Goal: Task Accomplishment & Management: Complete application form

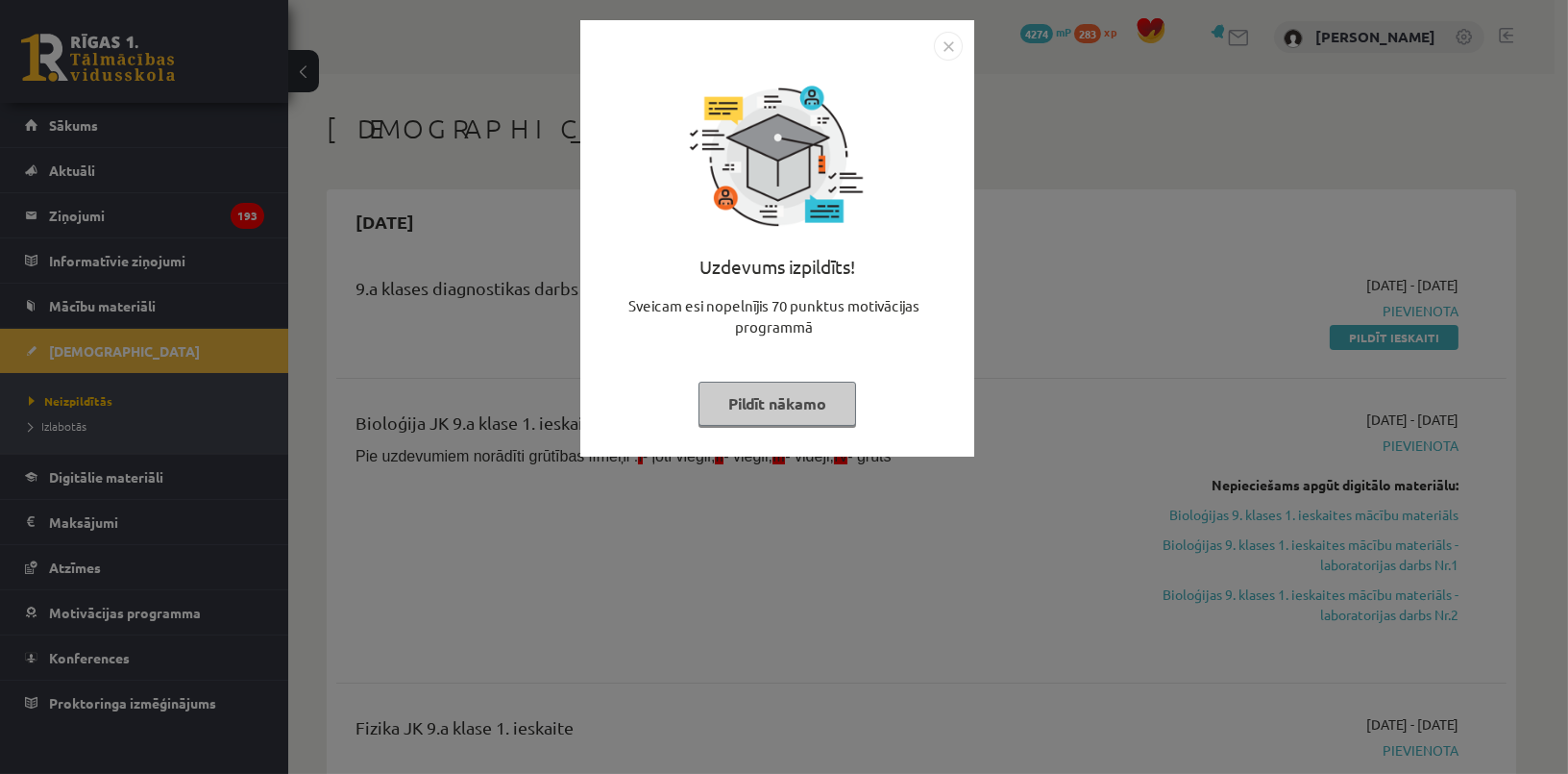
click at [782, 411] on button "Pildīt nākamo" at bounding box center [778, 404] width 158 height 44
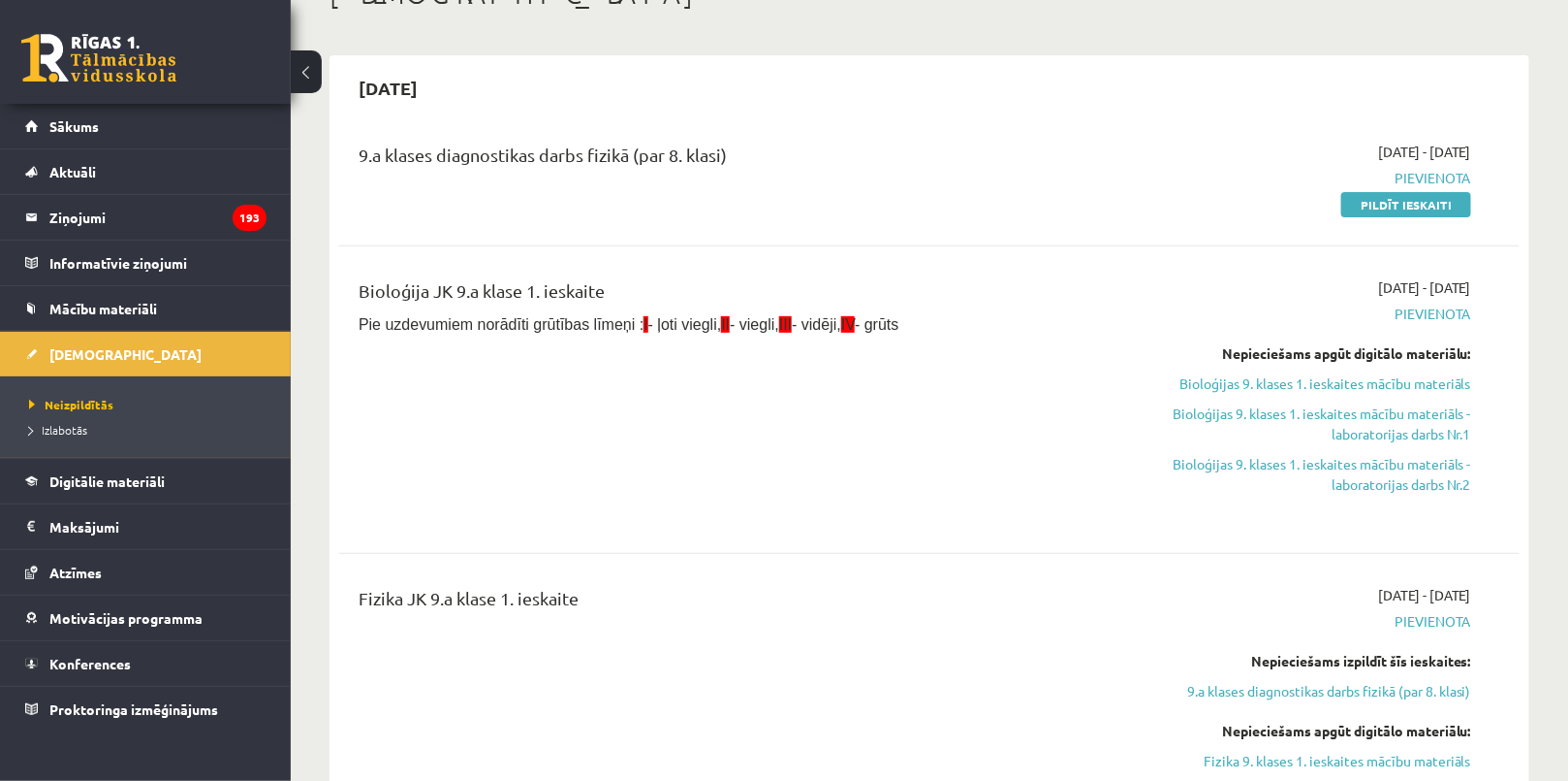
scroll to position [176, 0]
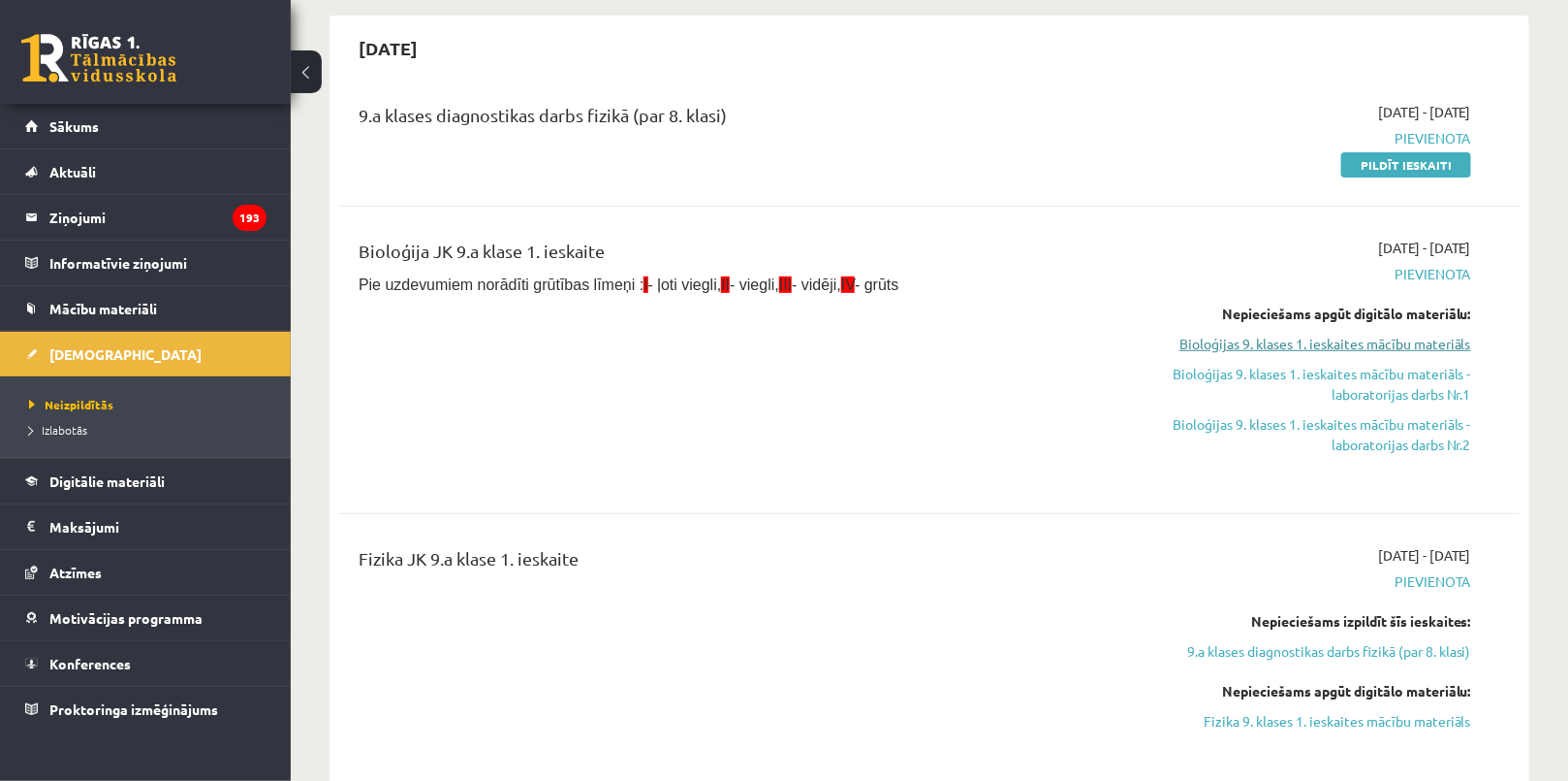
click at [1264, 344] on link "Bioloģijas 9. klases 1. ieskaites mācību materiāls" at bounding box center [1295, 343] width 352 height 20
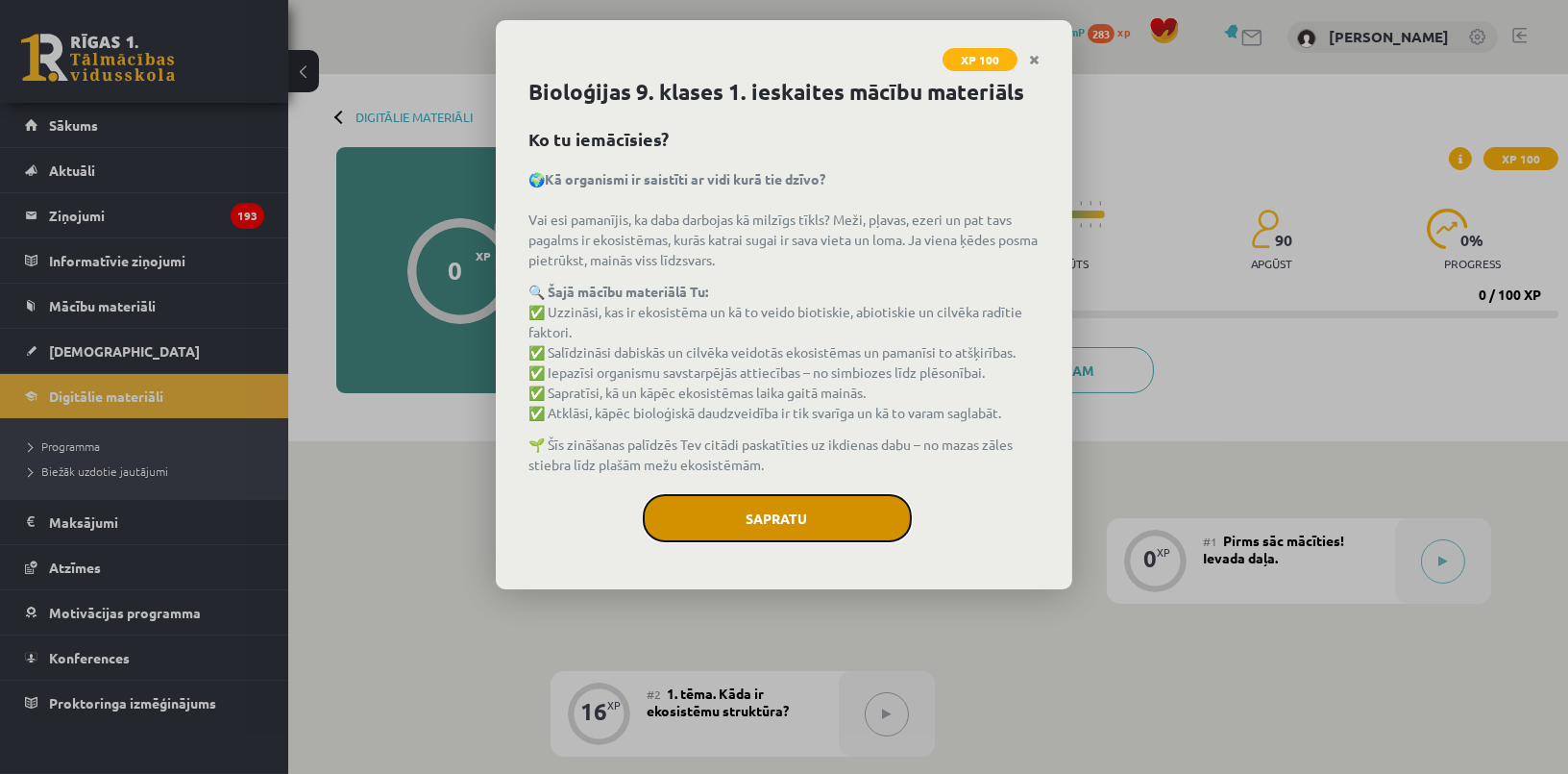
click at [781, 517] on button "Sapratu" at bounding box center [778, 518] width 269 height 48
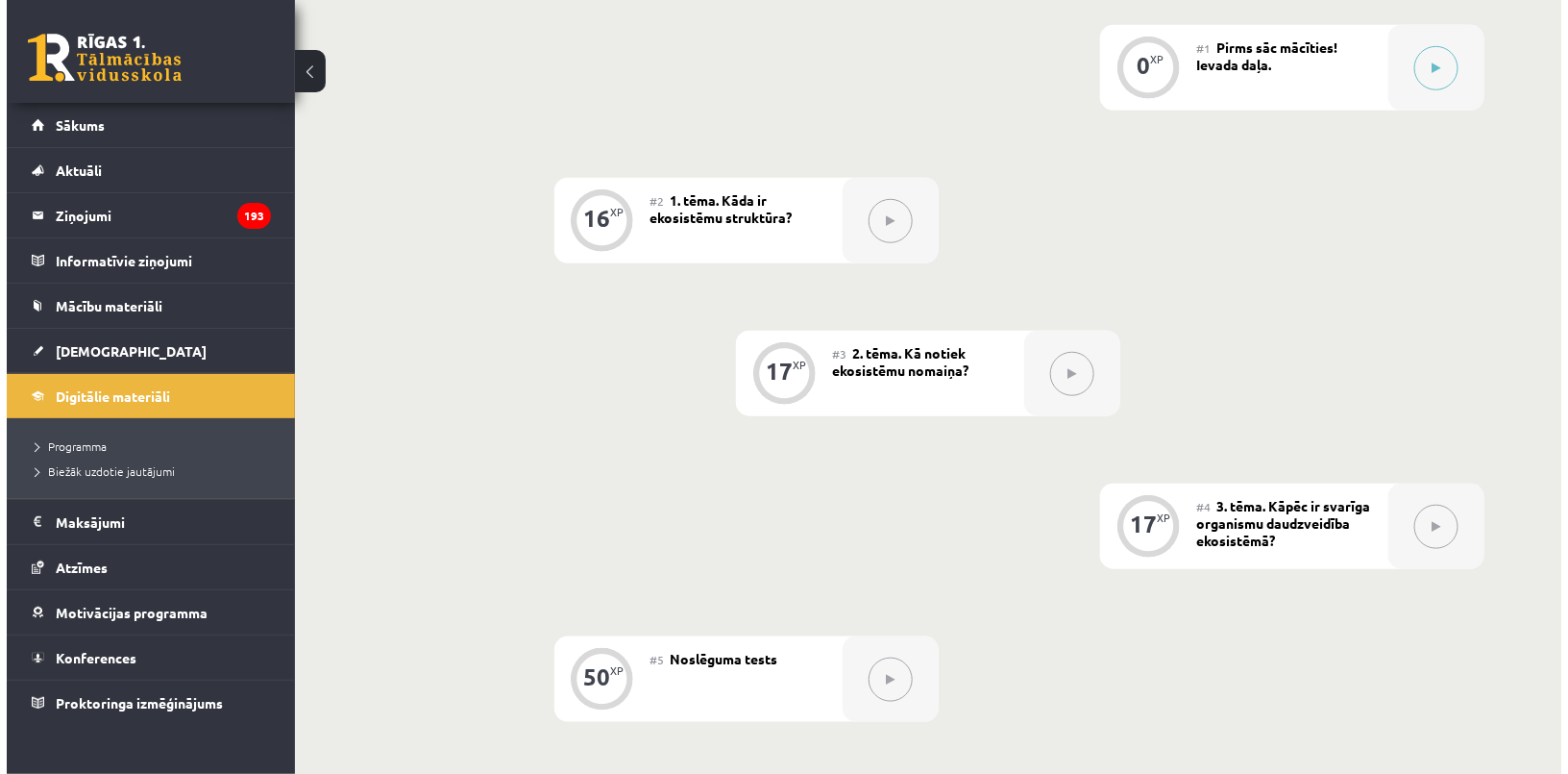
scroll to position [143, 0]
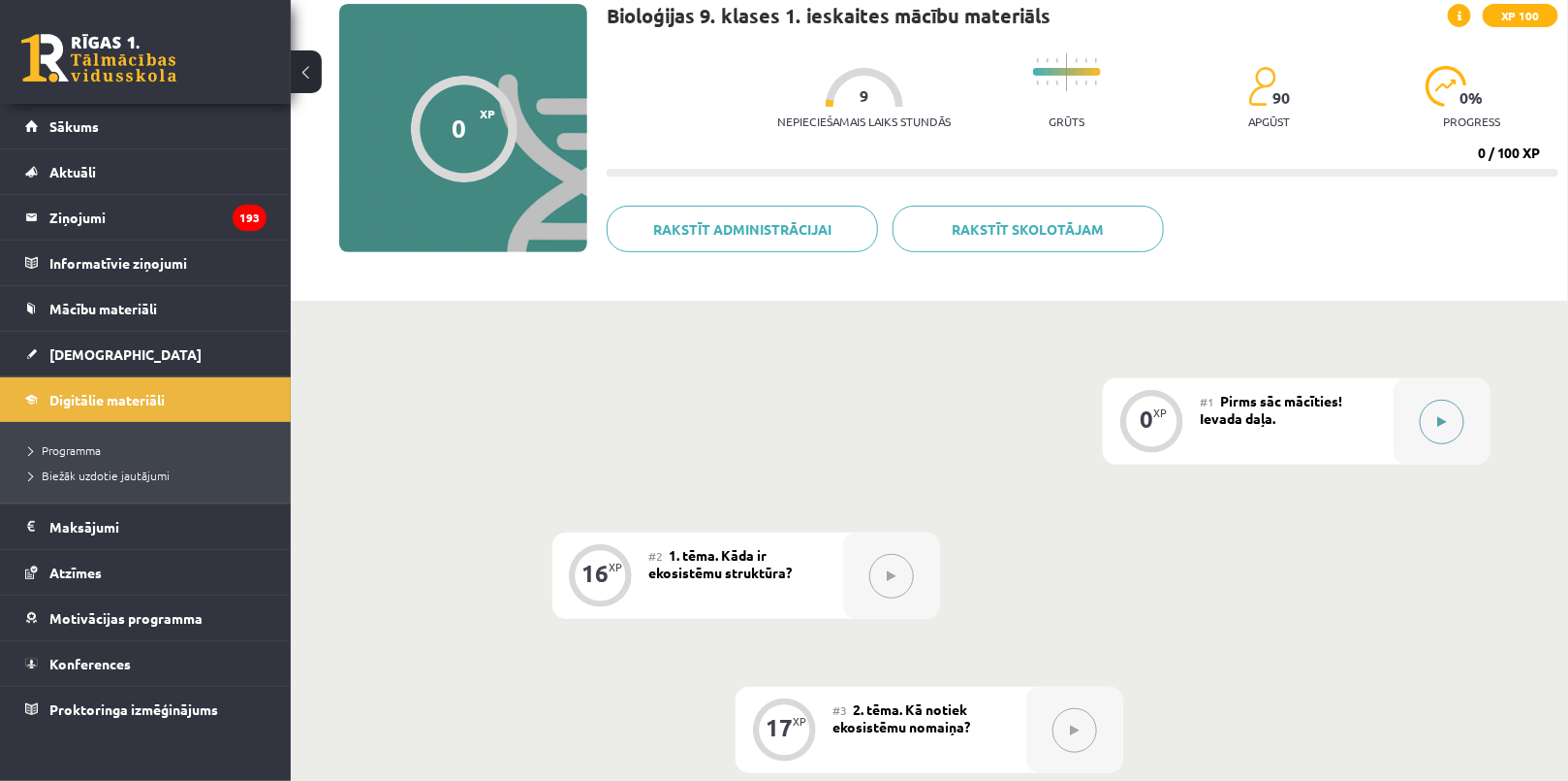
click at [1416, 425] on div at bounding box center [1442, 421] width 97 height 86
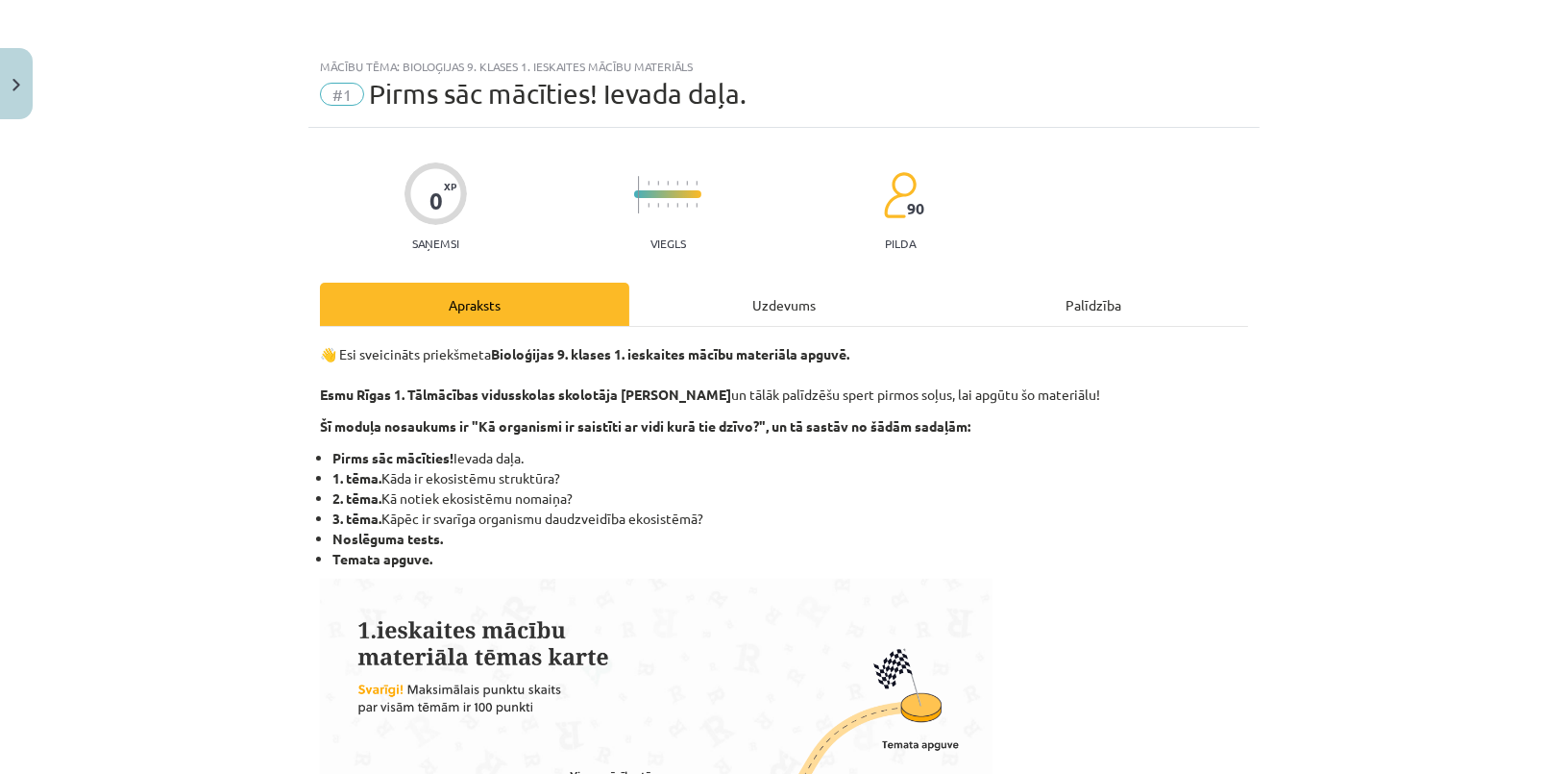
click at [848, 305] on div "Uzdevums" at bounding box center [784, 304] width 310 height 43
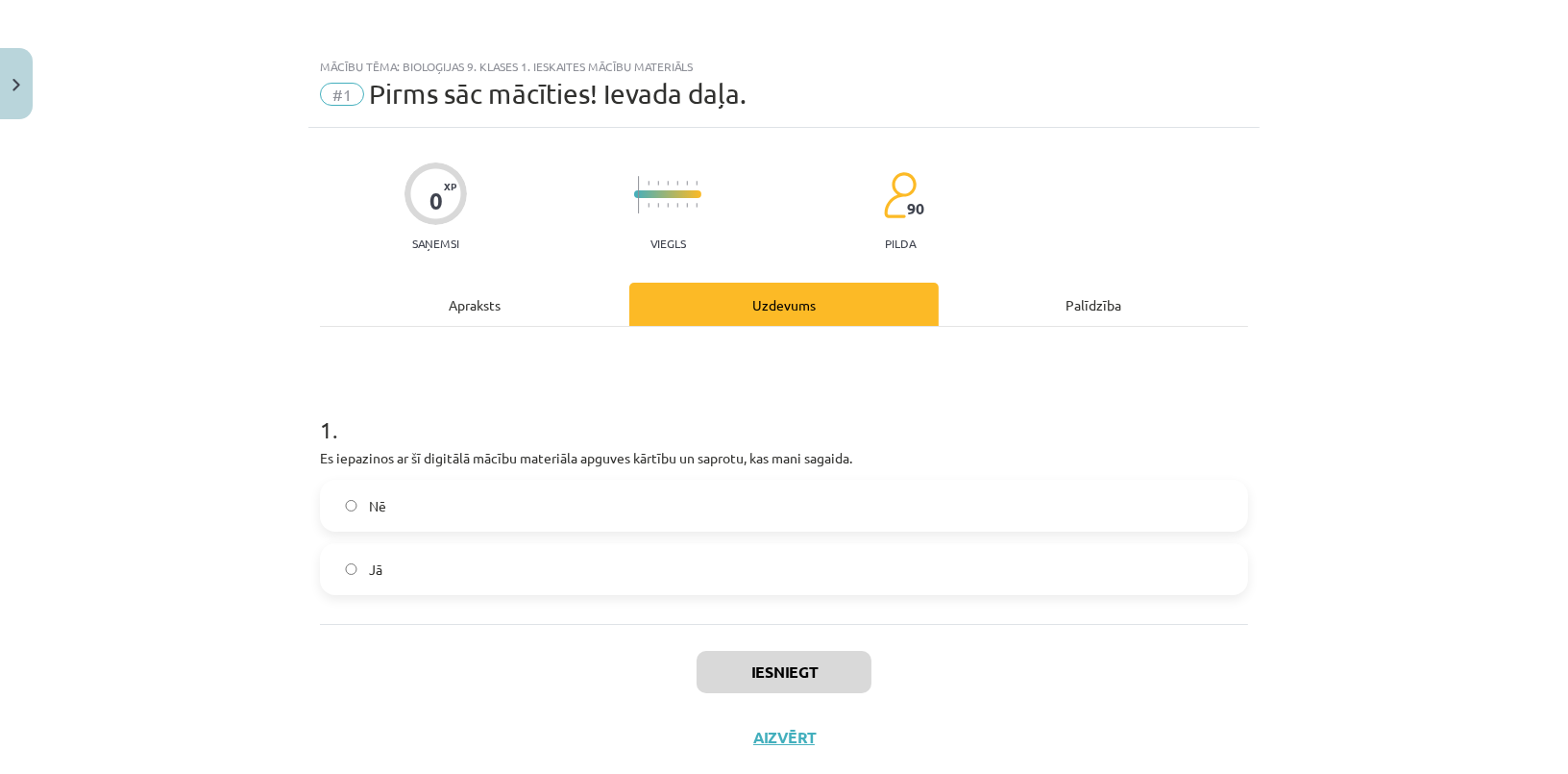
scroll to position [43, 0]
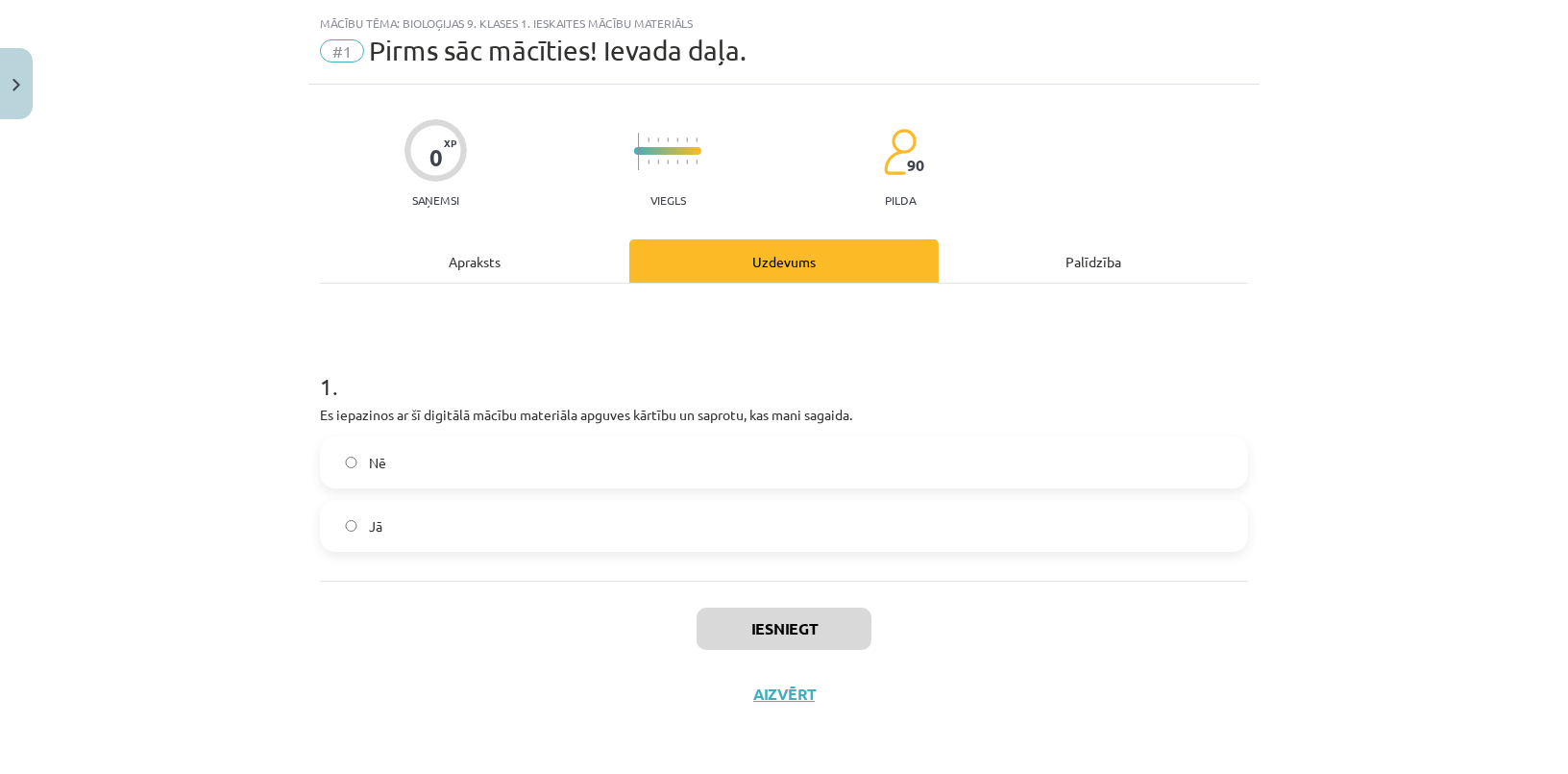
click at [422, 515] on label "Jā" at bounding box center [784, 526] width 924 height 48
click at [728, 624] on button "Iesniegt" at bounding box center [784, 629] width 175 height 42
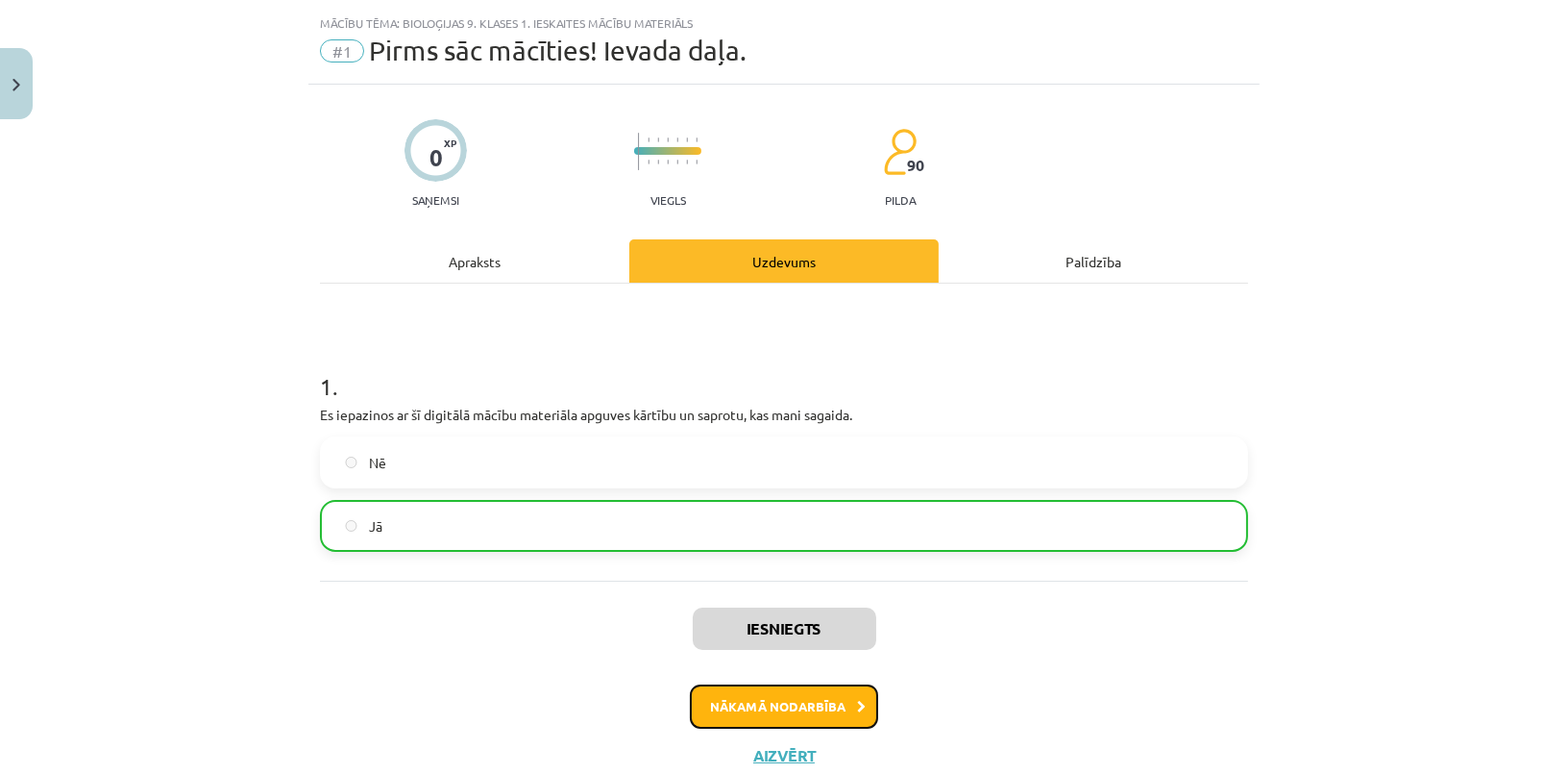
click at [765, 709] on button "Nākamā nodarbība" at bounding box center [784, 707] width 188 height 44
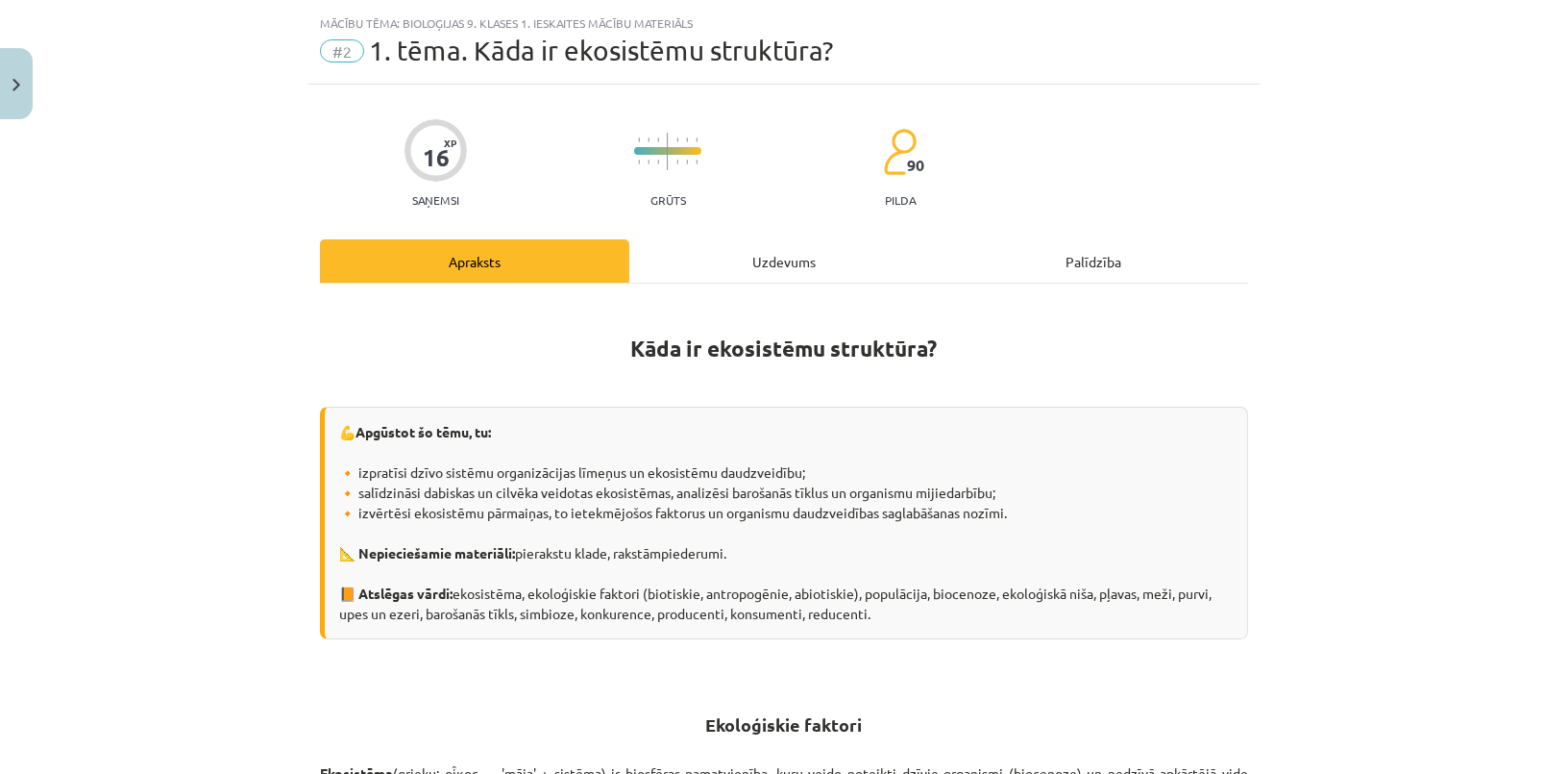
scroll to position [48, 0]
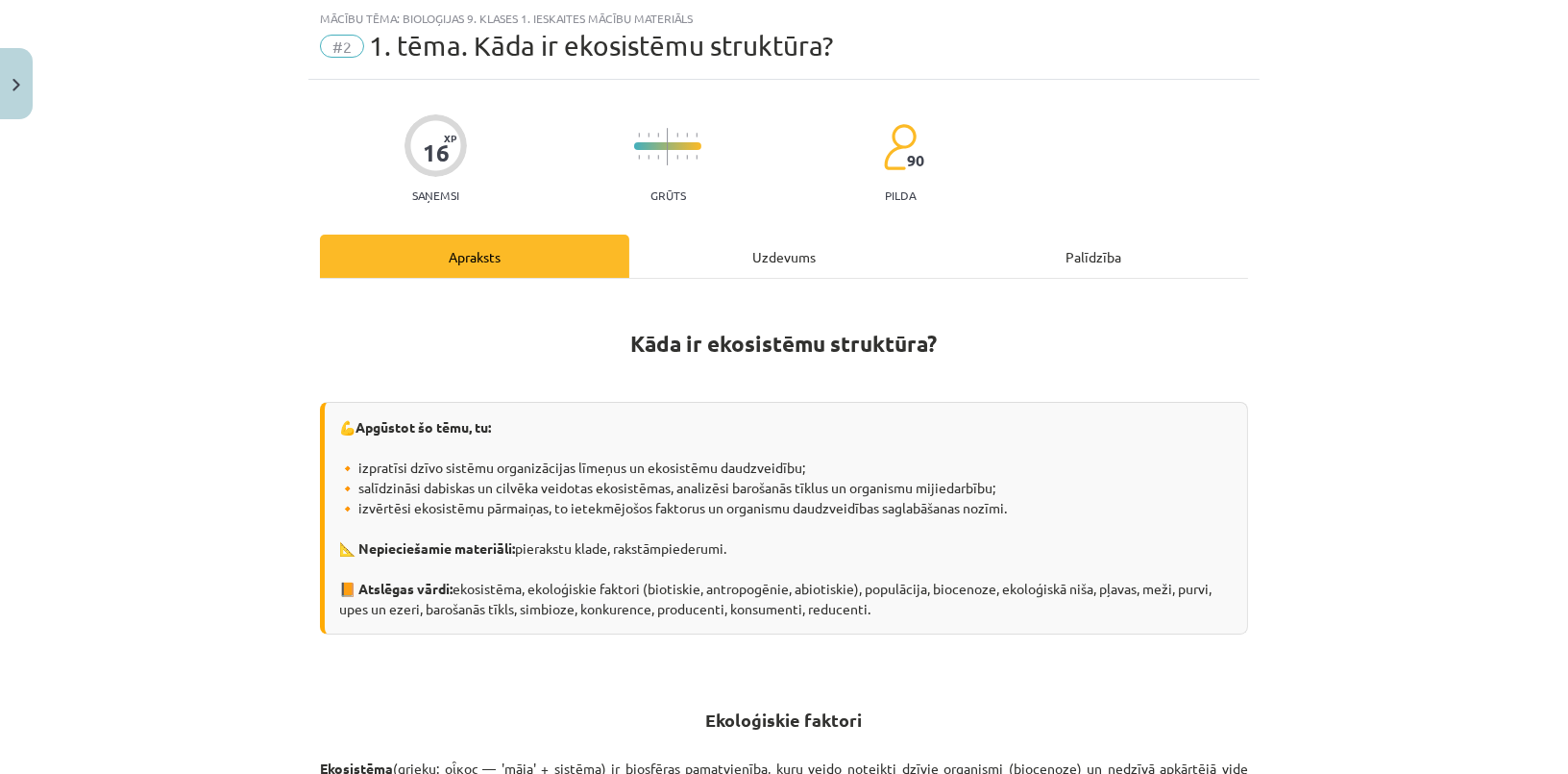
click at [784, 270] on div "Uzdevums" at bounding box center [784, 256] width 310 height 43
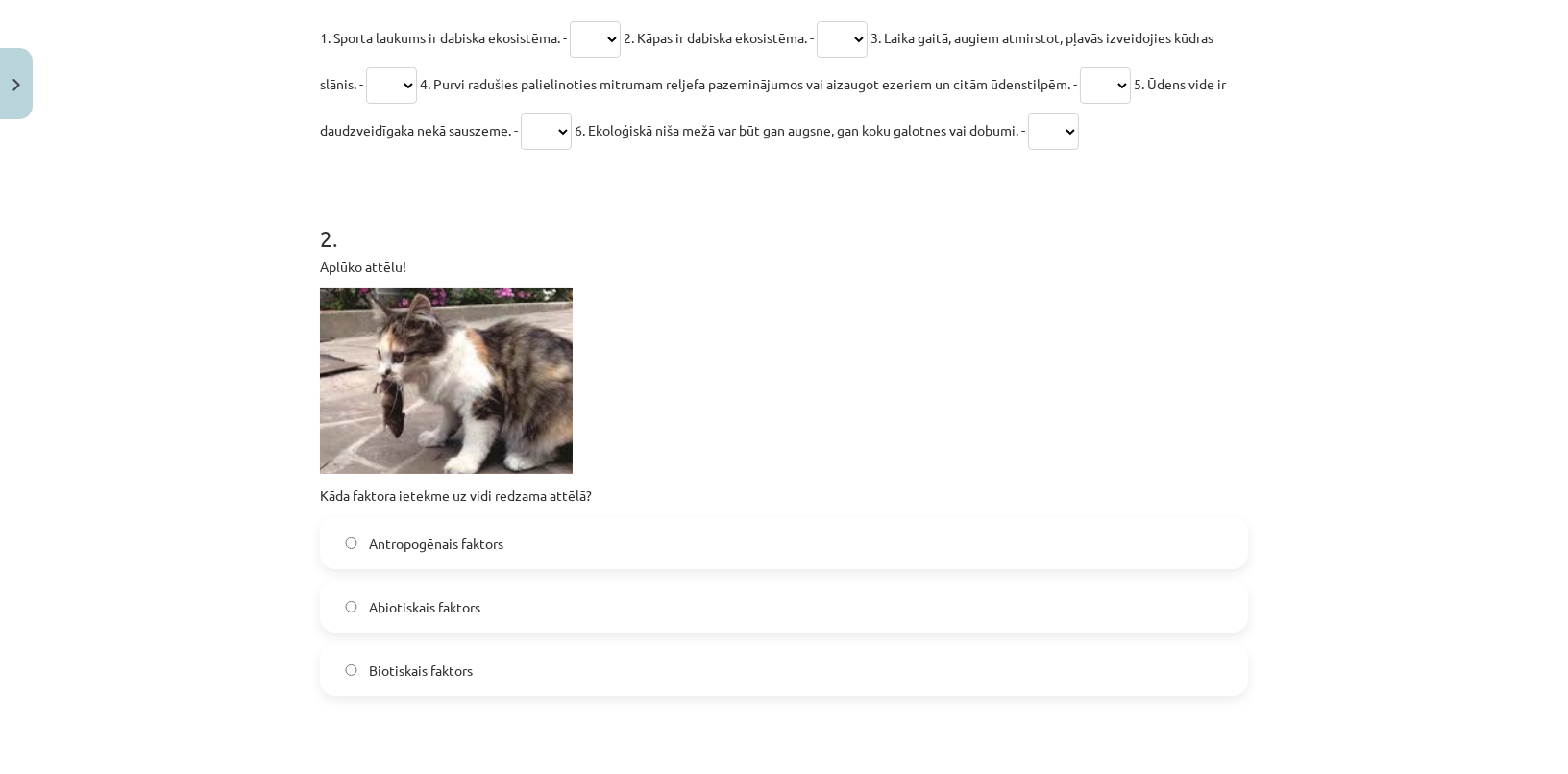
scroll to position [316, 0]
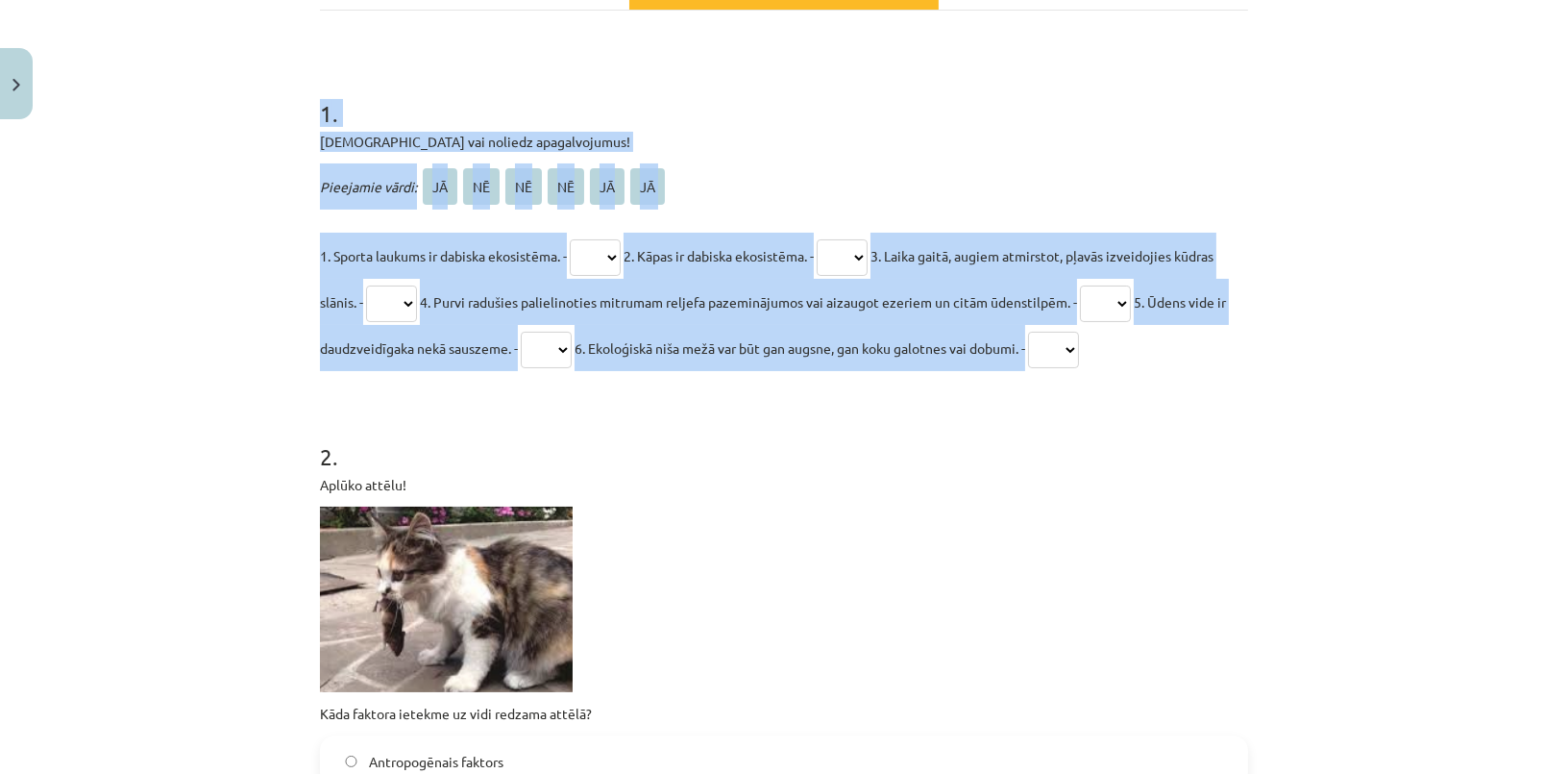
drag, startPoint x: 286, startPoint y: 344, endPoint x: 1307, endPoint y: 366, distance: 1021.2
click at [1307, 366] on div "Mācību tēma: Bioloģijas 9. klases 1. ieskaites mācību materiāls #2 1. tēma. Kād…" at bounding box center [784, 387] width 1568 height 774
copy div "1 . Apstiprini vai noliedz apagalvojumus! Pieejamie vārdi: JĀ NĒ NĒ NĒ JĀ JĀ 1.…"
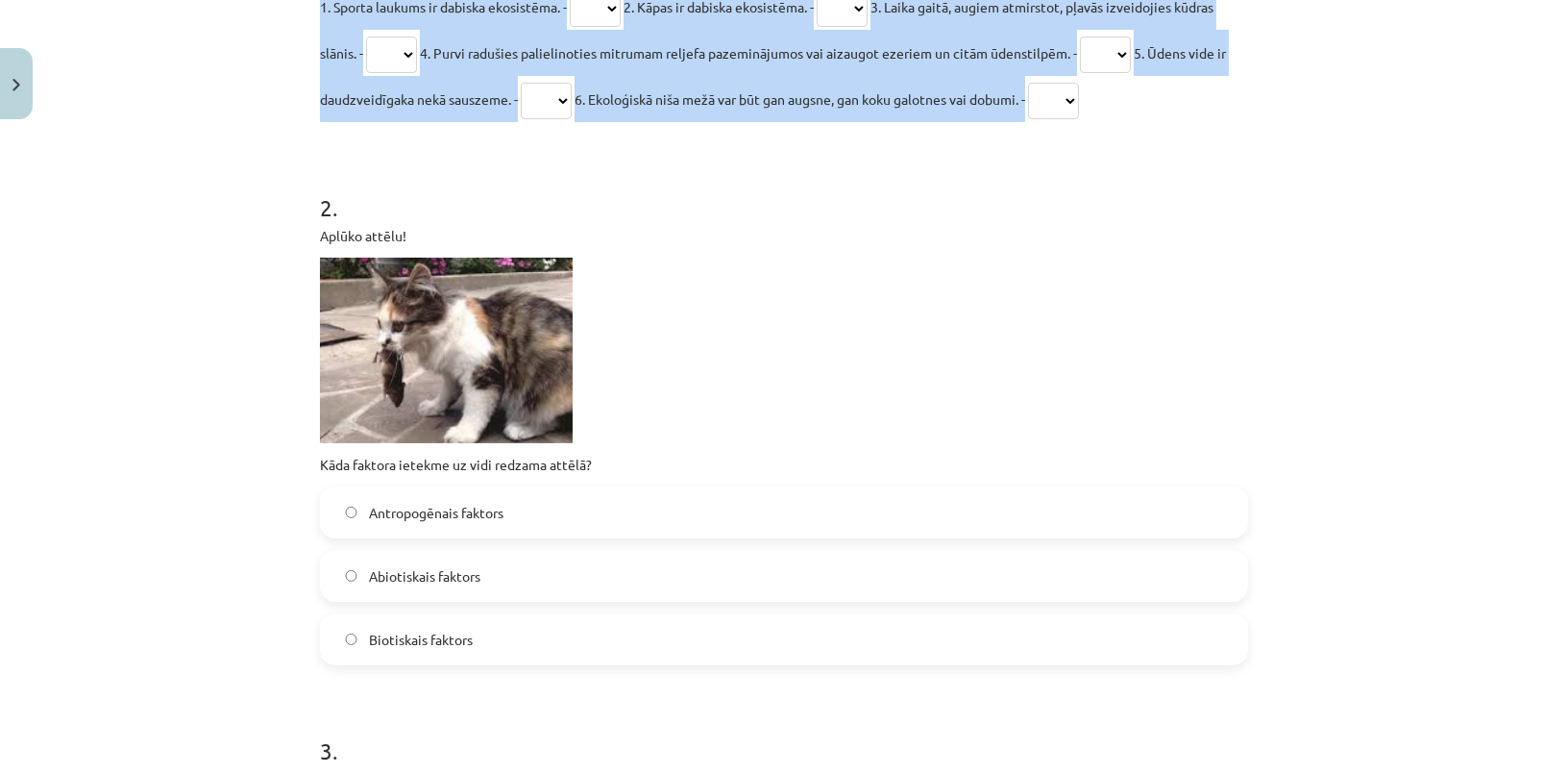
scroll to position [579, 0]
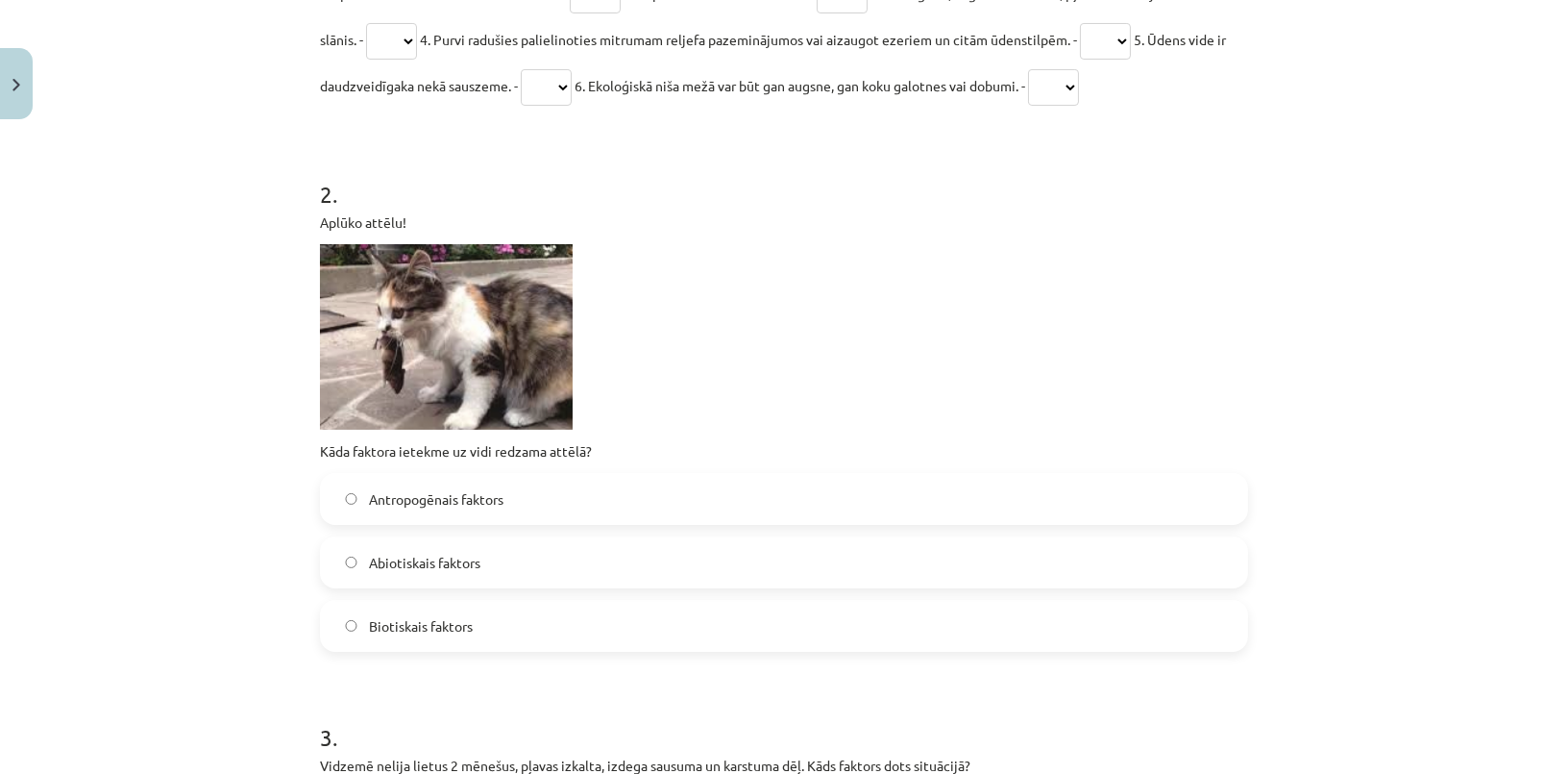
click at [151, 490] on div "Mācību tēma: Bioloģijas 9. klases 1. ieskaites mācību materiāls #2 1. tēma. Kād…" at bounding box center [784, 387] width 1568 height 774
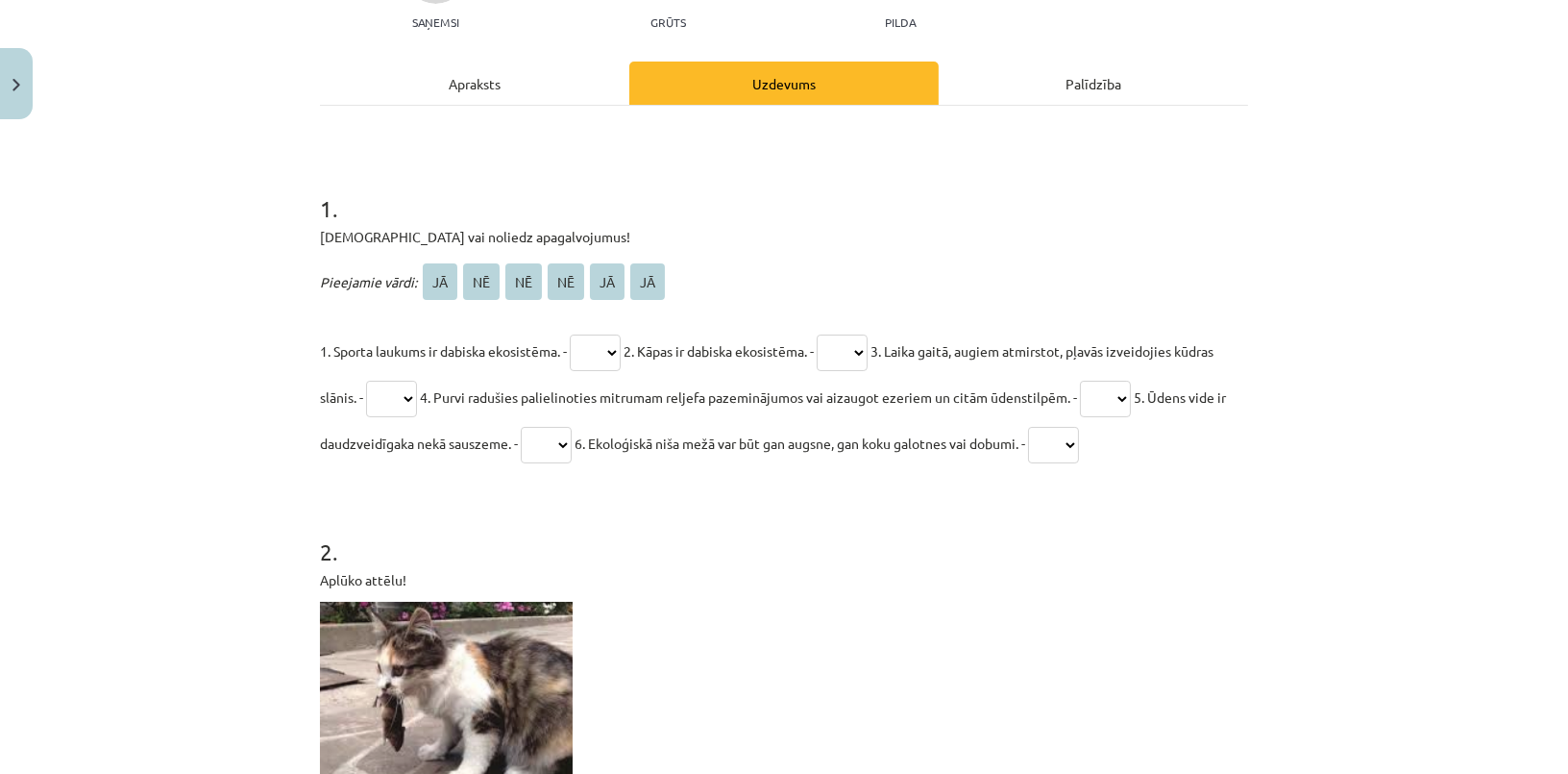
scroll to position [140, 0]
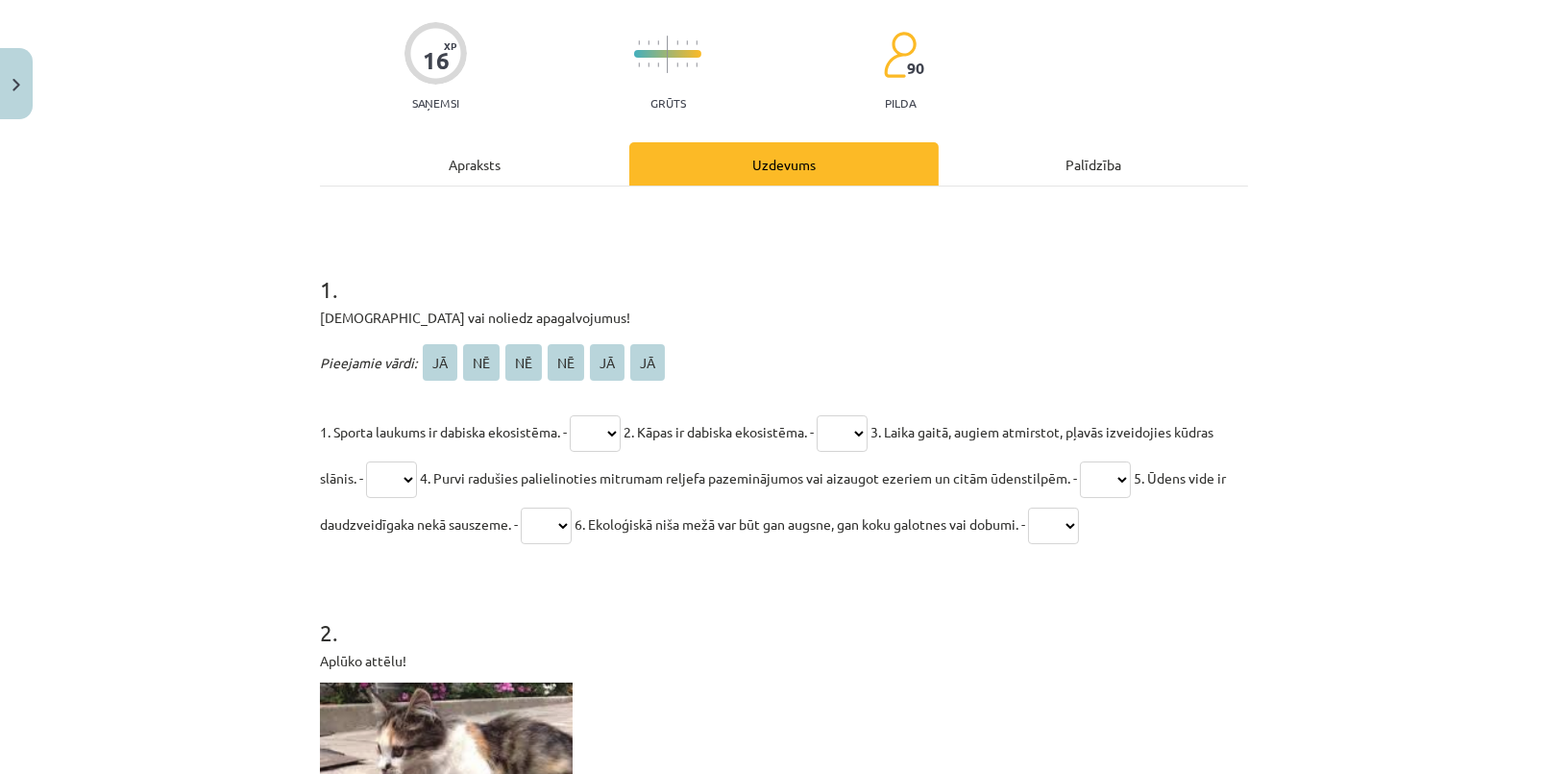
click at [594, 433] on select "** ** ** ** ** **" at bounding box center [595, 434] width 51 height 37
select select "**"
click at [571, 415] on select "** ** ** ** ** **" at bounding box center [595, 434] width 51 height 37
click at [572, 530] on select "** ** ** ** ** **" at bounding box center [546, 526] width 51 height 37
select select "**"
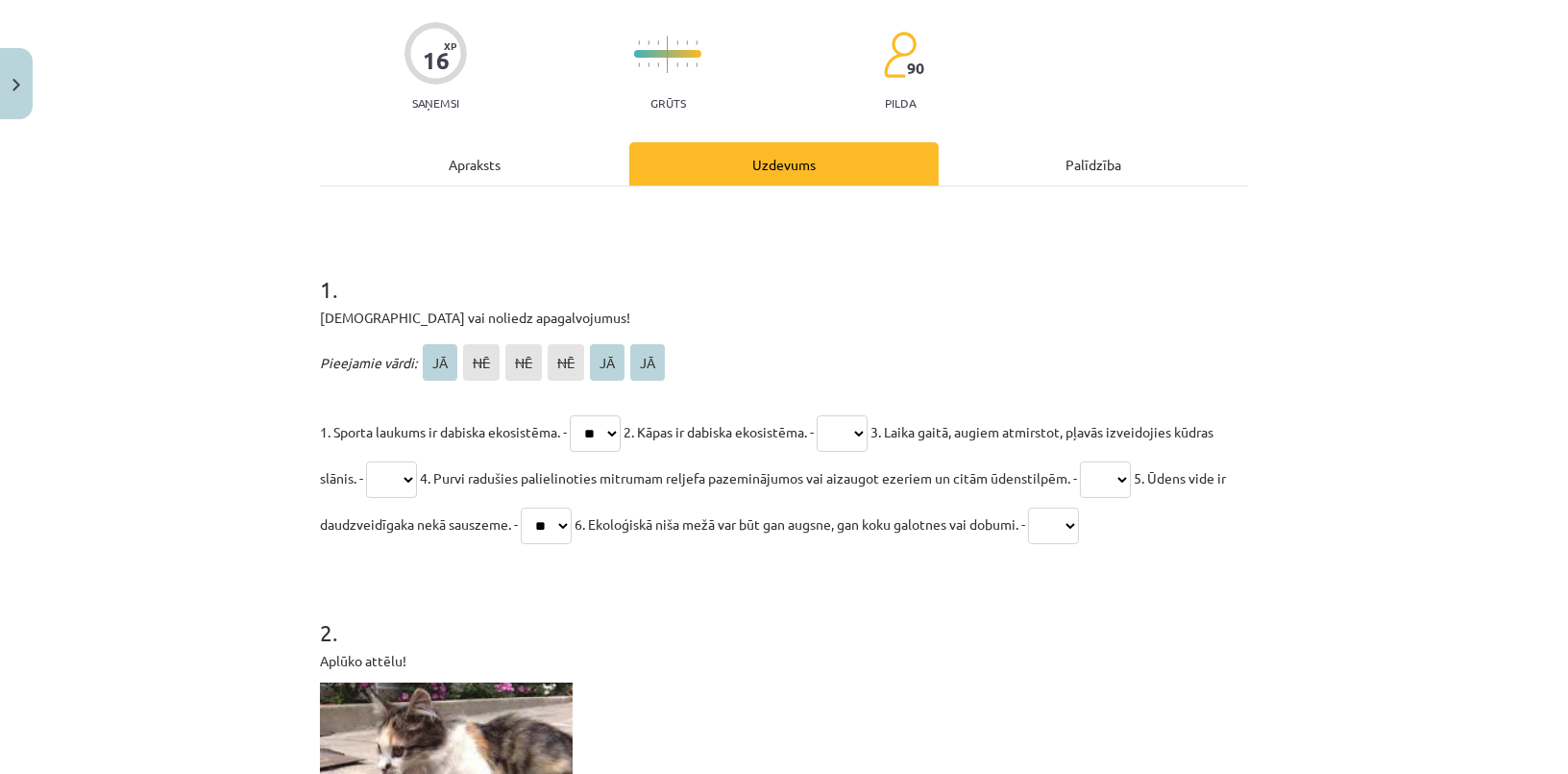
click at [572, 508] on select "** ** ** ** ** **" at bounding box center [546, 526] width 51 height 37
click at [861, 445] on select "** ** ** ** ** **" at bounding box center [841, 434] width 51 height 37
select select "**"
click at [834, 415] on select "** ** ** ** ** **" at bounding box center [841, 434] width 51 height 37
click at [434, 448] on p "1. Sporta laukums ir dabiska ekosistēma. - ** ** ** ** ** ** 2. Kāpas ir dabisk…" at bounding box center [784, 478] width 928 height 138
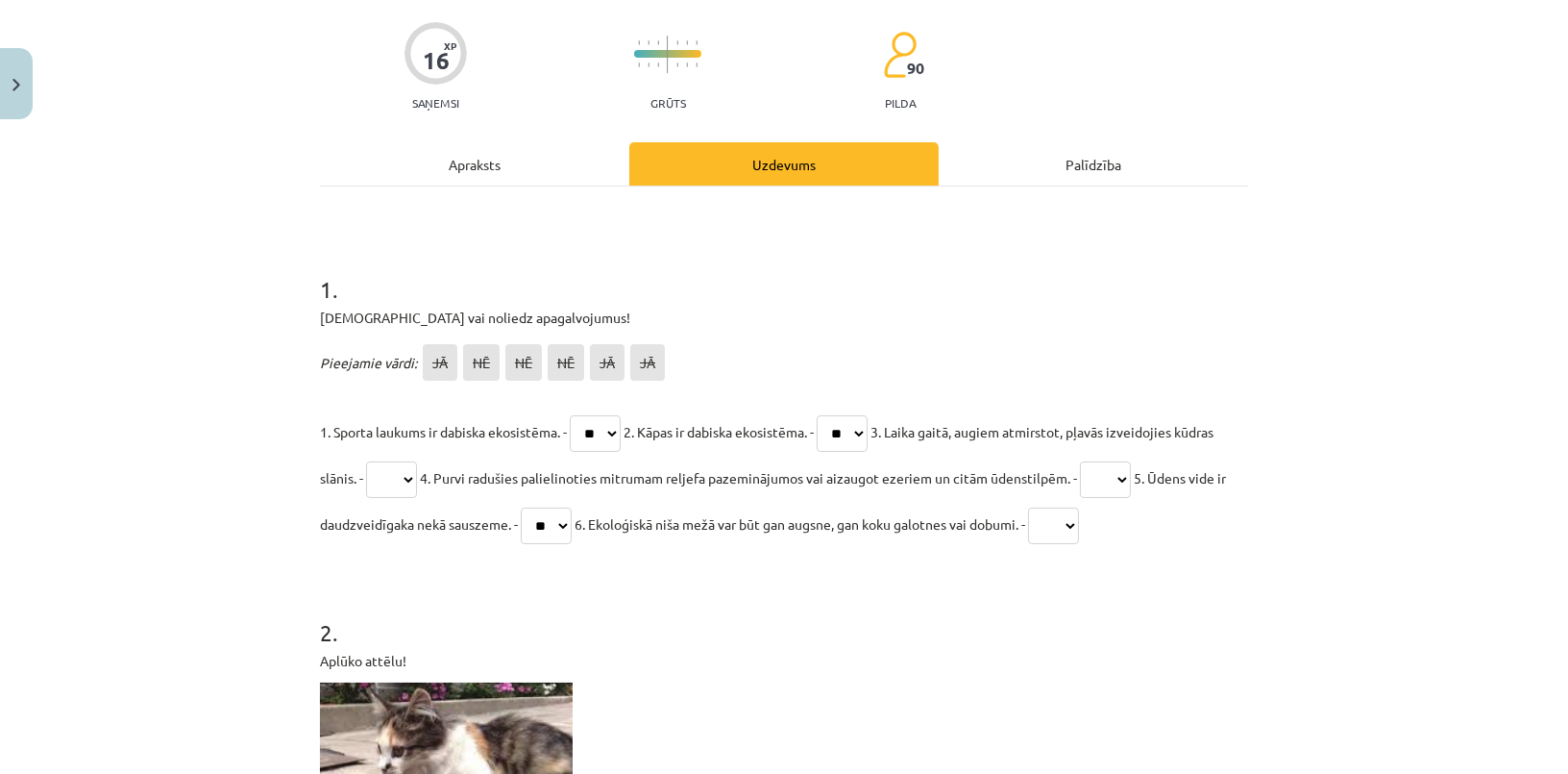
drag, startPoint x: 456, startPoint y: 469, endPoint x: 459, endPoint y: 493, distance: 24.2
click at [417, 469] on select "** ** ** ** ** **" at bounding box center [391, 480] width 51 height 37
select select "**"
click at [408, 462] on select "** ** ** ** ** **" at bounding box center [391, 480] width 51 height 37
click at [1131, 472] on select "** ** ** ** ** **" at bounding box center [1105, 480] width 51 height 37
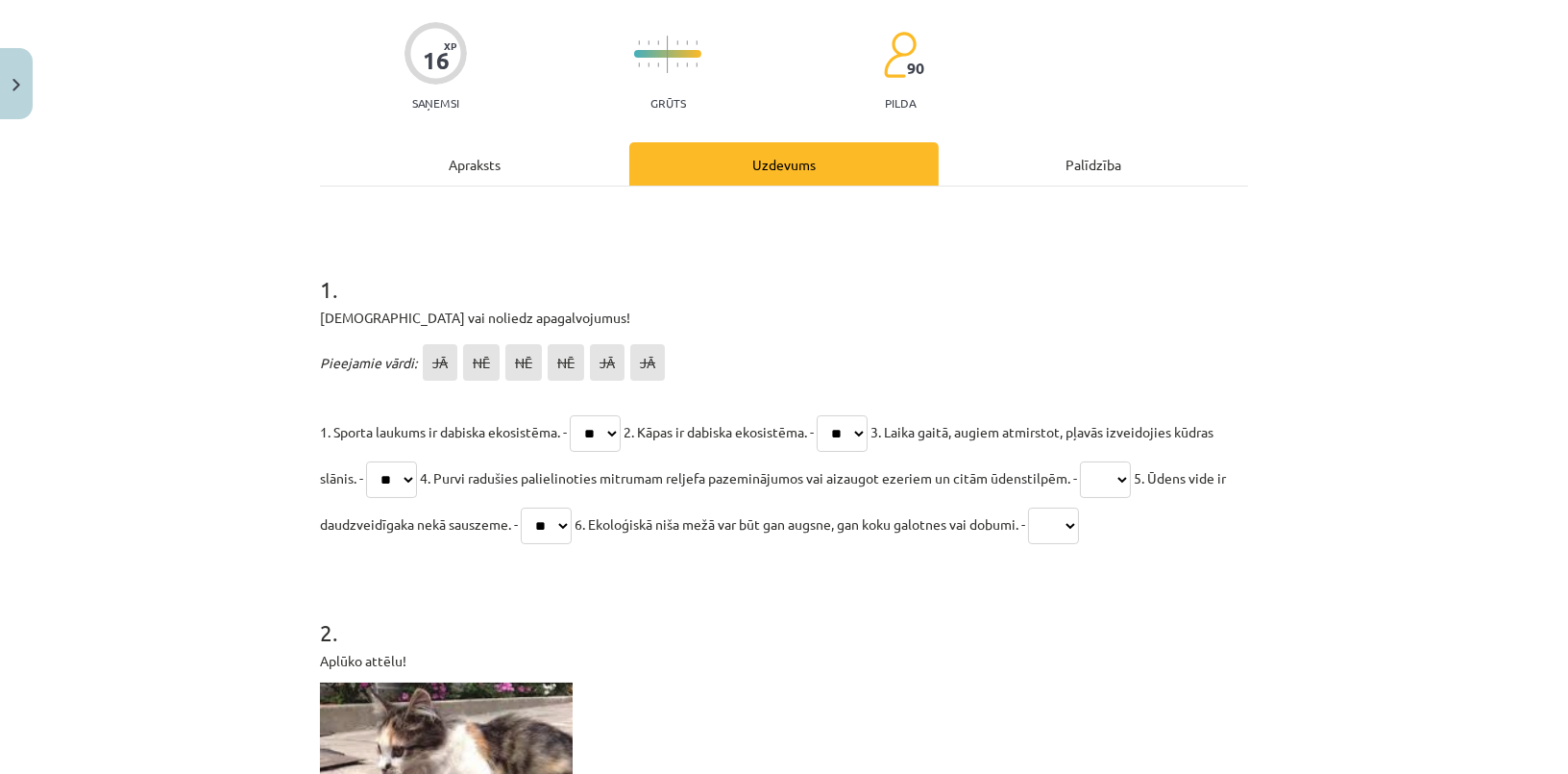
select select "**"
click at [1131, 462] on select "** ** ** ** ** **" at bounding box center [1105, 480] width 51 height 37
drag, startPoint x: 1153, startPoint y: 526, endPoint x: 1151, endPoint y: 538, distance: 12.2
click at [1079, 526] on select "** ** ** ** ** **" at bounding box center [1053, 526] width 51 height 37
select select "**"
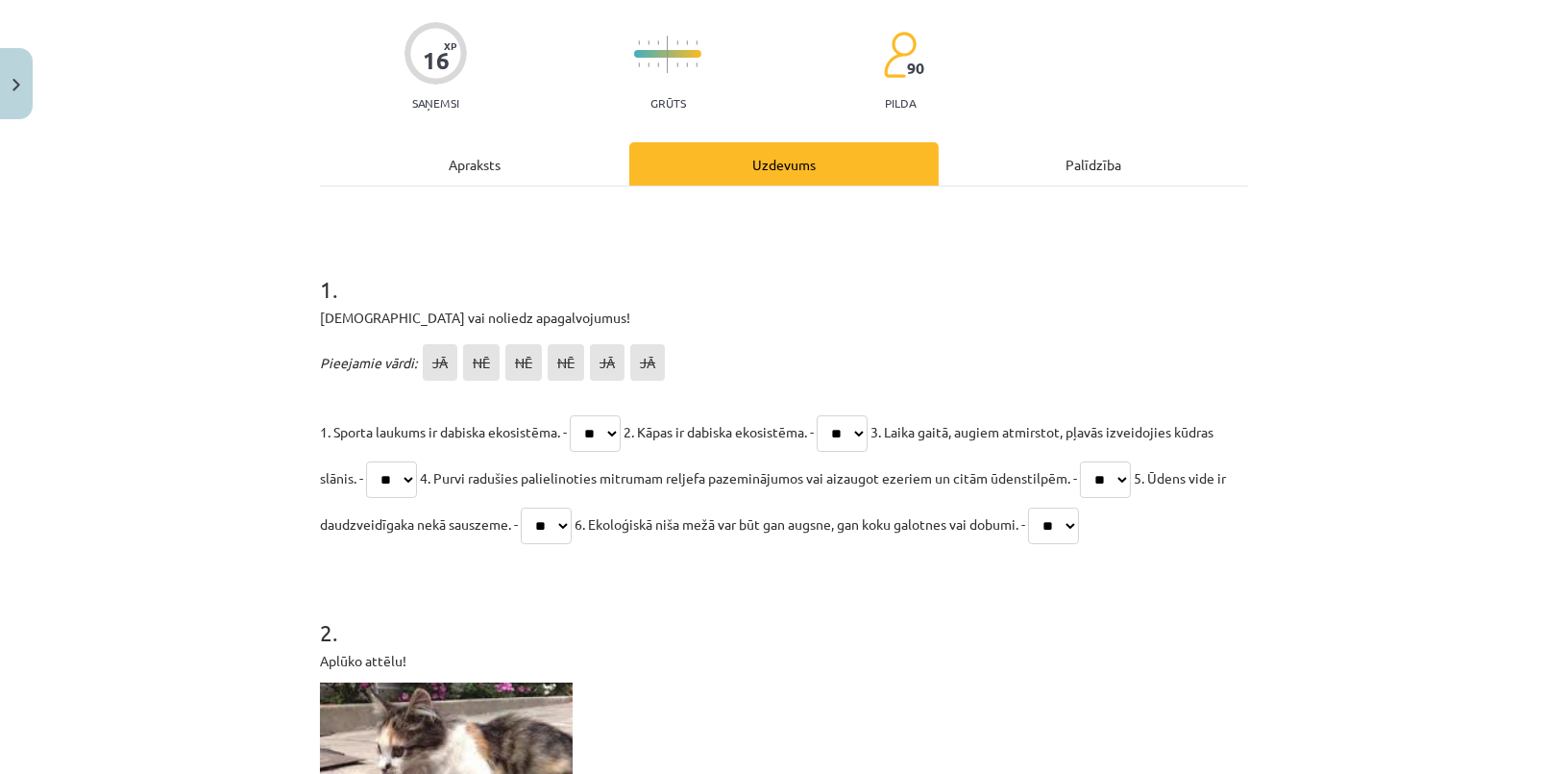
click at [1079, 508] on select "** ** ** ** ** **" at bounding box center [1053, 526] width 51 height 37
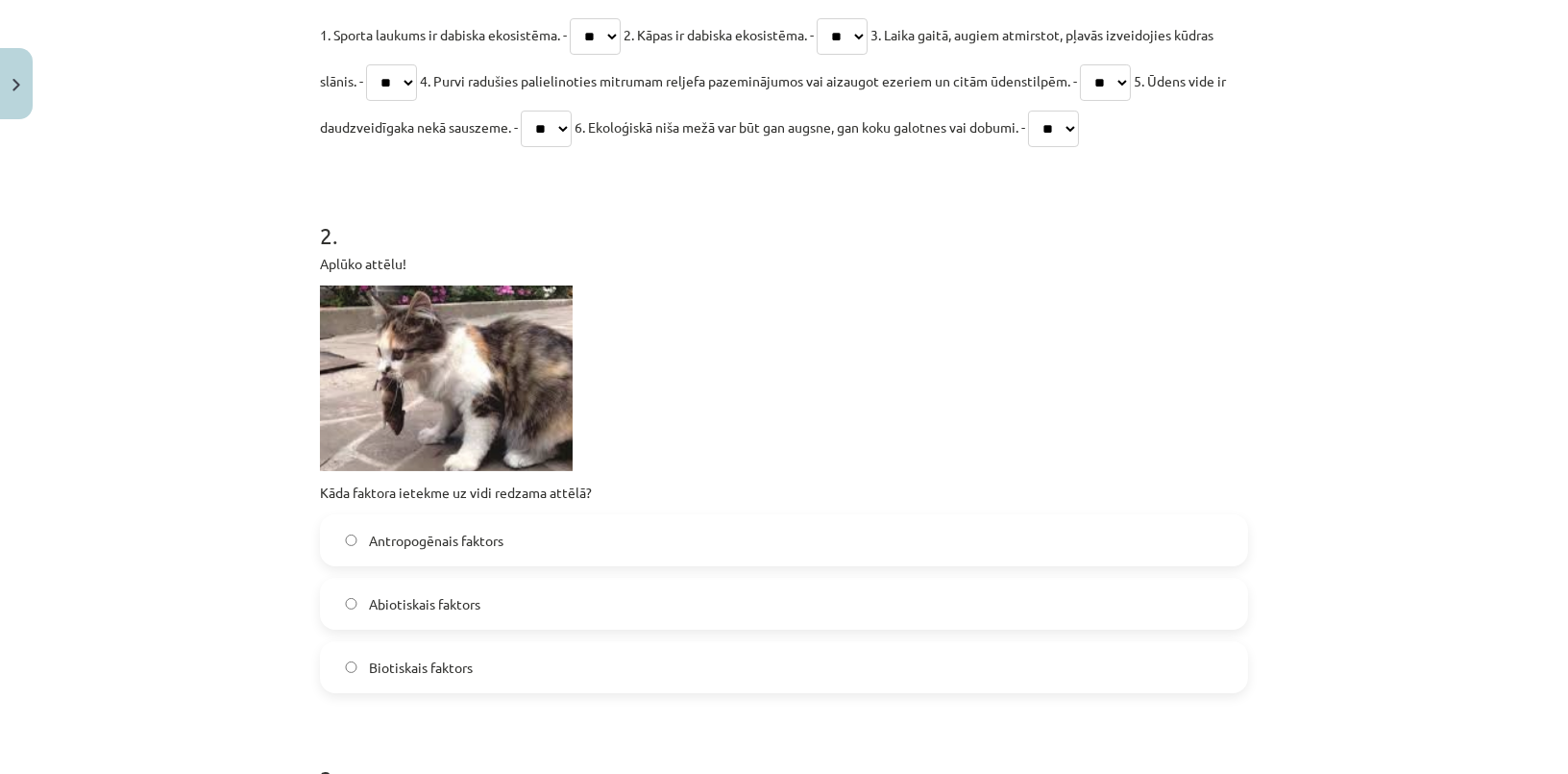
scroll to position [578, 0]
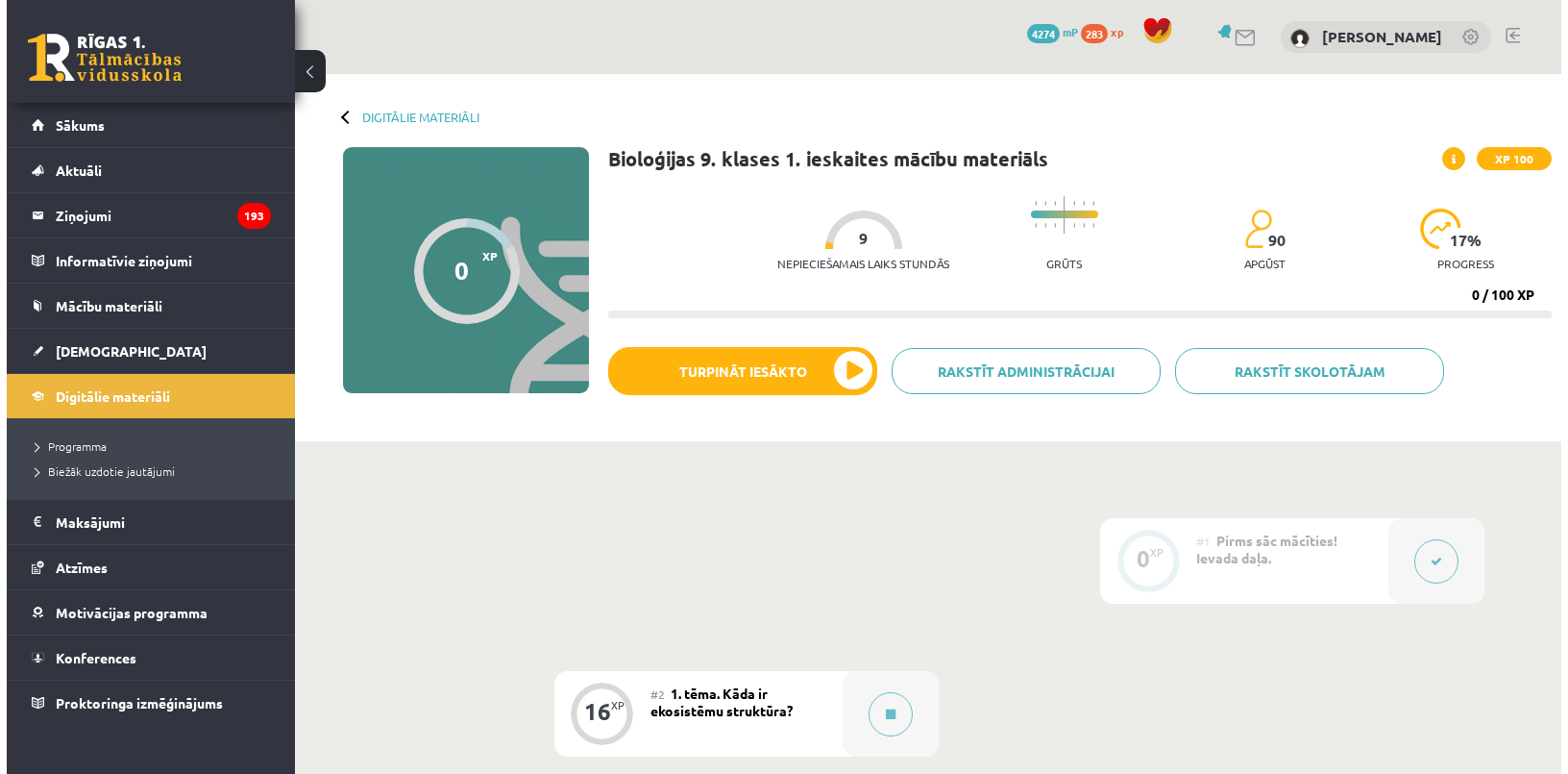
scroll to position [143, 0]
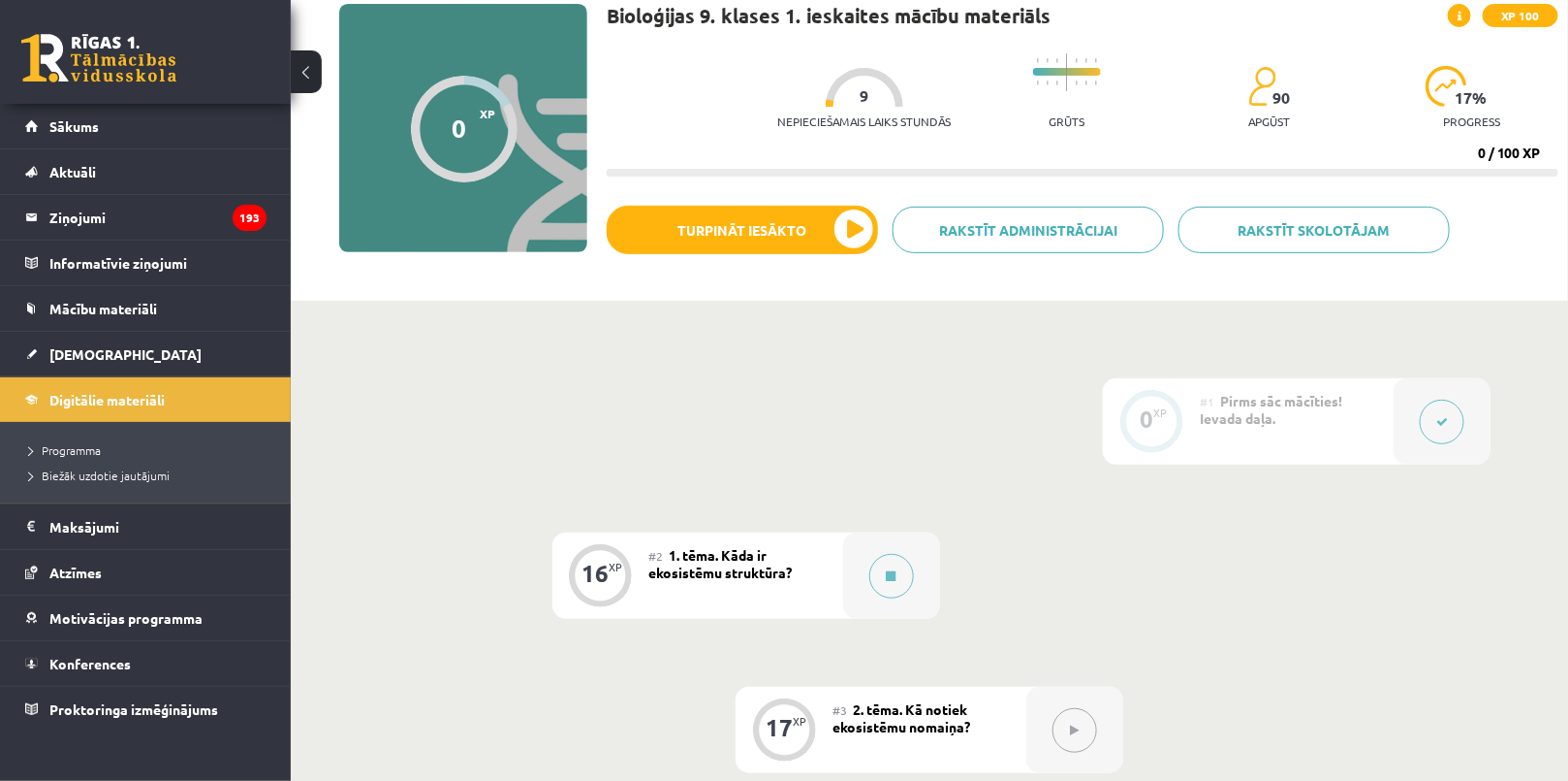
click at [896, 559] on button at bounding box center [891, 576] width 45 height 45
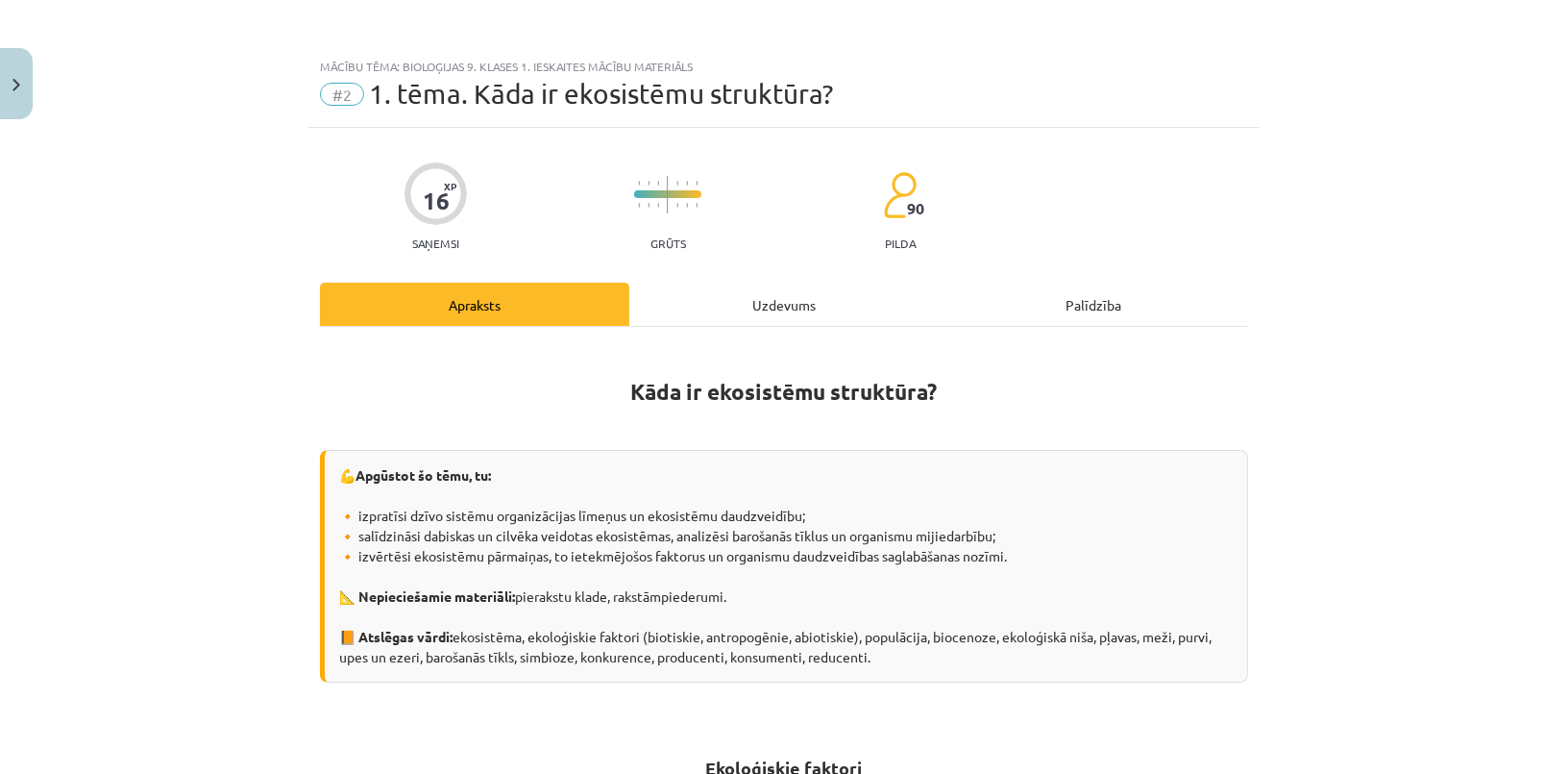
click at [725, 320] on div "Uzdevums" at bounding box center [784, 304] width 310 height 43
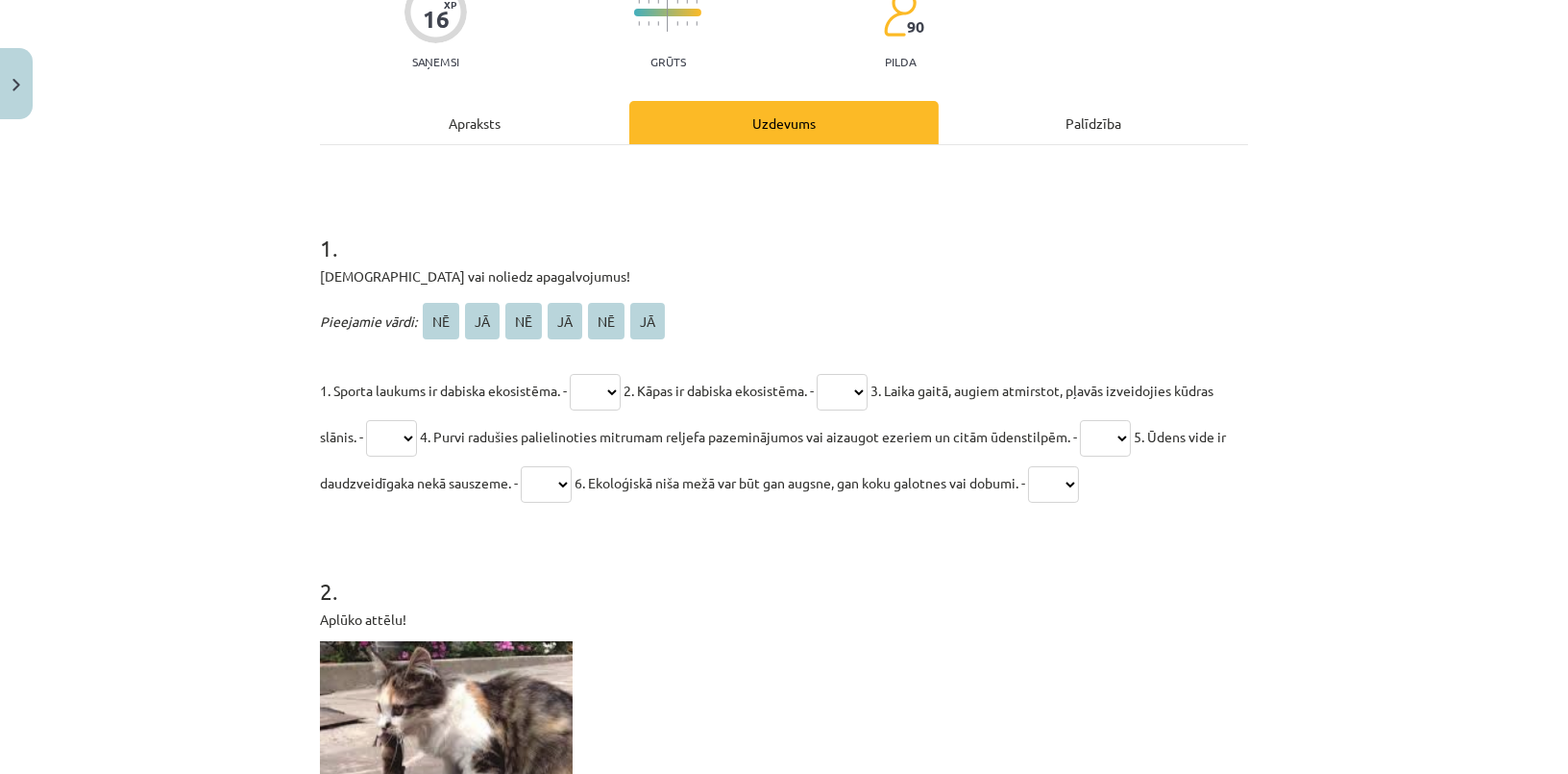
scroll to position [310, 0]
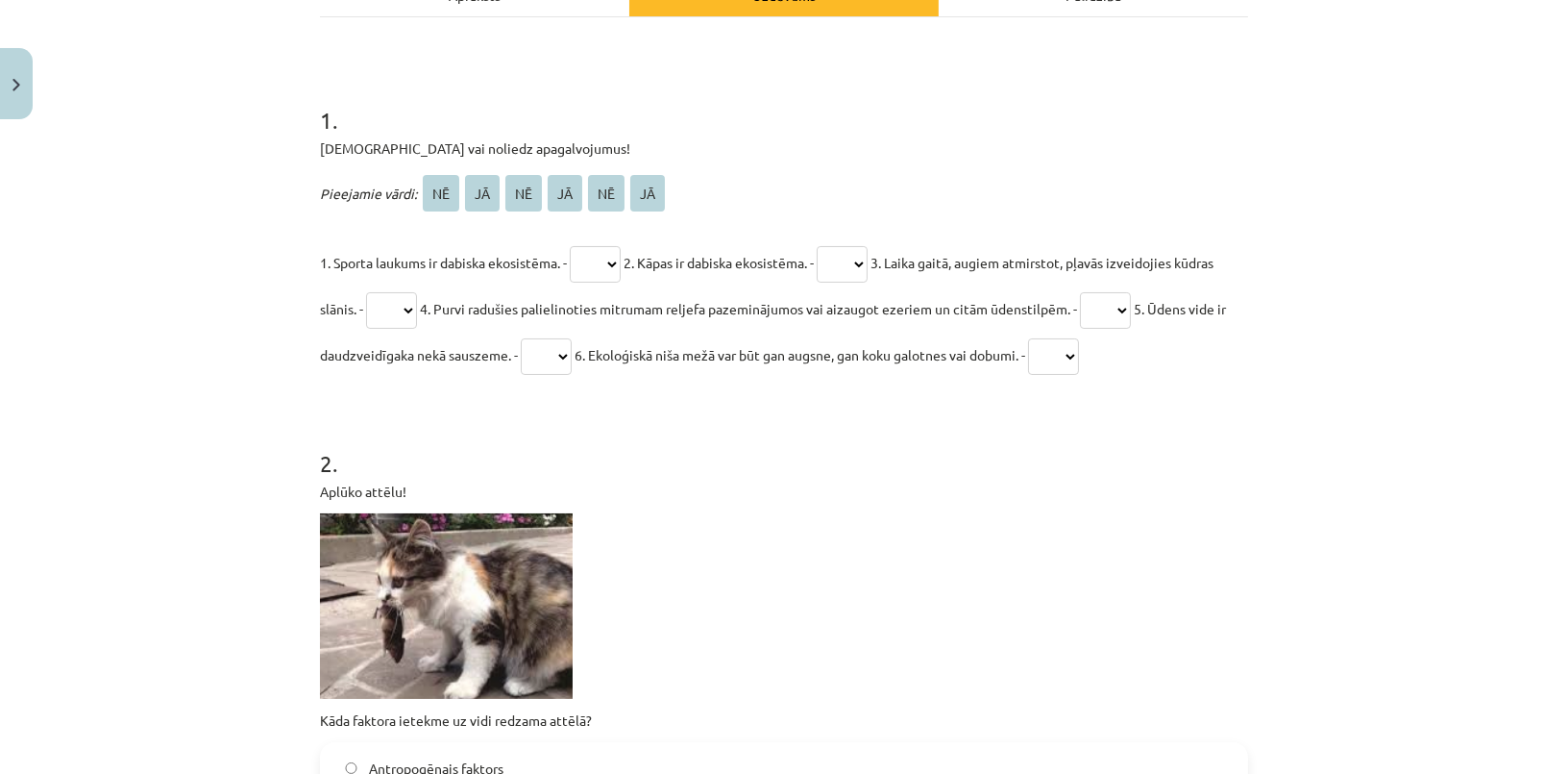
click at [602, 249] on select "** ** ** ** ** **" at bounding box center [595, 264] width 51 height 37
select select "**"
click at [571, 246] on select "** ** ** ** ** **" at bounding box center [595, 264] width 51 height 37
click at [855, 265] on select "** ** ** ** ** **" at bounding box center [841, 264] width 51 height 37
select select "**"
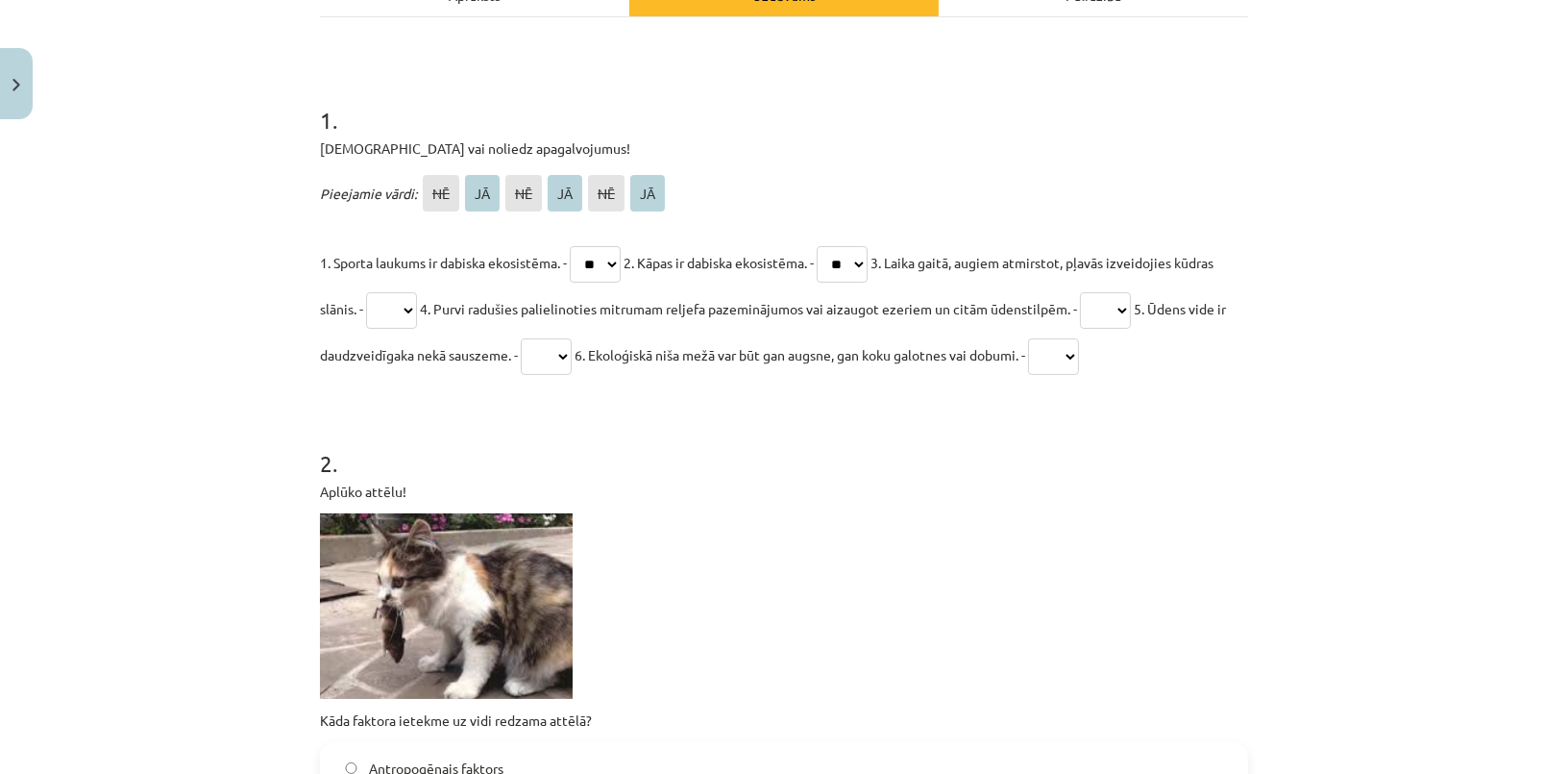
click at [834, 246] on select "** ** ** ** ** **" at bounding box center [841, 264] width 51 height 37
click at [572, 351] on select "** ** ** ** ** **" at bounding box center [546, 357] width 51 height 37
select select "**"
click at [572, 338] on select "** ** ** ** ** **" at bounding box center [546, 357] width 51 height 37
drag, startPoint x: 433, startPoint y: 312, endPoint x: 443, endPoint y: 324, distance: 15.6
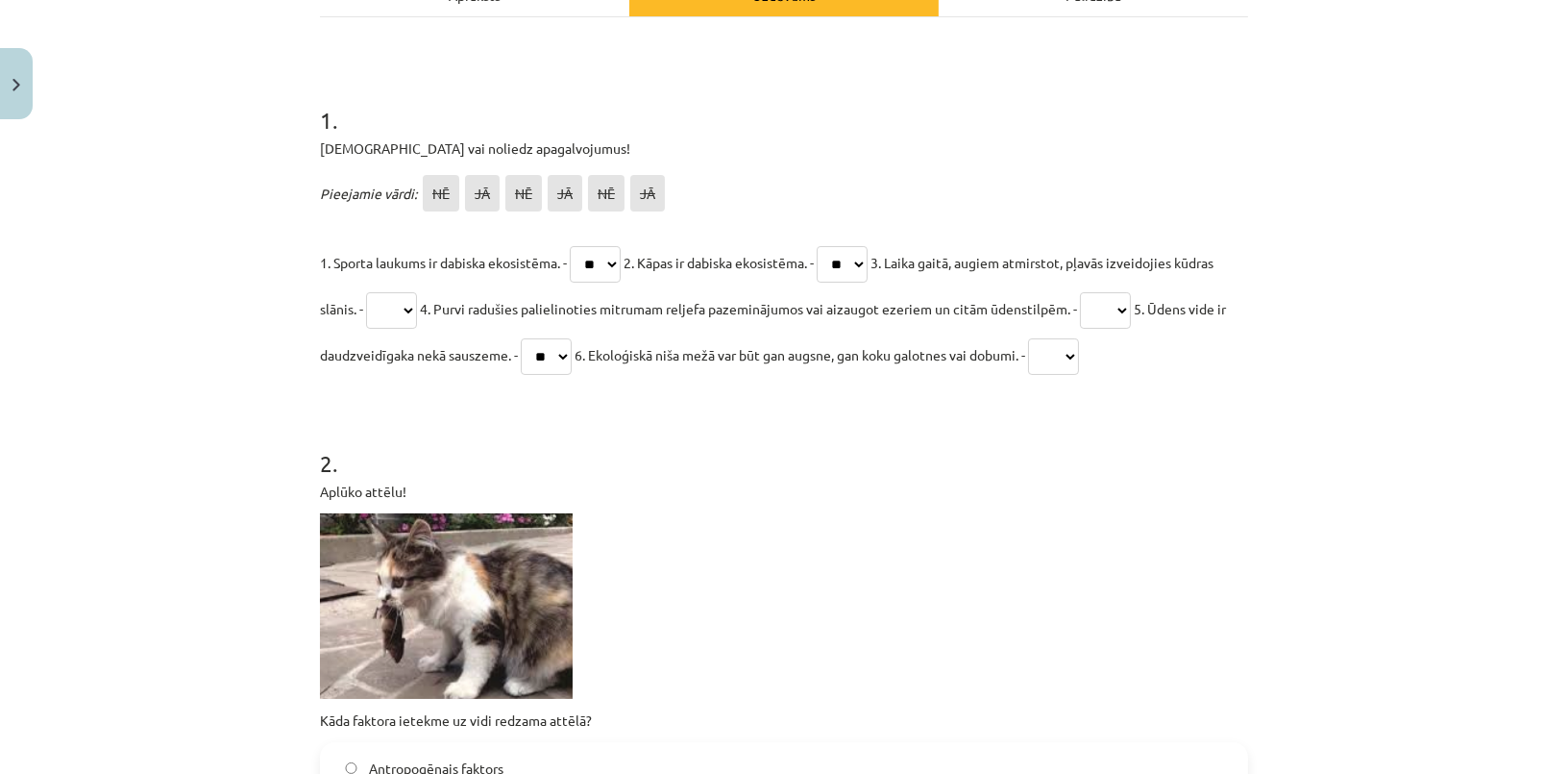
click at [417, 312] on select "** ** ** ** ** **" at bounding box center [391, 311] width 51 height 37
select select "**"
click at [408, 292] on select "** ** ** ** ** **" at bounding box center [391, 311] width 51 height 37
drag, startPoint x: 1133, startPoint y: 298, endPoint x: 1126, endPoint y: 312, distance: 15.7
click at [1131, 299] on select "** ** ** ** ** **" at bounding box center [1105, 311] width 51 height 37
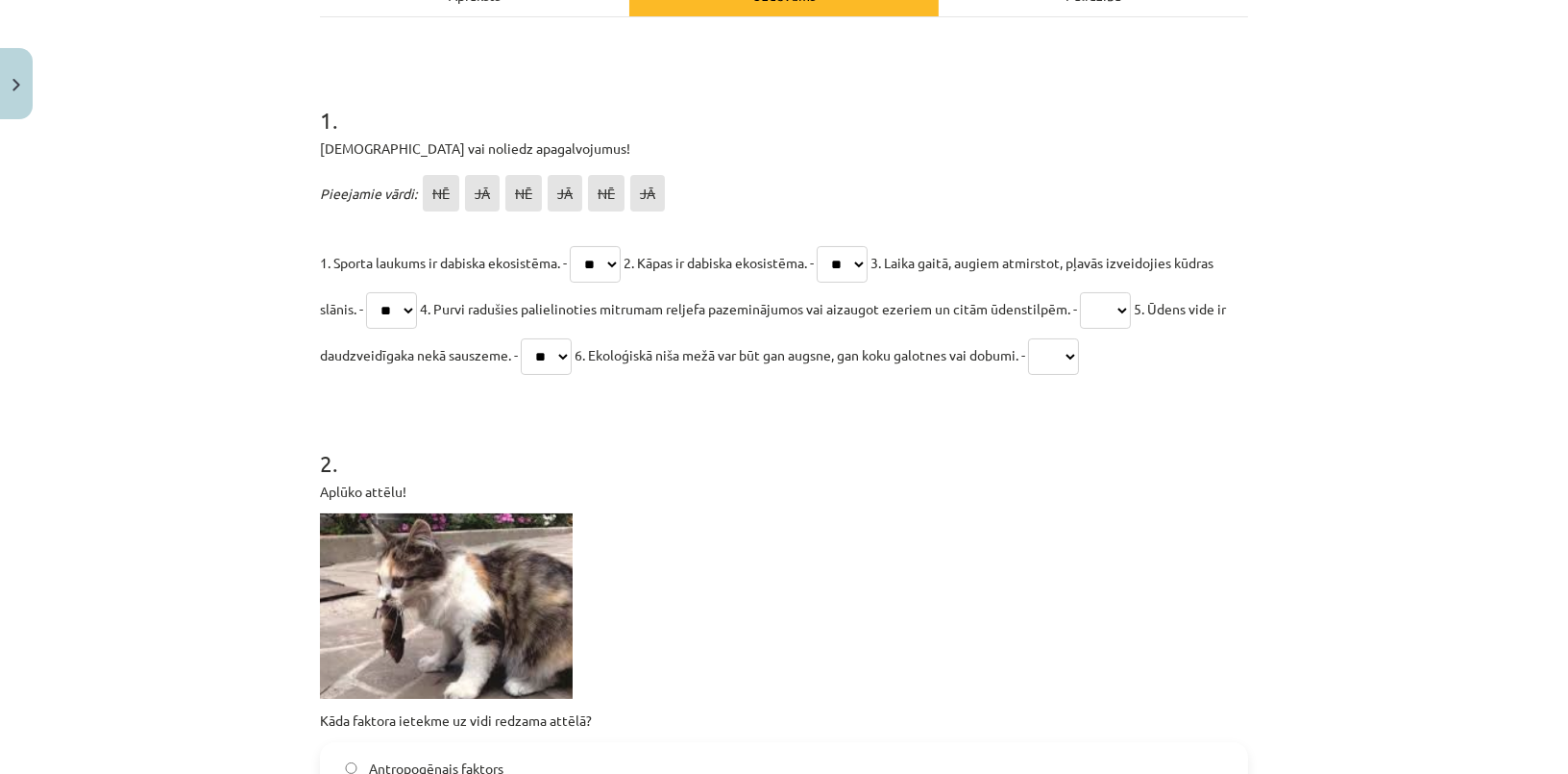
select select "**"
click at [1131, 292] on select "** ** ** ** ** **" at bounding box center [1105, 311] width 51 height 37
click at [1079, 362] on select "** ** ** ** ** **" at bounding box center [1053, 357] width 51 height 37
select select "**"
click at [1079, 338] on select "** ** ** ** ** **" at bounding box center [1053, 357] width 51 height 37
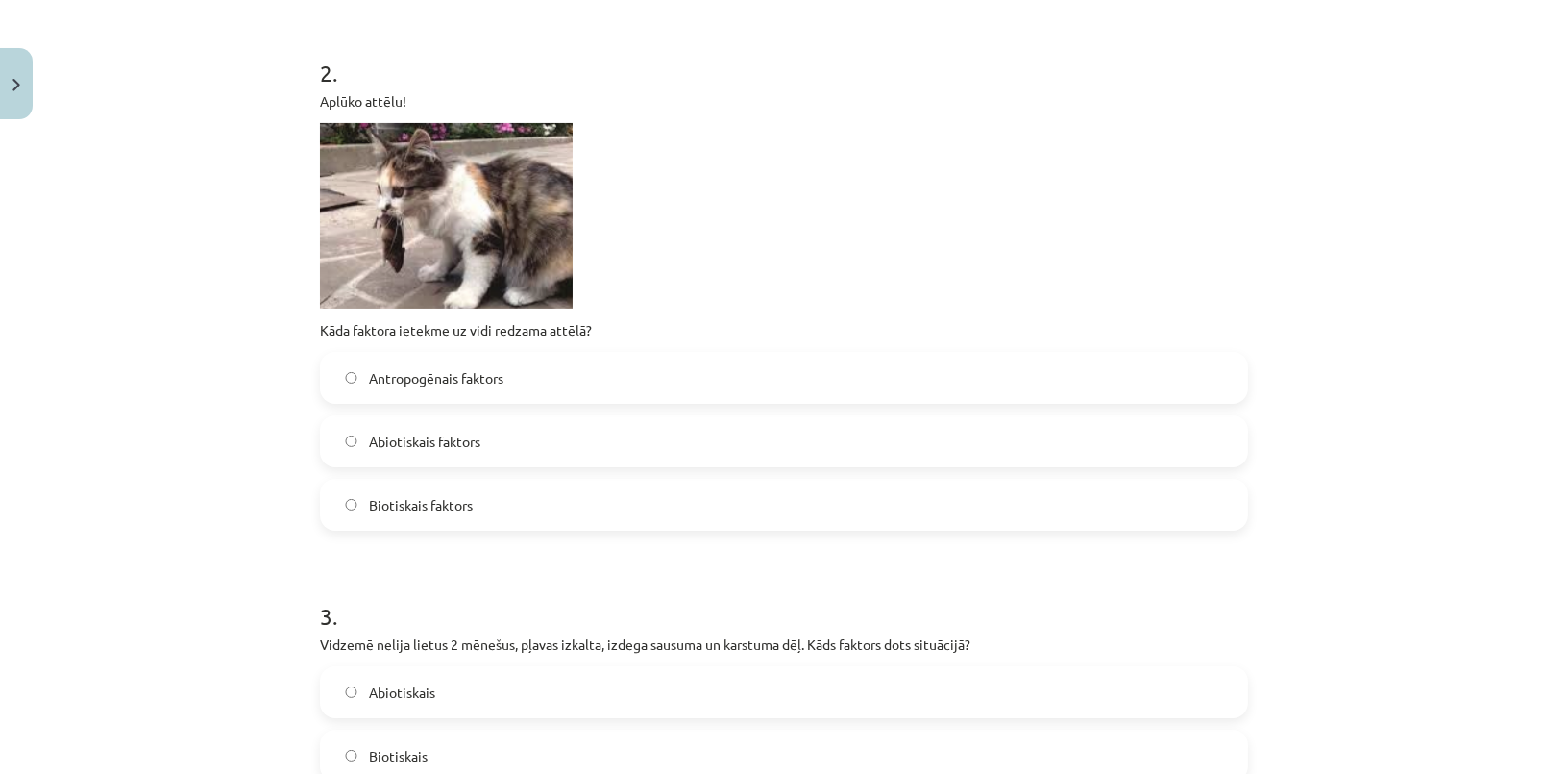
scroll to position [660, 0]
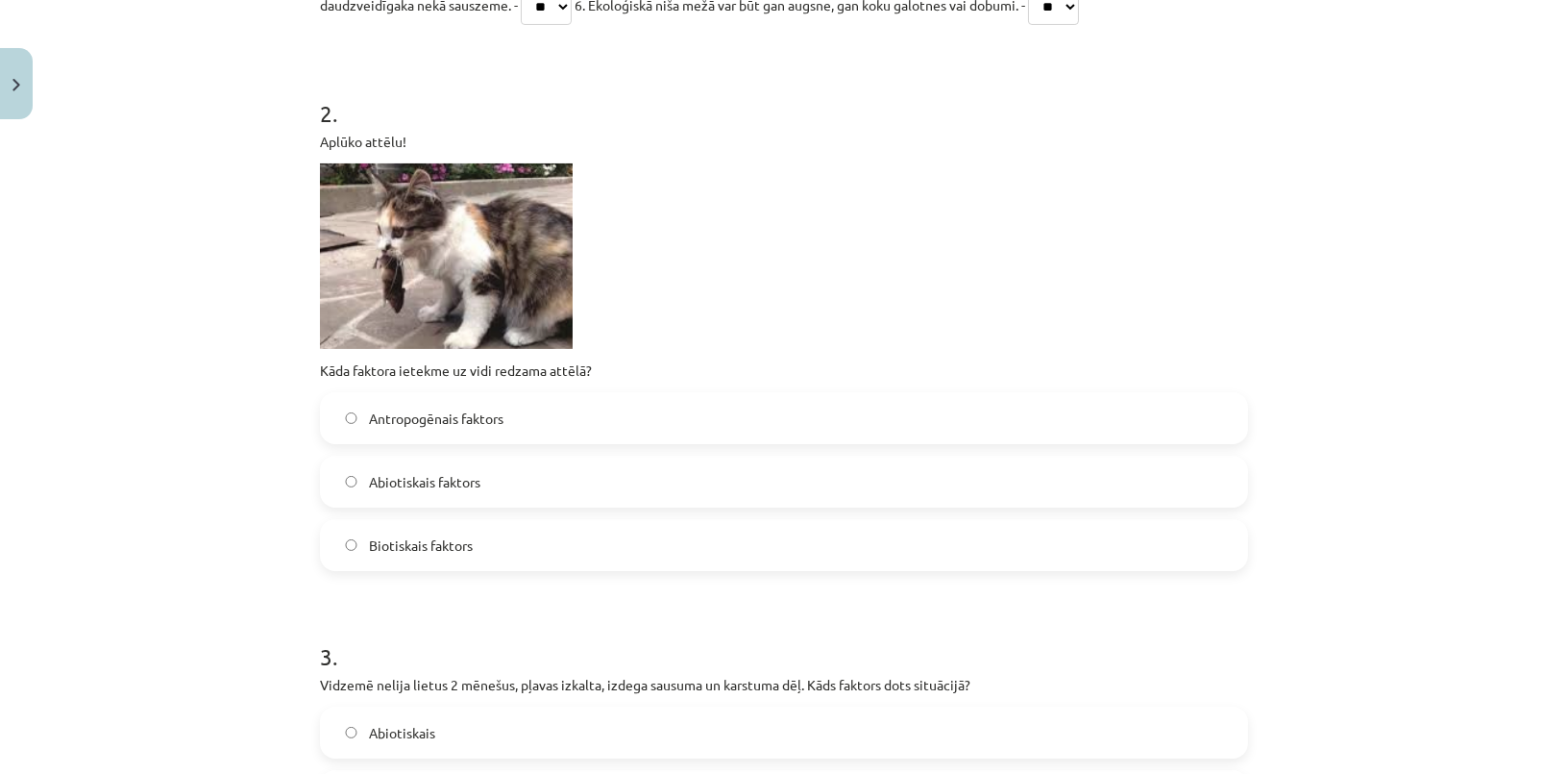
click at [146, 262] on div "Mācību tēma: Bioloģijas 9. klases 1. ieskaites mācību materiāls #2 1. tēma. Kād…" at bounding box center [784, 387] width 1568 height 774
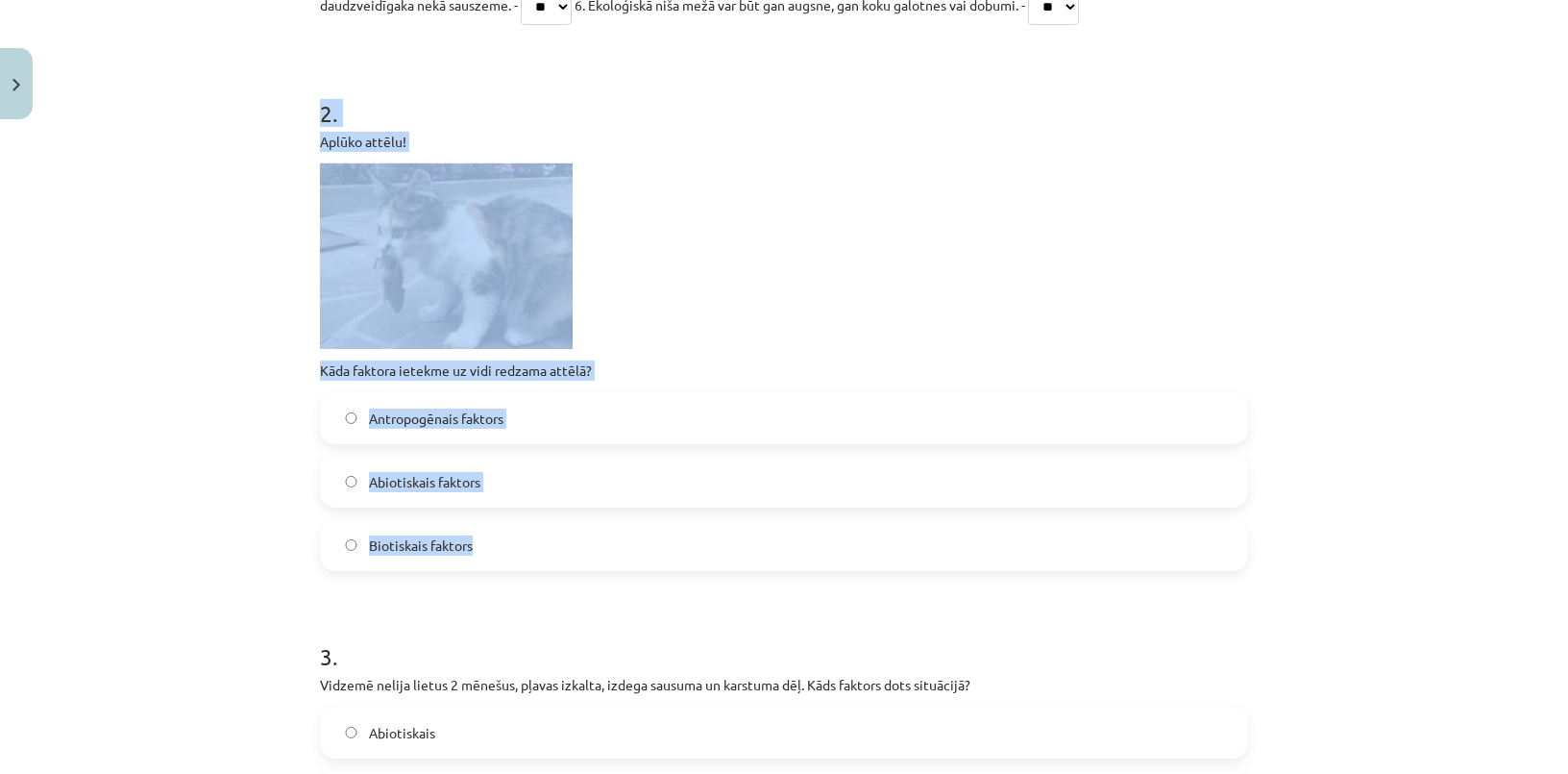
drag, startPoint x: 309, startPoint y: 89, endPoint x: 542, endPoint y: 532, distance: 500.5
copy div "2 . Aplūko attēlu! Kāda faktora ietekme uz vidi redzama attēlā? Antropogēnais f…"
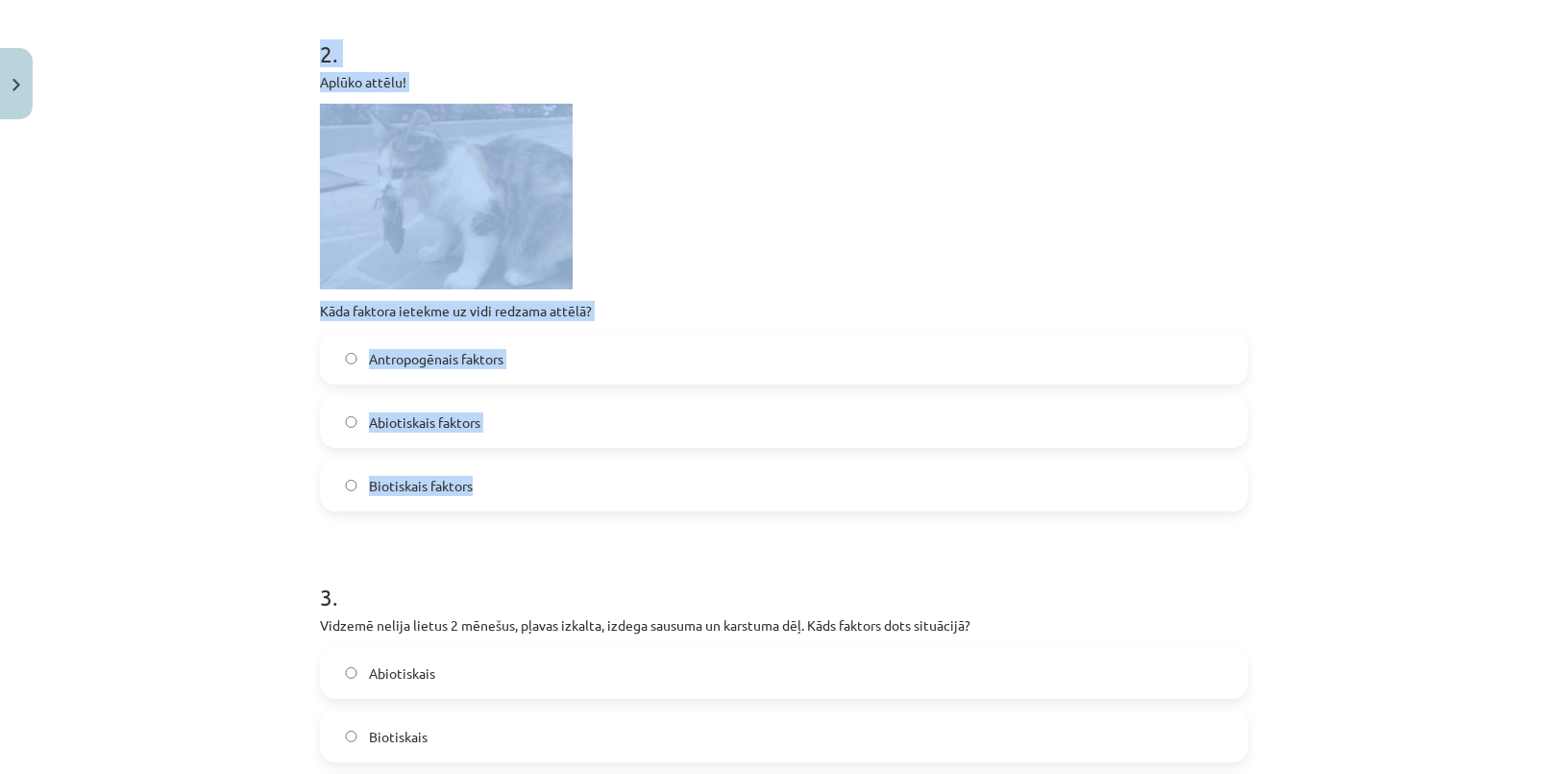
click at [141, 403] on div "Mācību tēma: Bioloģijas 9. klases 1. ieskaites mācību materiāls #2 1. tēma. Kād…" at bounding box center [784, 387] width 1568 height 774
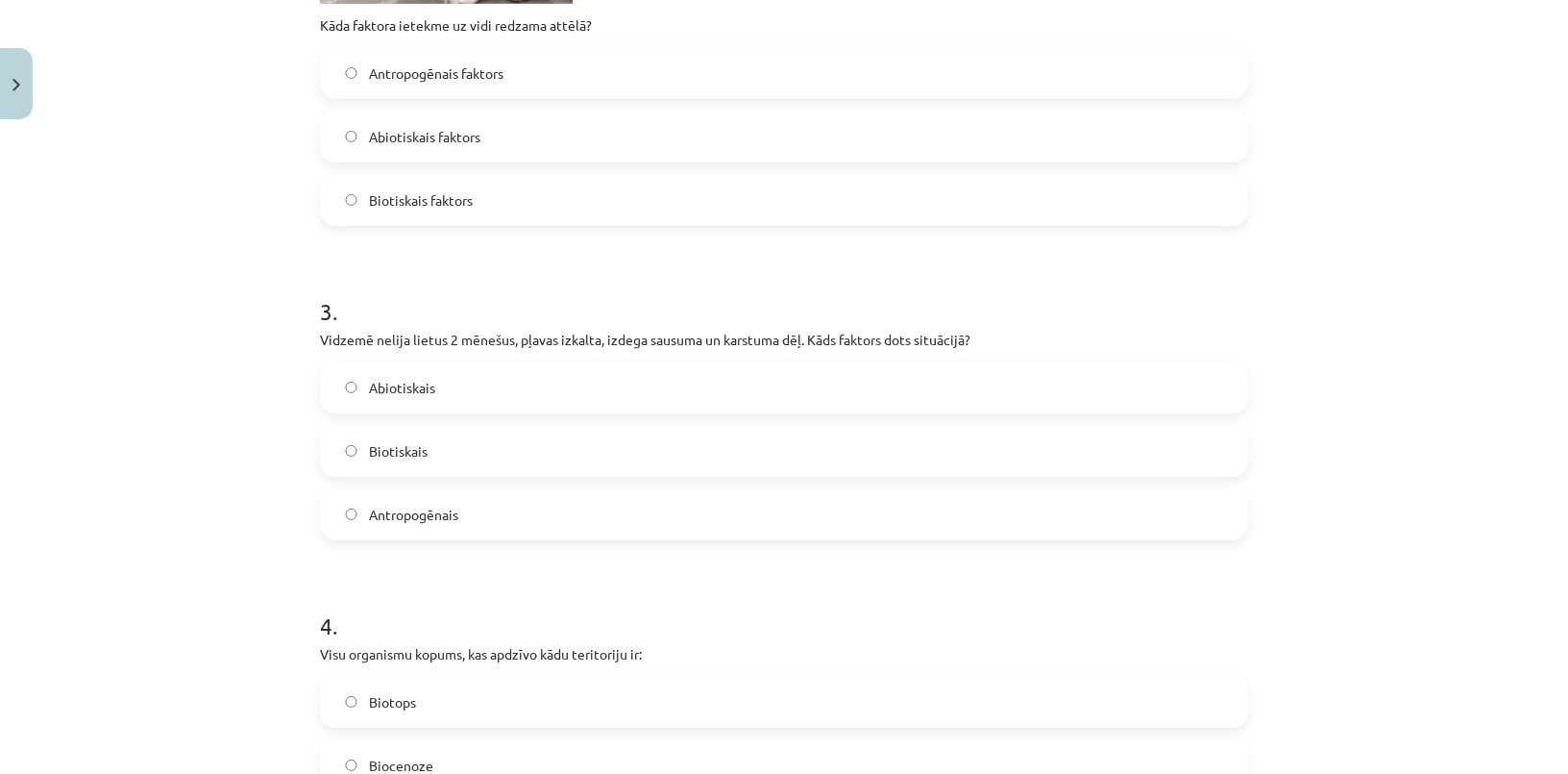
scroll to position [921, 0]
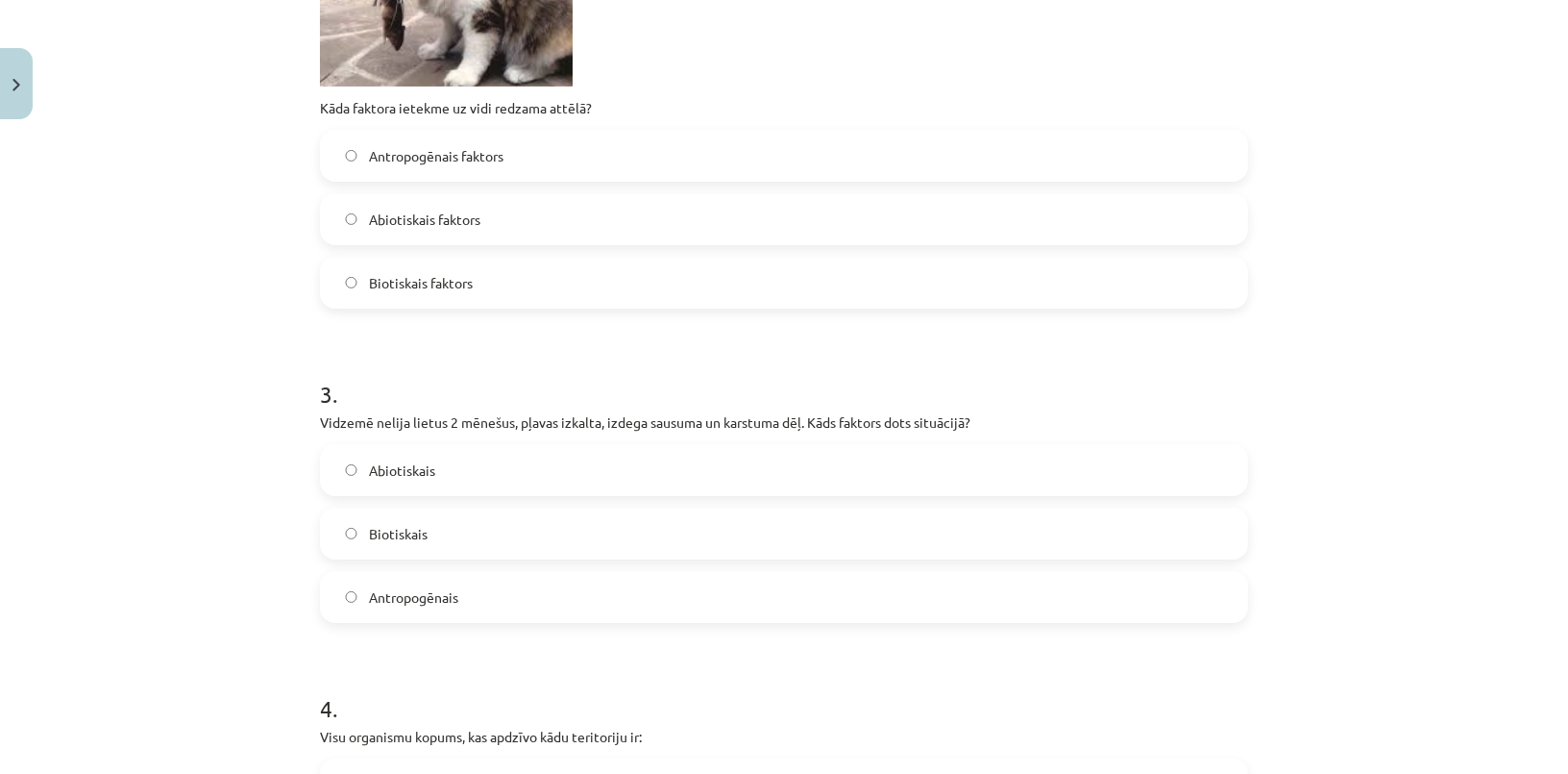
click at [465, 276] on span "Biotiskais faktors" at bounding box center [421, 283] width 104 height 20
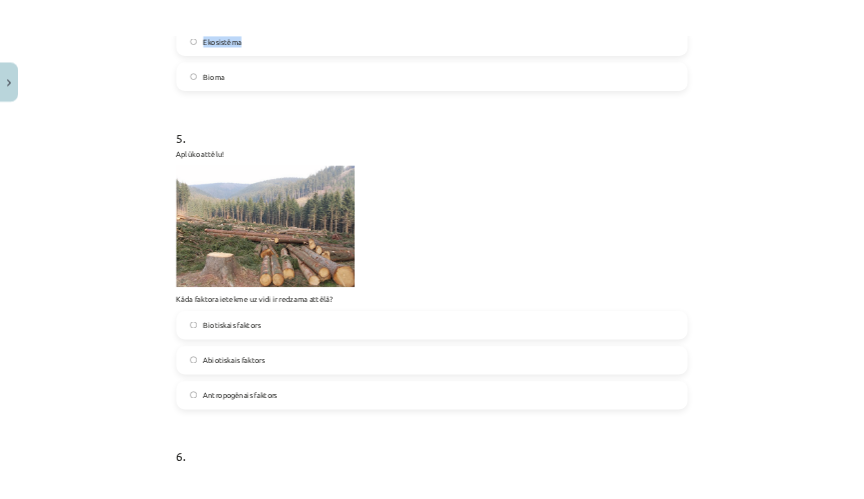
scroll to position [1870, 0]
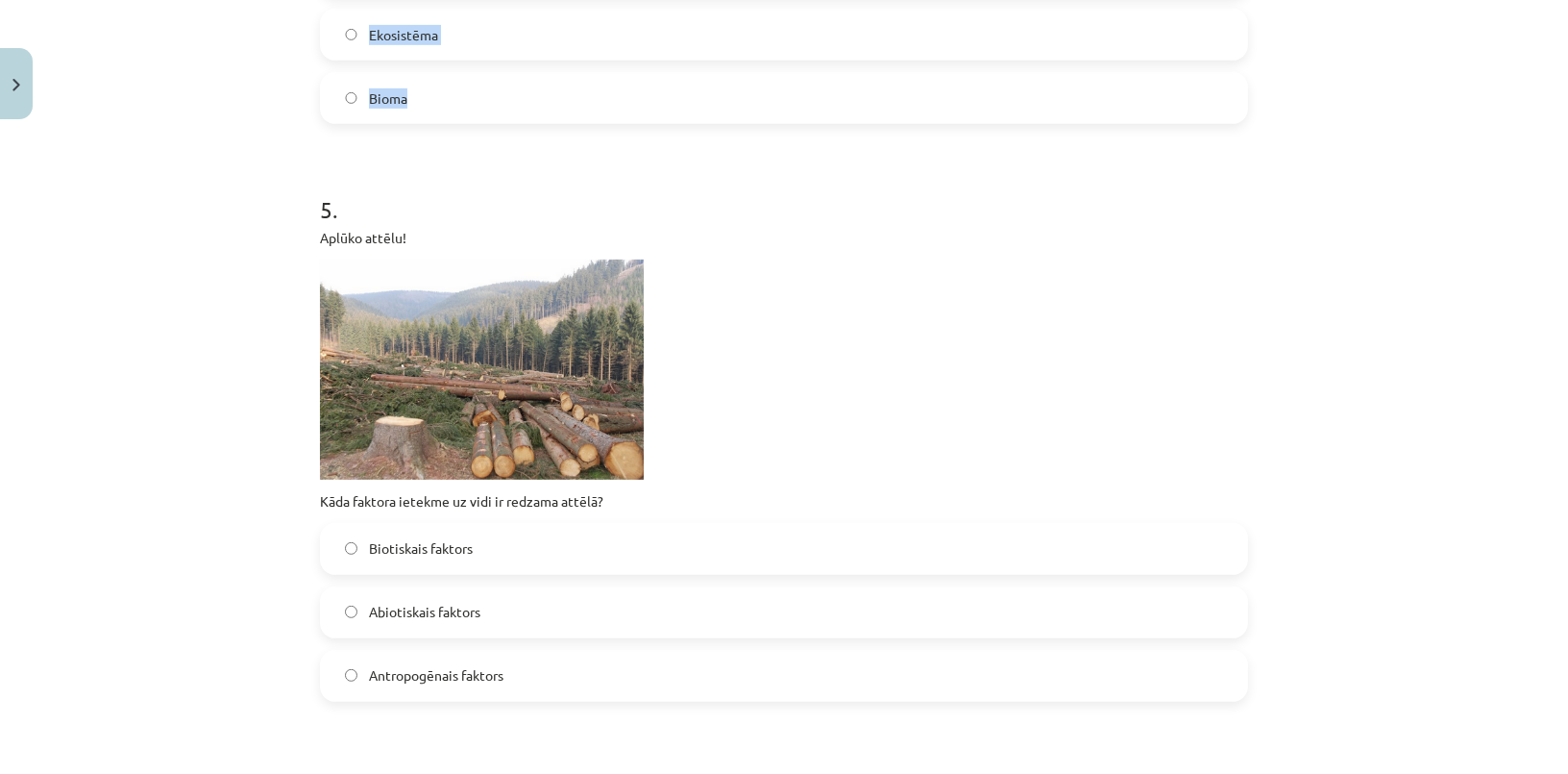
drag, startPoint x: 316, startPoint y: 37, endPoint x: 640, endPoint y: 96, distance: 329.3
copy form "3 . Vidzemē nelija lietus 2 mēnešus, pļavas izkalta, izdega sausuma un karstuma…"
click at [288, 274] on div "Mācību tēma: Bioloģijas 9. klases 1. ieskaites mācību materiāls #2 1. tēma. Kād…" at bounding box center [784, 387] width 1568 height 774
click at [296, 271] on div "Mācību tēma: Bioloģijas 9. klases 1. ieskaites mācību materiāls #2 1. tēma. Kād…" at bounding box center [784, 387] width 1568 height 774
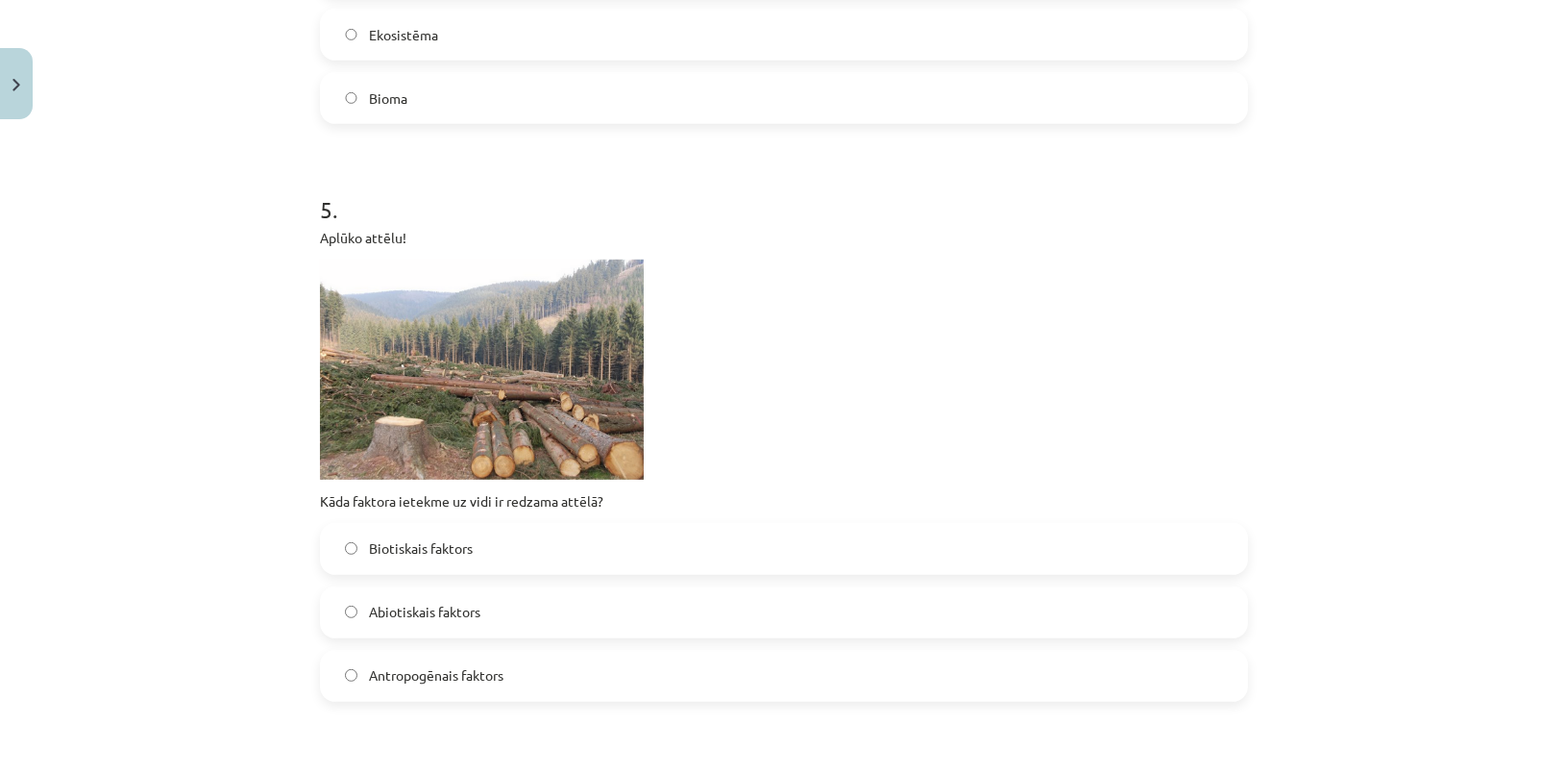
click at [296, 271] on div "Mācību tēma: Bioloģijas 9. klases 1. ieskaites mācību materiāls #2 1. tēma. Kād…" at bounding box center [784, 387] width 1568 height 774
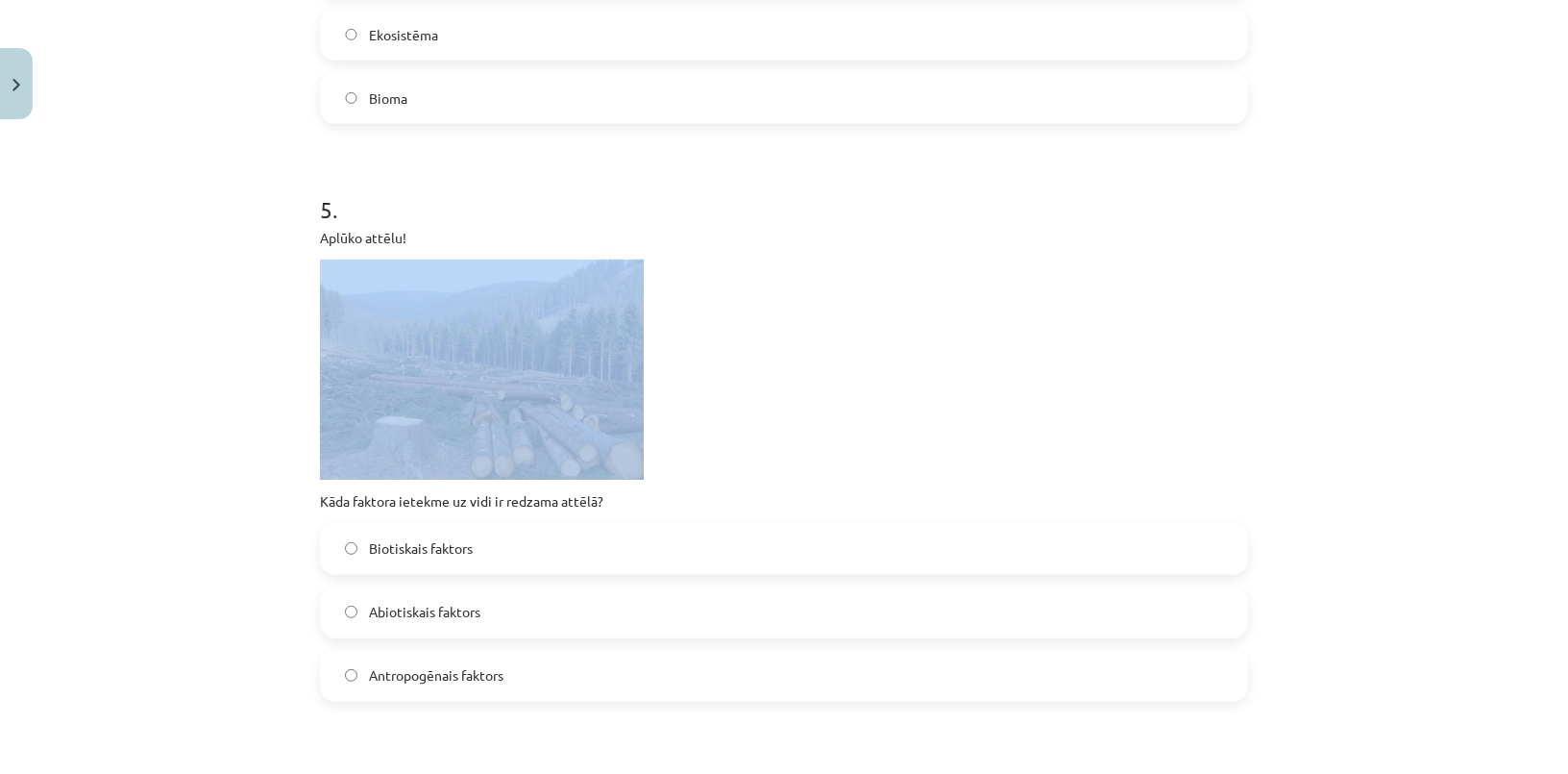
click at [296, 271] on div "Mācību tēma: Bioloģijas 9. klases 1. ieskaites mācību materiāls #2 1. tēma. Kād…" at bounding box center [784, 387] width 1568 height 774
click at [241, 305] on div "Mācību tēma: Bioloģijas 9. klases 1. ieskaites mācību materiāls #2 1. tēma. Kād…" at bounding box center [784, 387] width 1568 height 774
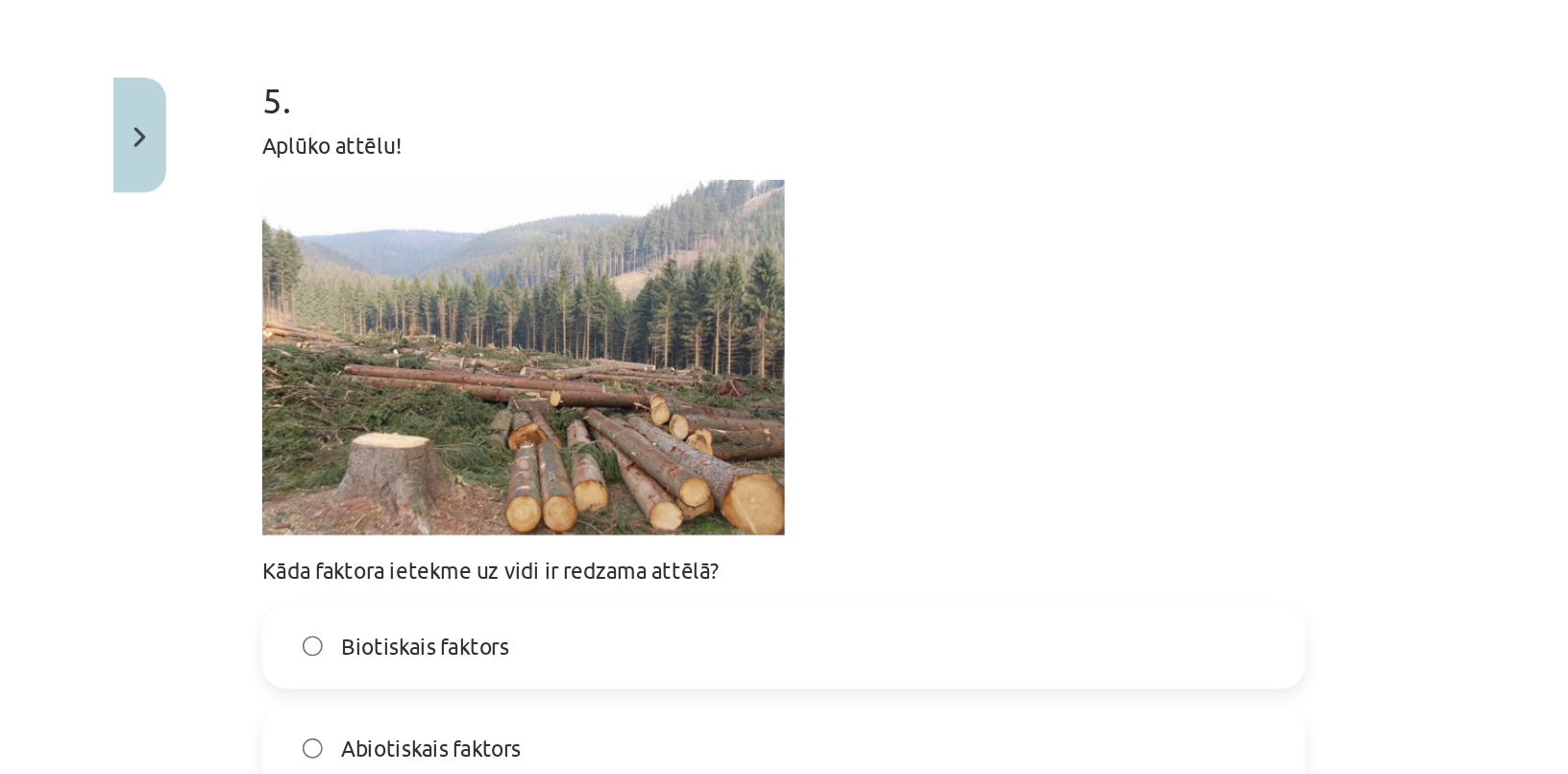
scroll to position [2060, 0]
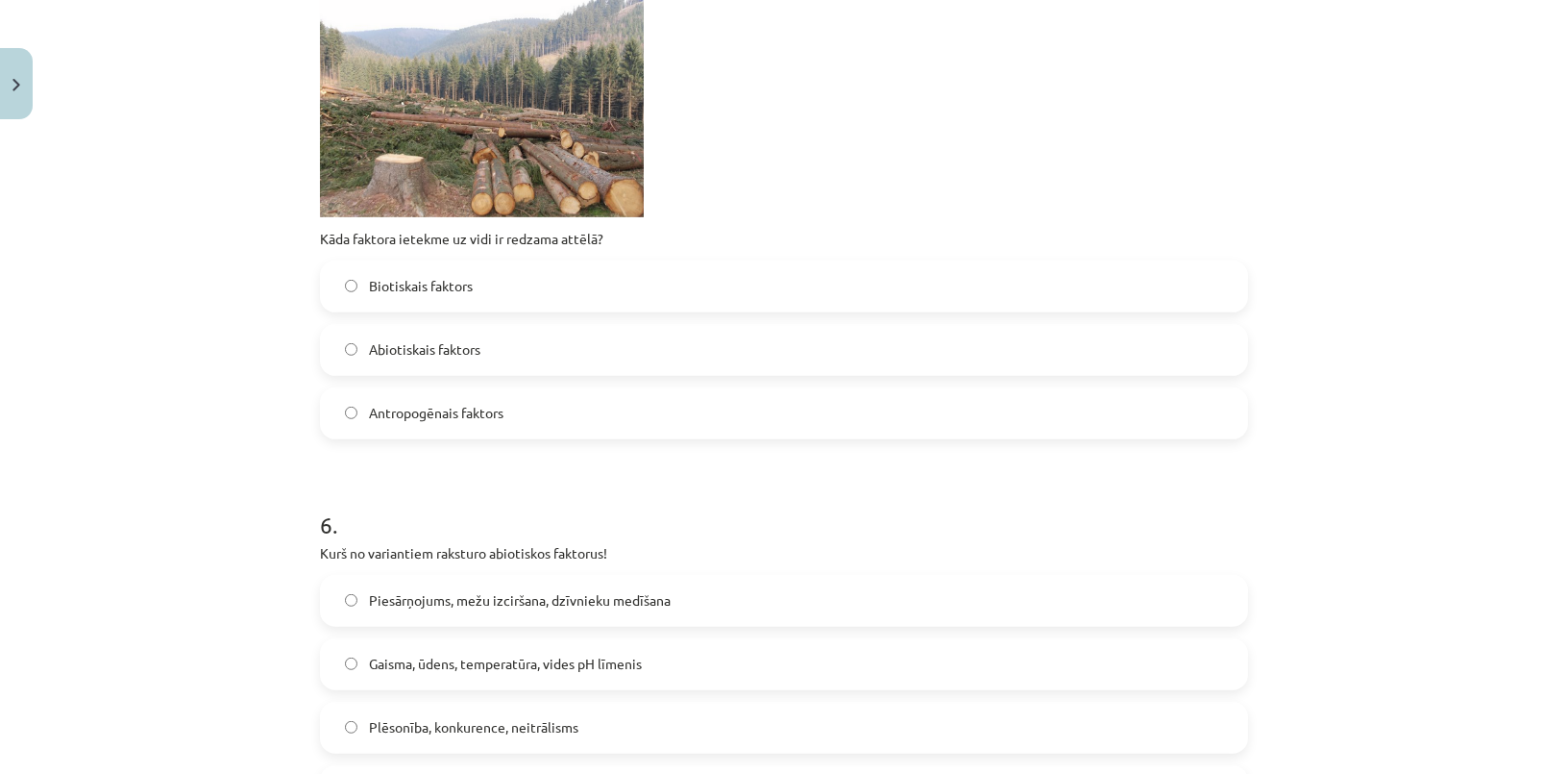
click at [785, 113] on p at bounding box center [784, 107] width 928 height 220
click at [196, 621] on div "Mācību tēma: Bioloģijas 9. klases 1. ieskaites mācību materiāls #2 1. tēma. Kād…" at bounding box center [784, 387] width 1568 height 774
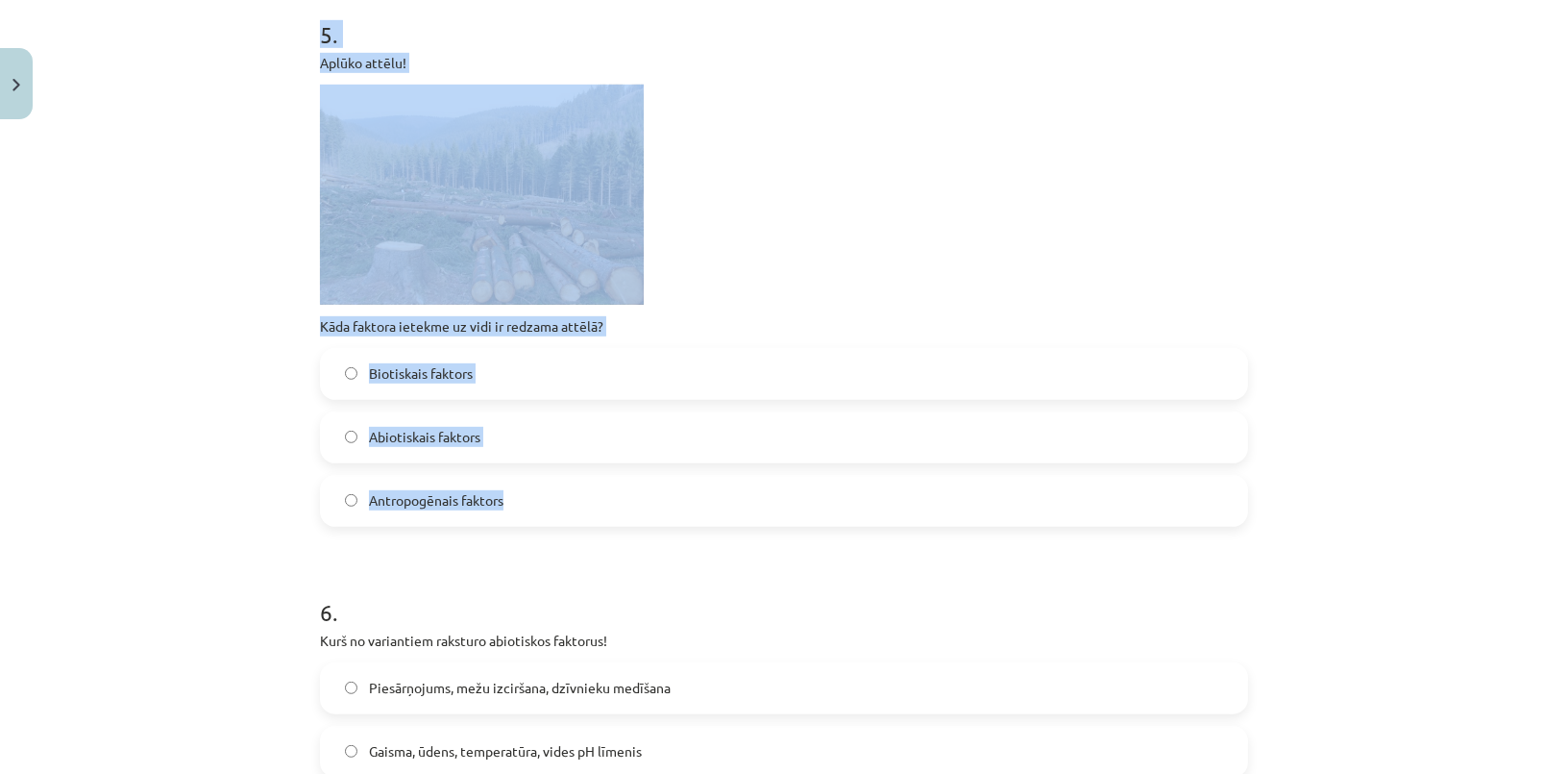
drag, startPoint x: 306, startPoint y: 31, endPoint x: 553, endPoint y: 497, distance: 527.4
copy div "5 . Aplūko attēlu! Kāda faktora ietekme uz vidi ir redzama attēlā? Biotiskais f…"
click at [206, 287] on div "Mācību tēma: Bioloģijas 9. klases 1. ieskaites mācību materiāls #2 1. tēma. Kād…" at bounding box center [784, 387] width 1568 height 774
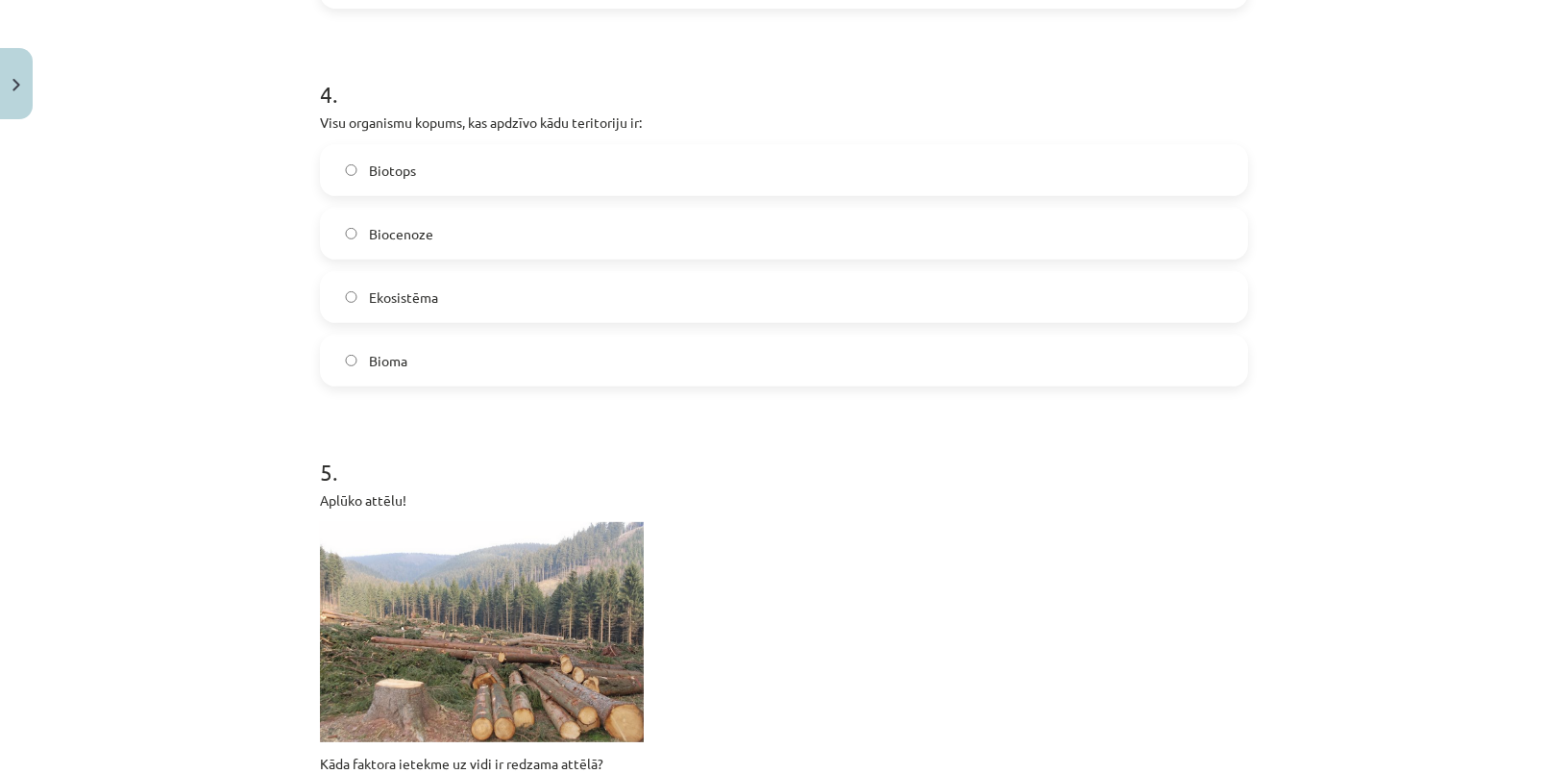
click at [210, 298] on div "Mācību tēma: Bioloģijas 9. klases 1. ieskaites mācību materiāls #2 1. tēma. Kād…" at bounding box center [784, 387] width 1568 height 774
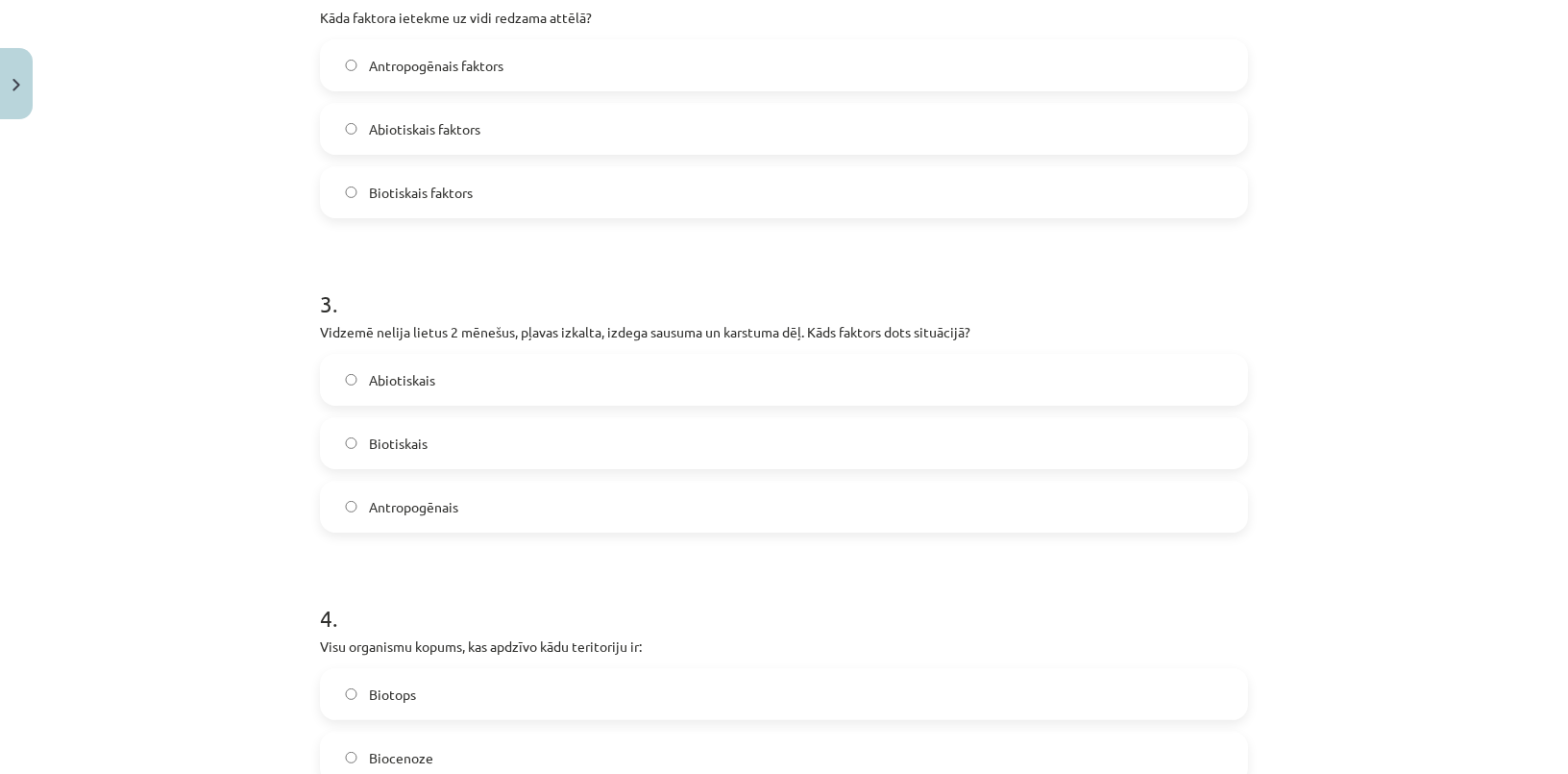
click at [399, 373] on span "Abiotiskais" at bounding box center [402, 380] width 66 height 20
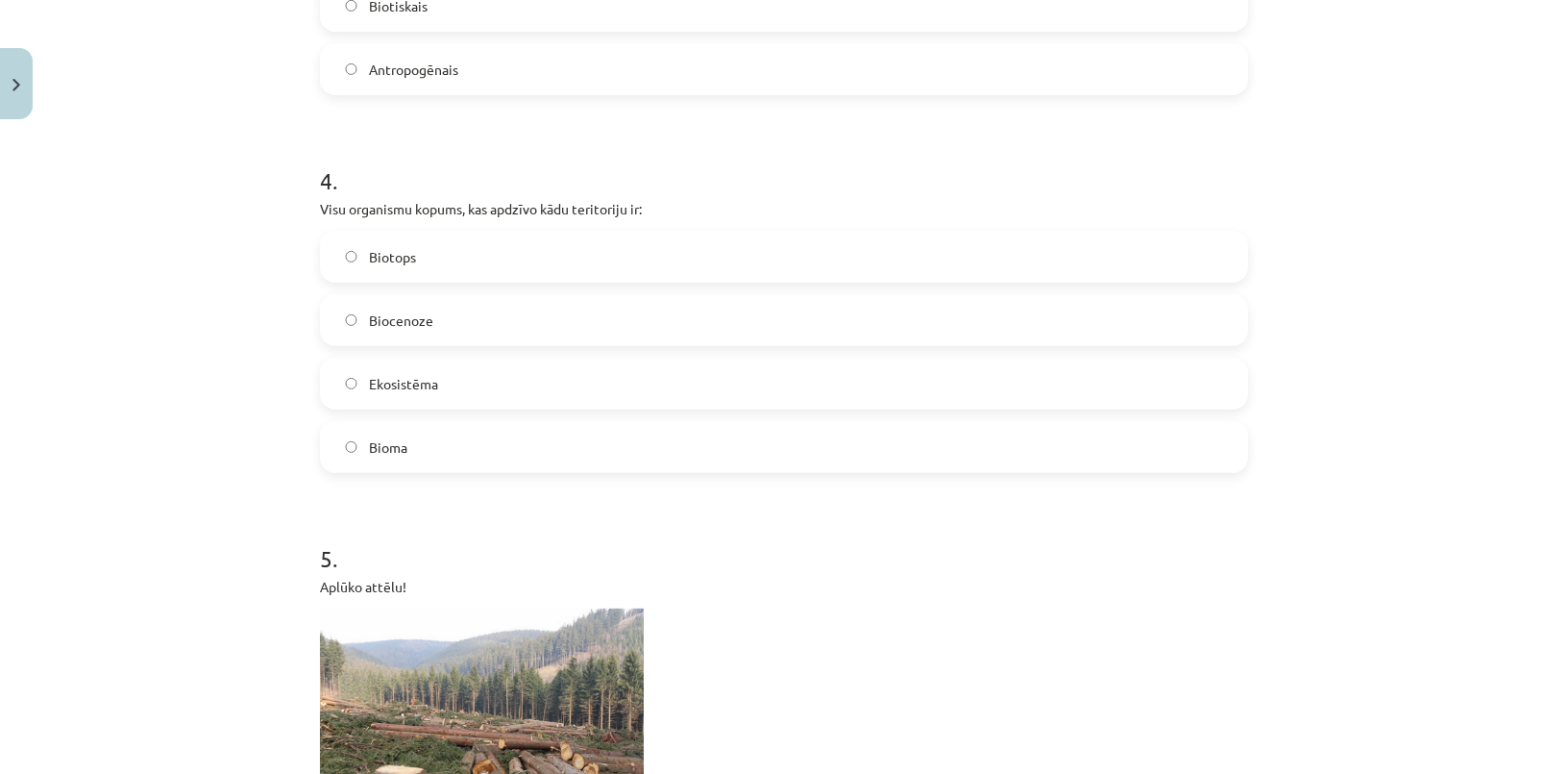
click at [396, 330] on label "Biocenoze" at bounding box center [784, 320] width 924 height 48
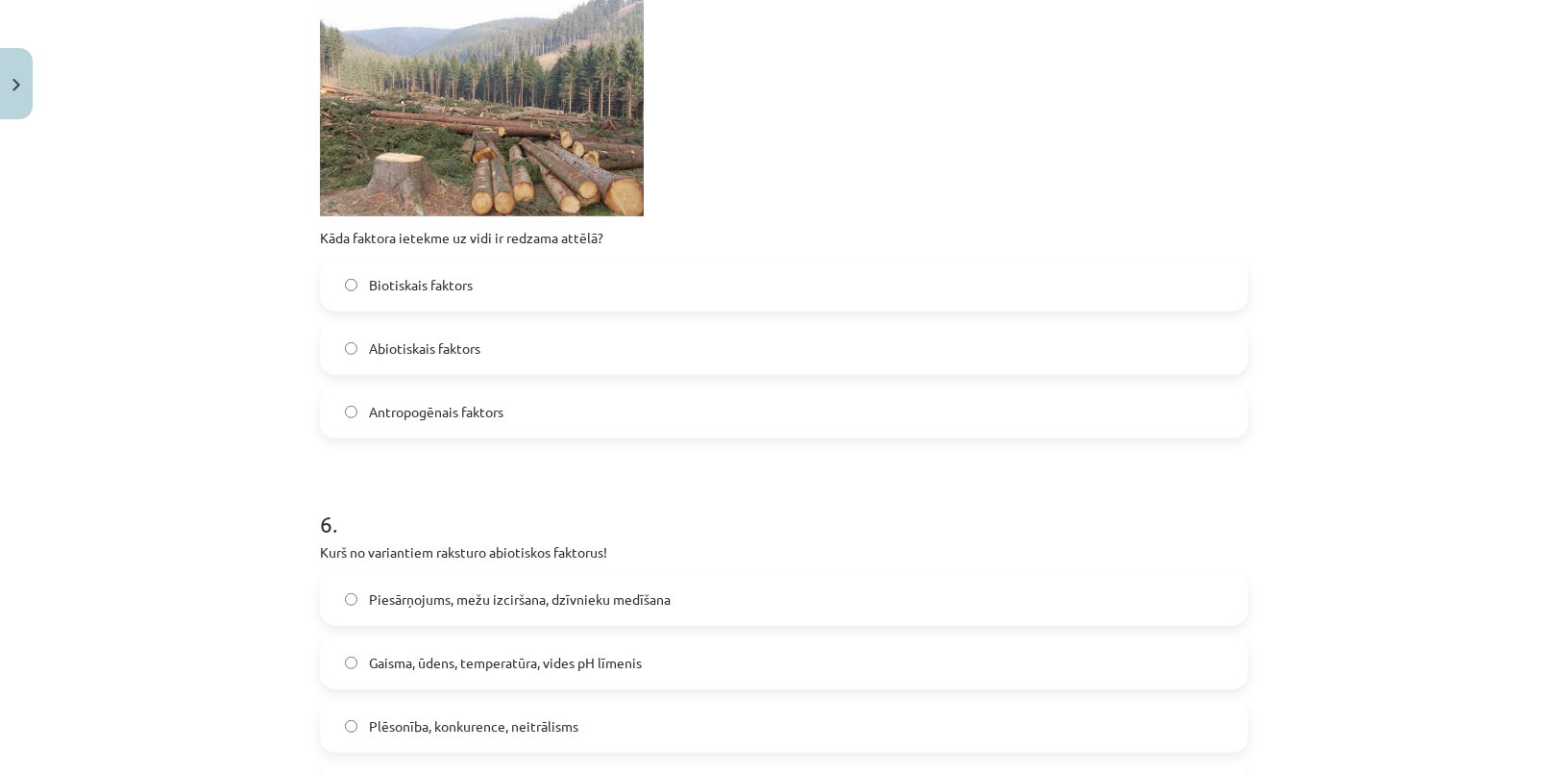
scroll to position [2060, 0]
drag, startPoint x: 459, startPoint y: 417, endPoint x: 436, endPoint y: 421, distance: 23.3
click at [460, 420] on span "Antropogēnais faktors" at bounding box center [436, 412] width 135 height 20
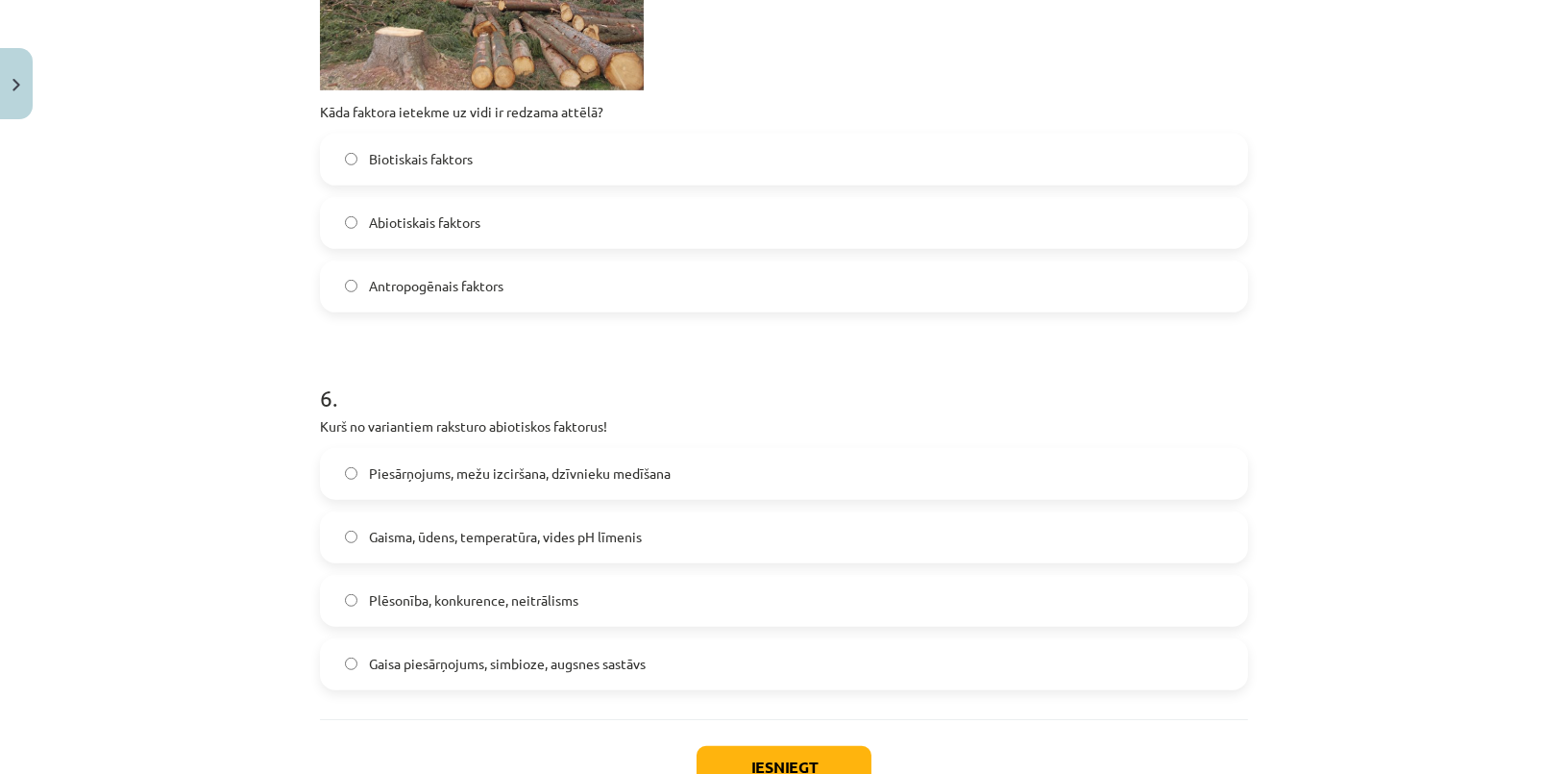
scroll to position [2325, 0]
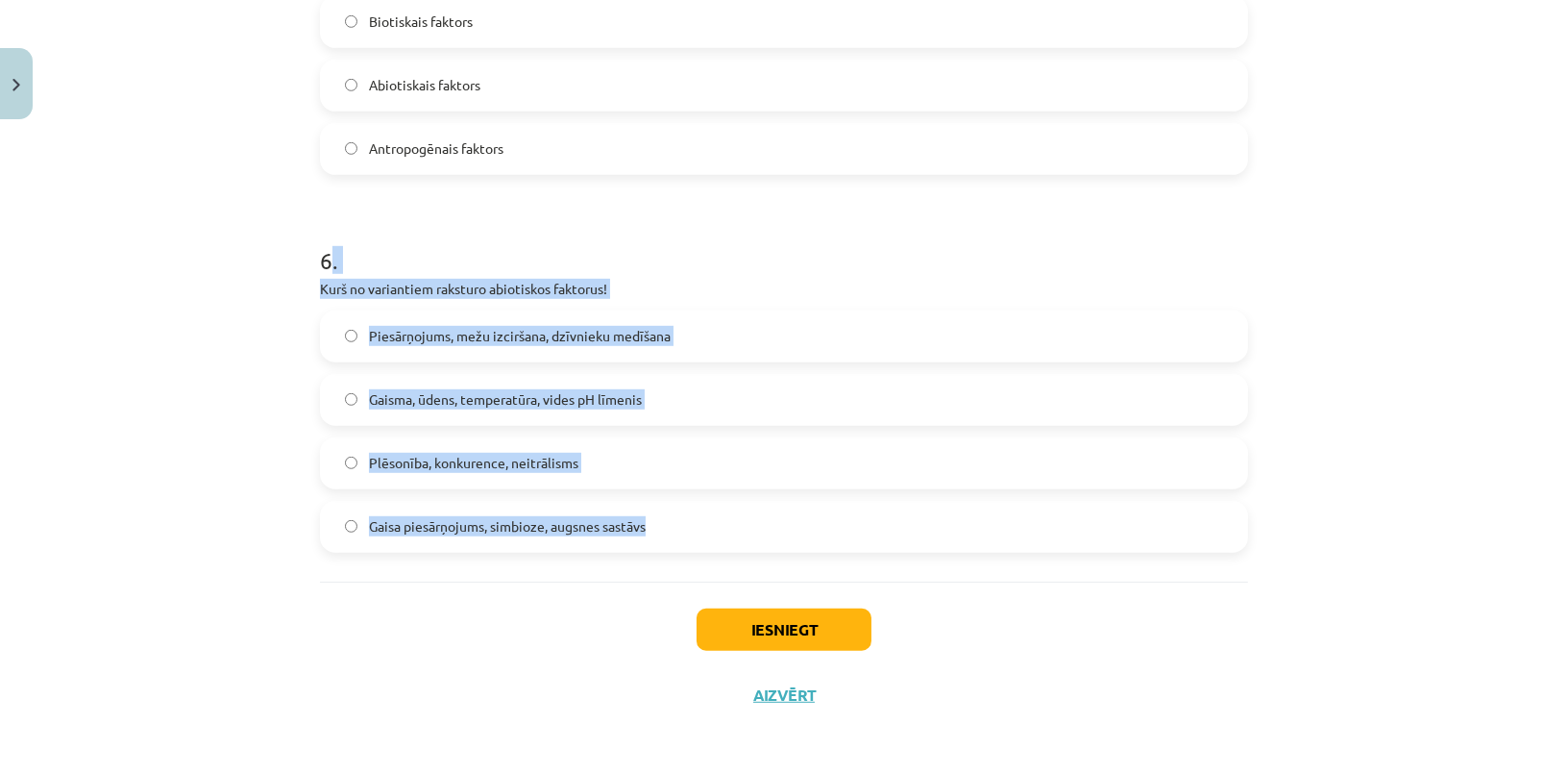
drag, startPoint x: 338, startPoint y: 266, endPoint x: 641, endPoint y: 524, distance: 398.0
click at [641, 524] on div "6 . Kurš no variantiem raksturo abiotiskos faktorus! Piesārņojums, mežu izcirša…" at bounding box center [784, 383] width 928 height 339
copy div ". Kurš no variantiem raksturo abiotiskos faktorus! Piesārņojums, mežu izciršana…"
click at [176, 423] on div "Mācību tēma: Bioloģijas 9. klases 1. ieskaites mācību materiāls #2 1. tēma. Kād…" at bounding box center [784, 387] width 1568 height 774
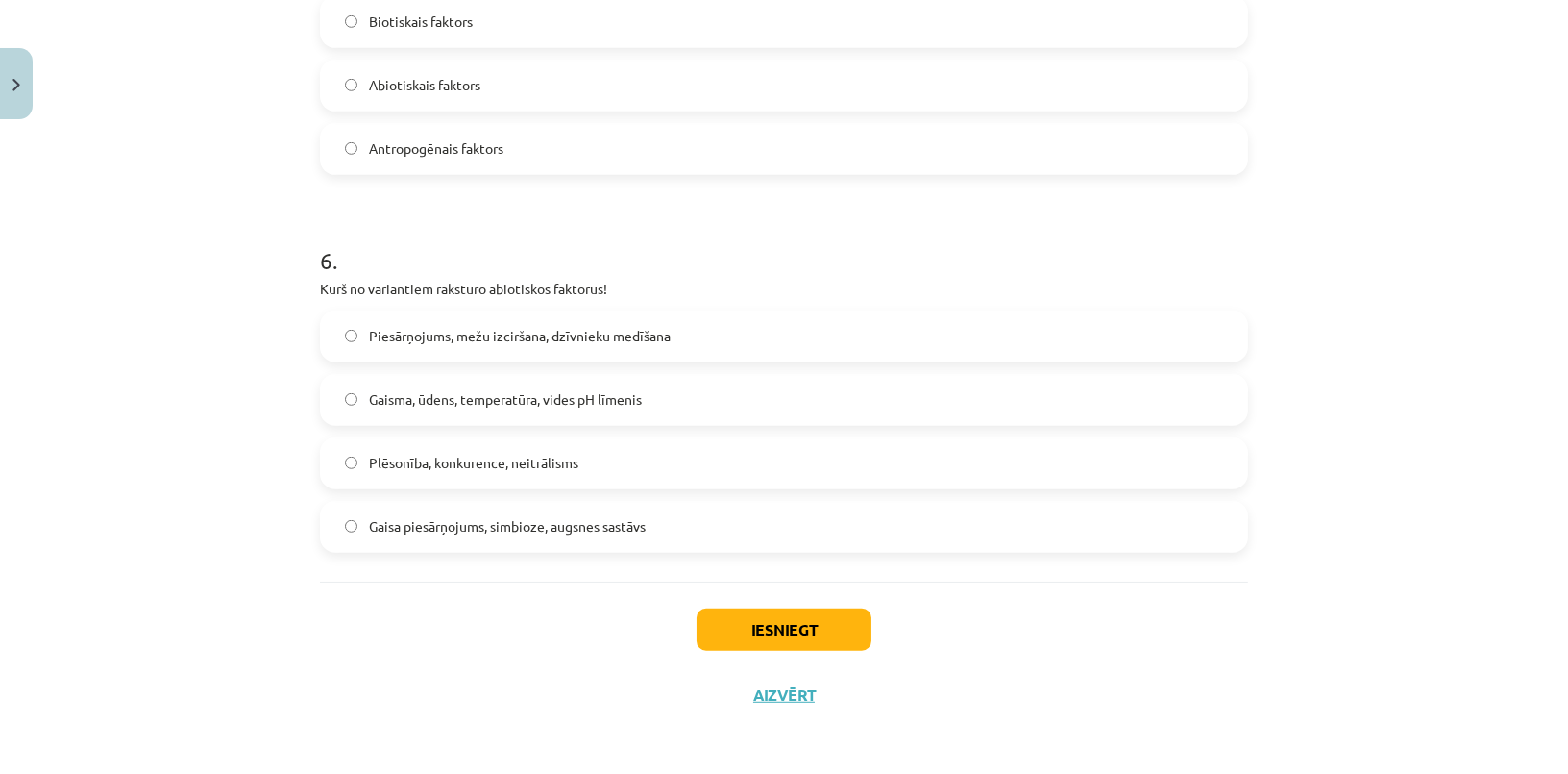
click at [172, 417] on div "Mācību tēma: Bioloģijas 9. klases 1. ieskaites mācību materiāls #2 1. tēma. Kād…" at bounding box center [784, 387] width 1568 height 774
click at [173, 413] on div "Mācību tēma: Bioloģijas 9. klases 1. ieskaites mācību materiāls #2 1. tēma. Kād…" at bounding box center [784, 387] width 1568 height 774
click at [411, 516] on span "Gaisa piesārņojums, simbioze, augsnes sastāvs" at bounding box center [508, 526] width 277 height 20
click at [390, 444] on label "Plēsonība, konkurence, neitrālisms" at bounding box center [784, 463] width 924 height 48
click at [381, 411] on label "Gaisma, ūdens, temperatūra, vides pH līmenis" at bounding box center [784, 400] width 924 height 48
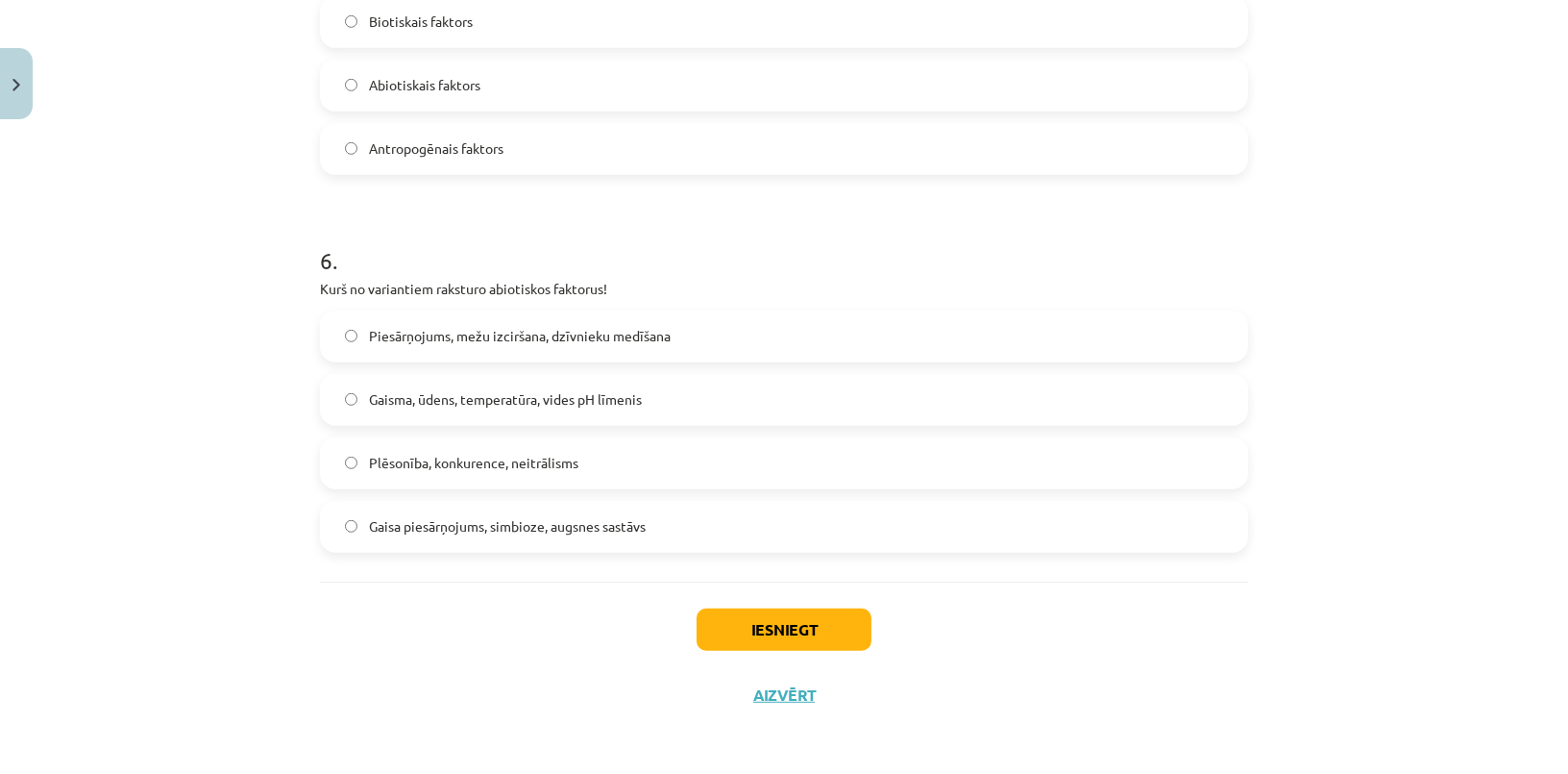
click at [384, 371] on div "Piesārņojums, mežu izciršana, dzīvnieku medīšana Gaisma, ūdens, temperatūra, vi…" at bounding box center [784, 432] width 928 height 242
click at [404, 319] on label "Piesārņojums, mežu izciršana, dzīvnieku medīšana" at bounding box center [784, 337] width 924 height 48
click at [390, 409] on label "Gaisma, ūdens, temperatūra, vides pH līmenis" at bounding box center [784, 400] width 924 height 48
click at [389, 400] on span "Gaisma, ūdens, temperatūra, vides pH līmenis" at bounding box center [506, 399] width 273 height 20
click at [754, 629] on button "Iesniegt" at bounding box center [784, 630] width 175 height 42
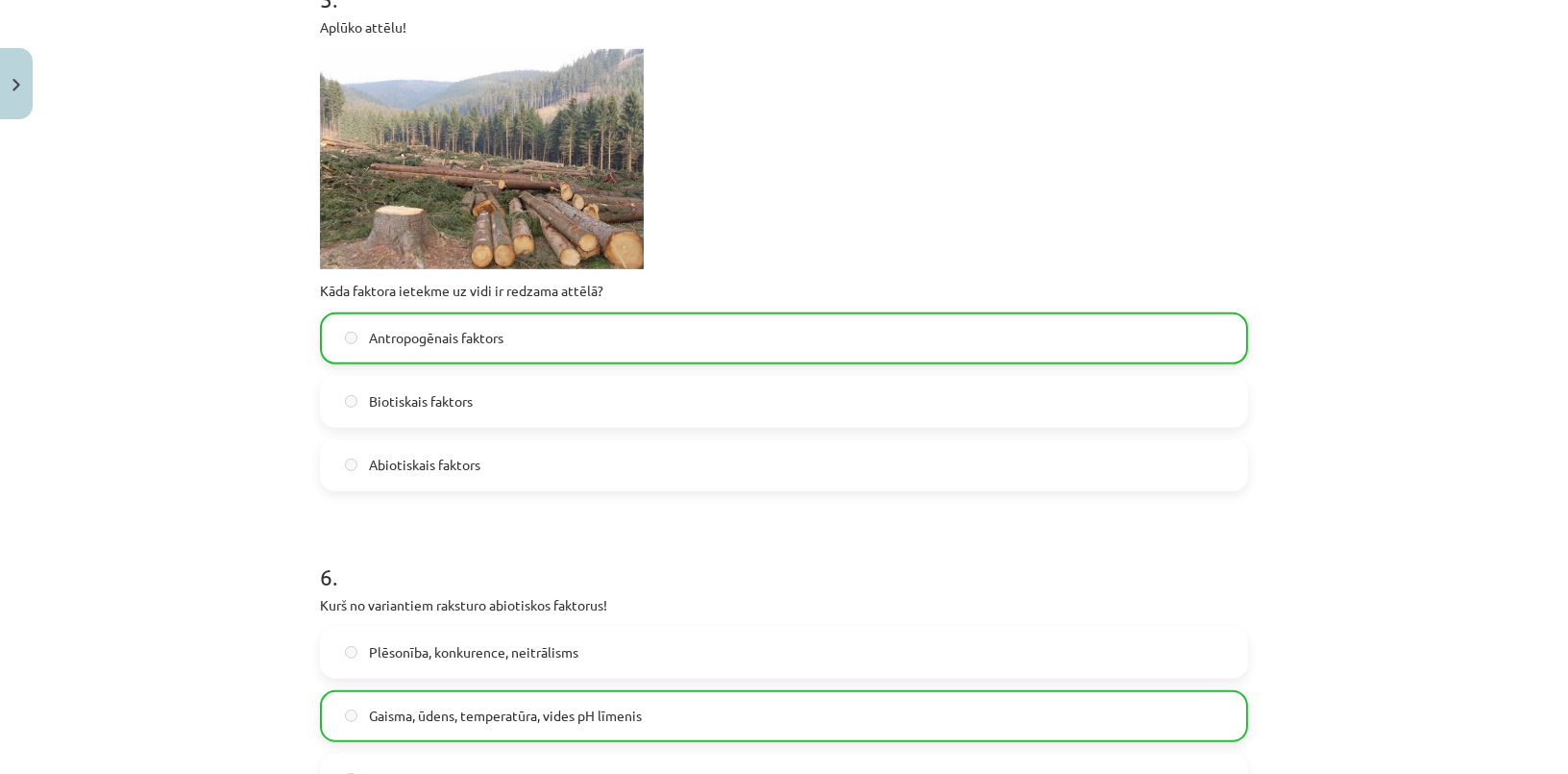
scroll to position [2385, 0]
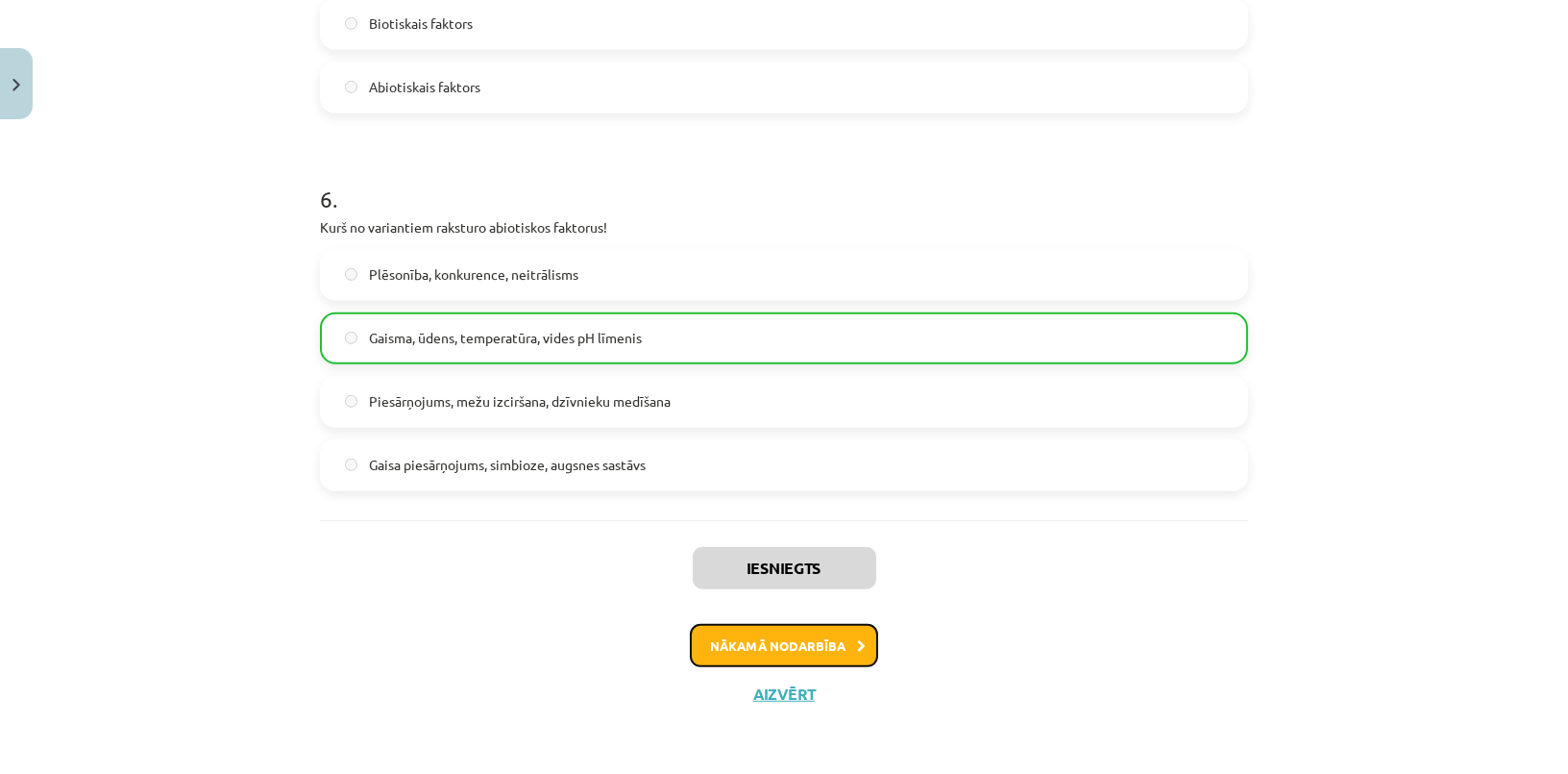
click at [773, 645] on button "Nākamā nodarbība" at bounding box center [784, 646] width 188 height 44
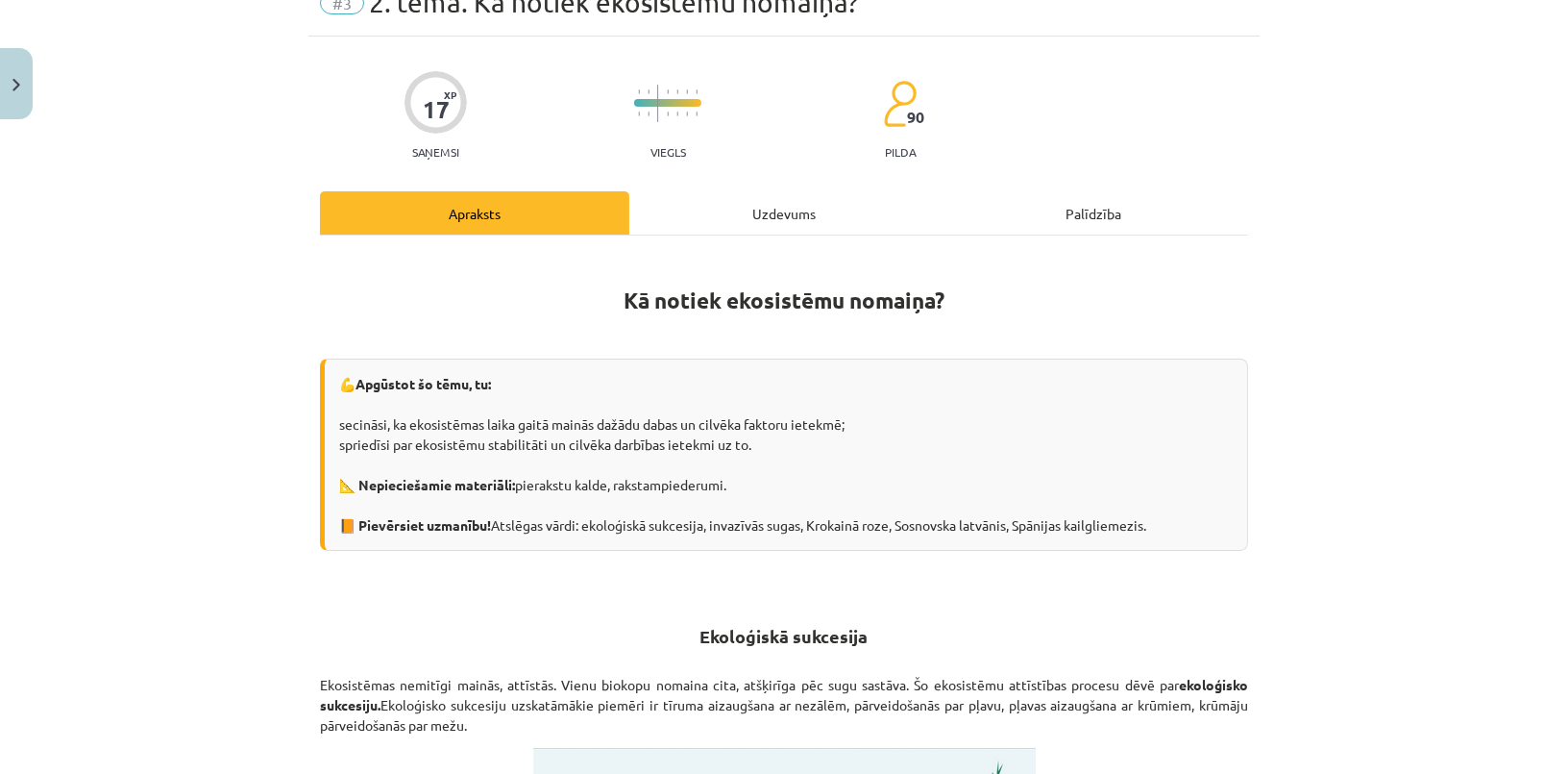
scroll to position [48, 0]
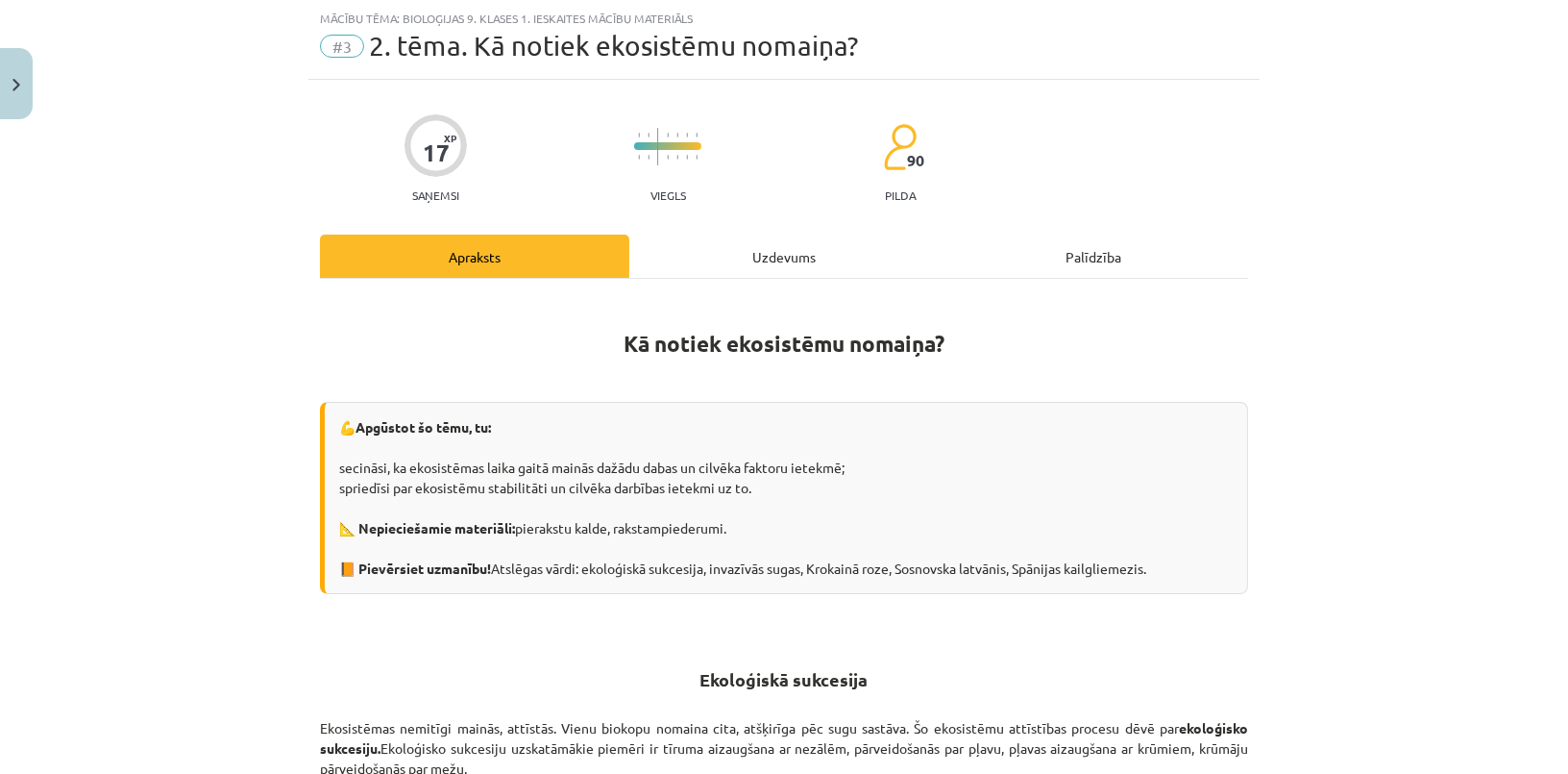
click at [761, 258] on div "Uzdevums" at bounding box center [784, 256] width 310 height 43
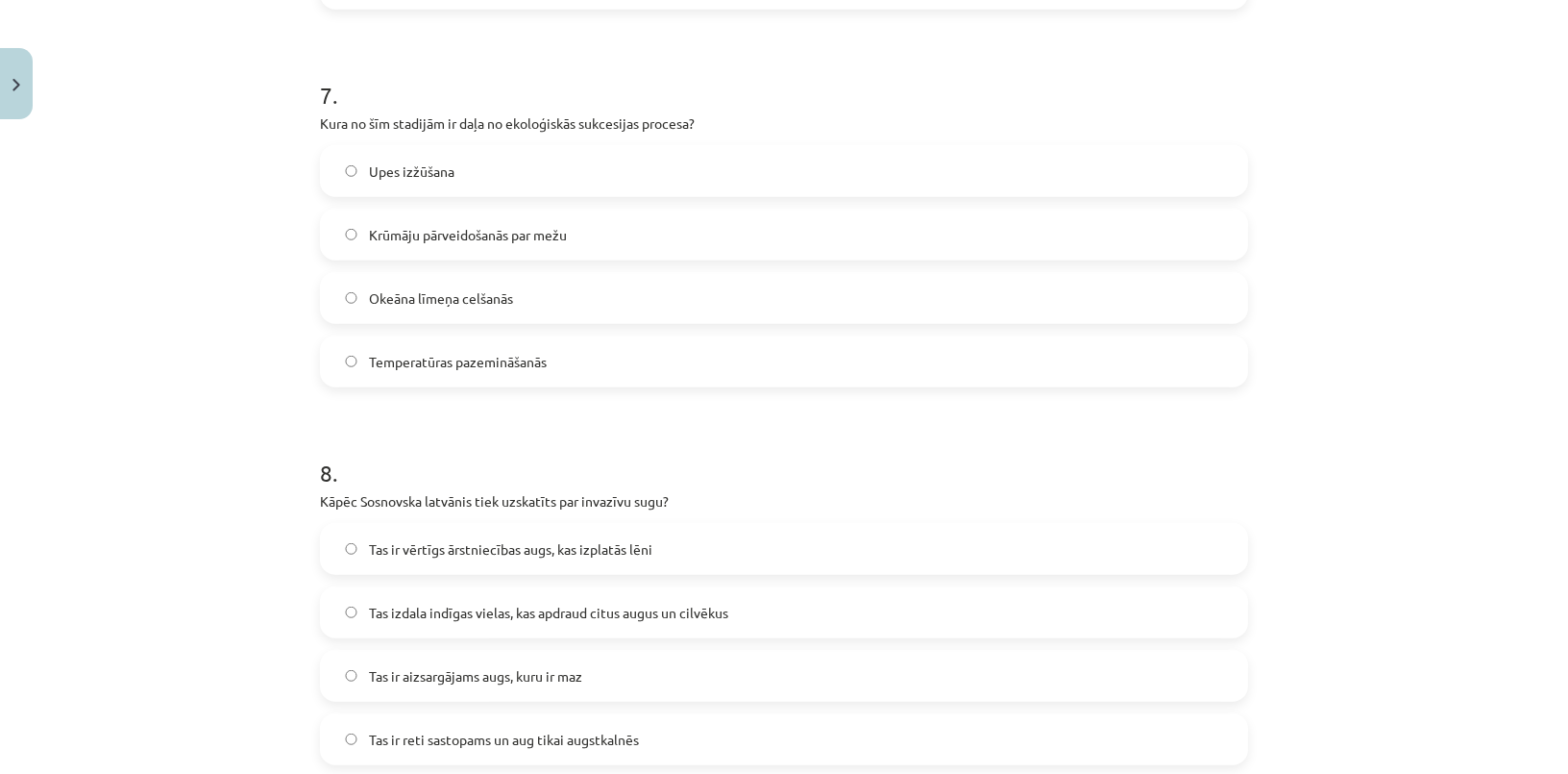
scroll to position [2812, 0]
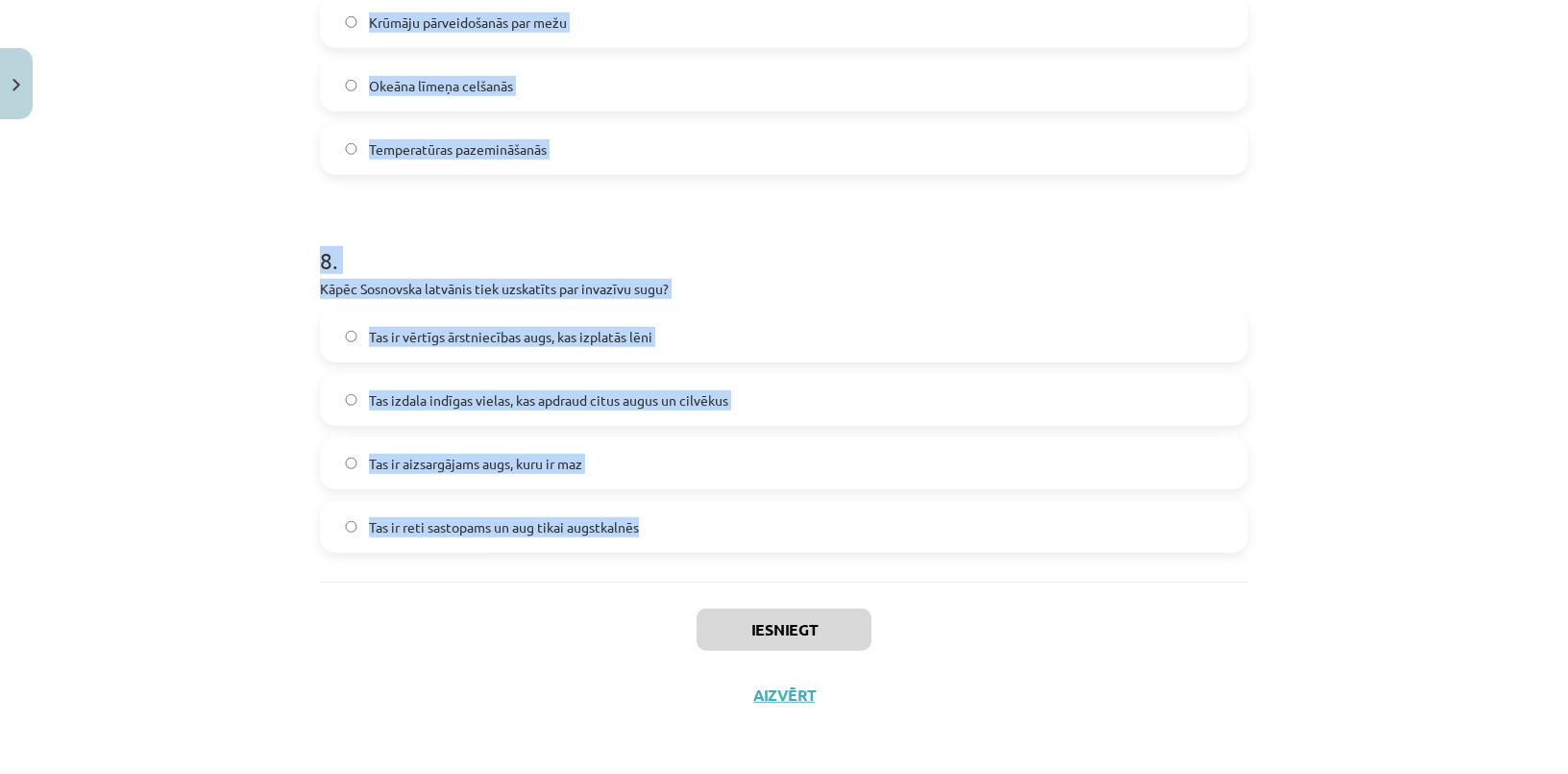
drag, startPoint x: 310, startPoint y: 387, endPoint x: 706, endPoint y: 554, distance: 429.8
click at [706, 554] on div "Mācību tēma: Bioloģijas 9. klases 1. ieskaites mācību materiāls #3 2. tēma. Kā …" at bounding box center [784, 387] width 1568 height 774
copy form "1 . Kādu kaitējumu videi nodara Spānijas kailgliemezis? Tas iznīcina vietējos g…"
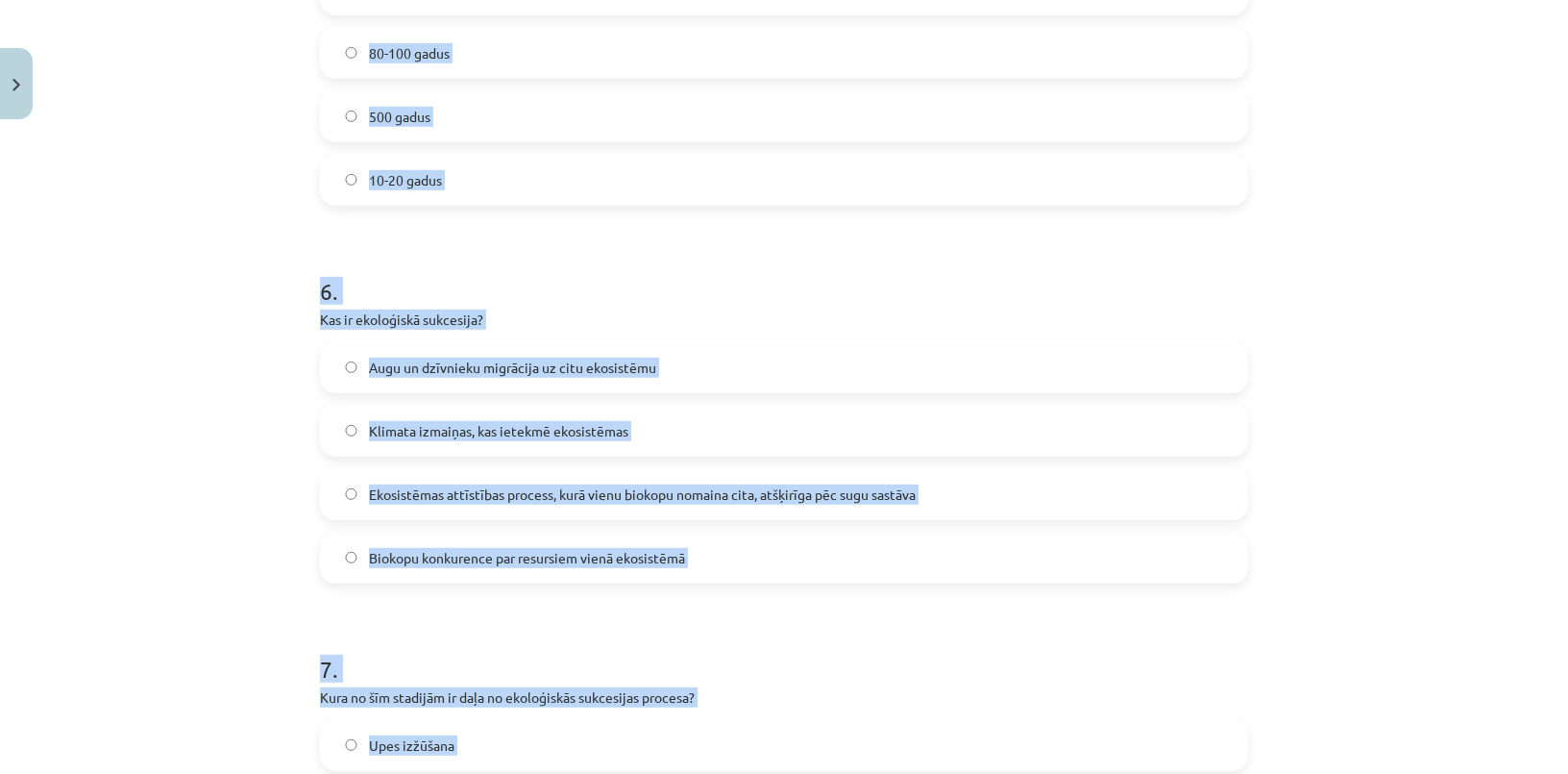
click at [185, 261] on div "Mācību tēma: Bioloģijas 9. klases 1. ieskaites mācību materiāls #3 2. tēma. Kā …" at bounding box center [784, 387] width 1568 height 774
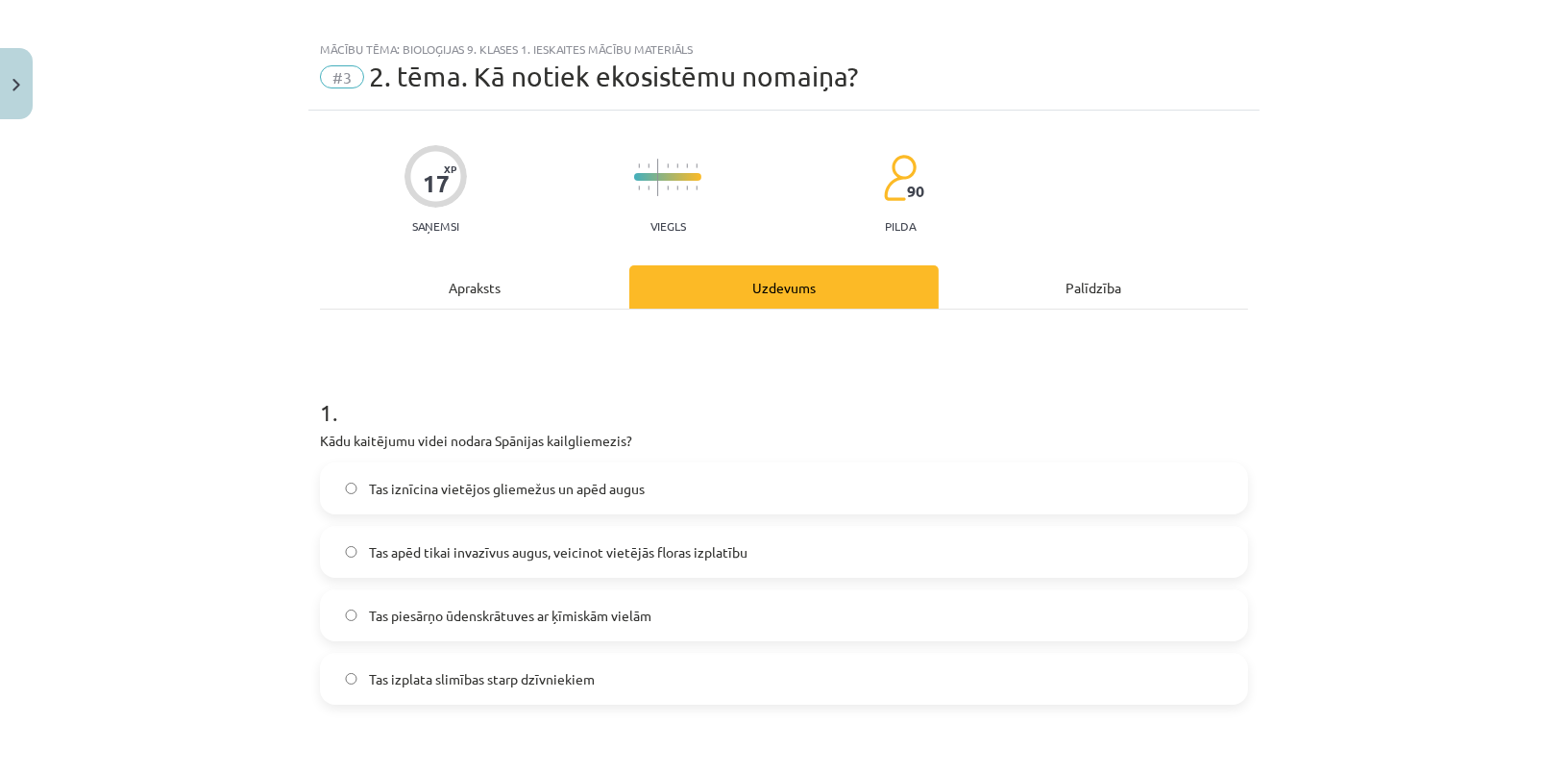
scroll to position [192, 0]
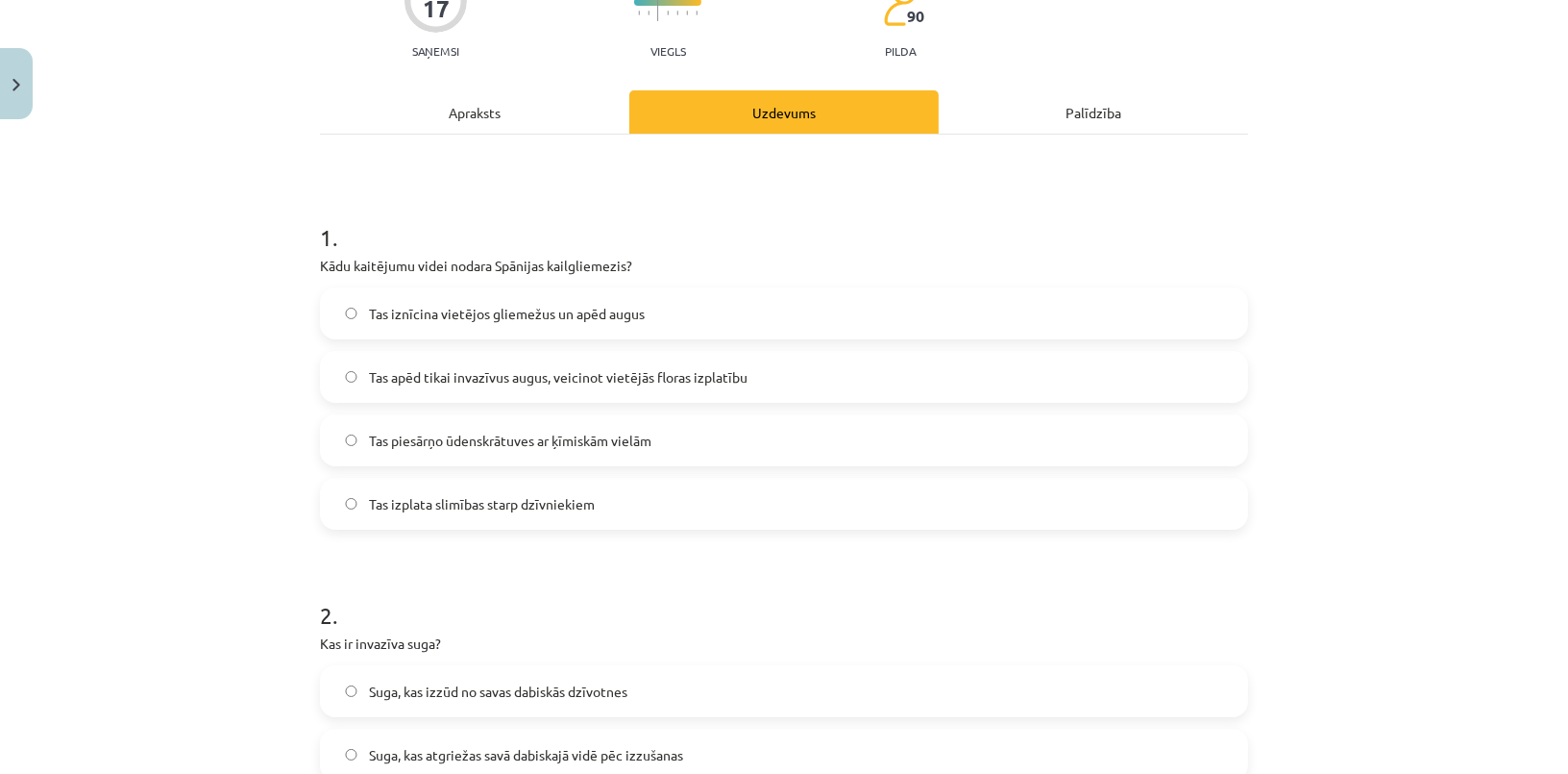
click at [385, 309] on span "Tas iznīcina vietējos gliemežus un apēd augus" at bounding box center [507, 313] width 276 height 20
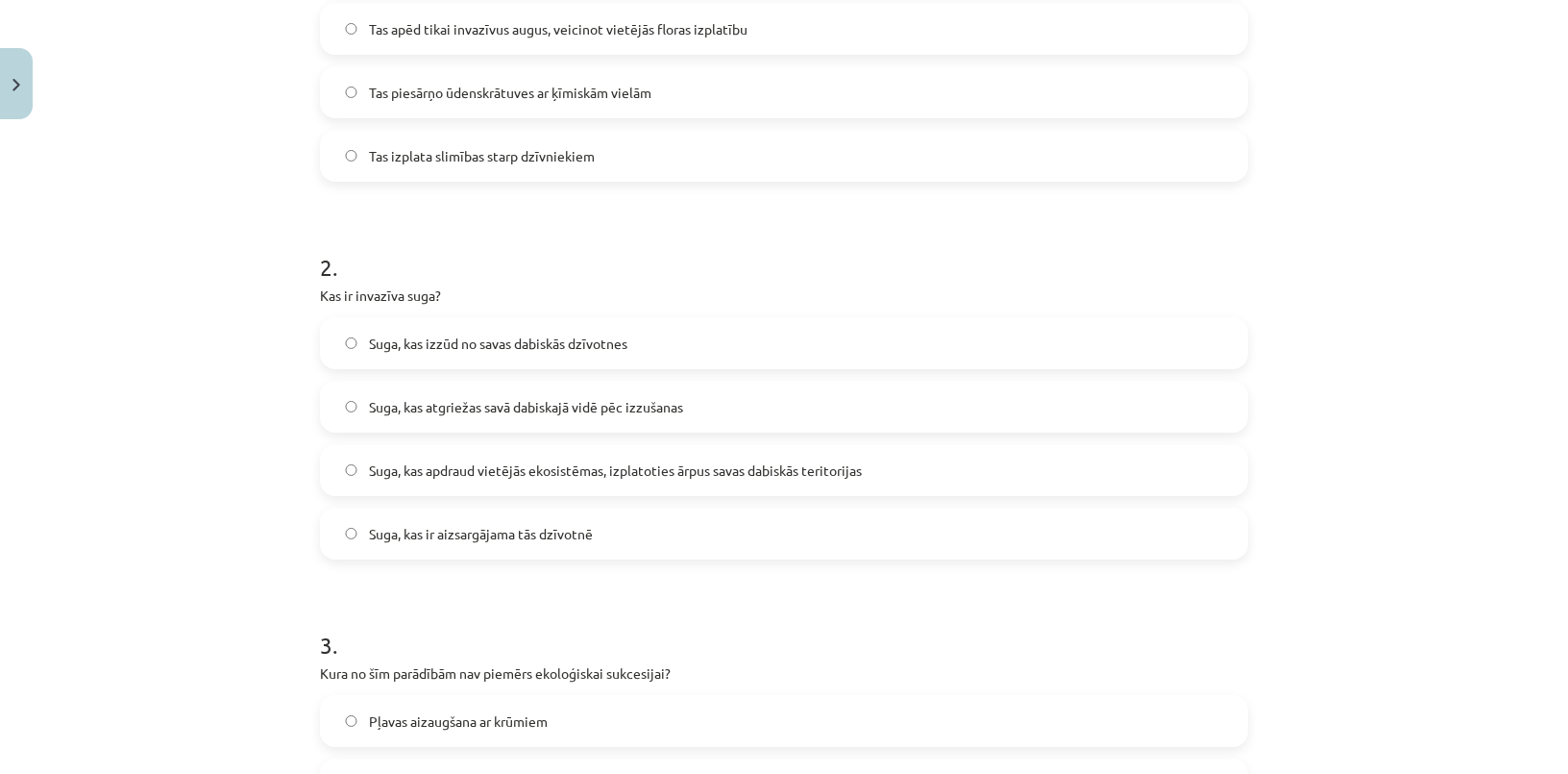
scroll to position [542, 0]
click at [698, 459] on span "Suga, kas apdraud vietējās ekosistēmas, izplatoties ārpus savas dabiskās terito…" at bounding box center [615, 468] width 493 height 20
click at [875, 462] on label "Suga, kas apdraud vietējās ekosistēmas, izplatoties ārpus savas dabiskās terito…" at bounding box center [784, 468] width 924 height 48
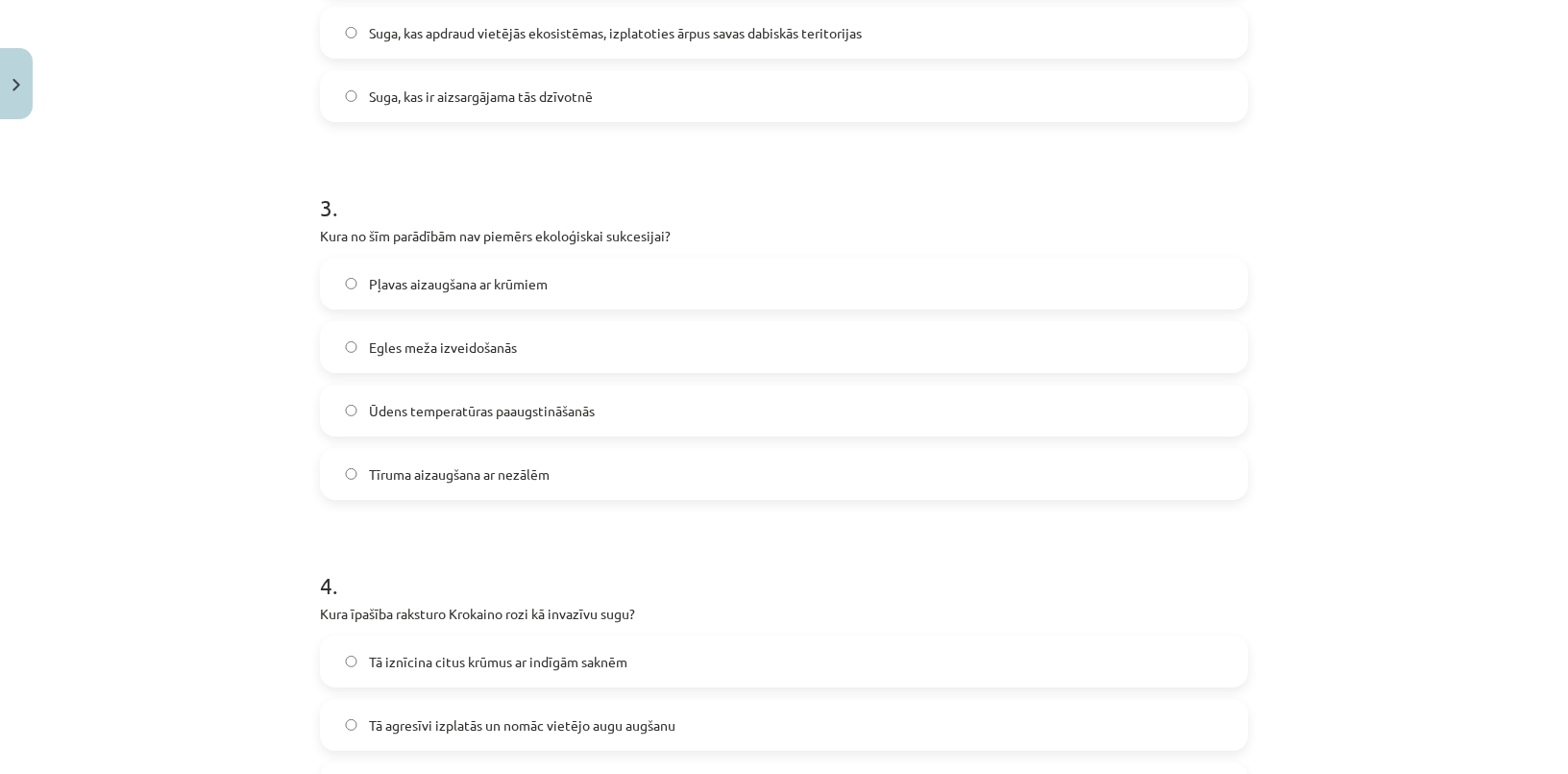
scroll to position [978, 0]
click at [512, 407] on span "Ūdens temperatūras paaugstināšanās" at bounding box center [482, 410] width 226 height 20
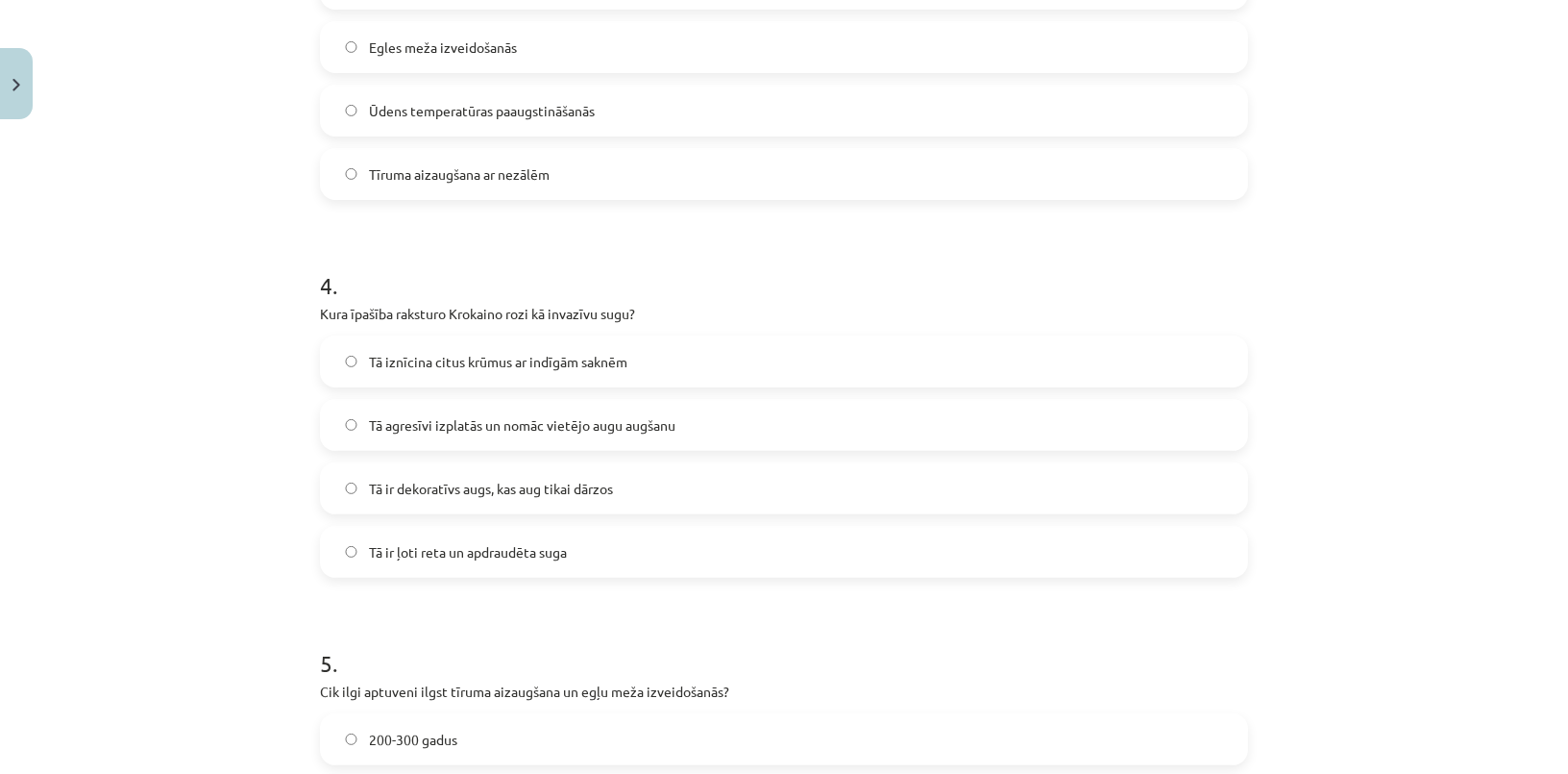
scroll to position [1415, 0]
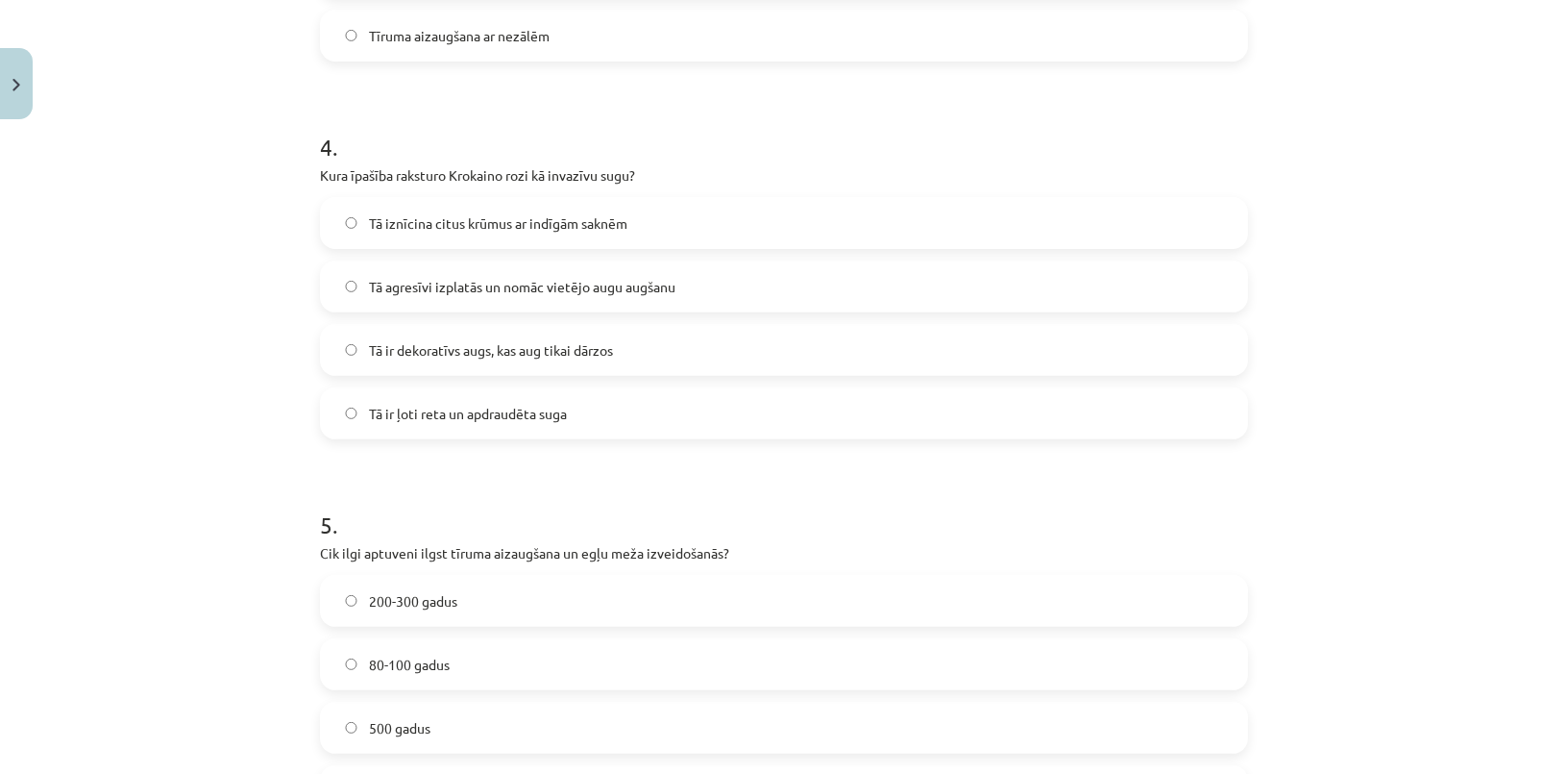
click at [483, 287] on span "Tā agresīvi izplatās un nomāc vietējo augu augšanu" at bounding box center [522, 287] width 307 height 20
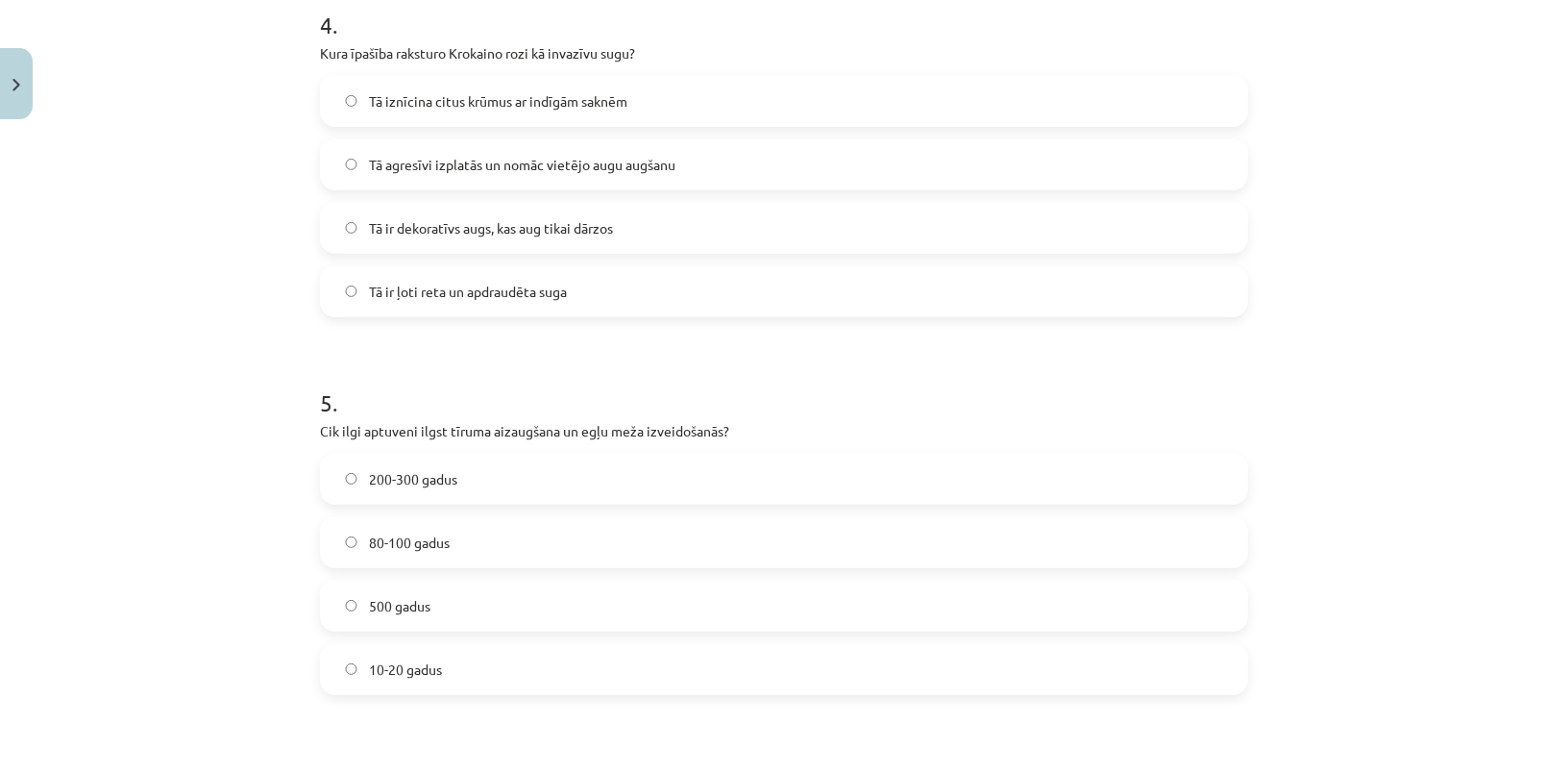
scroll to position [1852, 0]
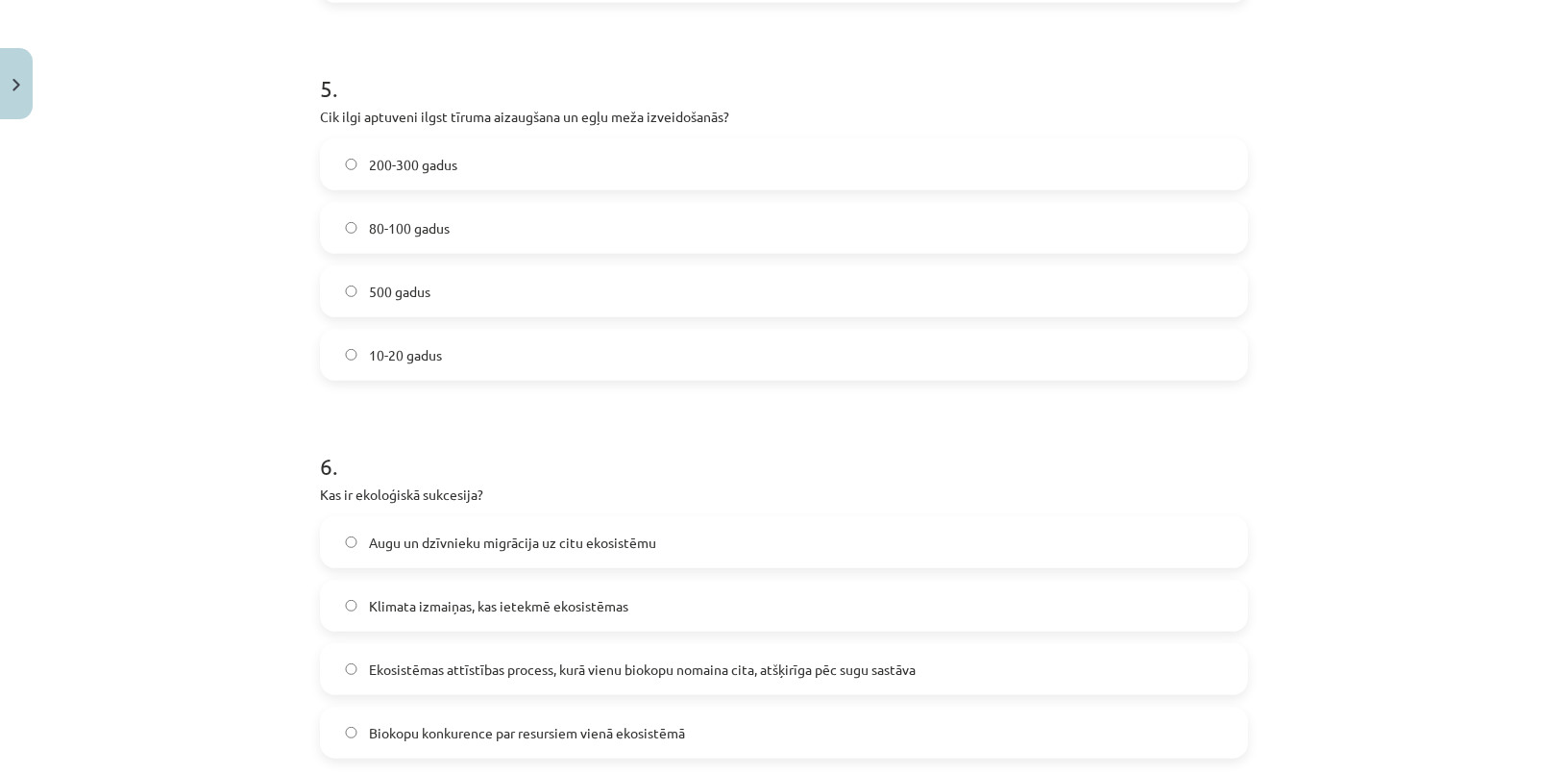
click at [480, 217] on label "80-100 gadus" at bounding box center [784, 228] width 924 height 48
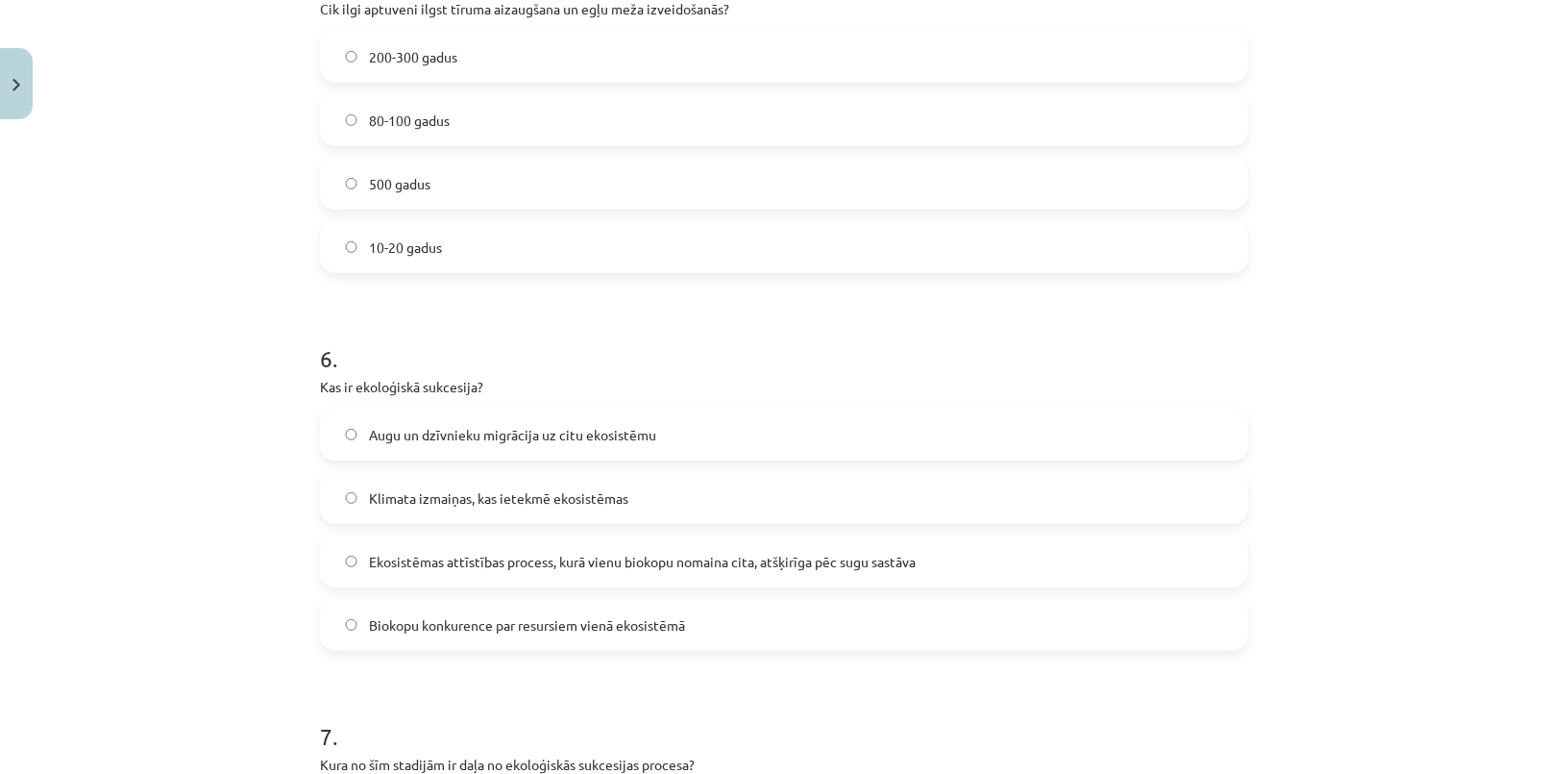
scroll to position [2114, 0]
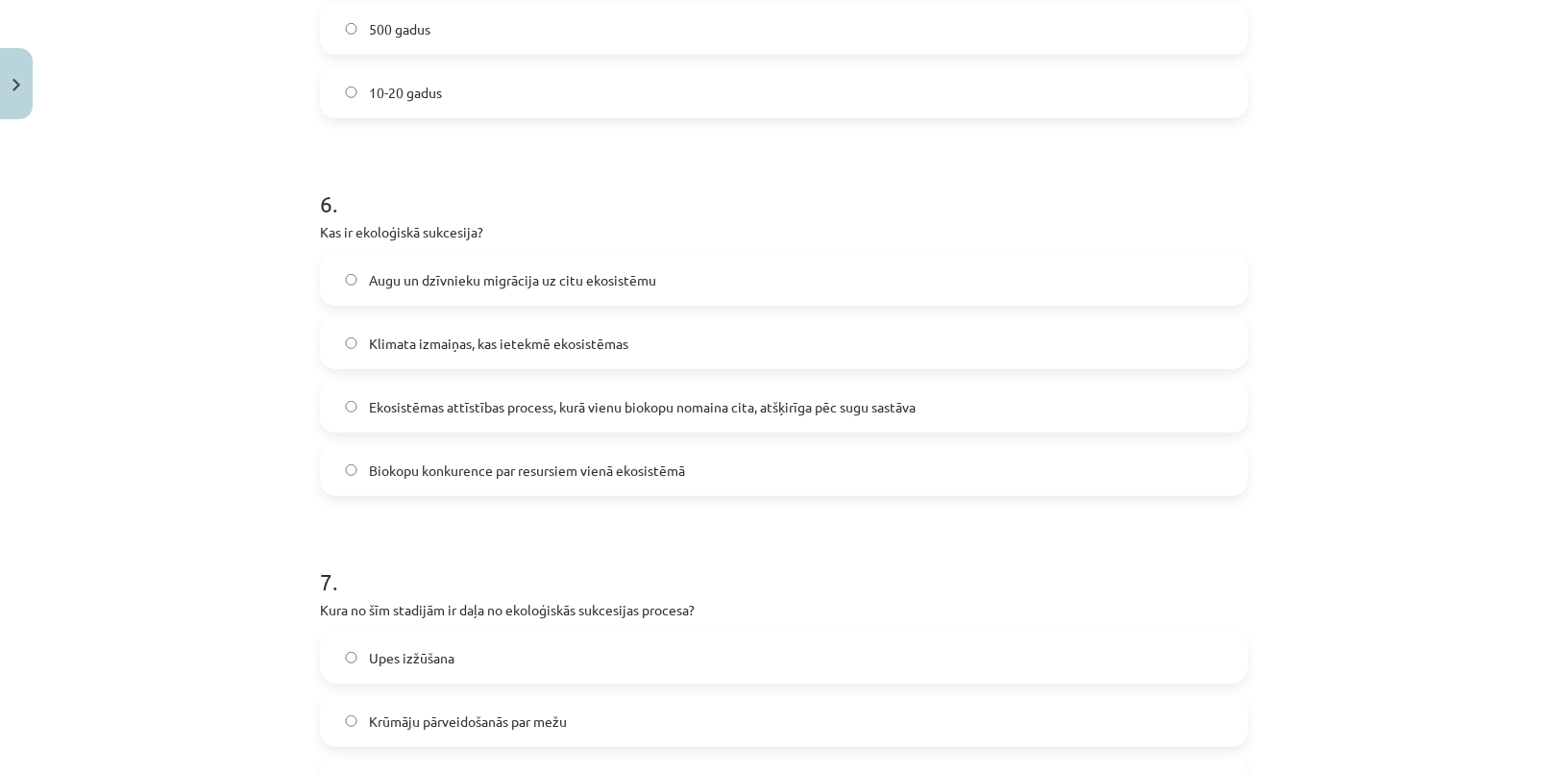
click at [409, 412] on span "Ekosistēmas attīstības process, kurā vienu biokopu nomaina cita, atšķirīga pēc …" at bounding box center [642, 407] width 547 height 20
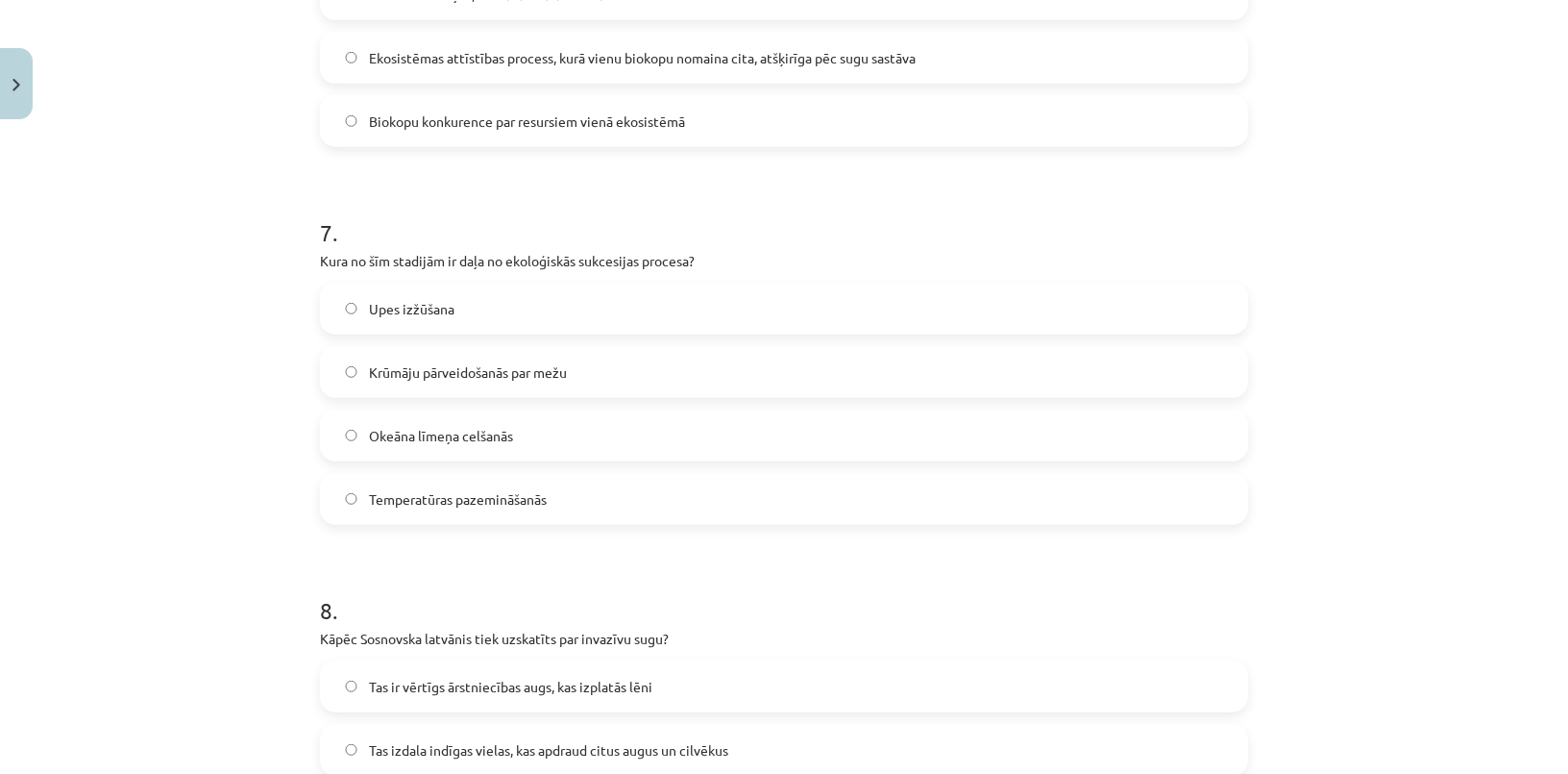
scroll to position [2463, 0]
click at [434, 379] on span "Krūmāju pārveidošanās par mežu" at bounding box center [468, 371] width 198 height 20
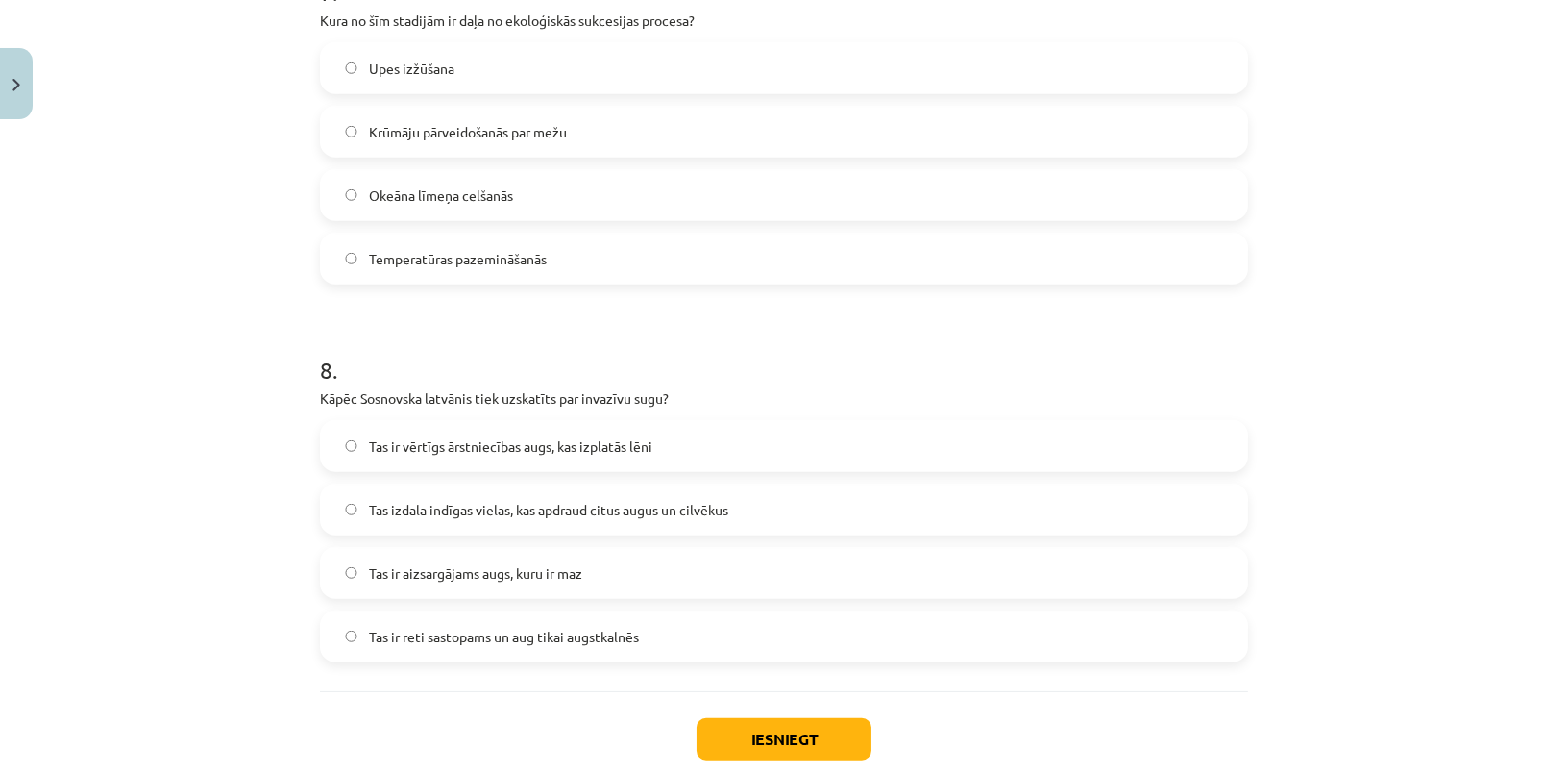
scroll to position [2812, 0]
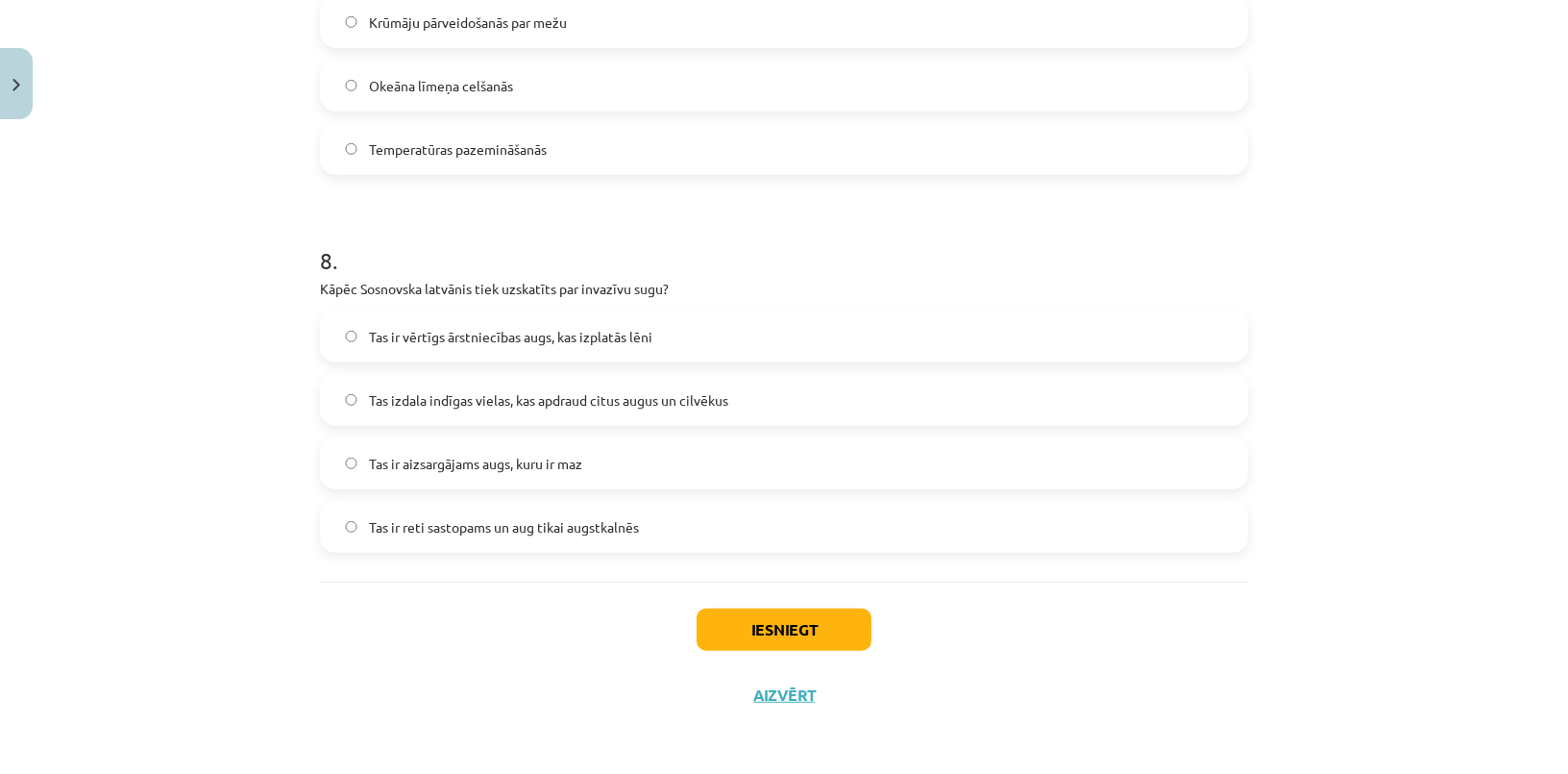
drag, startPoint x: 603, startPoint y: 395, endPoint x: 607, endPoint y: 411, distance: 16.5
click at [603, 396] on span "Tas izdala indīgas vielas, kas apdraud citus augus un cilvēkus" at bounding box center [549, 400] width 360 height 20
click at [750, 642] on button "Iesniegt" at bounding box center [784, 630] width 175 height 42
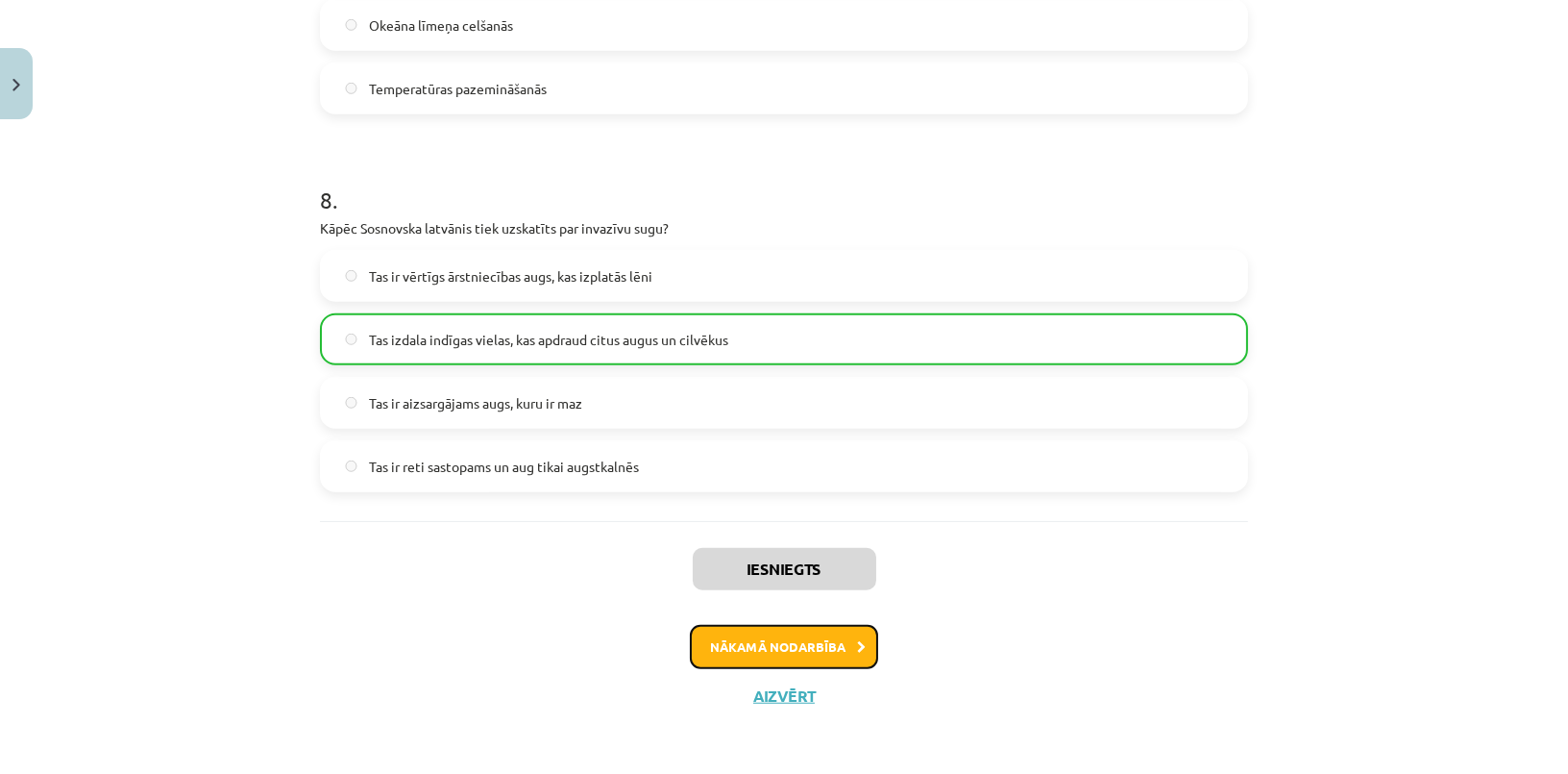
click at [741, 631] on button "Nākamā nodarbība" at bounding box center [784, 647] width 188 height 44
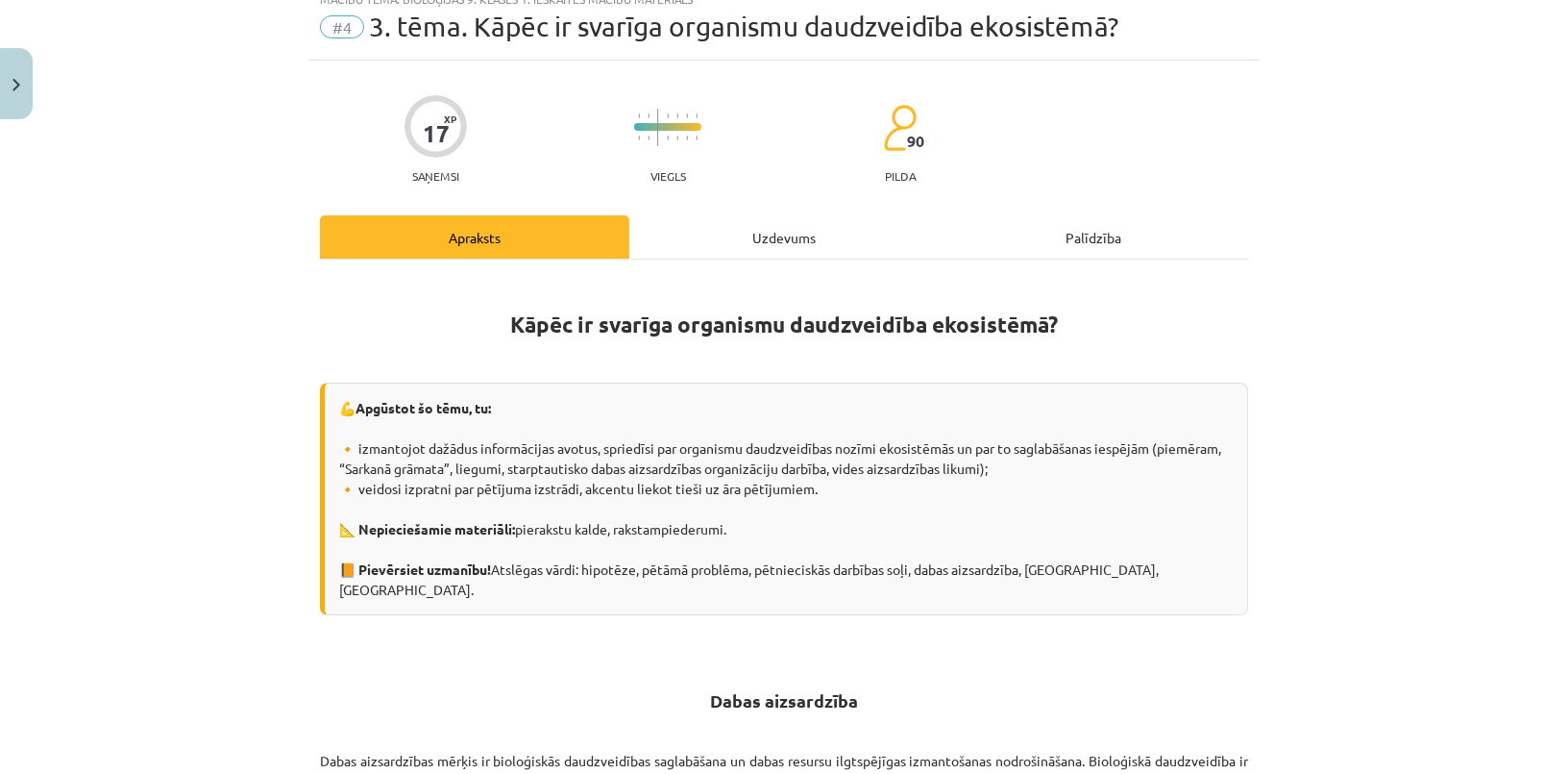
scroll to position [48, 0]
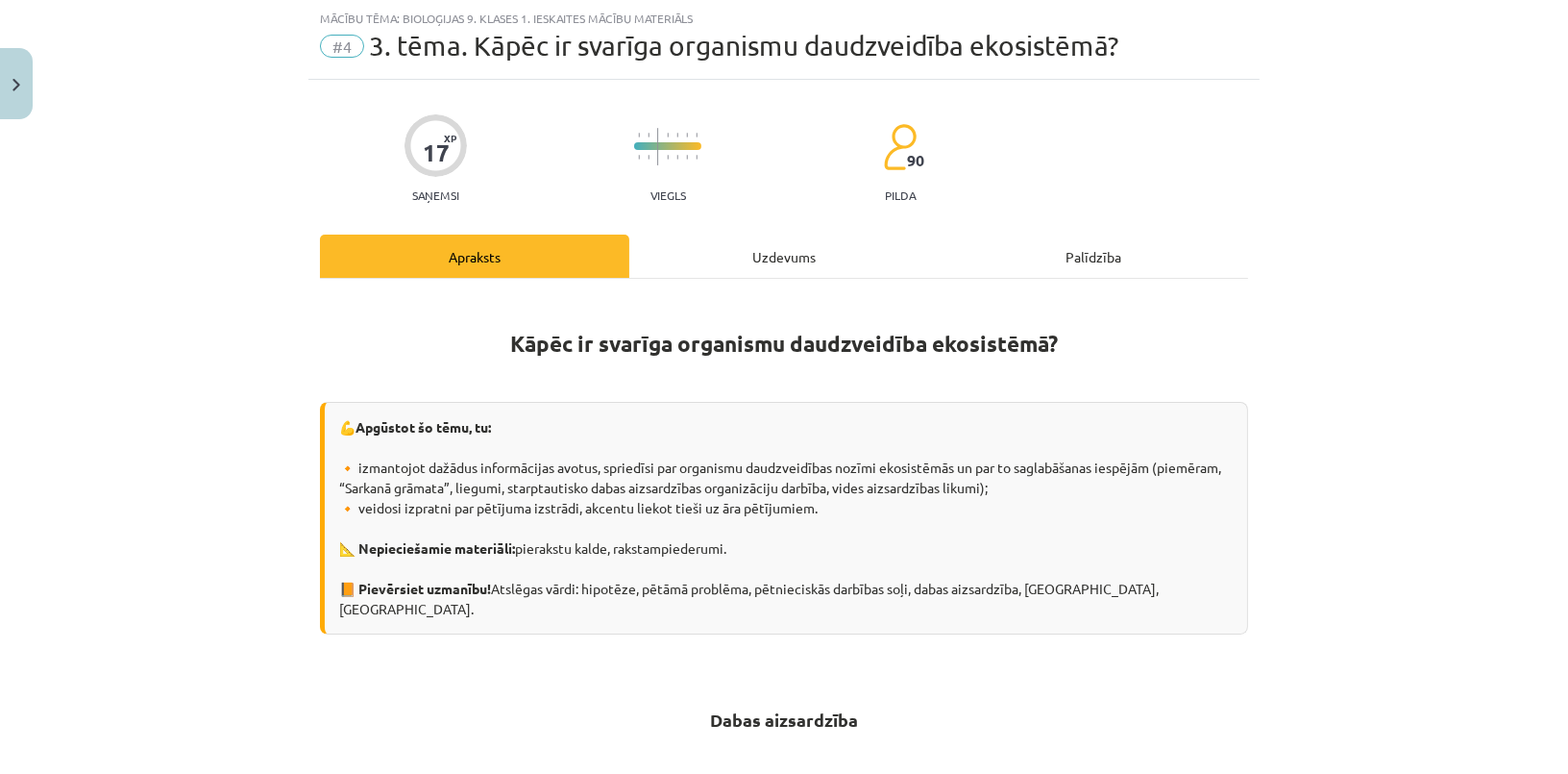
click at [792, 262] on div "Uzdevums" at bounding box center [784, 256] width 310 height 43
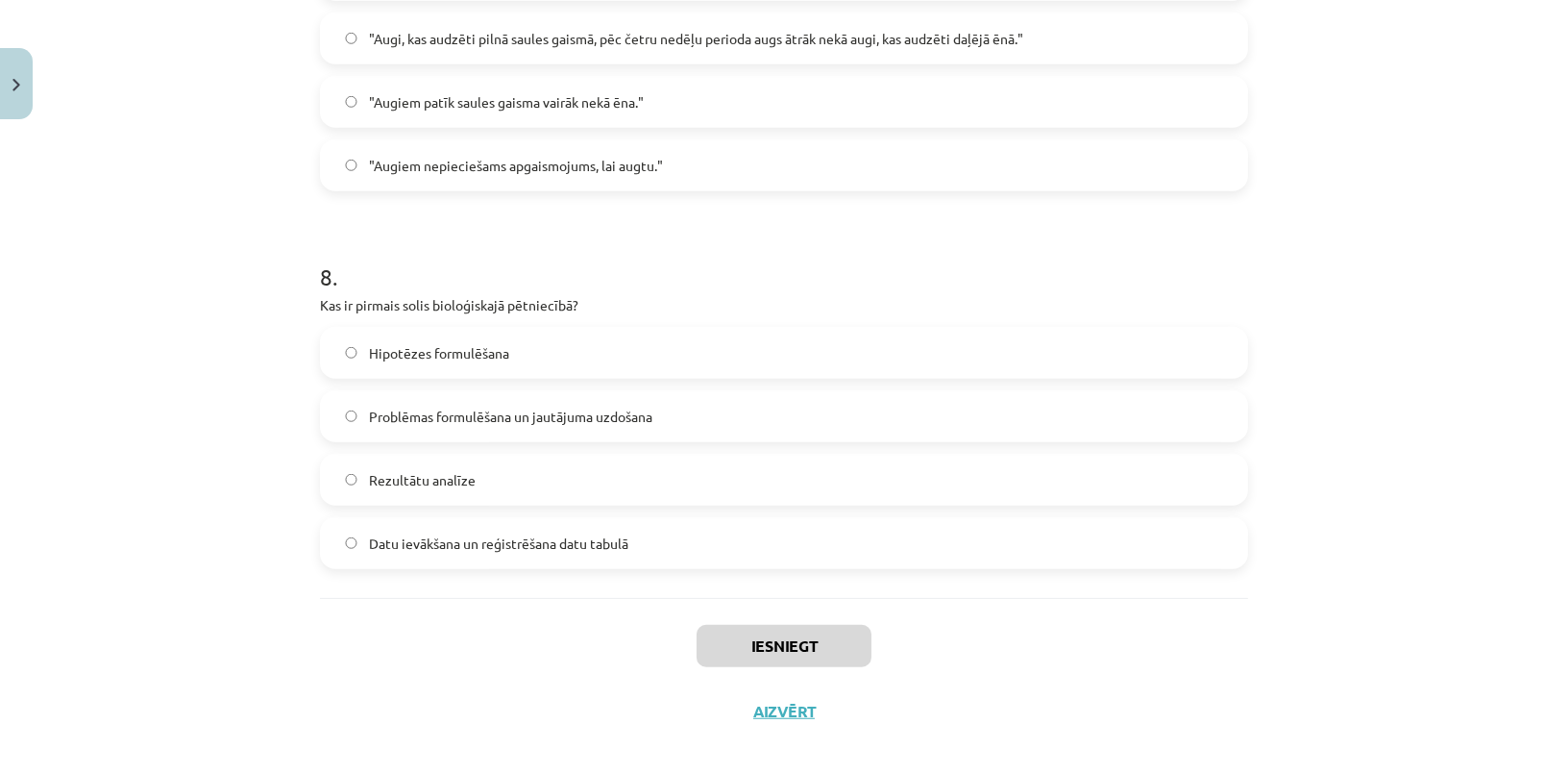
scroll to position [2916, 0]
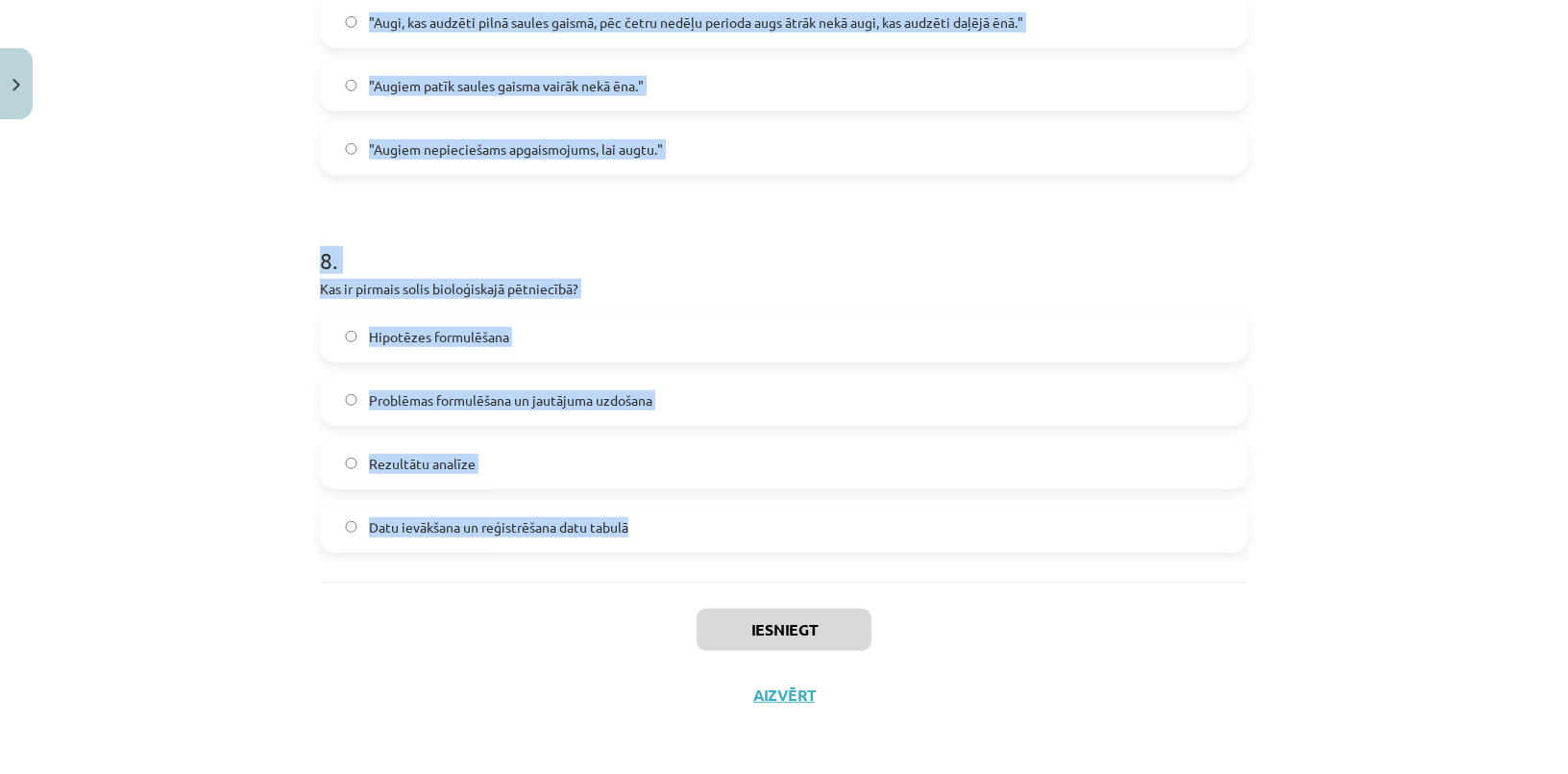
drag, startPoint x: 369, startPoint y: 377, endPoint x: 712, endPoint y: 513, distance: 369.0
copy form "1 . Kāda ir pēdējā darbība bioloģiskajā pētniecībā? Eksperimenta veikšana Liter…"
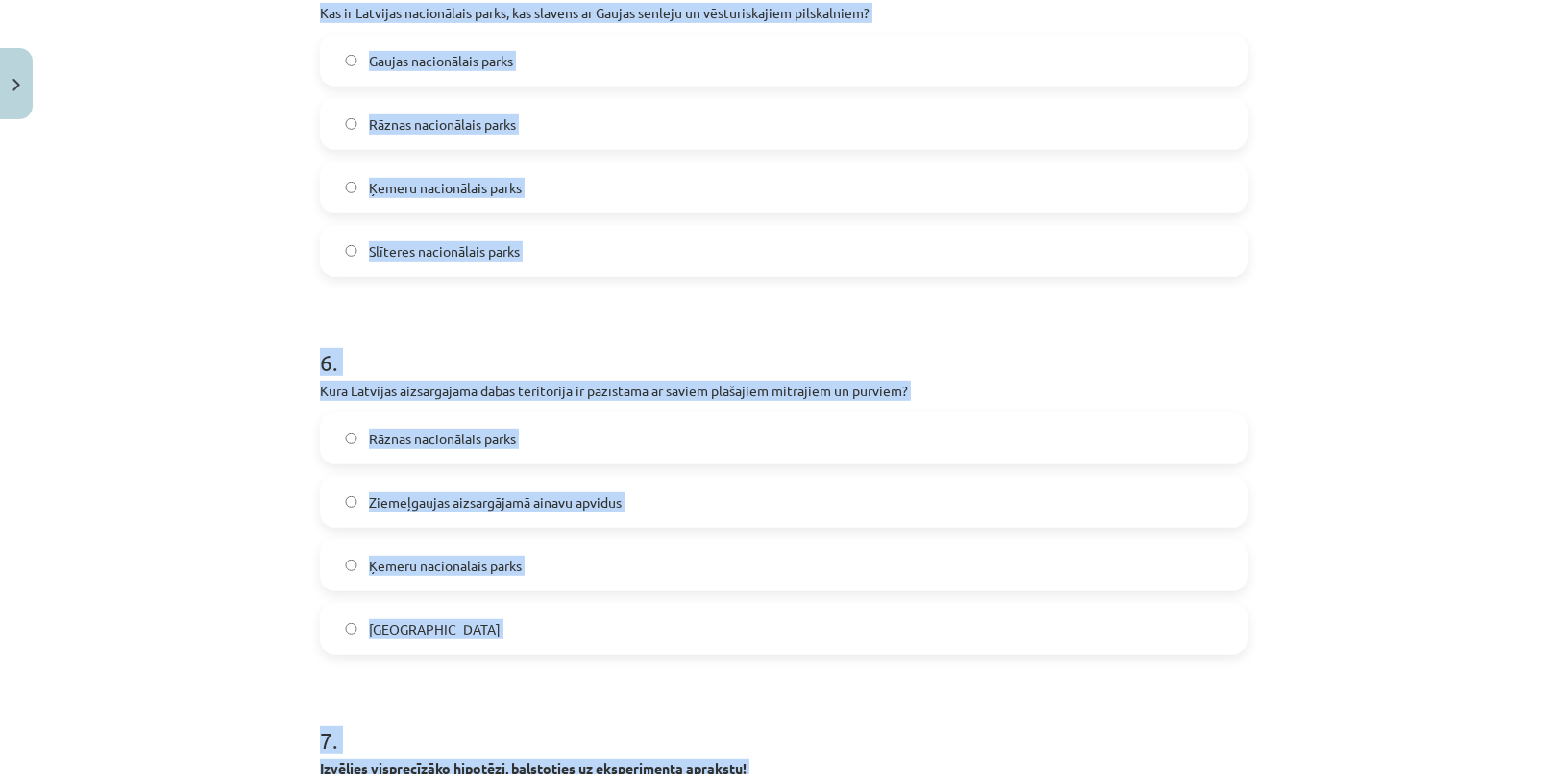
click at [133, 338] on div "Mācību tēma: Bioloģijas 9. klases 1. ieskaites mācību materiāls #4 3. tēma. Kāp…" at bounding box center [784, 387] width 1568 height 774
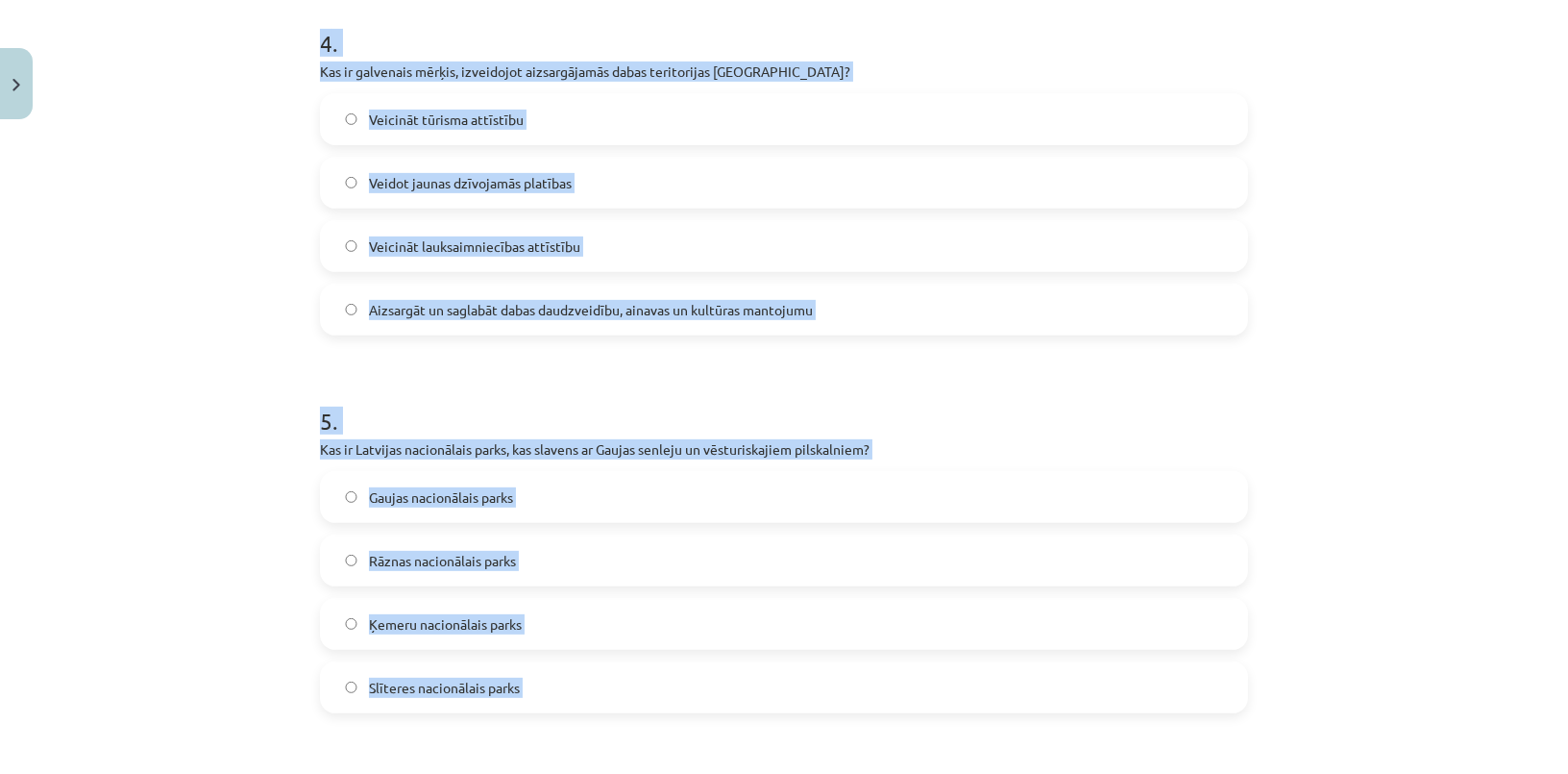
click at [133, 338] on div "Mācību tēma: Bioloģijas 9. klases 1. ieskaites mācību materiāls #4 3. tēma. Kāp…" at bounding box center [784, 387] width 1568 height 774
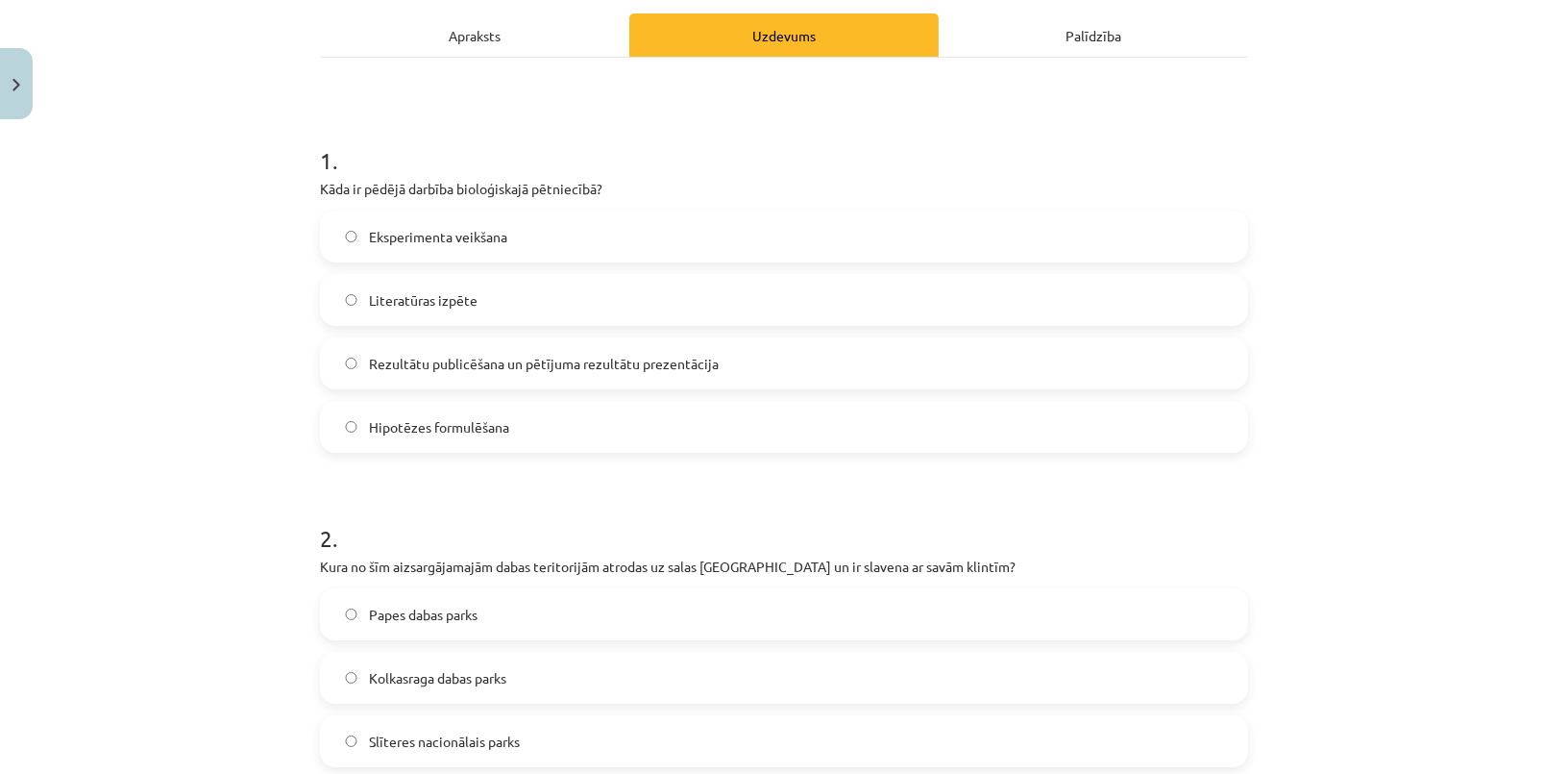
scroll to position [296, 0]
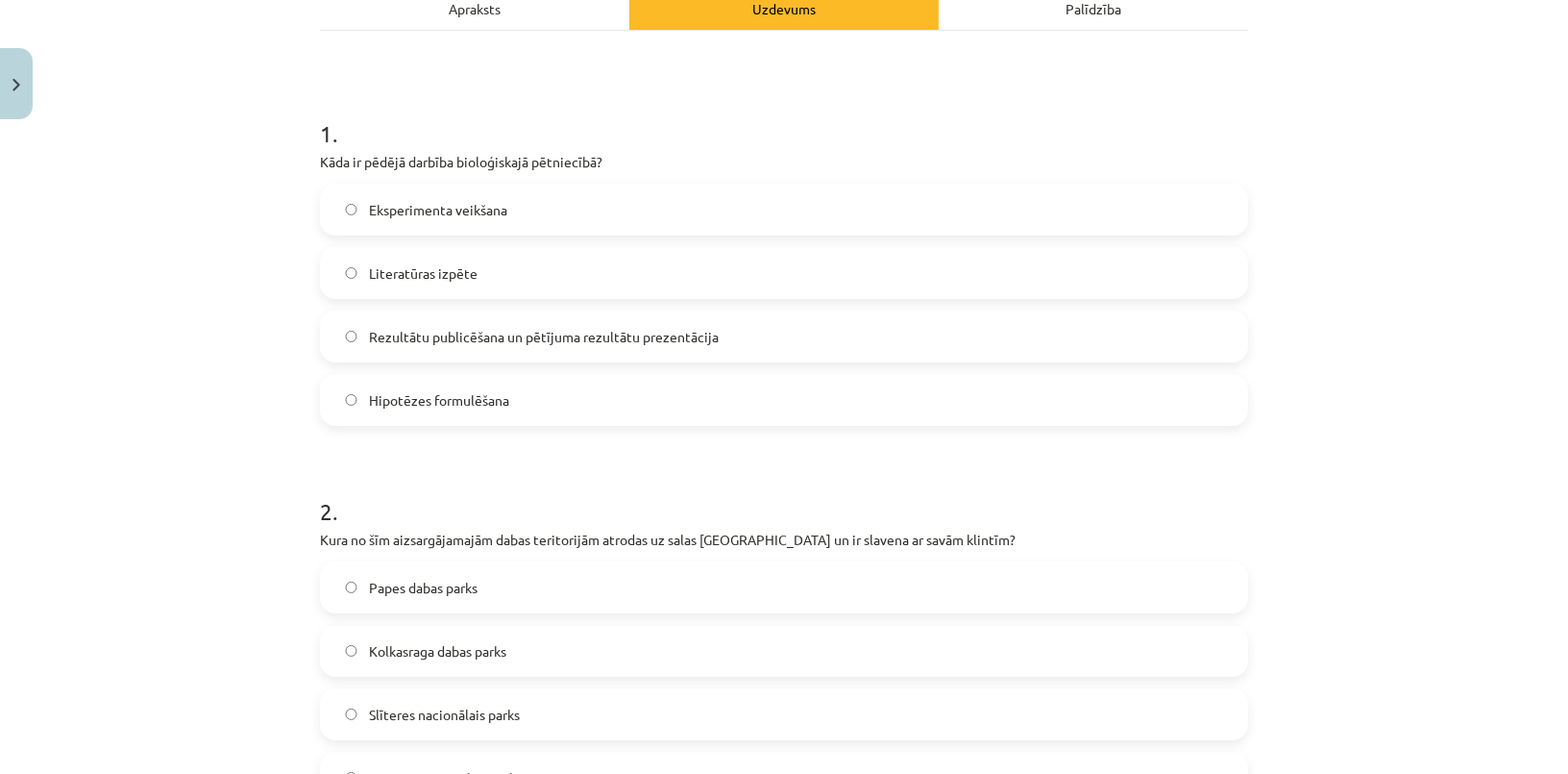
click at [432, 334] on span "Rezultātu publicēšana un pētījuma rezultātu prezentācija" at bounding box center [544, 337] width 350 height 20
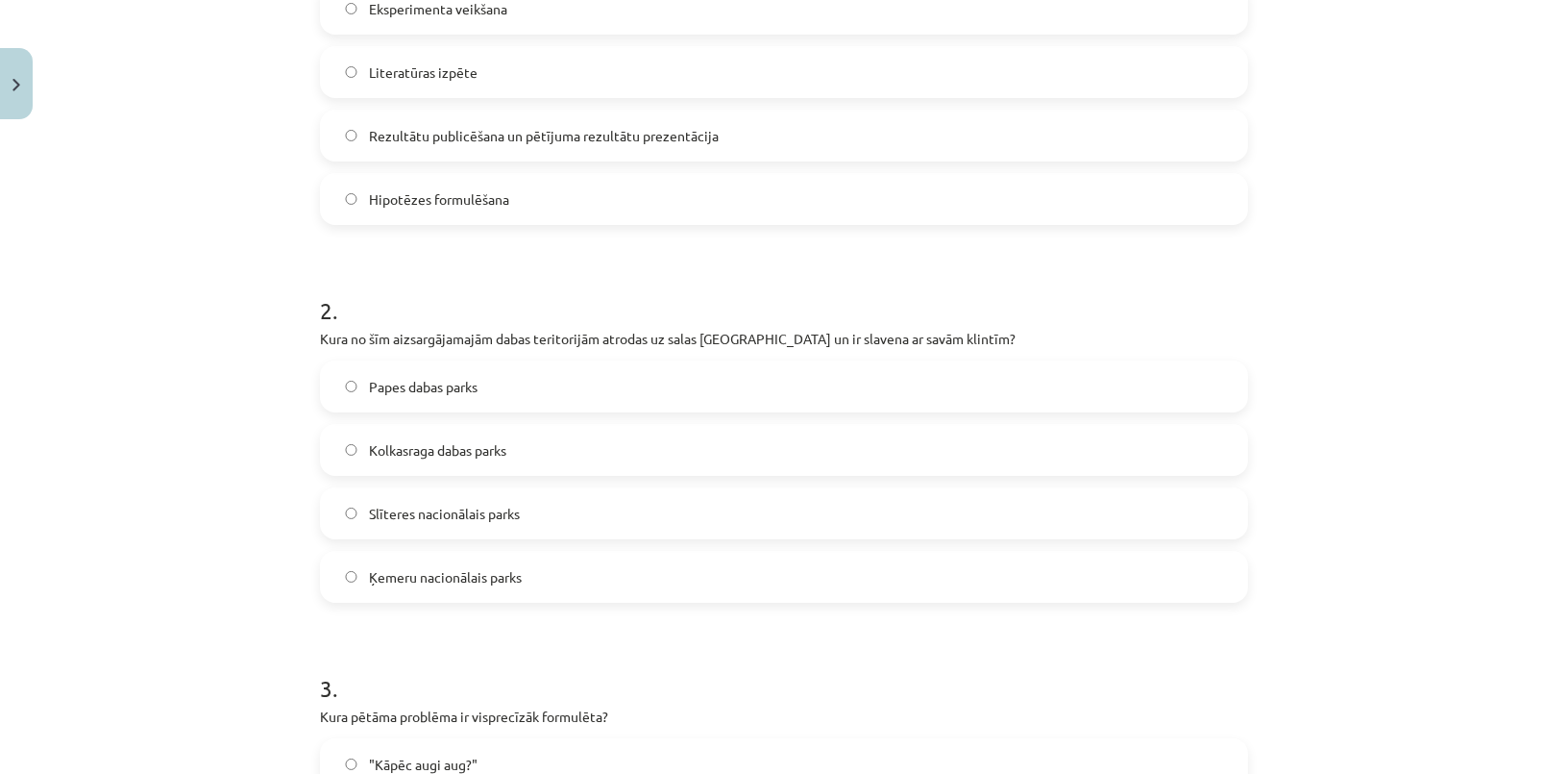
scroll to position [733, 0]
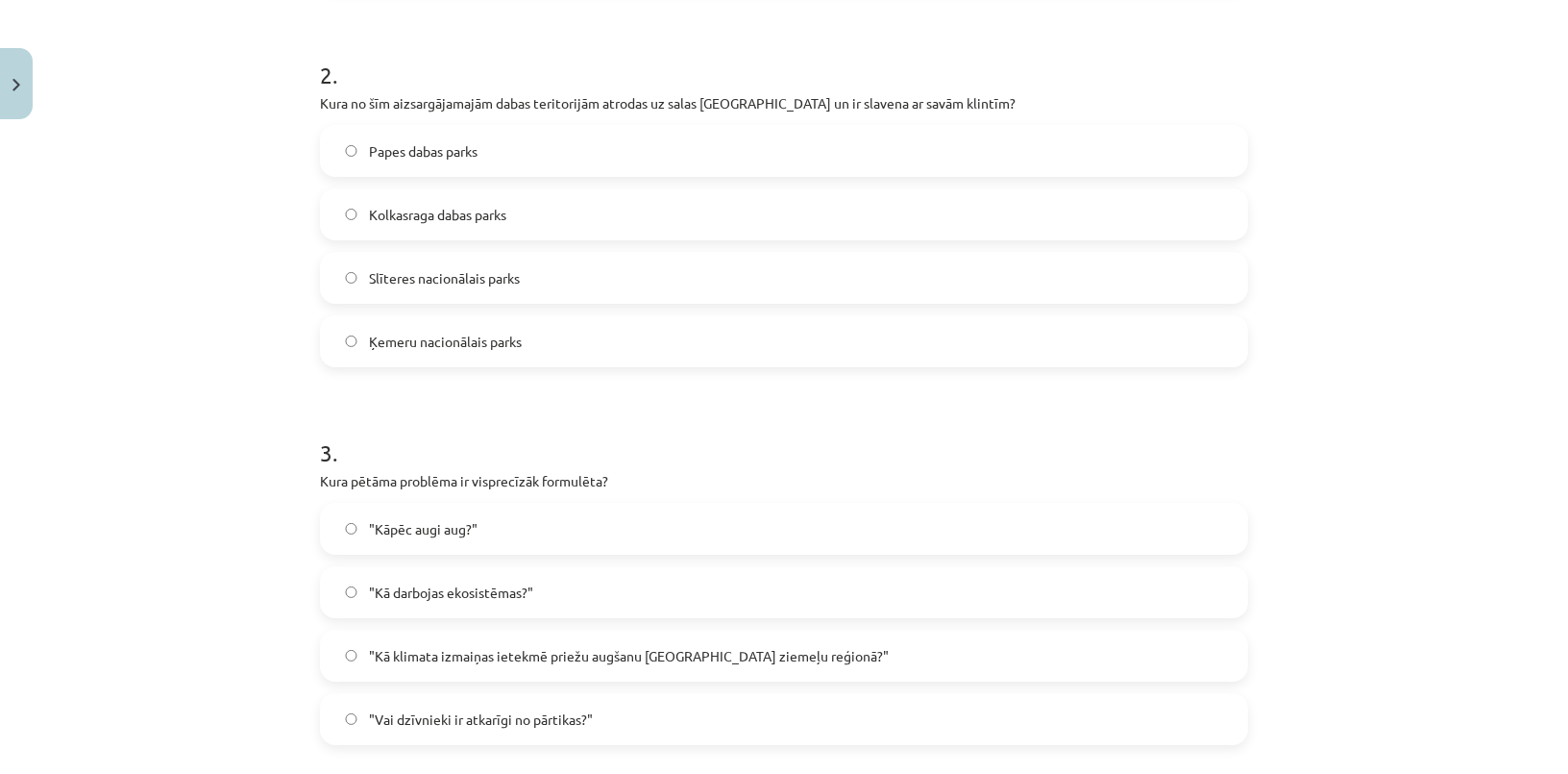
click at [436, 268] on span "Slīteres nacionālais parks" at bounding box center [444, 278] width 151 height 20
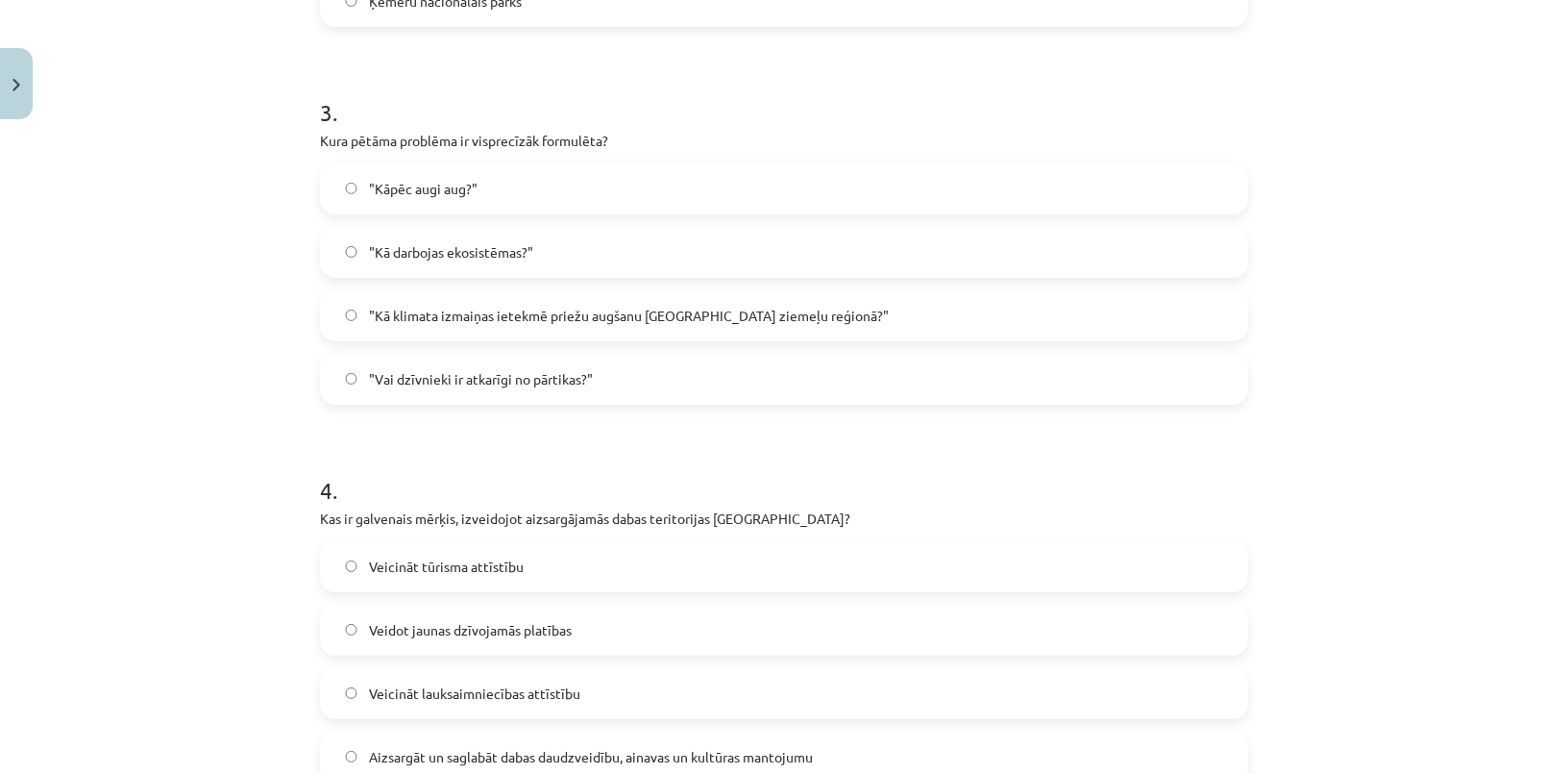
scroll to position [1082, 0]
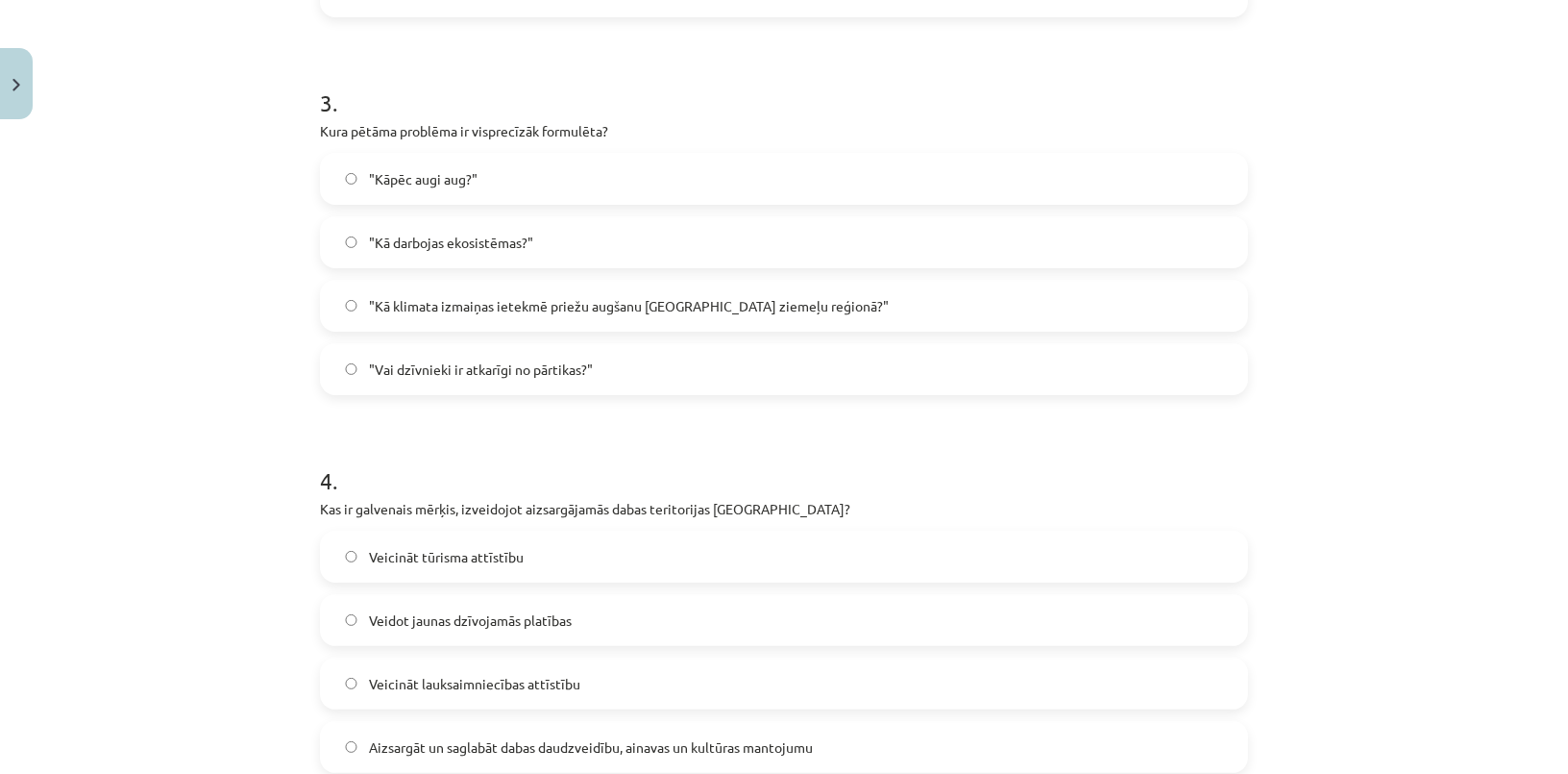
click at [544, 288] on label ""Kā klimata izmaiņas ietekmē priežu augšanu Latvijas ziemeļu reģionā?"" at bounding box center [784, 306] width 924 height 48
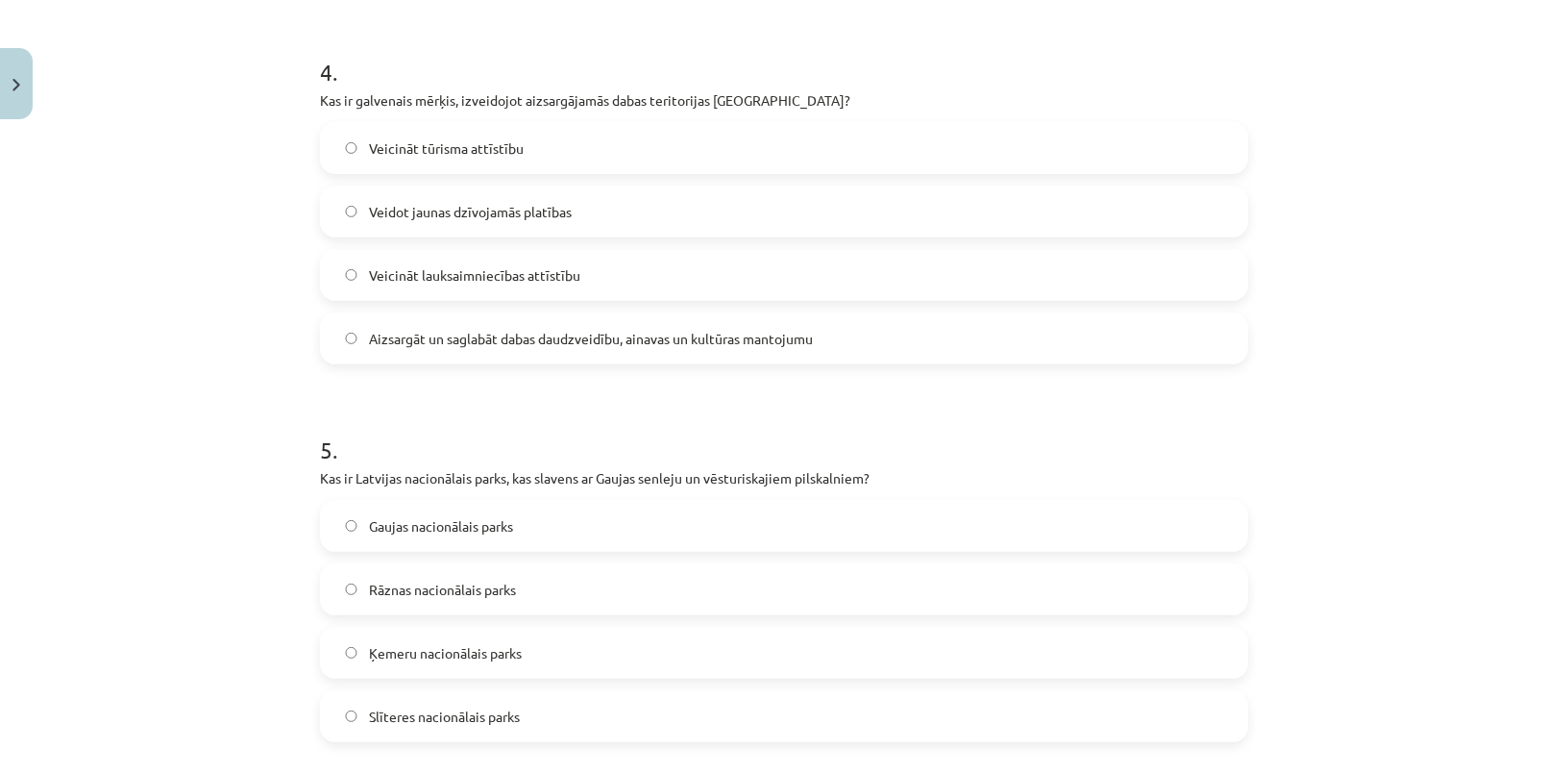
scroll to position [1519, 0]
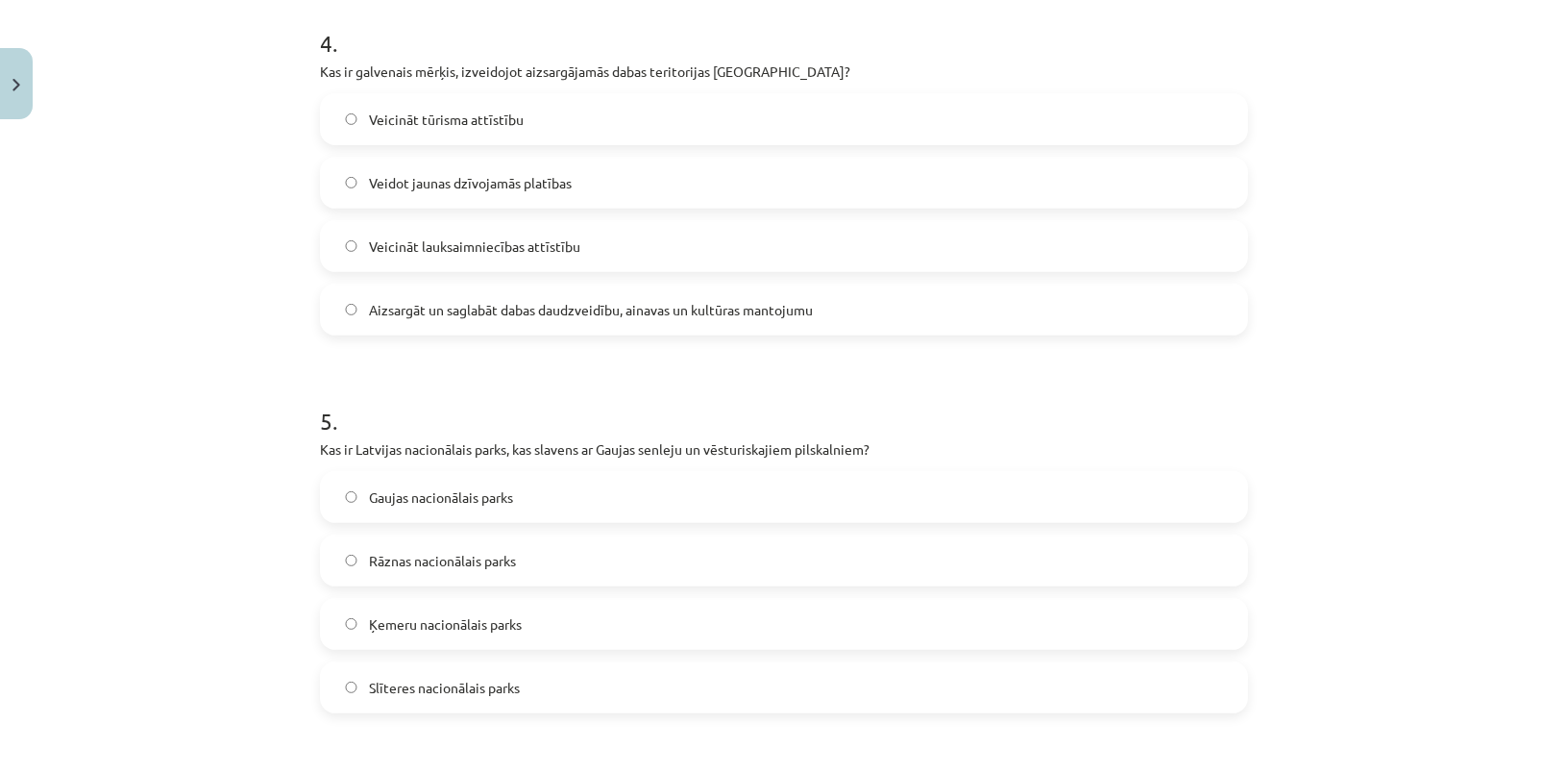
click at [450, 292] on label "Aizsargāt un saglabāt dabas daudzveidību, ainavas un kultūras mantojumu" at bounding box center [784, 310] width 924 height 48
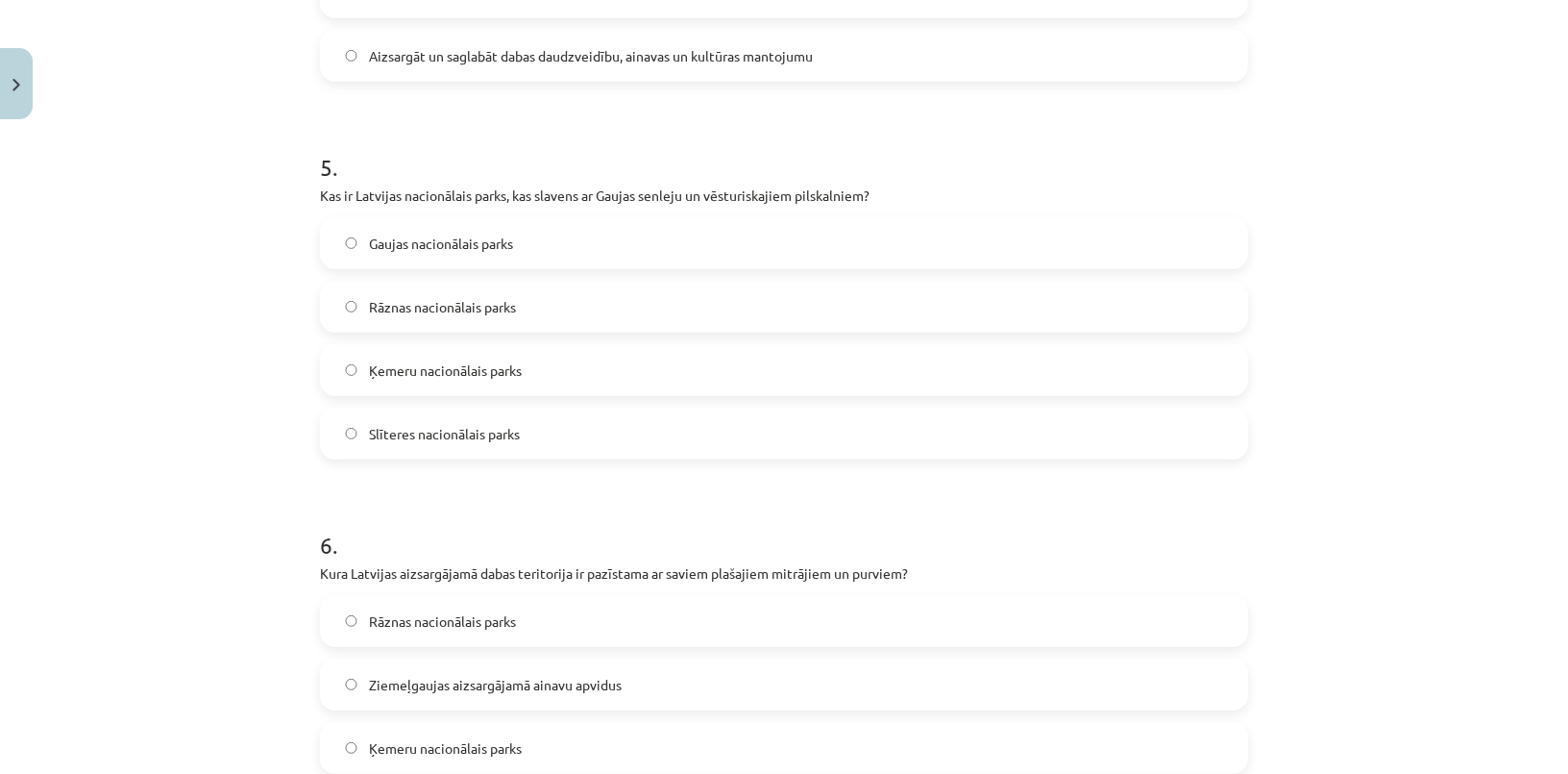
scroll to position [1781, 0]
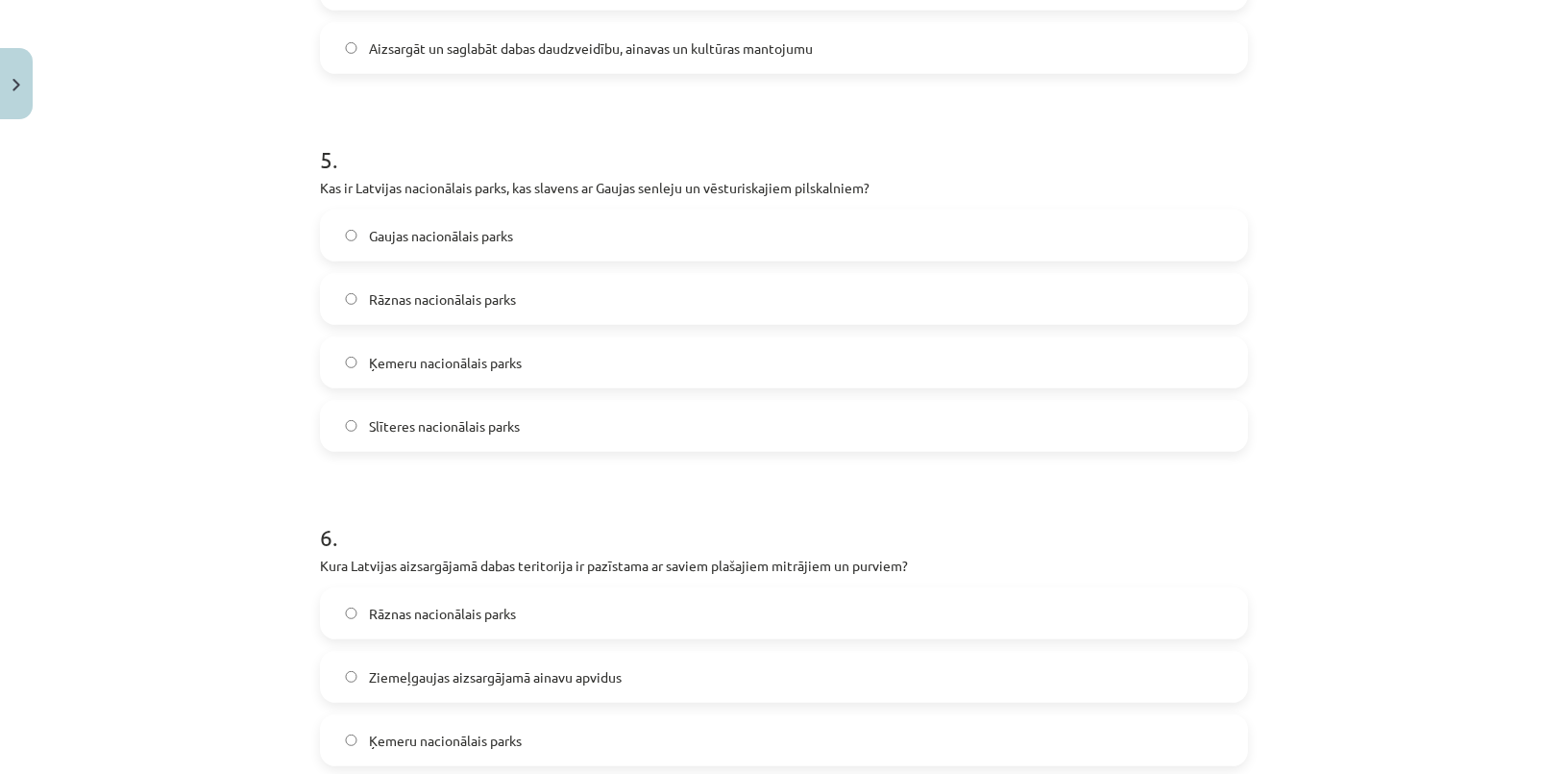
click at [440, 241] on span "Gaujas nacionālais parks" at bounding box center [441, 236] width 144 height 20
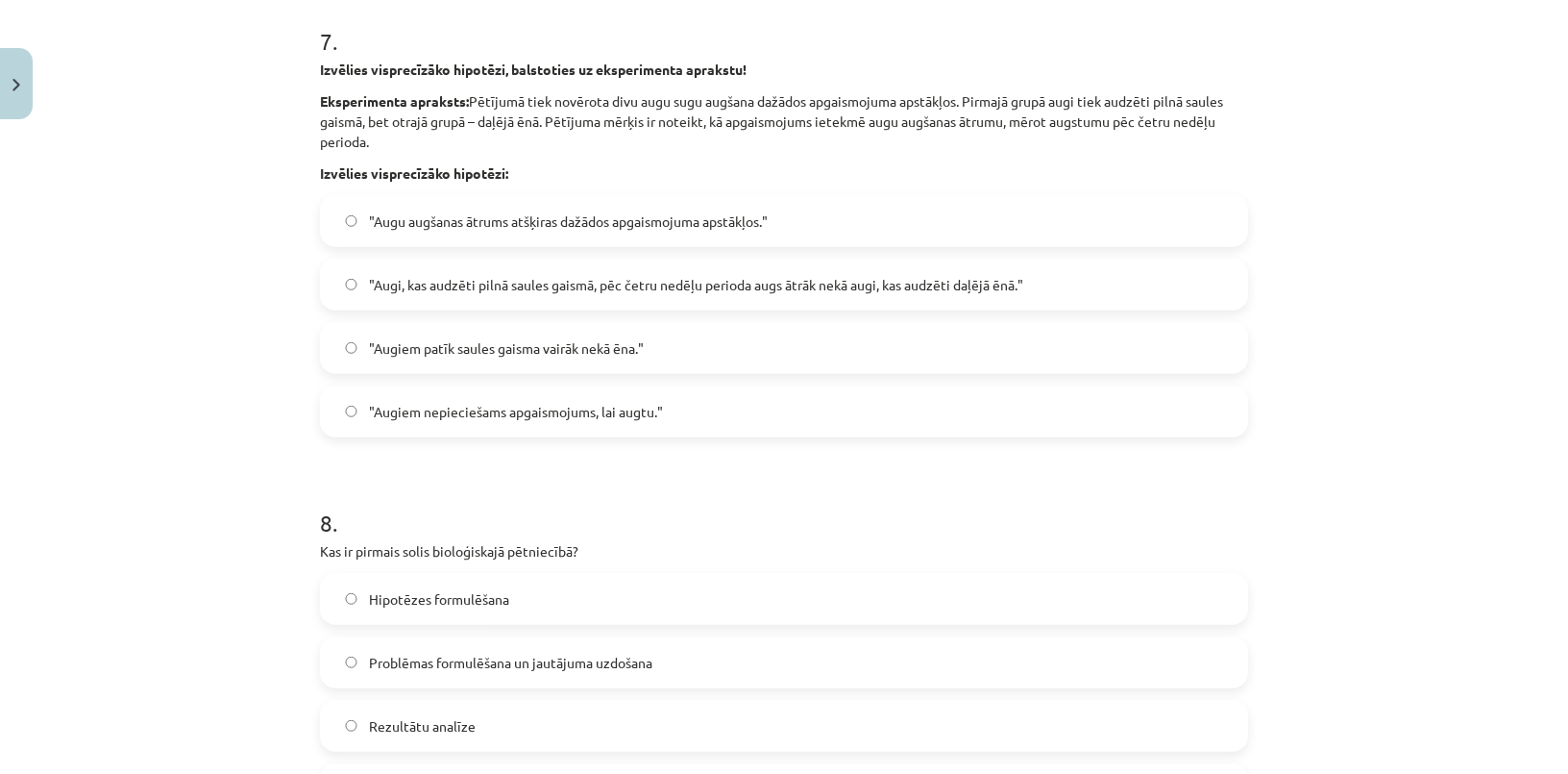
scroll to position [2654, 0]
click at [403, 287] on span ""Augi, kas audzēti pilnā saules gaismā, pēc četru nedēļu perioda augs ātrāk nek…" at bounding box center [696, 285] width 655 height 20
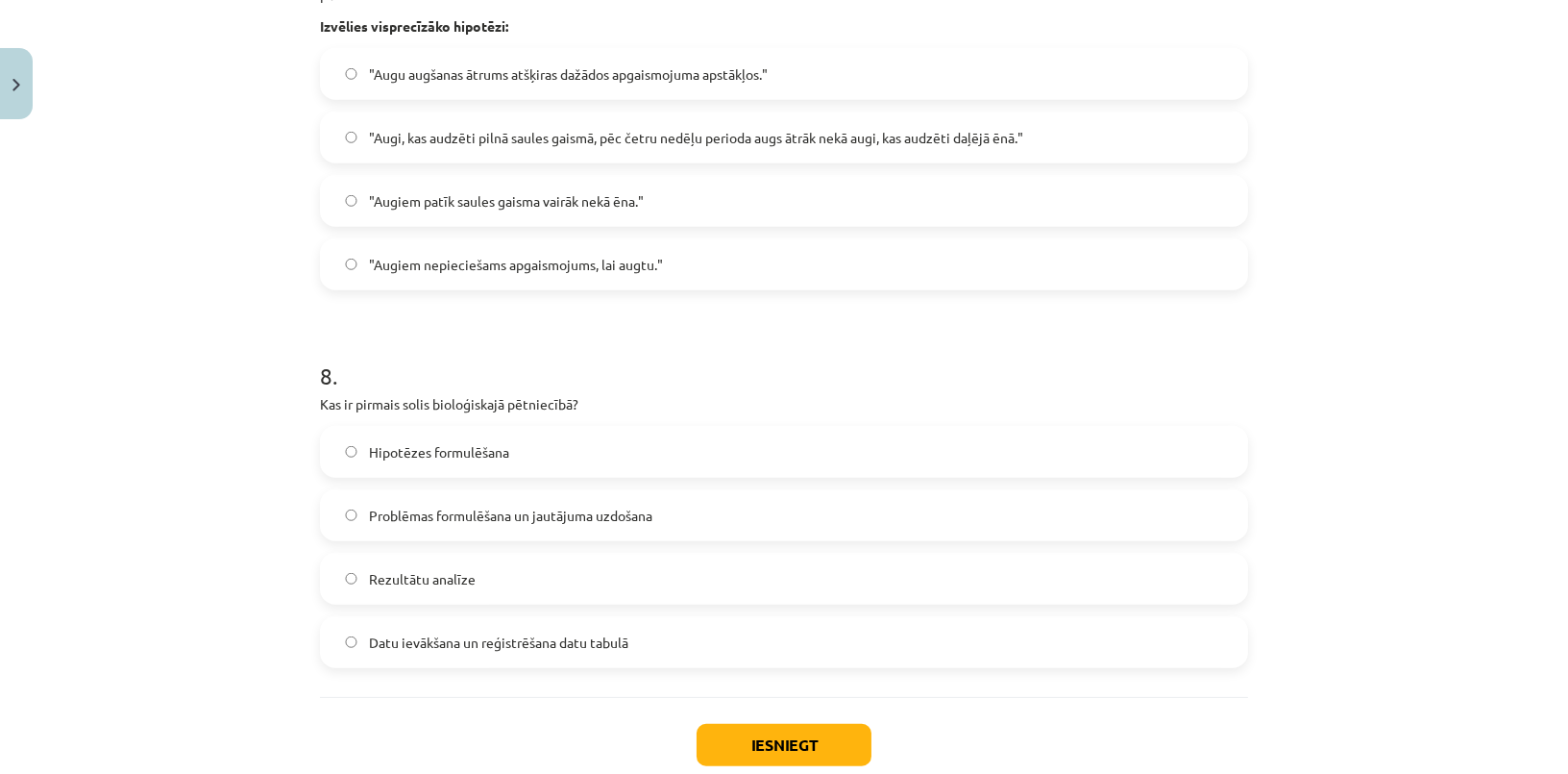
scroll to position [2916, 0]
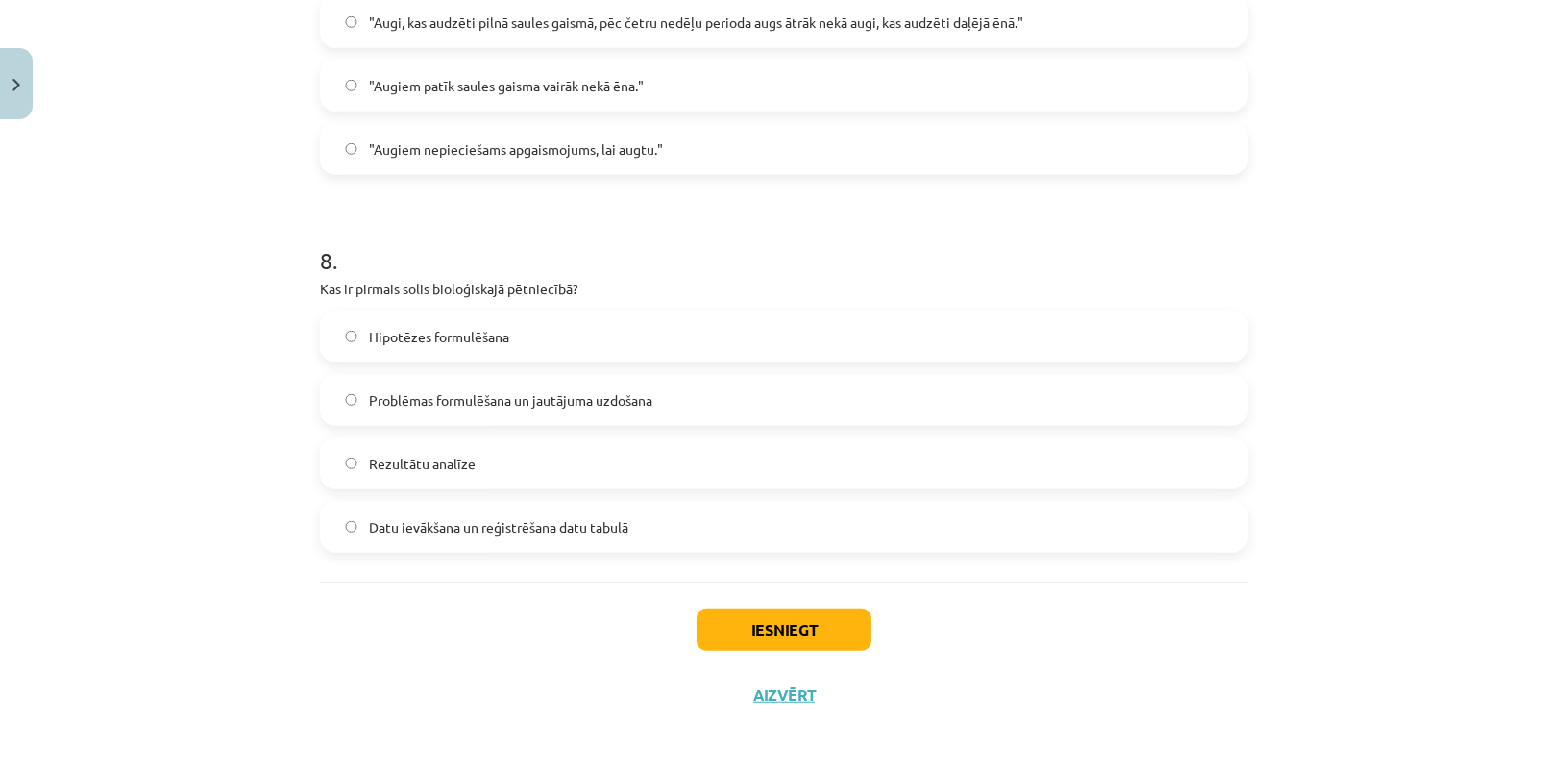
click at [490, 386] on label "Problēmas formulēšana un jautājuma uzdošana" at bounding box center [784, 400] width 924 height 48
click at [771, 635] on button "Iesniegt" at bounding box center [784, 630] width 175 height 42
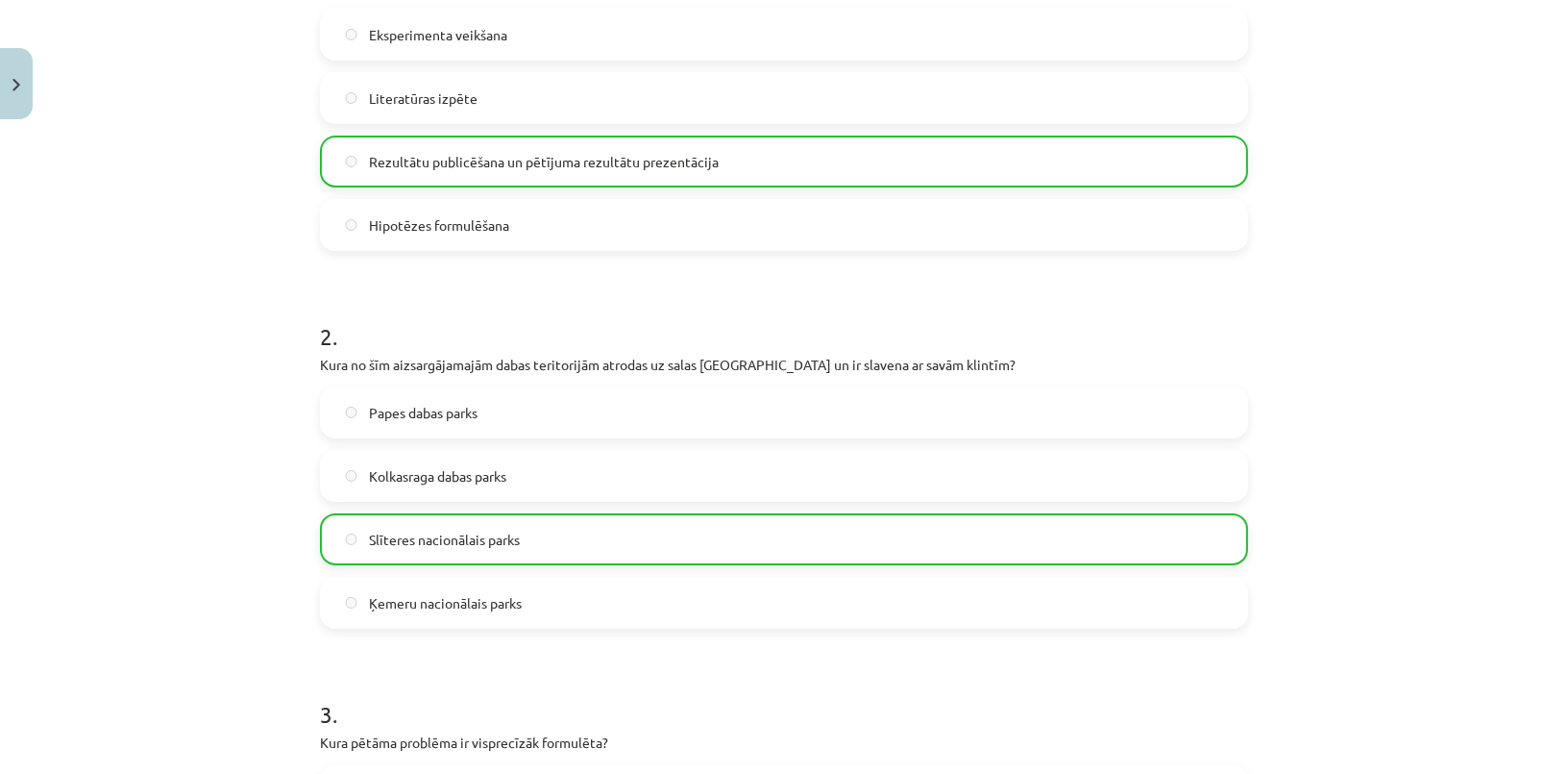
scroll to position [0, 0]
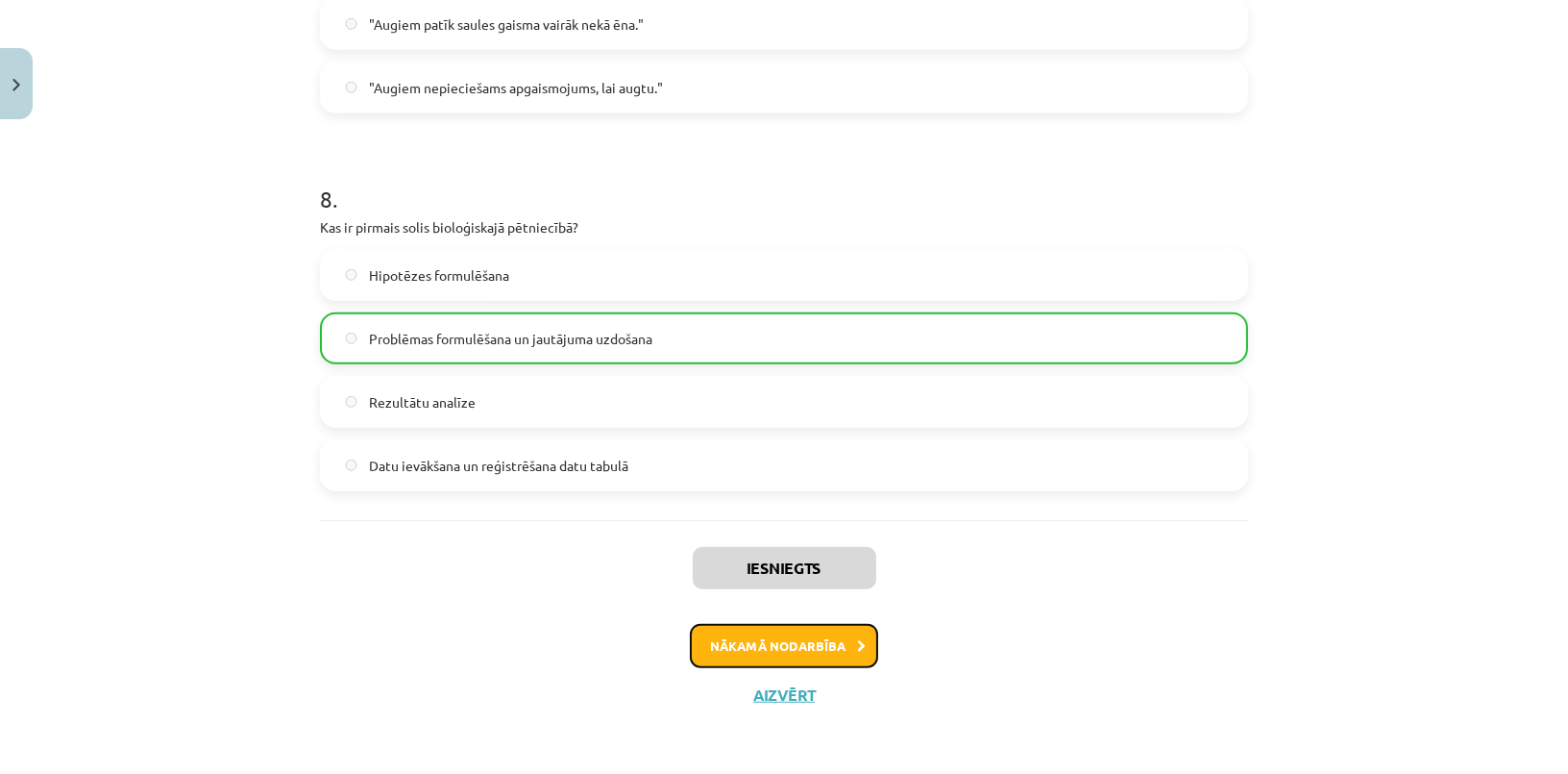
click at [771, 648] on button "Nākamā nodarbība" at bounding box center [784, 646] width 188 height 44
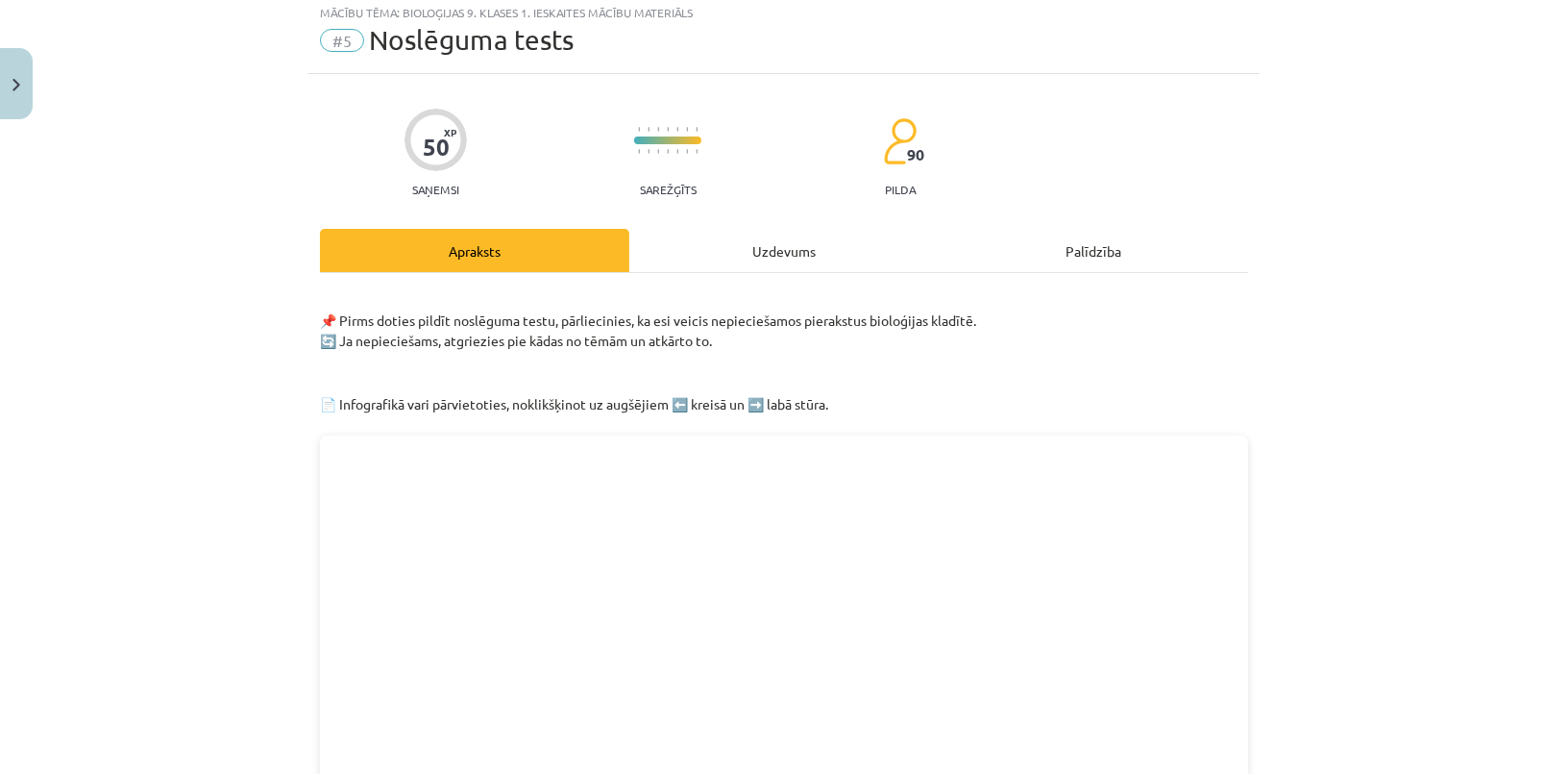
scroll to position [48, 0]
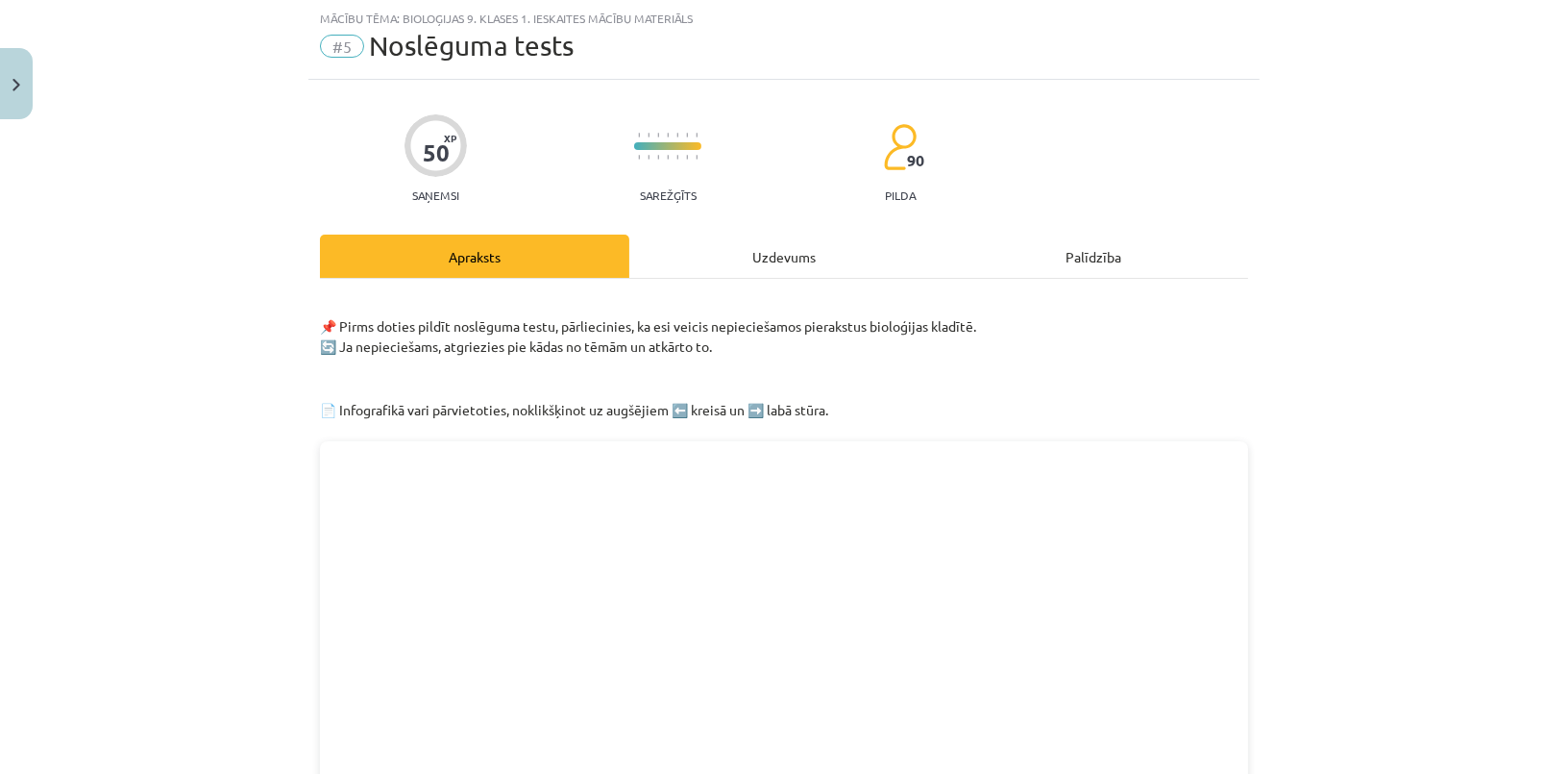
click at [766, 267] on div "Uzdevums" at bounding box center [784, 256] width 310 height 43
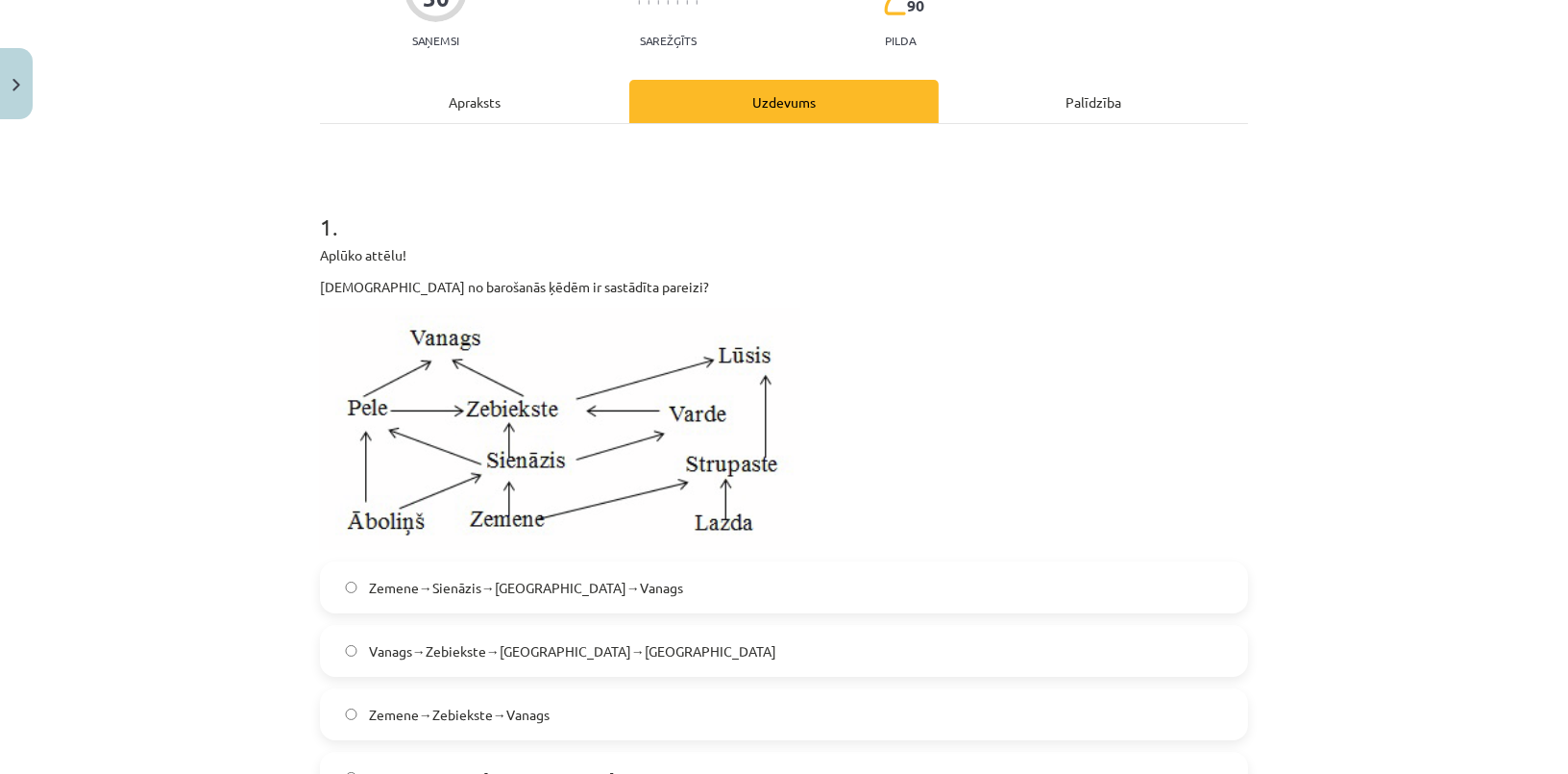
scroll to position [174, 0]
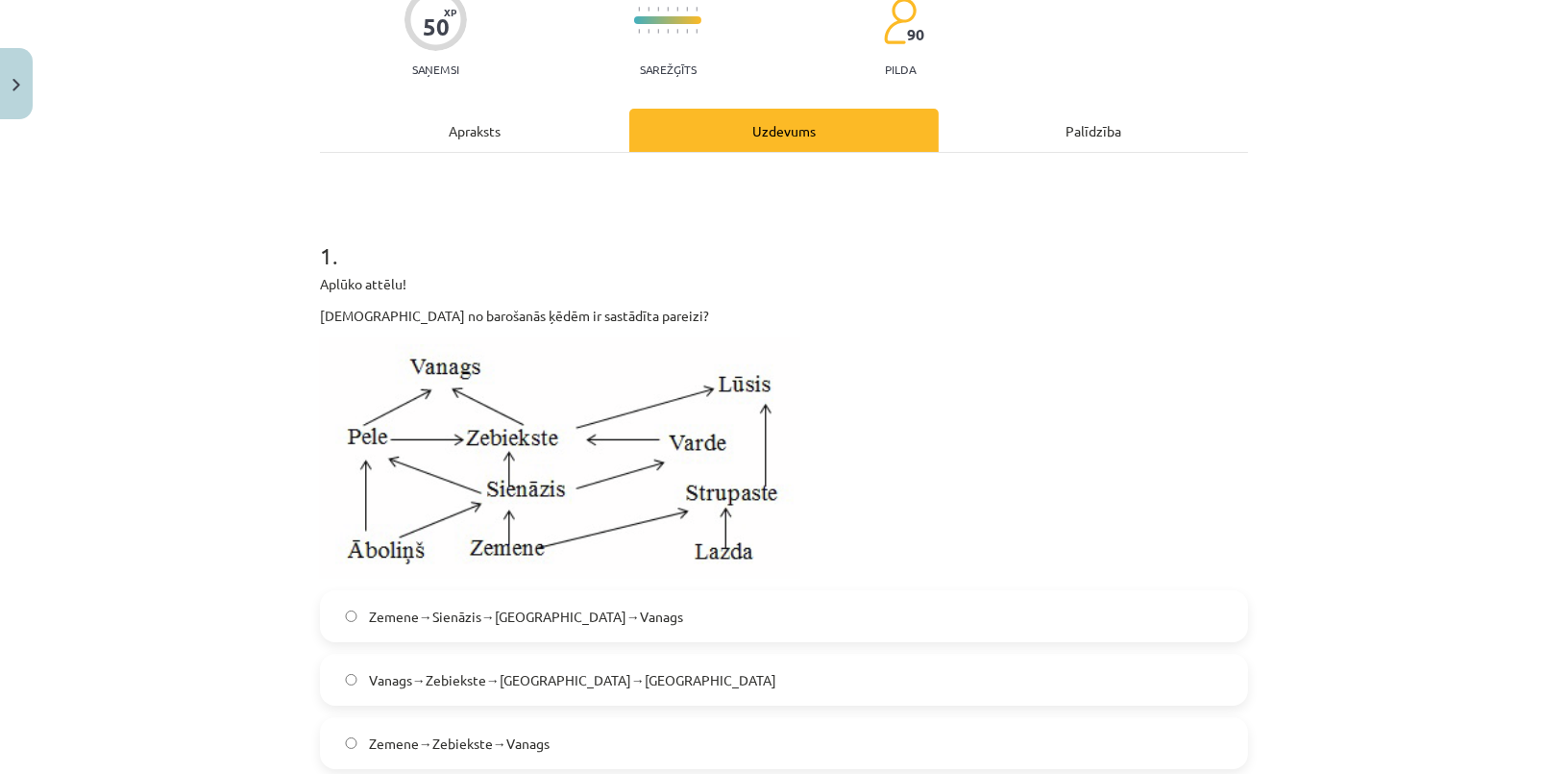
click at [250, 340] on div "Mācību tēma: Bioloģijas 9. klases 1. ieskaites mācību materiāls #5 Noslēguma te…" at bounding box center [784, 387] width 1568 height 774
drag, startPoint x: 250, startPoint y: 340, endPoint x: 237, endPoint y: 397, distance: 58.5
click at [249, 344] on div "Mācību tēma: Bioloģijas 9. klases 1. ieskaites mācību materiāls #5 Noslēguma te…" at bounding box center [784, 387] width 1568 height 774
click at [167, 748] on div "Mācību tēma: Bioloģijas 9. klases 1. ieskaites mācību materiāls #5 Noslēguma te…" at bounding box center [784, 387] width 1568 height 774
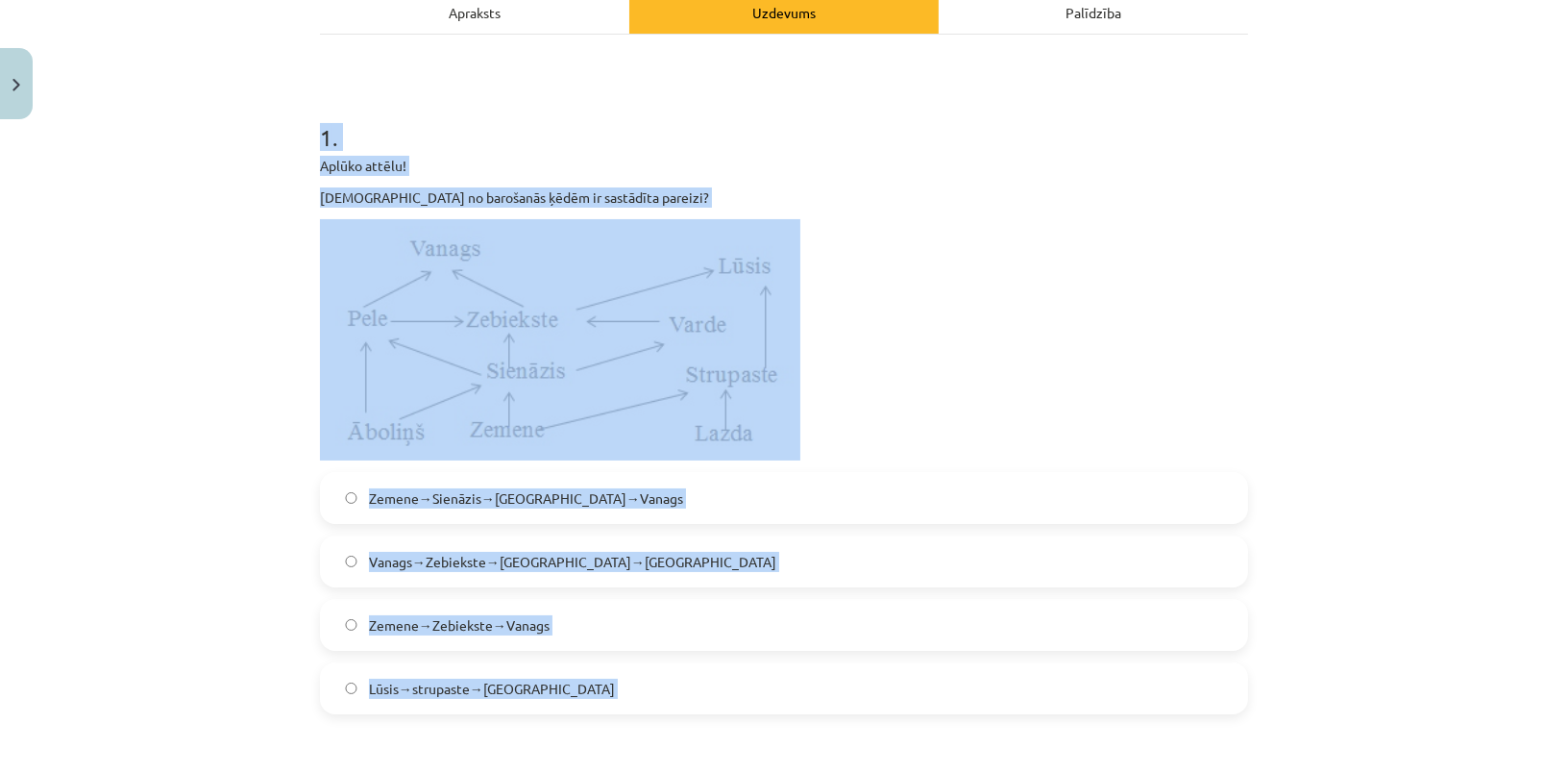
scroll to position [405, 0]
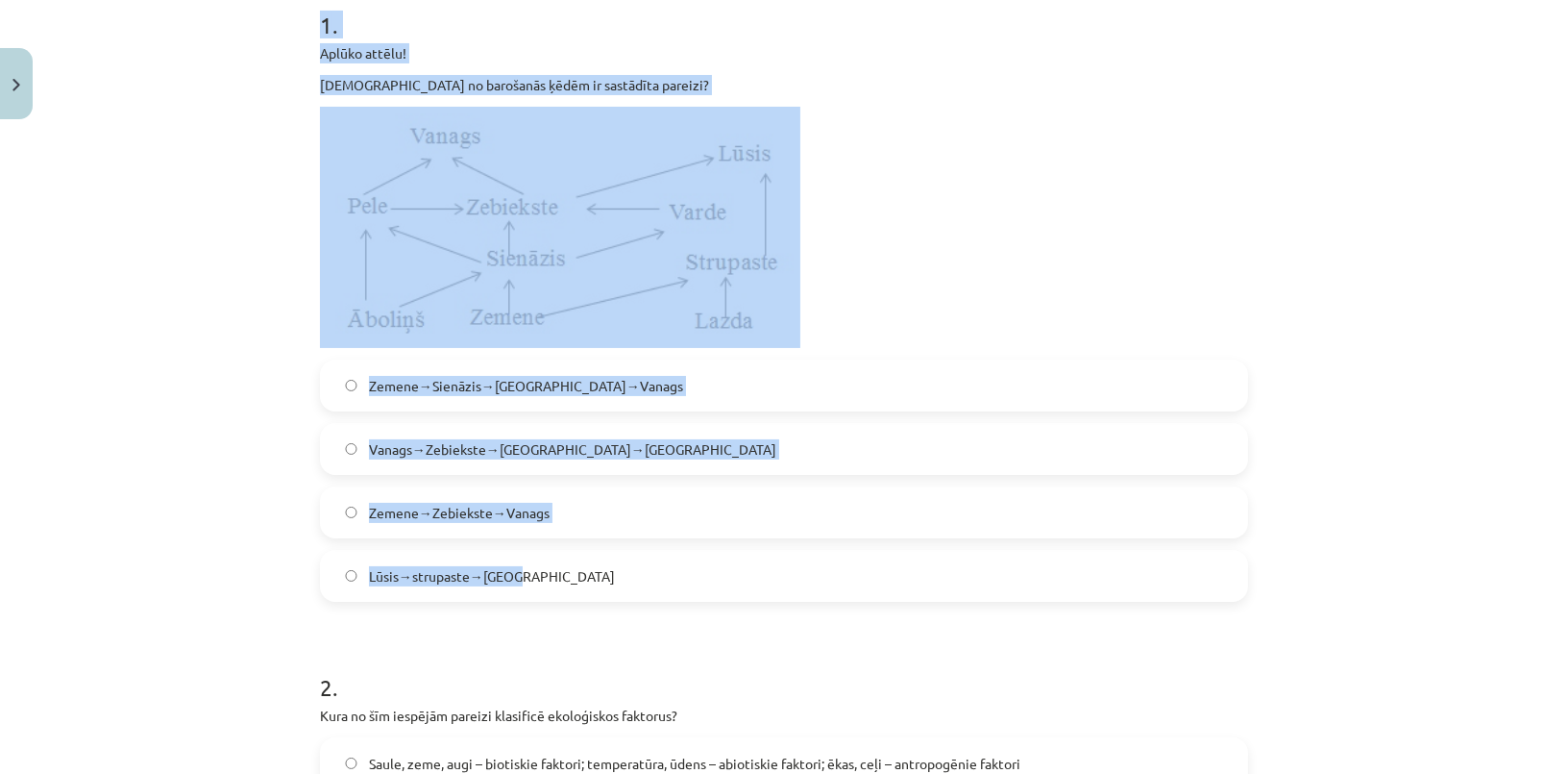
drag, startPoint x: 287, startPoint y: 246, endPoint x: 600, endPoint y: 581, distance: 458.5
click at [600, 581] on div "Mācību tēma: Bioloģijas 9. klases 1. ieskaites mācību materiāls #5 Noslēguma te…" at bounding box center [784, 387] width 1568 height 774
copy div "1 . Aplūko attēlu! Kura no barošanās ķēdēm ir sastādīta pareizi? Zemene→Sienāzi…"
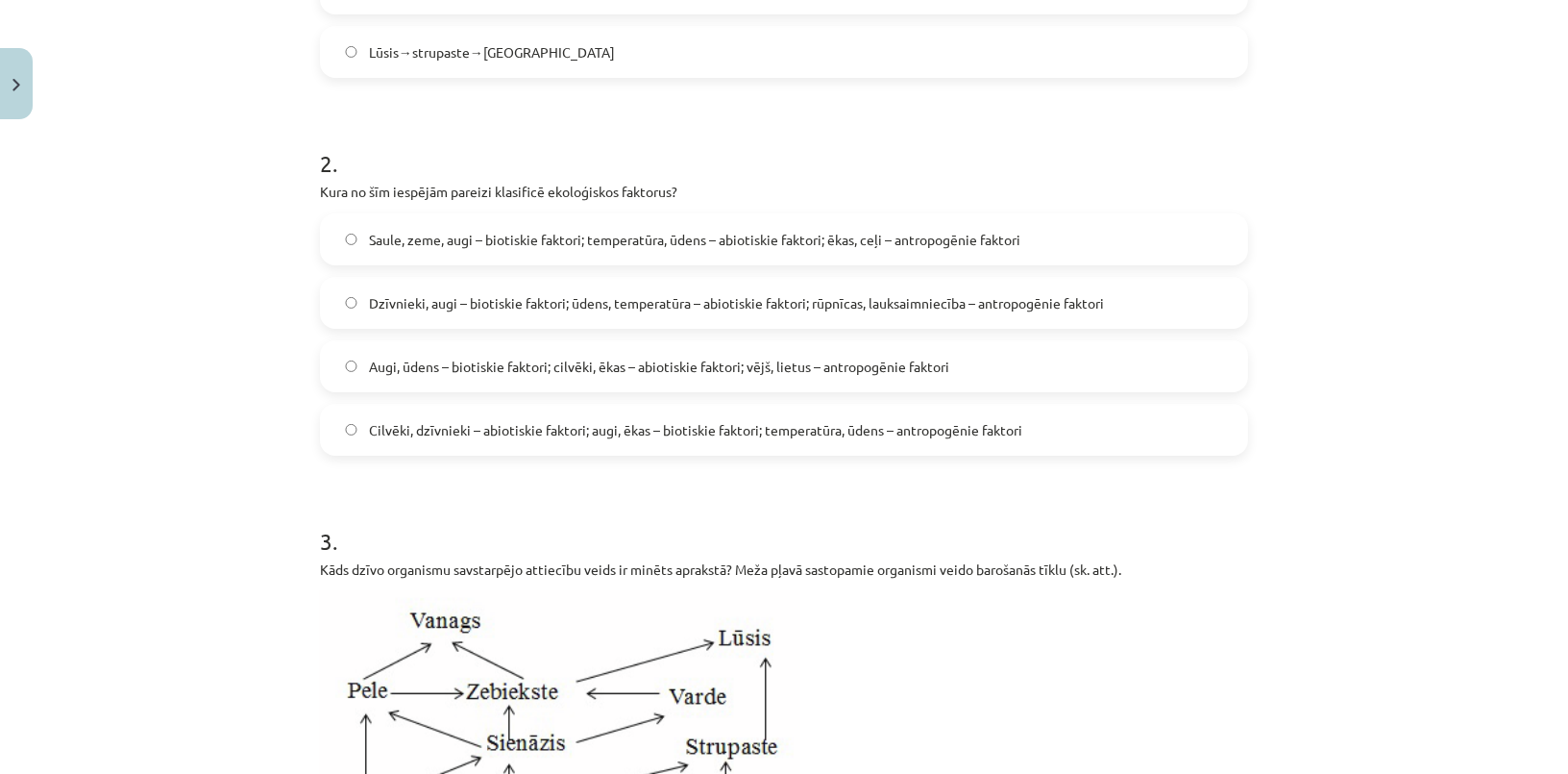
click at [170, 378] on div "Mācību tēma: Bioloģijas 9. klases 1. ieskaites mācību materiāls #5 Noslēguma te…" at bounding box center [784, 387] width 1568 height 774
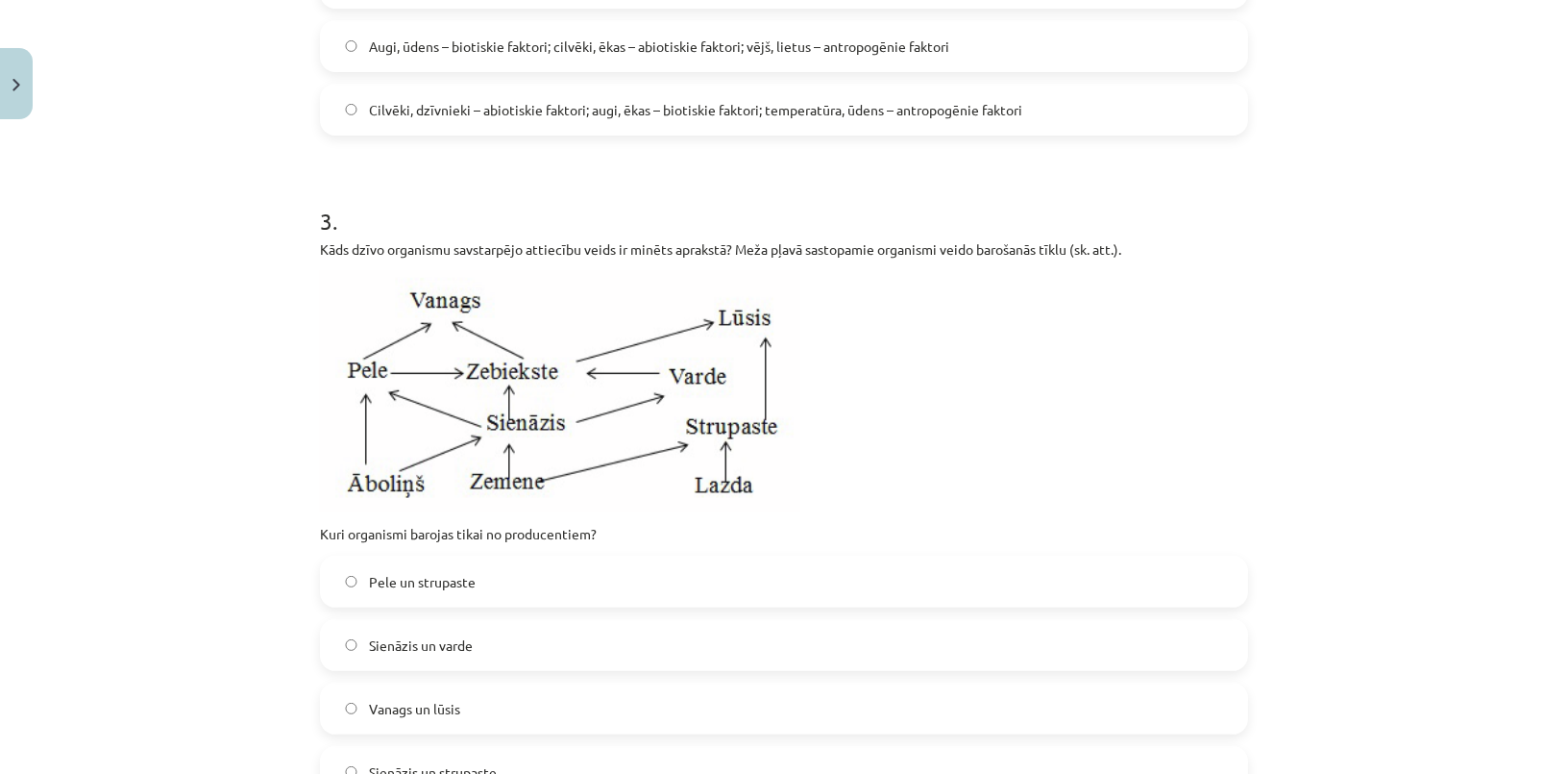
scroll to position [1365, 0]
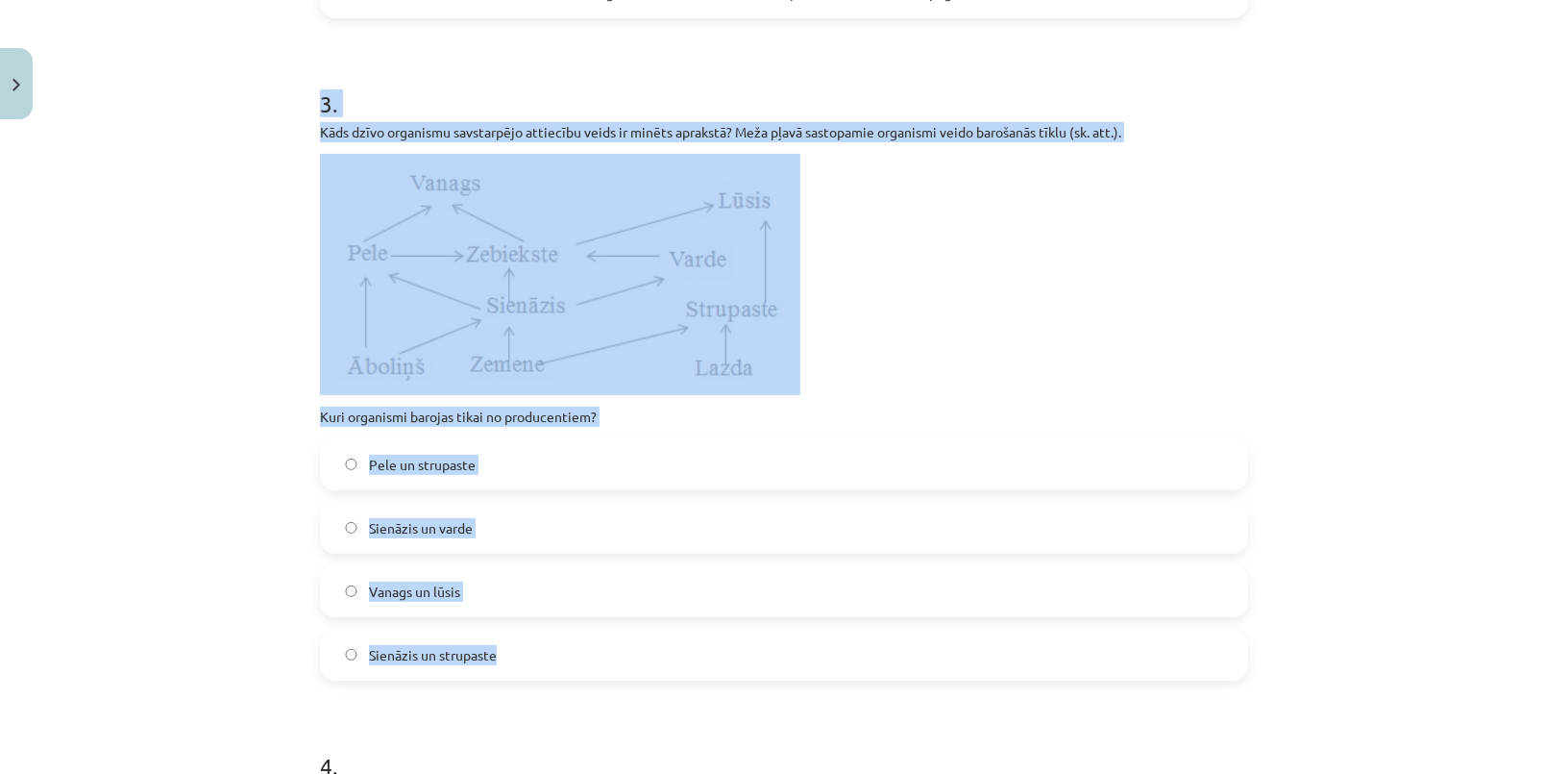
drag, startPoint x: 301, startPoint y: 98, endPoint x: 608, endPoint y: 664, distance: 643.9
click at [73, 532] on div "Mācību tēma: Bioloģijas 9. klases 1. ieskaites mācību materiāls #5 Noslēguma te…" at bounding box center [784, 387] width 1568 height 774
drag, startPoint x: 314, startPoint y: 63, endPoint x: 674, endPoint y: 643, distance: 682.6
click at [674, 643] on div "3 . Kāds dzīvo organismu savstarpējo attiecību veids ir minēts aprakstā? Meža p…" at bounding box center [784, 368] width 928 height 624
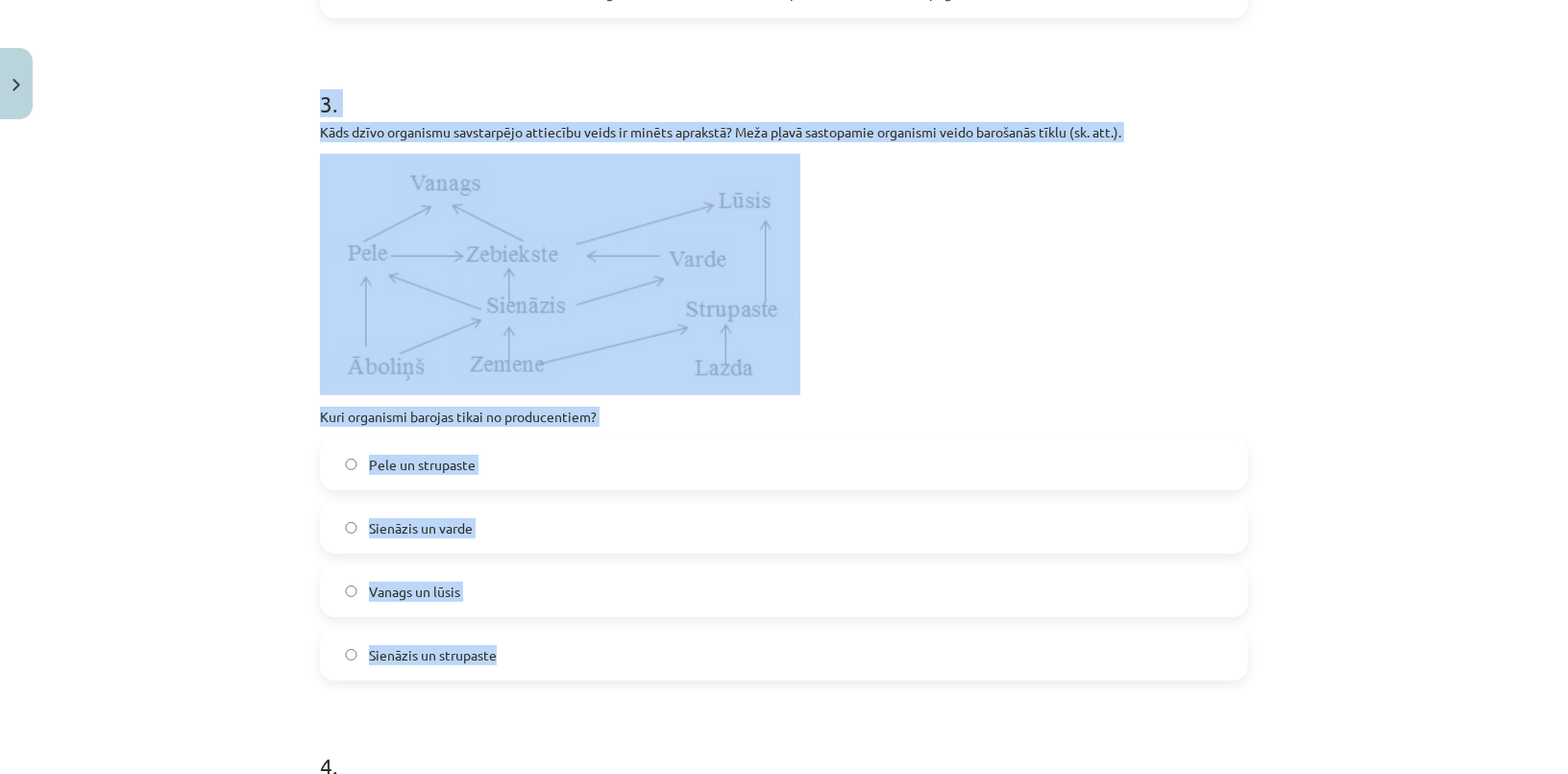
copy div "3 . Kāds dzīvo organismu savstarpējo attiecību veids ir minēts aprakstā? Meža p…"
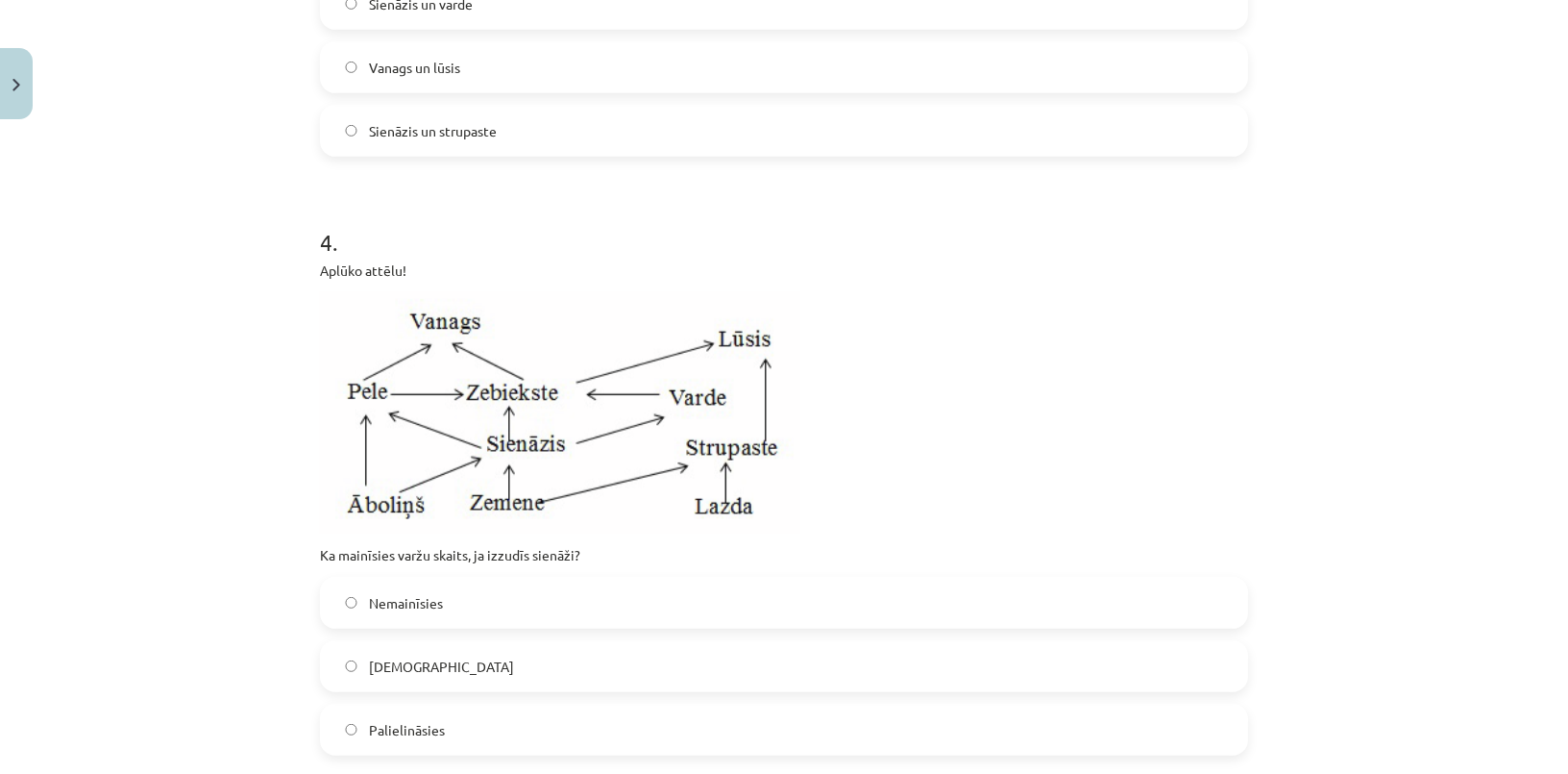
click at [142, 398] on div "Mācību tēma: Bioloģijas 9. klases 1. ieskaites mācību materiāls #5 Noslēguma te…" at bounding box center [784, 387] width 1568 height 774
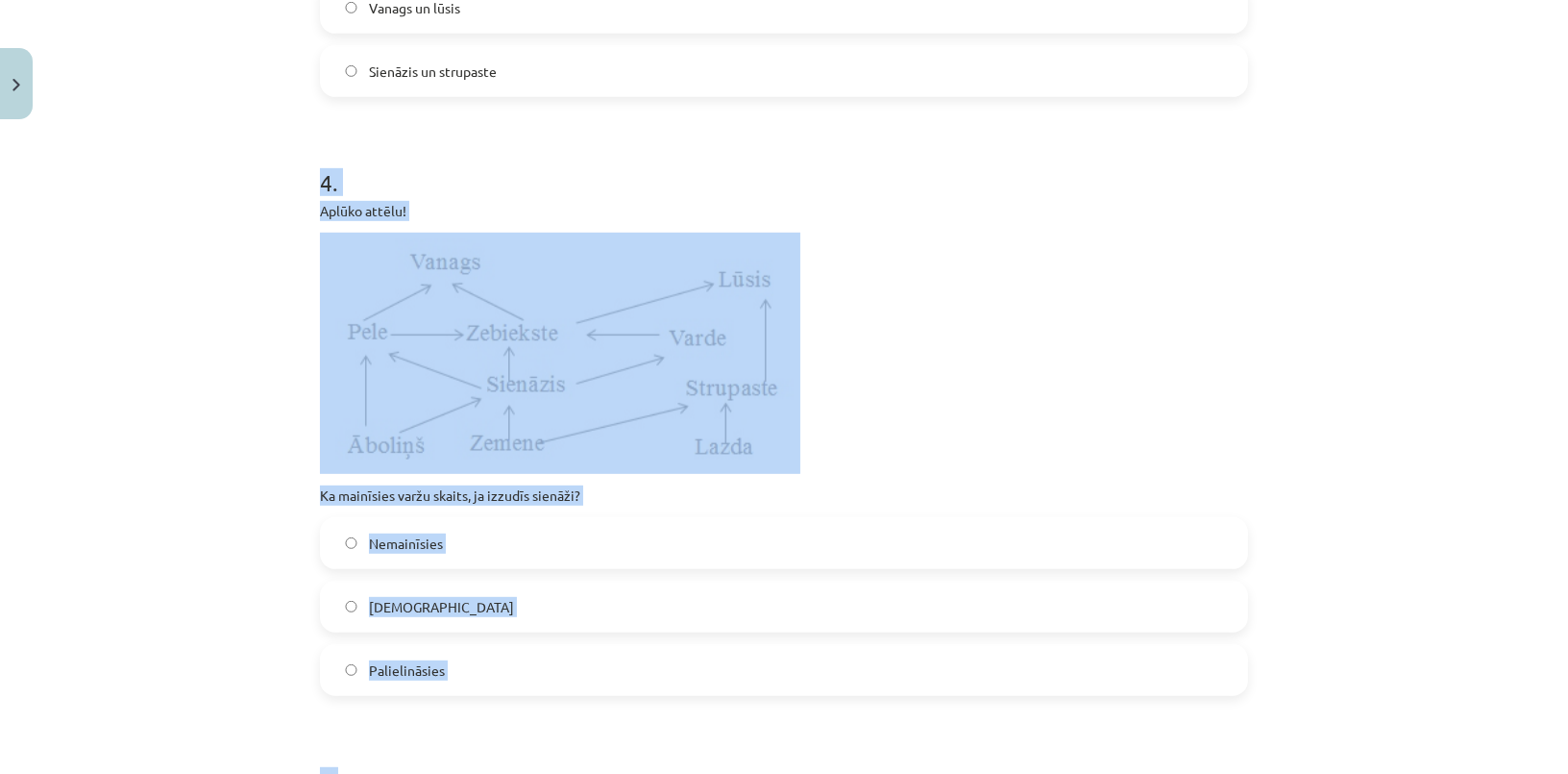
scroll to position [2021, 0]
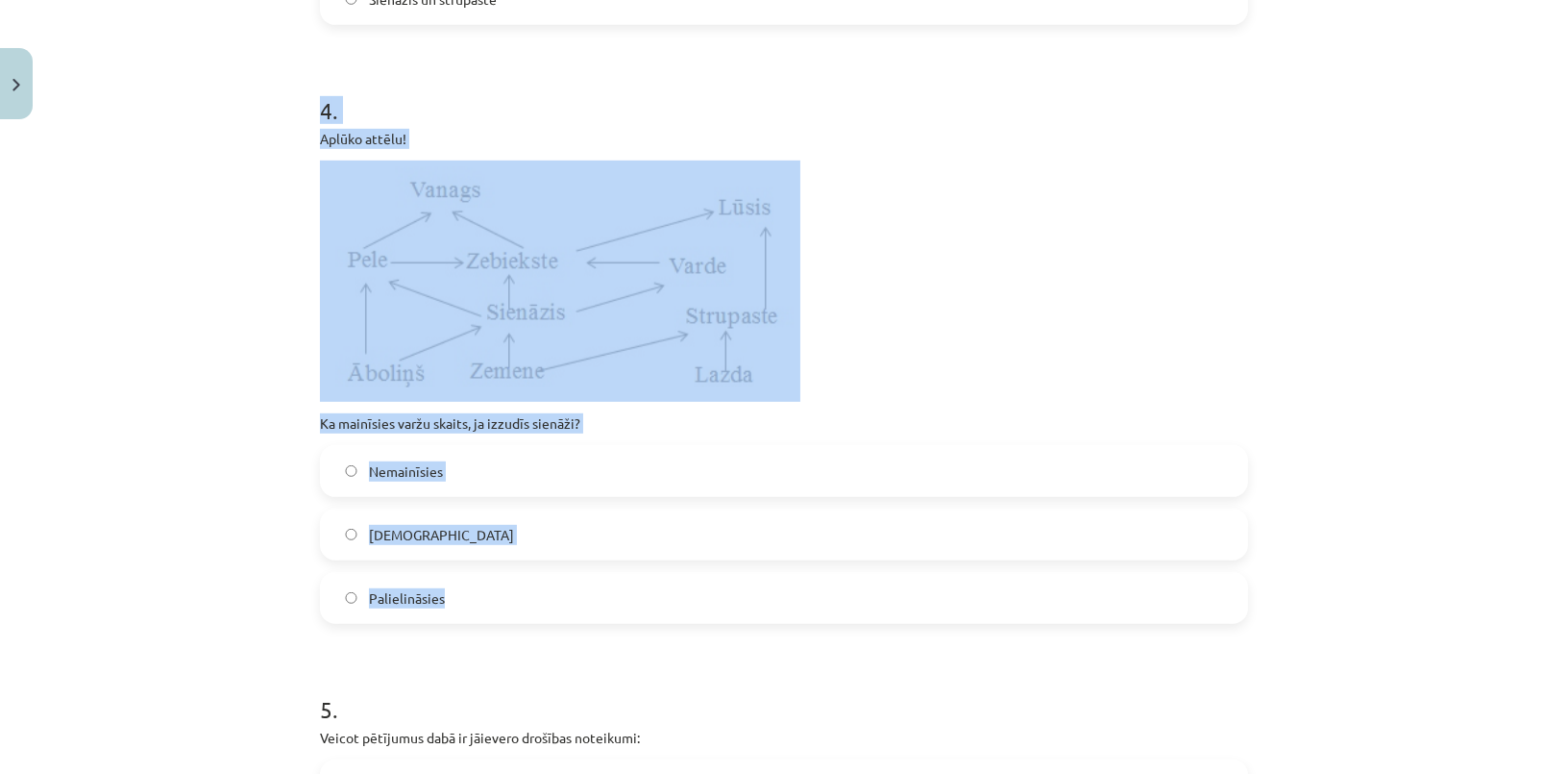
drag, startPoint x: 287, startPoint y: 211, endPoint x: 542, endPoint y: 610, distance: 473.5
click at [542, 610] on div "Mācību tēma: Bioloģijas 9. klases 1. ieskaites mācību materiāls #5 Noslēguma te…" at bounding box center [784, 387] width 1568 height 774
copy div "4 . Aplūko attēlu! Ka mainīsies varžu skaits, ja izzudīs sienāži? Nemainīsies S…"
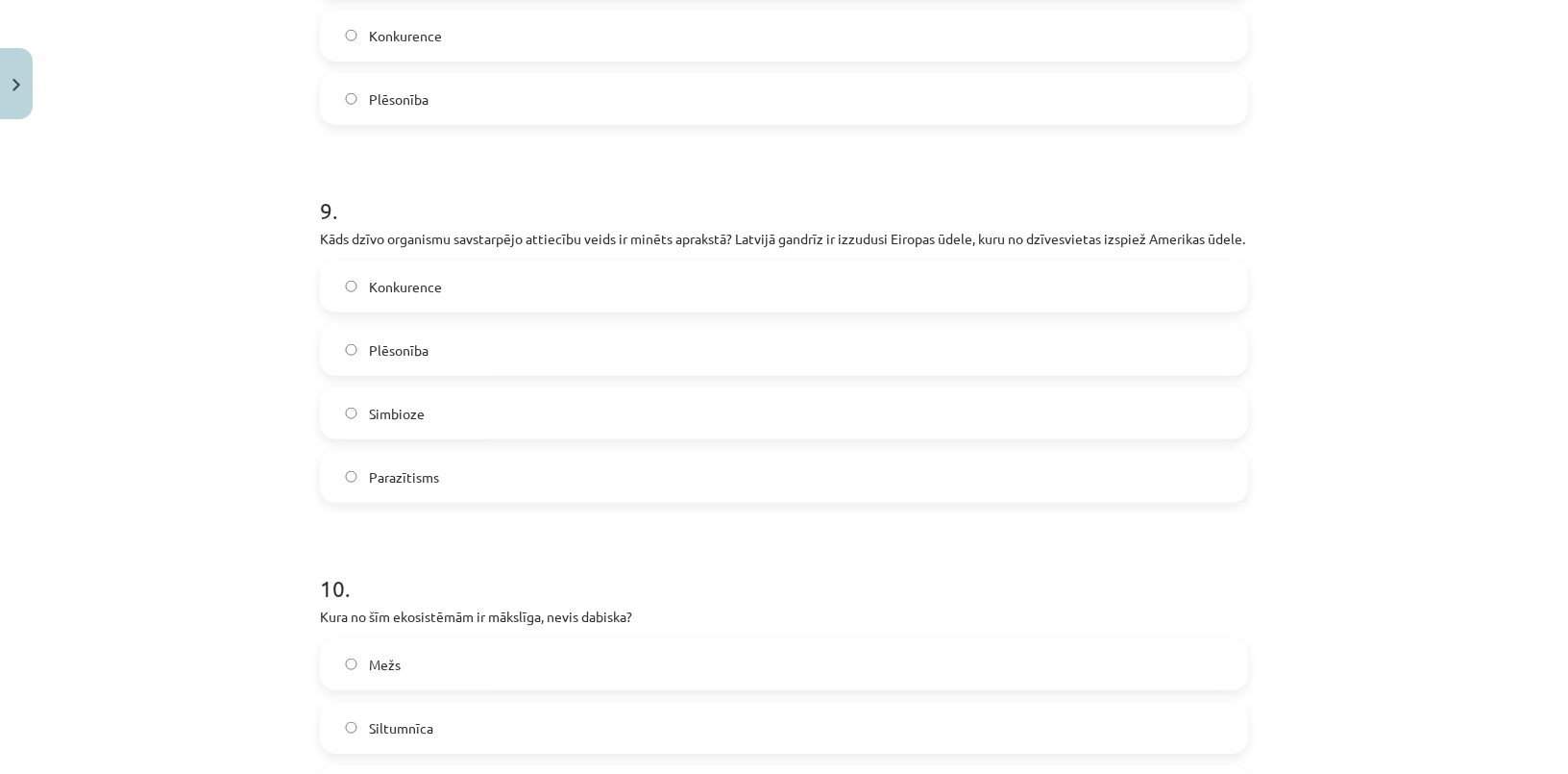
scroll to position [4378, 0]
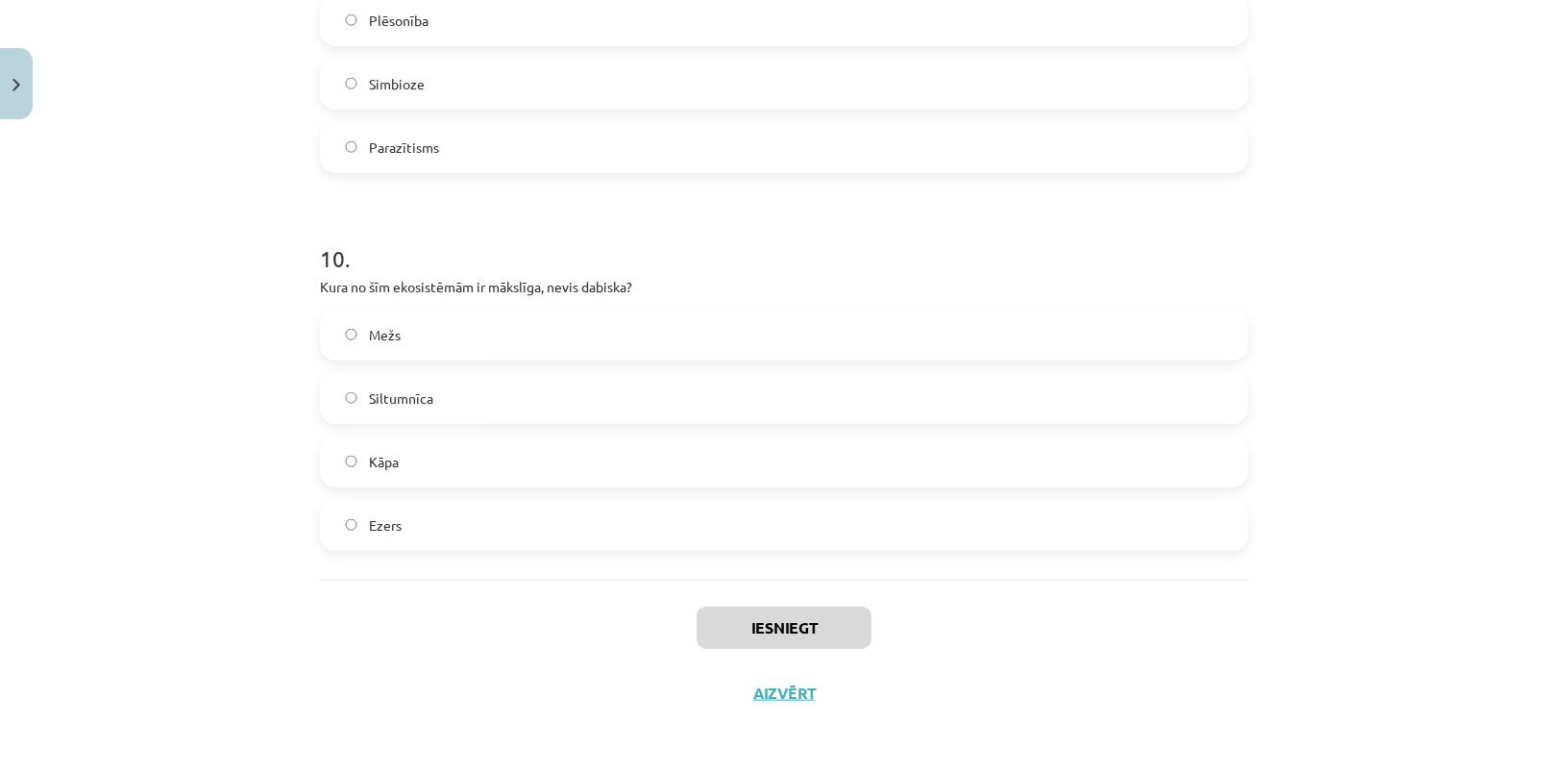
drag, startPoint x: 124, startPoint y: 280, endPoint x: 871, endPoint y: 1, distance: 797.4
click at [124, 280] on div "Mācību tēma: Bioloģijas 9. klases 1. ieskaites mācību materiāls #5 Noslēguma te…" at bounding box center [784, 387] width 1568 height 774
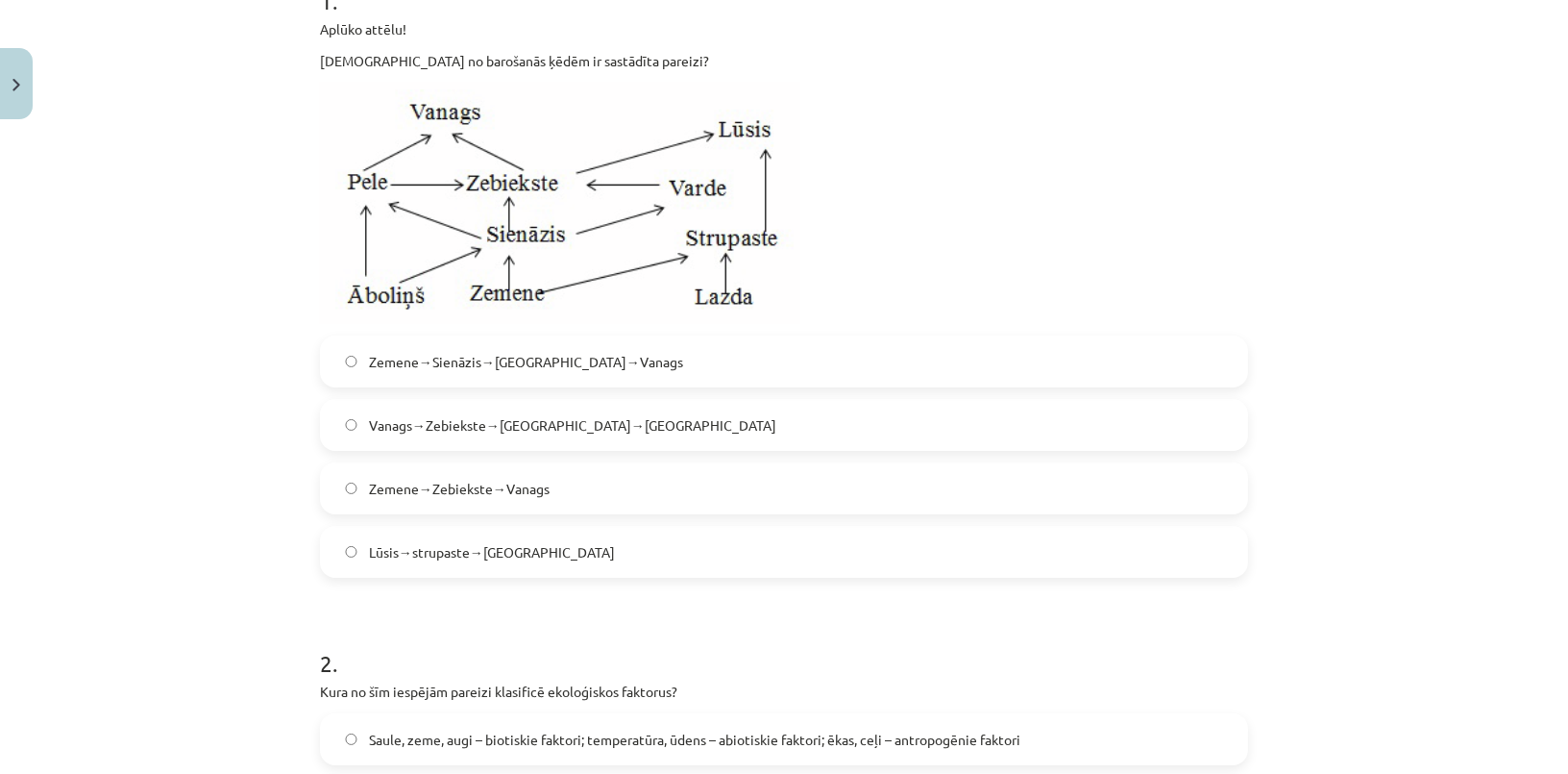
scroll to position [612, 0]
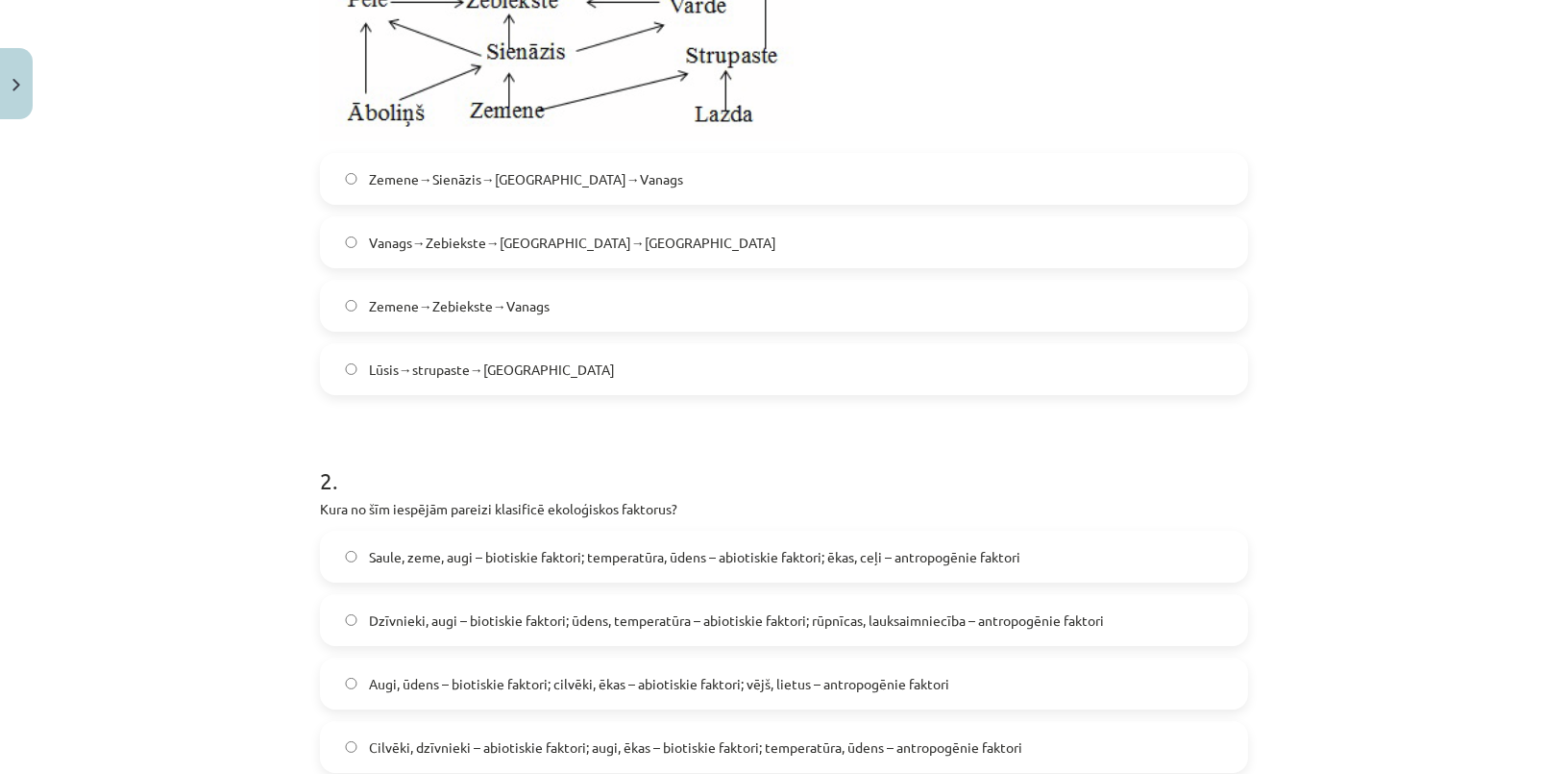
click at [411, 171] on span "Zemene→Sienāzis→Zebiekste→Vanags" at bounding box center [526, 179] width 314 height 20
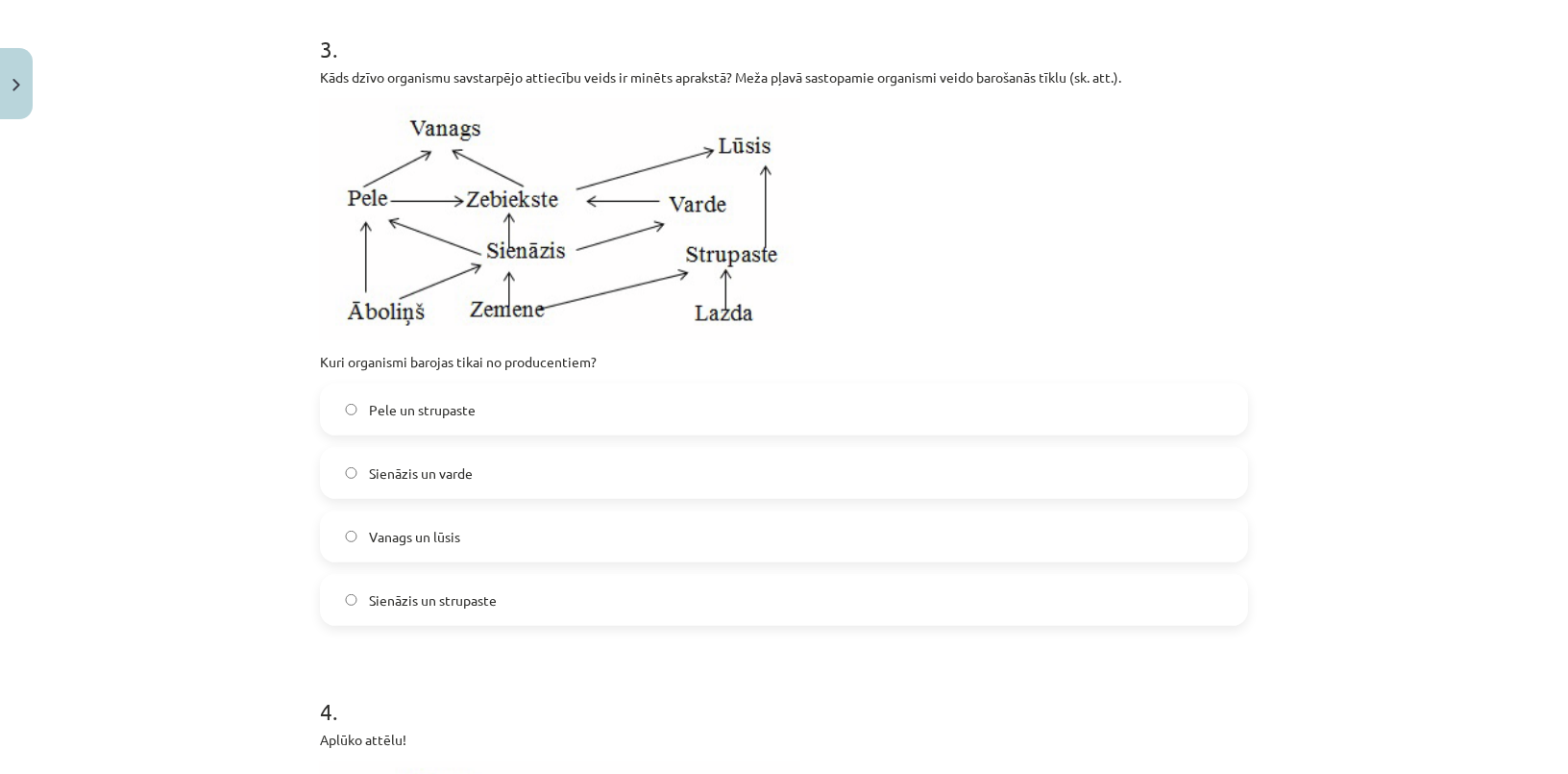
scroll to position [1572, 0]
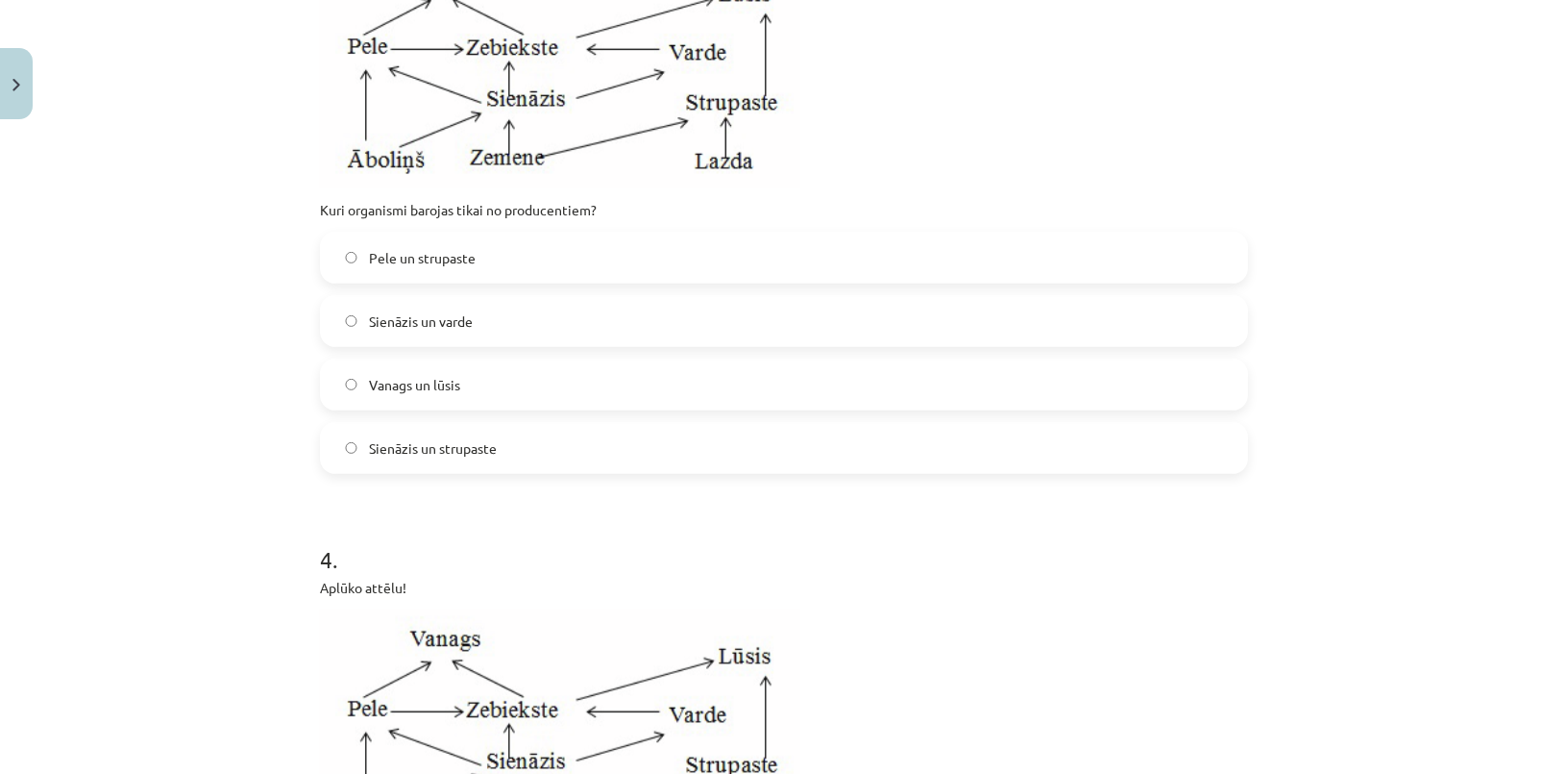
click at [412, 318] on span "Sienāzis un varde" at bounding box center [421, 321] width 104 height 20
click at [436, 457] on label "Sienāzis un strupaste" at bounding box center [784, 448] width 924 height 48
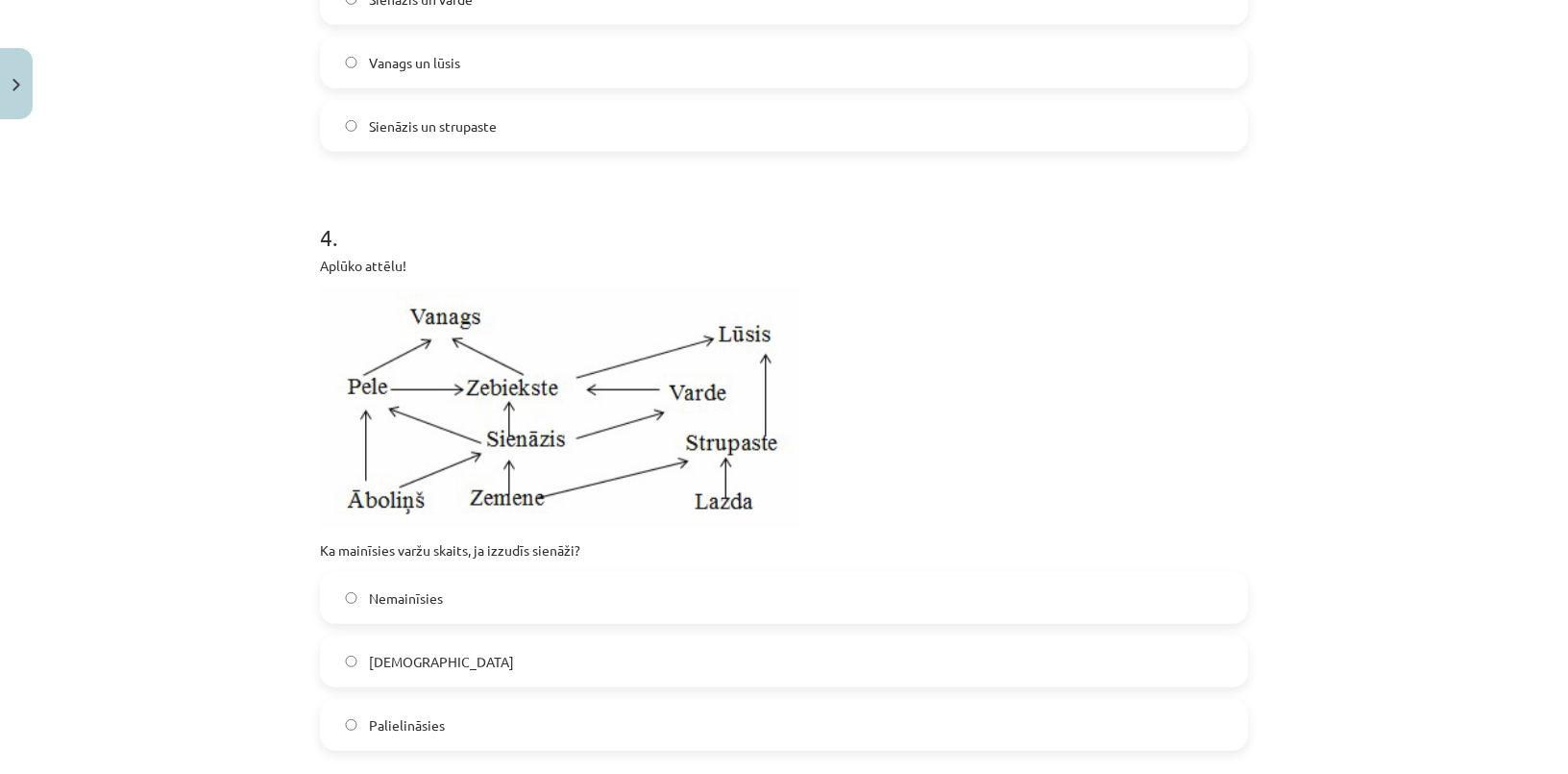
scroll to position [2184, 0]
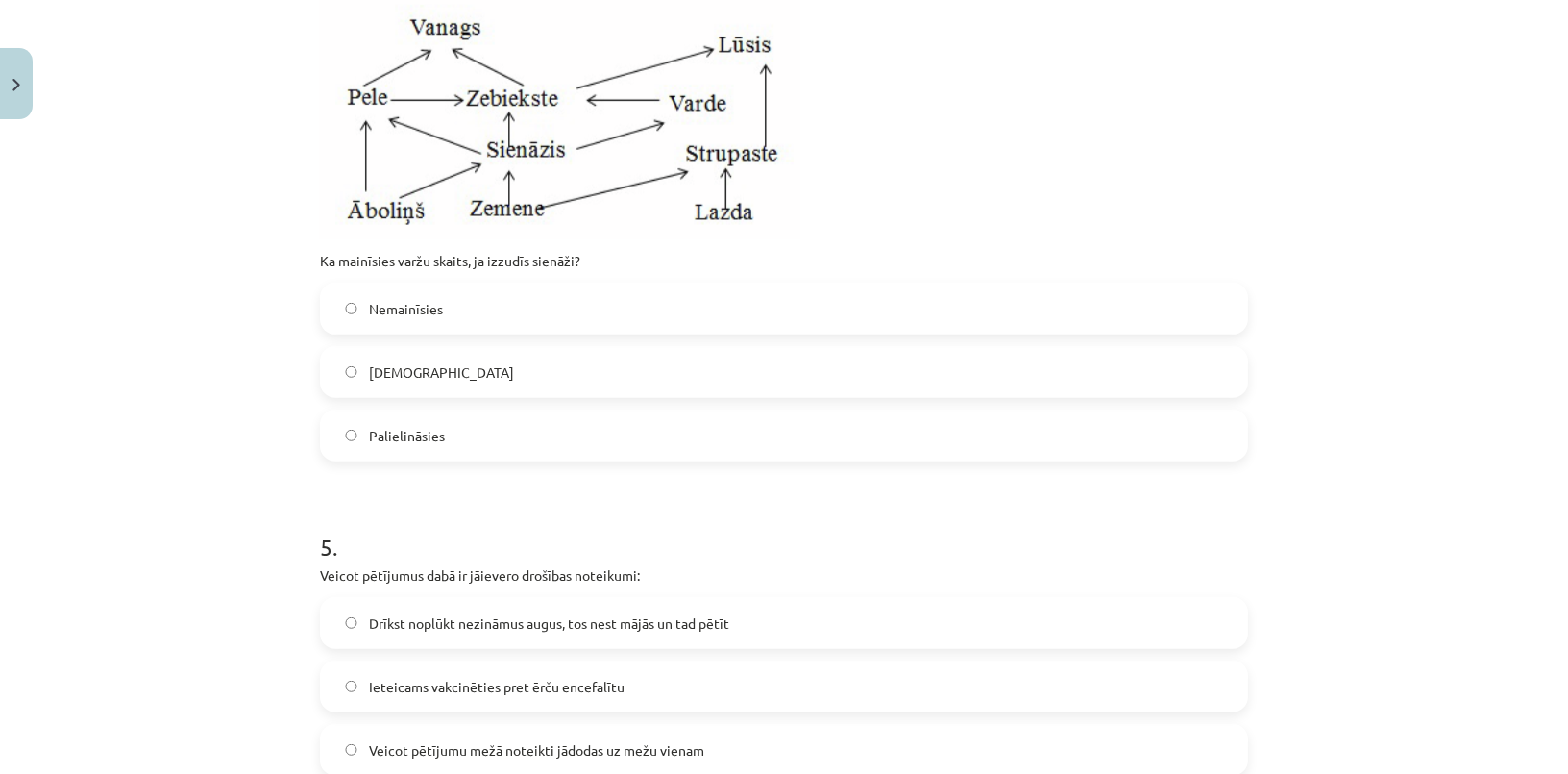
click at [426, 368] on span "[DEMOGRAPHIC_DATA]" at bounding box center [441, 372] width 145 height 20
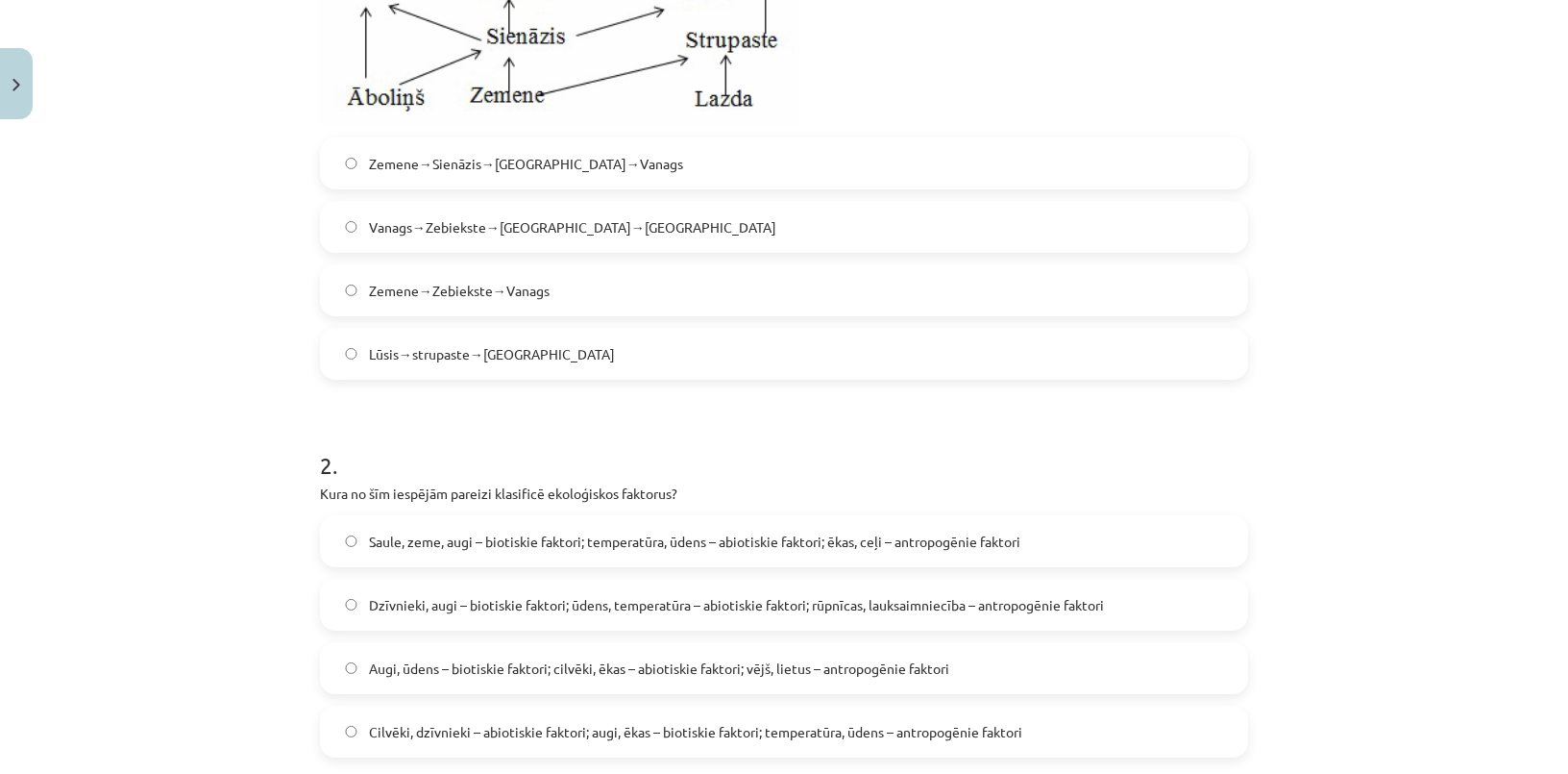
scroll to position [699, 0]
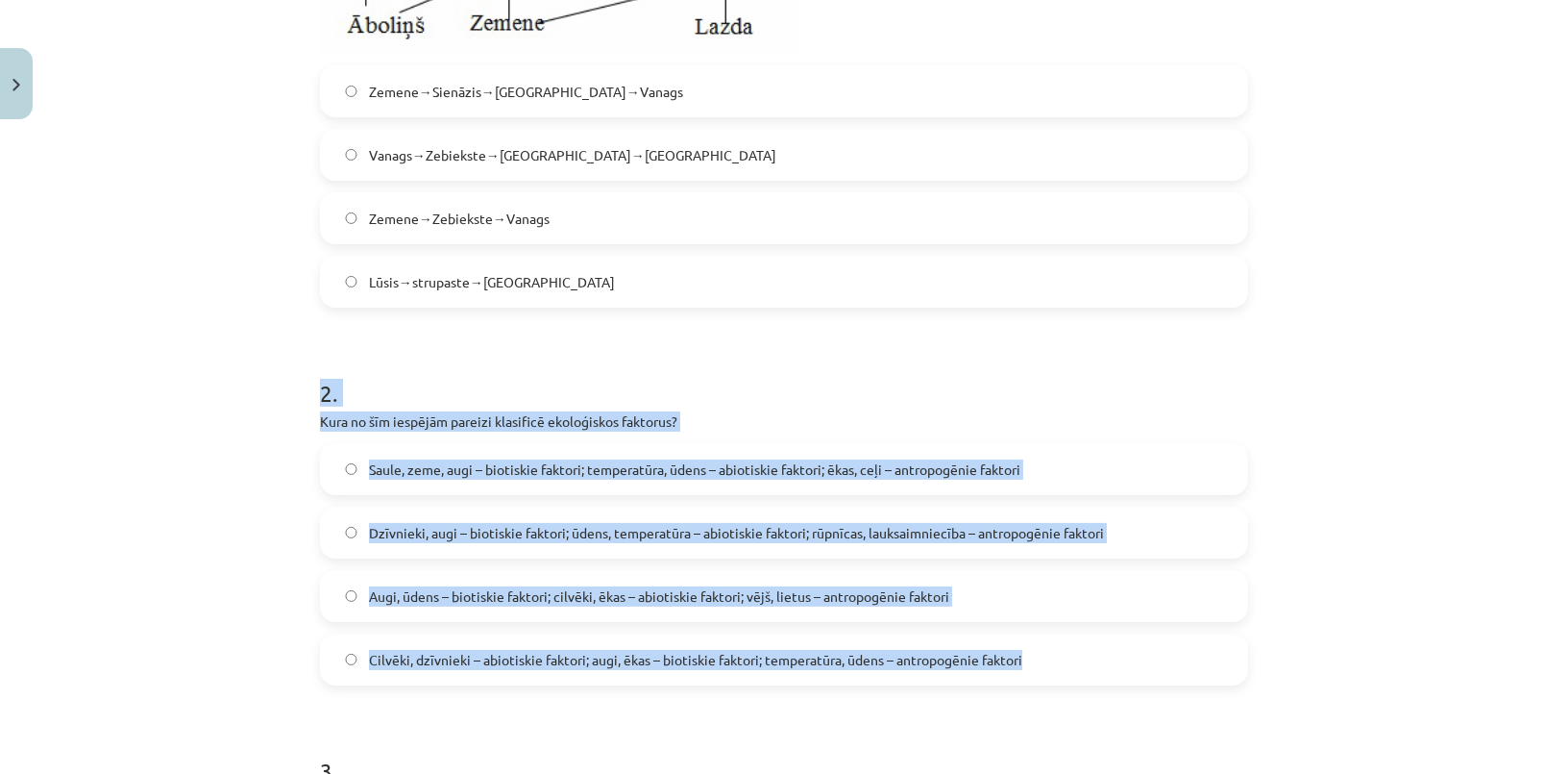
drag, startPoint x: 398, startPoint y: 438, endPoint x: 1158, endPoint y: 684, distance: 798.8
click at [1158, 684] on div "Mācību tēma: Bioloģijas 9. klases 1. ieskaites mācību materiāls #5 Noslēguma te…" at bounding box center [784, 387] width 1568 height 774
copy div "2 . Kura no šīm iespējām pareizi klasificē ekoloģiskos faktorus? Saule, zeme, a…"
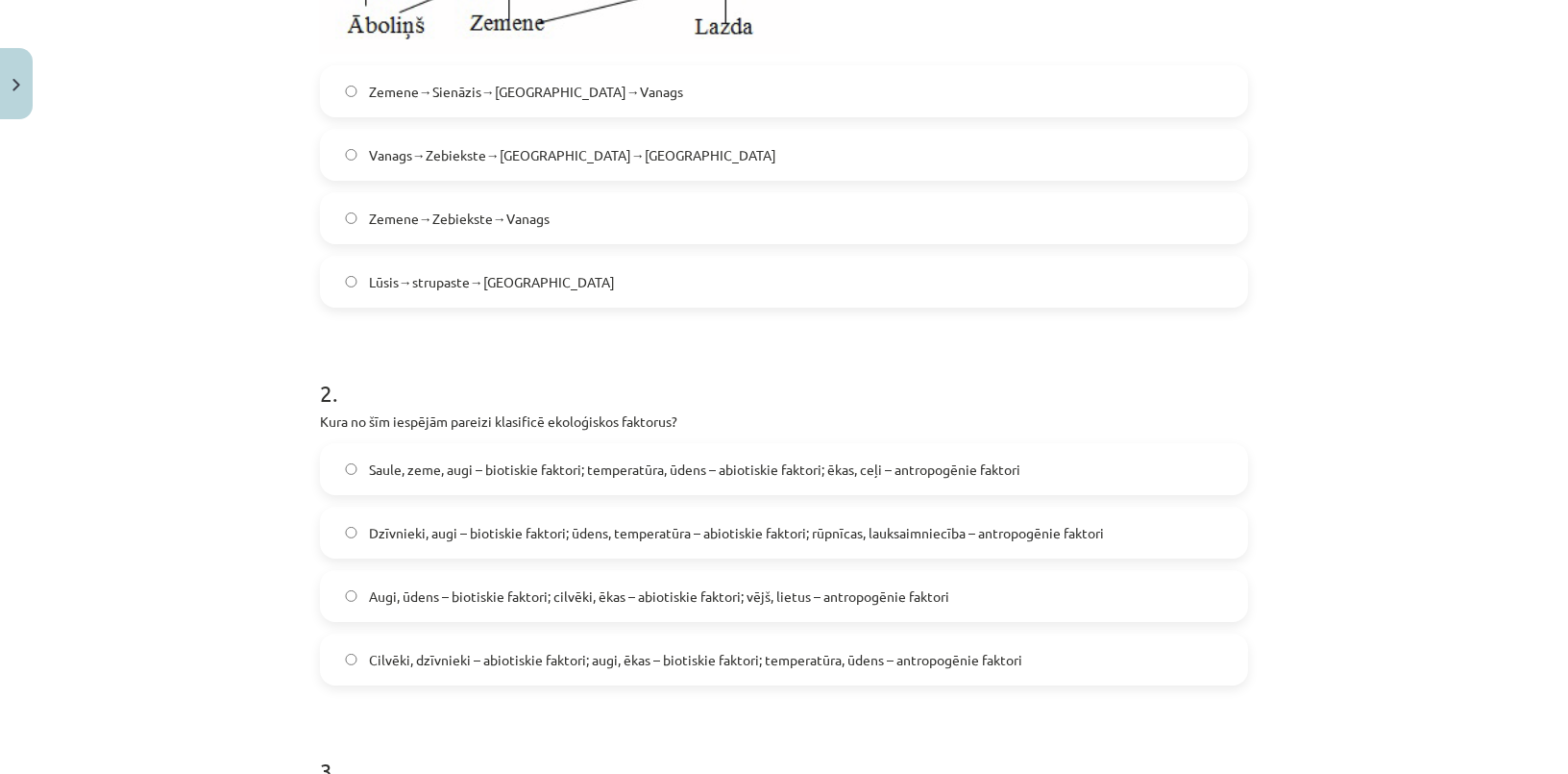
click at [243, 244] on div "Mācību tēma: Bioloģijas 9. klases 1. ieskaites mācību materiāls #5 Noslēguma te…" at bounding box center [784, 387] width 1568 height 774
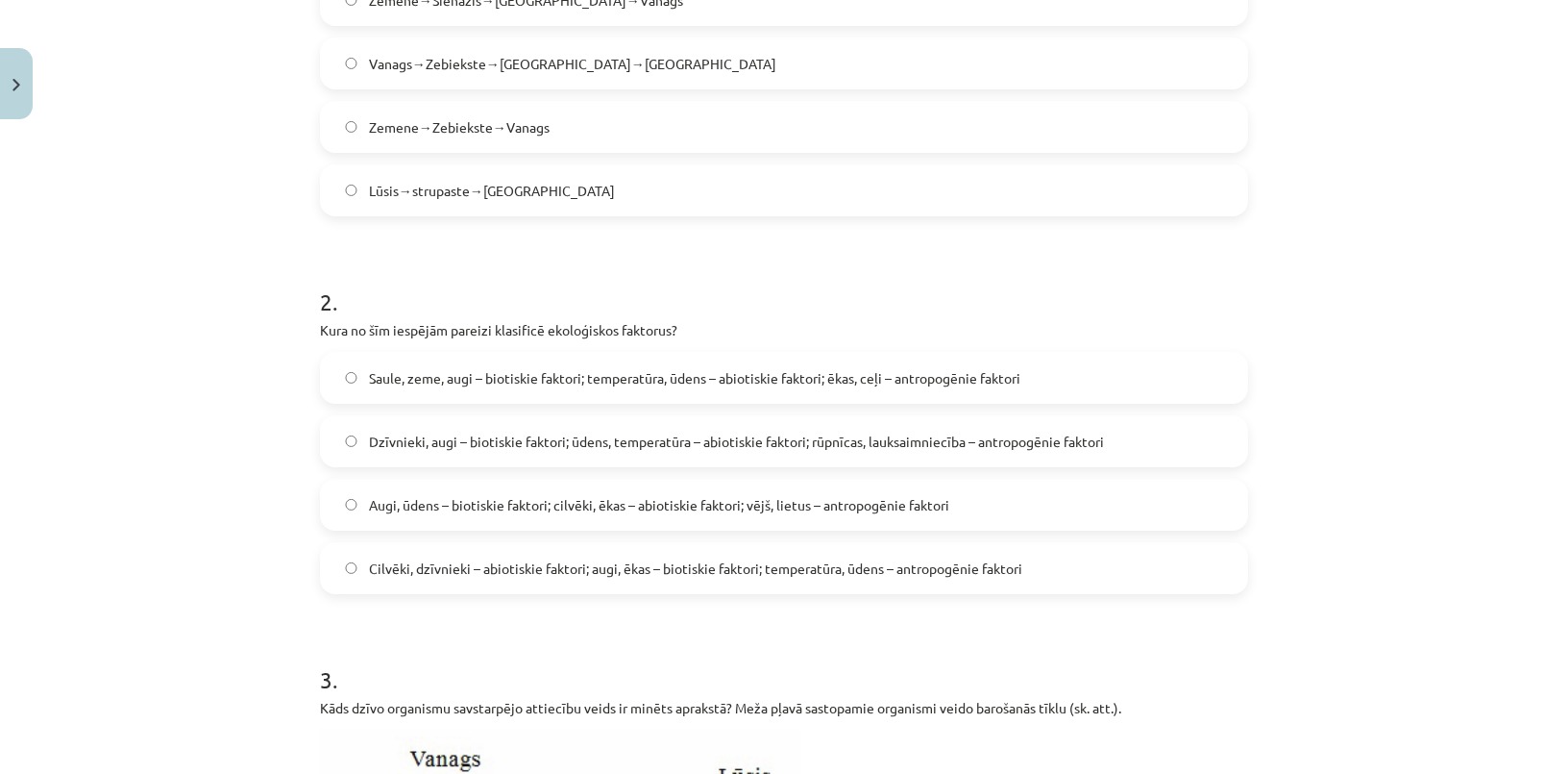
scroll to position [873, 0]
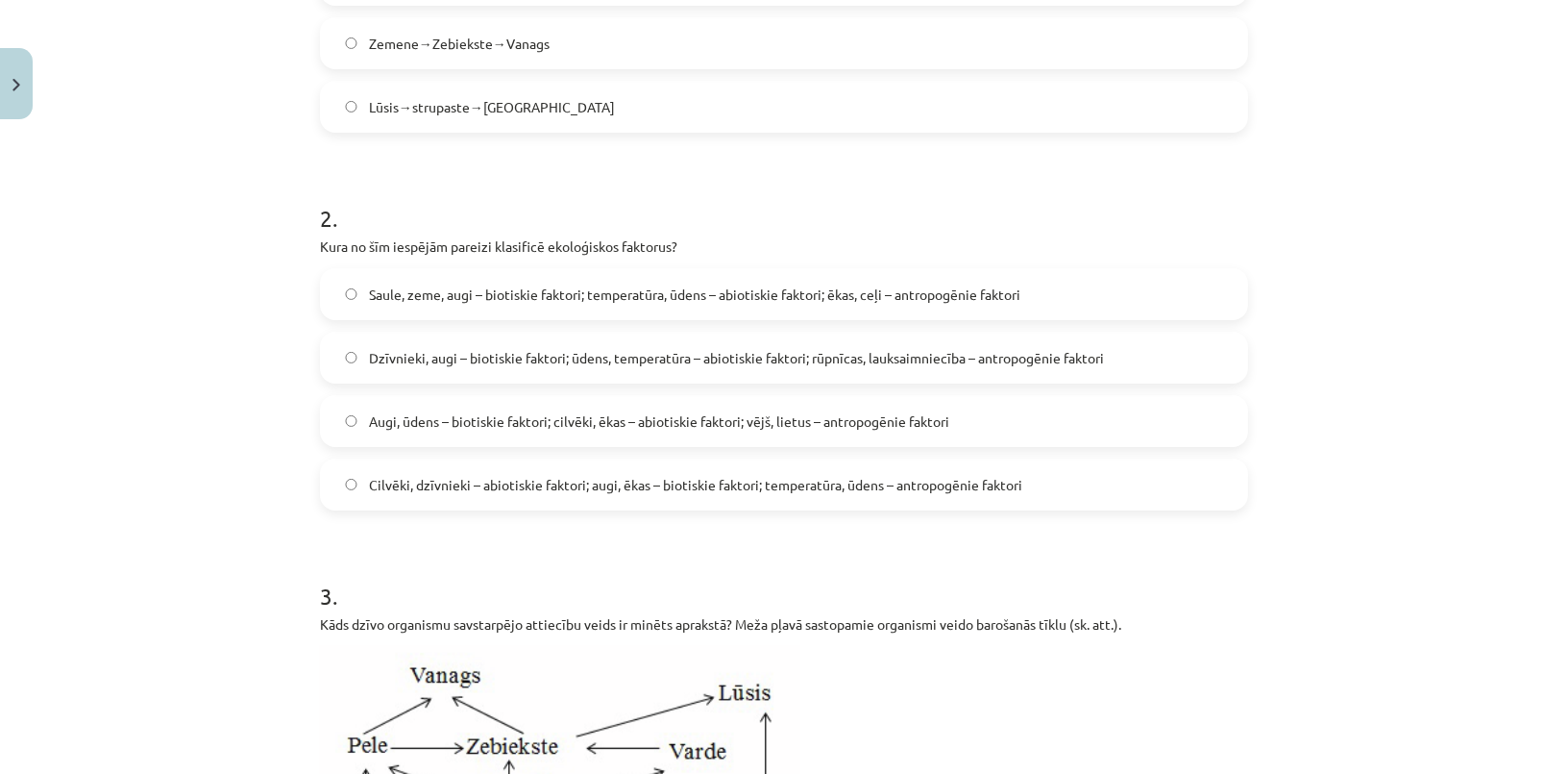
click at [393, 348] on span "Dzīvnieki, augi – biotiskie faktori; ūdens, temperatūra – abiotiskie faktori; r…" at bounding box center [736, 358] width 735 height 20
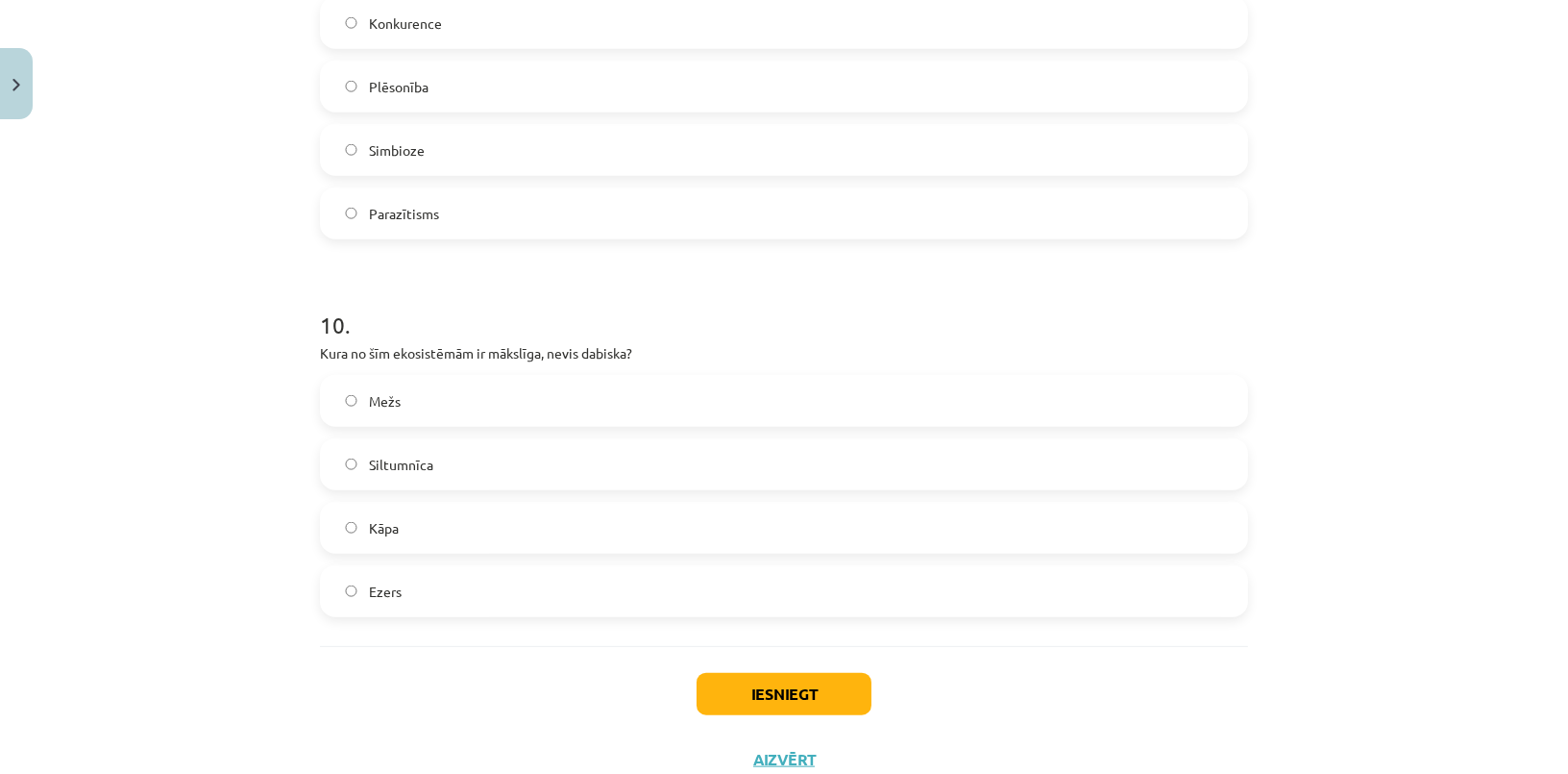
scroll to position [4378, 0]
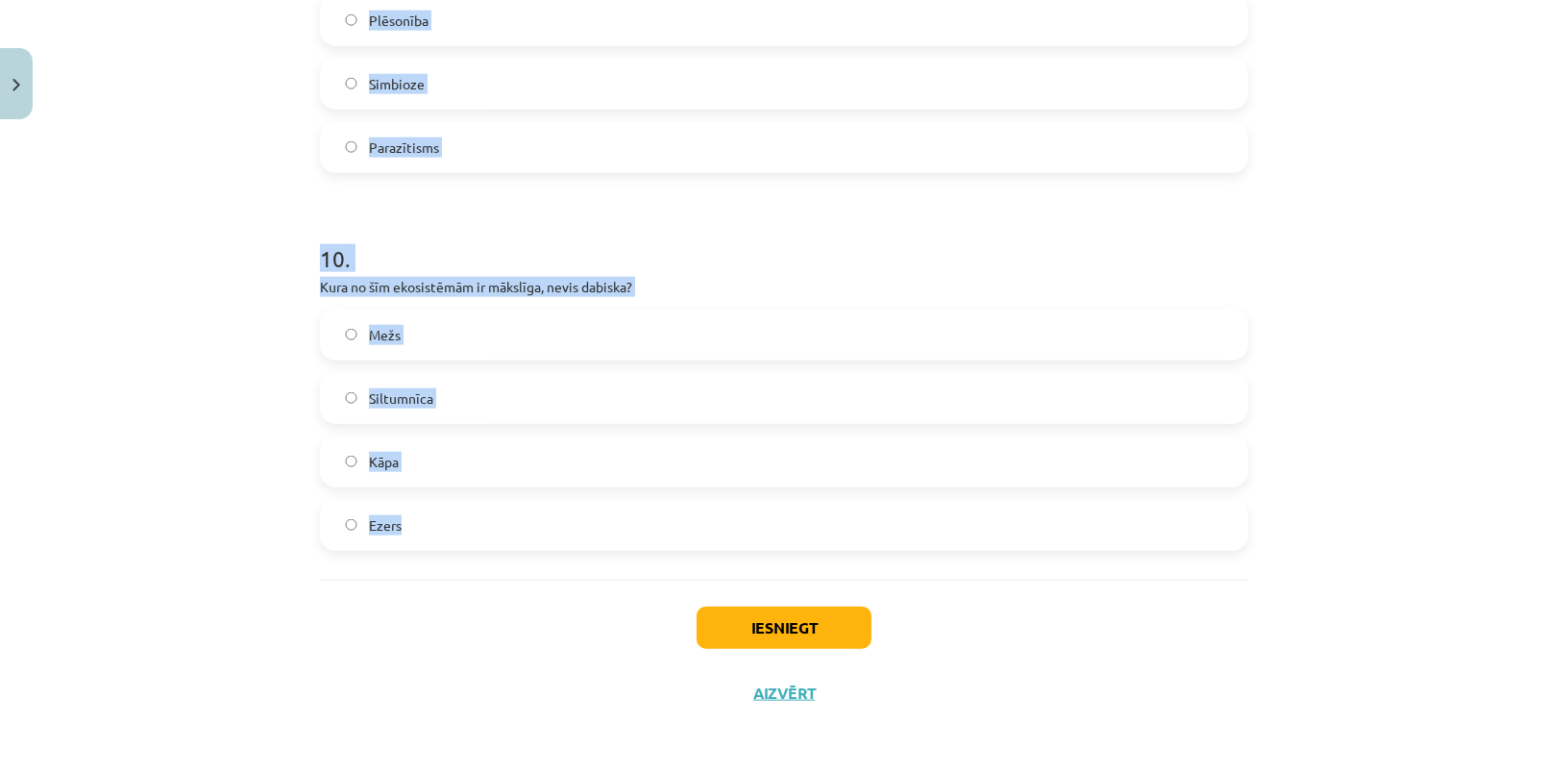
drag, startPoint x: 297, startPoint y: 12, endPoint x: 689, endPoint y: 521, distance: 642.5
click at [689, 521] on div "Mācību tēma: Bioloģijas 9. klases 1. ieskaites mācību materiāls #5 Noslēguma te…" at bounding box center [784, 387] width 1568 height 774
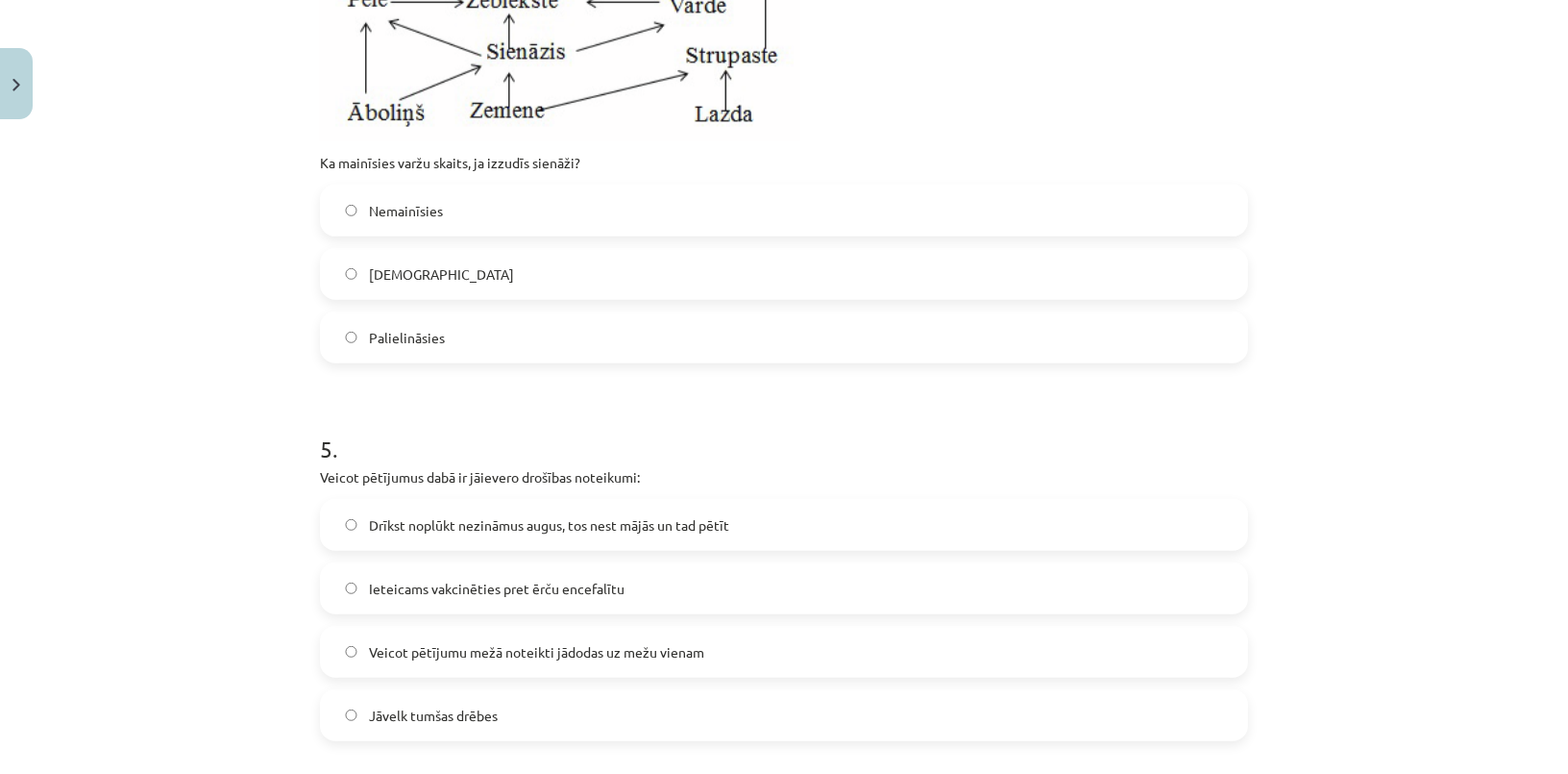
click at [155, 319] on div "Mācību tēma: Bioloģijas 9. klases 1. ieskaites mācību materiāls #5 Noslēguma te…" at bounding box center [784, 387] width 1568 height 774
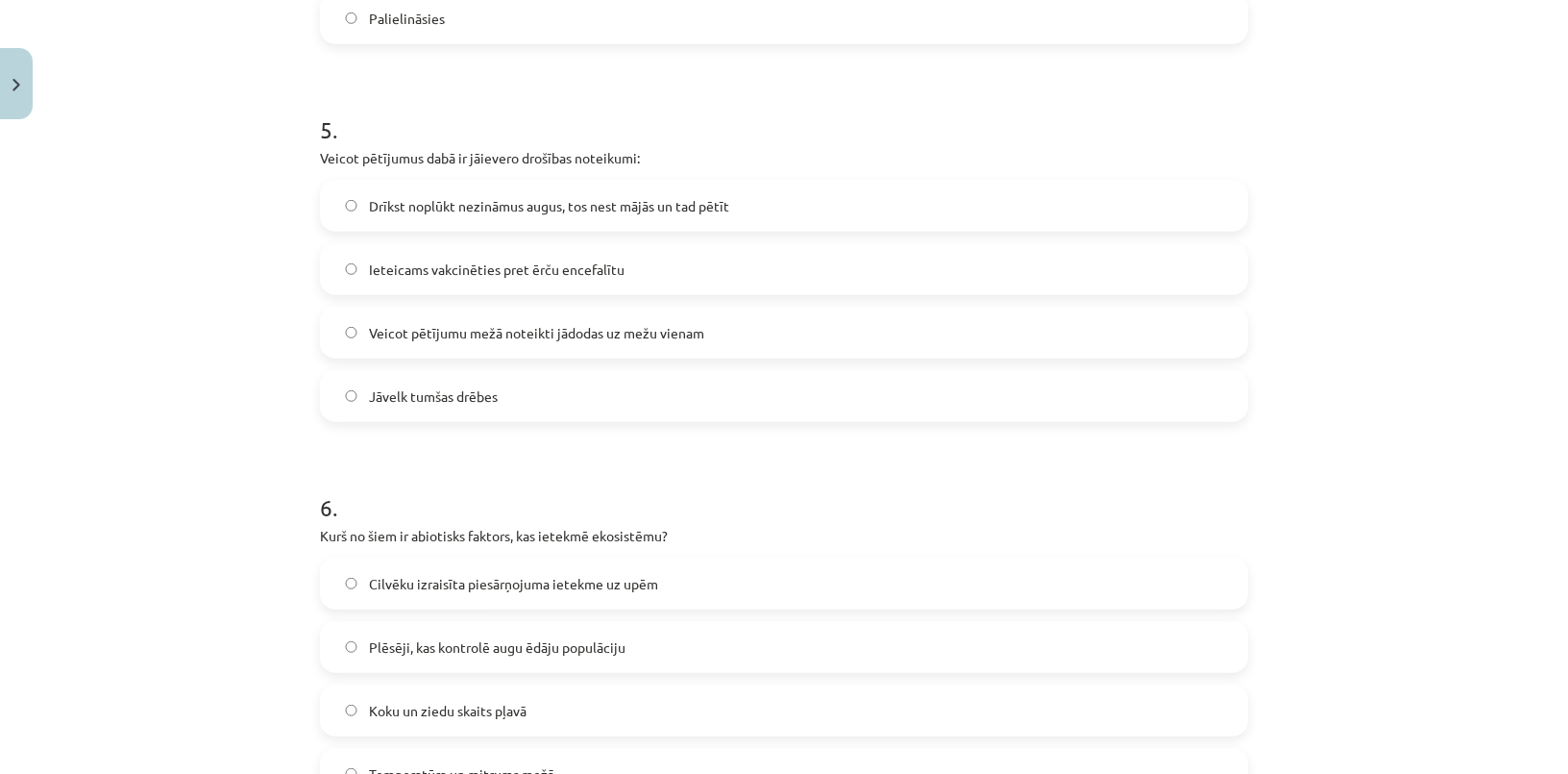
scroll to position [2631, 0]
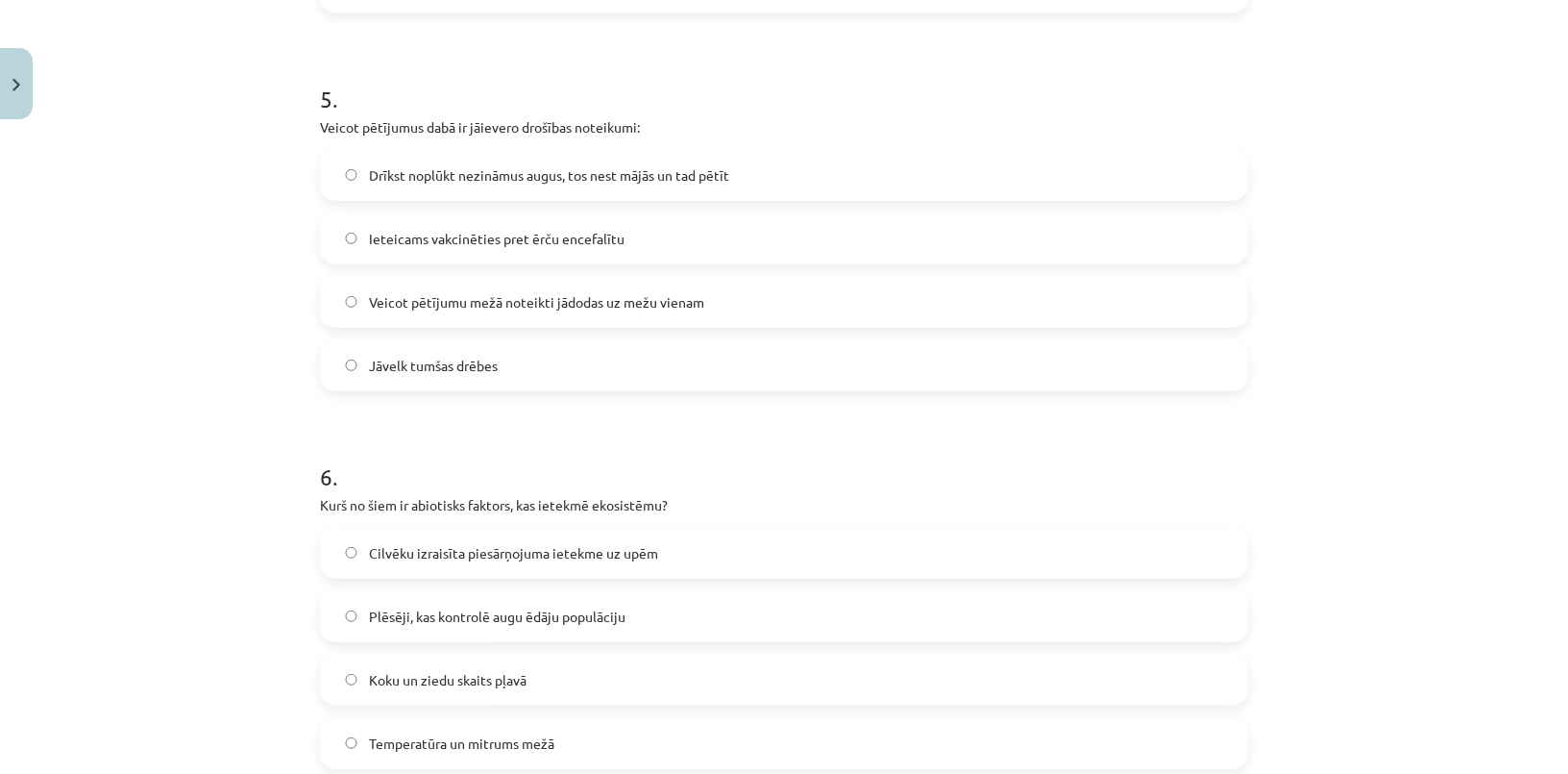
click at [407, 247] on label "Ieteicams vakcinēties pret ērču encefalītu" at bounding box center [784, 238] width 924 height 48
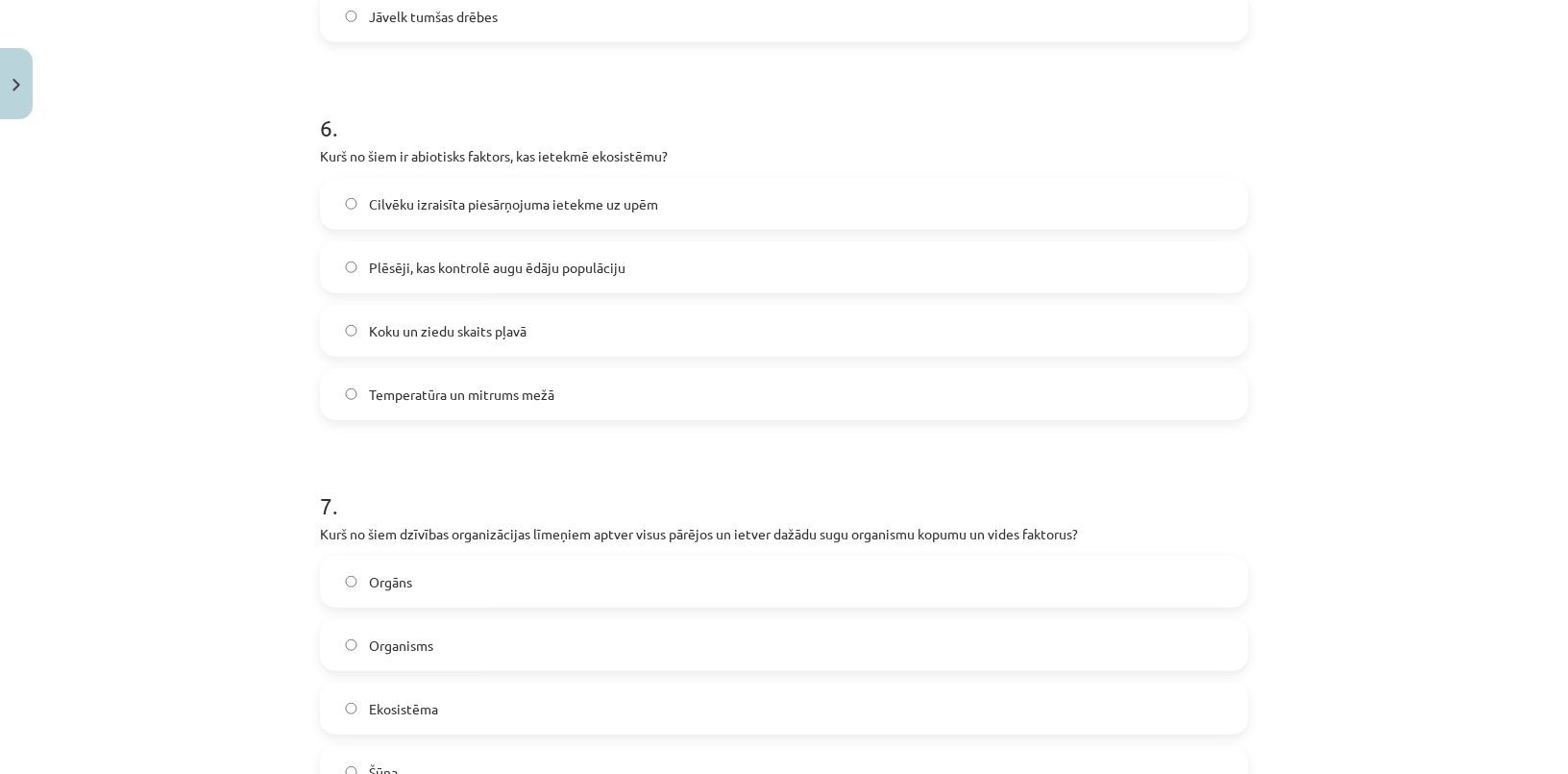
click at [460, 379] on label "Temperatūra un mitrums mežā" at bounding box center [784, 394] width 924 height 48
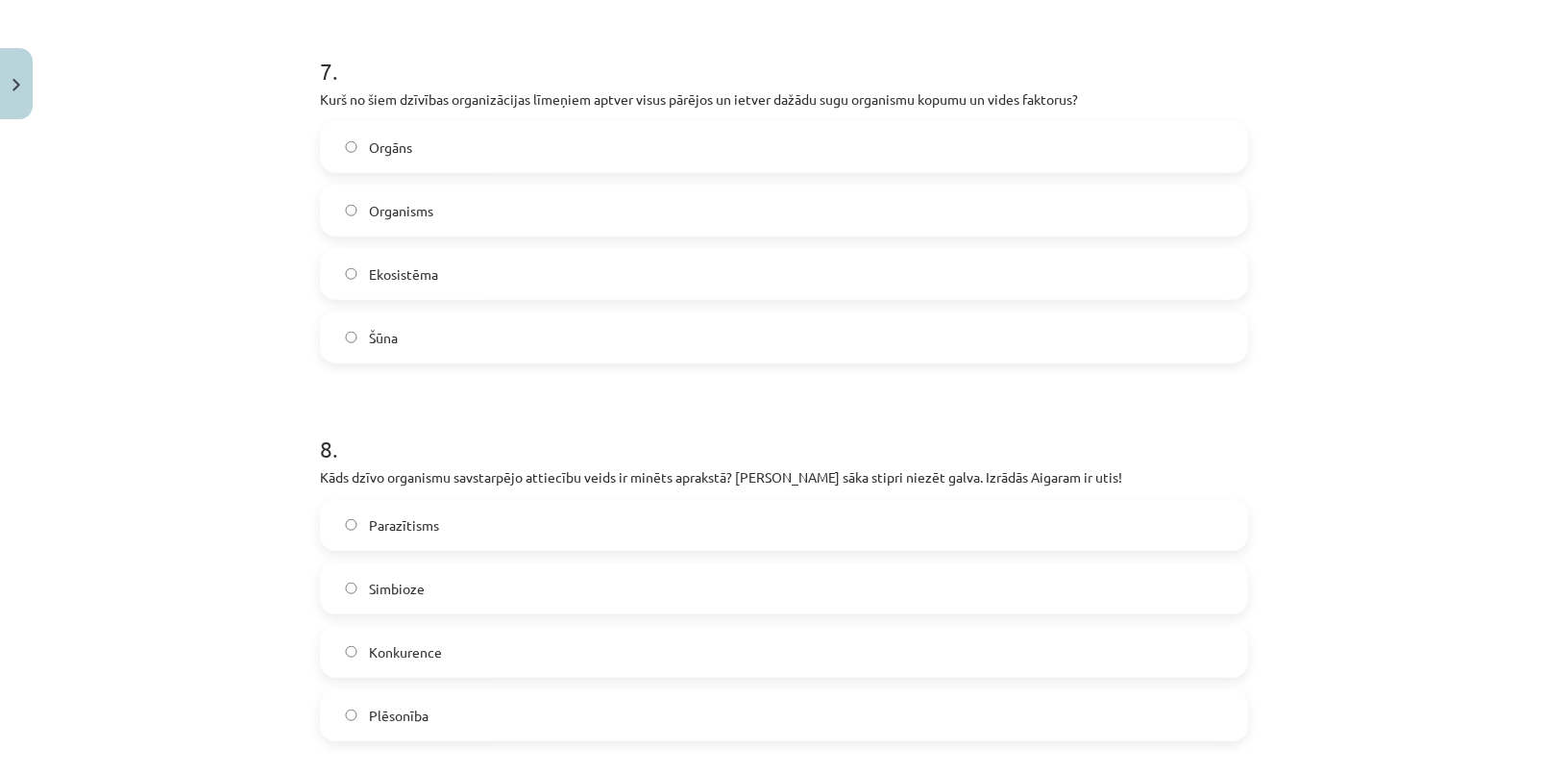
scroll to position [3417, 0]
click at [434, 276] on label "Ekosistēma" at bounding box center [784, 271] width 924 height 48
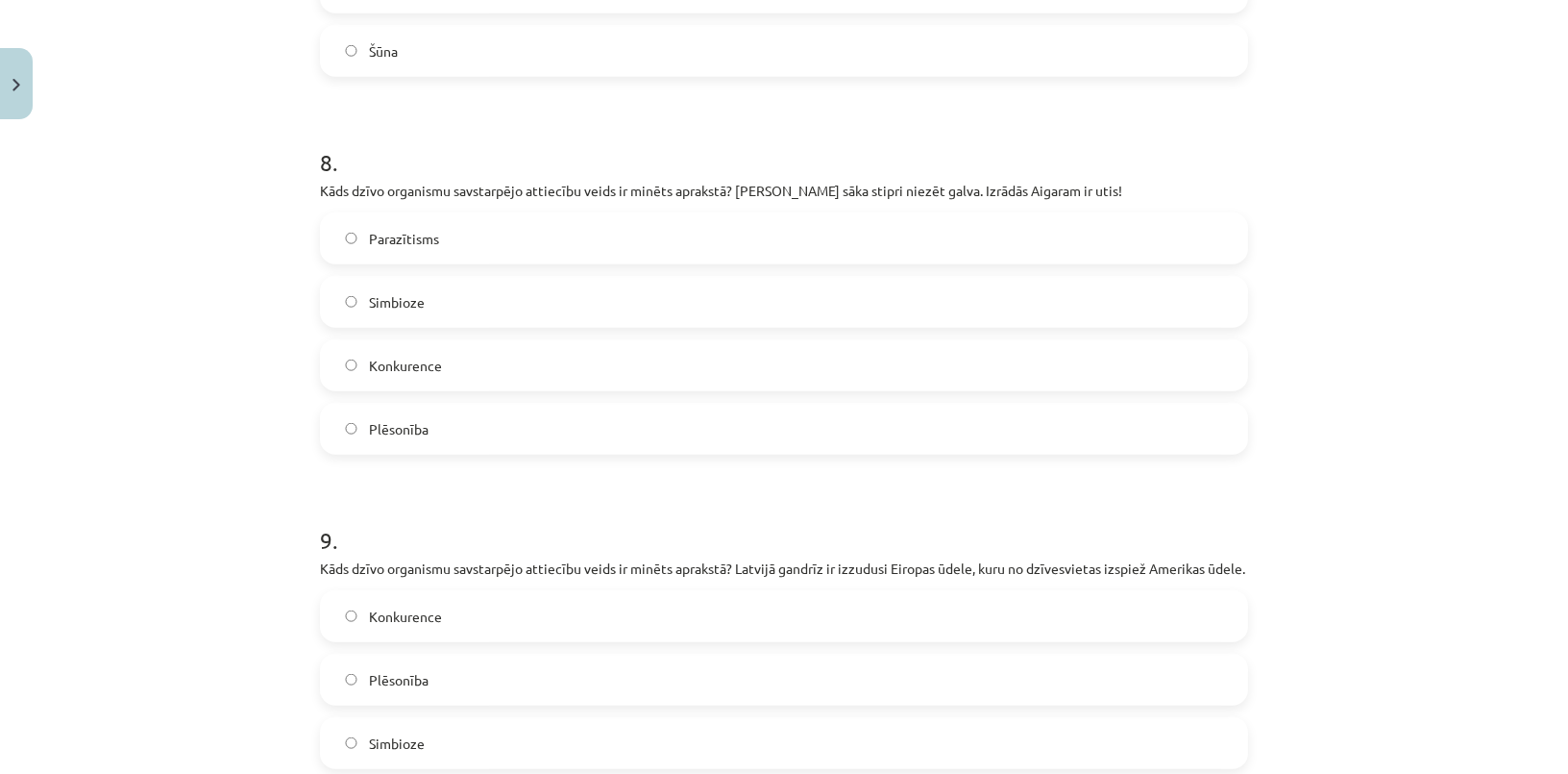
scroll to position [3941, 0]
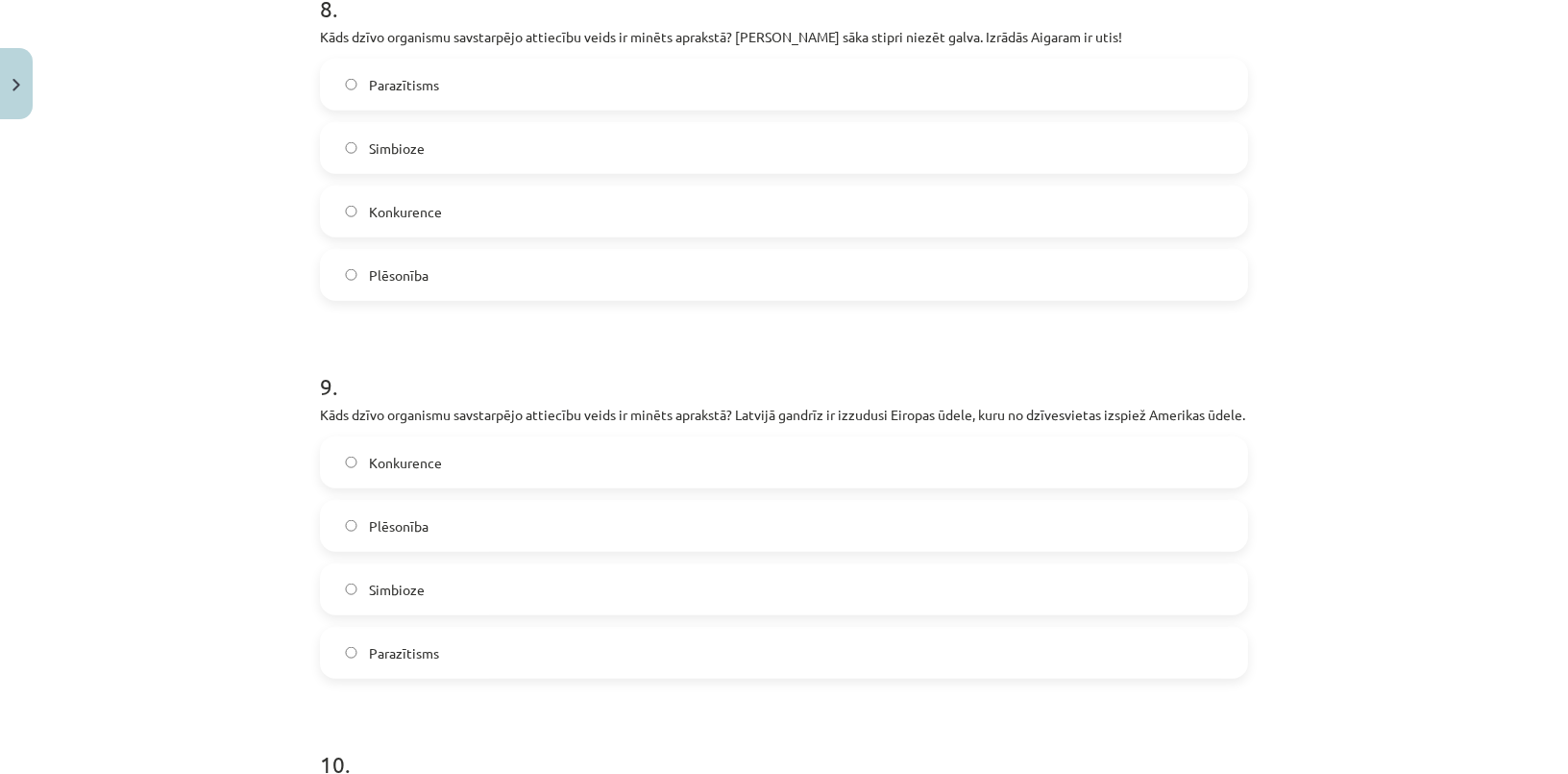
click at [437, 100] on label "Parazītisms" at bounding box center [784, 85] width 924 height 48
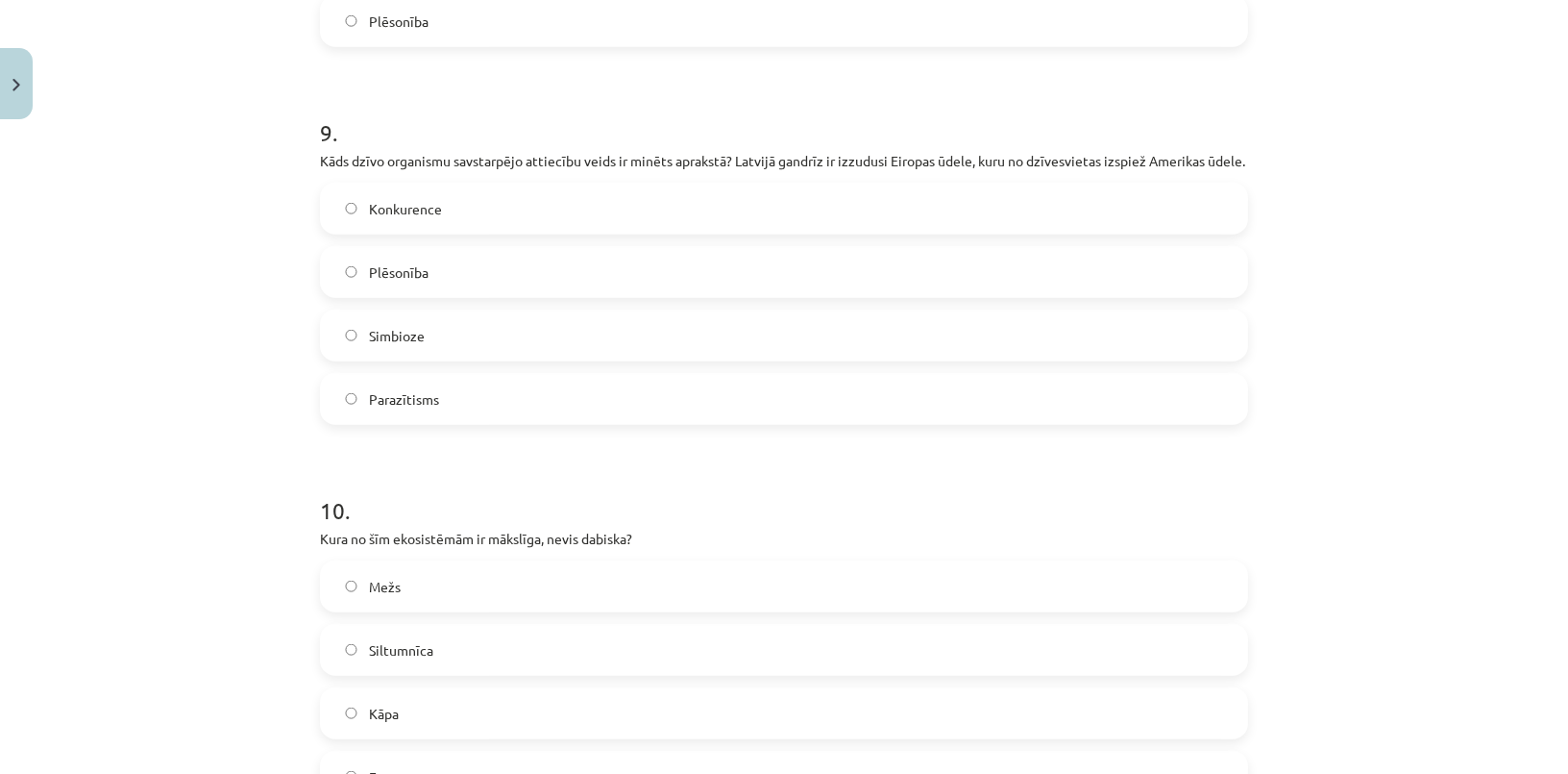
scroll to position [4203, 0]
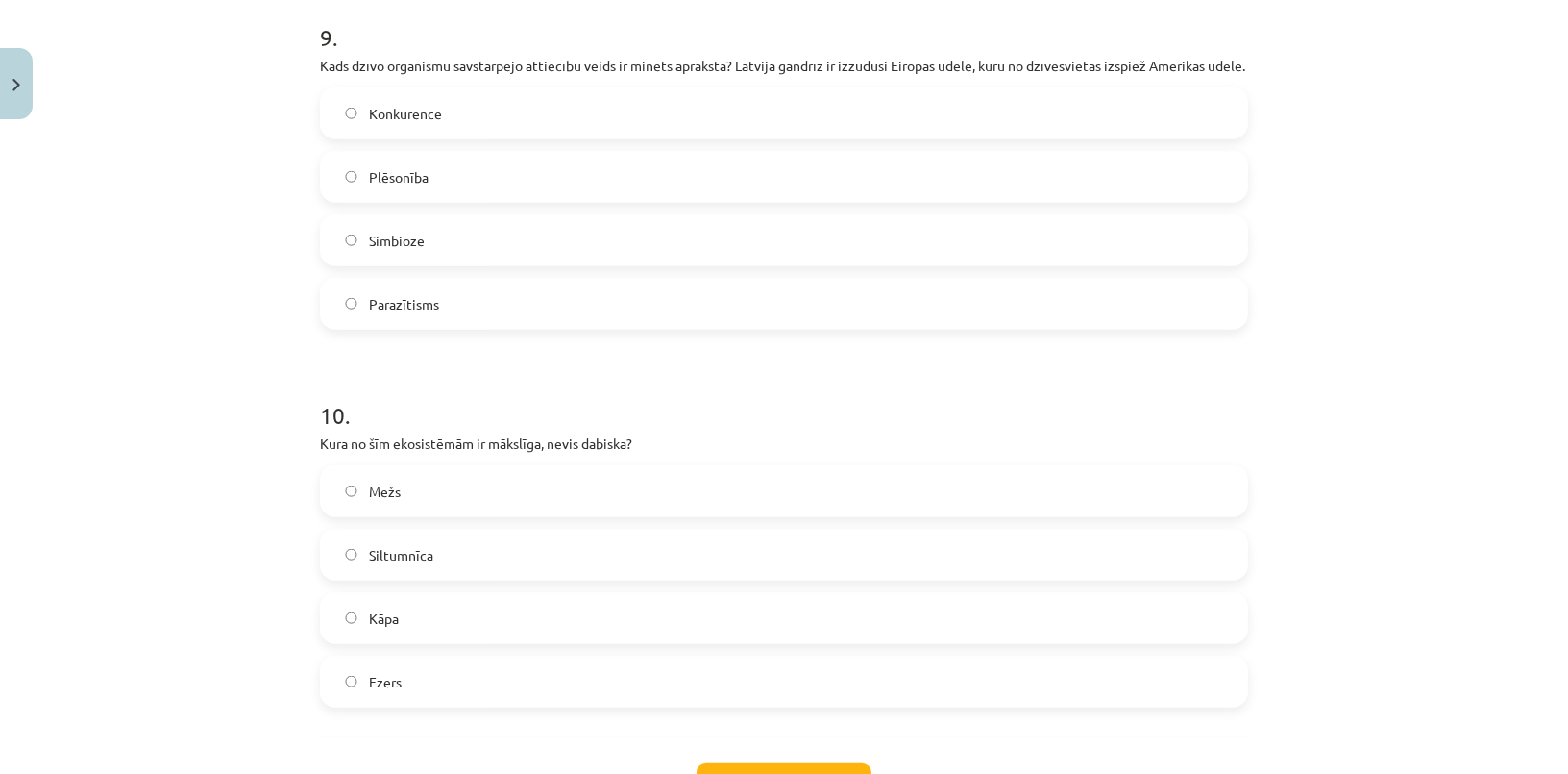
click at [458, 130] on label "Konkurence" at bounding box center [784, 113] width 924 height 48
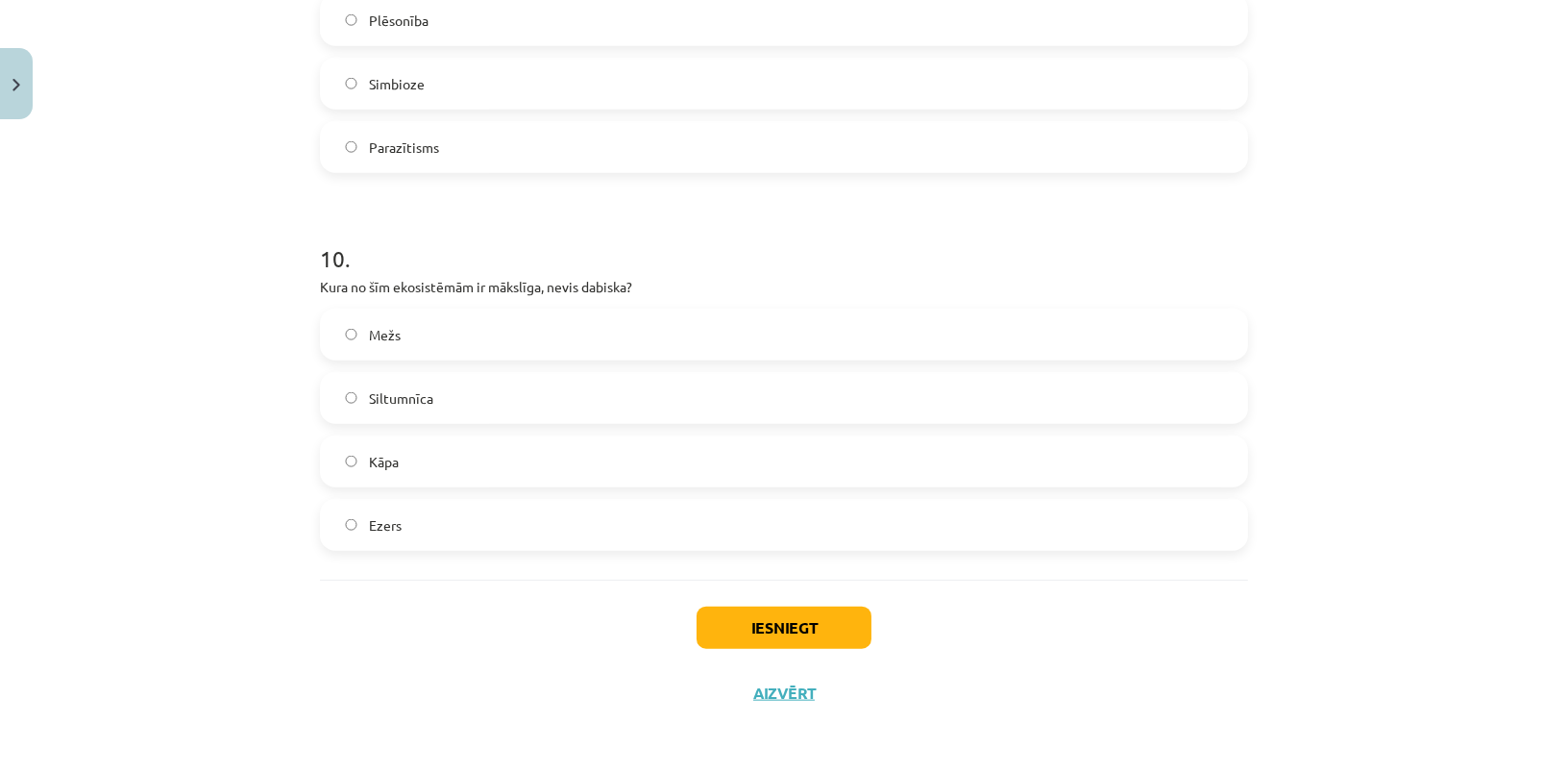
scroll to position [4378, 0]
click at [428, 390] on label "Siltumnīca" at bounding box center [784, 398] width 924 height 48
click at [804, 622] on button "Iesniegt" at bounding box center [784, 628] width 175 height 42
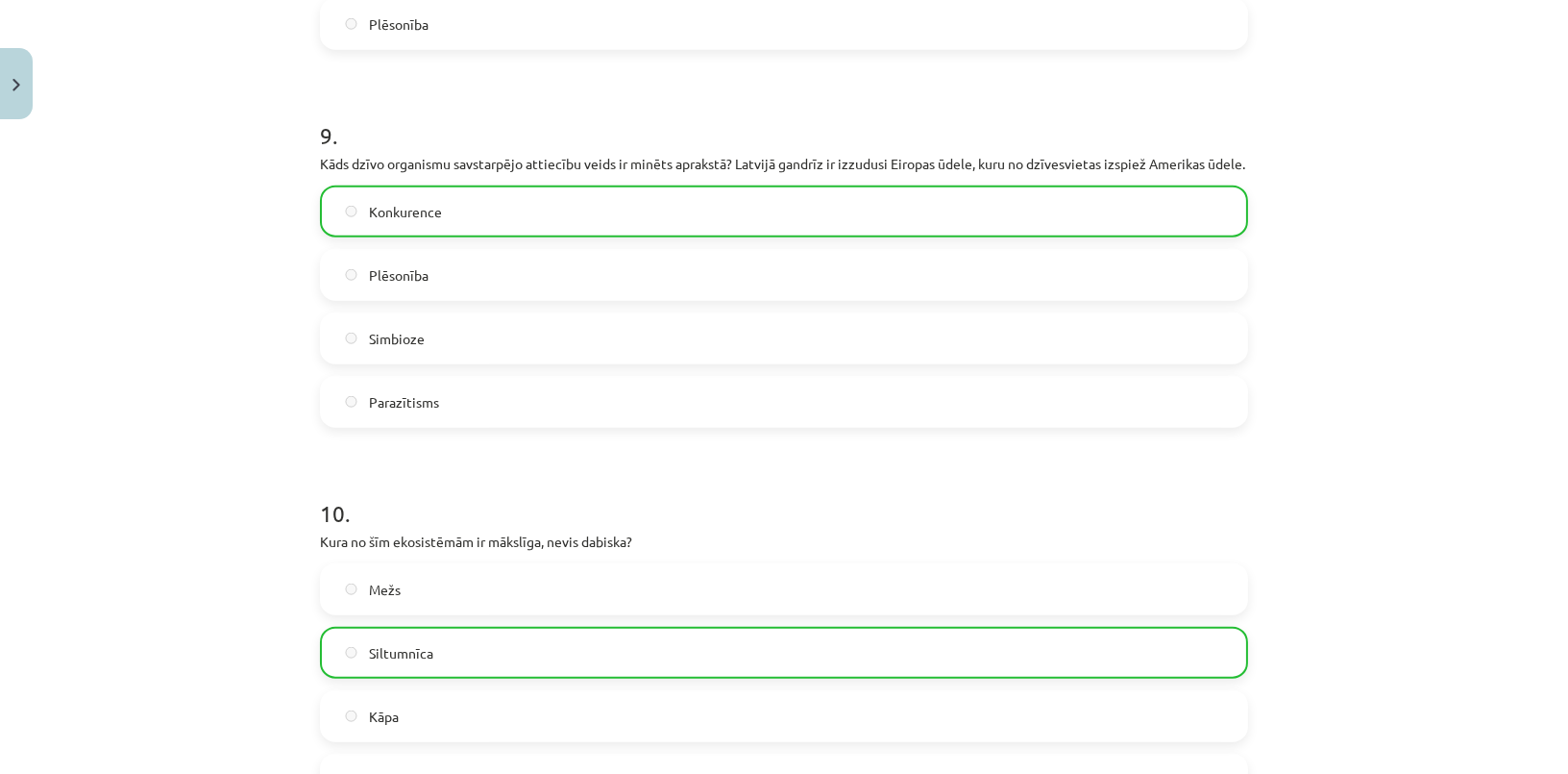
scroll to position [4438, 0]
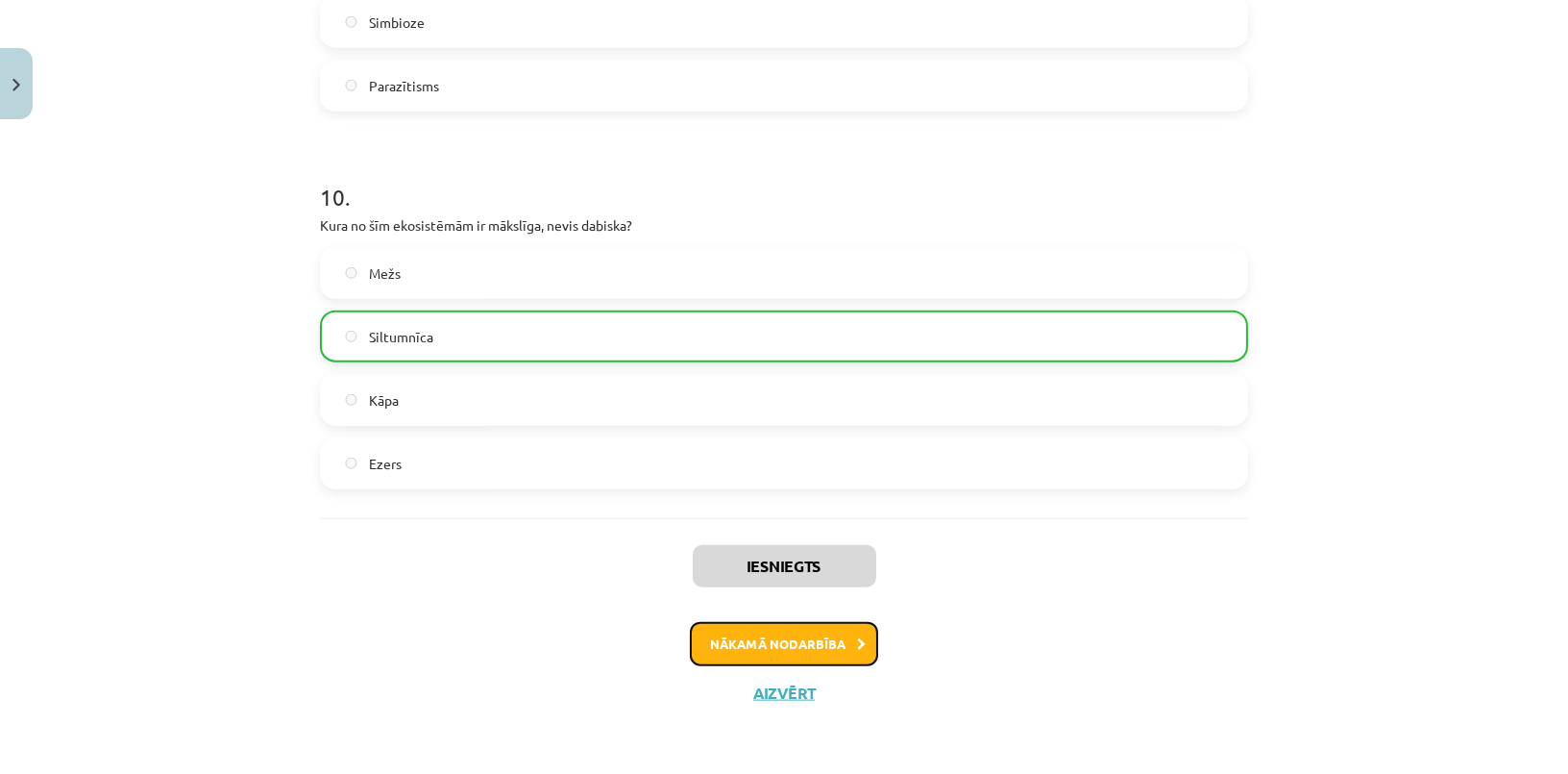
click at [754, 649] on button "Nākamā nodarbība" at bounding box center [784, 644] width 188 height 44
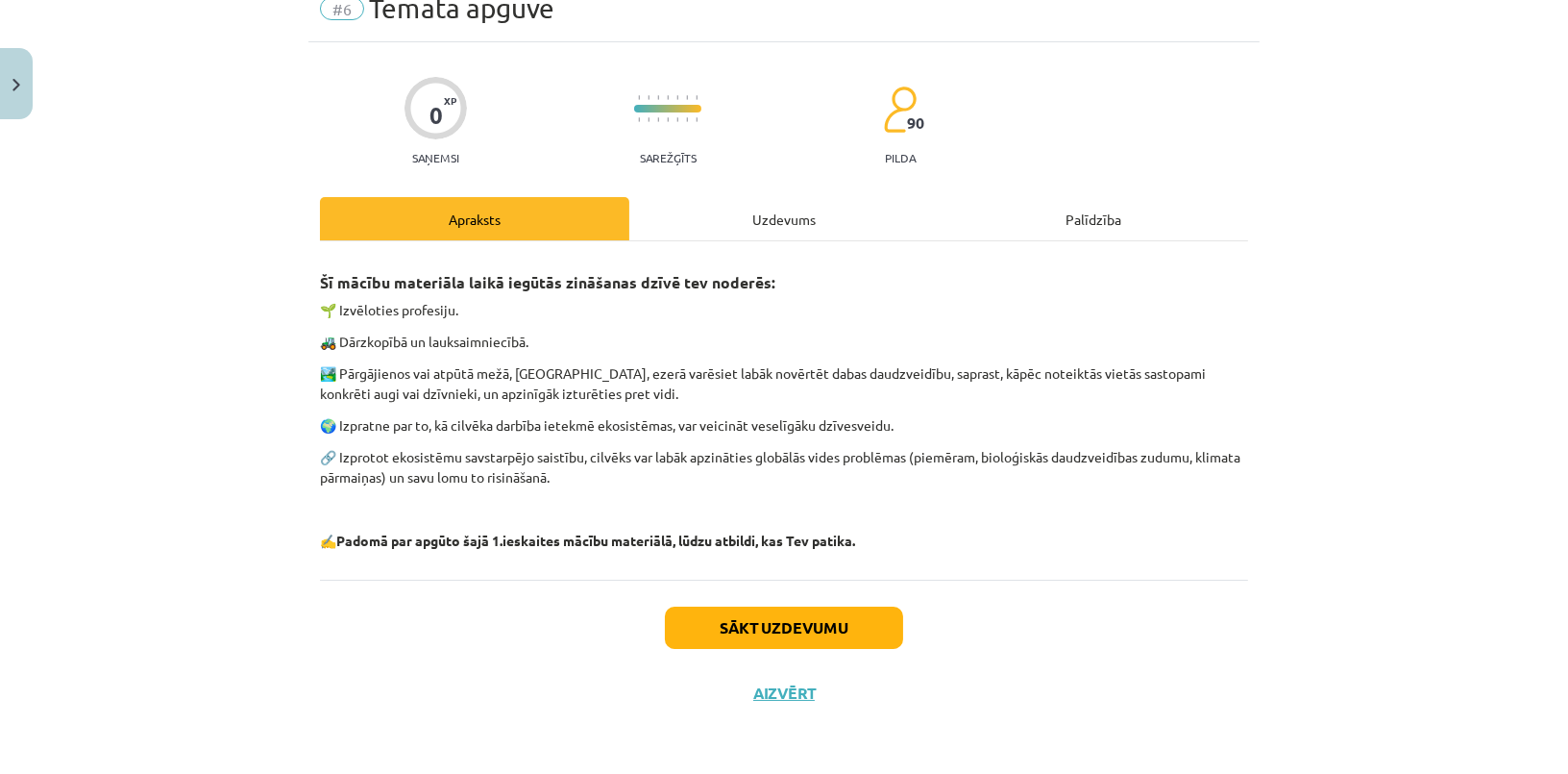
scroll to position [48, 0]
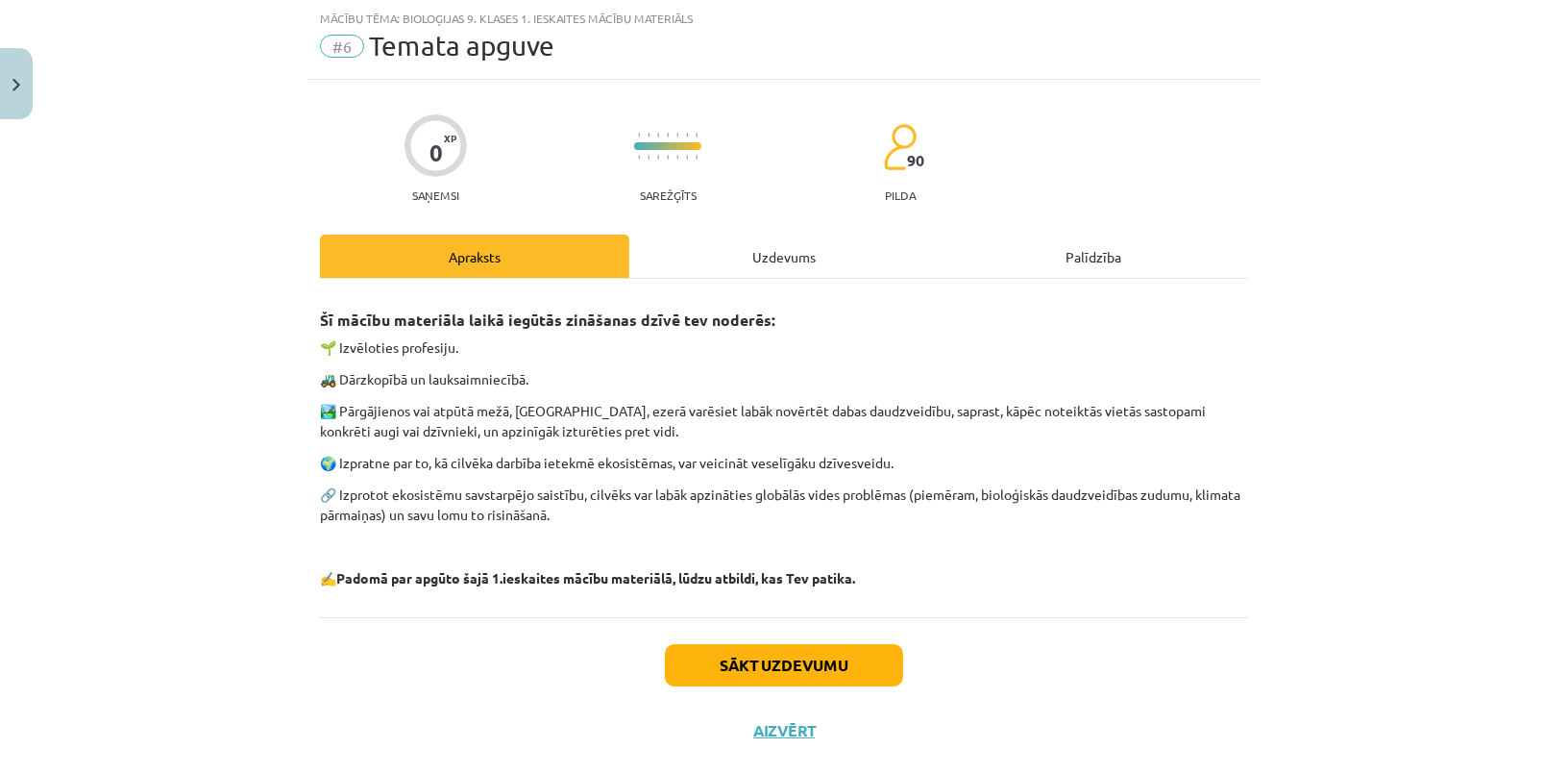
click at [797, 270] on div "Uzdevums" at bounding box center [784, 256] width 310 height 43
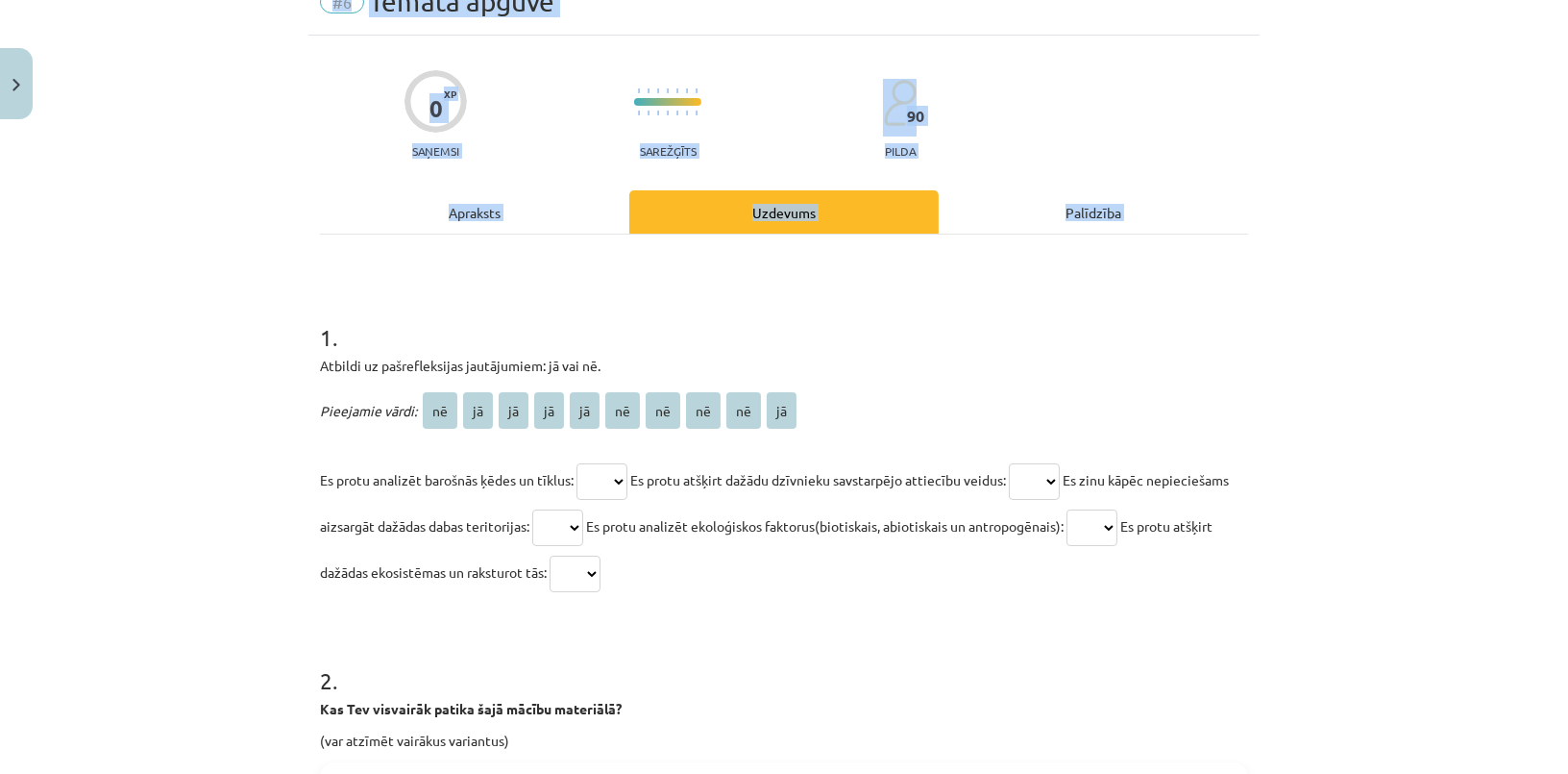
scroll to position [0, 0]
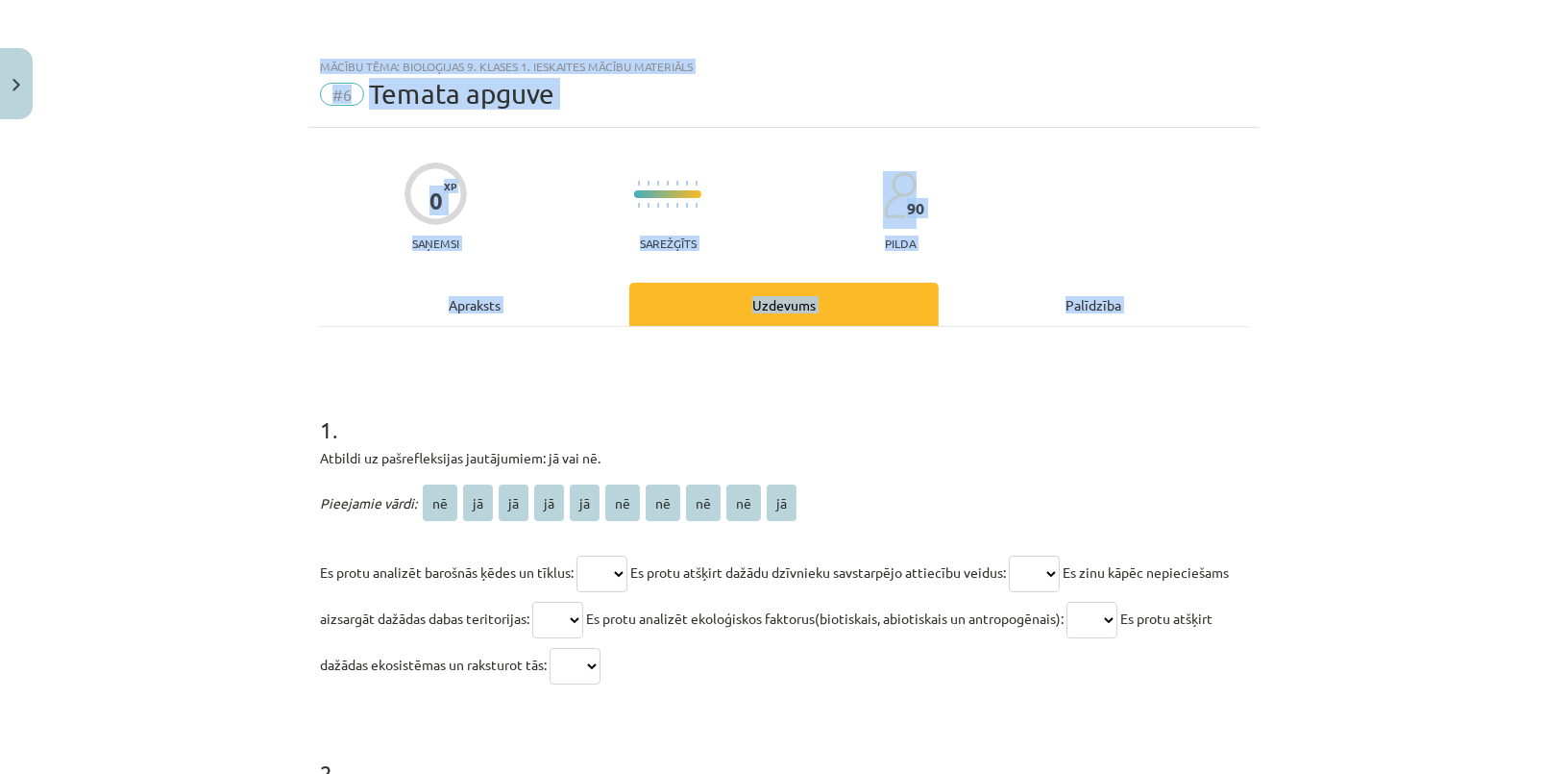
drag, startPoint x: 294, startPoint y: 354, endPoint x: 834, endPoint y: -77, distance: 690.9
click at [834, 0] on html "0 Dāvanas 4274 mP 283 xp Šarlote Eva Eihmane Sākums Aktuāli Kā mācīties eSKOLĀ …" at bounding box center [784, 243] width 1568 height 774
click at [141, 359] on div "Mācību tēma: Bioloģijas 9. klases 1. ieskaites mācību materiāls #6 Temata apguv…" at bounding box center [784, 387] width 1568 height 774
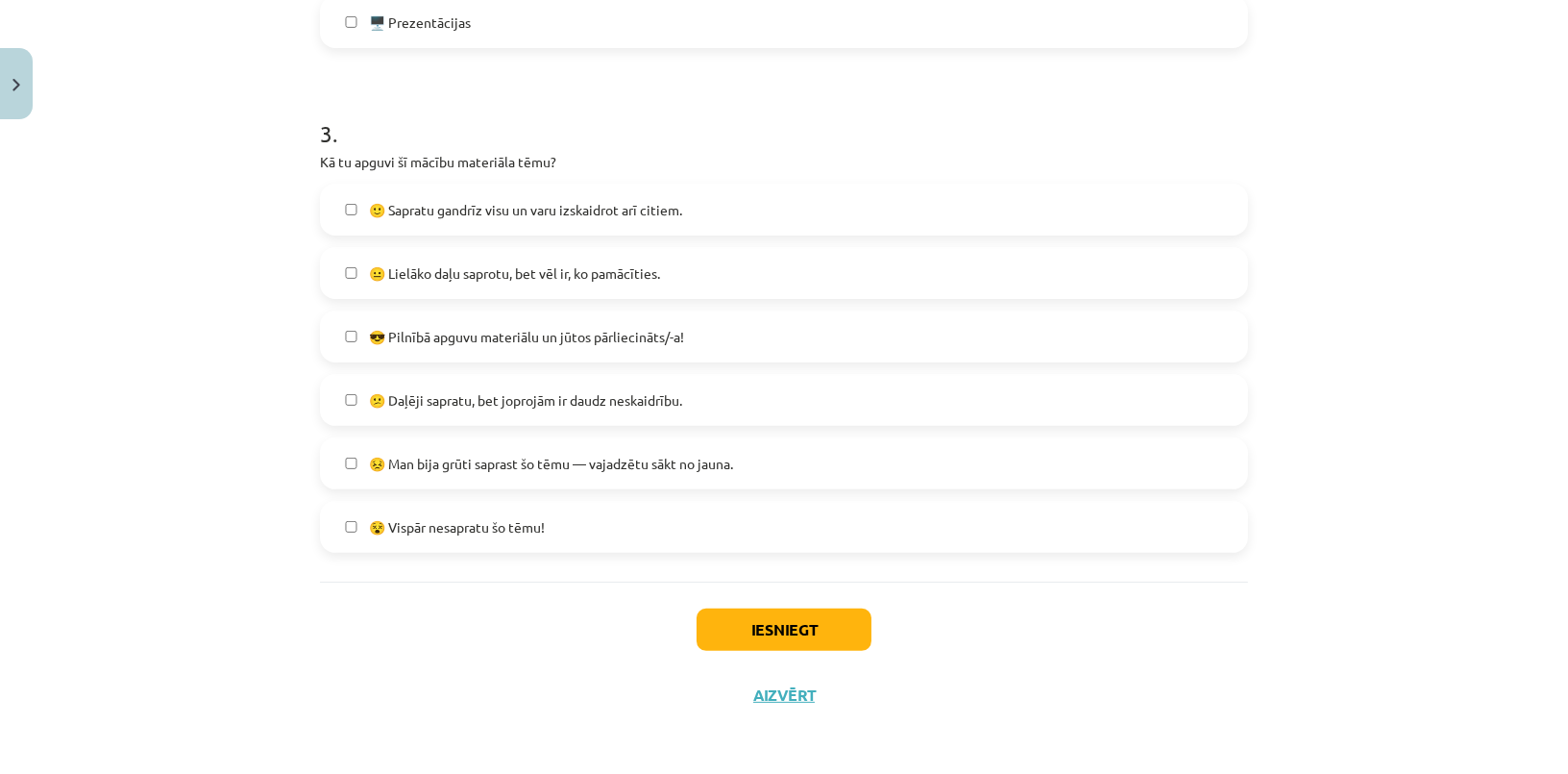
scroll to position [1302, 0]
click at [461, 285] on label "😐 Lielāko daļu saprotu, bet vēl ir, ko pamācīties." at bounding box center [784, 273] width 924 height 48
click at [746, 635] on button "Iesniegt" at bounding box center [784, 630] width 175 height 42
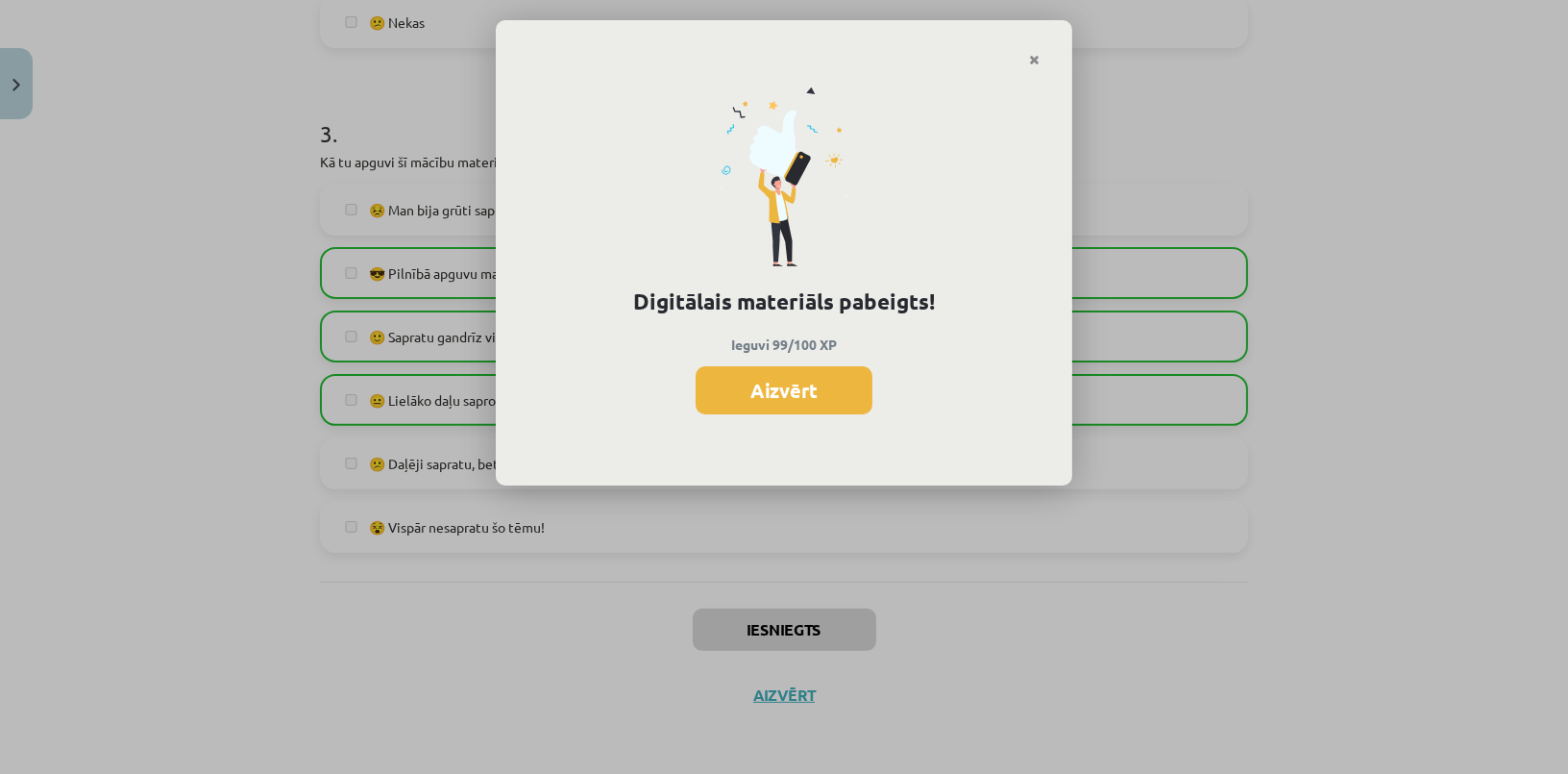
scroll to position [1176, 0]
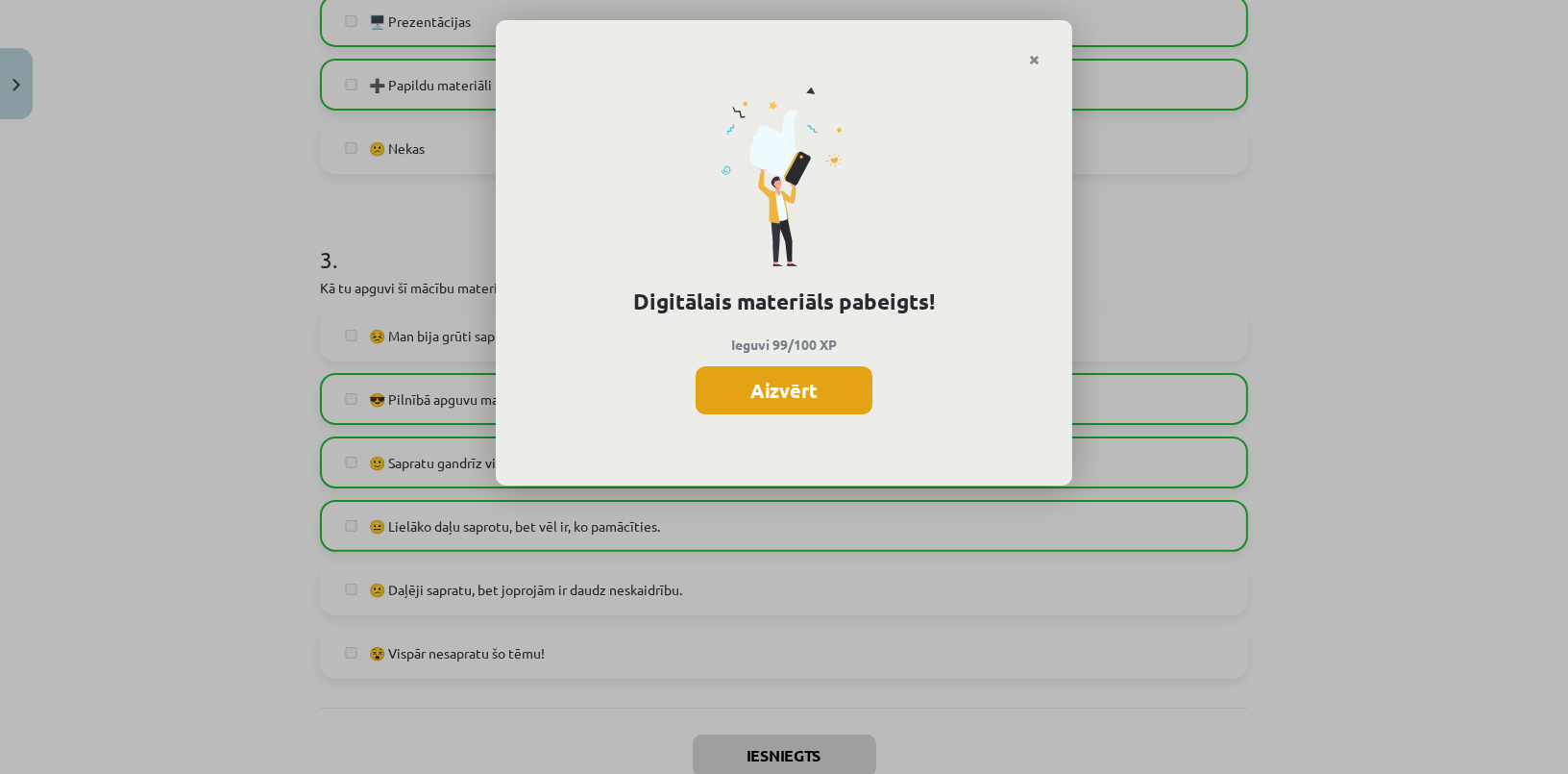
click at [771, 392] on button "Aizvērt" at bounding box center [784, 390] width 177 height 48
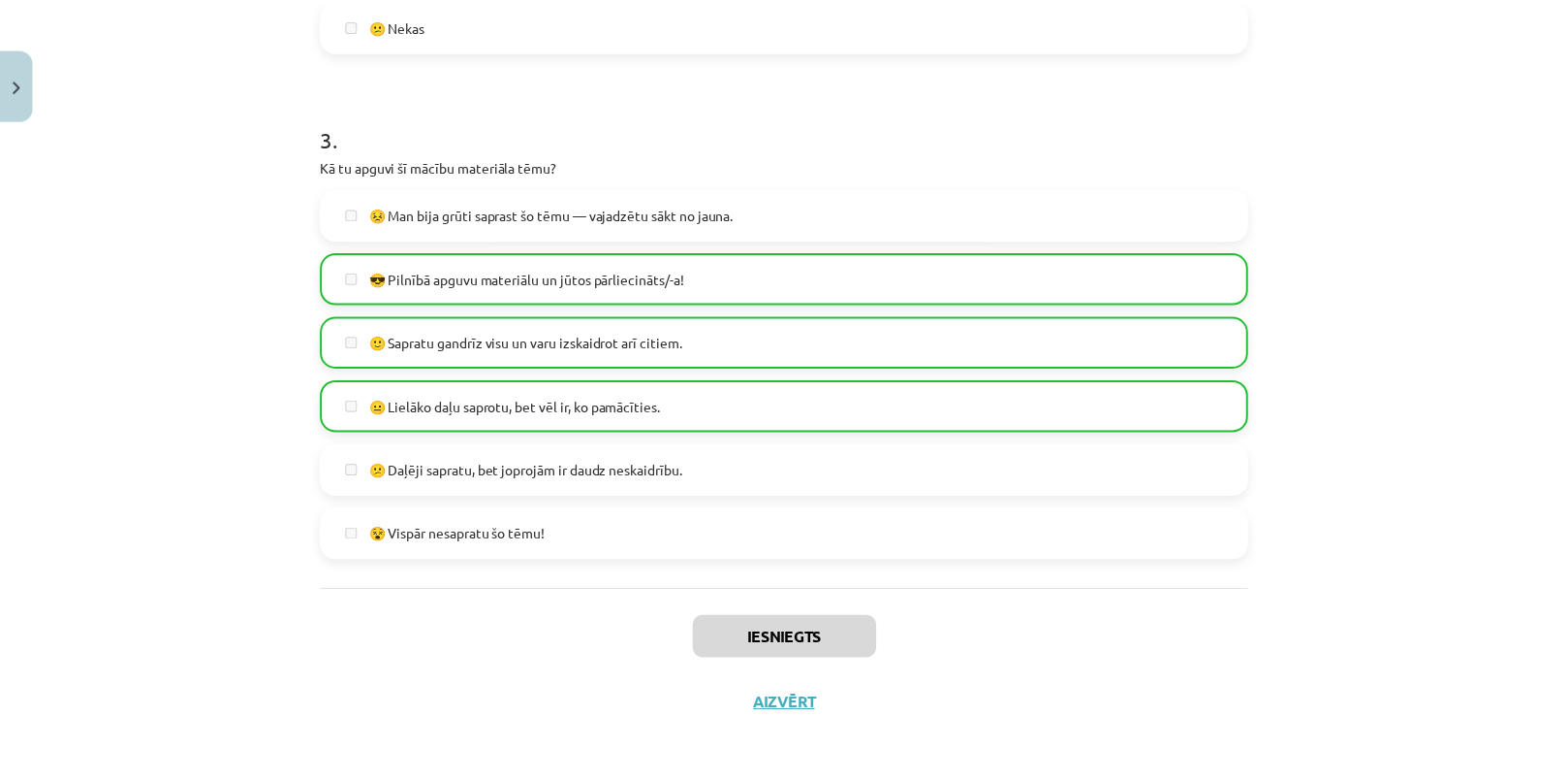
scroll to position [1314, 0]
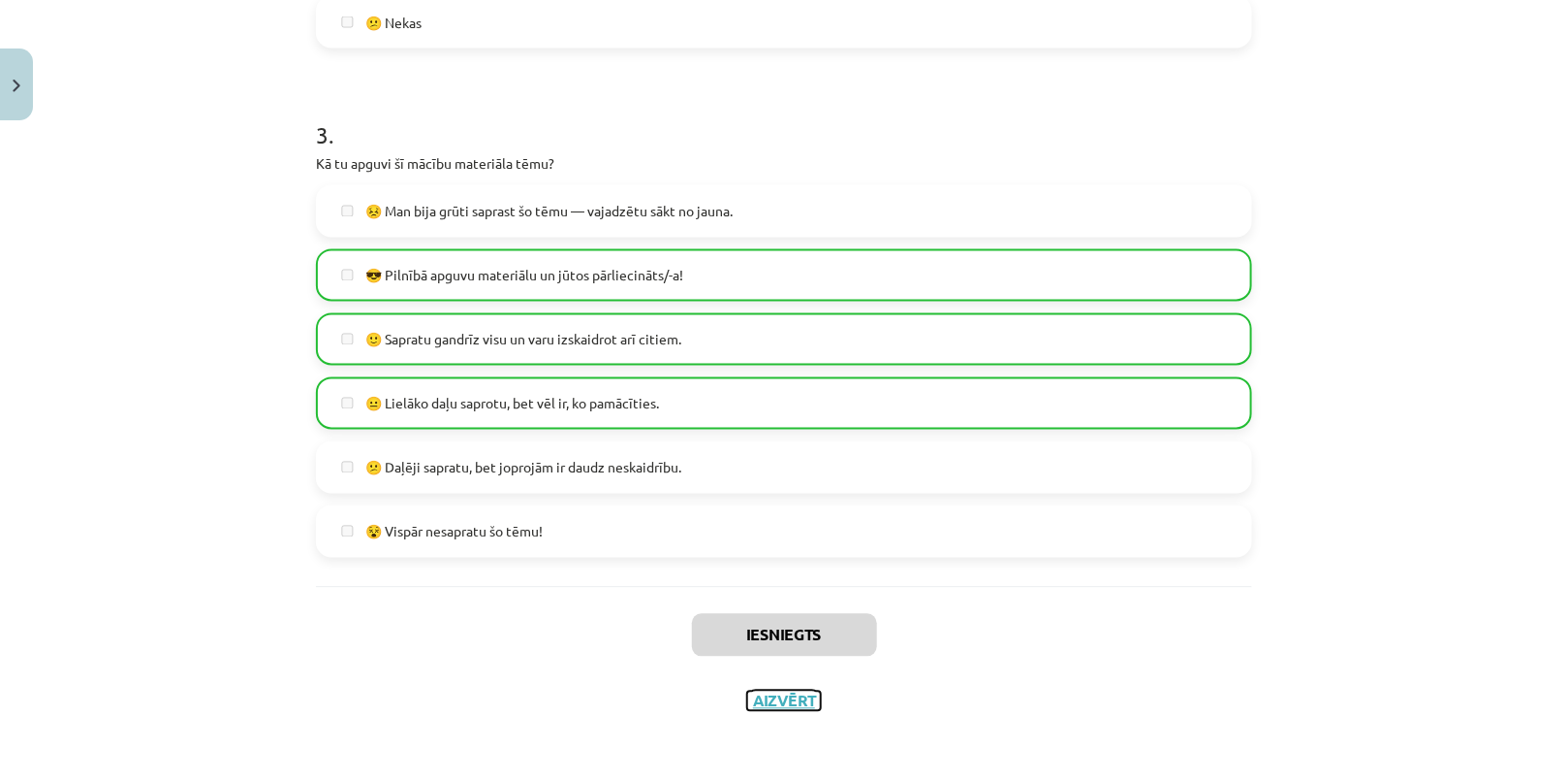
click at [763, 696] on button "Aizvērt" at bounding box center [784, 701] width 74 height 19
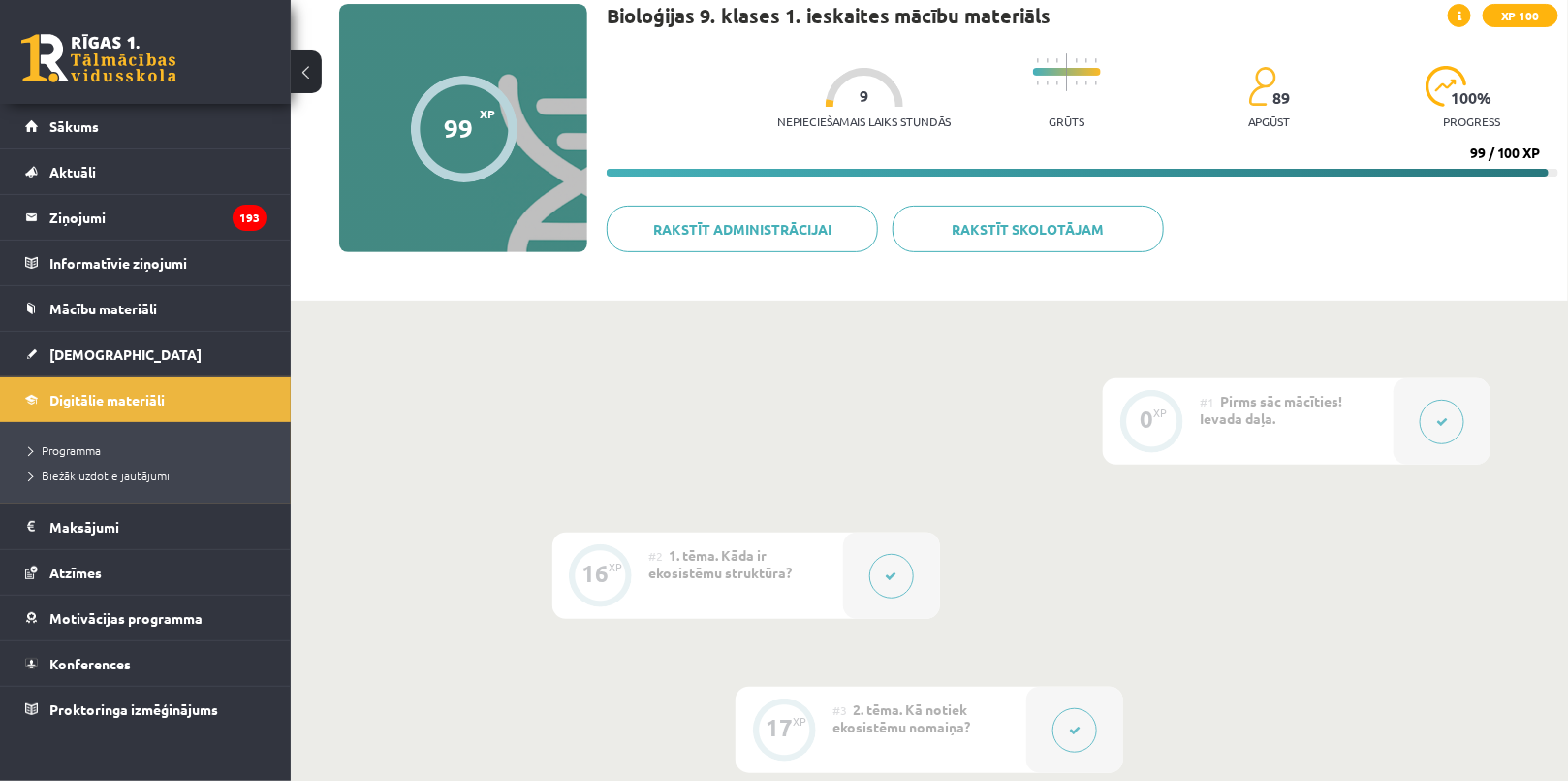
scroll to position [0, 0]
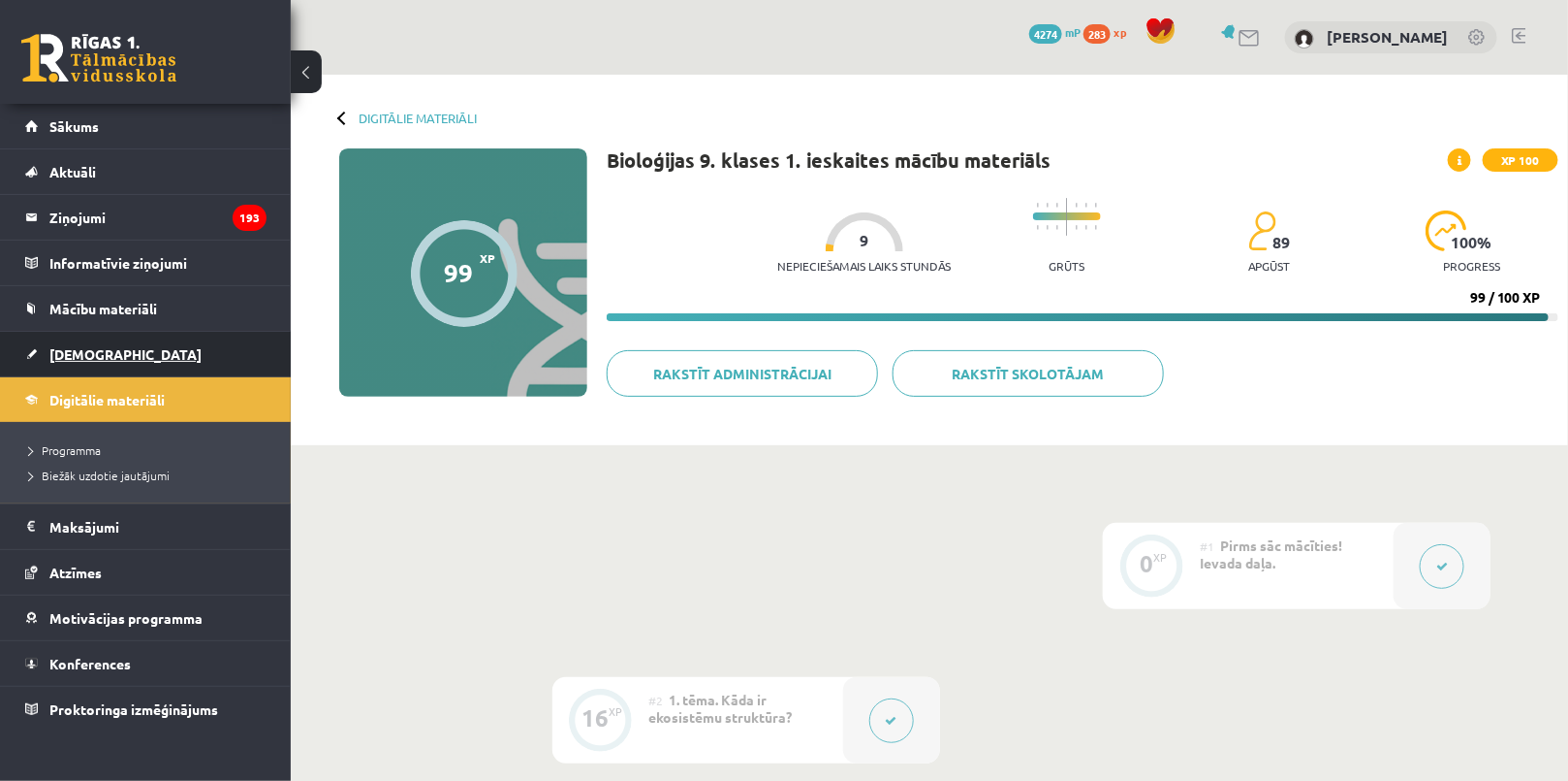
click at [134, 347] on link "[DEMOGRAPHIC_DATA]" at bounding box center [145, 354] width 241 height 45
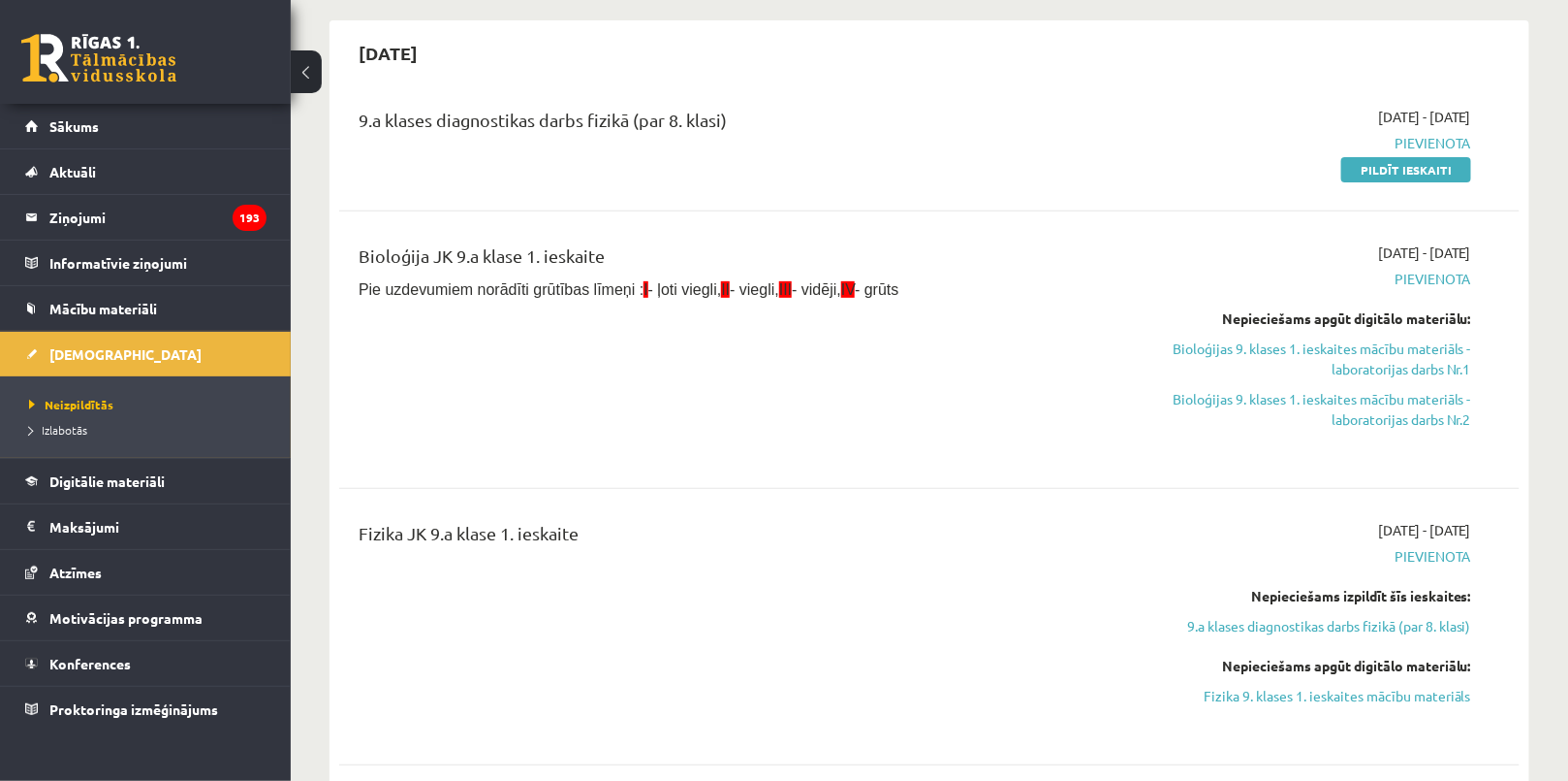
scroll to position [176, 0]
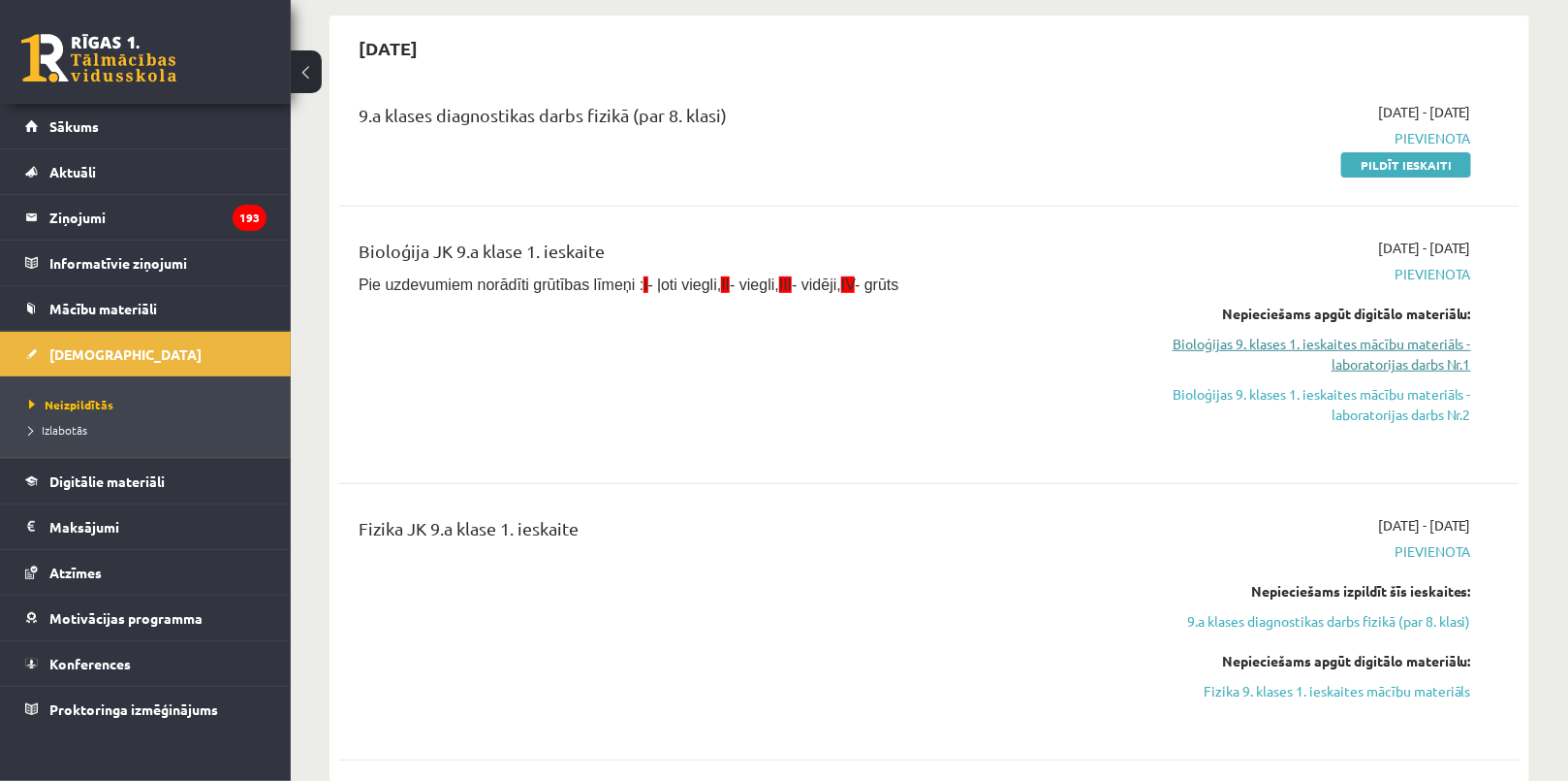
click at [1360, 346] on link "Bioloģijas 9. klases 1. ieskaites mācību materiāls - laboratorijas darbs Nr.1" at bounding box center [1295, 354] width 352 height 41
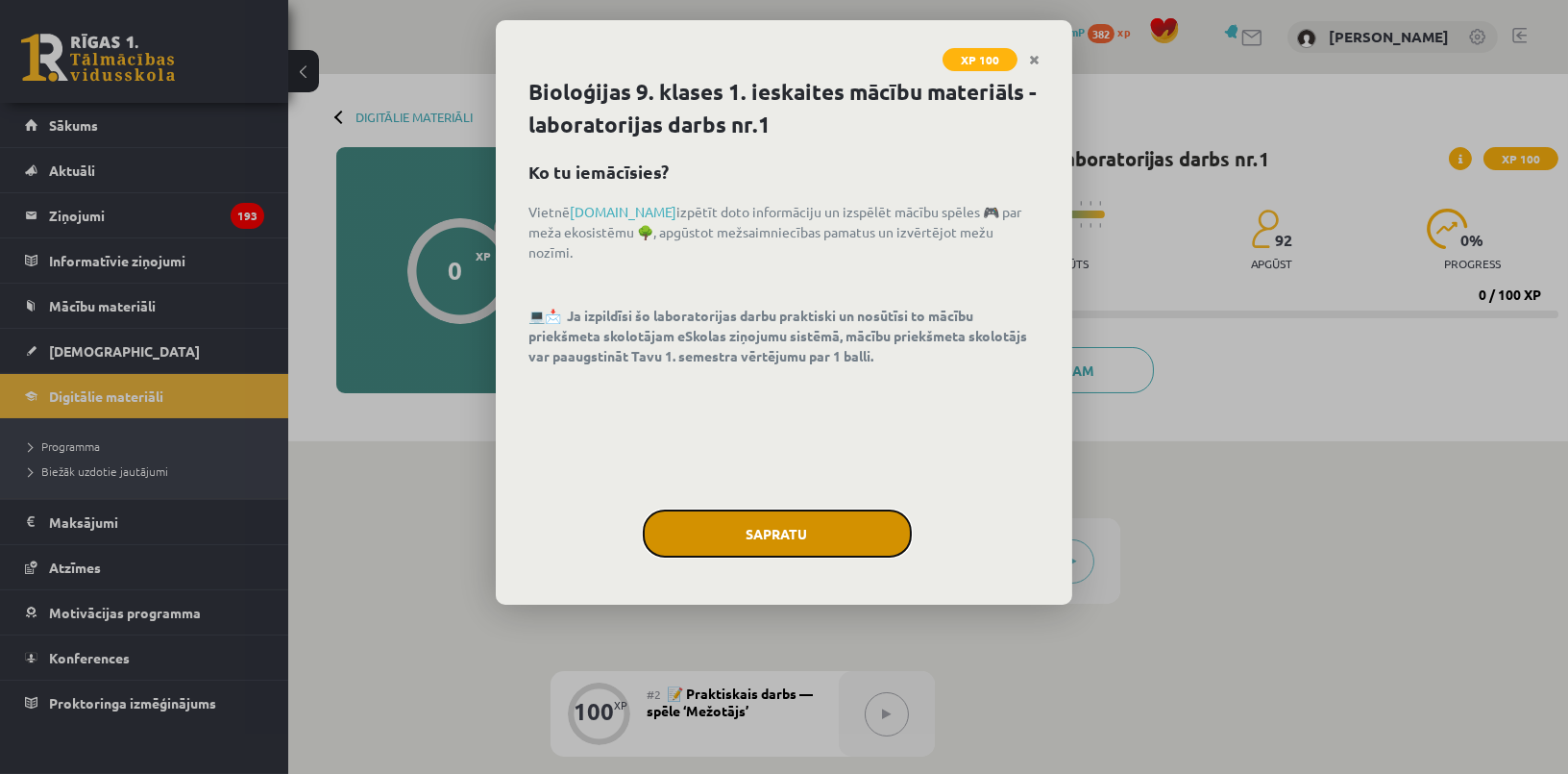
click at [736, 520] on button "Sapratu" at bounding box center [778, 534] width 269 height 48
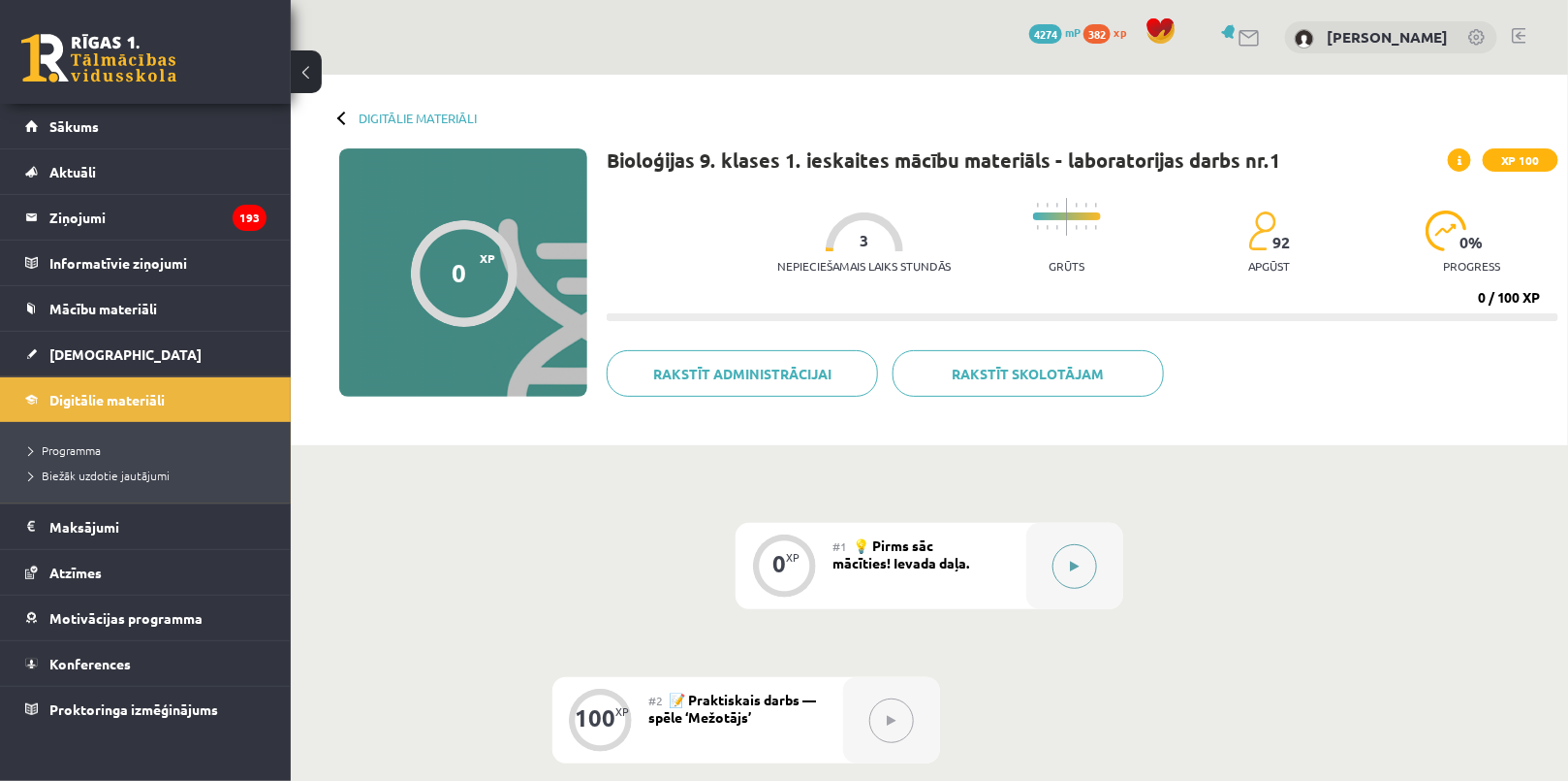
click at [1086, 569] on button at bounding box center [1074, 567] width 45 height 45
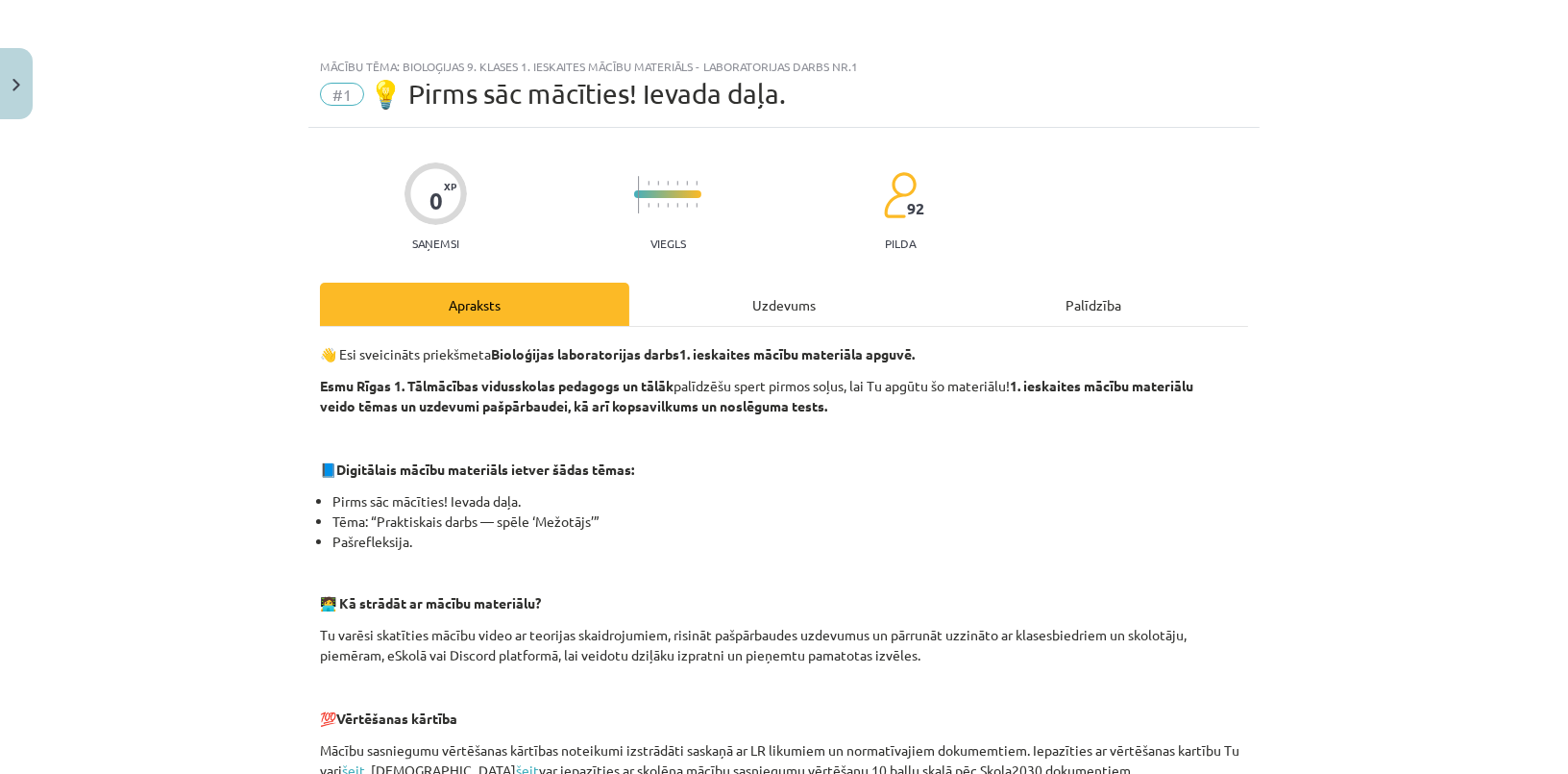
click at [920, 296] on div "Uzdevums" at bounding box center [784, 304] width 310 height 43
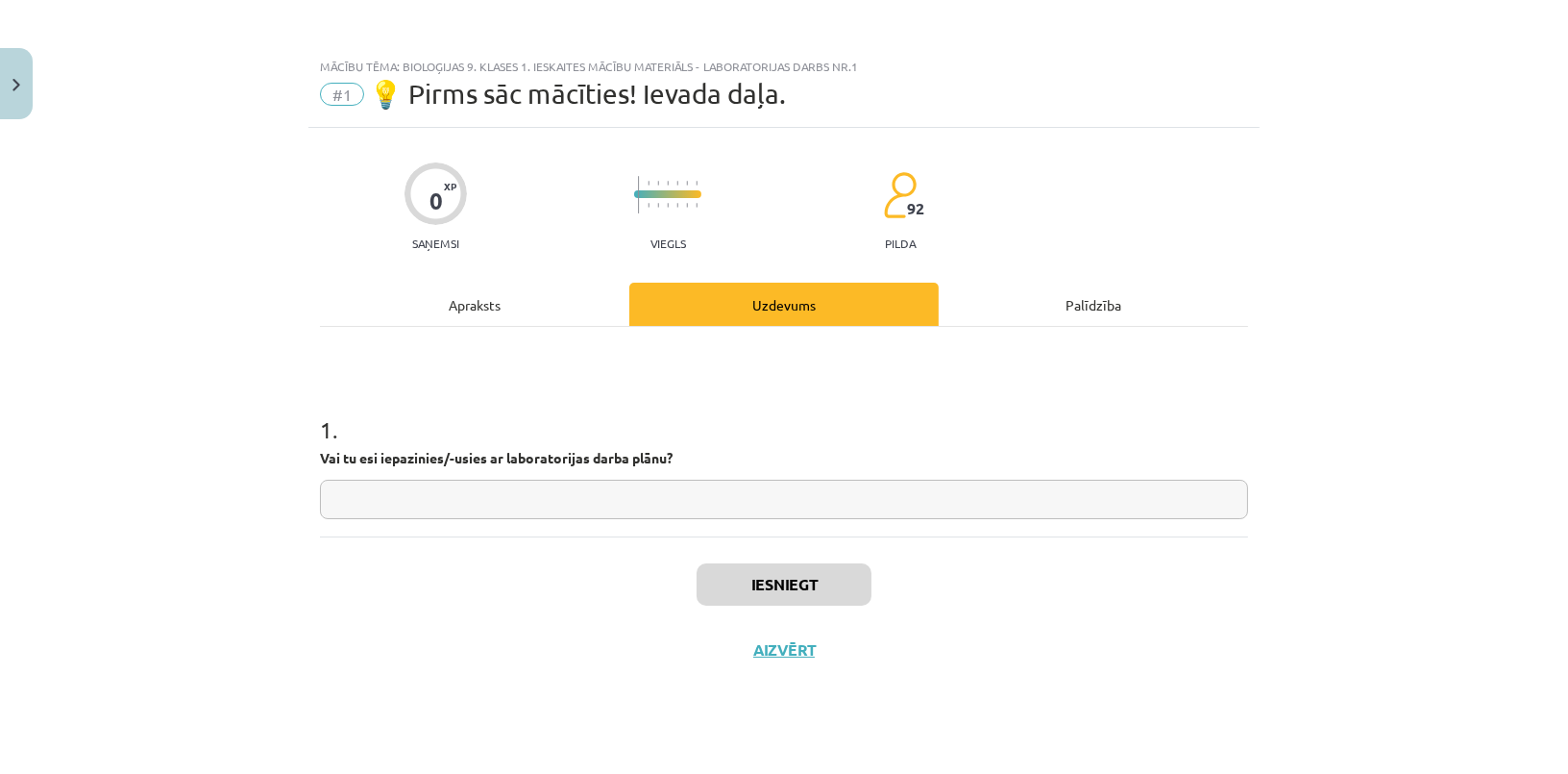
click at [573, 503] on input "text" at bounding box center [784, 499] width 928 height 39
type input "*"
click at [808, 591] on button "Iesniegt" at bounding box center [784, 585] width 175 height 42
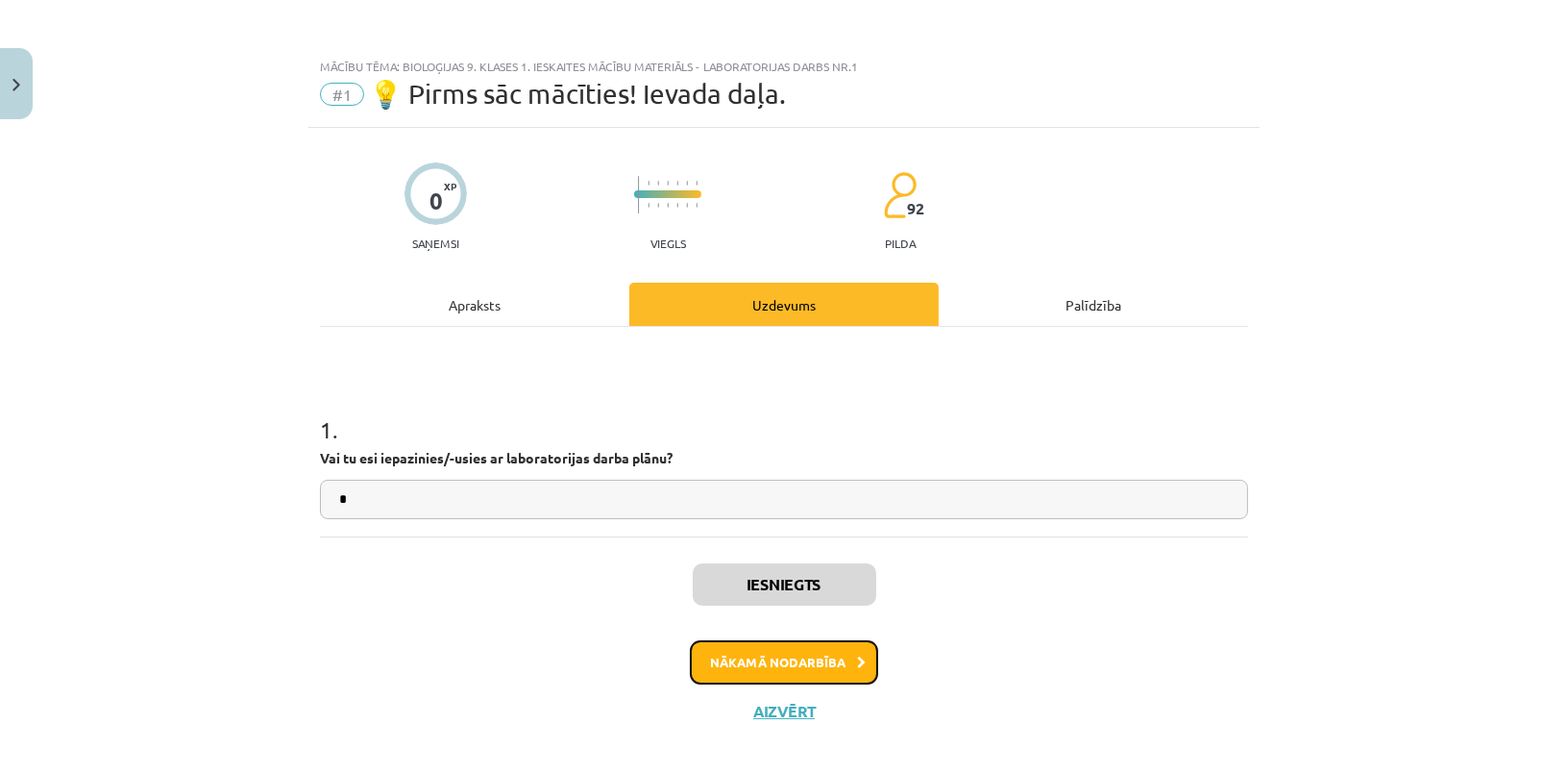
click at [800, 671] on button "Nākamā nodarbība" at bounding box center [784, 662] width 188 height 44
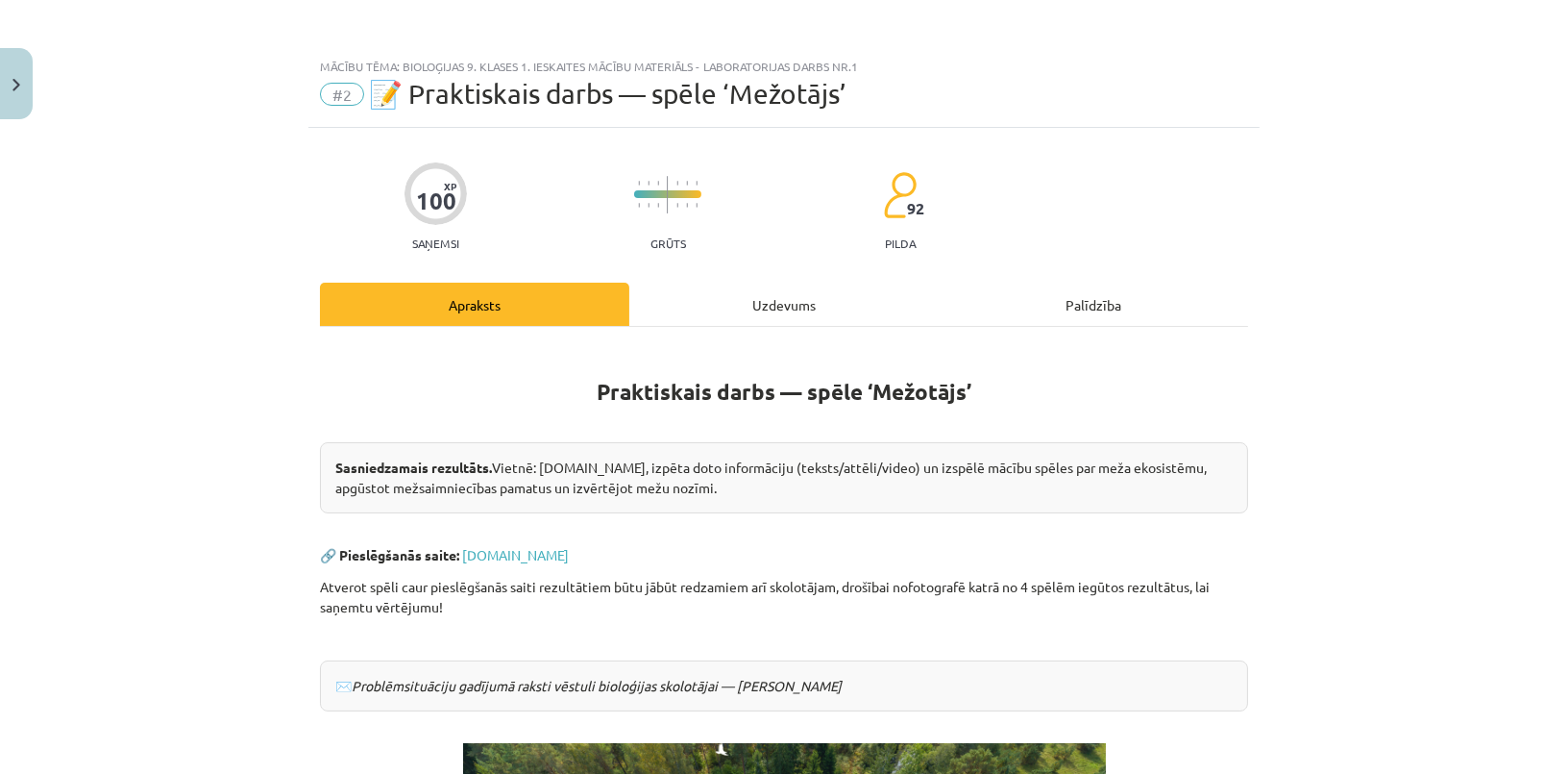
scroll to position [16, 0]
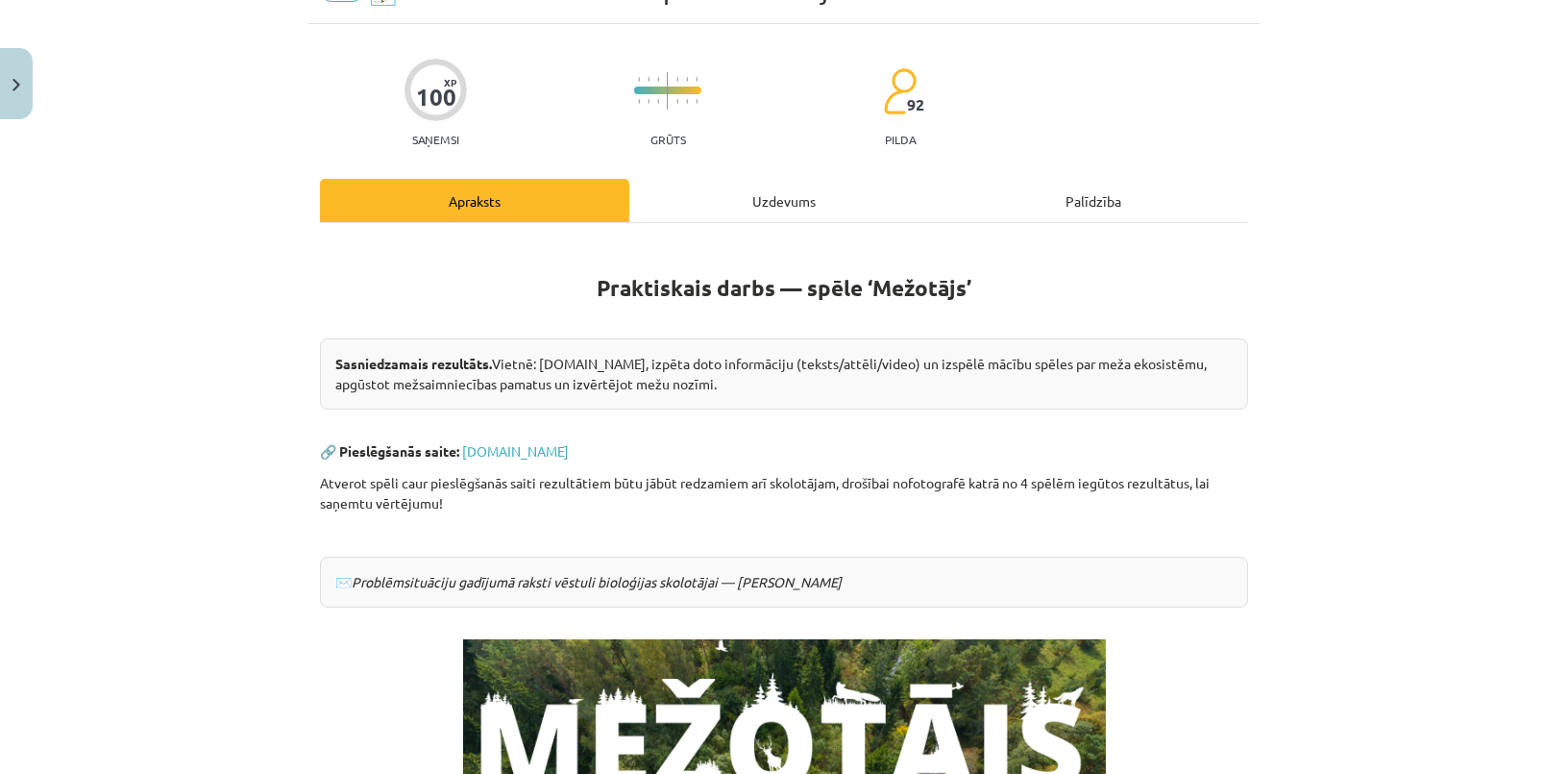
click at [747, 189] on div "Uzdevums" at bounding box center [784, 200] width 310 height 43
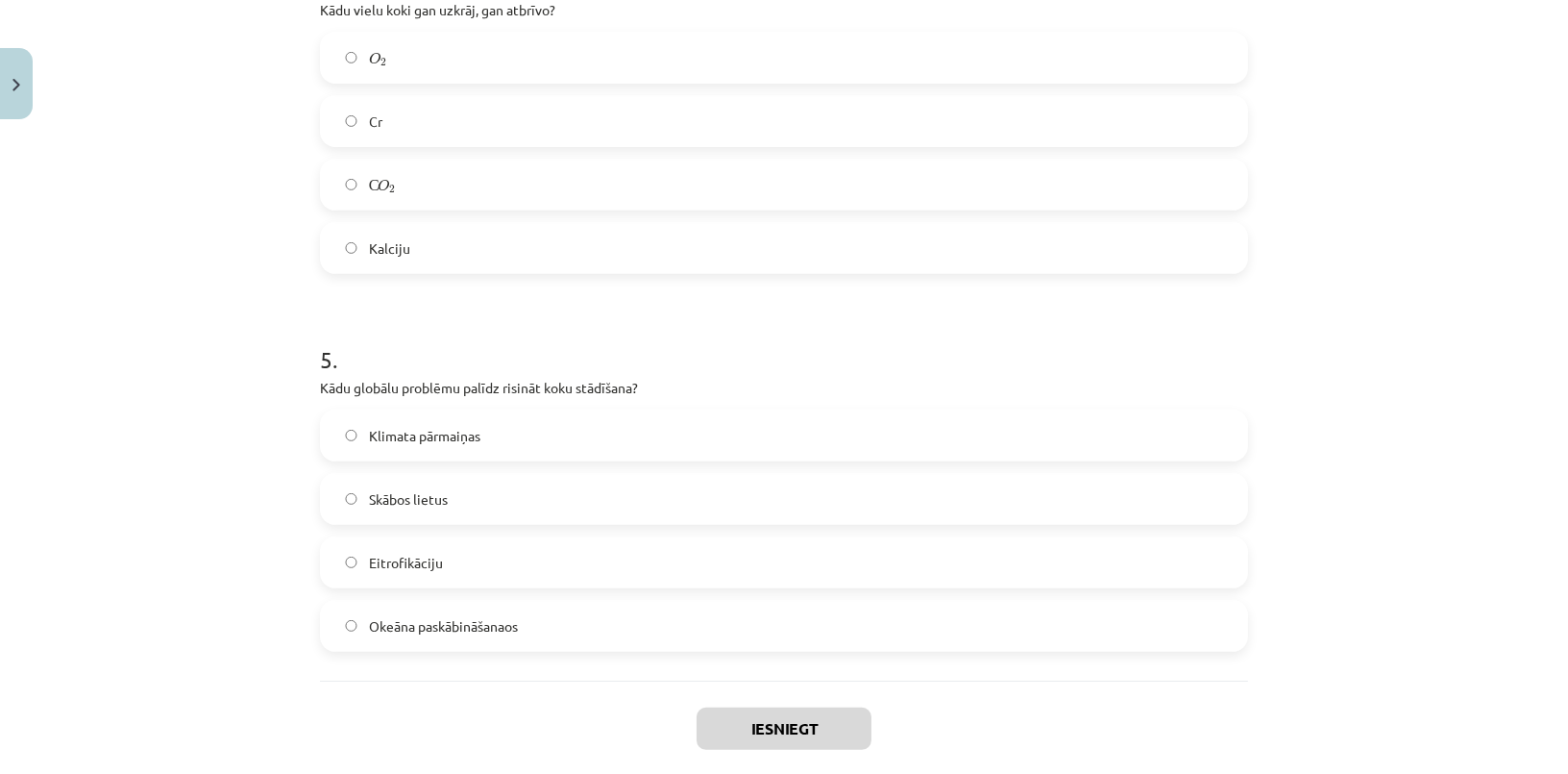
scroll to position [1616, 0]
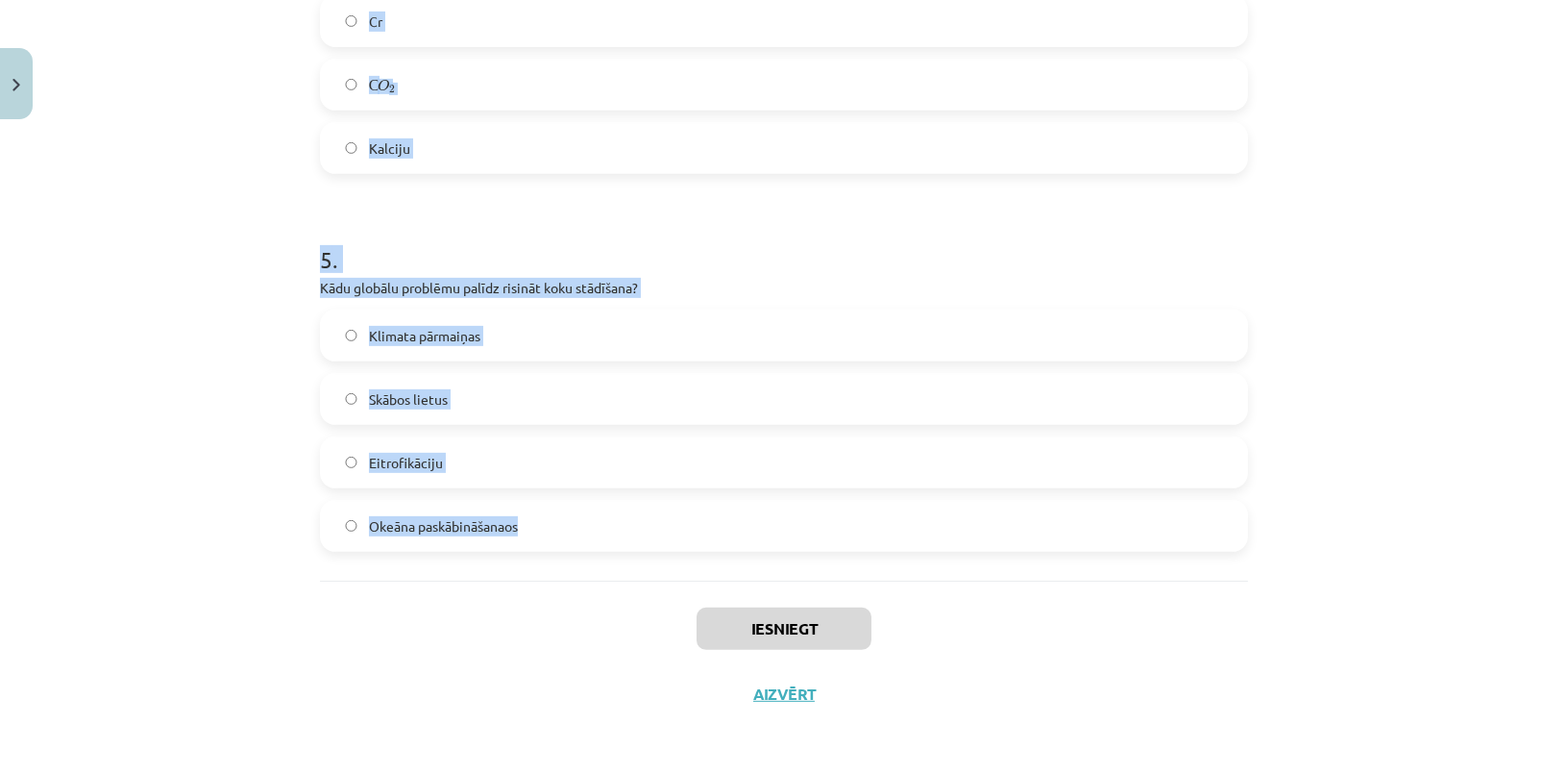
drag, startPoint x: 468, startPoint y: 492, endPoint x: 707, endPoint y: 567, distance: 250.5
click at [707, 567] on div "Mācību tēma: Bioloģijas 9. klases 1. ieskaites mācību materiāls - laboratorijas…" at bounding box center [784, 387] width 1568 height 774
copy form "1 . Latvijas teritorijā pēdējo 100 gadu laikā mežu platība ir: Nemainīga Paliel…"
click at [128, 396] on div "Mācību tēma: Bioloģijas 9. klases 1. ieskaites mācību materiāls - laboratorijas…" at bounding box center [784, 387] width 1568 height 774
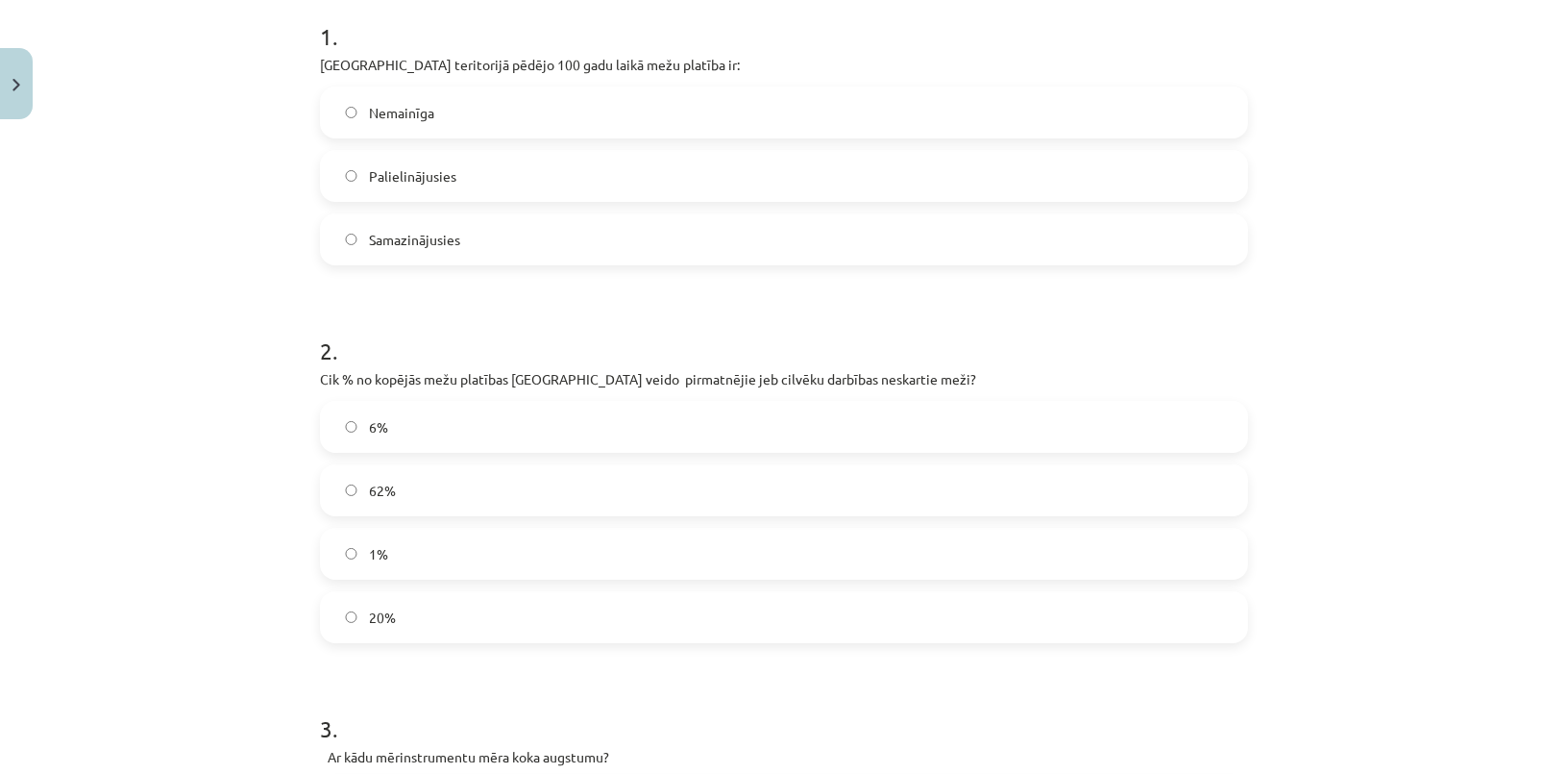
scroll to position [218, 0]
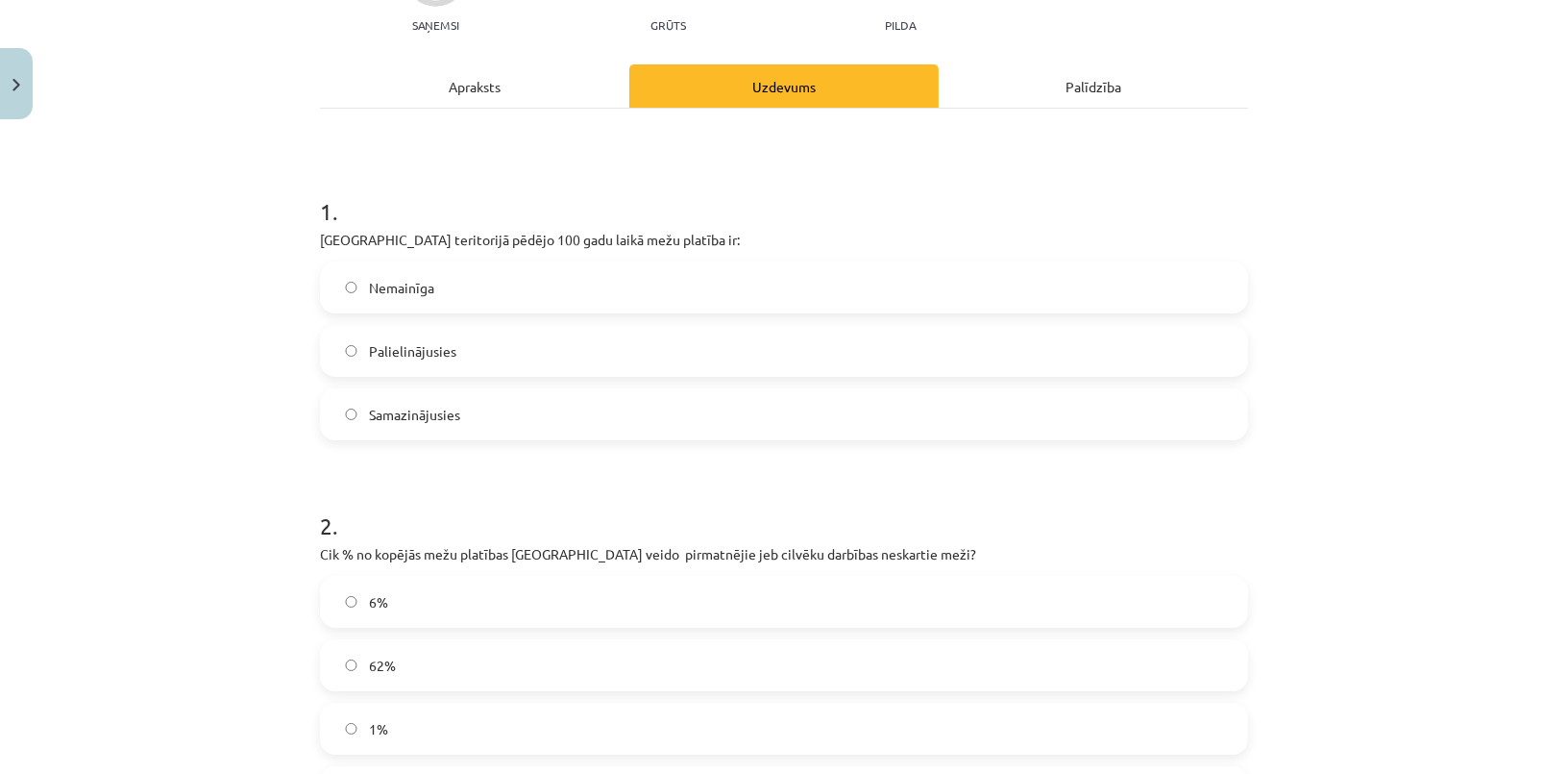
click at [495, 353] on label "Palielinājusies" at bounding box center [784, 351] width 924 height 48
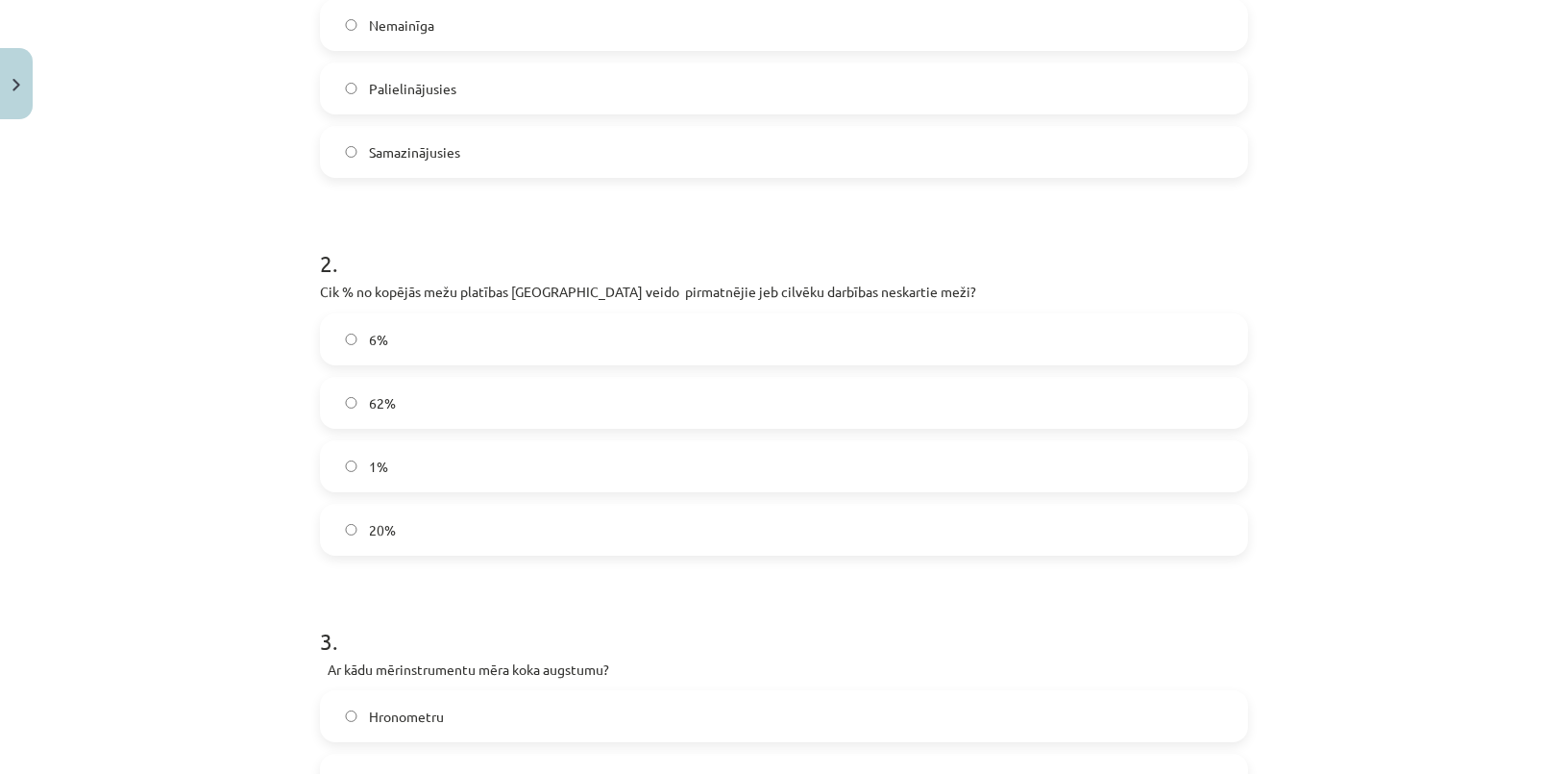
click at [390, 472] on label "1%" at bounding box center [784, 466] width 924 height 48
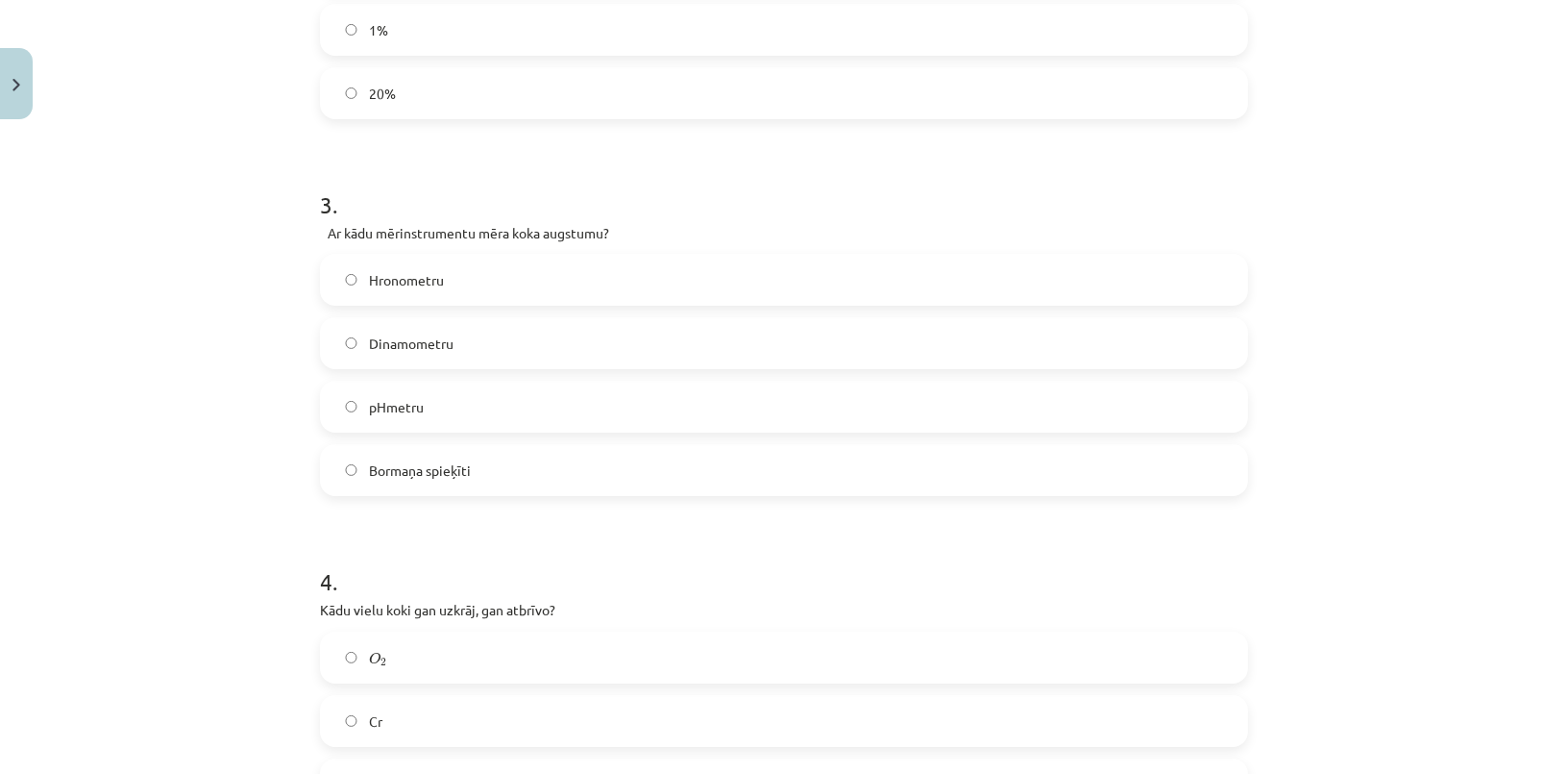
scroll to position [1091, 0]
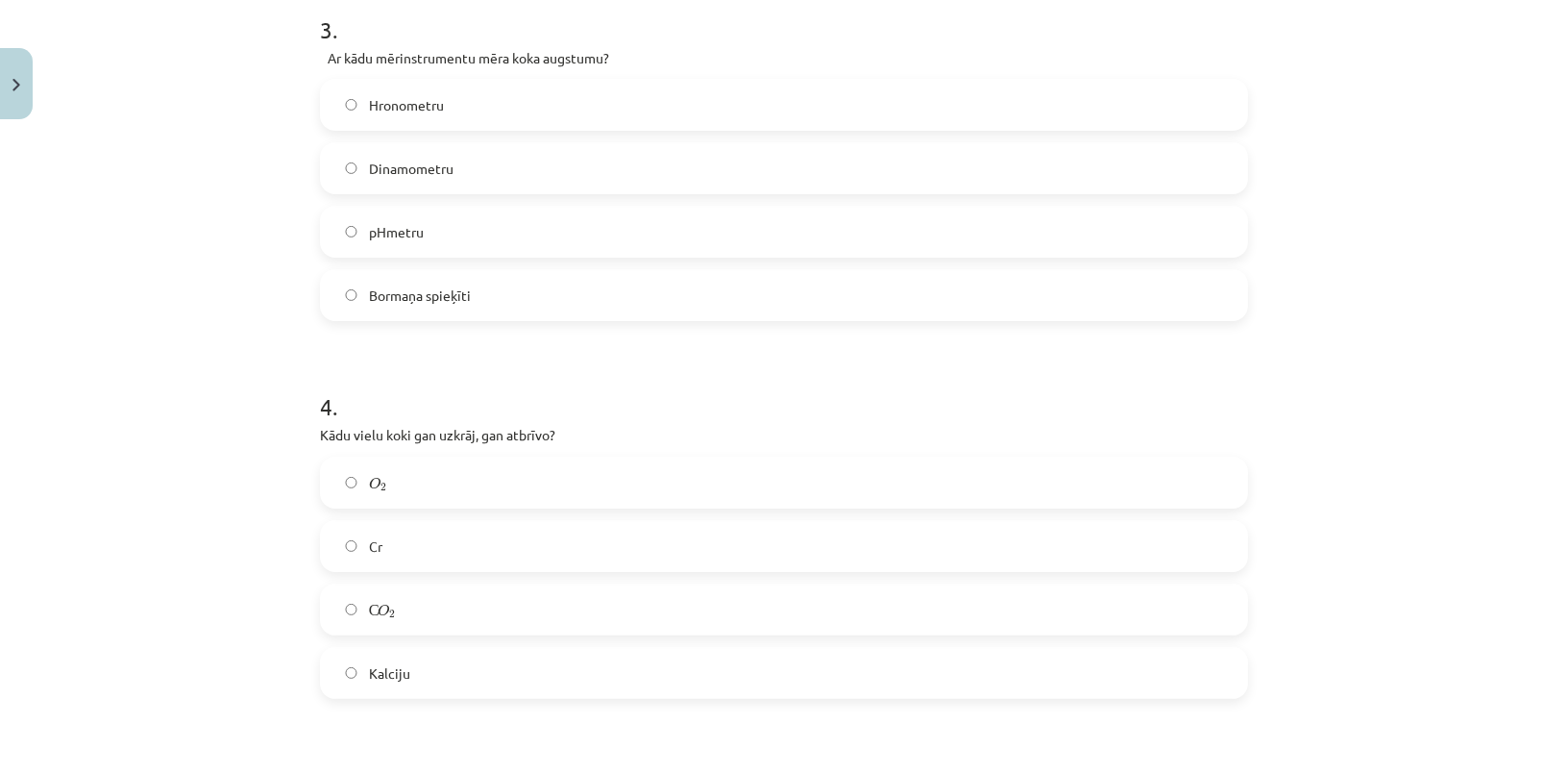
click at [436, 298] on span "Bormaņa spieķīti" at bounding box center [420, 295] width 102 height 20
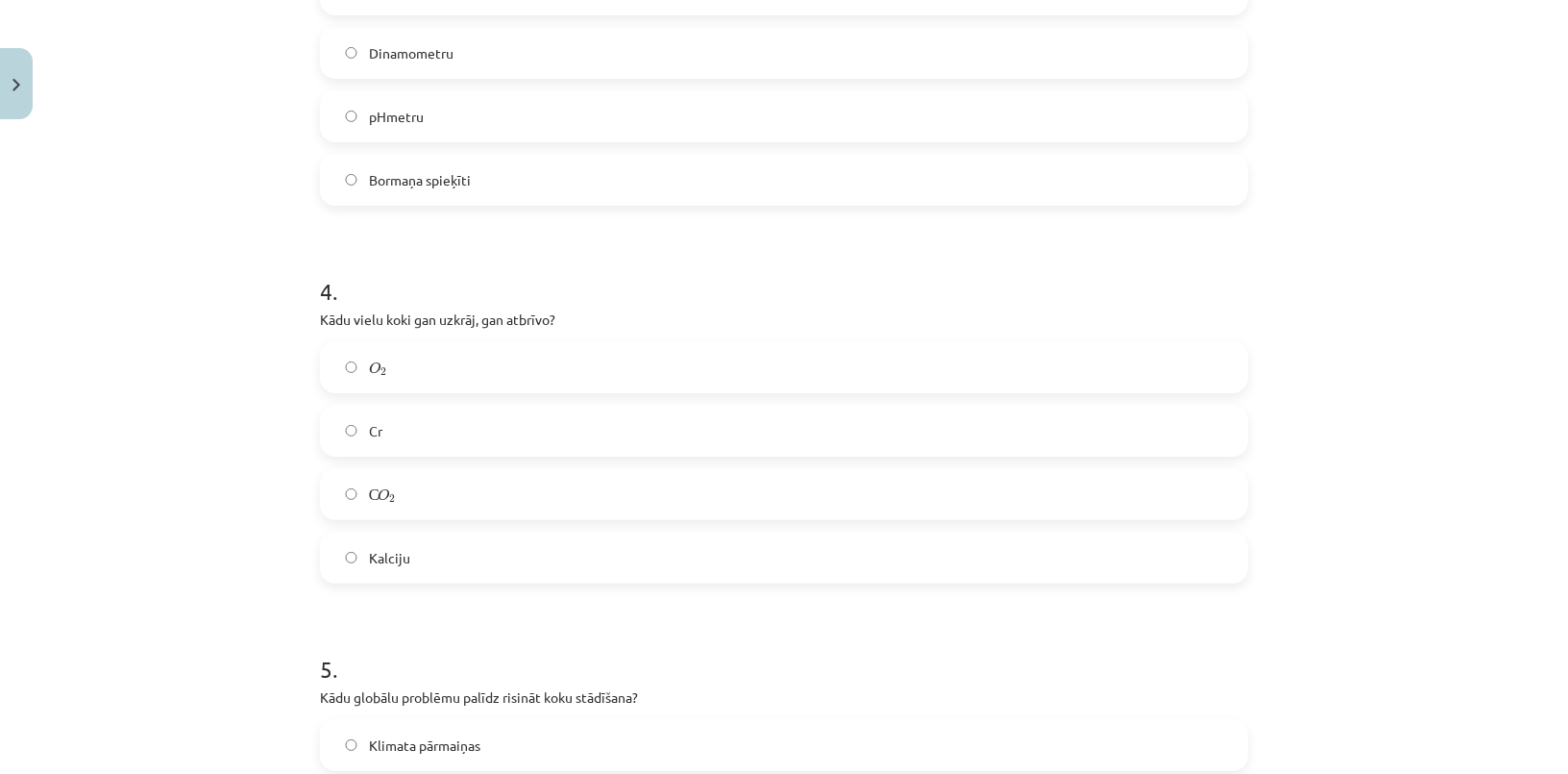
scroll to position [1354, 0]
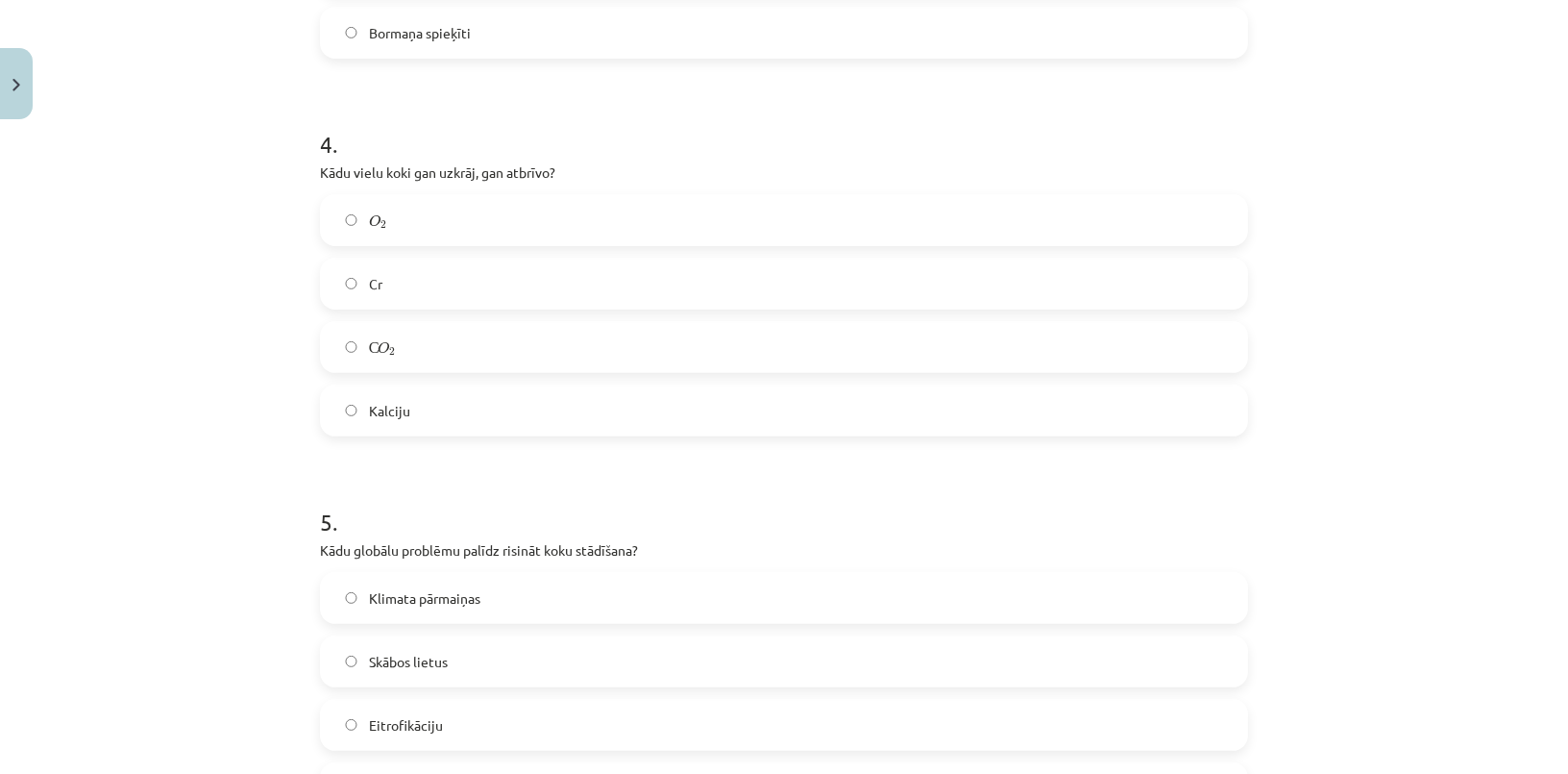
click at [447, 227] on label "O 2 O 2" at bounding box center [784, 220] width 924 height 48
click at [411, 353] on label "С O 2 С O 2" at bounding box center [784, 347] width 924 height 48
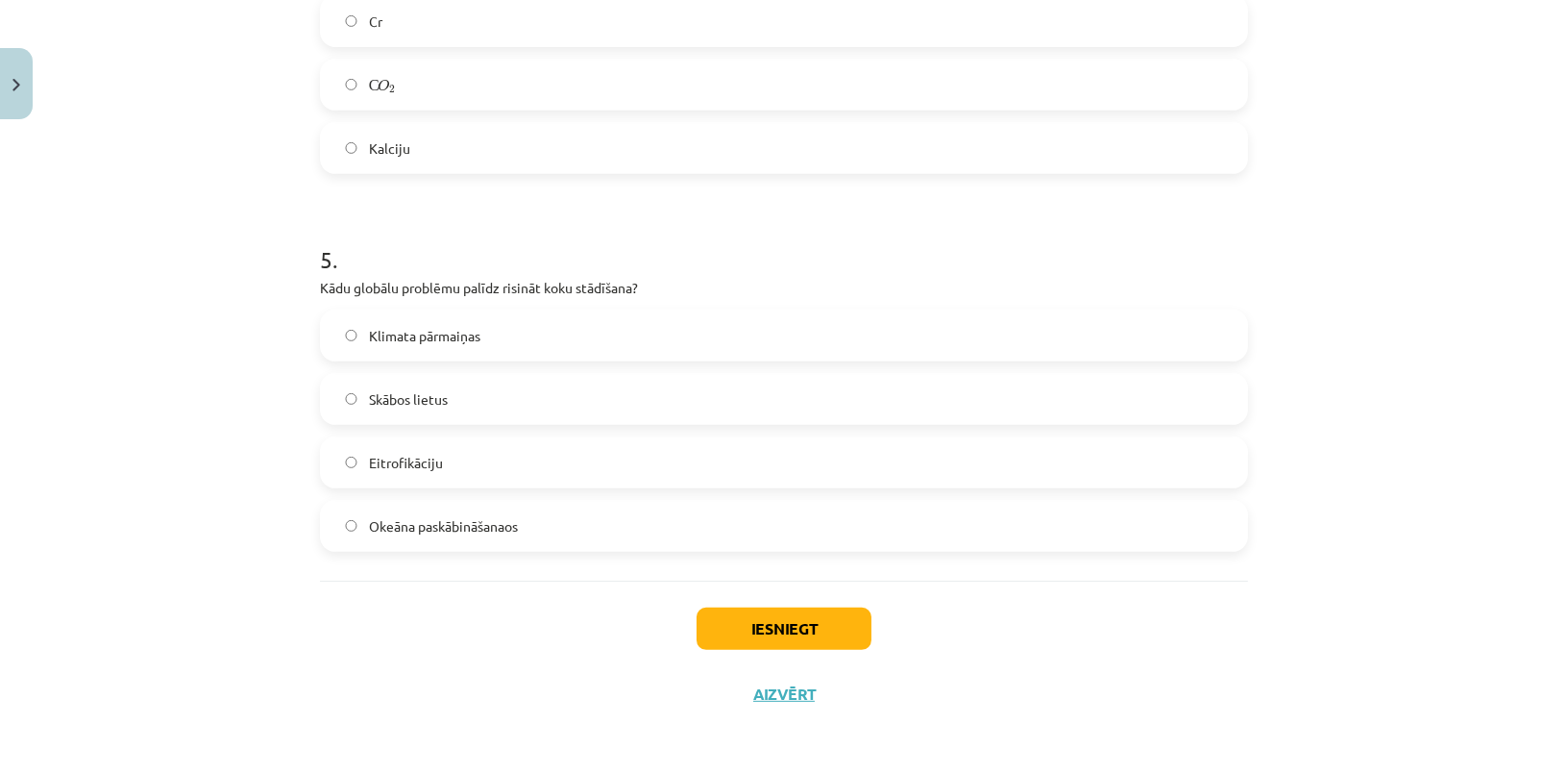
click at [494, 324] on label "Klimata pārmaiņas" at bounding box center [784, 336] width 924 height 48
click at [762, 637] on button "Iesniegt" at bounding box center [784, 629] width 175 height 42
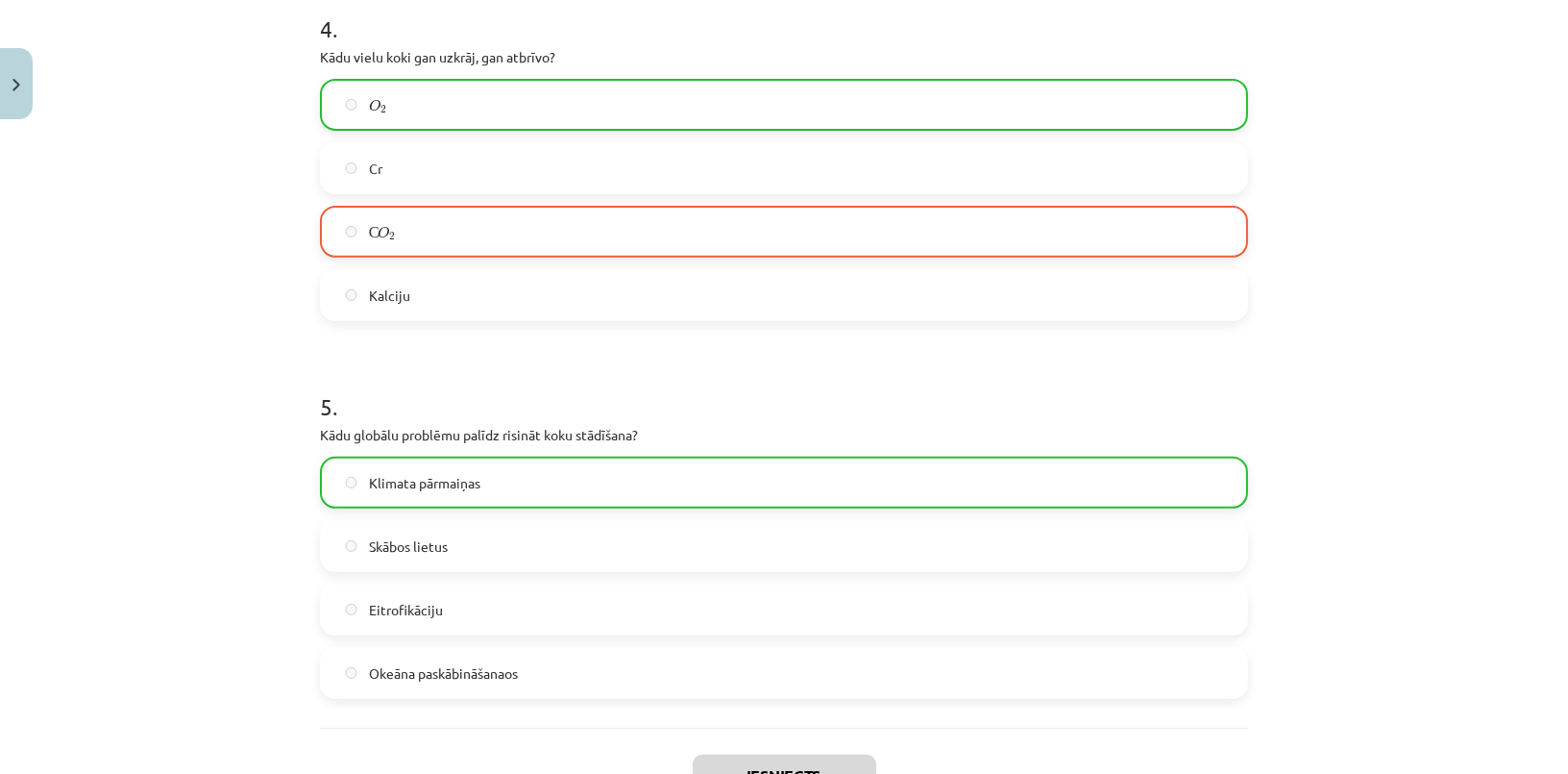
scroll to position [1677, 0]
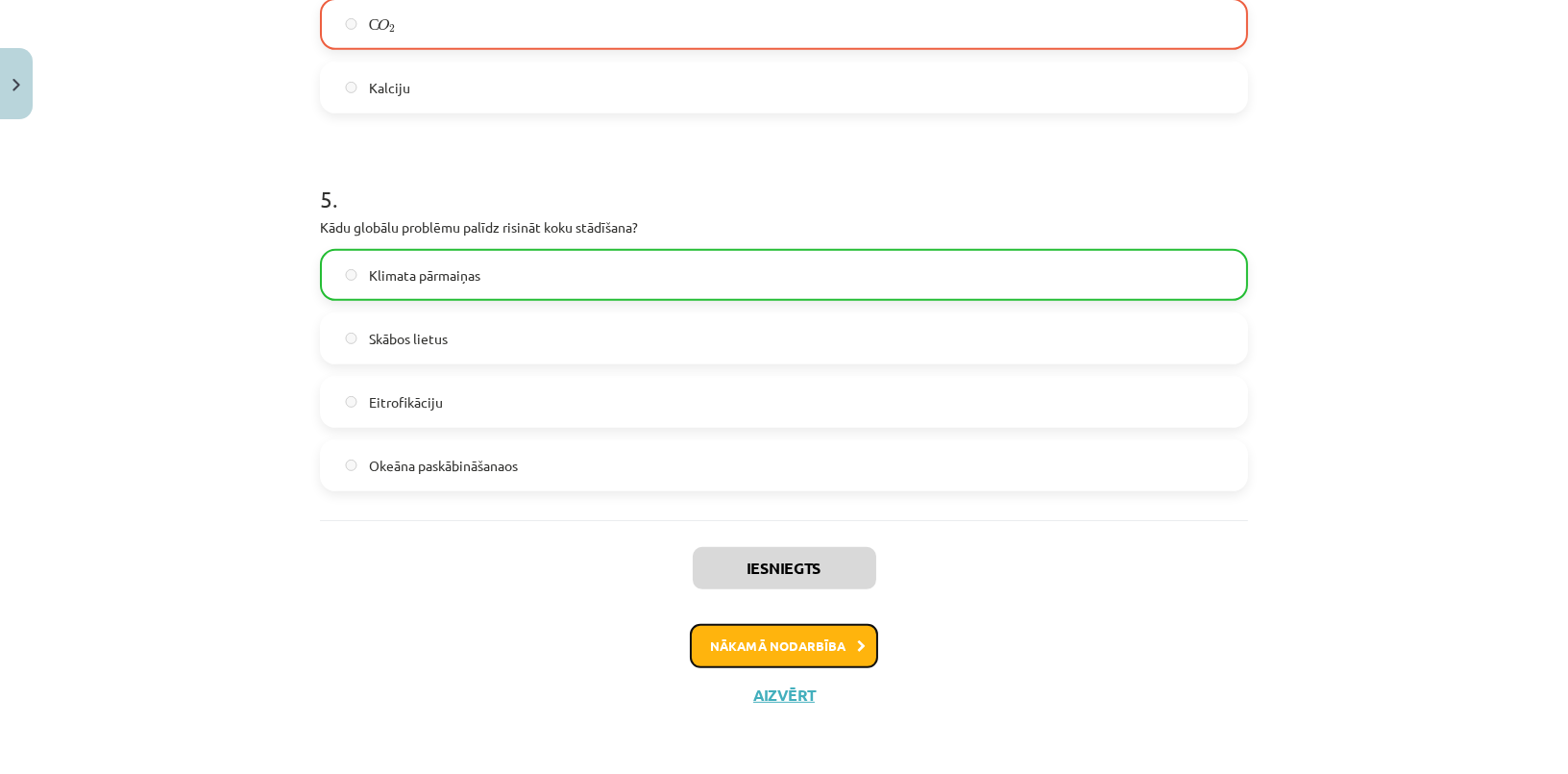
click at [745, 635] on button "Nākamā nodarbība" at bounding box center [784, 646] width 188 height 44
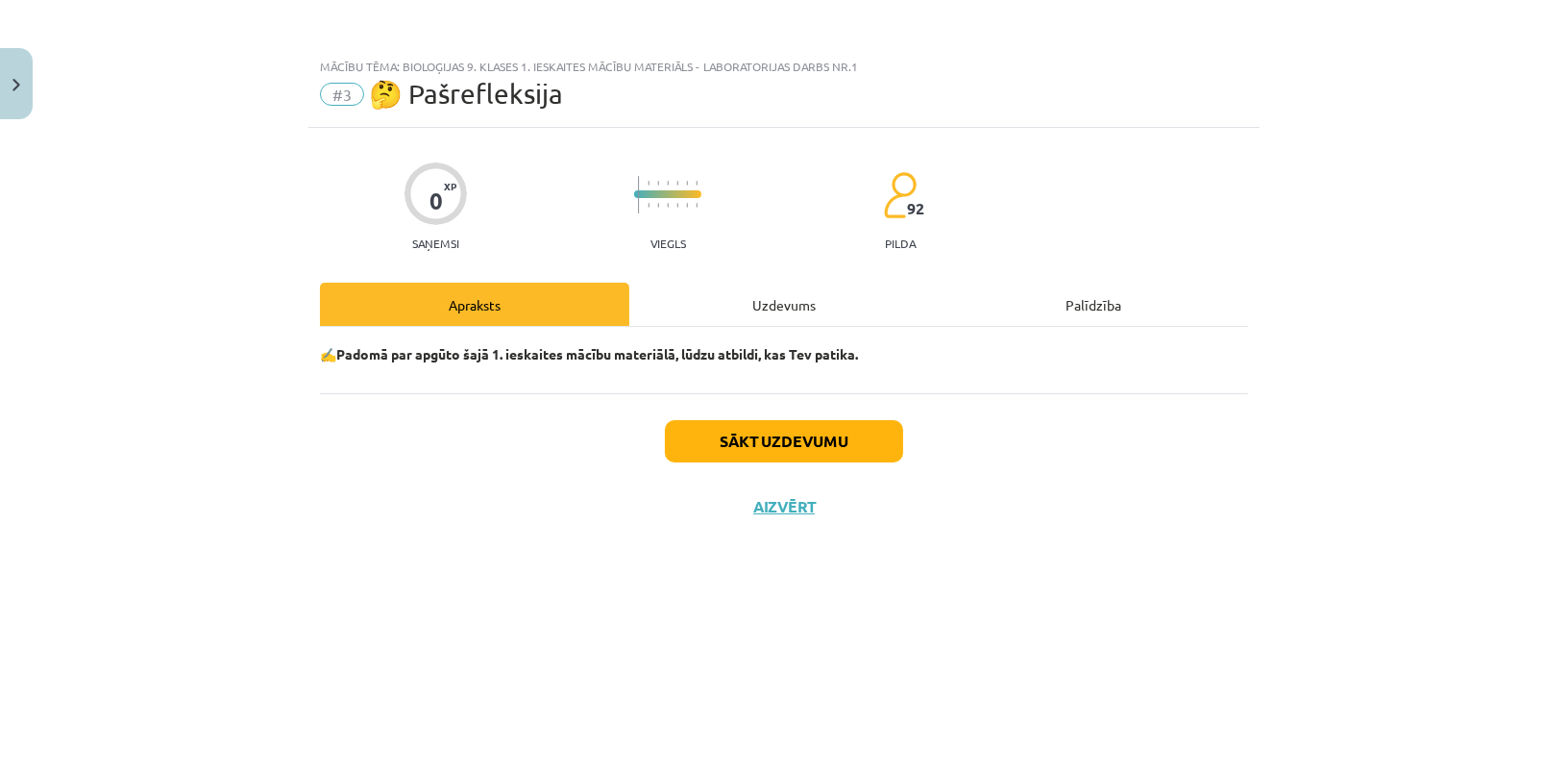
click at [747, 310] on div "Uzdevums" at bounding box center [784, 304] width 310 height 43
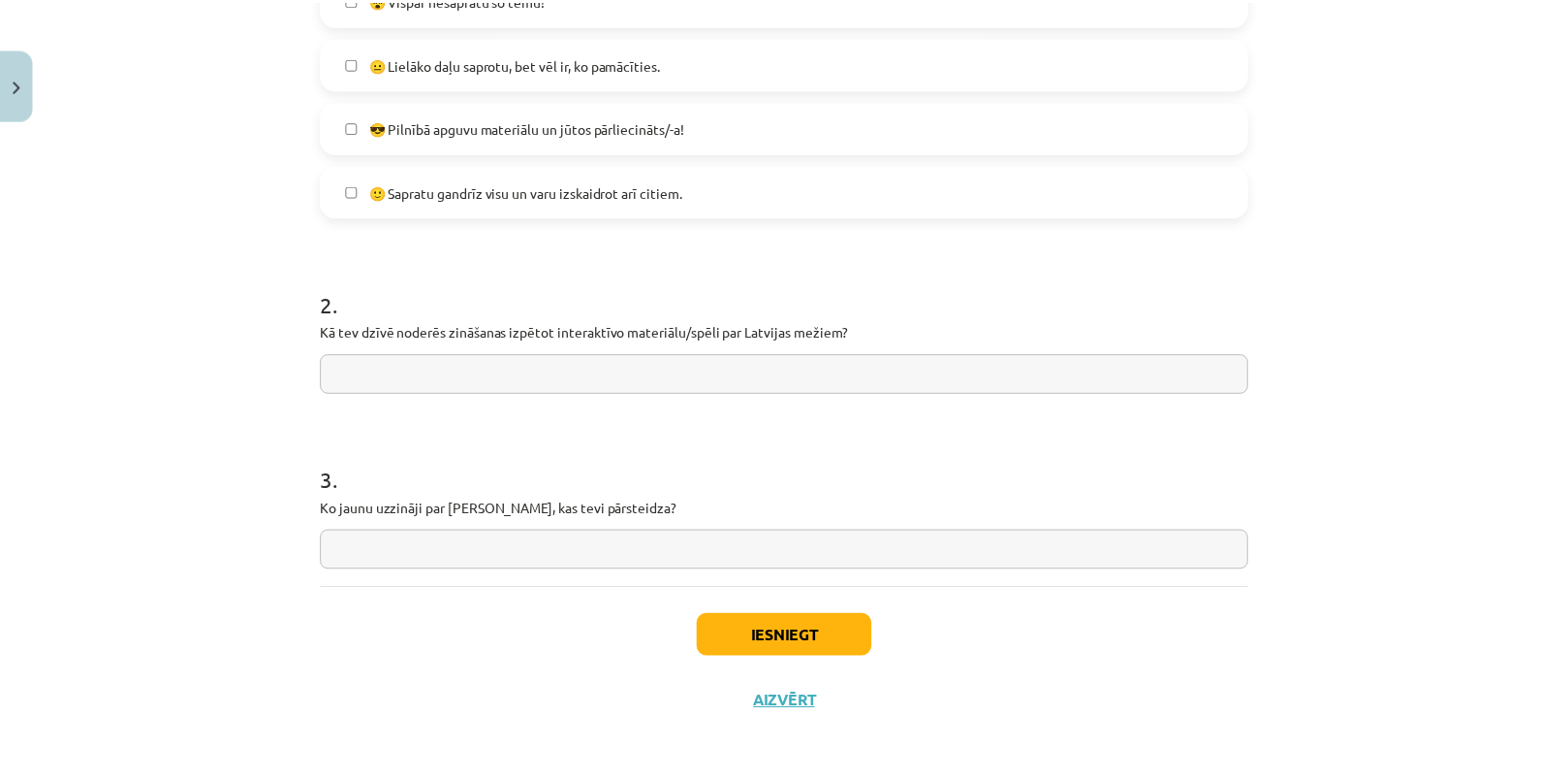
scroll to position [641, 0]
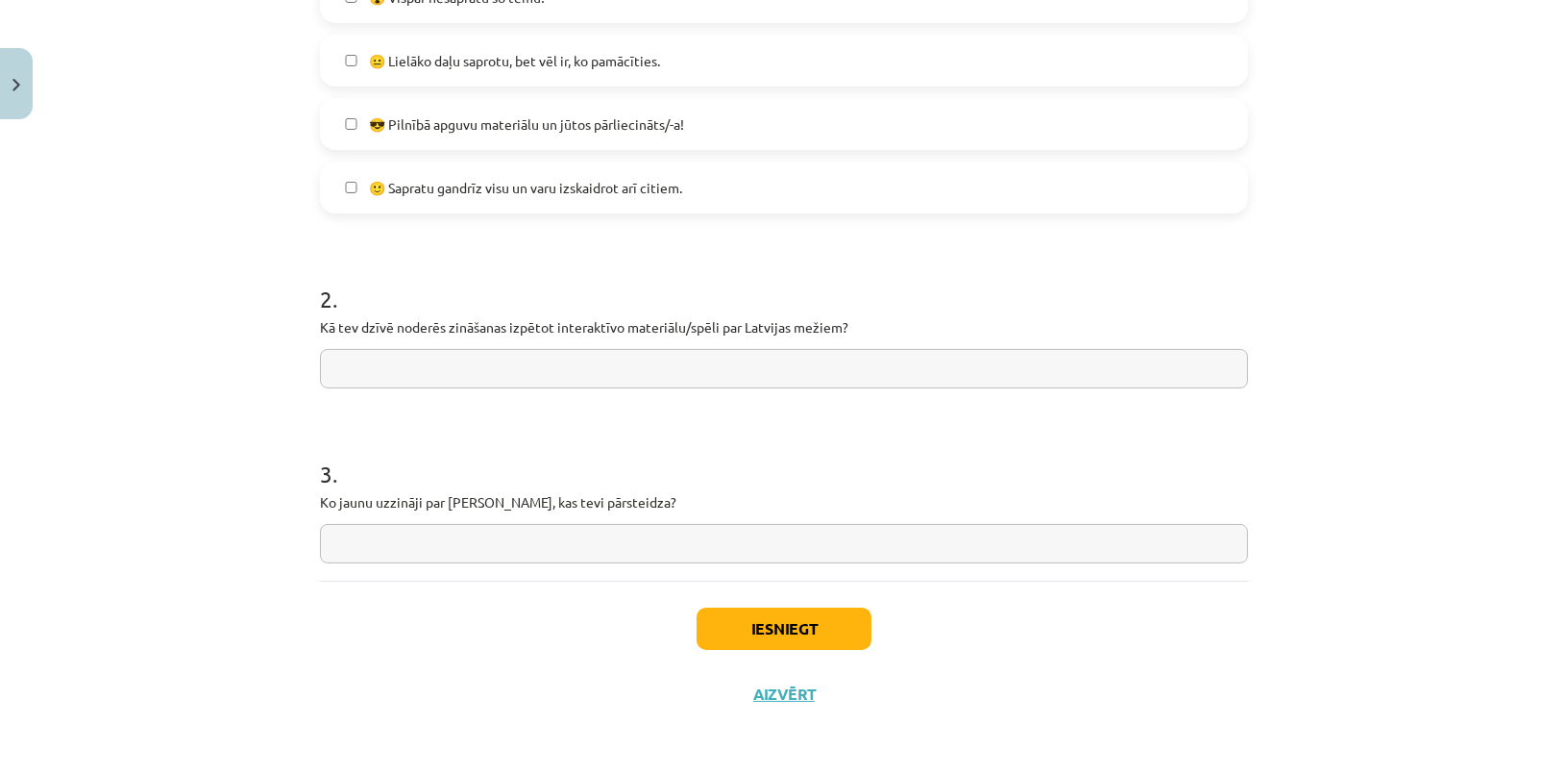
click at [456, 560] on input "text" at bounding box center [784, 543] width 928 height 39
type input "*"
click at [736, 616] on button "Iesniegt" at bounding box center [784, 629] width 175 height 42
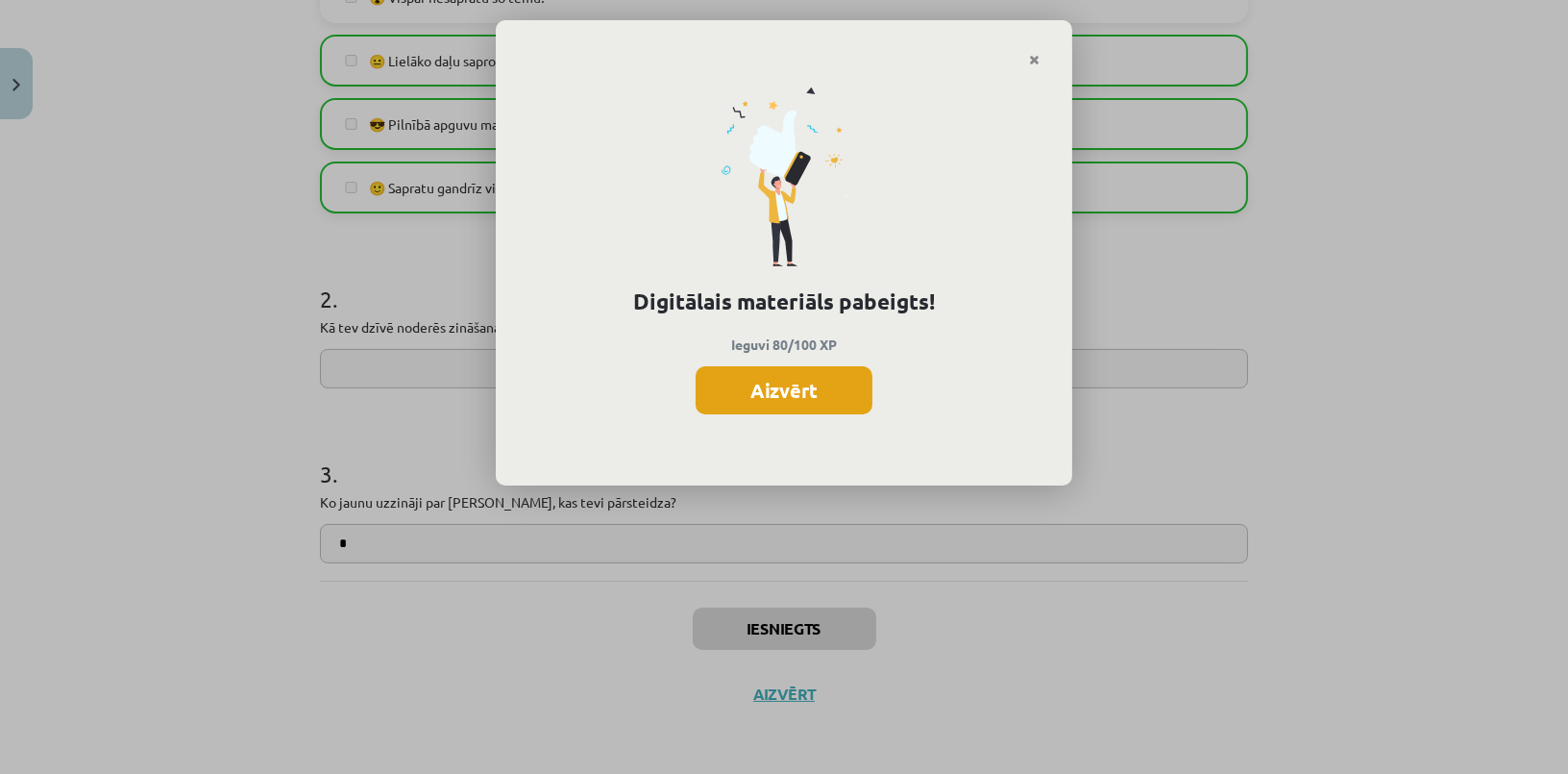
click at [779, 398] on button "Aizvērt" at bounding box center [784, 390] width 177 height 48
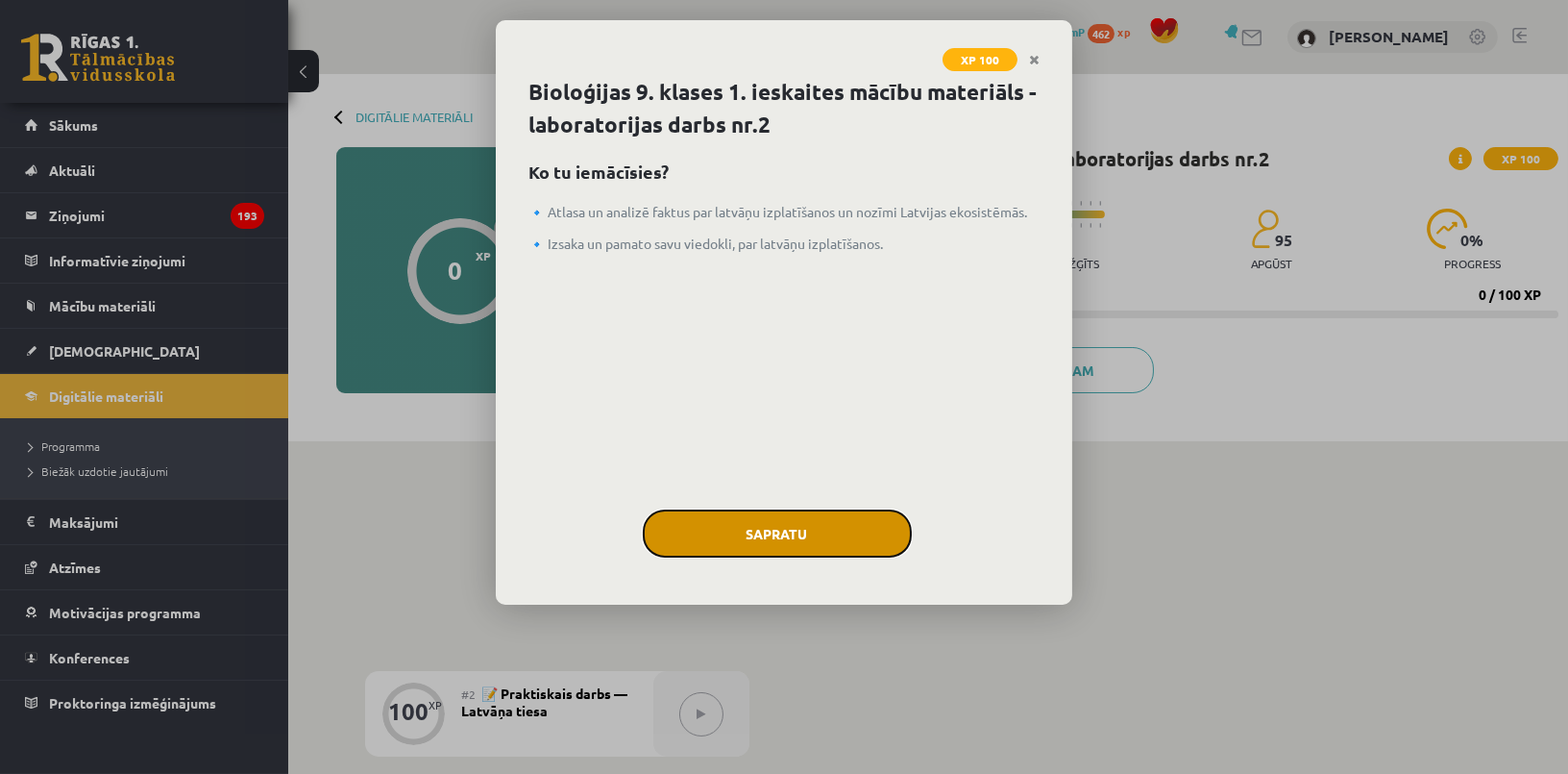
click at [791, 551] on button "Sapratu" at bounding box center [778, 534] width 269 height 48
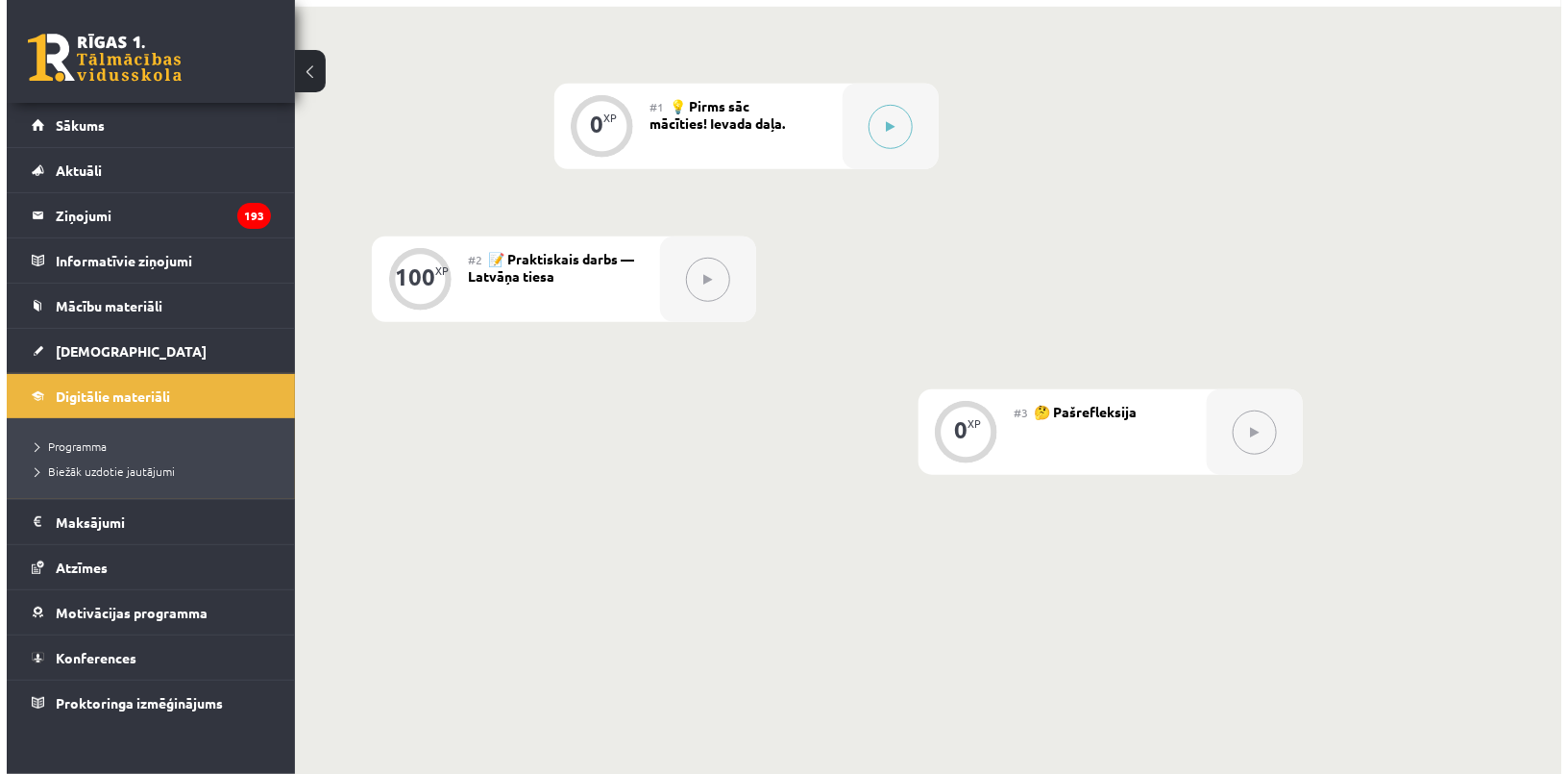
scroll to position [437, 0]
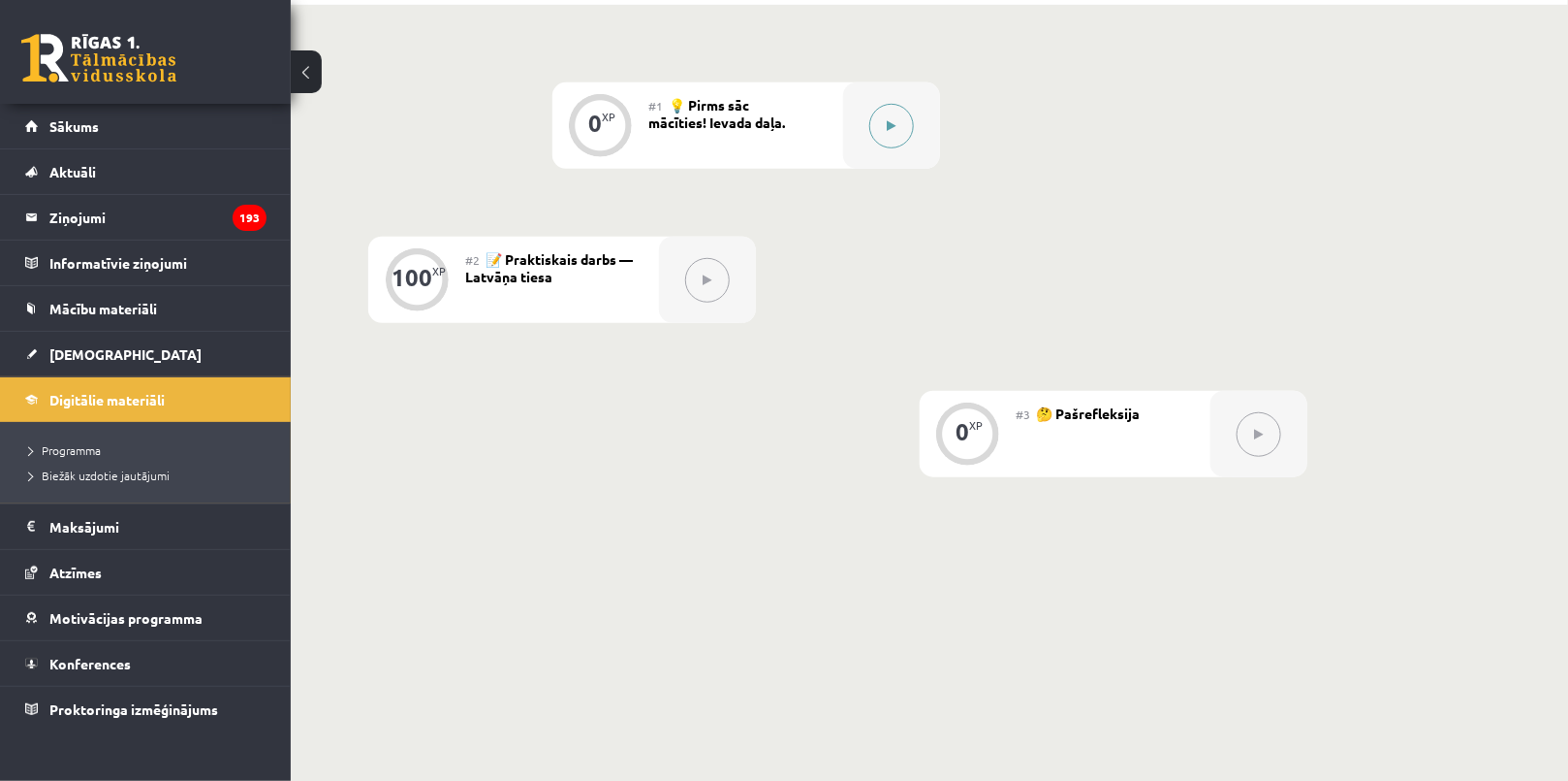
click at [875, 133] on button at bounding box center [891, 126] width 45 height 45
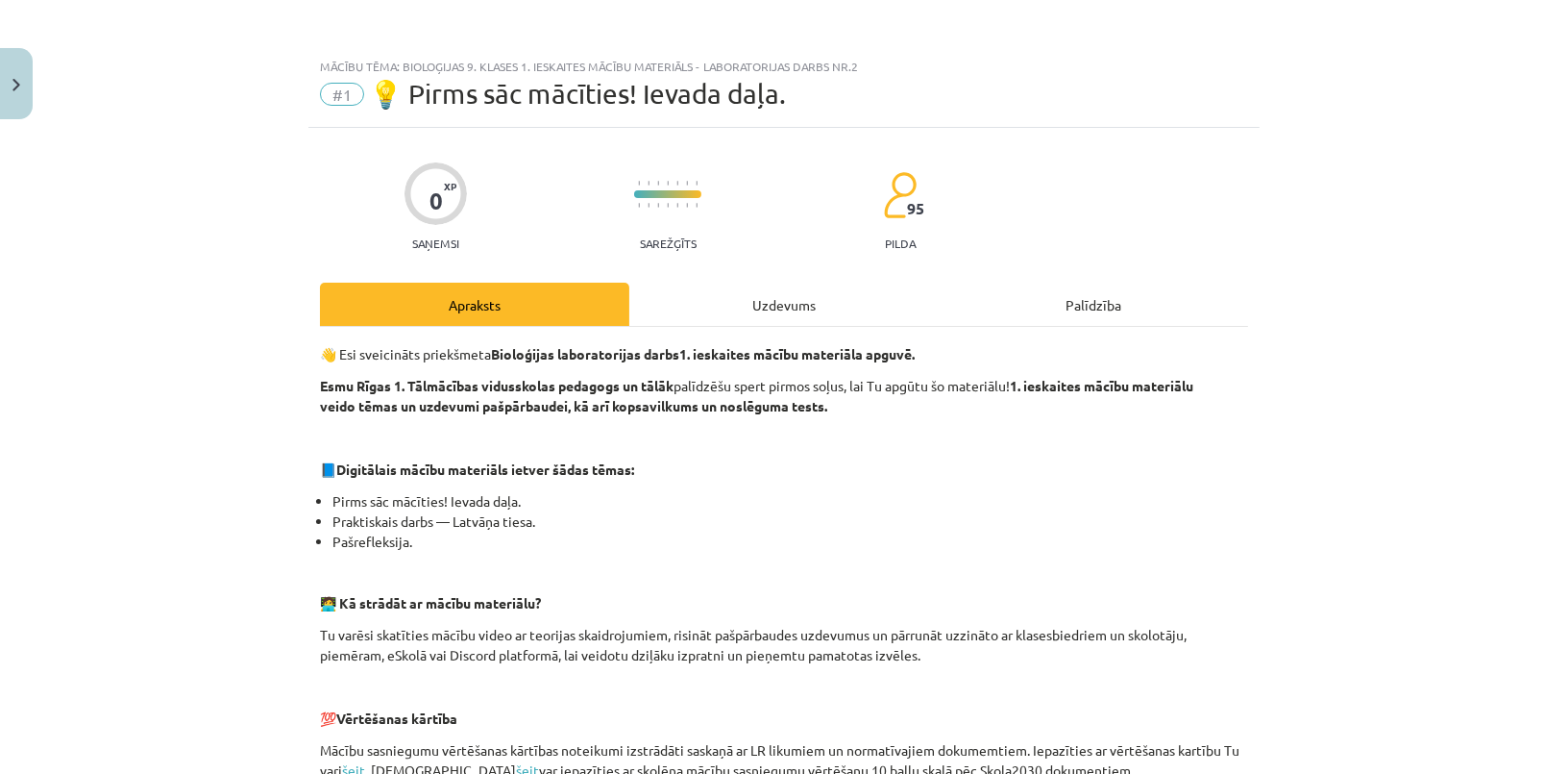
click at [862, 295] on div "Uzdevums" at bounding box center [784, 304] width 310 height 43
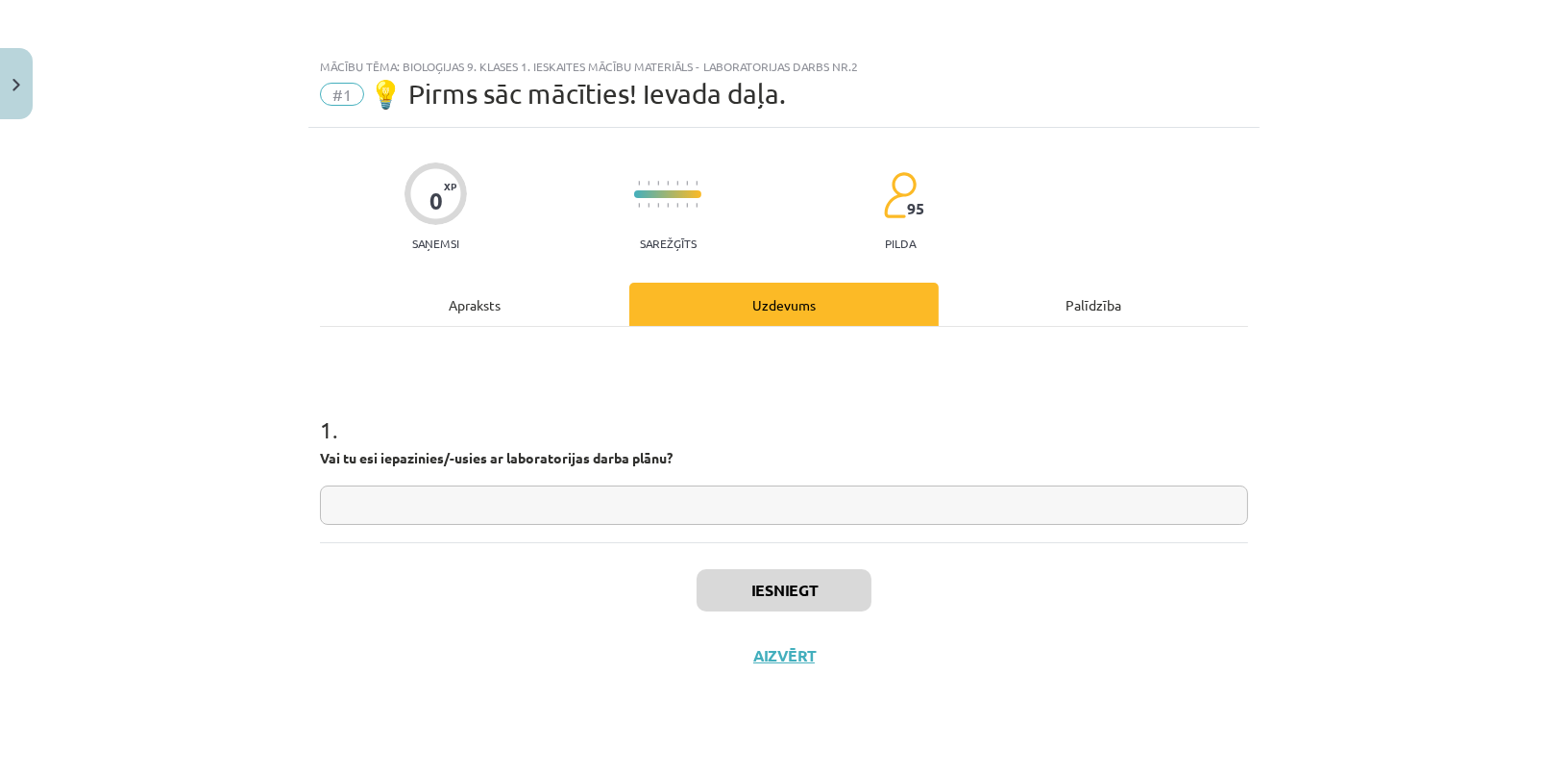
click at [522, 509] on input "text" at bounding box center [784, 505] width 928 height 39
type input "*"
click at [767, 589] on button "Iesniegt" at bounding box center [784, 590] width 175 height 42
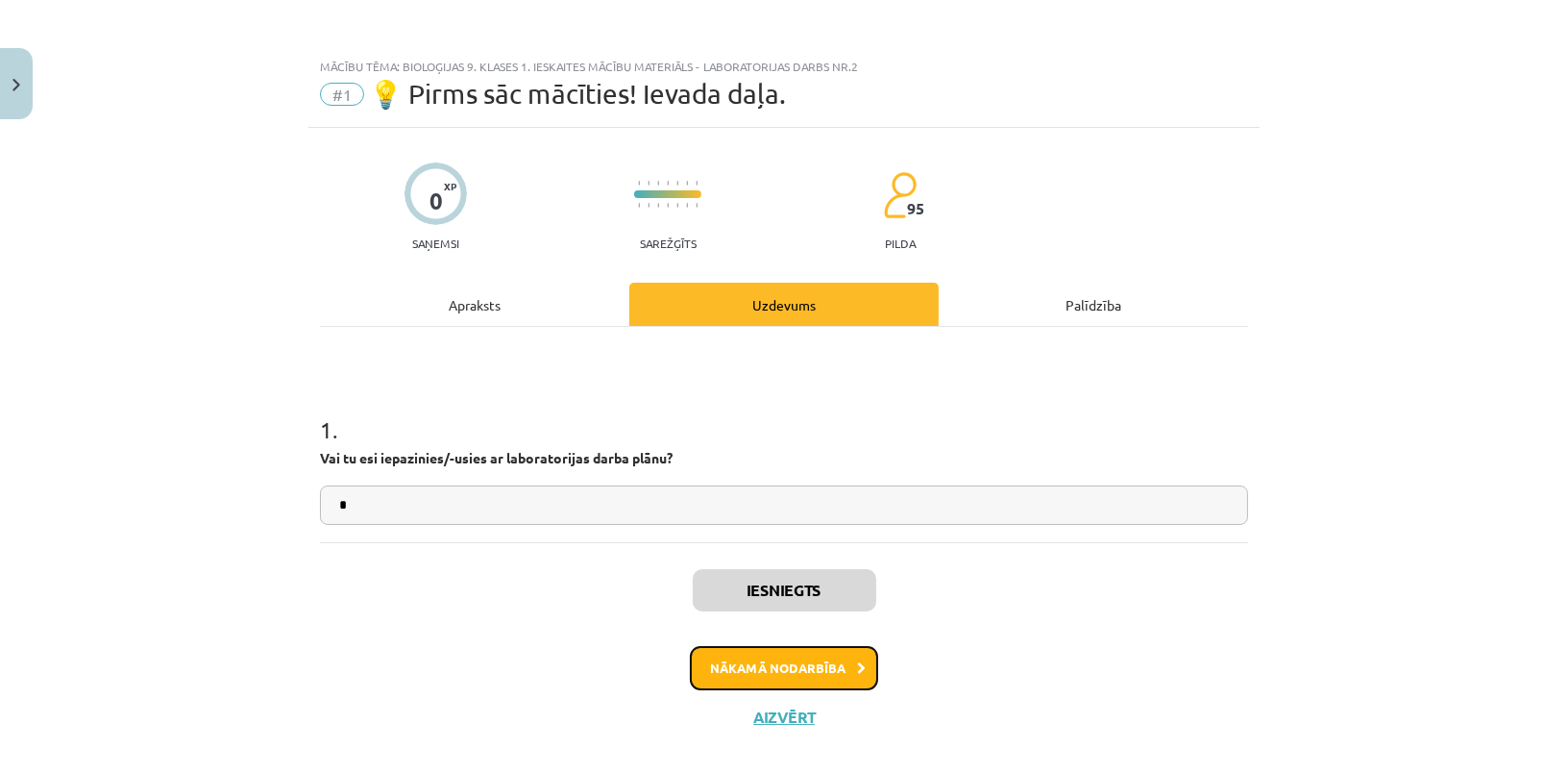
click at [759, 660] on button "Nākamā nodarbība" at bounding box center [784, 668] width 188 height 44
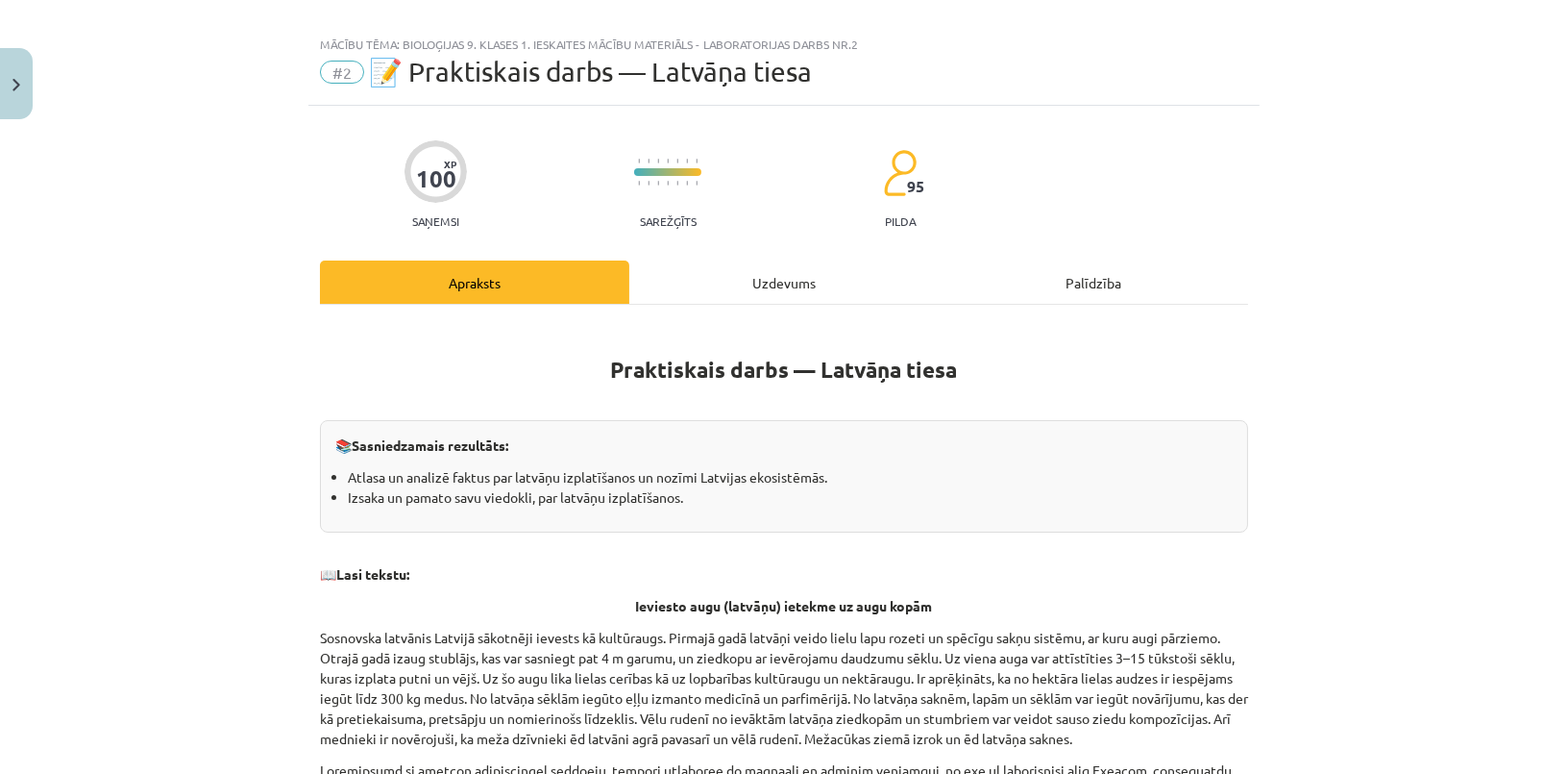
click at [757, 277] on div "Uzdevums" at bounding box center [784, 282] width 310 height 43
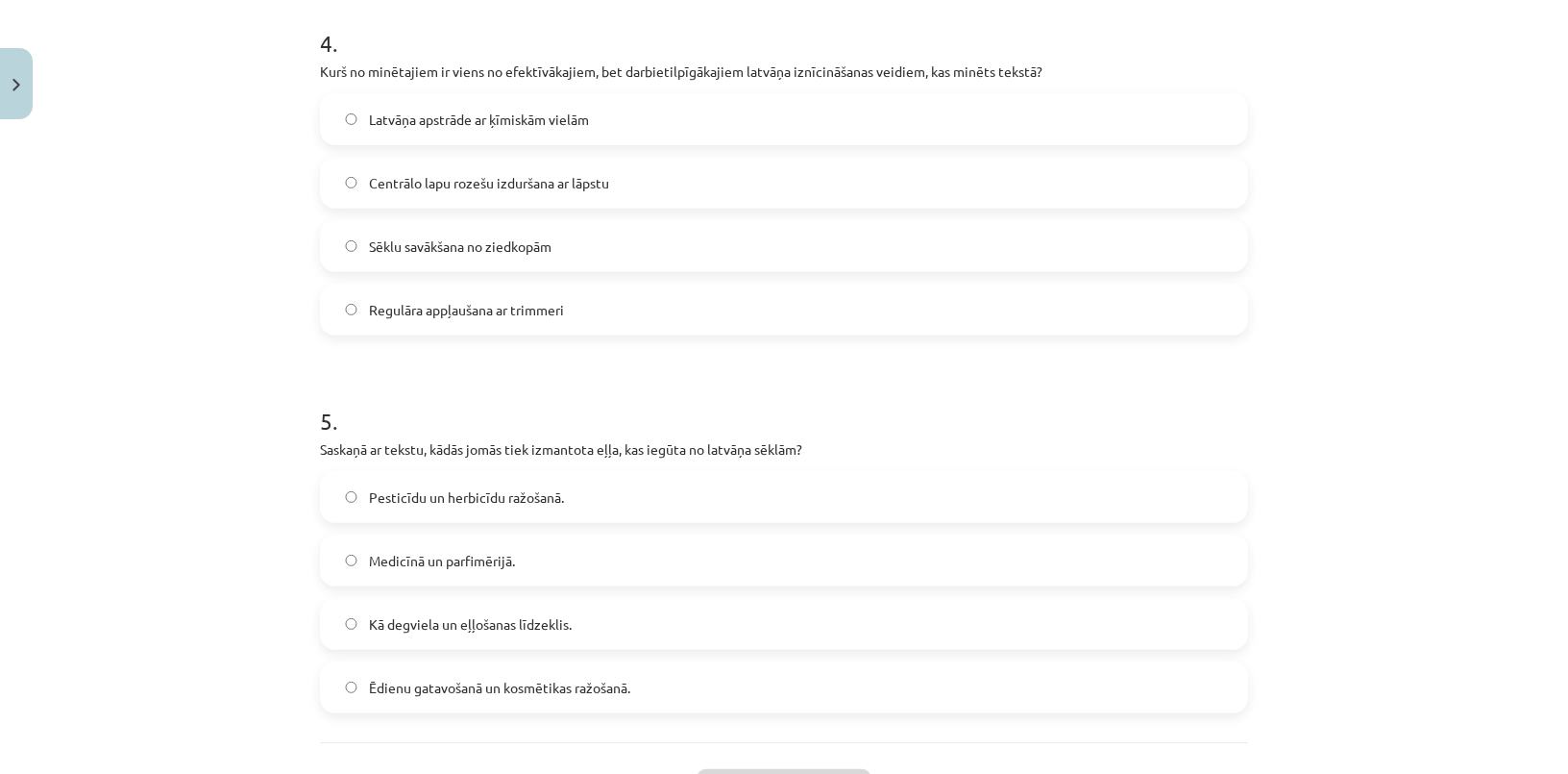
scroll to position [1681, 0]
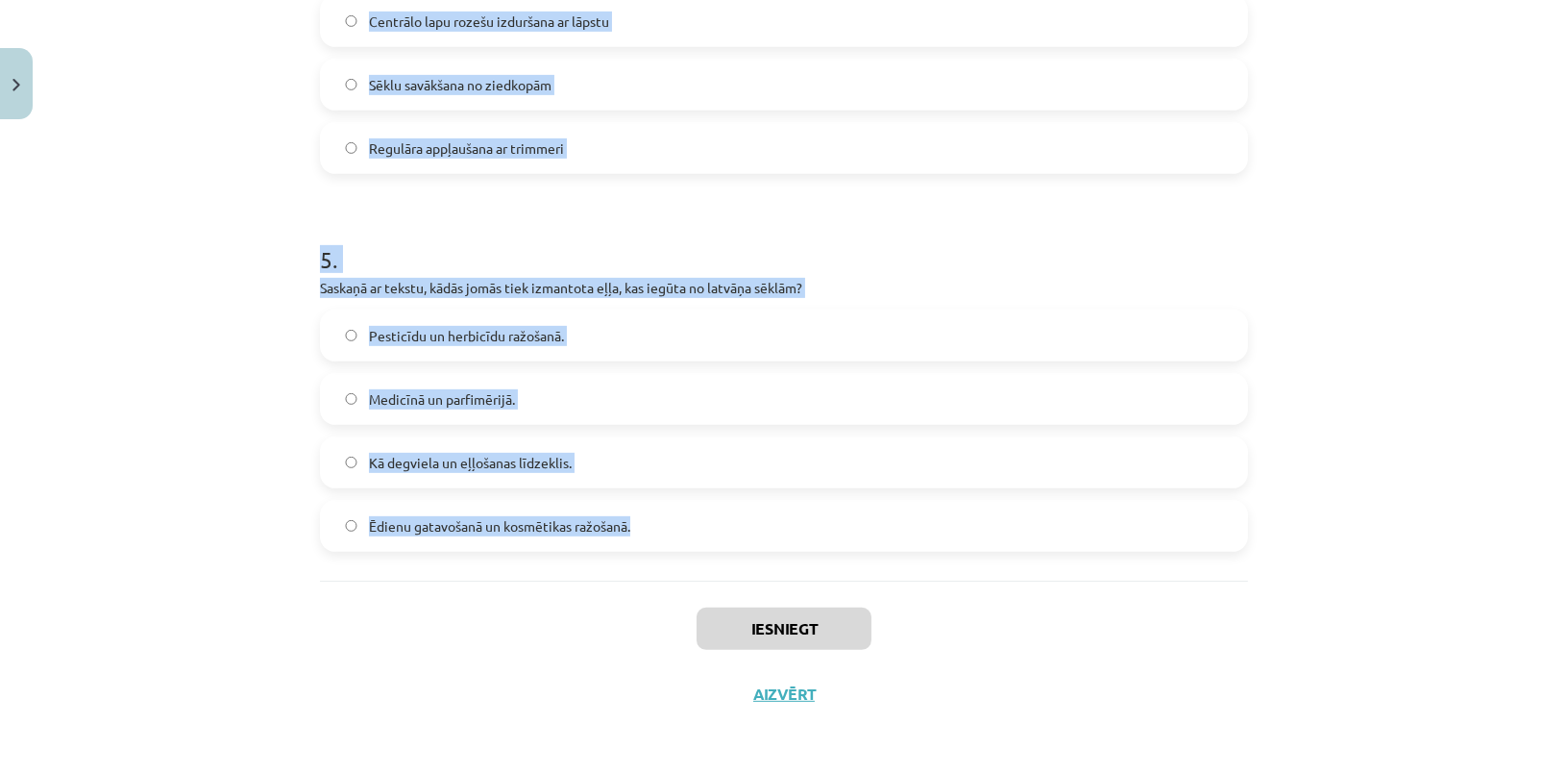
drag, startPoint x: 308, startPoint y: 362, endPoint x: 698, endPoint y: 536, distance: 427.1
copy form "1 . Lorem Ipsumdolo sitametc adipiscin elit seddoei Tempori? Utl etdolo magnaal…"
click at [212, 374] on div "Mācību tēma: Bioloģijas 9. klases 1. ieskaites mācību materiāls - laboratorijas…" at bounding box center [784, 387] width 1568 height 774
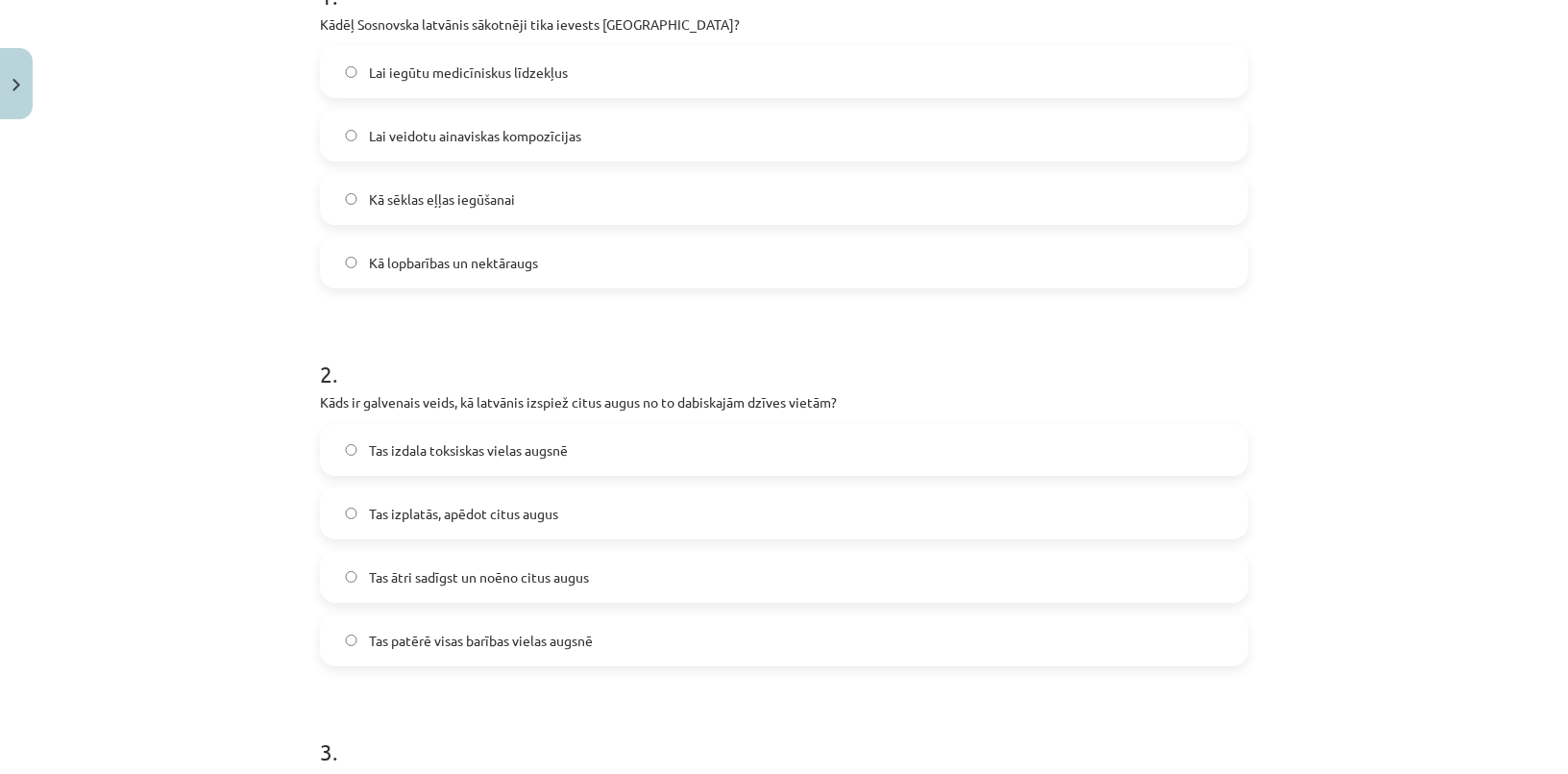
scroll to position [283, 0]
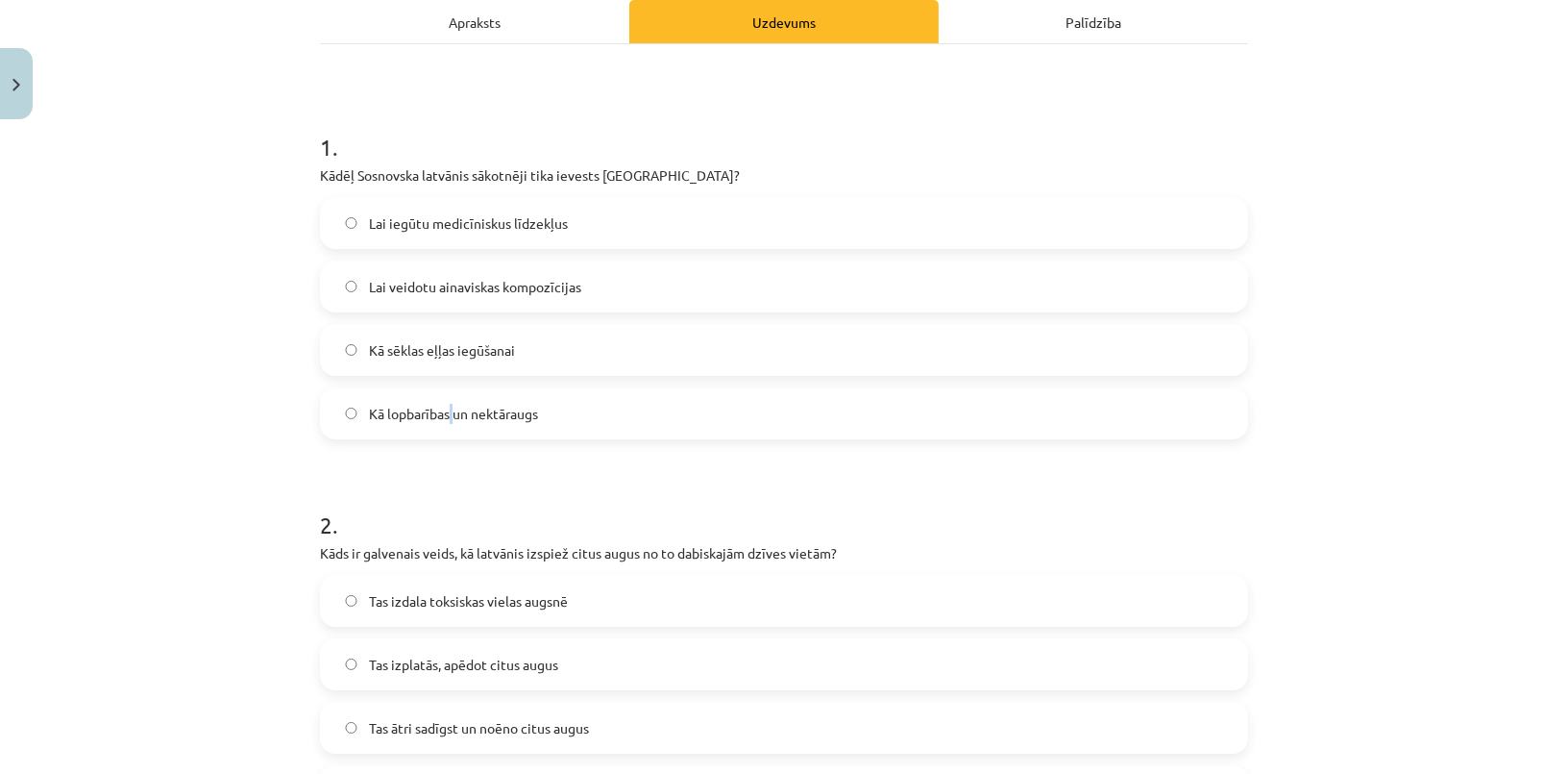
click at [443, 417] on span "Kā lopbarības un nektāraugs" at bounding box center [454, 413] width 169 height 20
click at [624, 412] on label "Kā lopbarības un nektāraugs" at bounding box center [784, 413] width 924 height 48
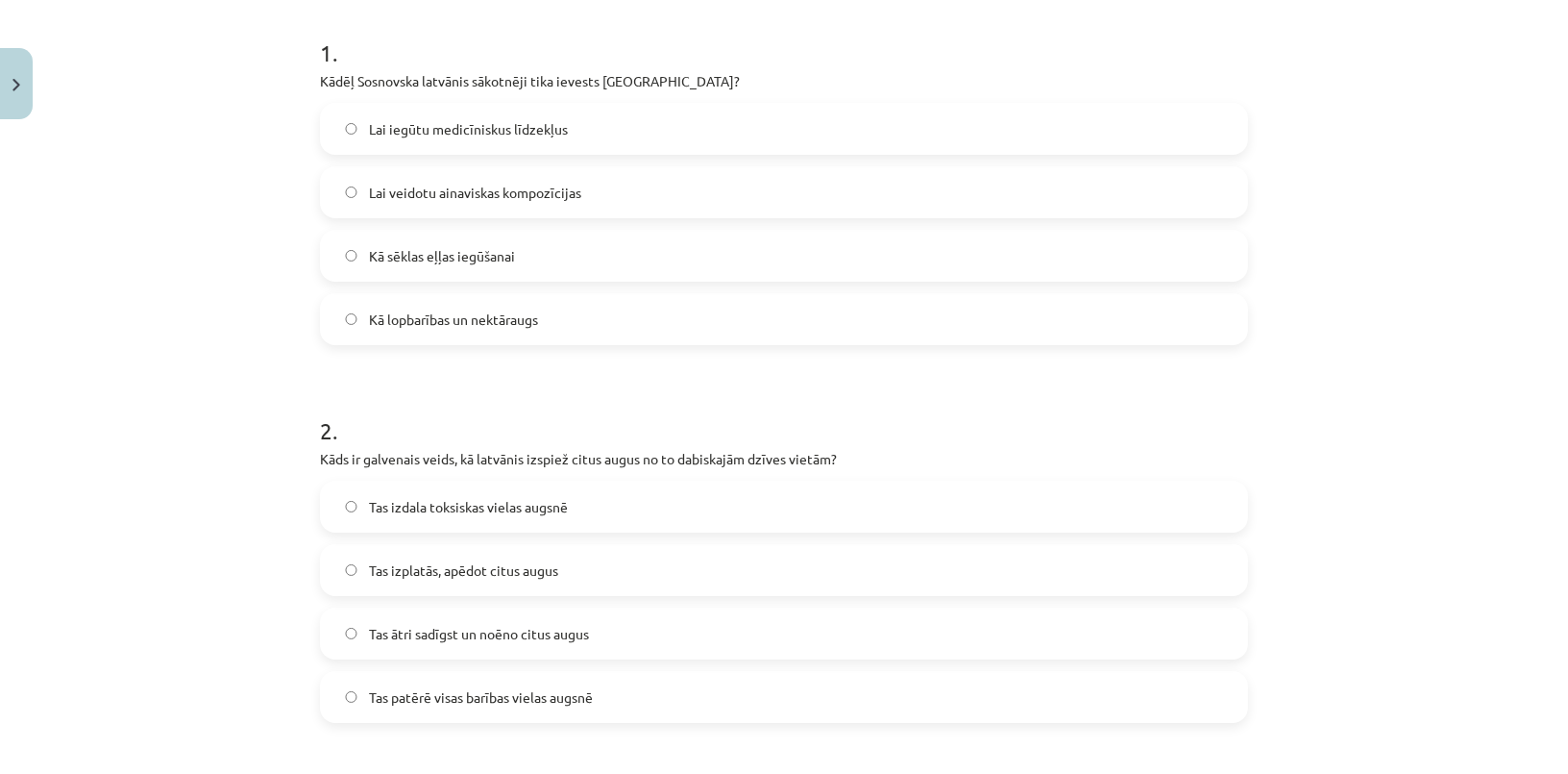
scroll to position [633, 0]
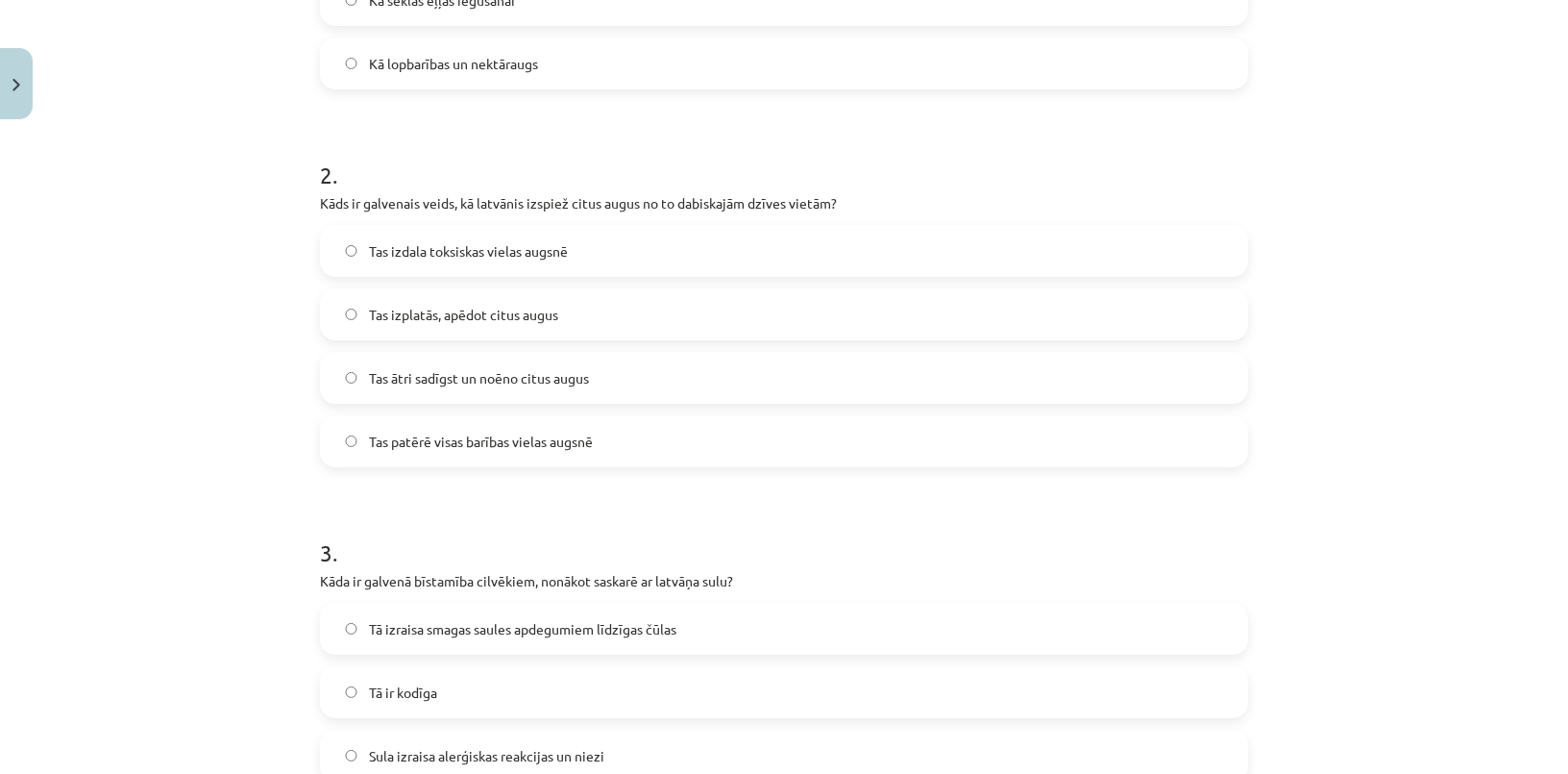
click at [623, 387] on label "Tas ātri sadīgst un noēno citus augus" at bounding box center [784, 378] width 924 height 48
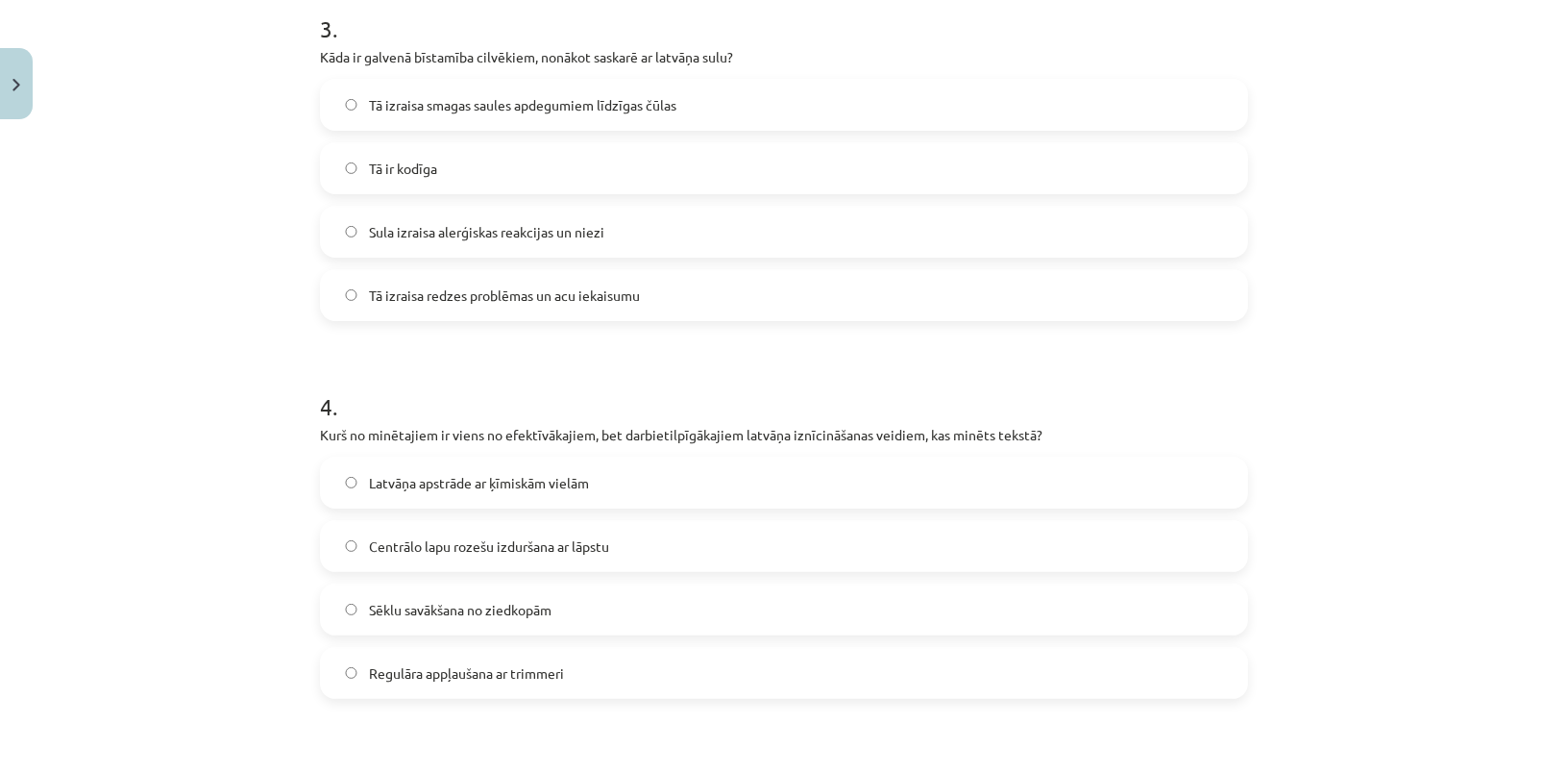
scroll to position [1156, 0]
click at [467, 308] on label "Tā izraisa redzes problēmas un acu iekaisumu" at bounding box center [784, 295] width 924 height 48
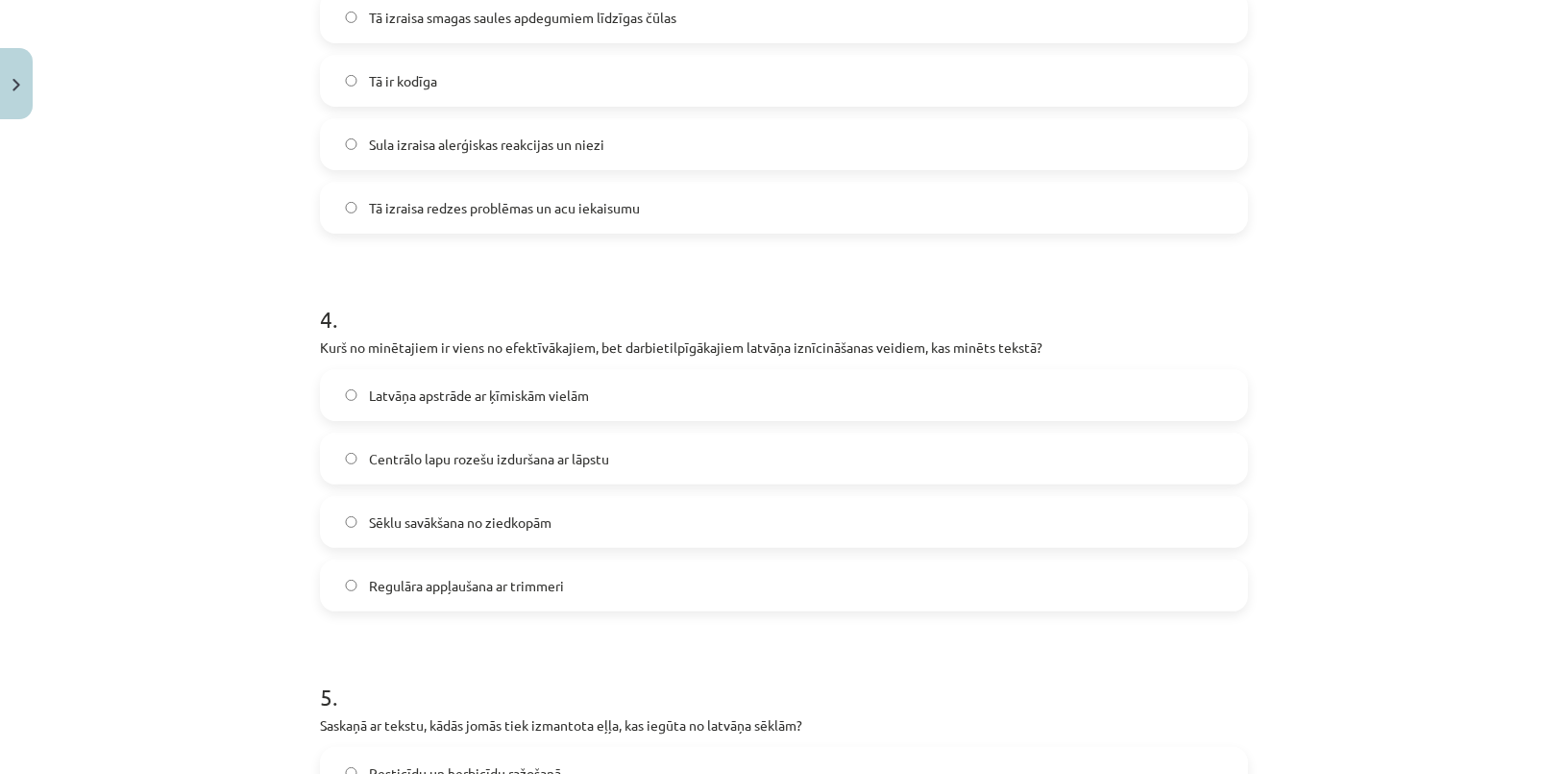
scroll to position [1068, 0]
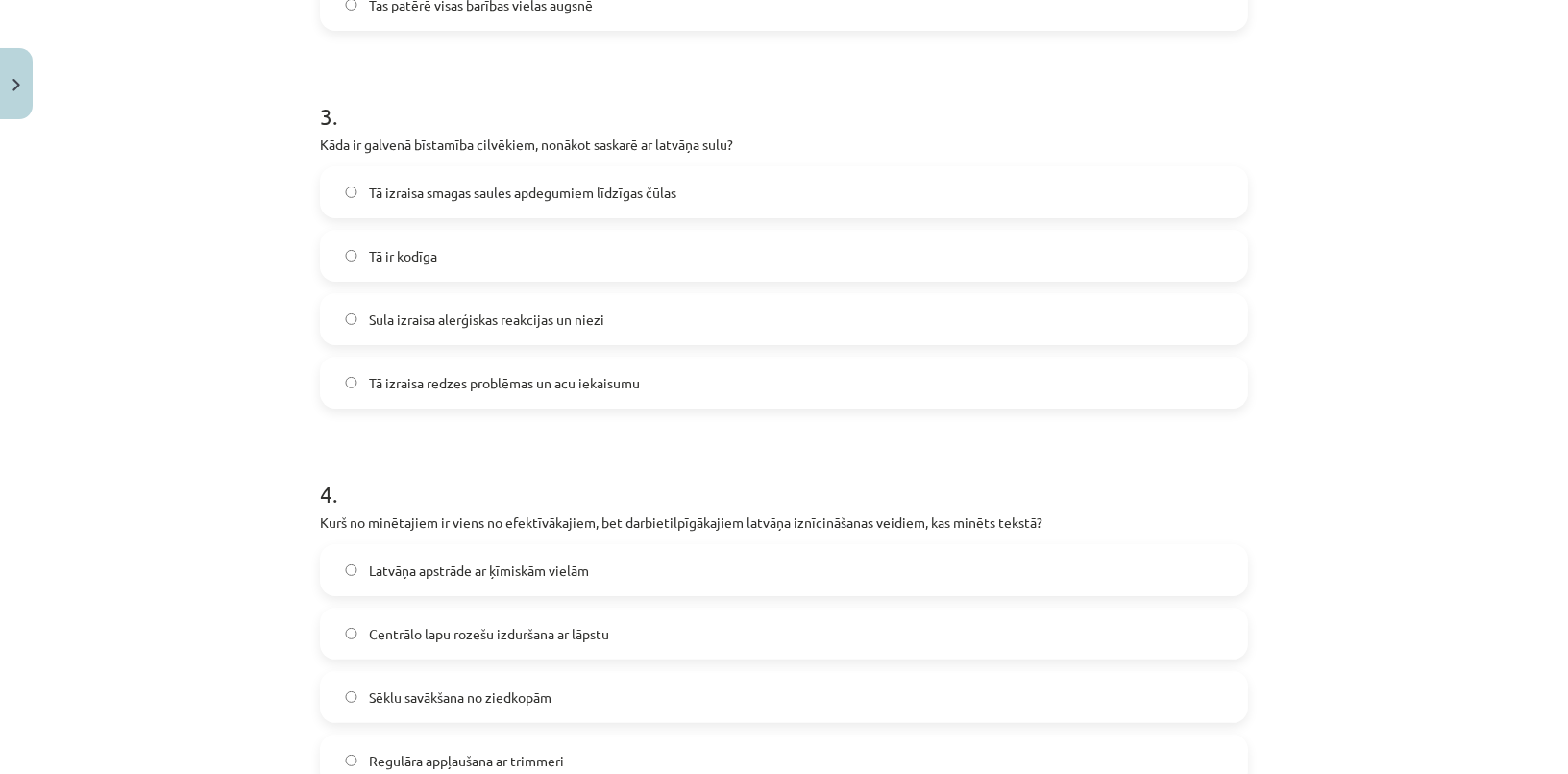
click at [664, 193] on span "Tā izraisa smagas saules apdegumiem līdzīgas čūlas" at bounding box center [523, 192] width 308 height 20
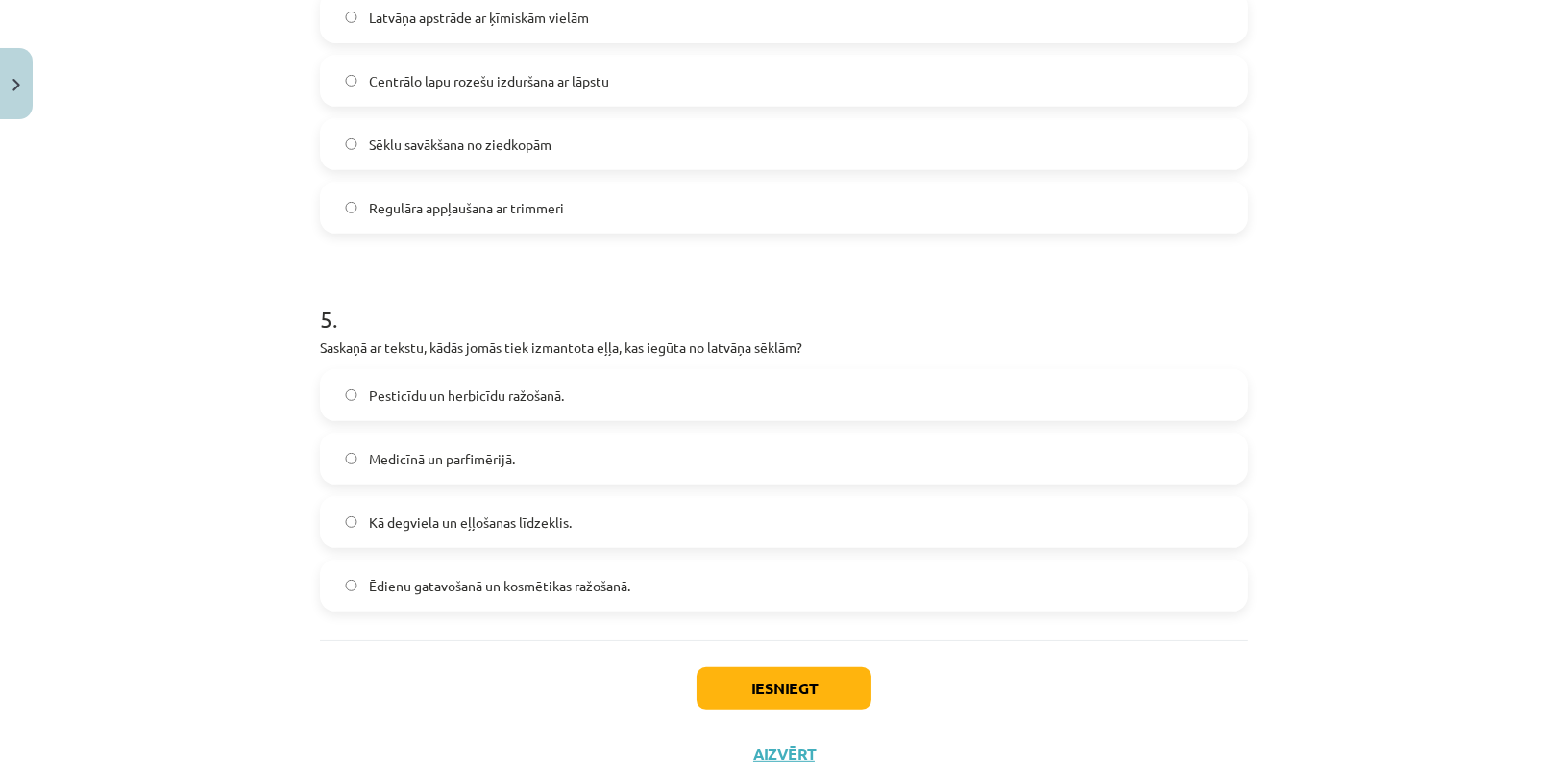
scroll to position [1593, 0]
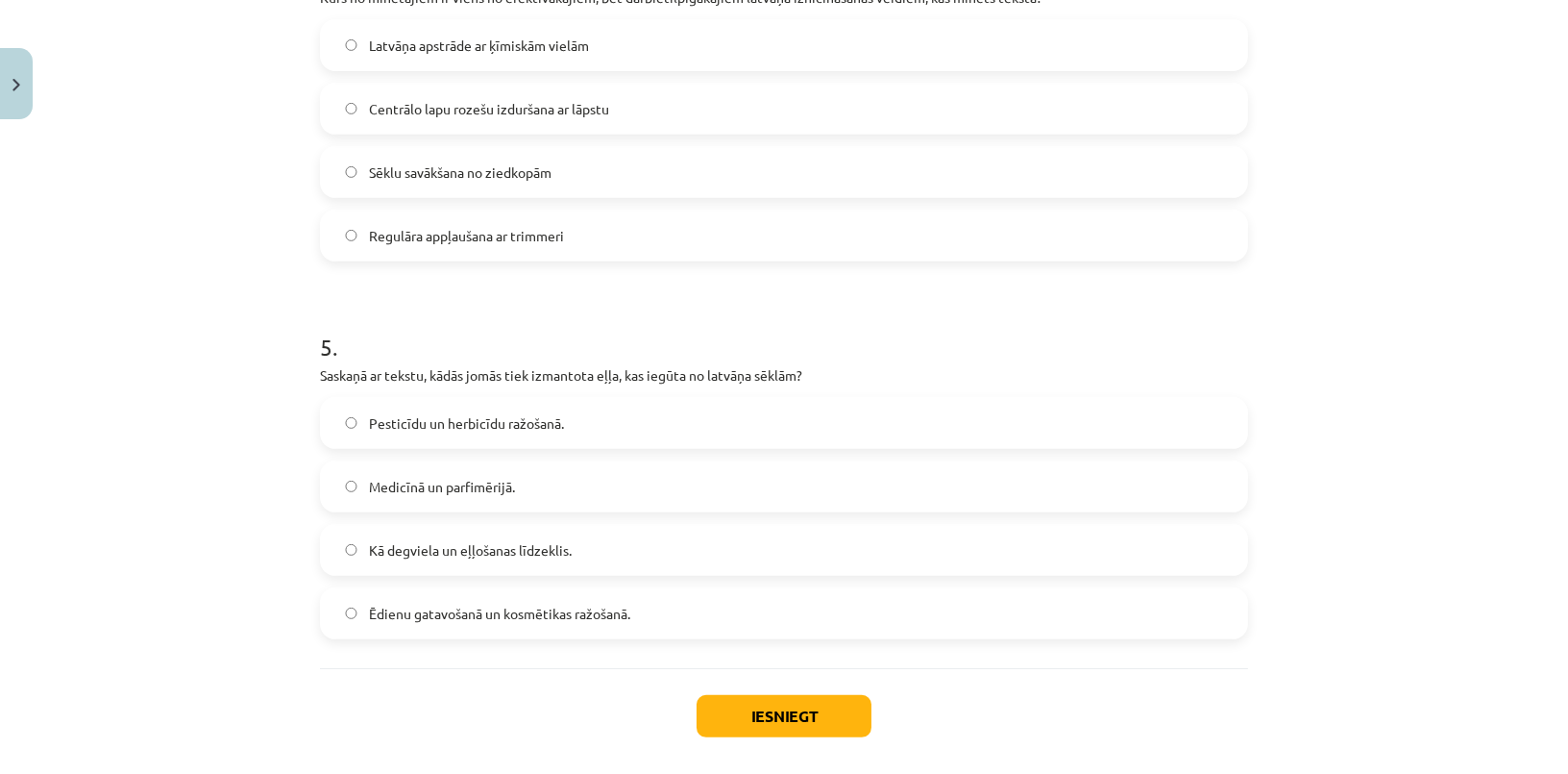
click at [615, 93] on label "Centrālo lapu rozešu izduršana ar lāpstu" at bounding box center [784, 109] width 924 height 48
click at [524, 504] on label "Medicīnā un parfimērijā." at bounding box center [784, 487] width 924 height 48
click at [708, 704] on button "Iesniegt" at bounding box center [784, 716] width 175 height 42
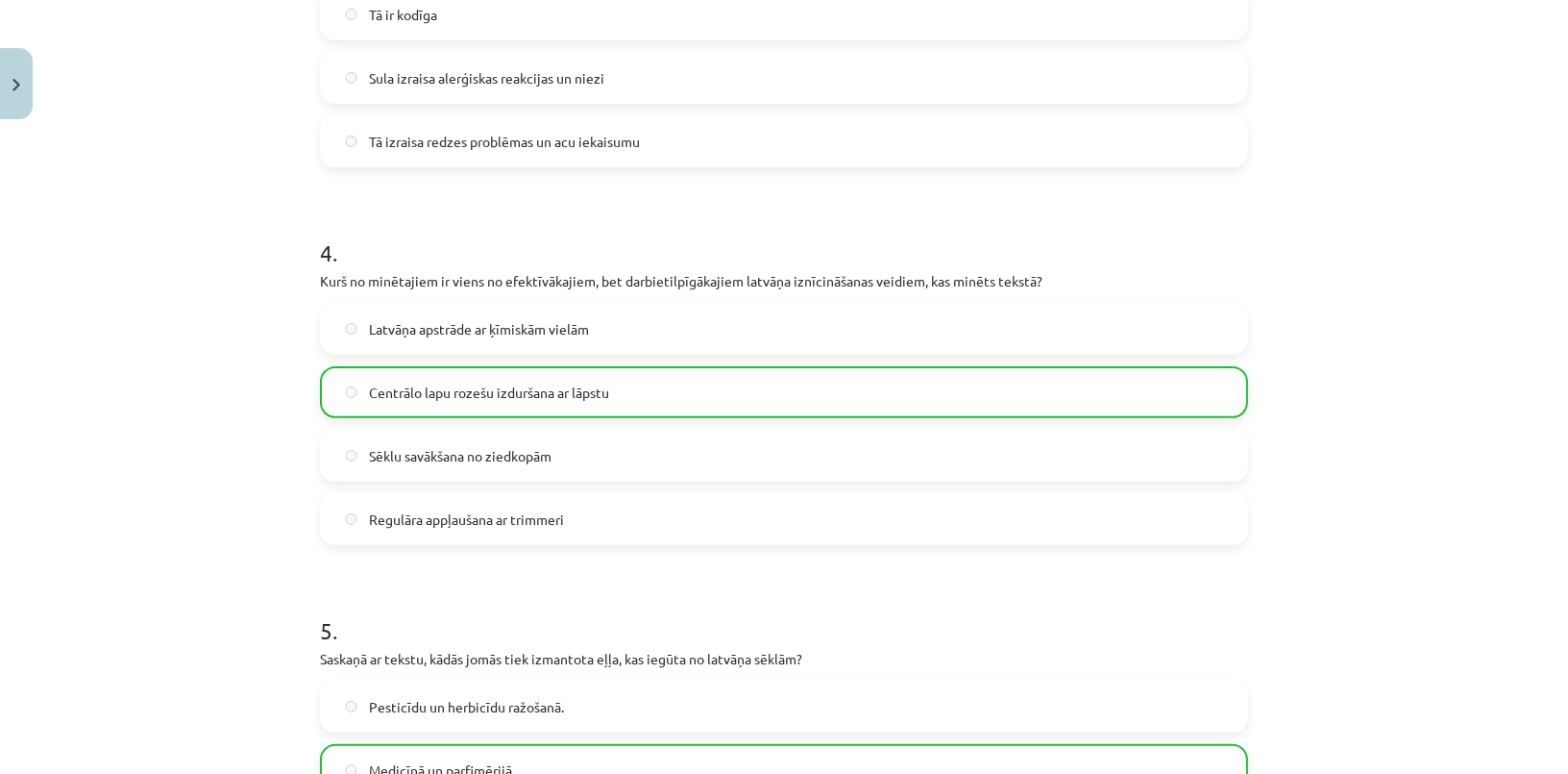
scroll to position [1741, 0]
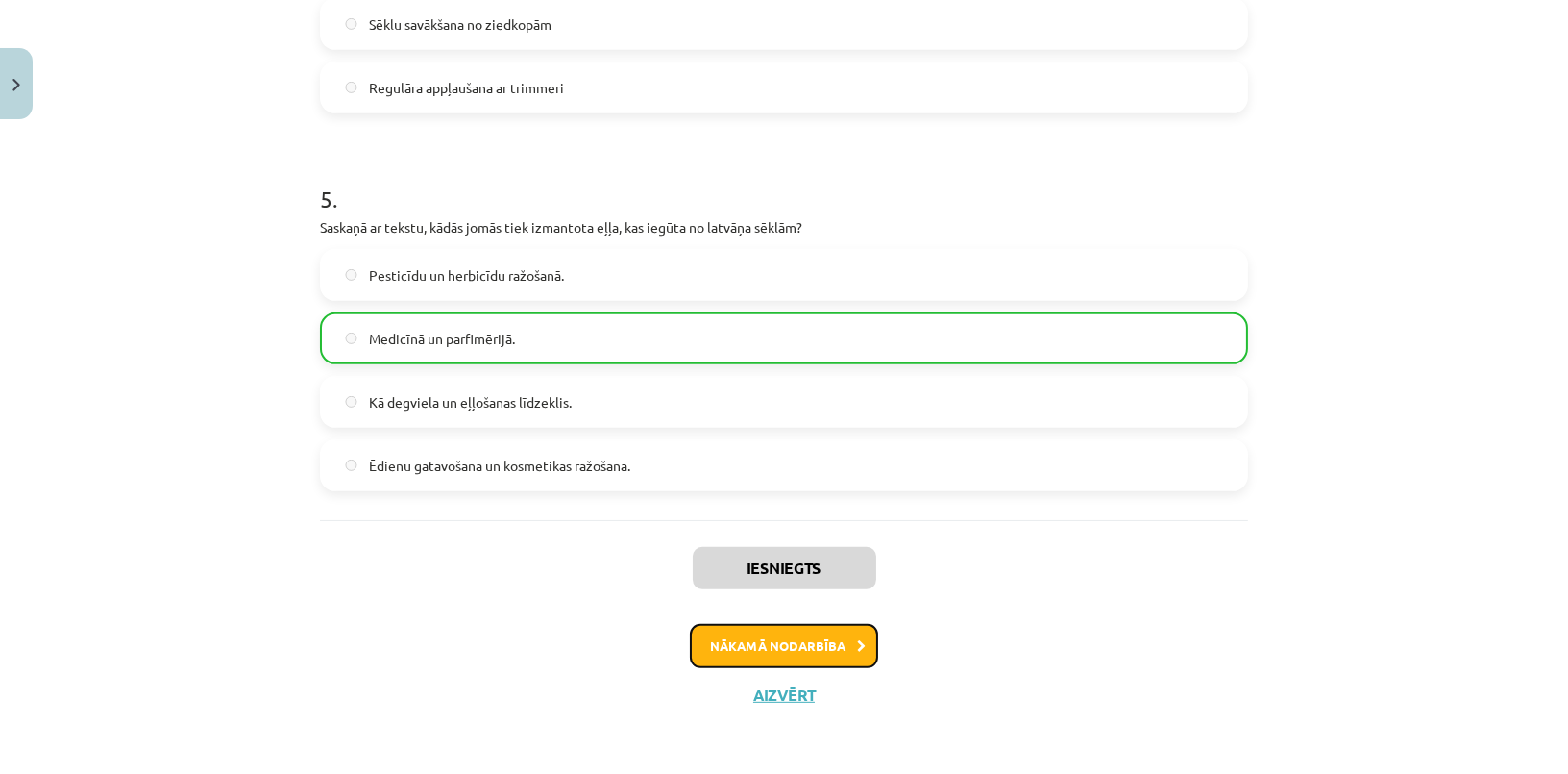
click at [783, 646] on button "Nākamā nodarbība" at bounding box center [784, 646] width 188 height 44
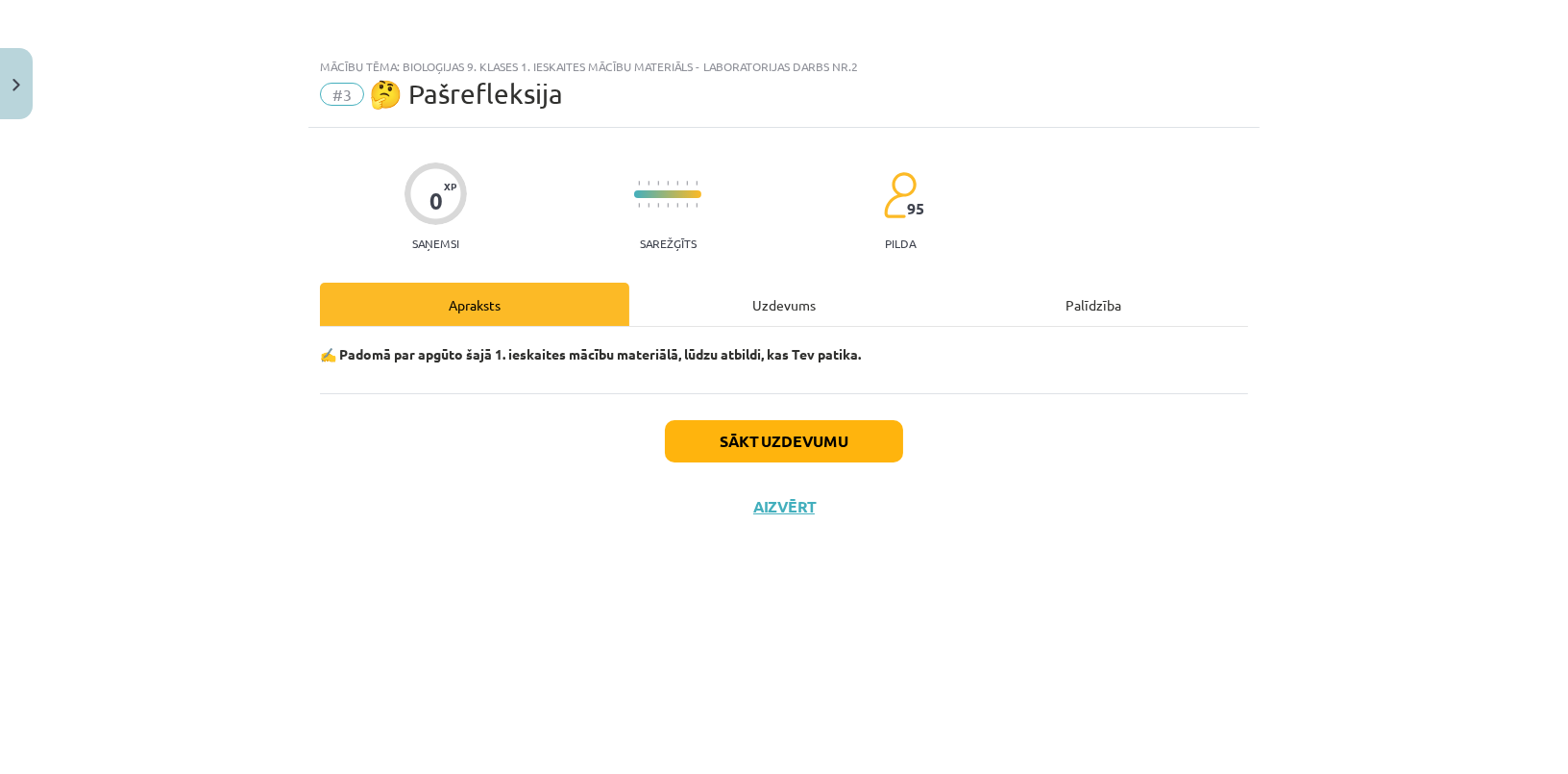
click at [789, 316] on div "Uzdevums" at bounding box center [784, 304] width 310 height 43
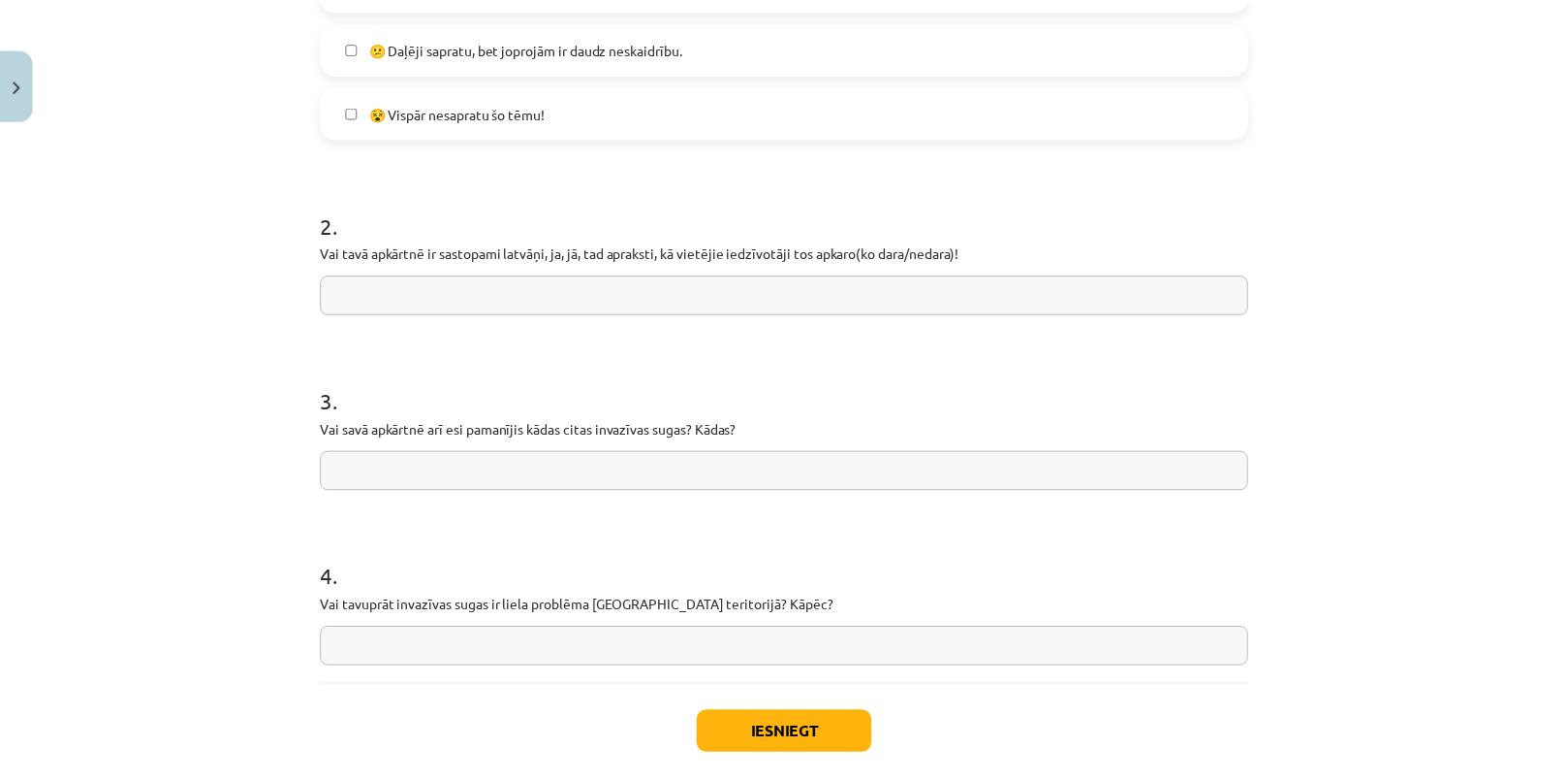
scroll to position [817, 0]
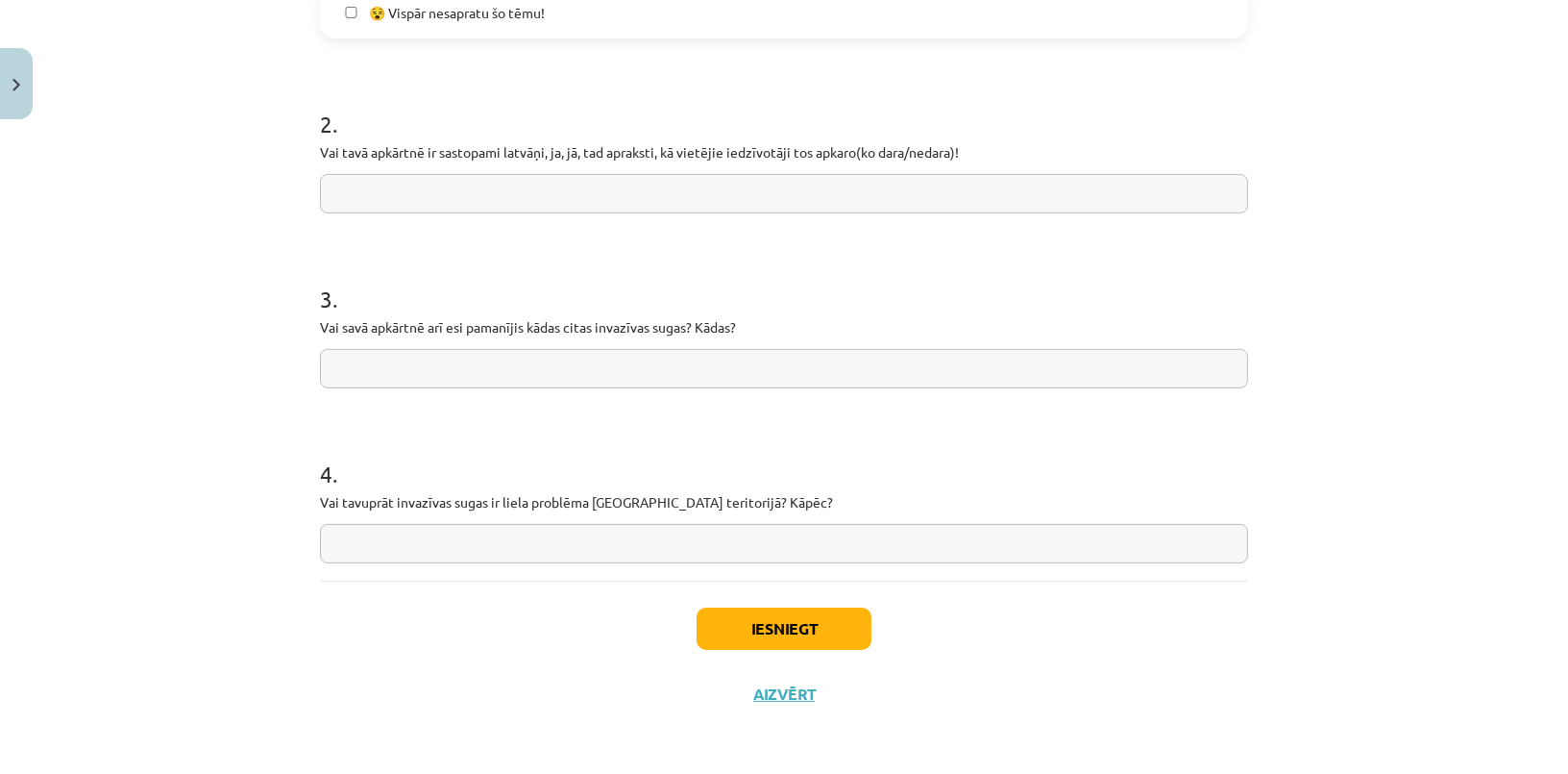
click at [510, 524] on input "text" at bounding box center [784, 543] width 928 height 39
click at [809, 629] on button "Iesniegt" at bounding box center [784, 629] width 175 height 42
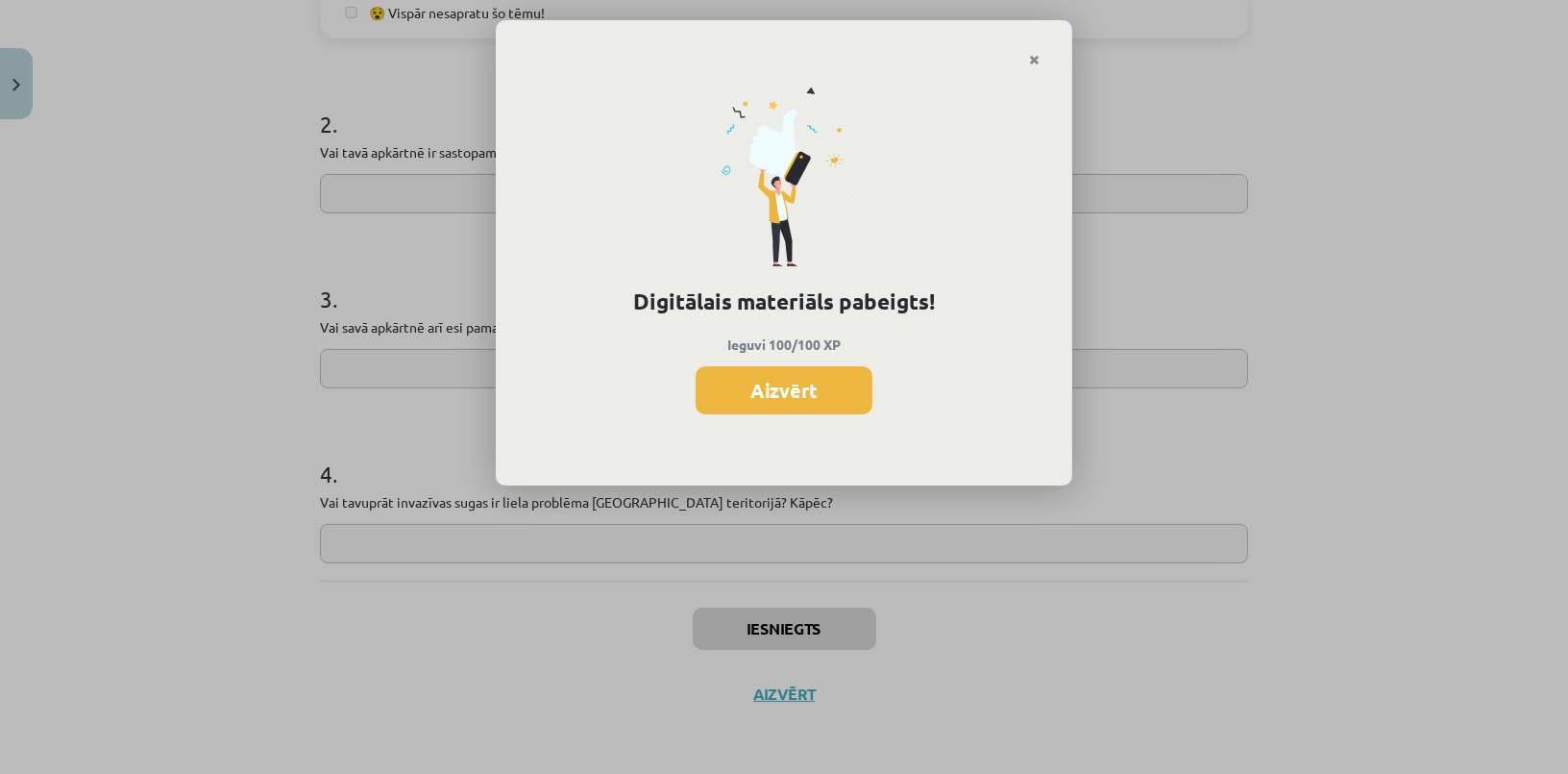
drag, startPoint x: 758, startPoint y: 428, endPoint x: 766, endPoint y: 422, distance: 10.0
click at [765, 423] on div "Digitālais materiāls pabeigts! Ieguvi 100/100 XP Aizvērt" at bounding box center [784, 277] width 577 height 419
click at [805, 358] on div "Digitālais materiāls pabeigts! Ieguvi 100/100 XP Aizvērt" at bounding box center [784, 277] width 577 height 419
click at [785, 375] on button "Aizvērt" at bounding box center [784, 390] width 177 height 48
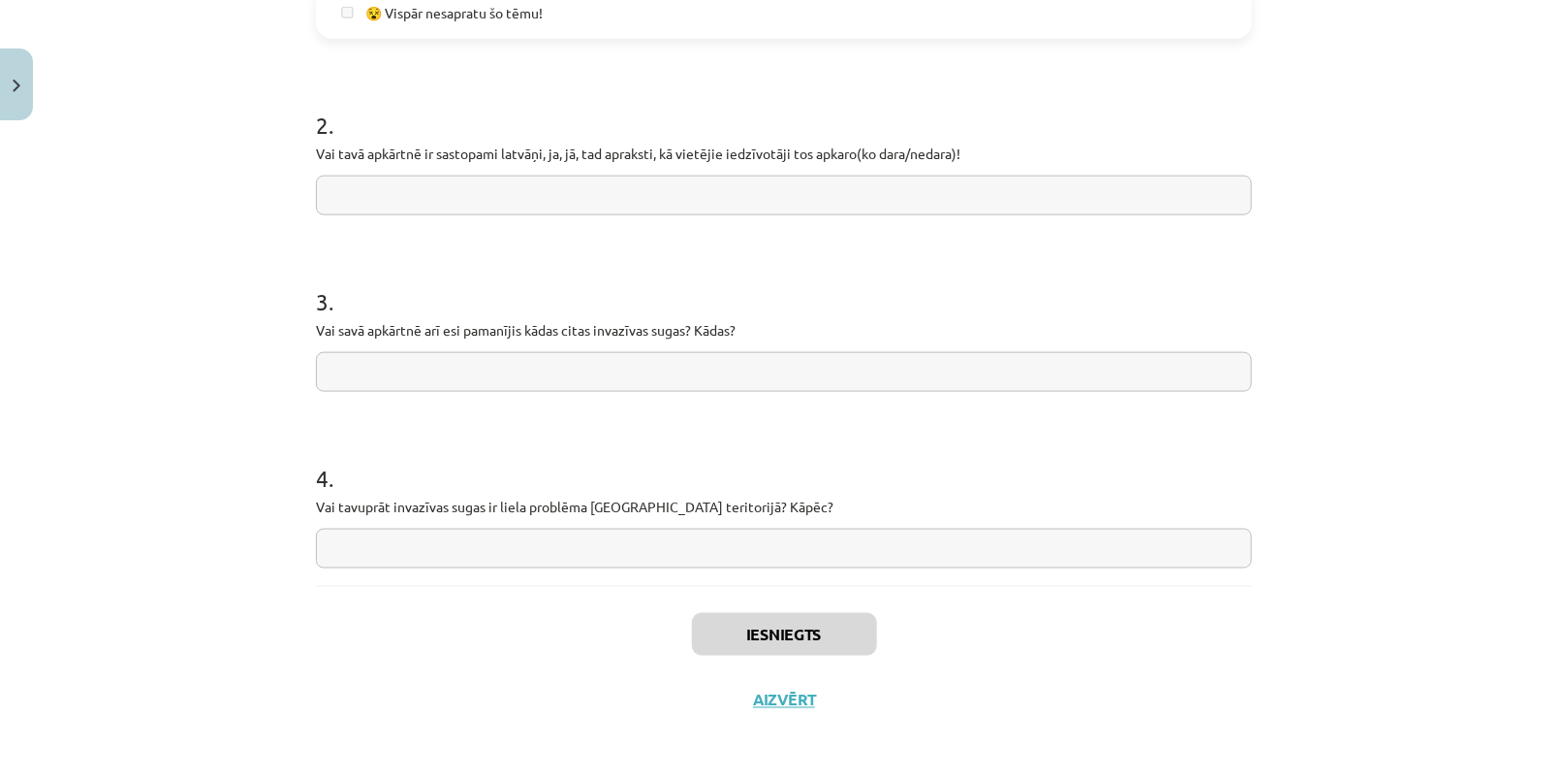
scroll to position [476, 0]
click at [787, 695] on button "Aizvērt" at bounding box center [784, 700] width 74 height 19
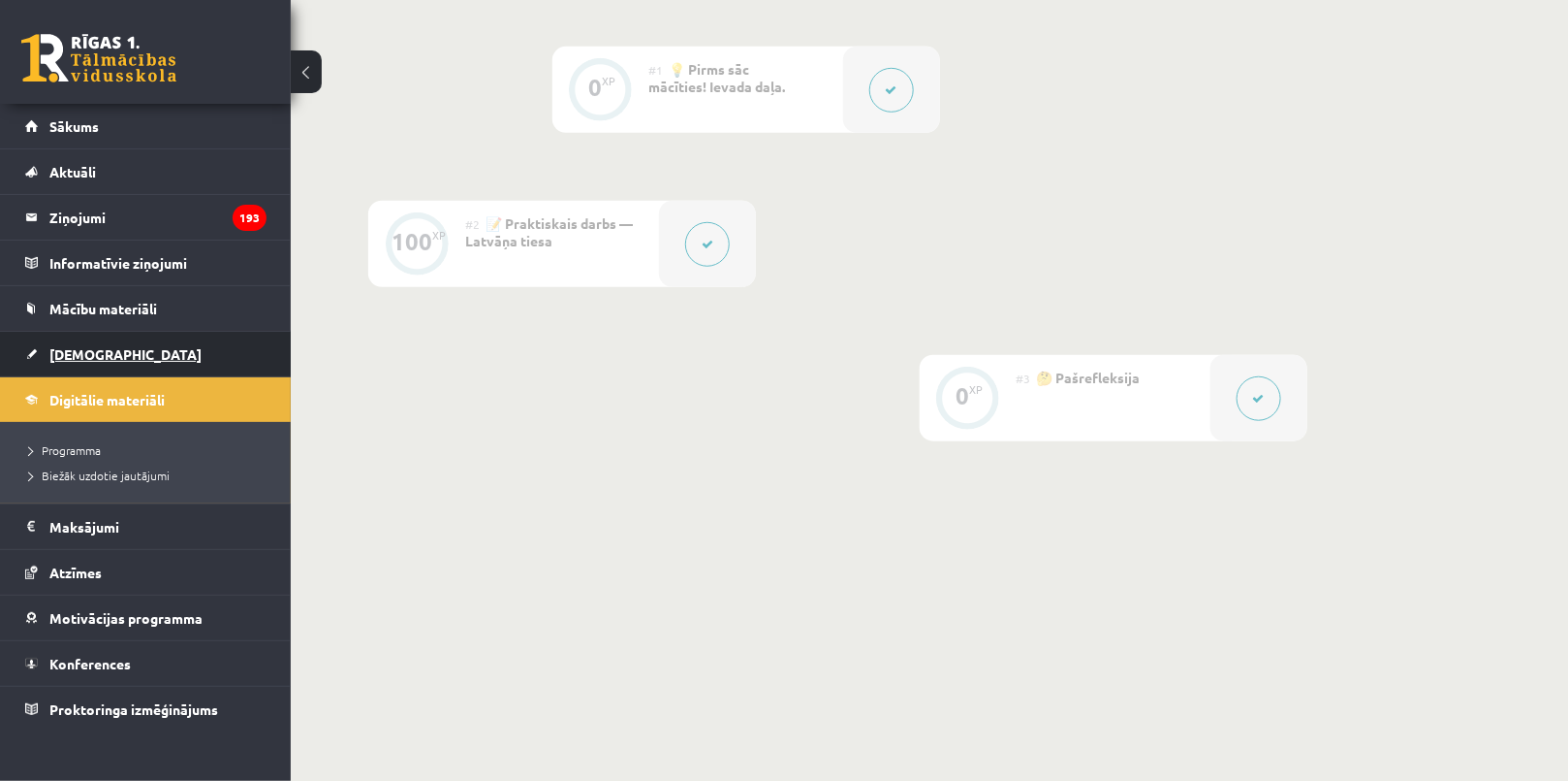
click at [120, 348] on link "[DEMOGRAPHIC_DATA]" at bounding box center [145, 354] width 241 height 45
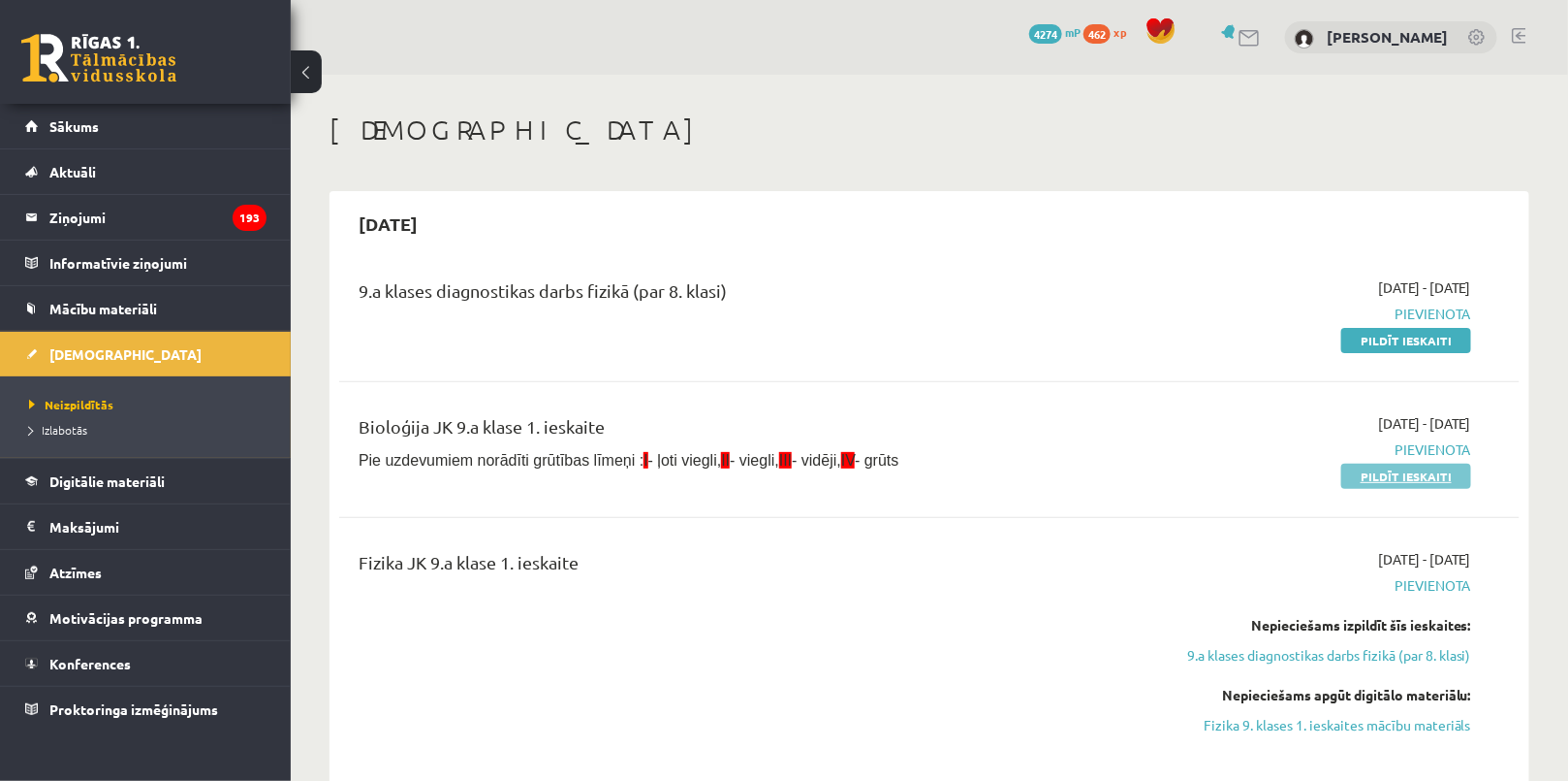
click at [1368, 485] on link "Pildīt ieskaiti" at bounding box center [1406, 476] width 130 height 25
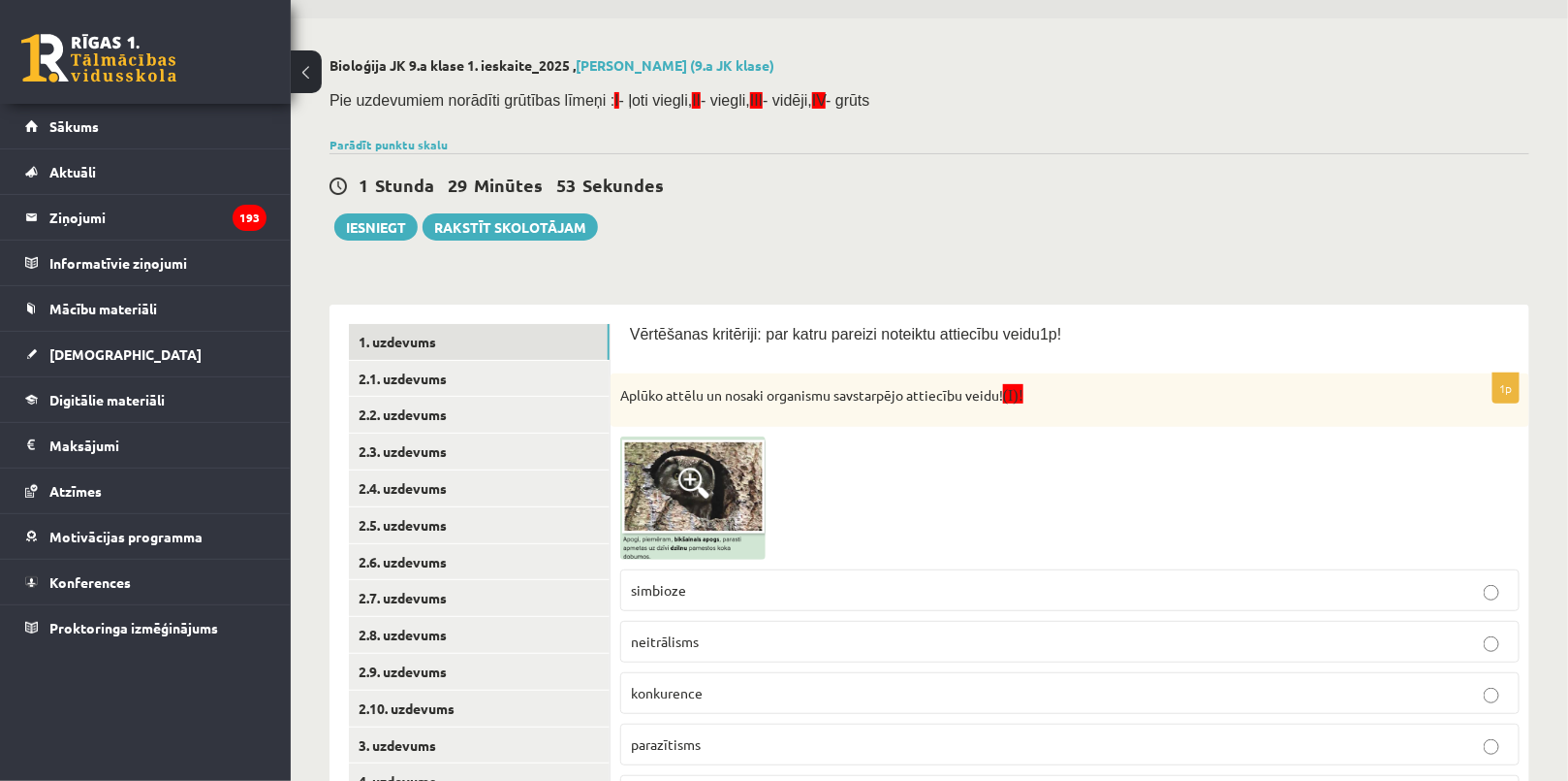
scroll to position [87, 0]
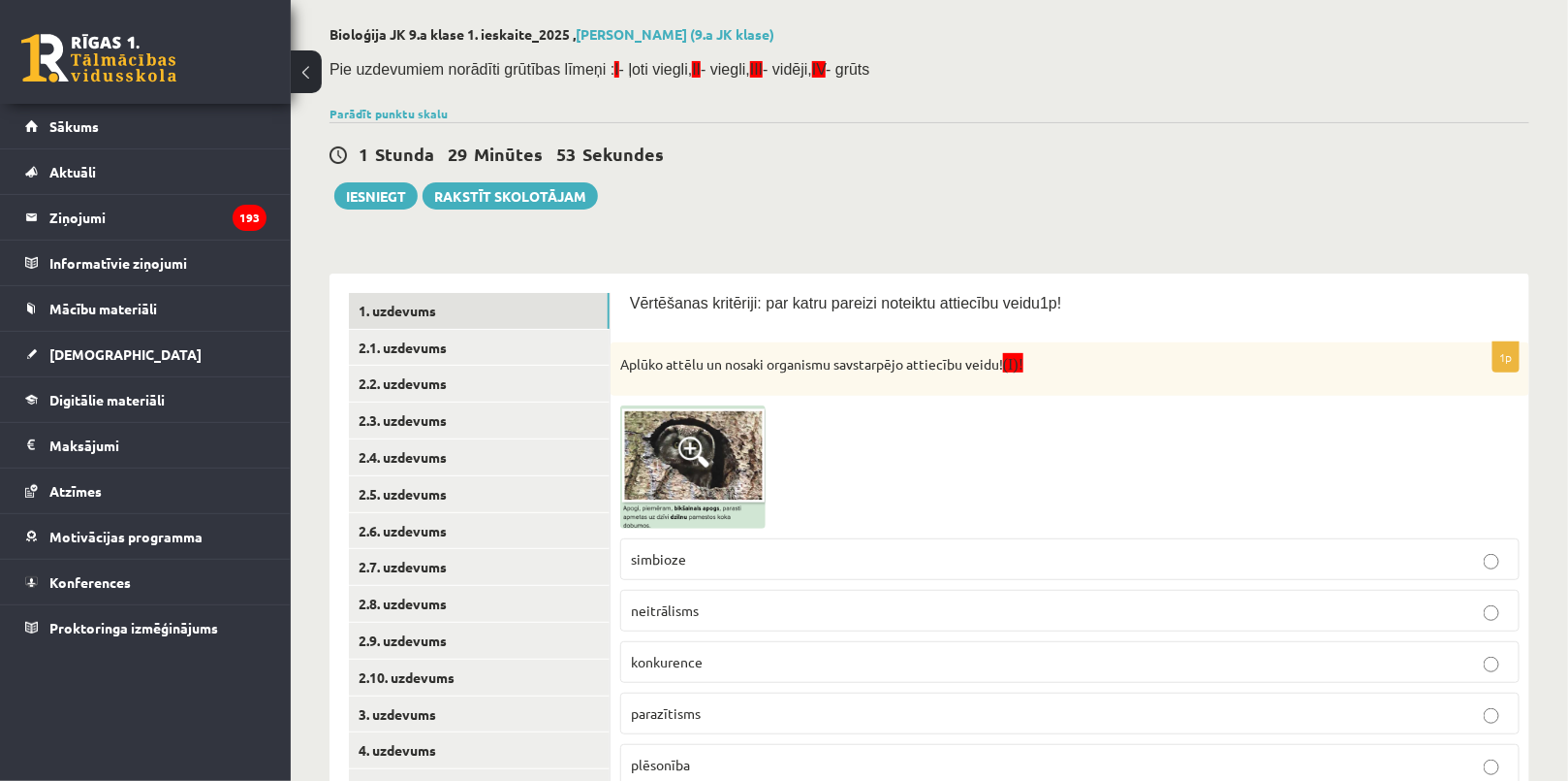
click at [692, 483] on img at bounding box center [693, 467] width 145 height 123
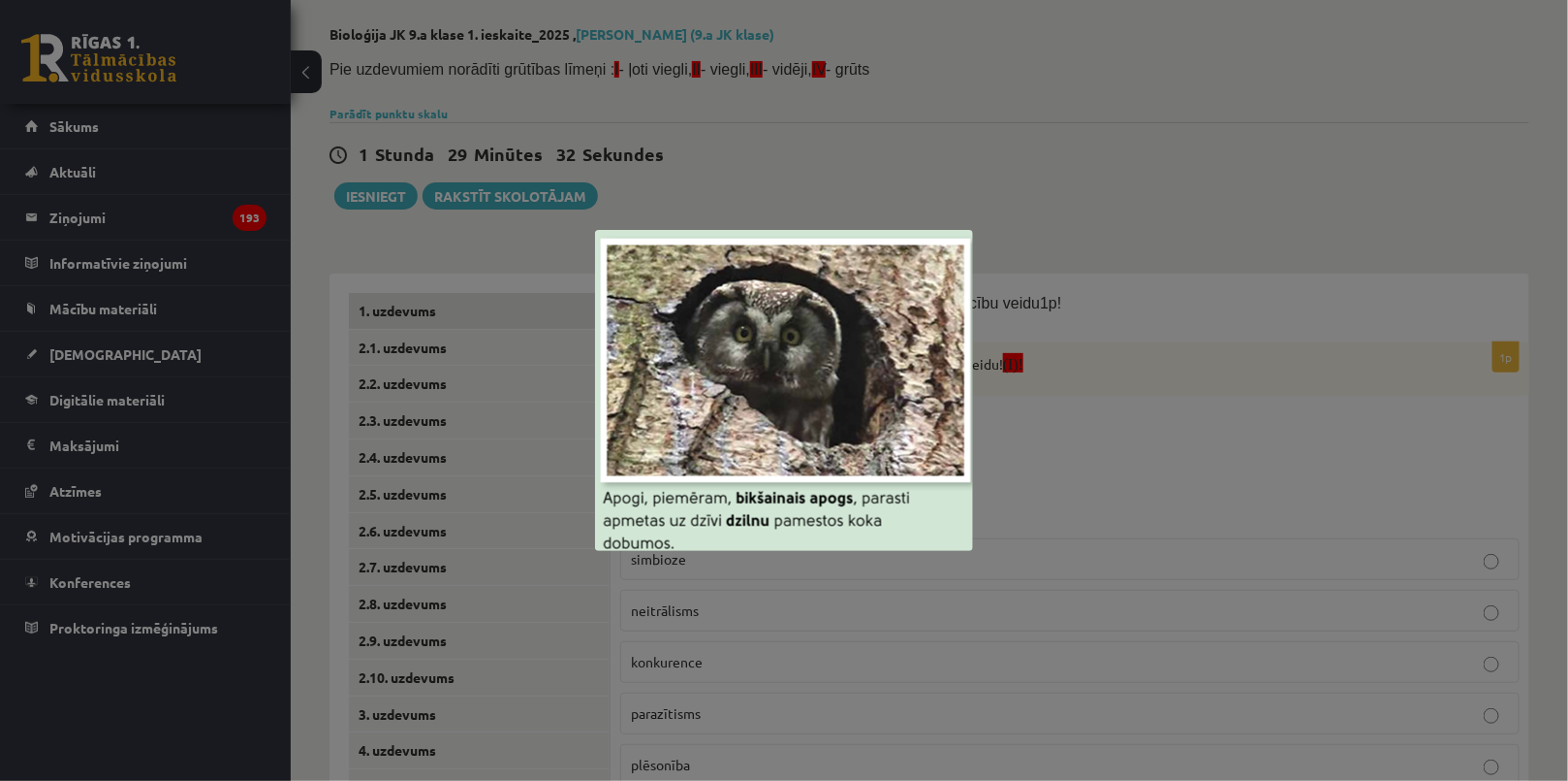
click at [796, 163] on div at bounding box center [784, 390] width 1568 height 781
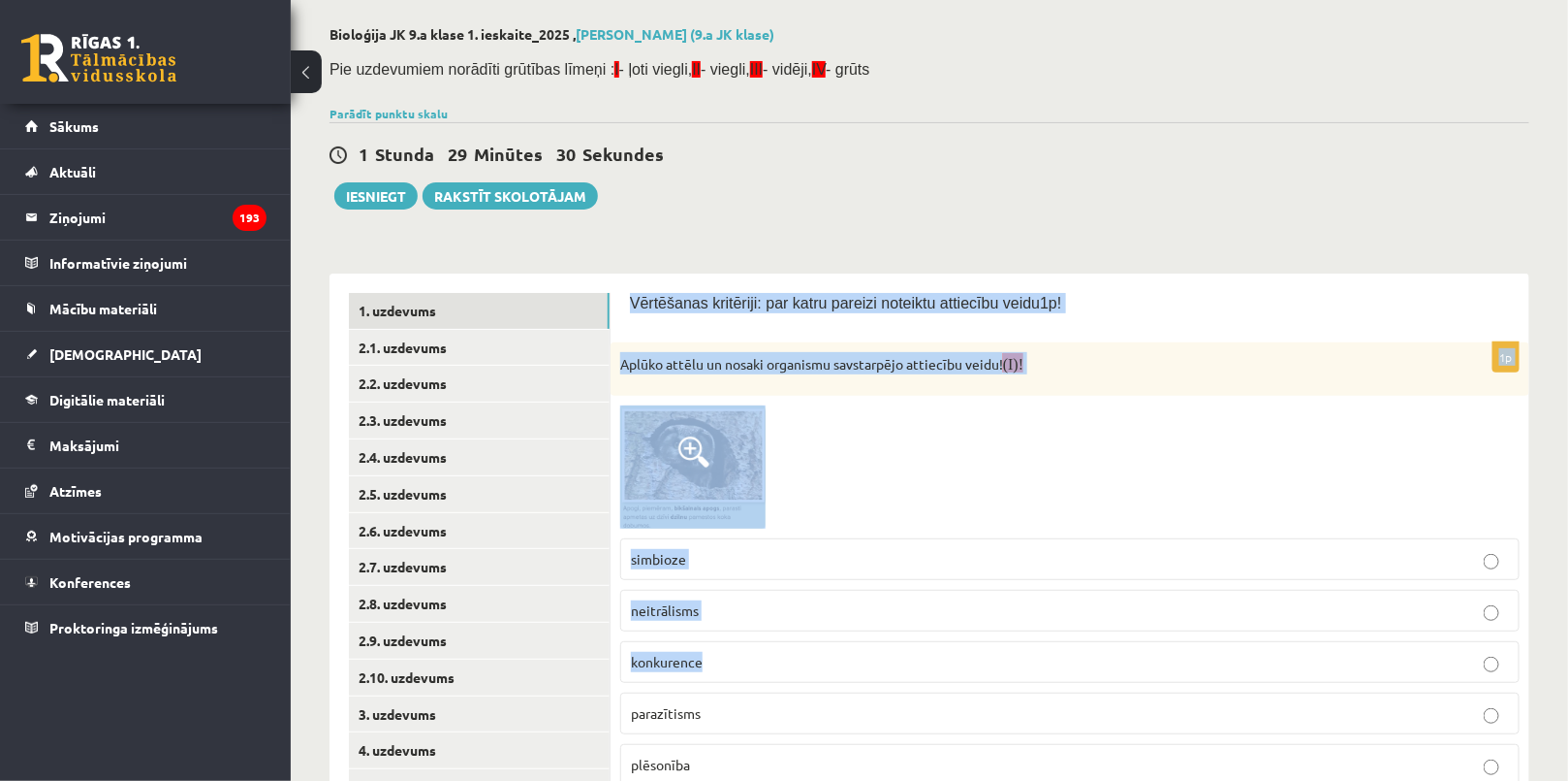
drag, startPoint x: 629, startPoint y: 299, endPoint x: 1152, endPoint y: 350, distance: 525.5
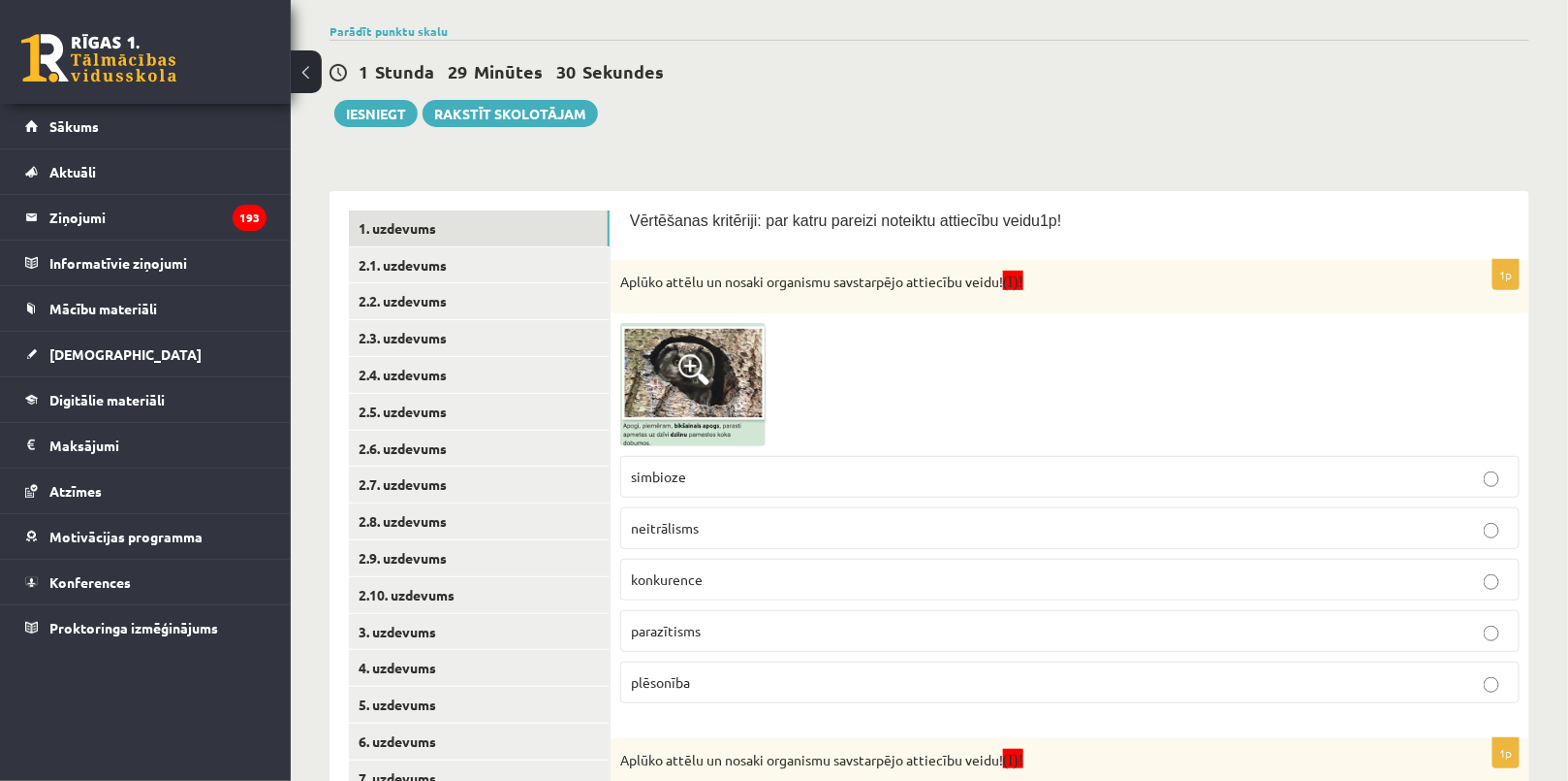
scroll to position [264, 0]
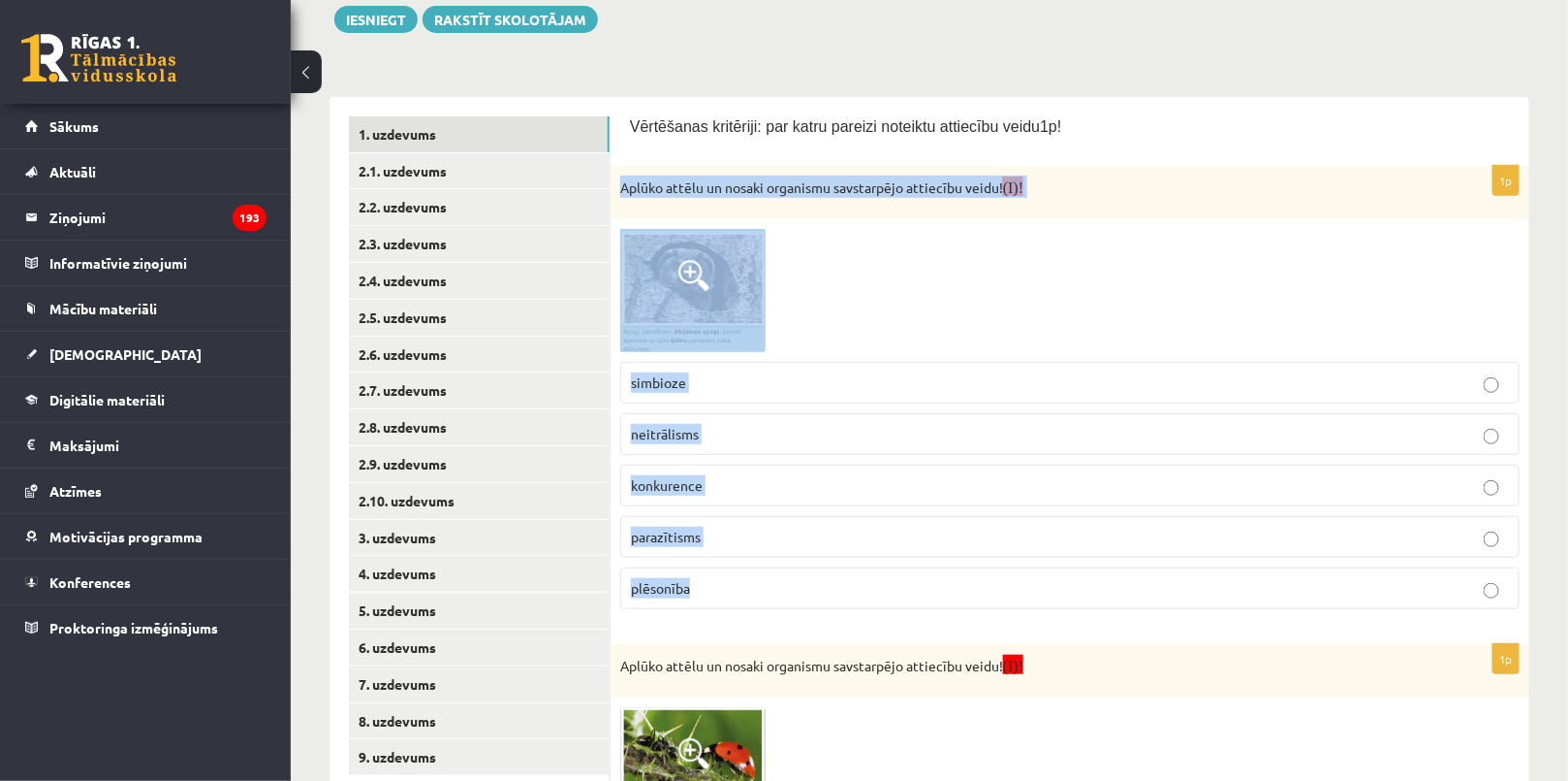
drag, startPoint x: 686, startPoint y: 245, endPoint x: 935, endPoint y: 590, distance: 425.5
click at [935, 590] on div "1p Aplūko attēlu un nosaki organismu savstarpējo attiecību veidu! (I)! simbioze…" at bounding box center [1070, 395] width 918 height 459
copy div "Aplūko attēlu un nosaki organismu savstarpējo attiecību veidu! (I)! simbioze ne…"
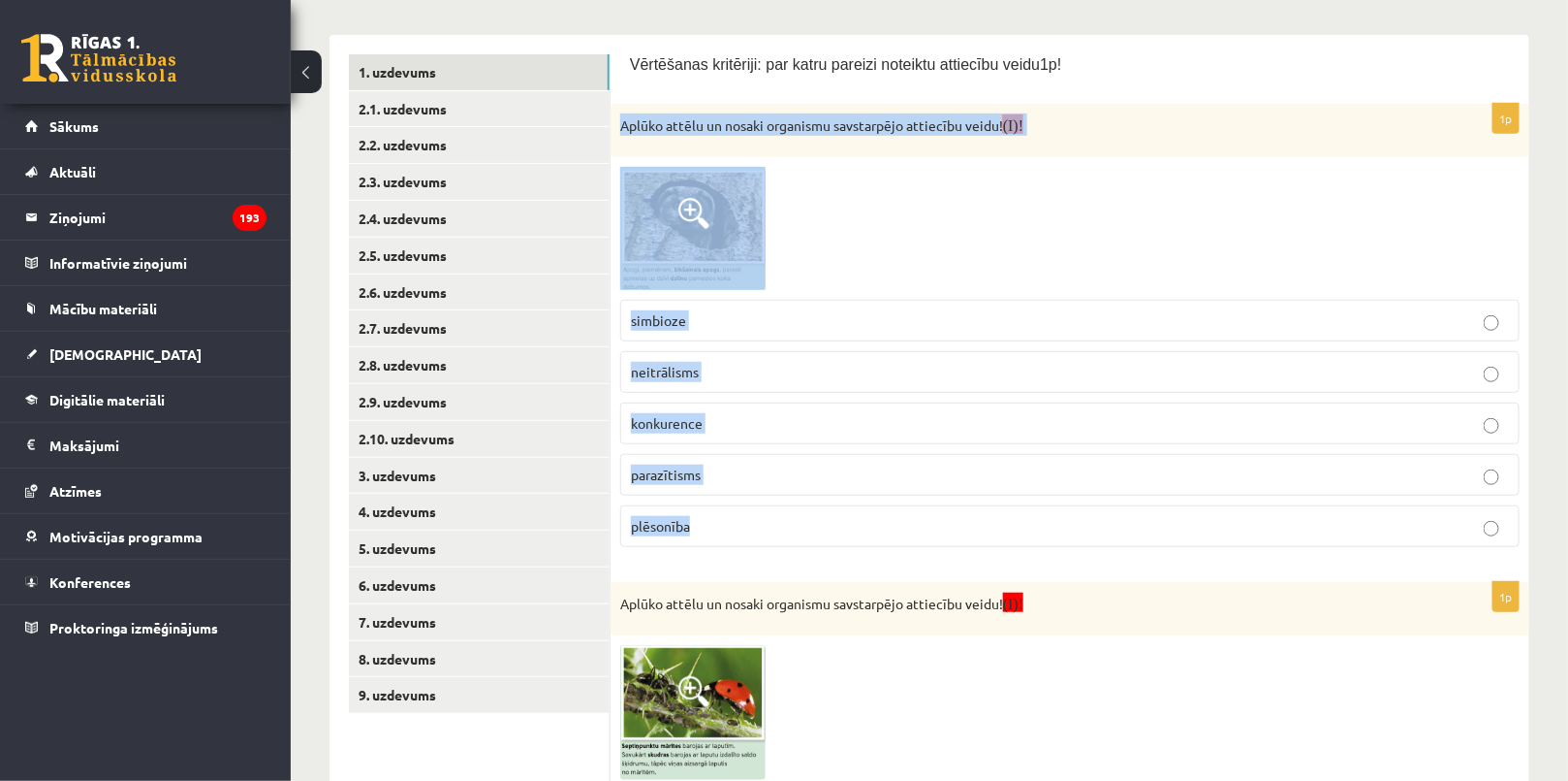
scroll to position [352, 0]
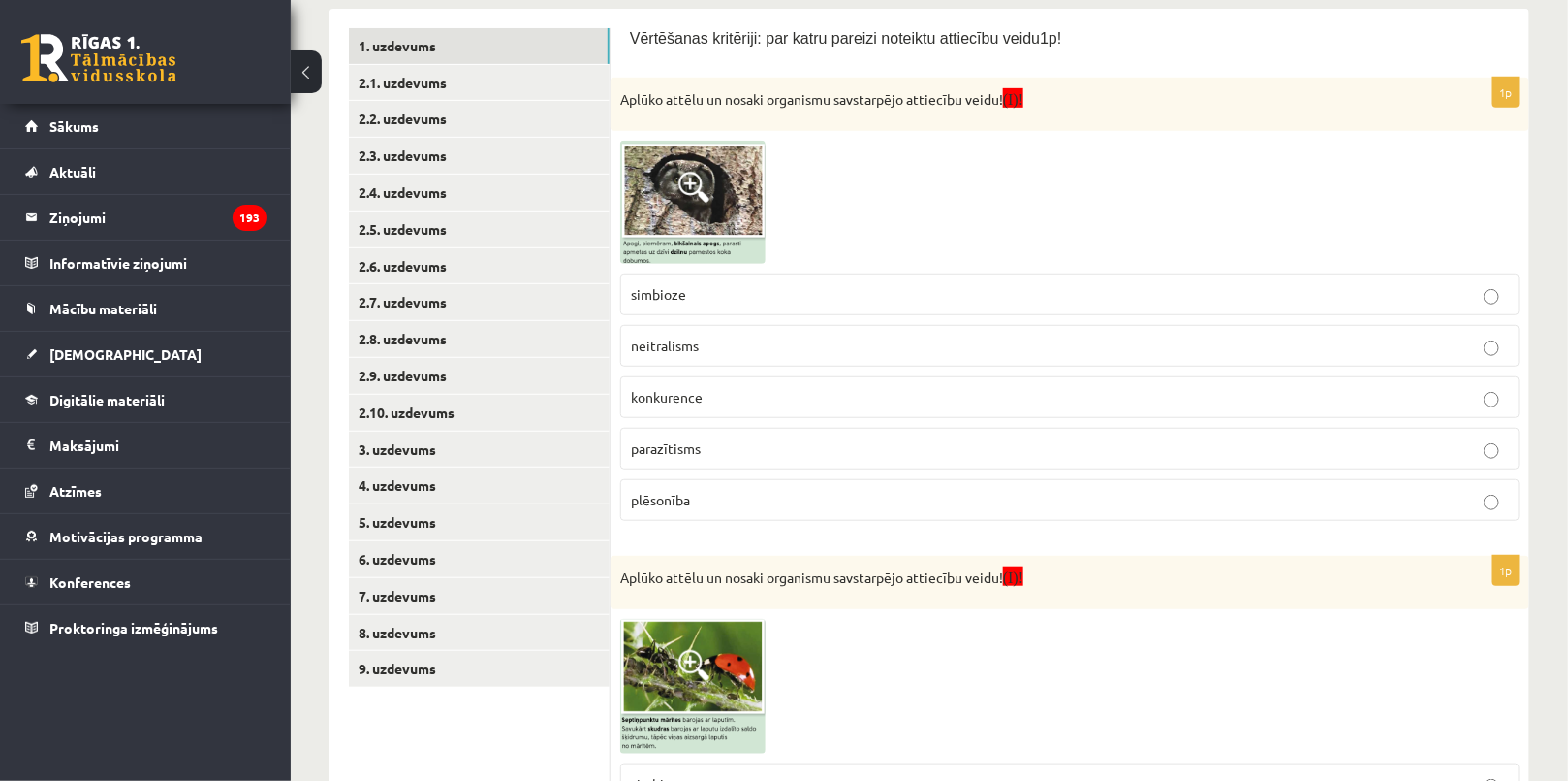
click at [1040, 17] on div "Vērtēšanas kritēriji: par katru pareizi noteiktu attiecību veidu1p! 1p Aplūko a…" at bounding box center [1070, 770] width 918 height 1523
click at [718, 343] on p "neitrālisms" at bounding box center [1070, 345] width 878 height 20
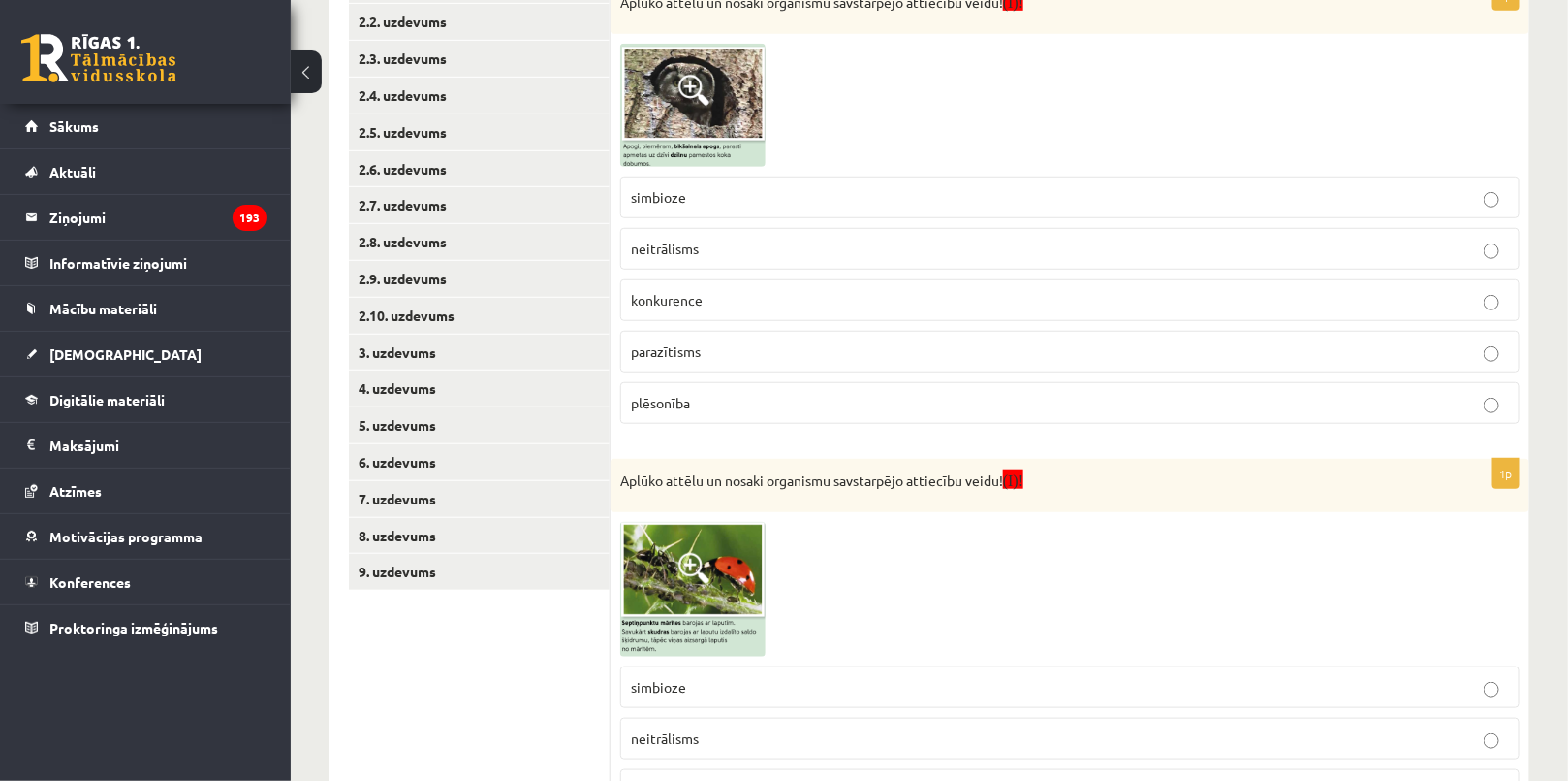
scroll to position [794, 0]
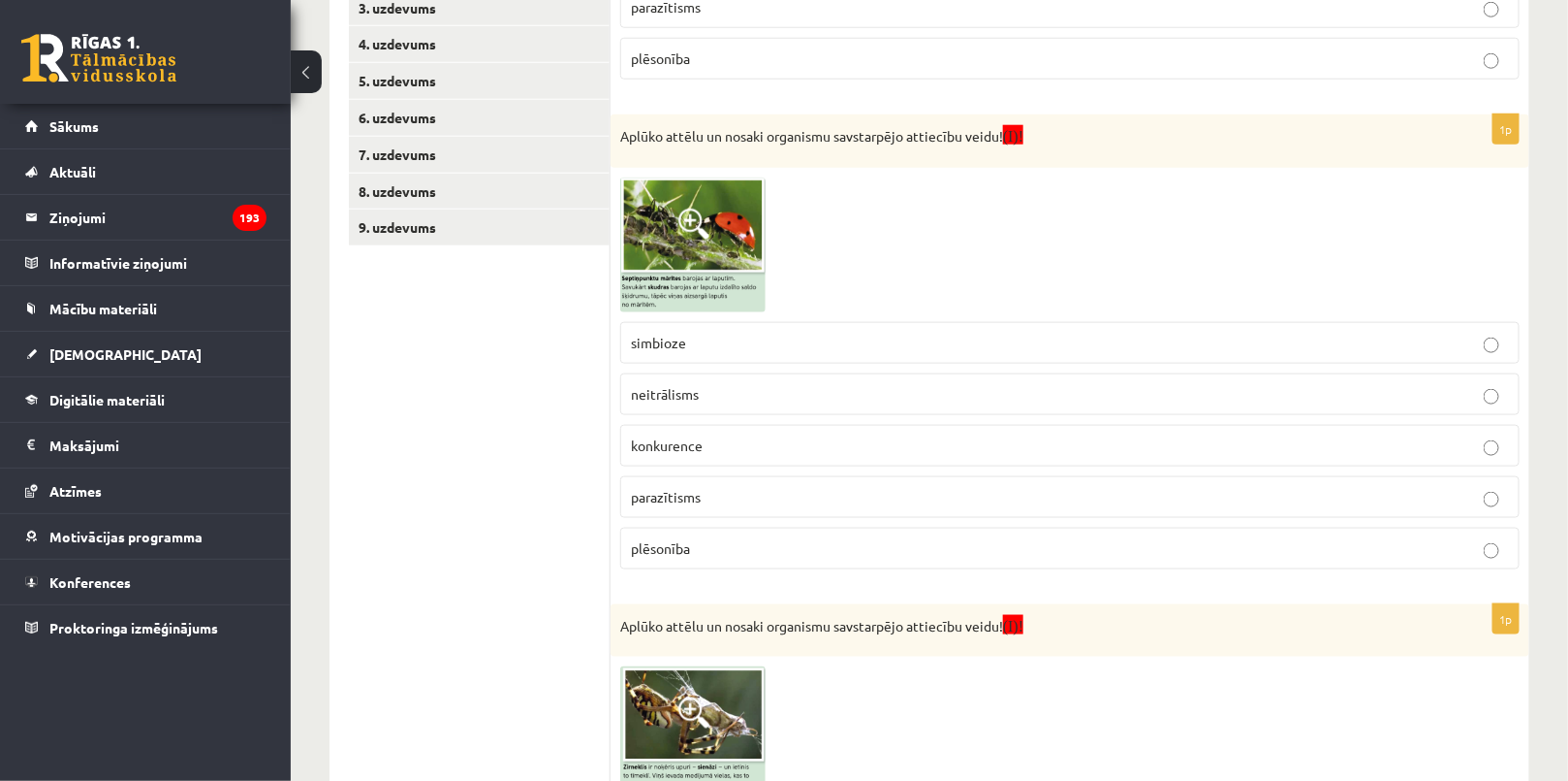
click at [701, 255] on img at bounding box center [693, 244] width 145 height 135
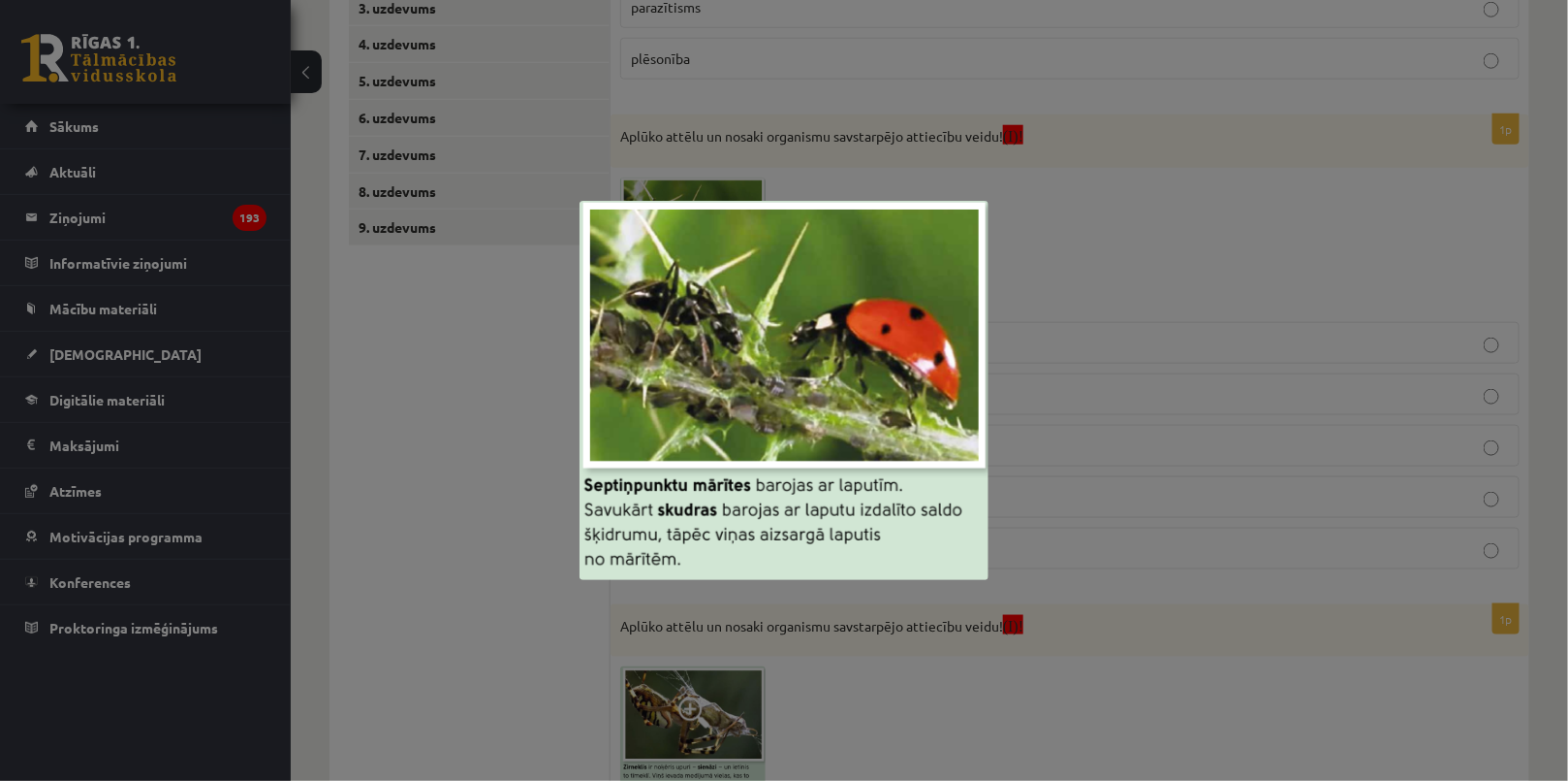
drag, startPoint x: 435, startPoint y: 448, endPoint x: 616, endPoint y: 249, distance: 269.0
click at [434, 448] on div at bounding box center [784, 390] width 1568 height 781
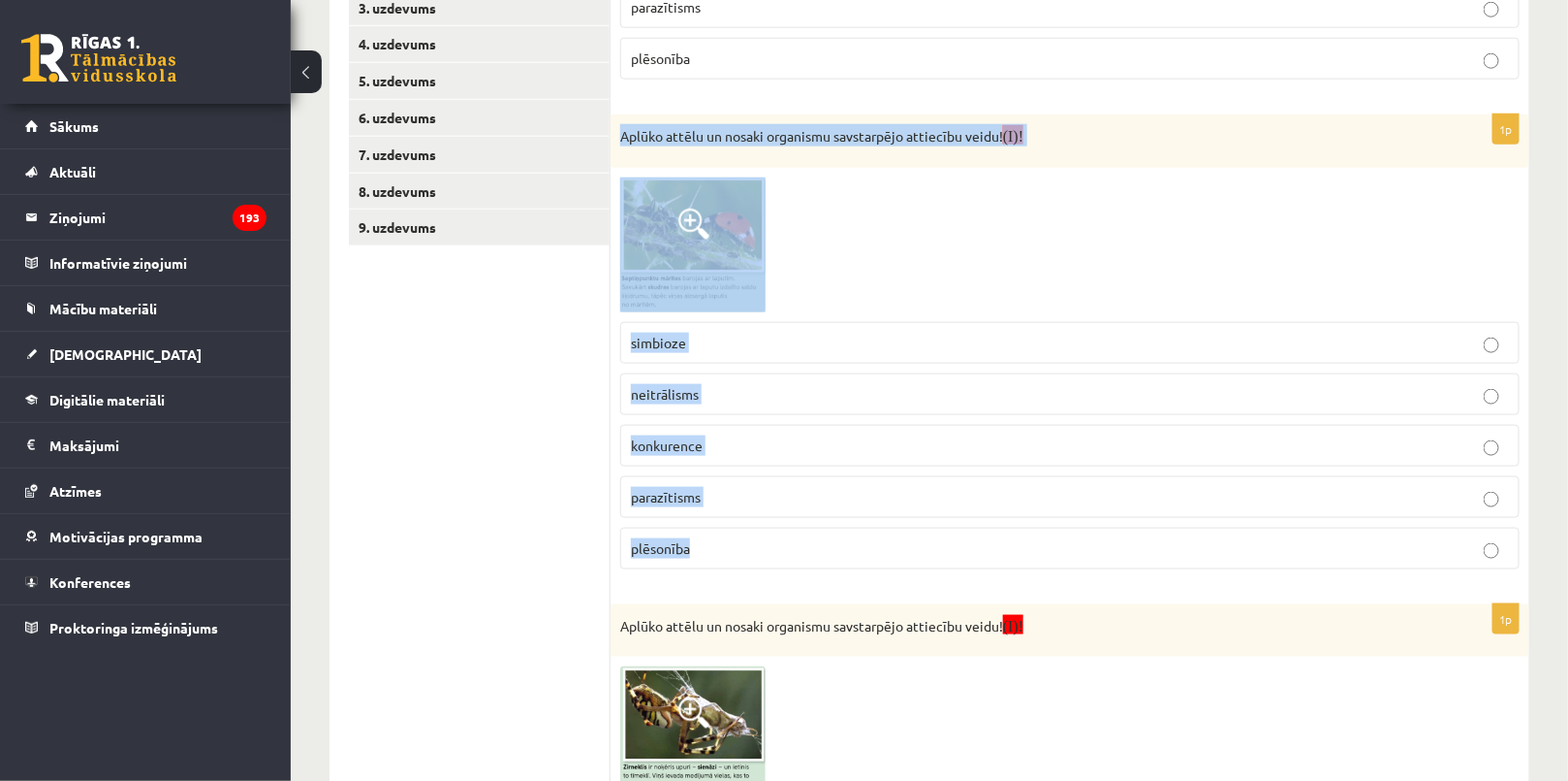
drag, startPoint x: 617, startPoint y: 129, endPoint x: 834, endPoint y: 565, distance: 487.0
click at [834, 565] on div "1p Aplūko attēlu un nosaki organismu savstarpējo attiecību veidu! (I)! simbioze…" at bounding box center [1070, 349] width 918 height 471
copy div "Aplūko attēlu un nosaki organismu savstarpējo attiecību veidu! (I)! simbioze ne…"
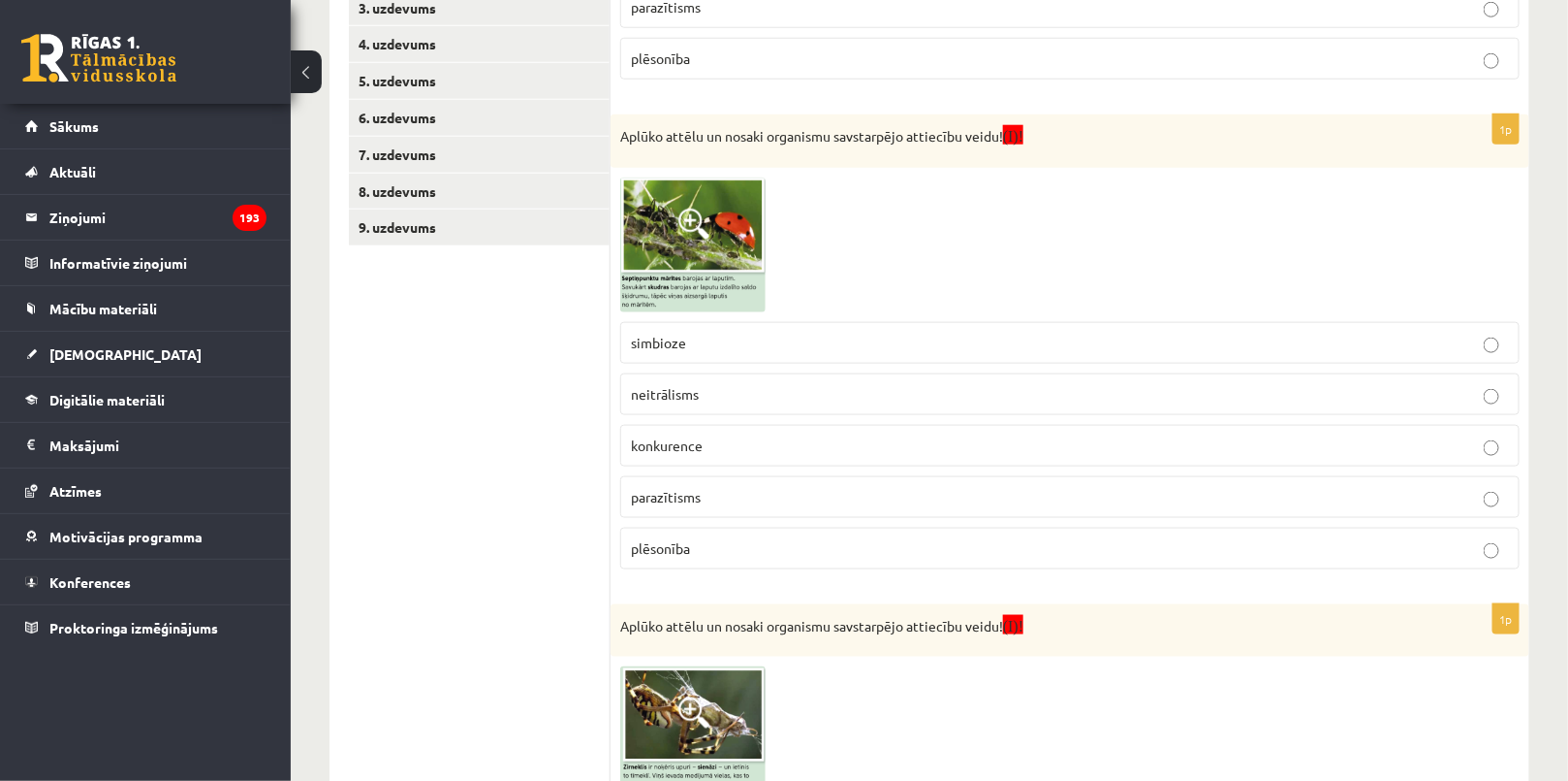
click at [545, 419] on ul "1. uzdevums 2.1. uzdevums 2.2. uzdevums 2.3. uzdevums 2.4. uzdevums 2.5. uzdevu…" at bounding box center [480, 329] width 262 height 1484
click at [751, 342] on p "simbioze" at bounding box center [1070, 342] width 878 height 20
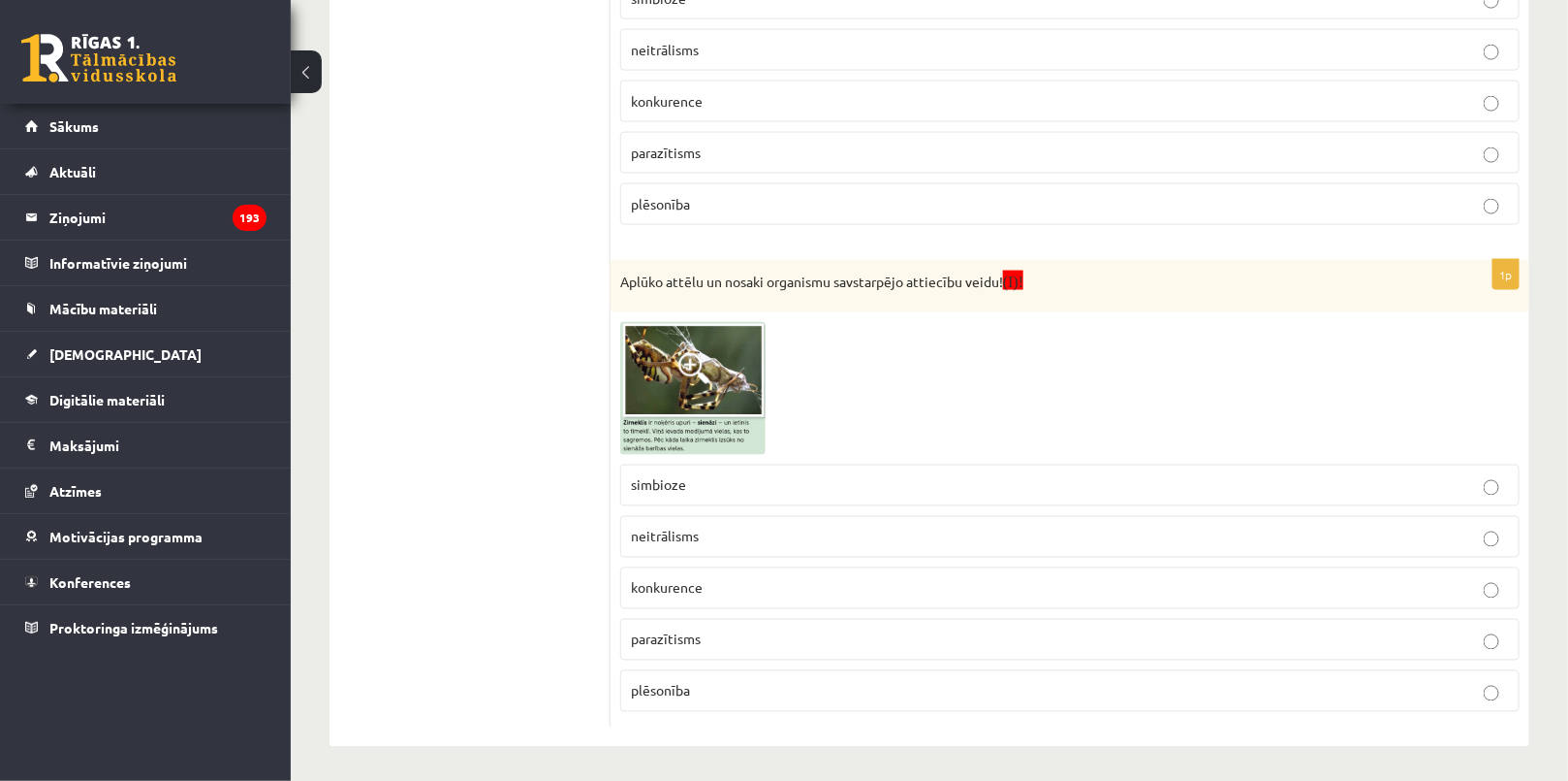
click at [691, 378] on span at bounding box center [694, 369] width 31 height 31
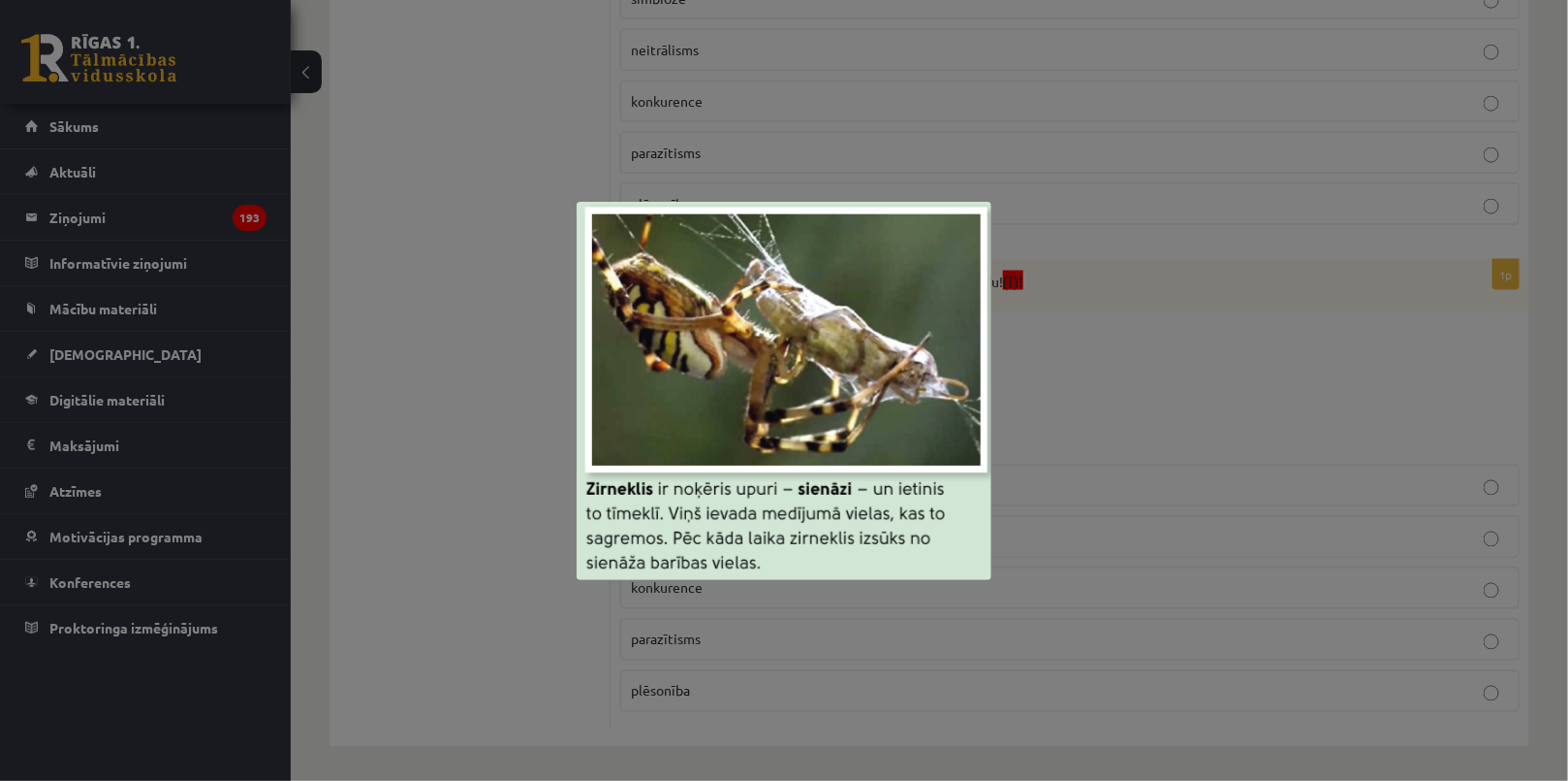
click at [375, 368] on div at bounding box center [784, 390] width 1568 height 781
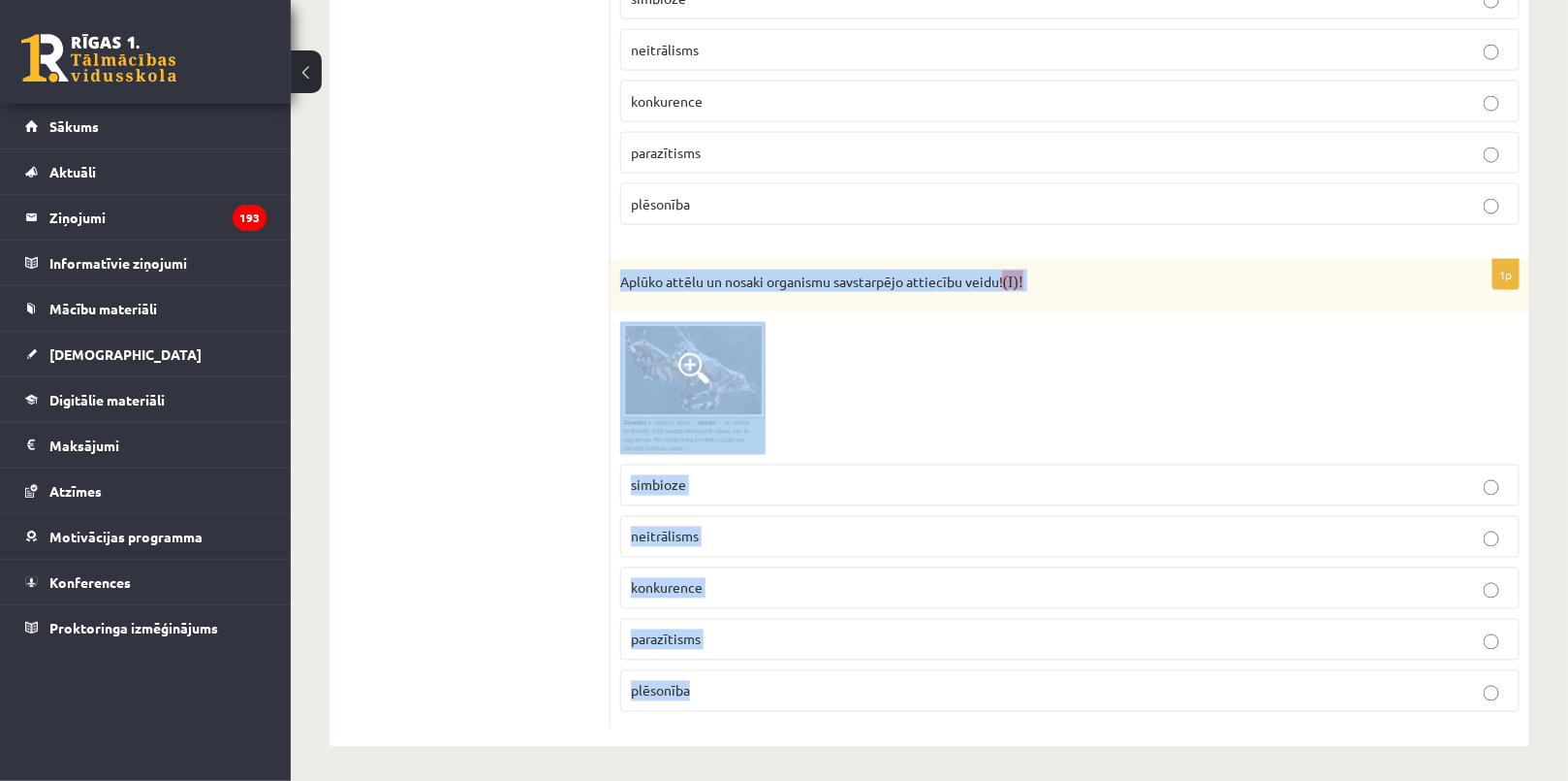
drag, startPoint x: 616, startPoint y: 266, endPoint x: 821, endPoint y: 713, distance: 491.8
click at [821, 713] on div "1p Aplūko attēlu un nosaki organismu savstarpējo attiecību veidu! (I)! simbioze…" at bounding box center [1070, 494] width 918 height 468
copy div "Aplūko attēlu un nosaki organismu savstarpējo attiecību veidu! (I)! simbioze ne…"
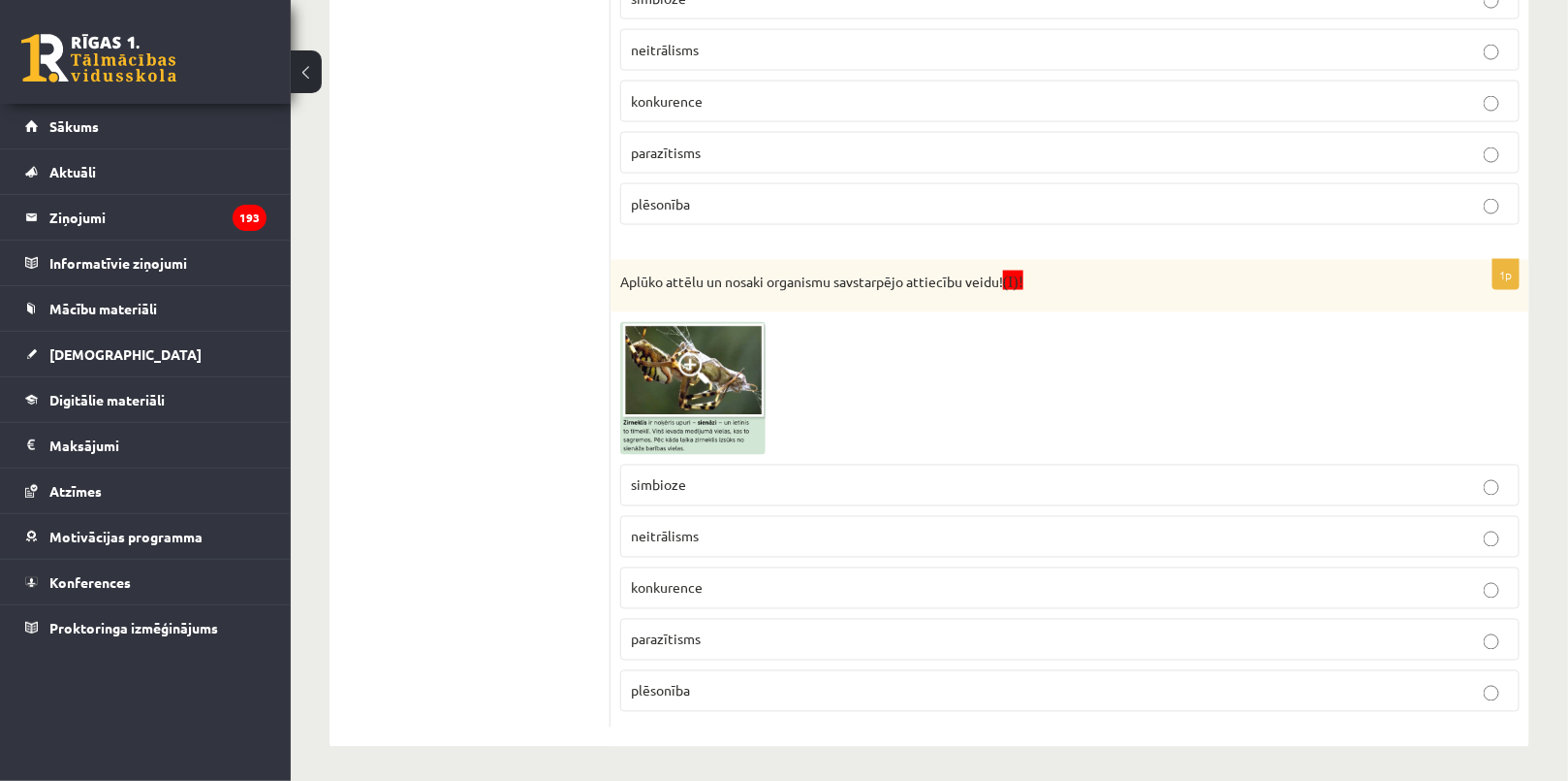
click at [712, 674] on label "plēsonība" at bounding box center [1070, 691] width 899 height 42
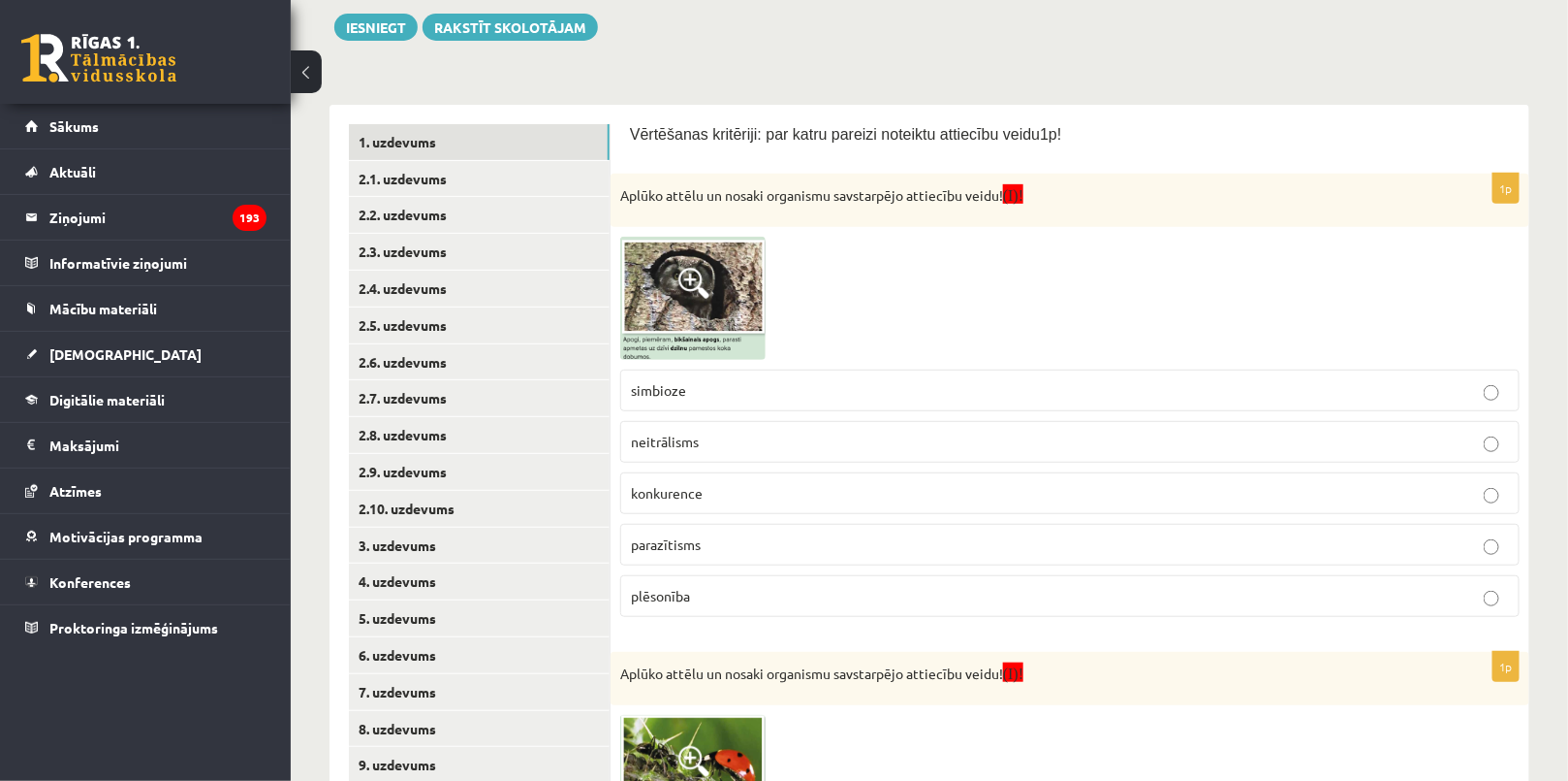
scroll to position [0, 0]
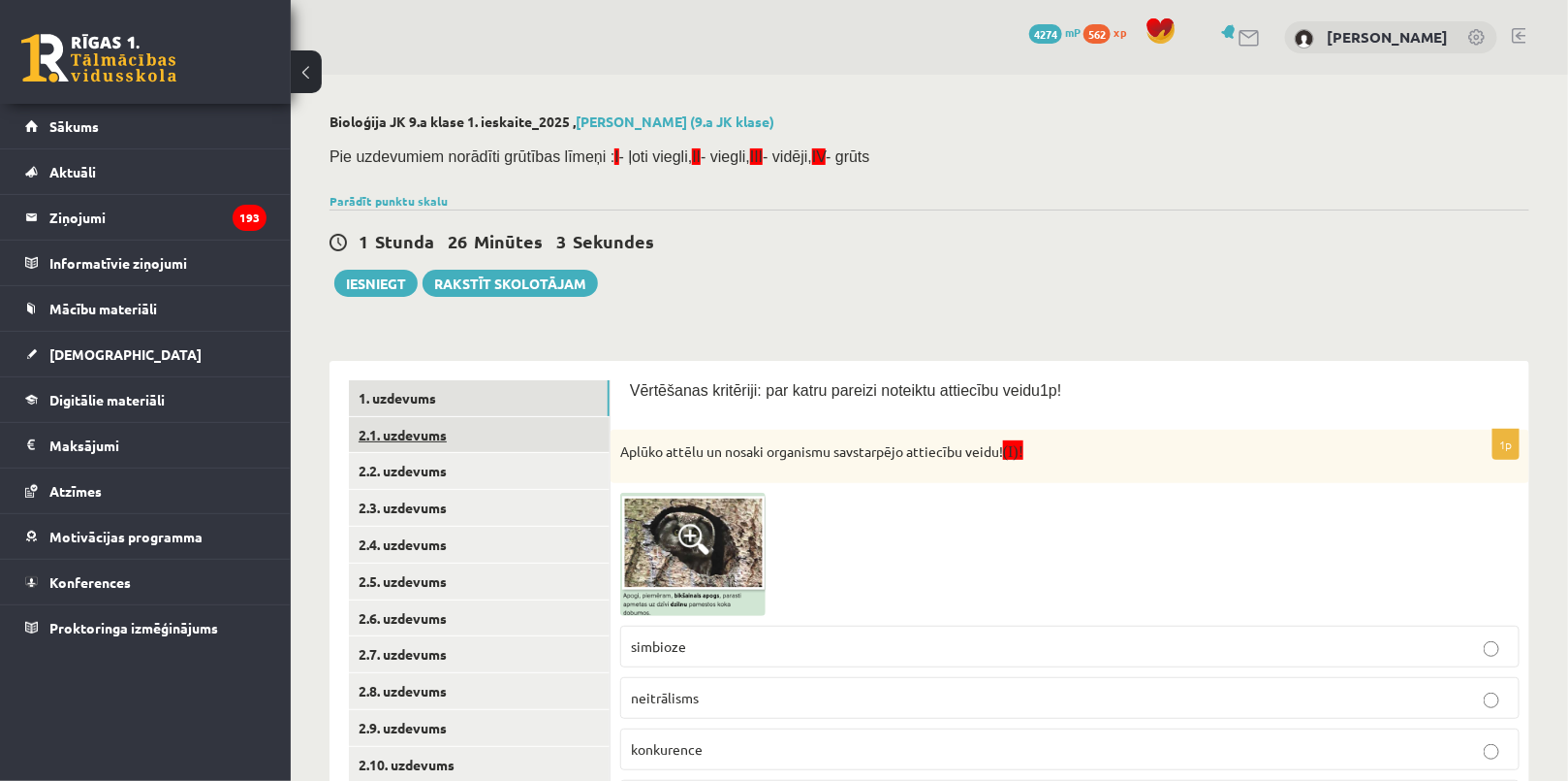
click at [495, 447] on link "2.1. uzdevums" at bounding box center [479, 435] width 261 height 36
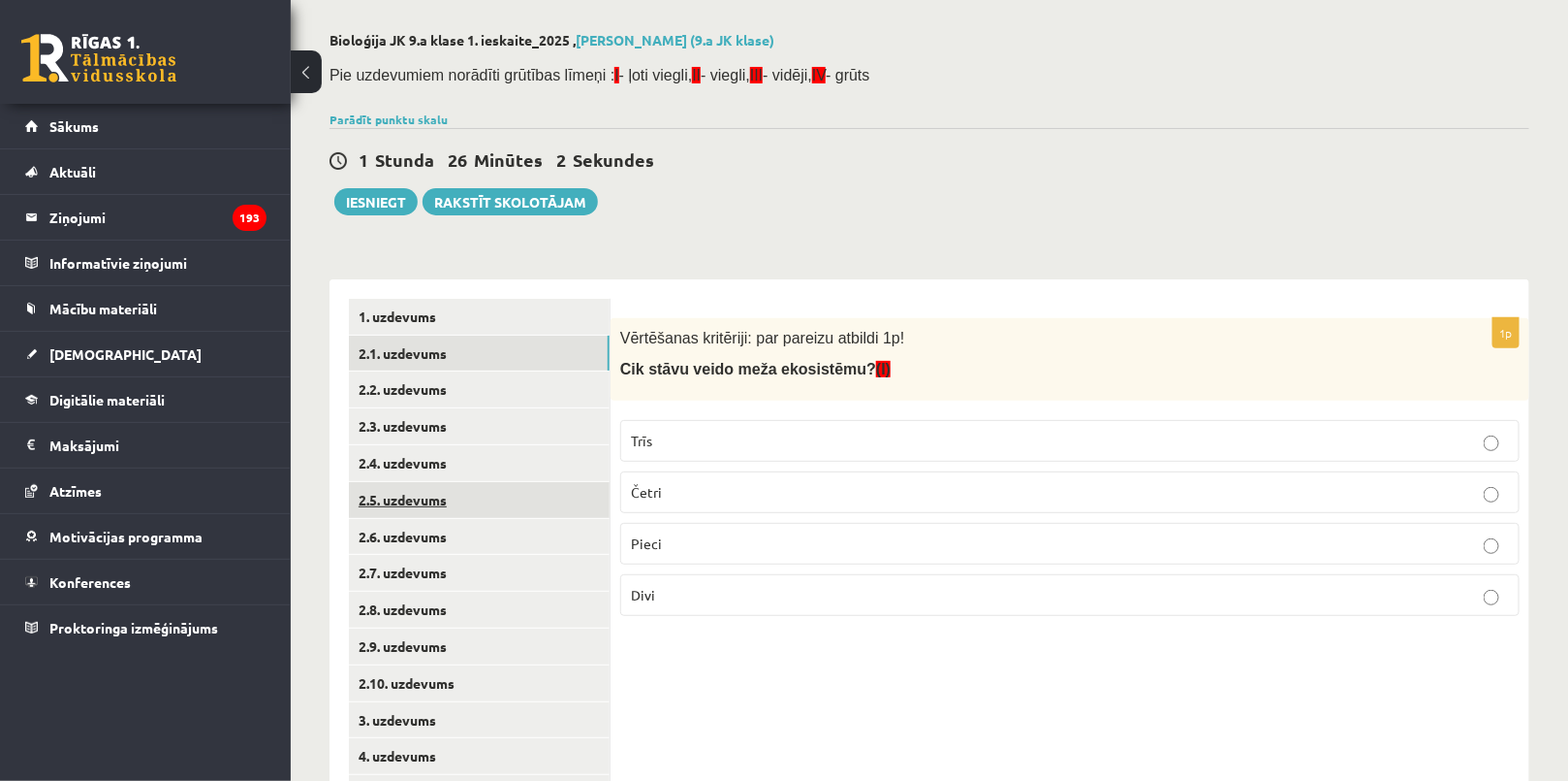
scroll to position [176, 0]
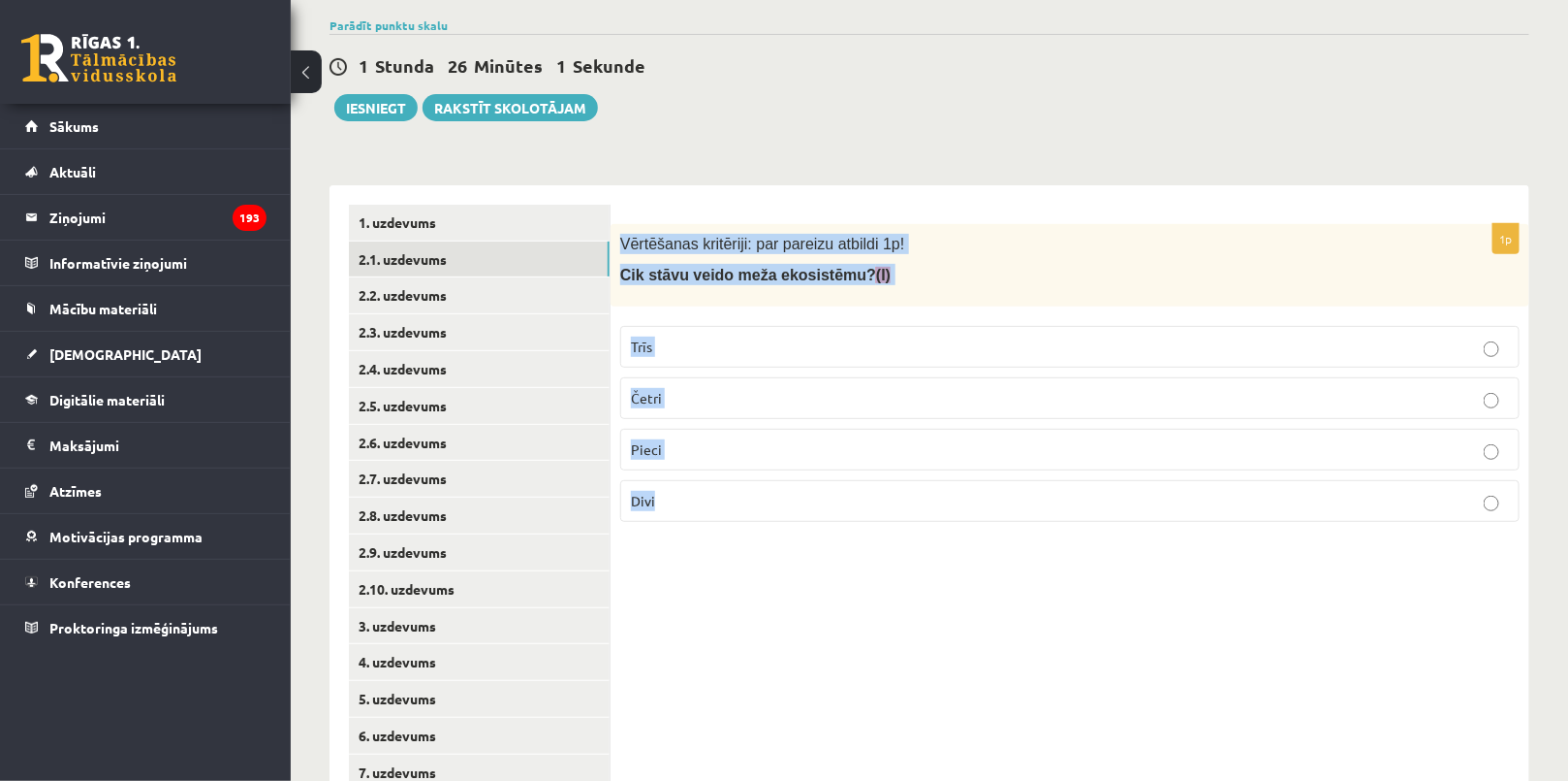
drag, startPoint x: 616, startPoint y: 234, endPoint x: 761, endPoint y: 518, distance: 318.9
click at [761, 518] on div "1p Vērtēšanas kritēriji: par pareizu atbildi 1p! Cik stāvu veido meža ekosistēm…" at bounding box center [1070, 380] width 918 height 313
copy div "Vērtēšanas kritēriji: par pareizu atbildi 1p! Cik stāvu veido meža ekosistēmu? …"
click at [491, 295] on link "2.2. uzdevums" at bounding box center [479, 295] width 261 height 36
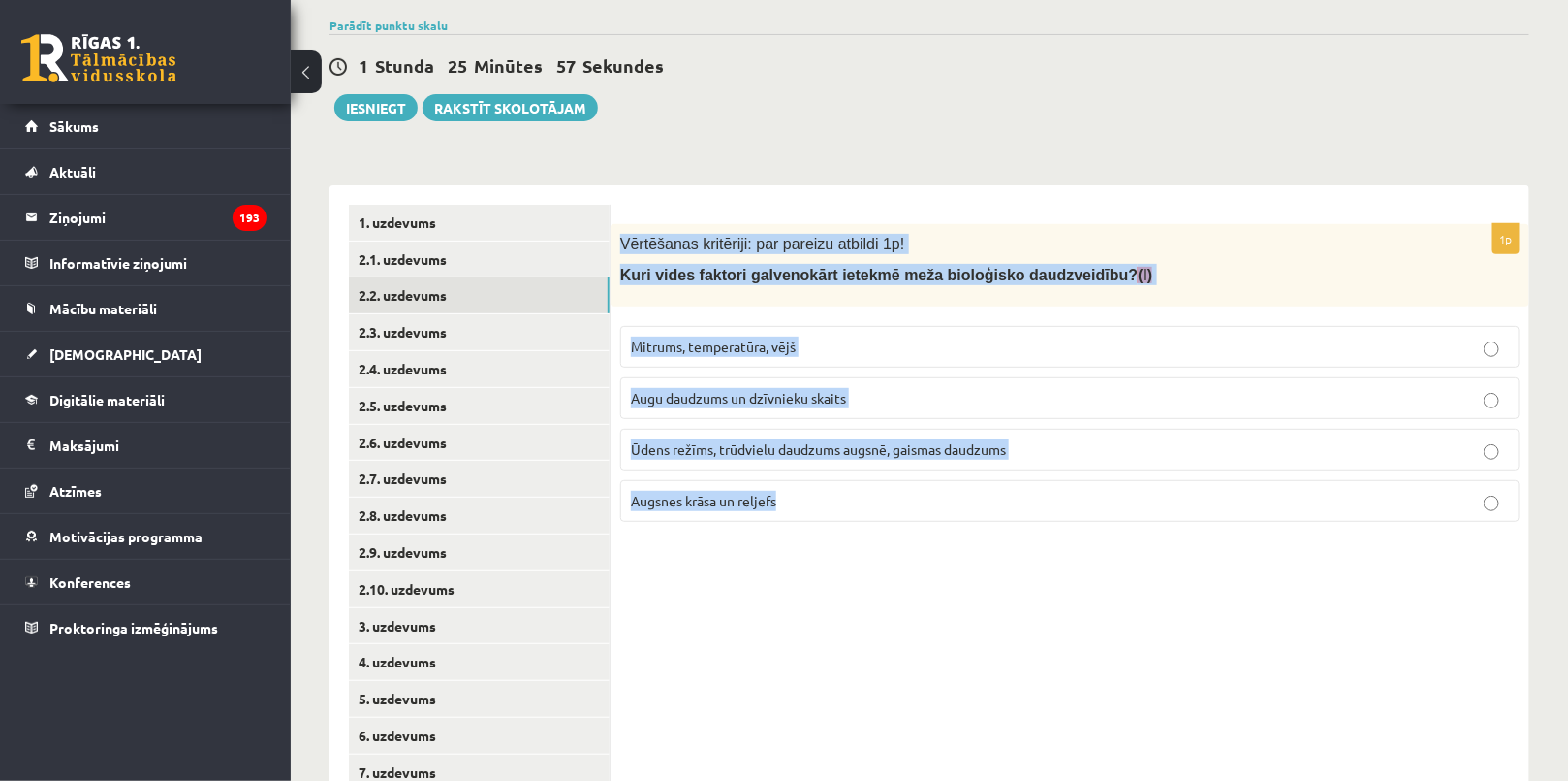
drag, startPoint x: 623, startPoint y: 236, endPoint x: 883, endPoint y: 523, distance: 387.3
click at [883, 523] on div "1p Vērtēšanas kritēriji: par pareizu atbildi 1p! Kuri vides faktori galvenokārt…" at bounding box center [1070, 380] width 918 height 313
copy div "Vērtēšanas kritēriji: par pareizu atbildi 1p! Kuri vides faktori galvenokārt ie…"
click at [493, 321] on link "2.3. uzdevums" at bounding box center [479, 332] width 261 height 36
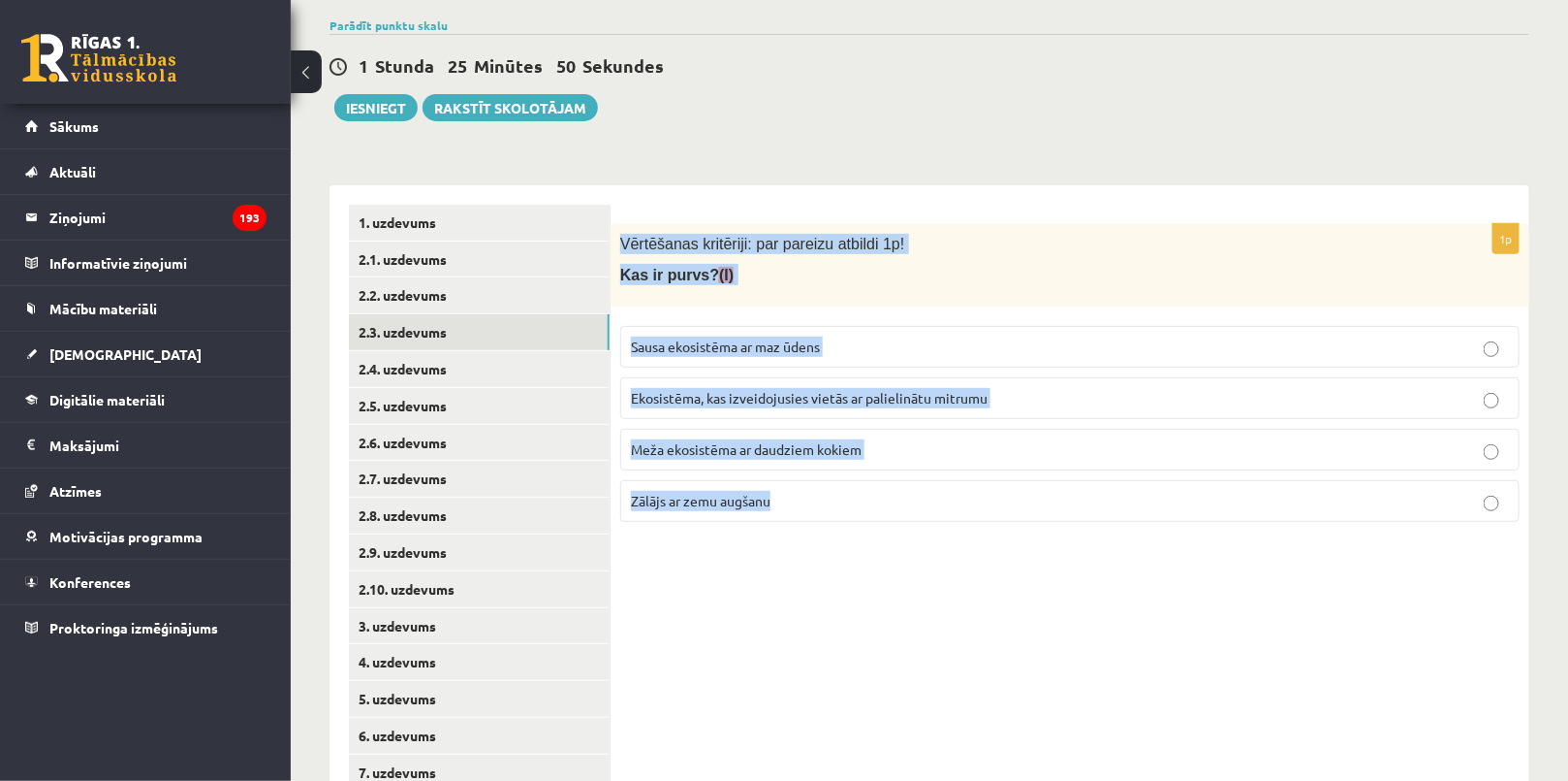
drag, startPoint x: 619, startPoint y: 247, endPoint x: 838, endPoint y: 510, distance: 342.2
click at [838, 510] on div "1p Vērtēšanas kritēriji: par pareizu atbildi 1p! Kas ir [DEMOGRAPHIC_DATA]? (I)…" at bounding box center [1070, 380] width 918 height 313
copy div "Vērtēšanas kritēriji: par pareizu atbildi 1p! Kas ir [DEMOGRAPHIC_DATA]? (I) Sa…"
click at [489, 354] on link "2.4. uzdevums" at bounding box center [479, 369] width 261 height 36
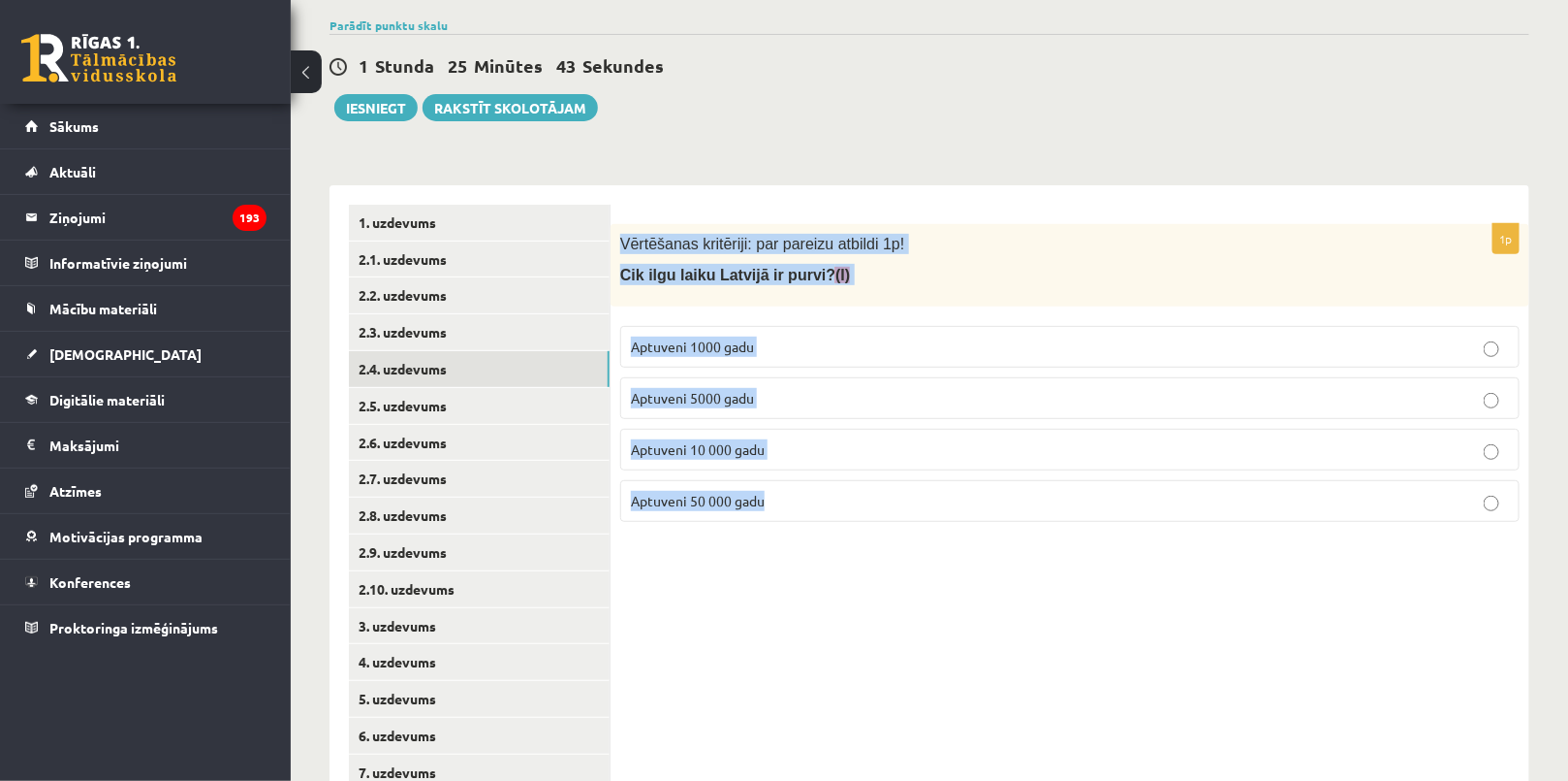
drag, startPoint x: 623, startPoint y: 231, endPoint x: 832, endPoint y: 515, distance: 352.6
click at [832, 515] on div "1p Vērtēšanas kritēriji: par pareizu atbildi 1p! Cik ilgu laiku Latvijā ir purv…" at bounding box center [1070, 380] width 918 height 313
copy div "Vērtēšanas kritēriji: par pareizu atbildi 1p! Cik ilgu laiku Latvijā ir purvi? …"
click at [490, 411] on link "2.5. uzdevums" at bounding box center [479, 406] width 261 height 36
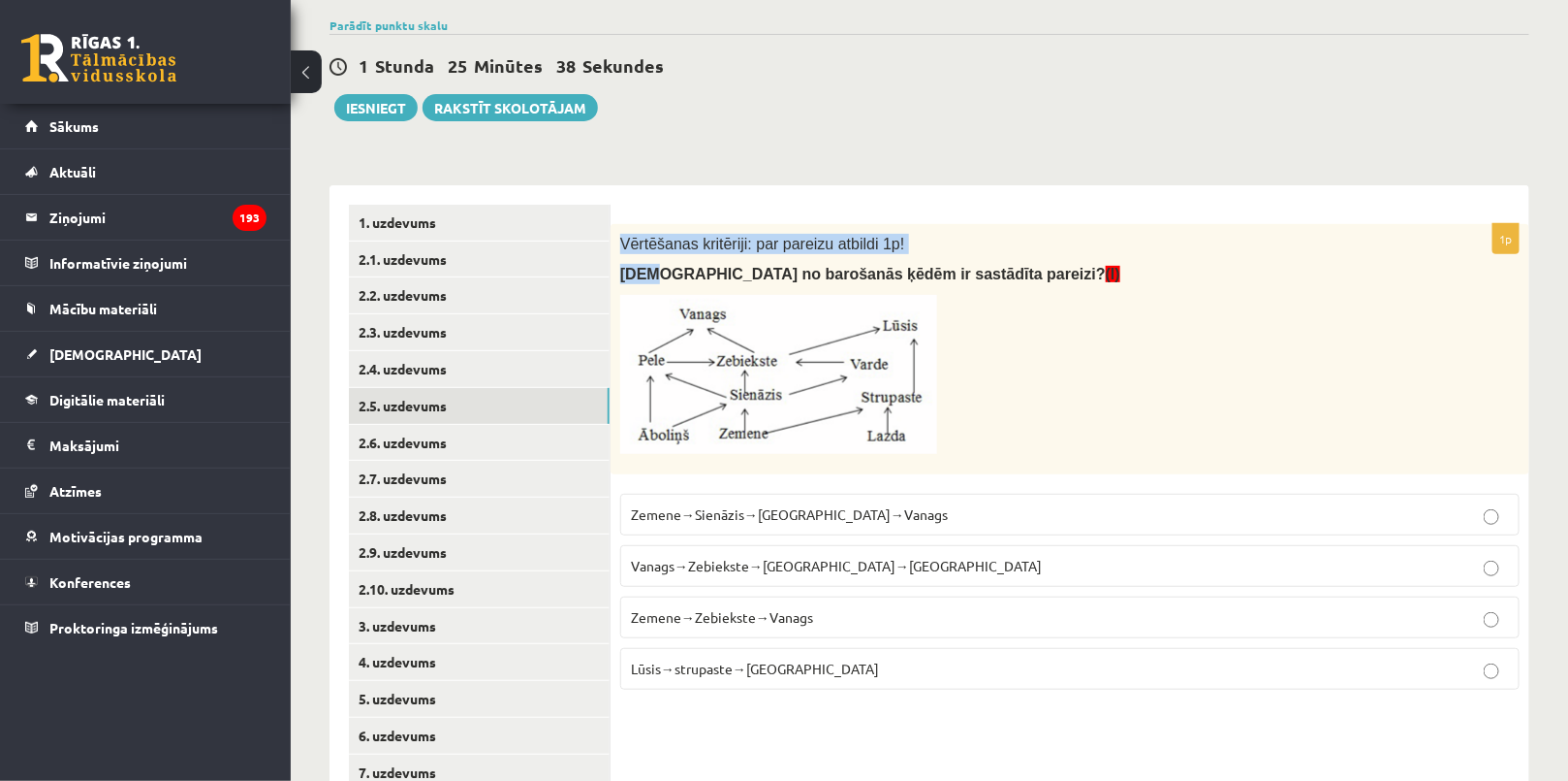
drag, startPoint x: 620, startPoint y: 239, endPoint x: 668, endPoint y: 268, distance: 56.1
click at [648, 269] on div "Vērtēšanas kritēriji: par pareizu atbildi 1p! Kura no barošanās ķēdēm ir sastād…" at bounding box center [1070, 349] width 918 height 250
click at [1143, 276] on p "Kura no barošanās ķēdēm ir sastādīta pareizi? (I)" at bounding box center [1021, 274] width 802 height 20
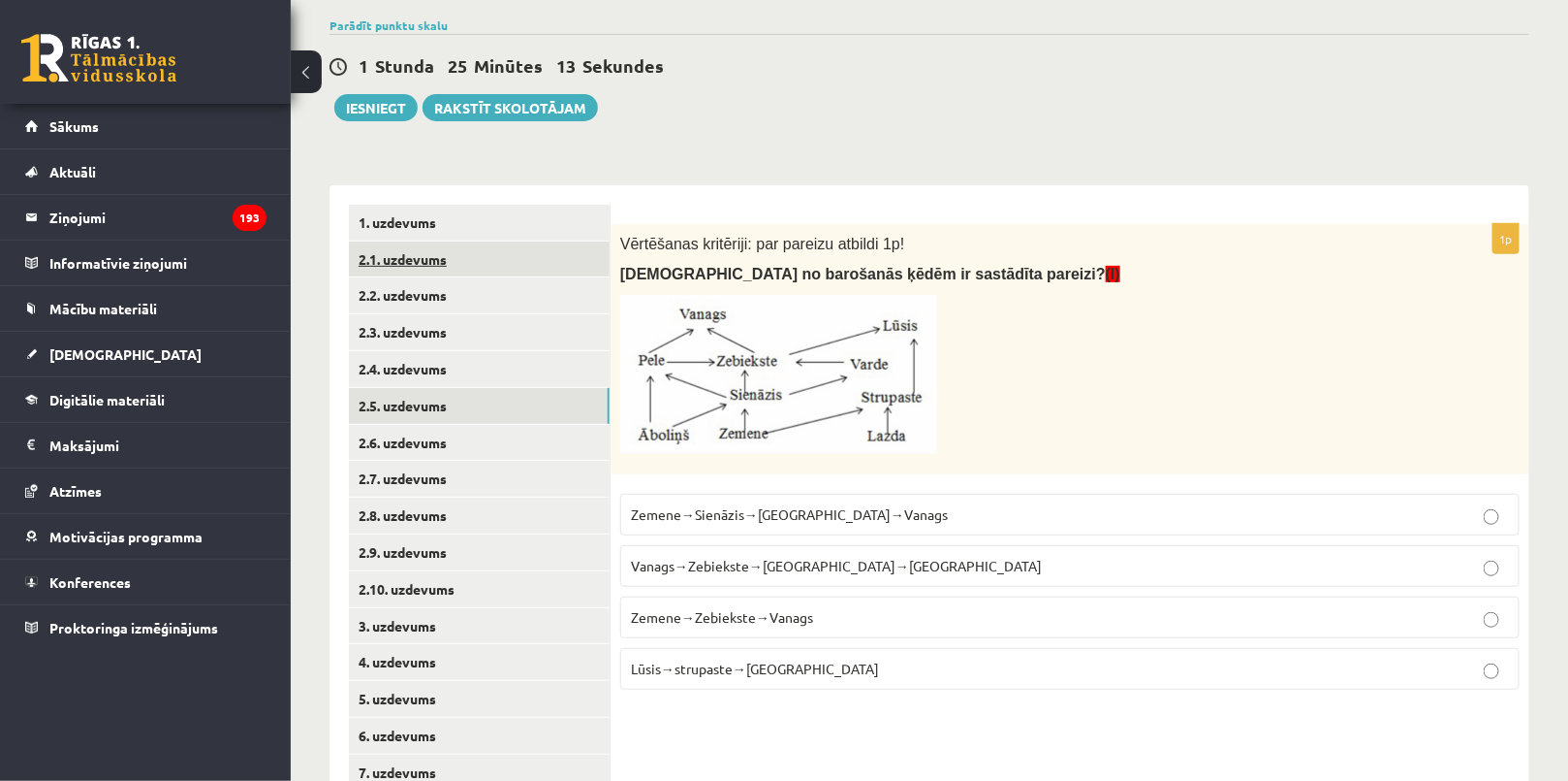
click at [475, 260] on link "2.1. uzdevums" at bounding box center [479, 259] width 261 height 36
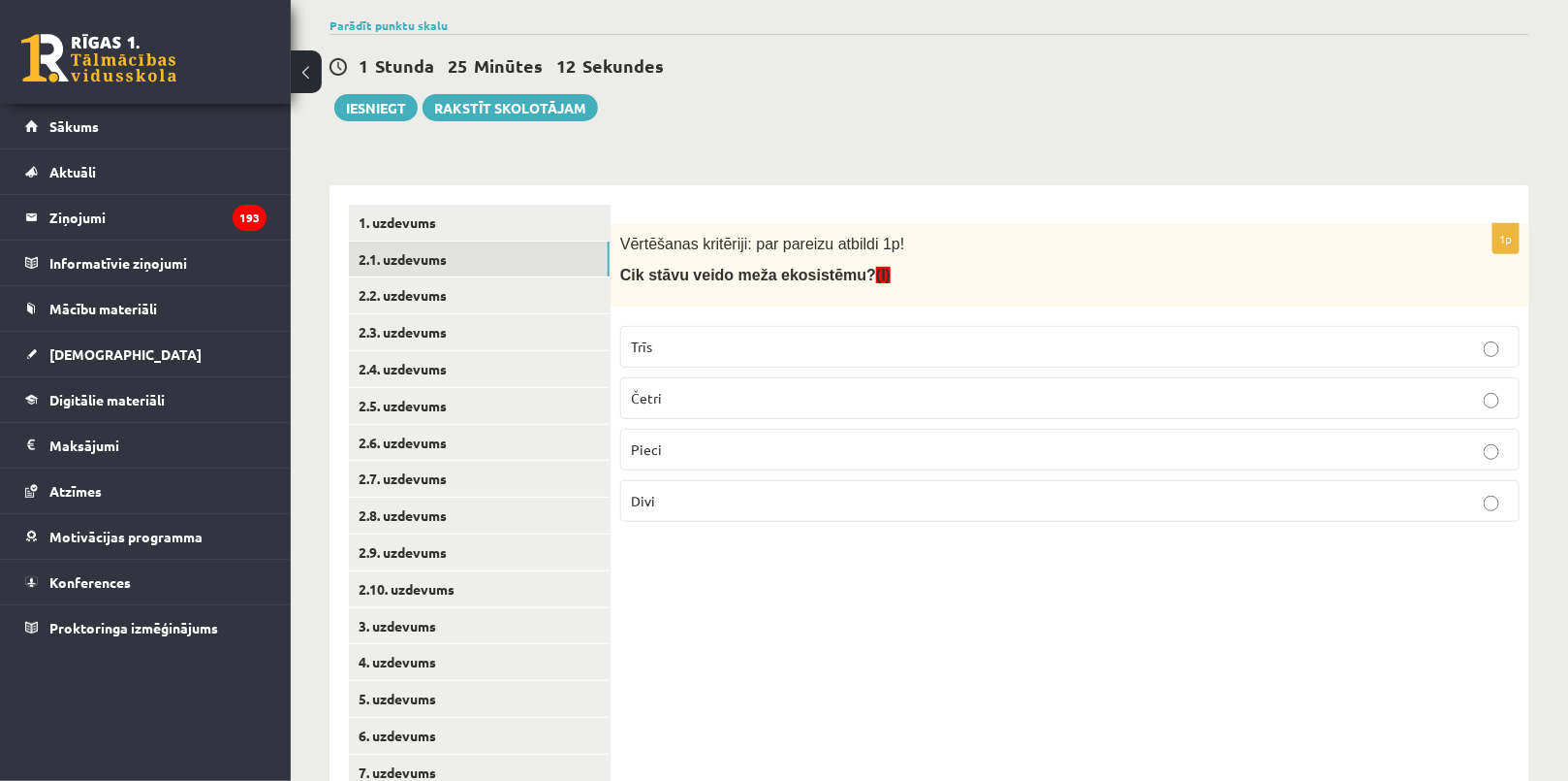
click at [698, 435] on label "Pieci" at bounding box center [1070, 449] width 899 height 42
click at [462, 288] on link "2.2. uzdevums" at bounding box center [479, 295] width 261 height 36
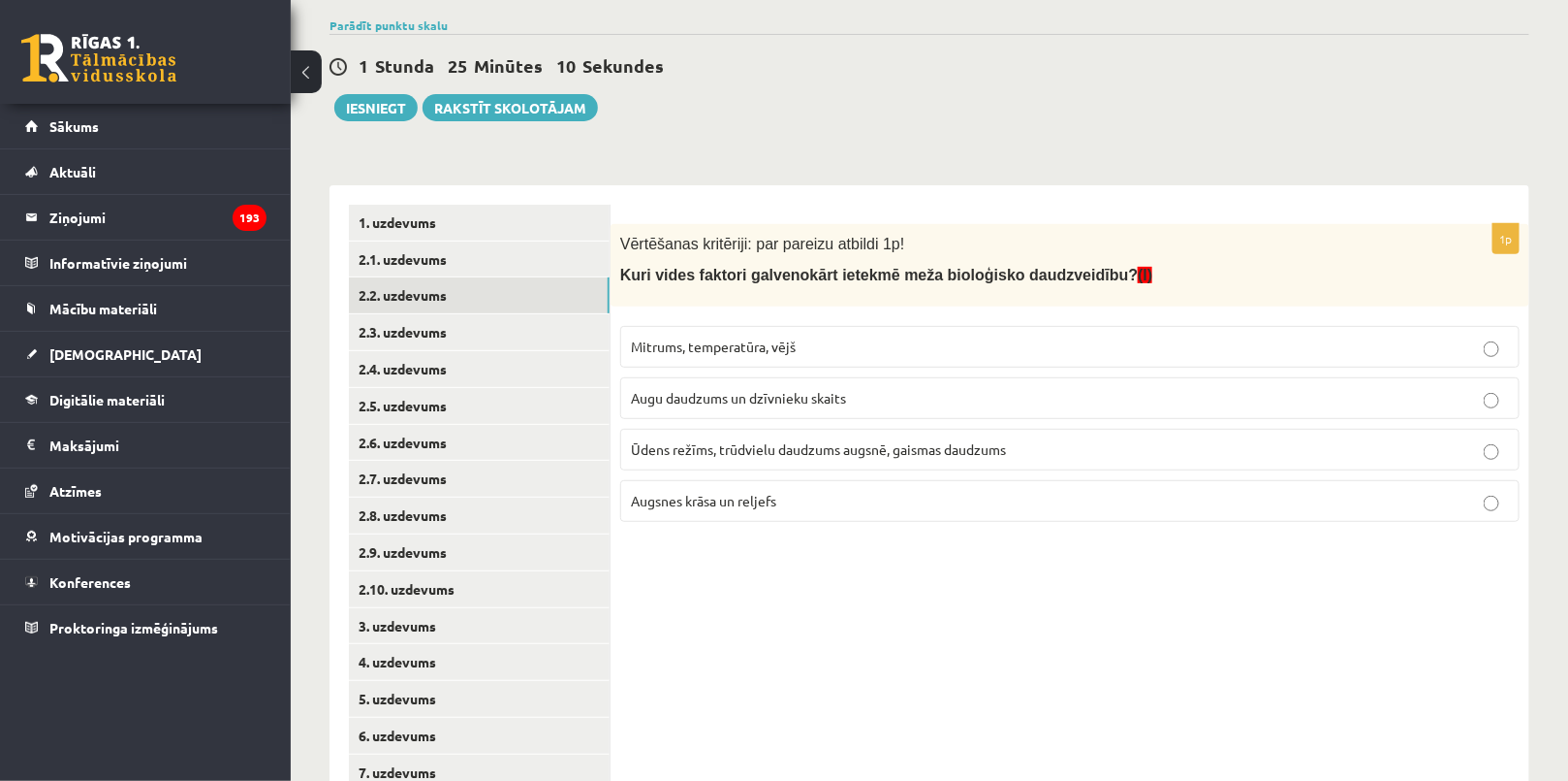
click at [715, 452] on span "Ūdens režīms, trūdvielu daudzums augsnē, gaismas daudzums" at bounding box center [818, 449] width 375 height 17
click at [516, 331] on link "2.3. uzdevums" at bounding box center [479, 332] width 261 height 36
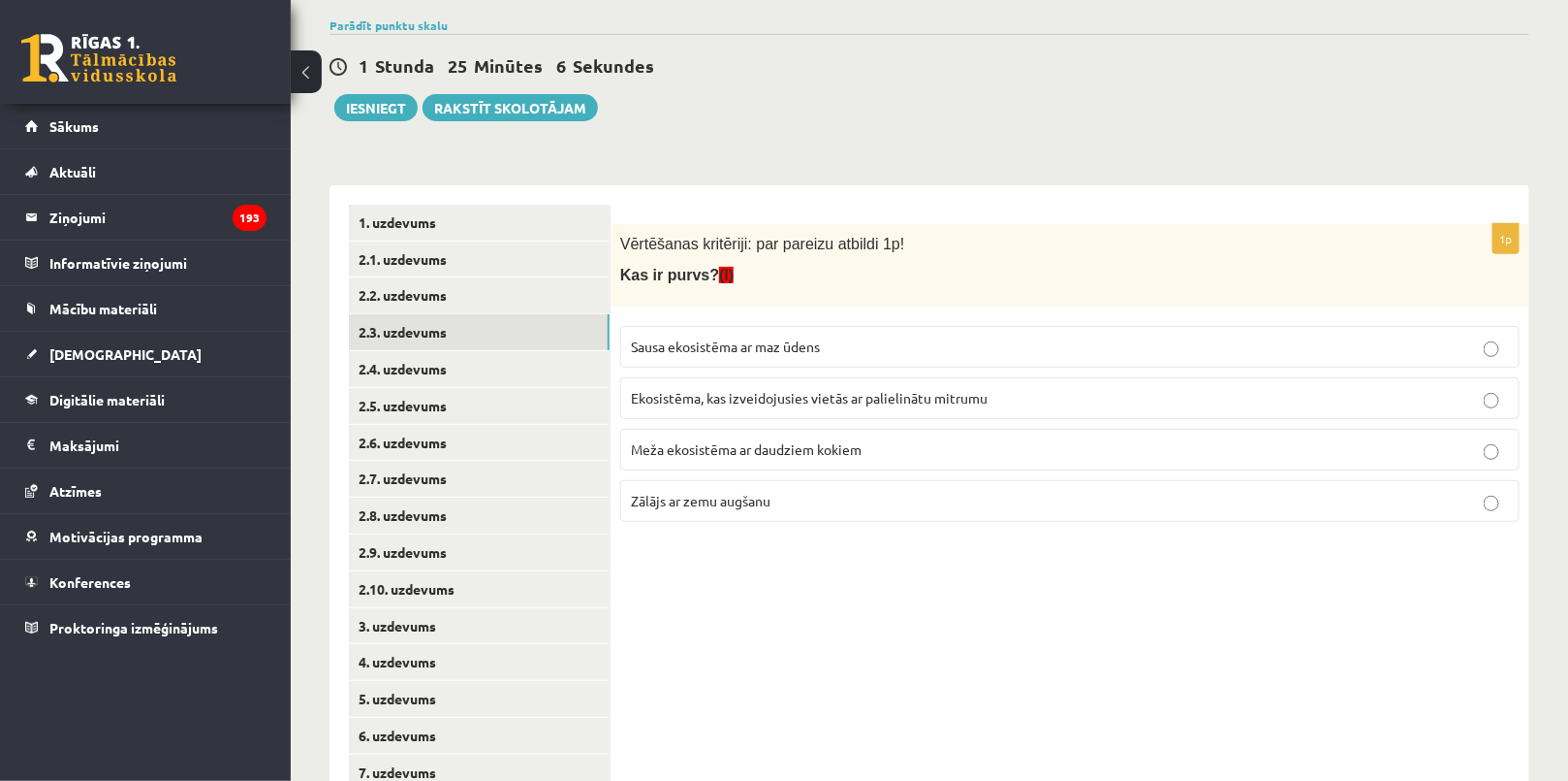
click at [717, 405] on p "Ekosistēma, kas izveidojusies vietās ar palielinātu mitrumu" at bounding box center [1070, 398] width 878 height 20
click at [475, 371] on link "2.4. uzdevums" at bounding box center [479, 369] width 261 height 36
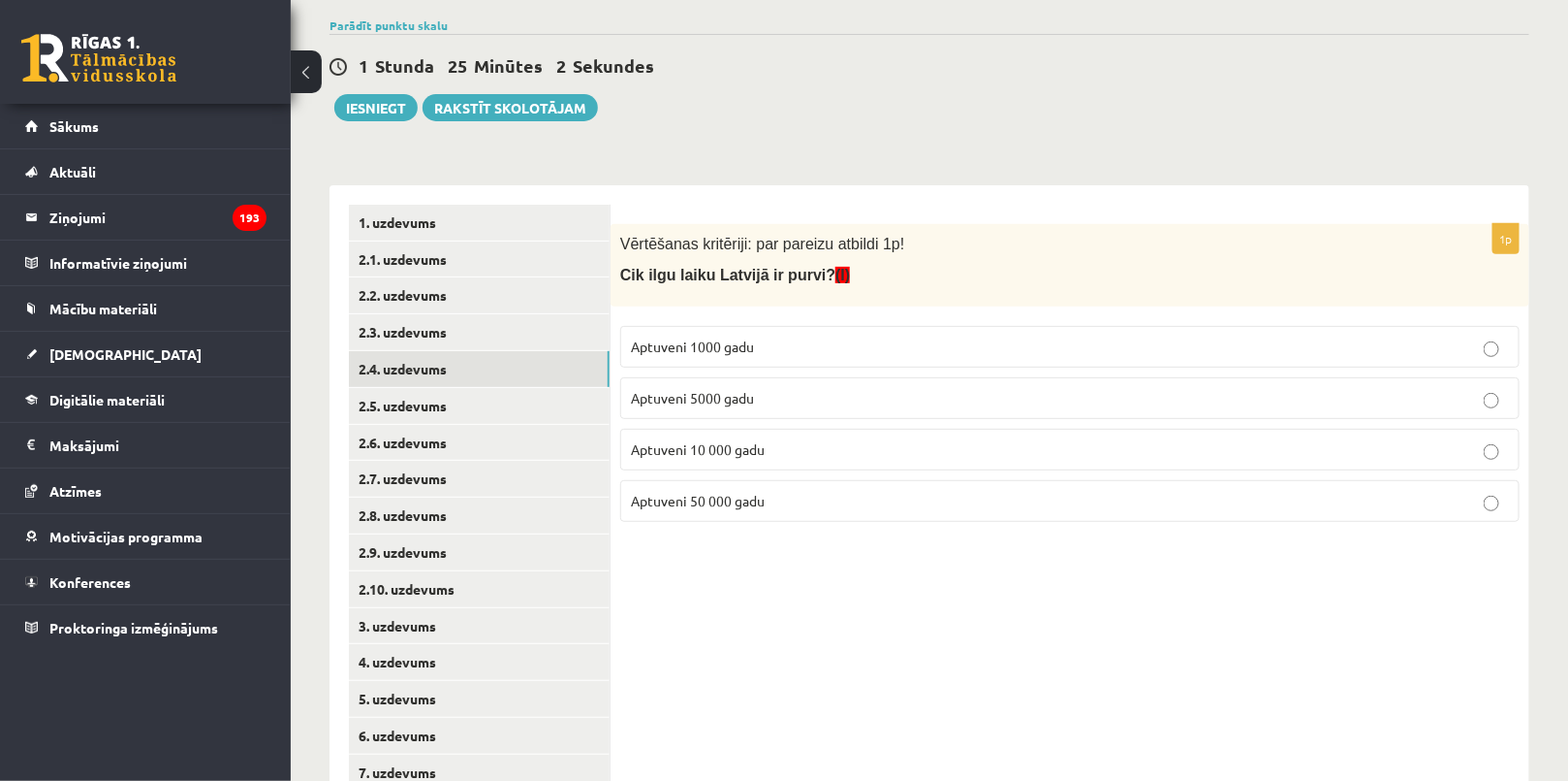
click at [758, 453] on span "Aptuveni 10 000 gadu" at bounding box center [698, 449] width 134 height 17
click at [437, 409] on link "2.5. uzdevums" at bounding box center [479, 406] width 261 height 36
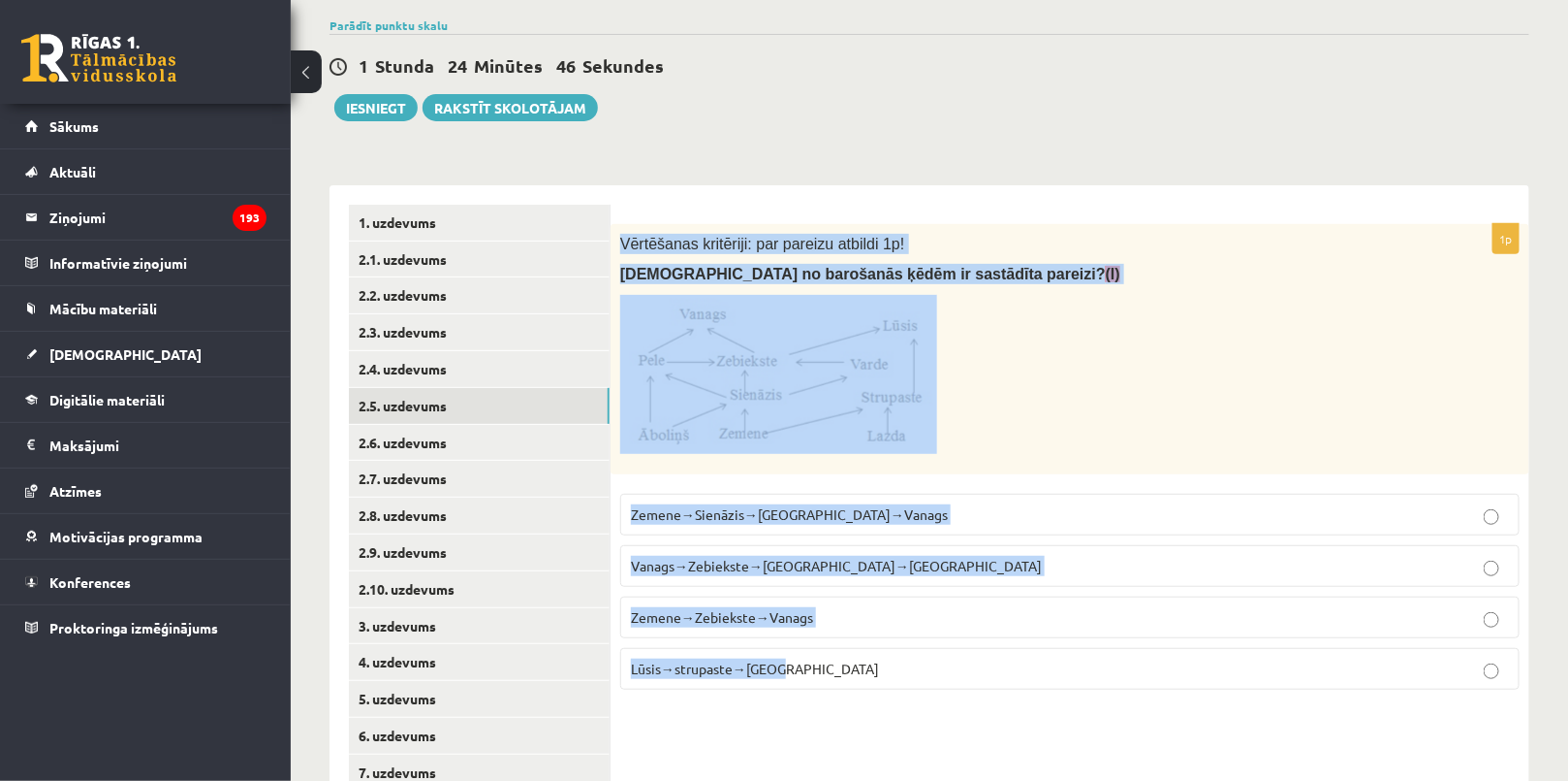
drag, startPoint x: 620, startPoint y: 230, endPoint x: 887, endPoint y: 675, distance: 519.0
click at [887, 675] on div "1p Vērtēšanas kritēriji: par pareizu atbildi 1p! Kura no barošanās ķēdēm ir sas…" at bounding box center [1070, 465] width 918 height 481
copy div "Vērtēšanas kritēriji: par pareizu atbildi 1p! Kura no barošanās ķēdēm ir sastād…"
click at [470, 436] on link "2.6. uzdevums" at bounding box center [479, 442] width 261 height 36
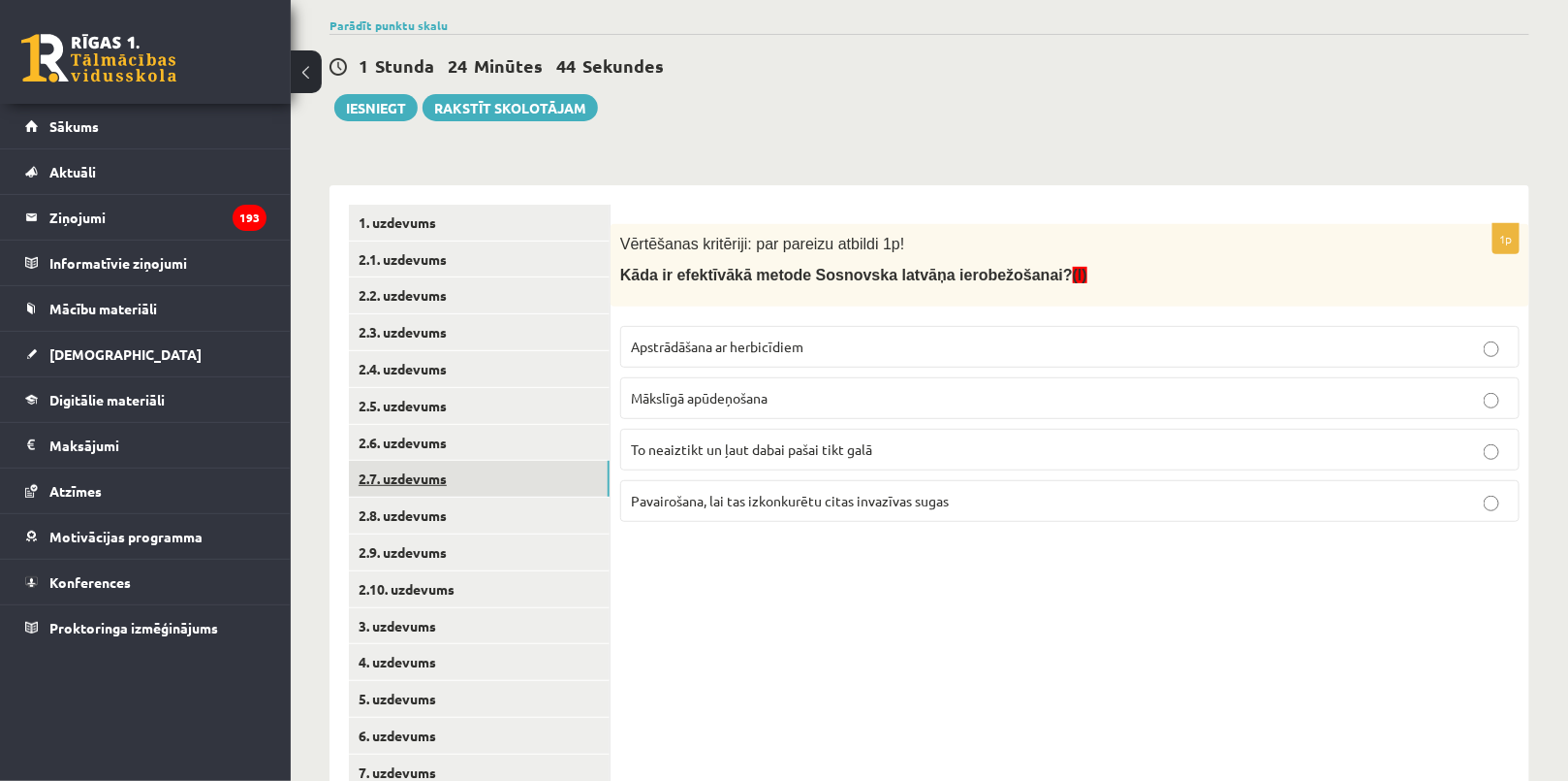
click at [472, 479] on link "2.7. uzdevums" at bounding box center [479, 478] width 261 height 36
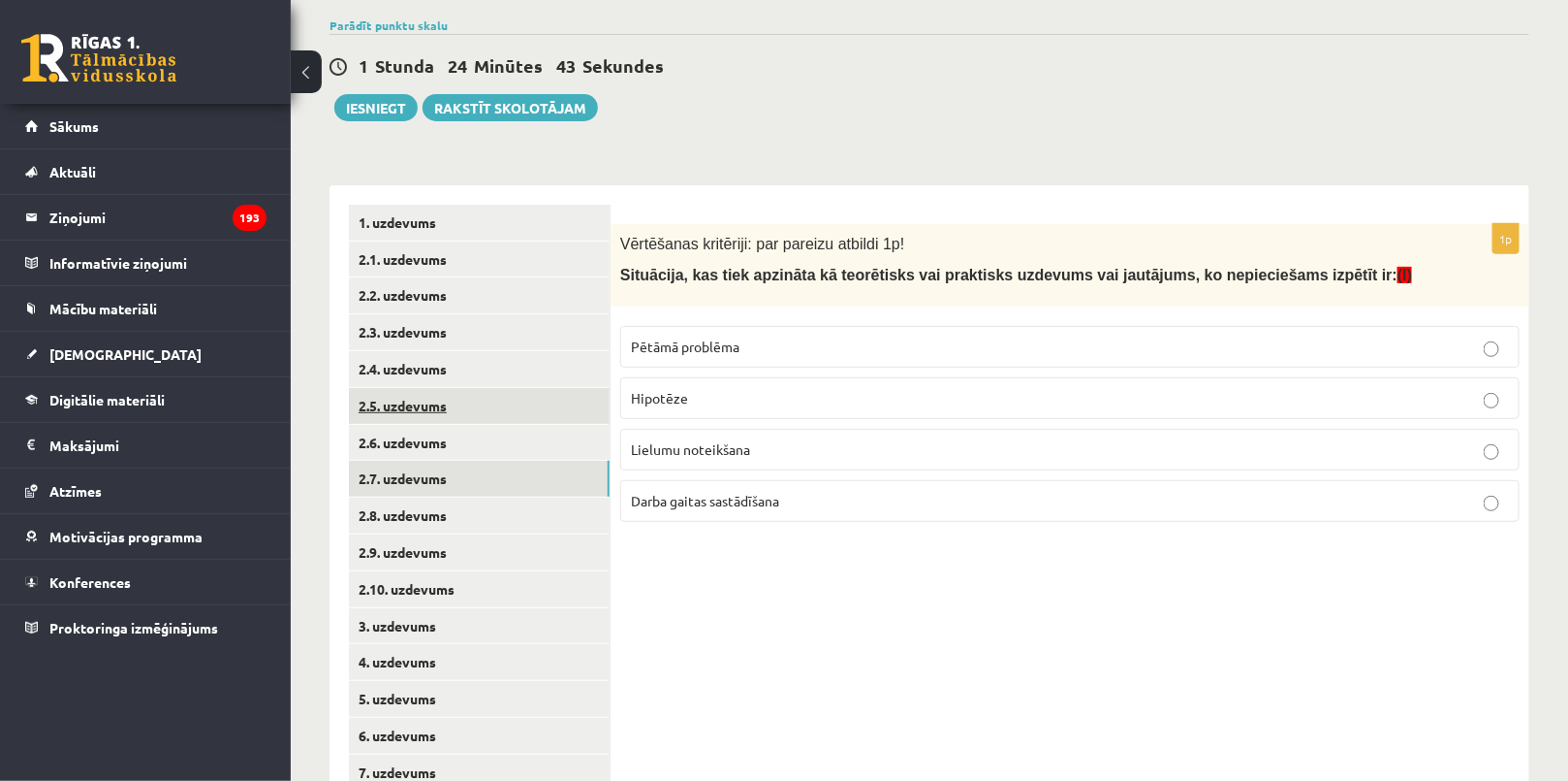
click at [468, 411] on link "2.5. uzdevums" at bounding box center [479, 406] width 261 height 36
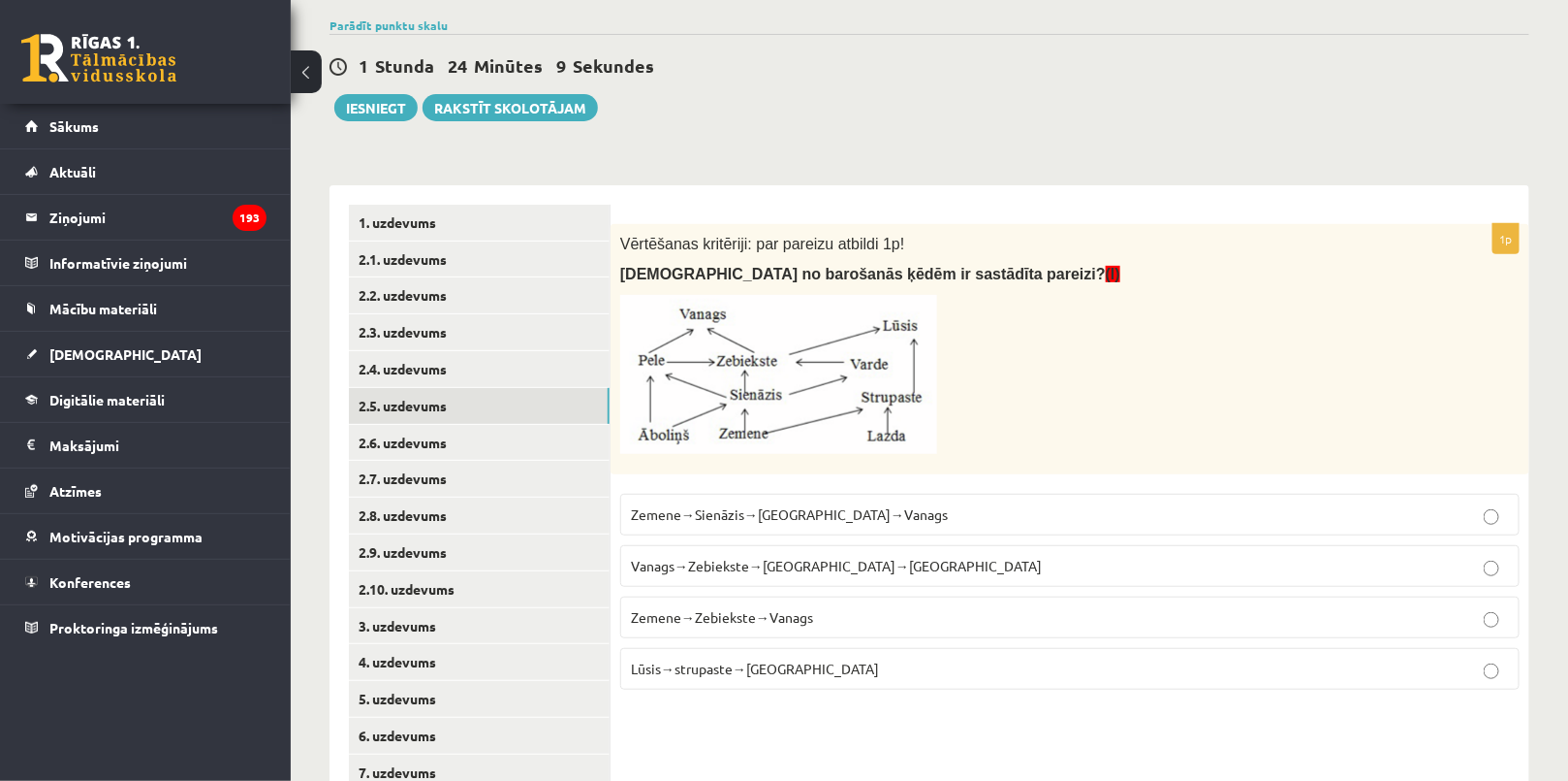
click at [679, 528] on label "Zemene→Sienāzis→Zebiekste→Vanags" at bounding box center [1070, 514] width 899 height 42
click at [482, 446] on link "2.6. uzdevums" at bounding box center [479, 442] width 261 height 36
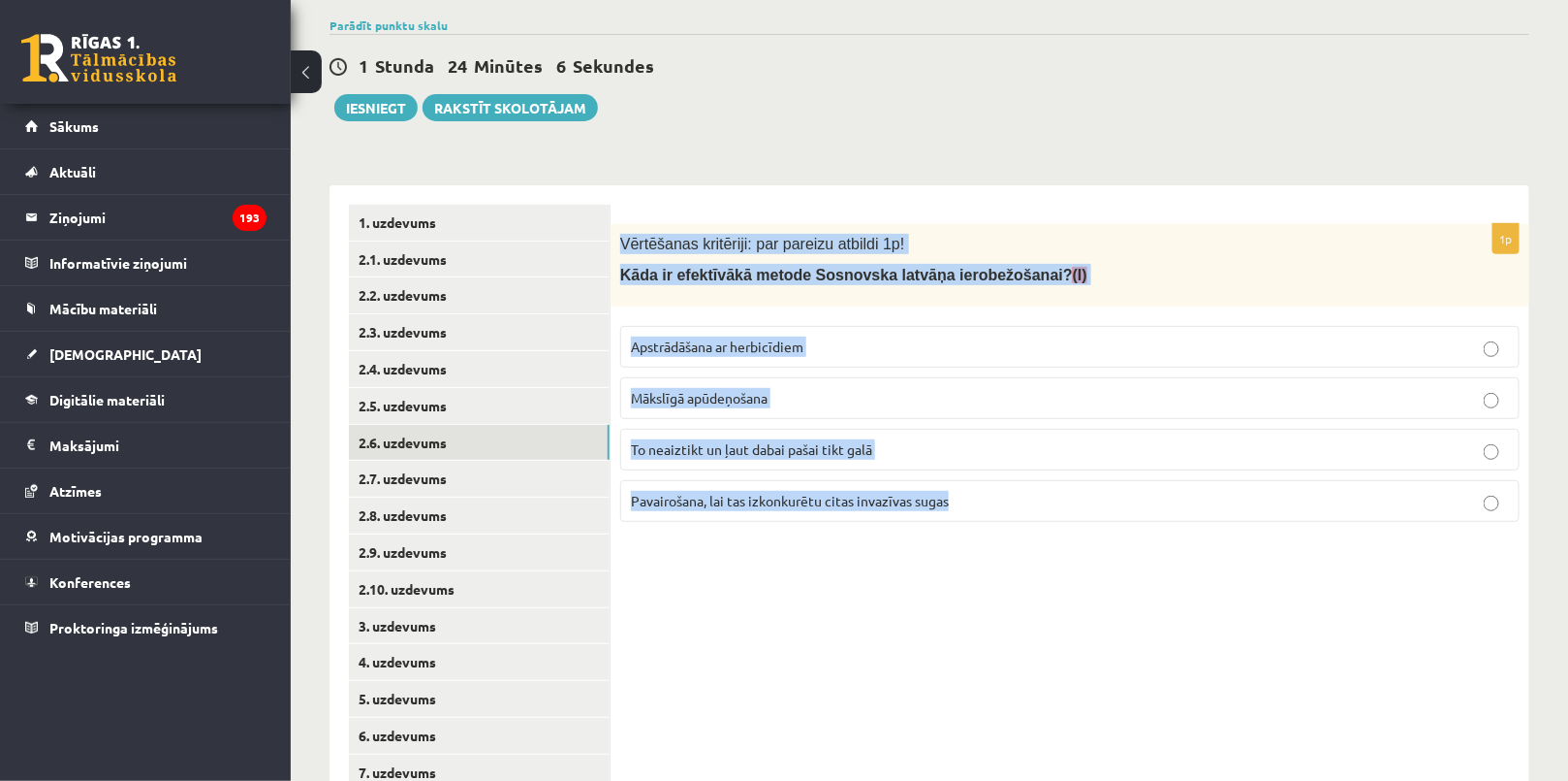
drag, startPoint x: 622, startPoint y: 237, endPoint x: 1041, endPoint y: 494, distance: 491.5
click at [1041, 494] on div "1p Vērtēšanas kritēriji: par pareizu atbildi 1p! Kāda ir efektīvākā metode Sosn…" at bounding box center [1070, 380] width 918 height 313
copy div "Vērtēšanas kritēriji: par pareizu atbildi 1p! Kāda ir efektīvākā metode Sosnovs…"
click at [524, 477] on link "2.7. uzdevums" at bounding box center [479, 478] width 261 height 36
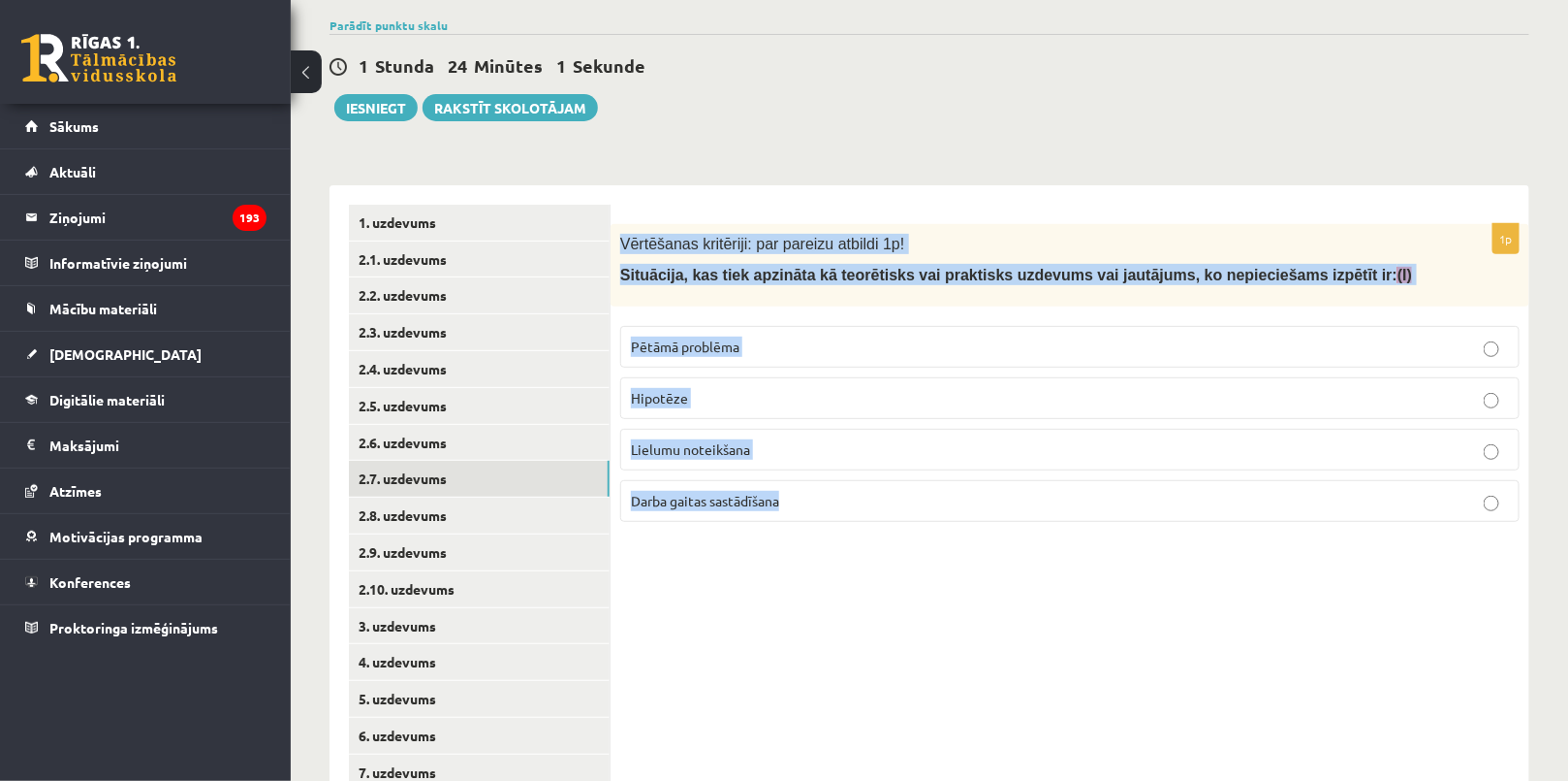
drag, startPoint x: 618, startPoint y: 238, endPoint x: 899, endPoint y: 531, distance: 406.0
click at [899, 531] on div "1p Vērtēšanas kritēriji: par pareizu atbildi 1p! Situācija, kas tiek apzināta k…" at bounding box center [1070, 380] width 918 height 313
copy div "Vērtēšanas kritēriji: par pareizu atbildi 1p! Situācija, kas tiek apzināta kā t…"
click at [458, 519] on link "2.8. uzdevums" at bounding box center [479, 515] width 261 height 36
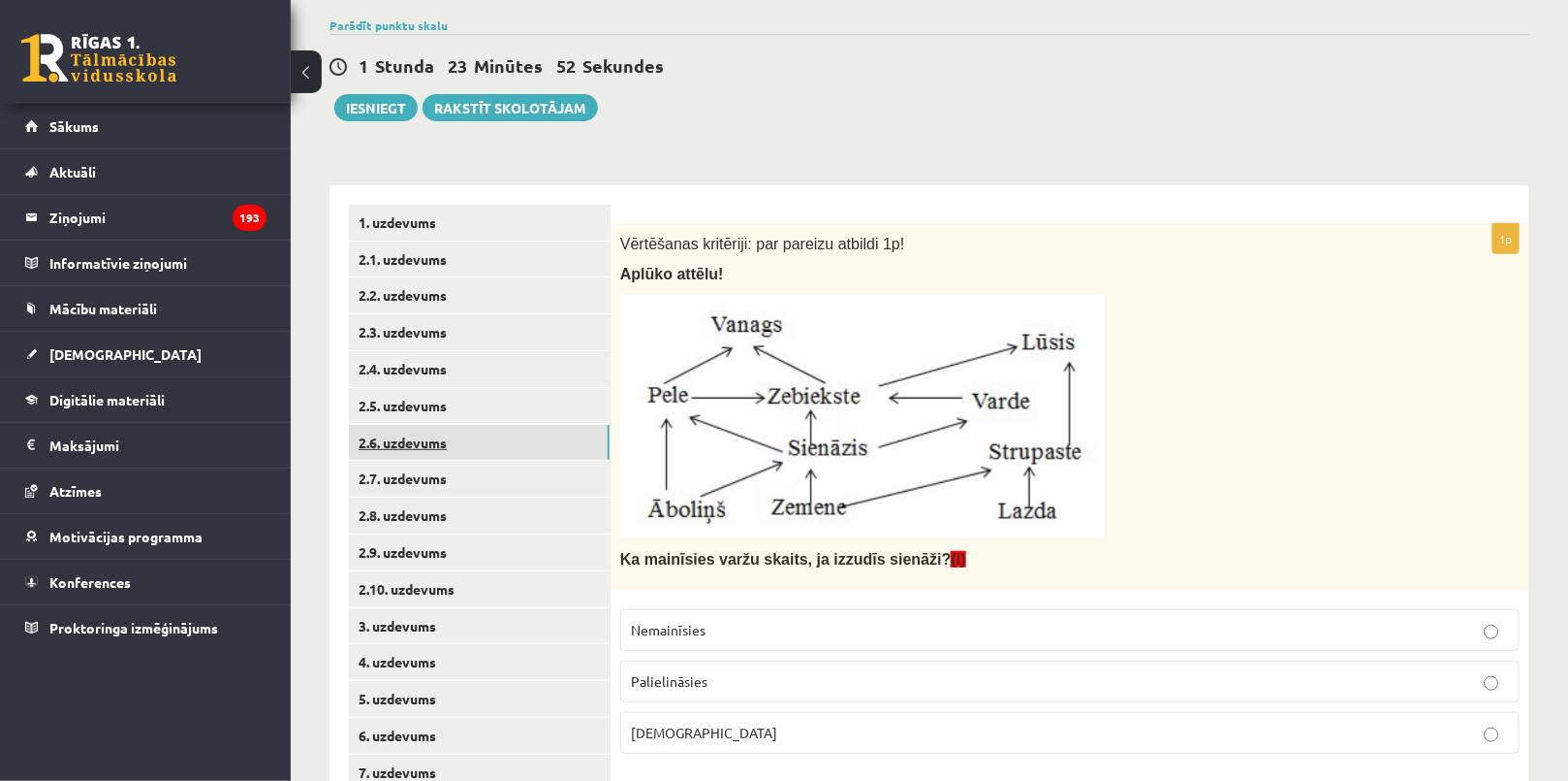
click at [457, 457] on link "2.6. uzdevums" at bounding box center [479, 442] width 261 height 36
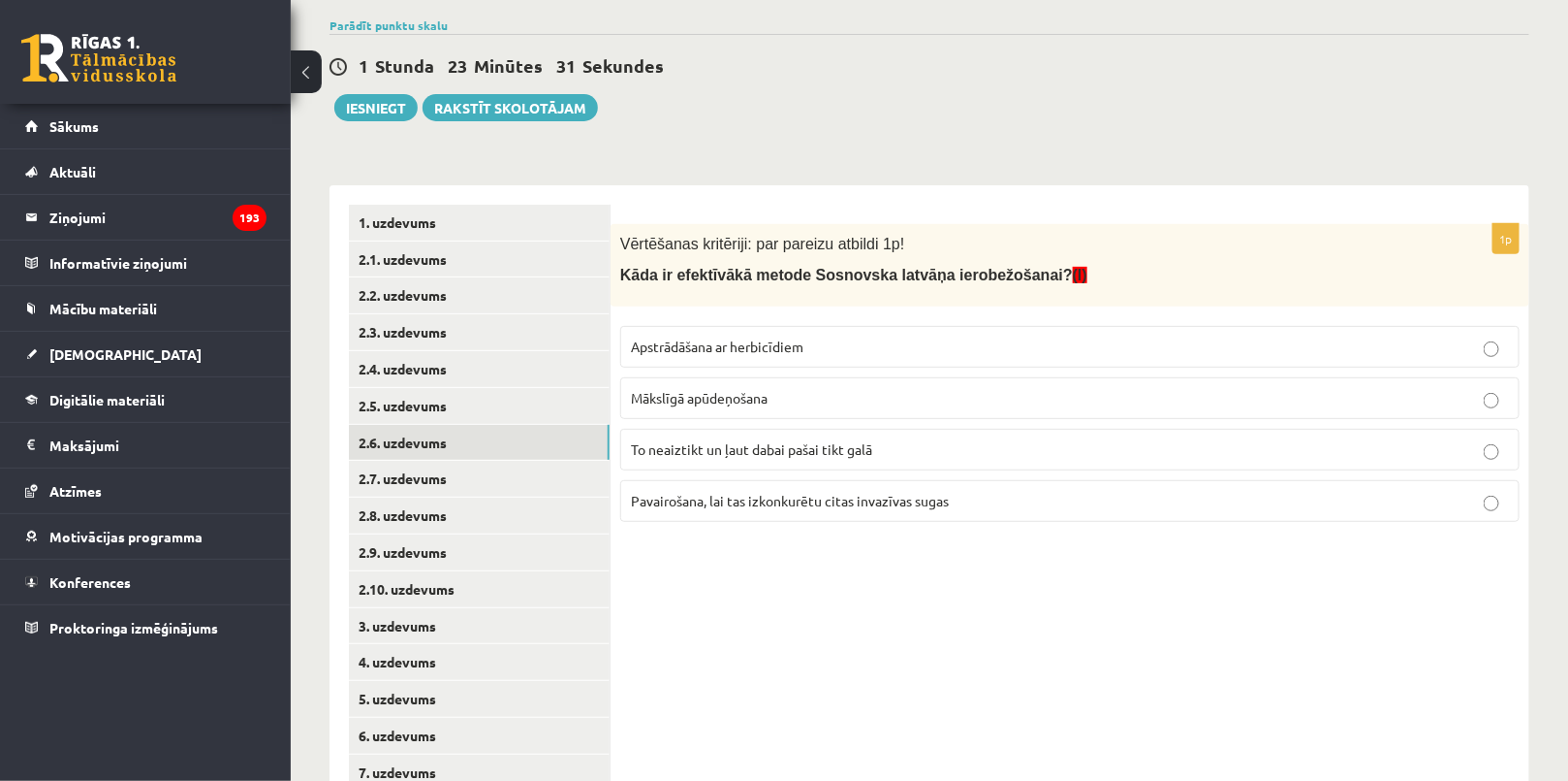
click at [707, 341] on span "Apstrādāšana ar herbicīdiem" at bounding box center [718, 346] width 173 height 17
click at [494, 466] on link "2.7. uzdevums" at bounding box center [479, 478] width 261 height 36
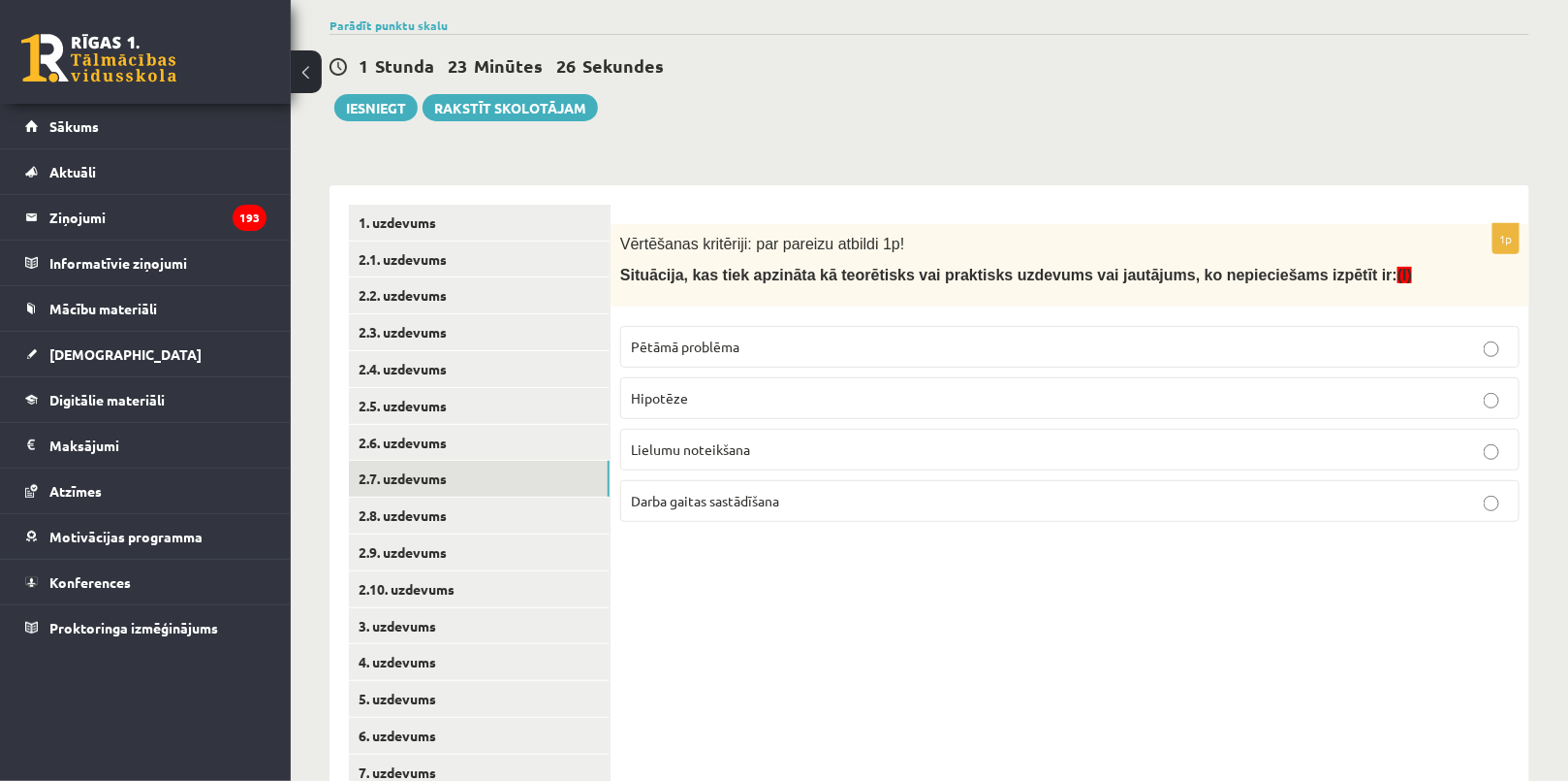
click at [670, 350] on span "Pētāmā problēma" at bounding box center [686, 346] width 109 height 17
click at [530, 519] on link "2.8. uzdevums" at bounding box center [479, 515] width 261 height 36
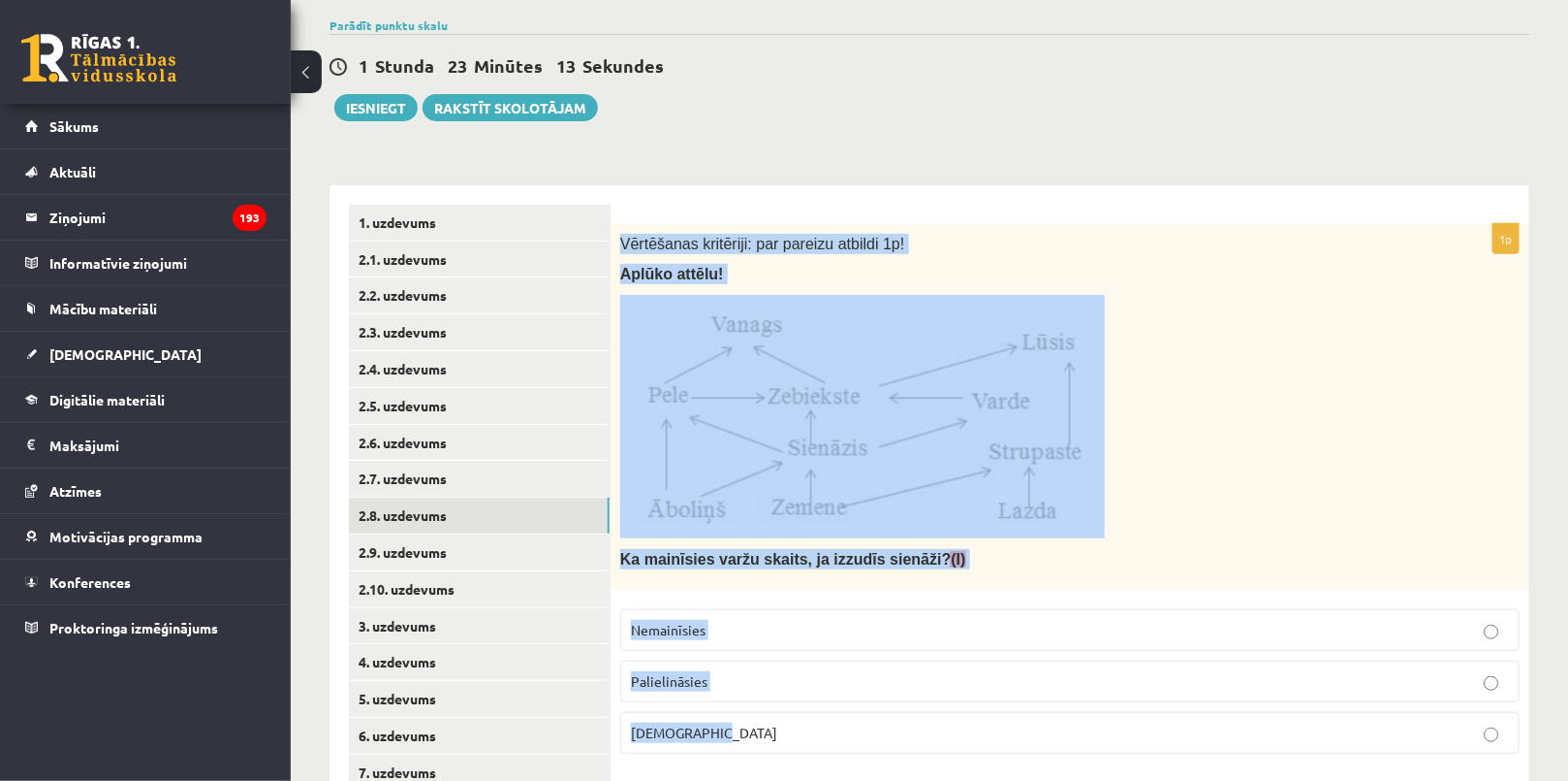
scroll to position [317, 0]
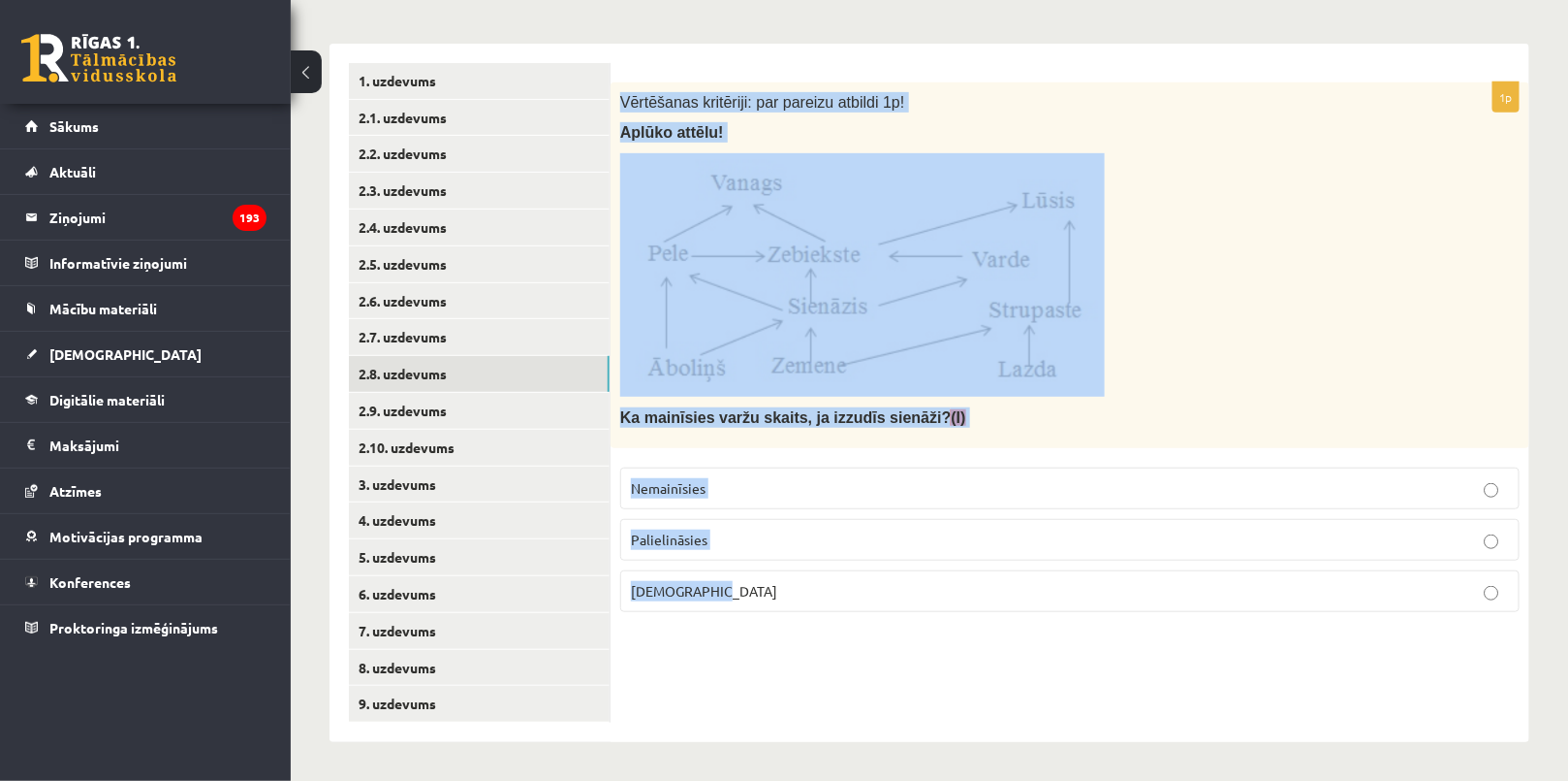
drag, startPoint x: 614, startPoint y: 225, endPoint x: 823, endPoint y: 589, distance: 419.7
click at [823, 589] on div "1p Vērtēšanas kritēriji: par pareizu atbildi 1p! Aplūko attēlu! Ka mainīsies va…" at bounding box center [1070, 355] width 918 height 545
click at [534, 430] on link "2.10. uzdevums" at bounding box center [479, 447] width 261 height 36
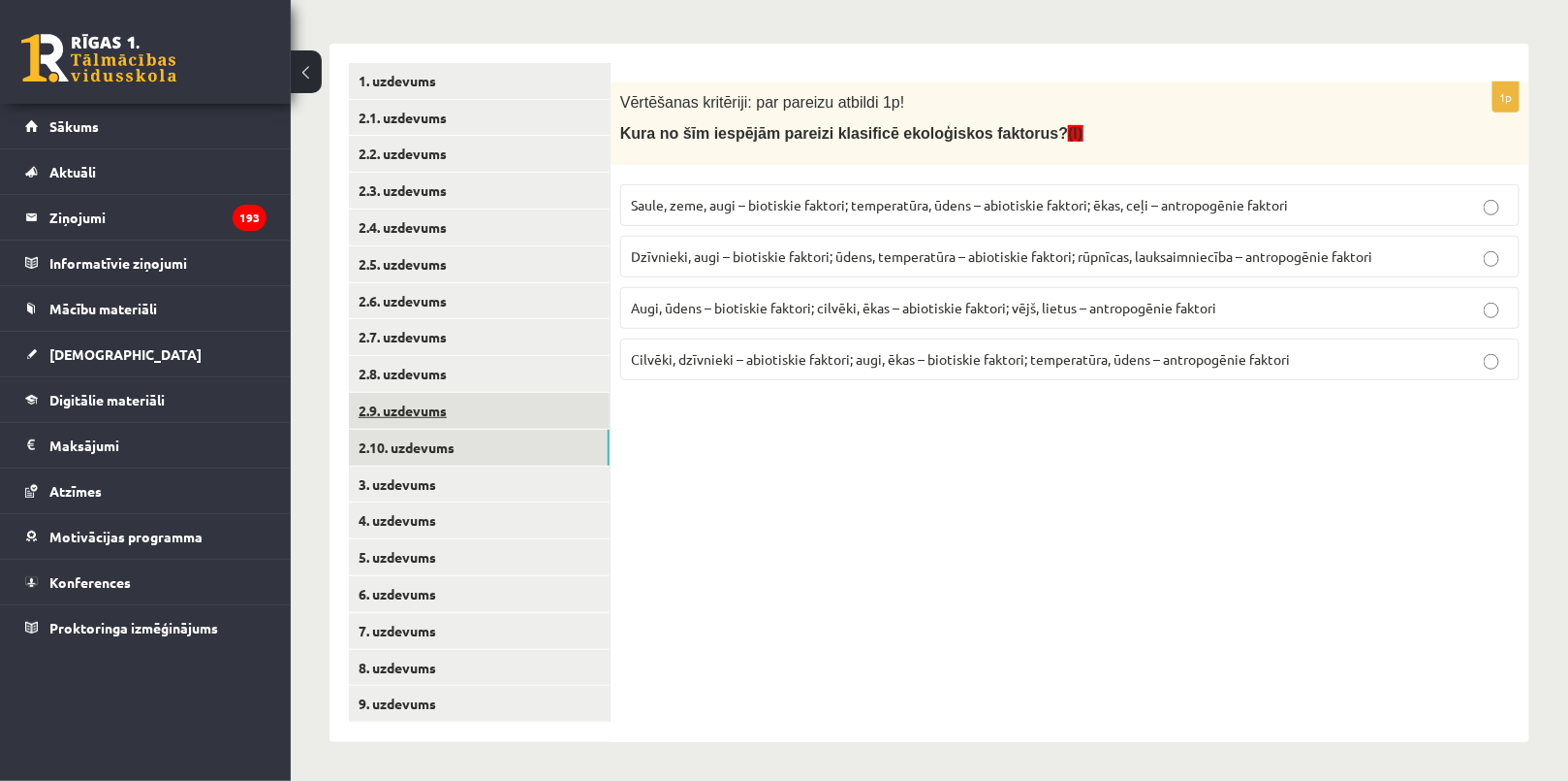
click at [528, 414] on link "2.9. uzdevums" at bounding box center [479, 410] width 261 height 36
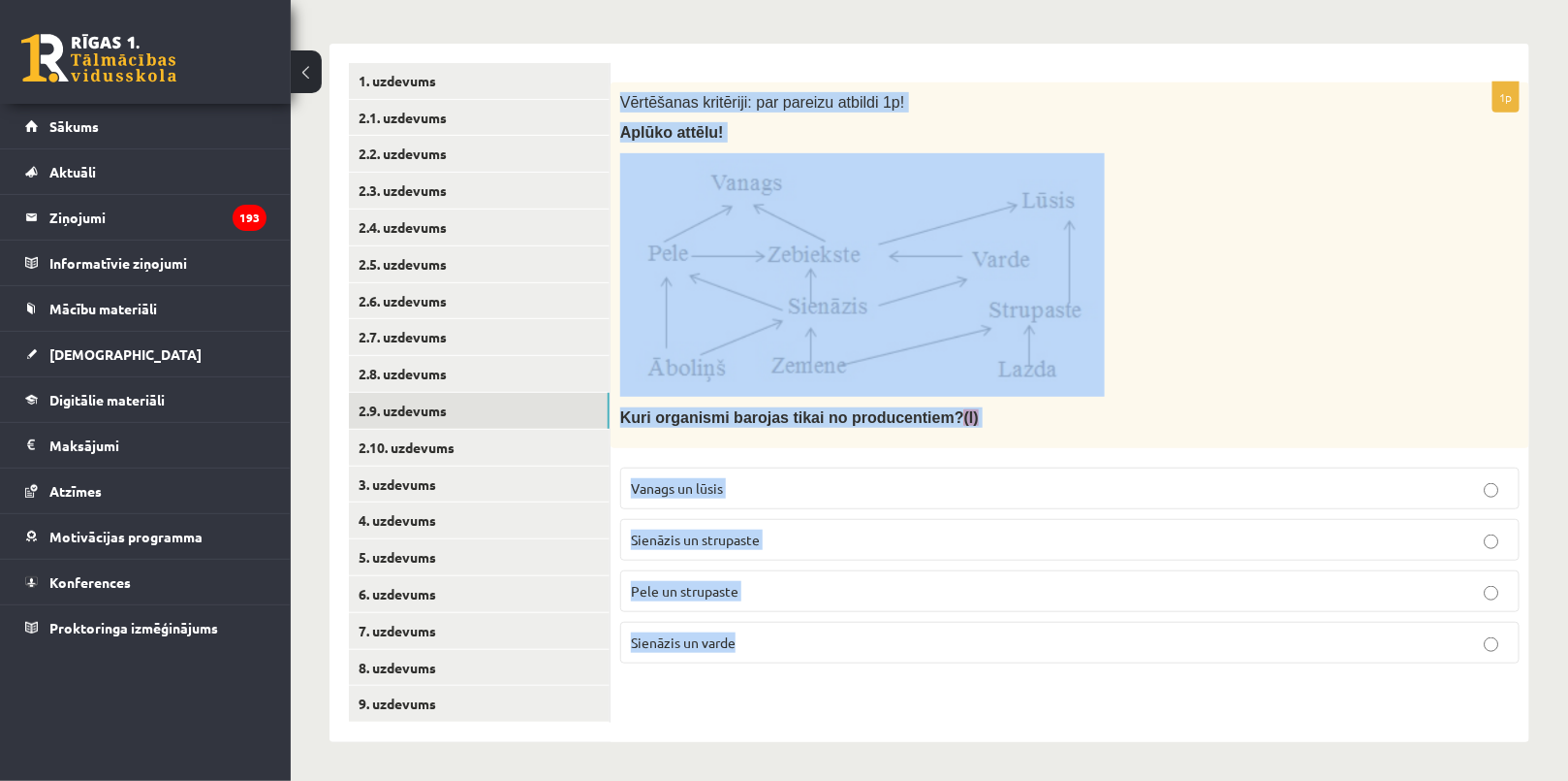
drag, startPoint x: 621, startPoint y: 89, endPoint x: 980, endPoint y: 679, distance: 690.6
click at [980, 679] on div "1p Vērtēšanas kritēriji: par pareizu atbildi 1p! Aplūko attēlu! Kuri organismi …" at bounding box center [1070, 393] width 918 height 699
click at [498, 382] on link "2.8. uzdevums" at bounding box center [479, 374] width 261 height 36
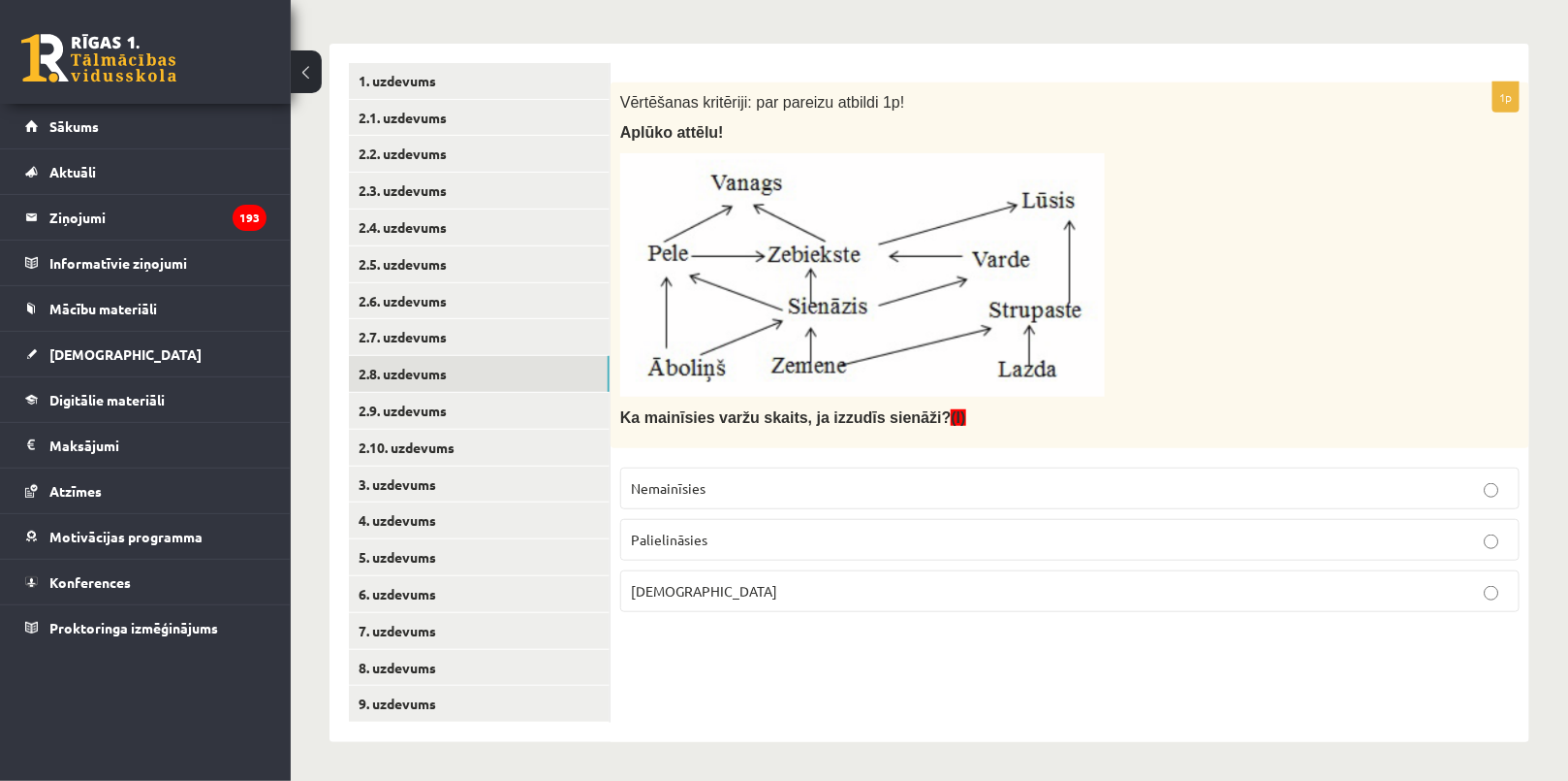
click at [708, 582] on span "Samazināsies" at bounding box center [704, 591] width 146 height 17
click at [509, 409] on link "2.9. uzdevums" at bounding box center [479, 410] width 261 height 36
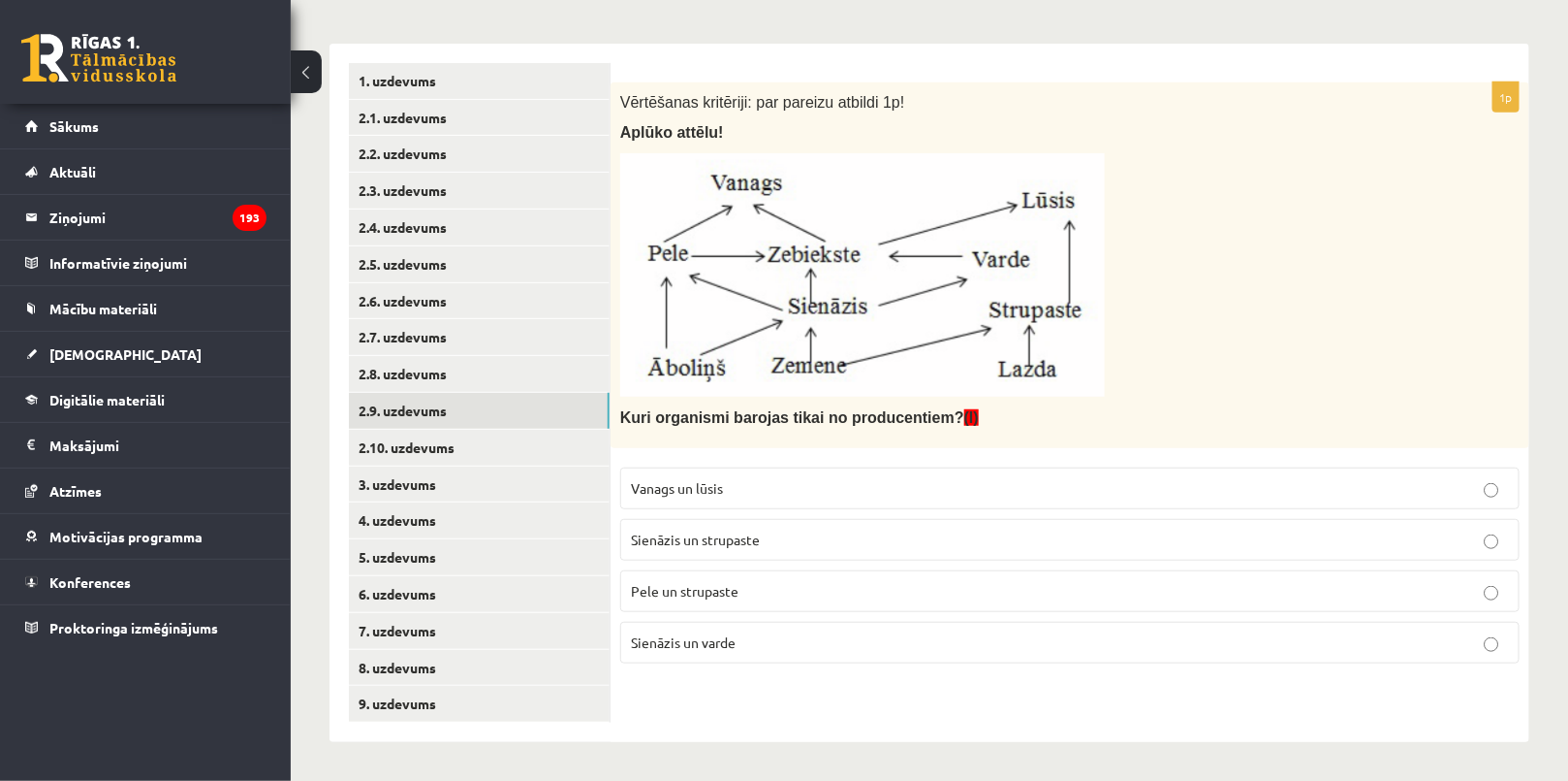
click at [652, 556] on label "Sienāzis un strupaste" at bounding box center [1070, 539] width 899 height 42
click at [464, 454] on link "2.10. uzdevums" at bounding box center [479, 447] width 261 height 36
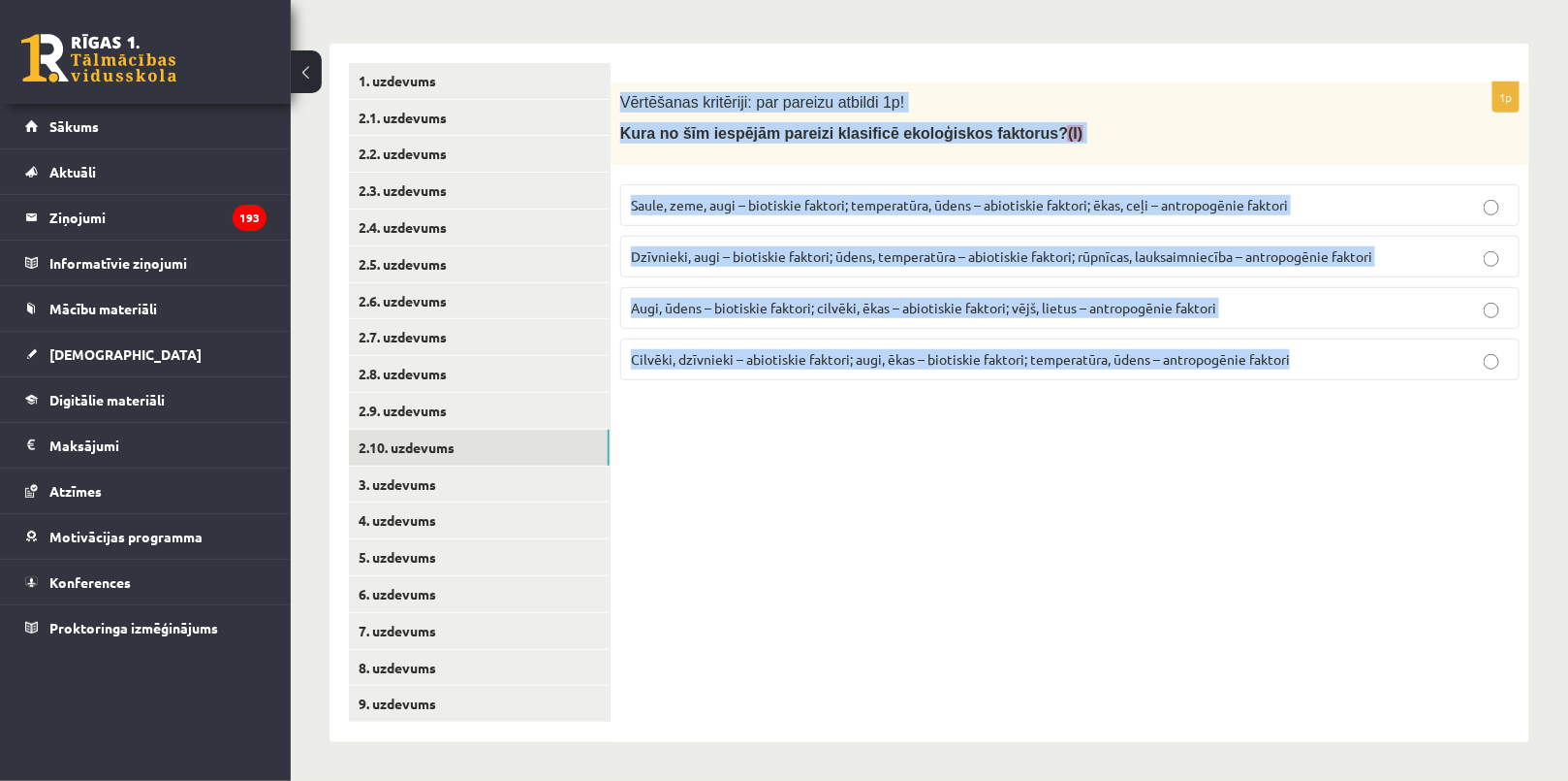
drag, startPoint x: 614, startPoint y: 86, endPoint x: 1468, endPoint y: 386, distance: 905.2
click at [1468, 386] on div "1p Vērtēšanas kritēriji: par pareizu atbildi 1p! Kura no šīm iespējām pareizi k…" at bounding box center [1070, 239] width 918 height 313
click at [536, 485] on link "3. uzdevums" at bounding box center [479, 484] width 261 height 36
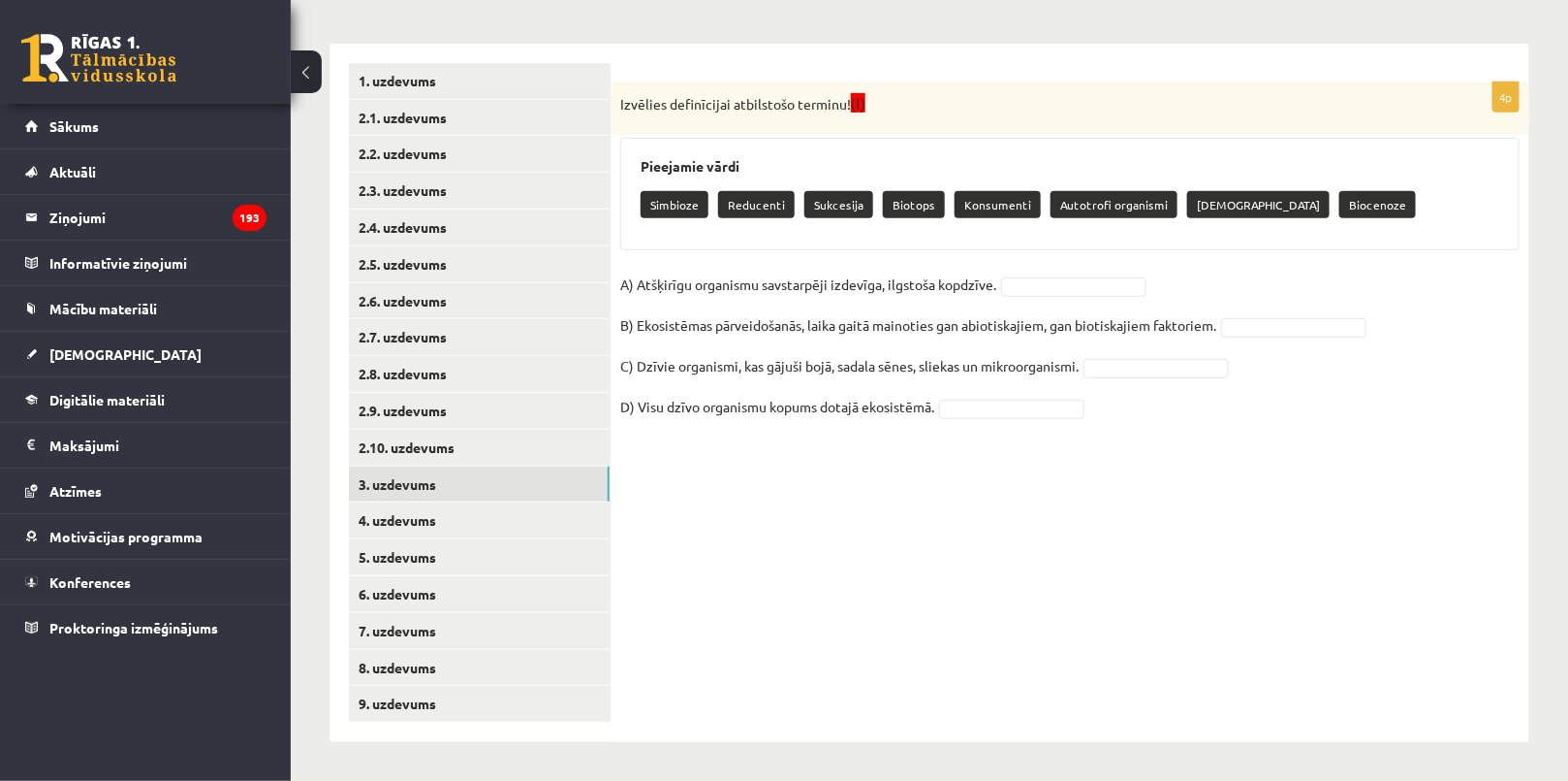
drag, startPoint x: 623, startPoint y: 103, endPoint x: 949, endPoint y: 278, distance: 370.0
click at [952, 278] on div "4p Izvēlies definīcijai atbilstošo terminu! (I) Pieejamie vārdi Simbioze Reduce…" at bounding box center [1070, 262] width 918 height 360
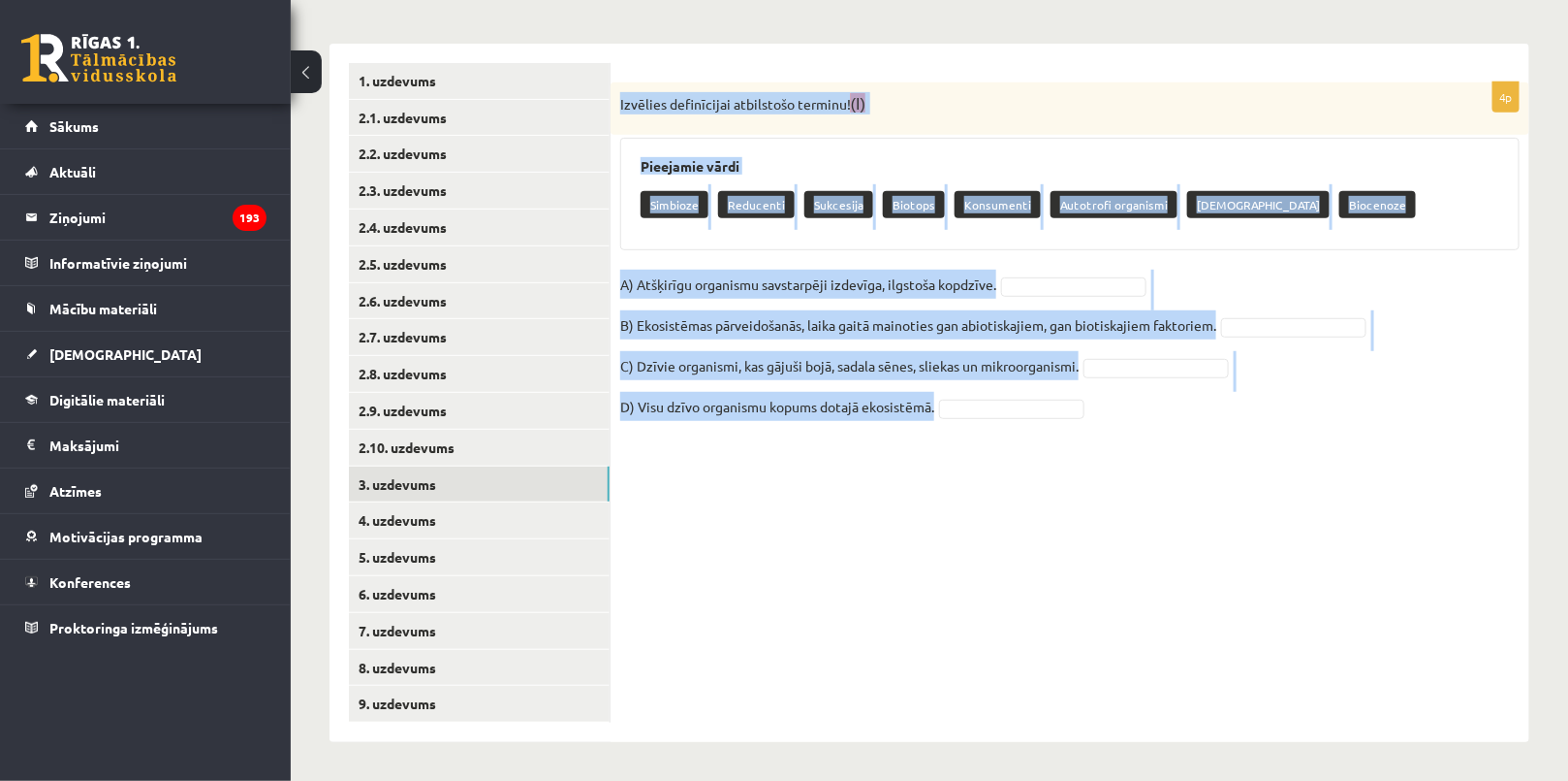
drag, startPoint x: 619, startPoint y: 98, endPoint x: 1188, endPoint y: 427, distance: 657.3
click at [1188, 427] on div "4p Izvēlies definīcijai atbilstošo terminu! (I) Pieejamie vārdi Simbioze Reduce…" at bounding box center [1070, 262] width 918 height 360
click at [489, 520] on link "4. uzdevums" at bounding box center [479, 520] width 261 height 36
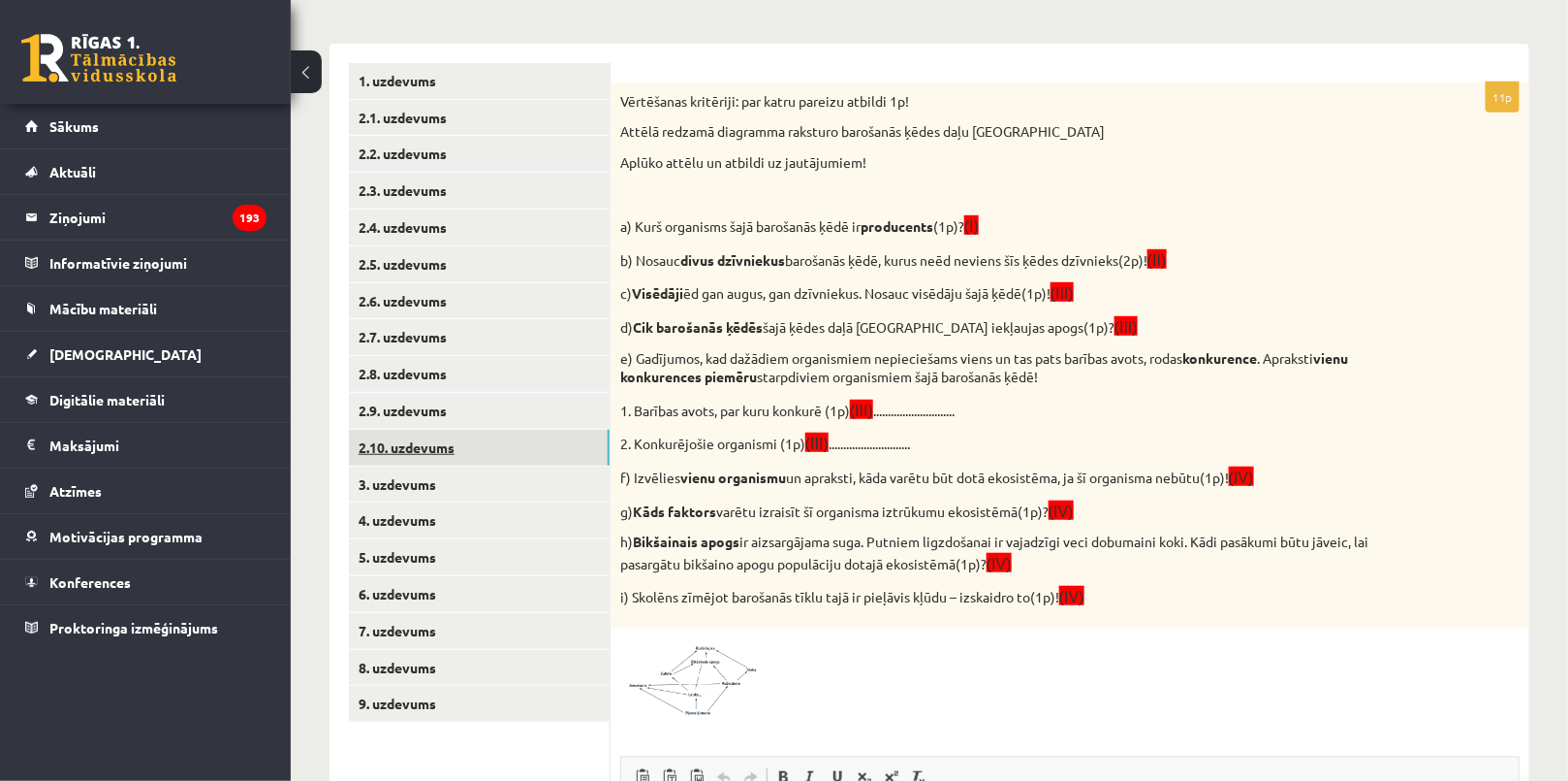
click at [476, 448] on link "2.10. uzdevums" at bounding box center [479, 447] width 261 height 36
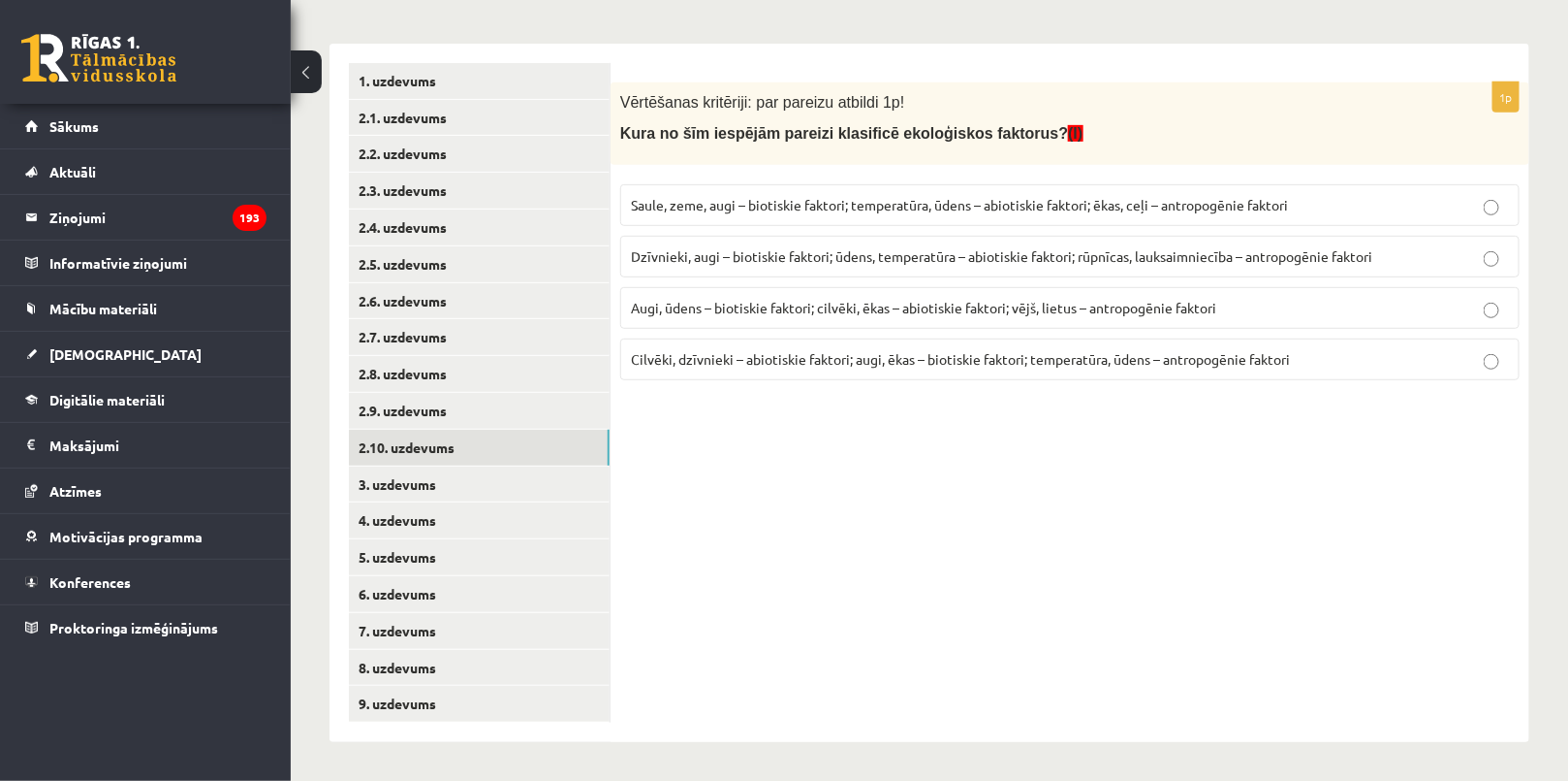
click at [705, 256] on span "Dzīvnieki, augi – biotiskie faktori; ūdens, temperatūra – abiotiskie faktori; r…" at bounding box center [1002, 256] width 742 height 17
click at [503, 481] on link "3. uzdevums" at bounding box center [479, 484] width 261 height 36
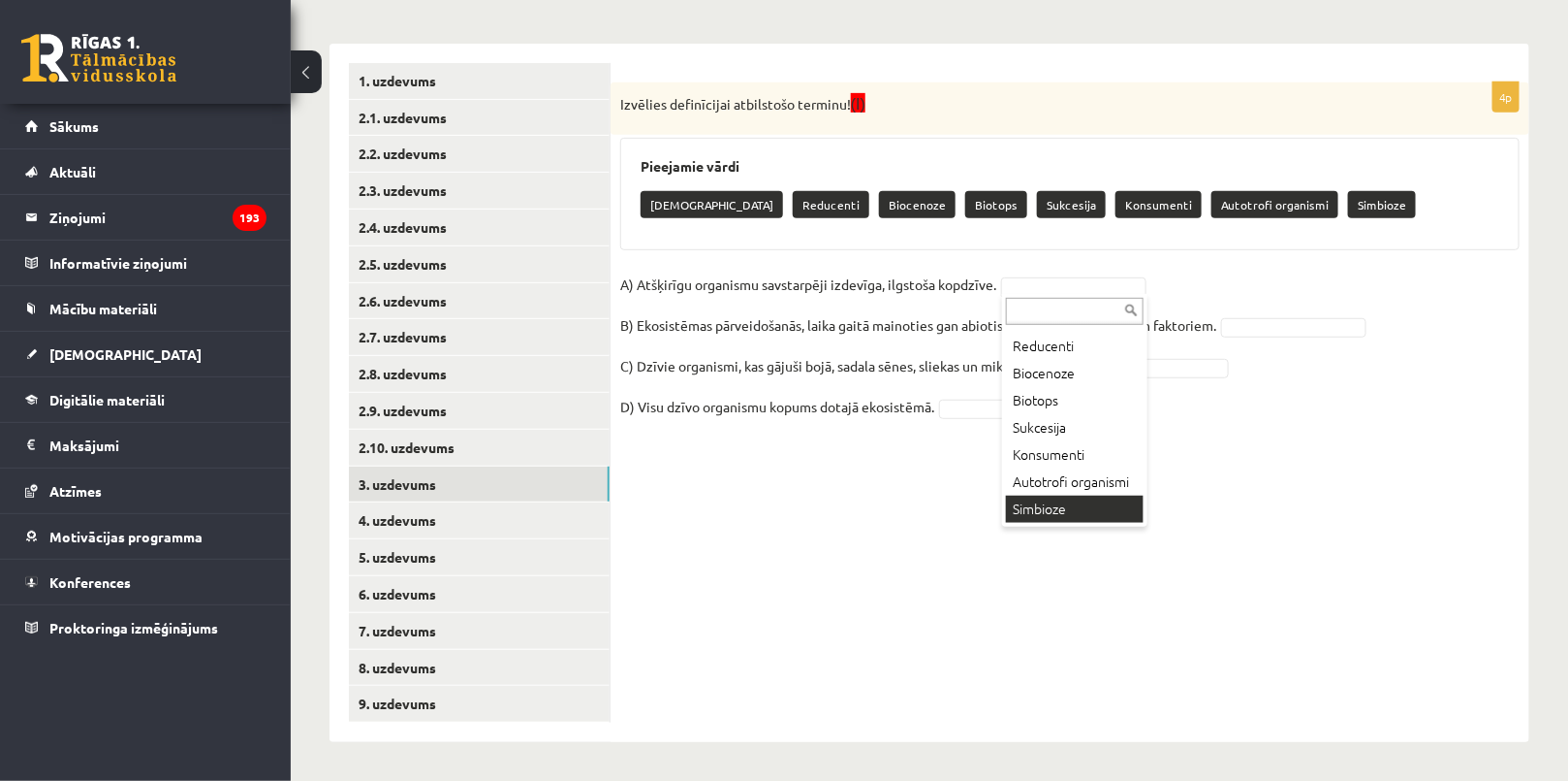
scroll to position [71, 0]
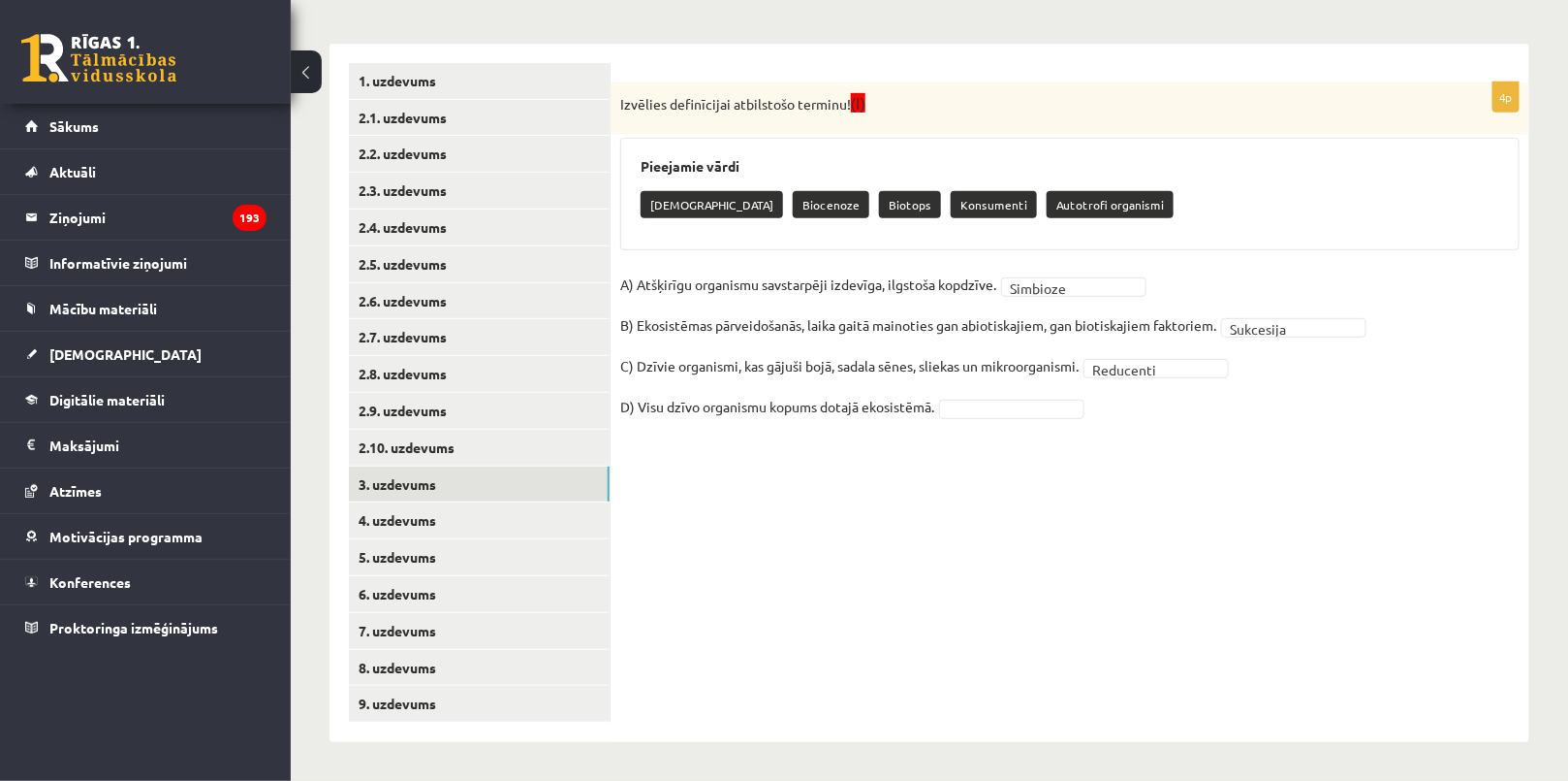
click at [1002, 390] on fieldset "A) Atšķirīgu organismu savstarpēji izdevīga, ilgstoša kopdzīve. Simbioze ******…" at bounding box center [1070, 351] width 899 height 163
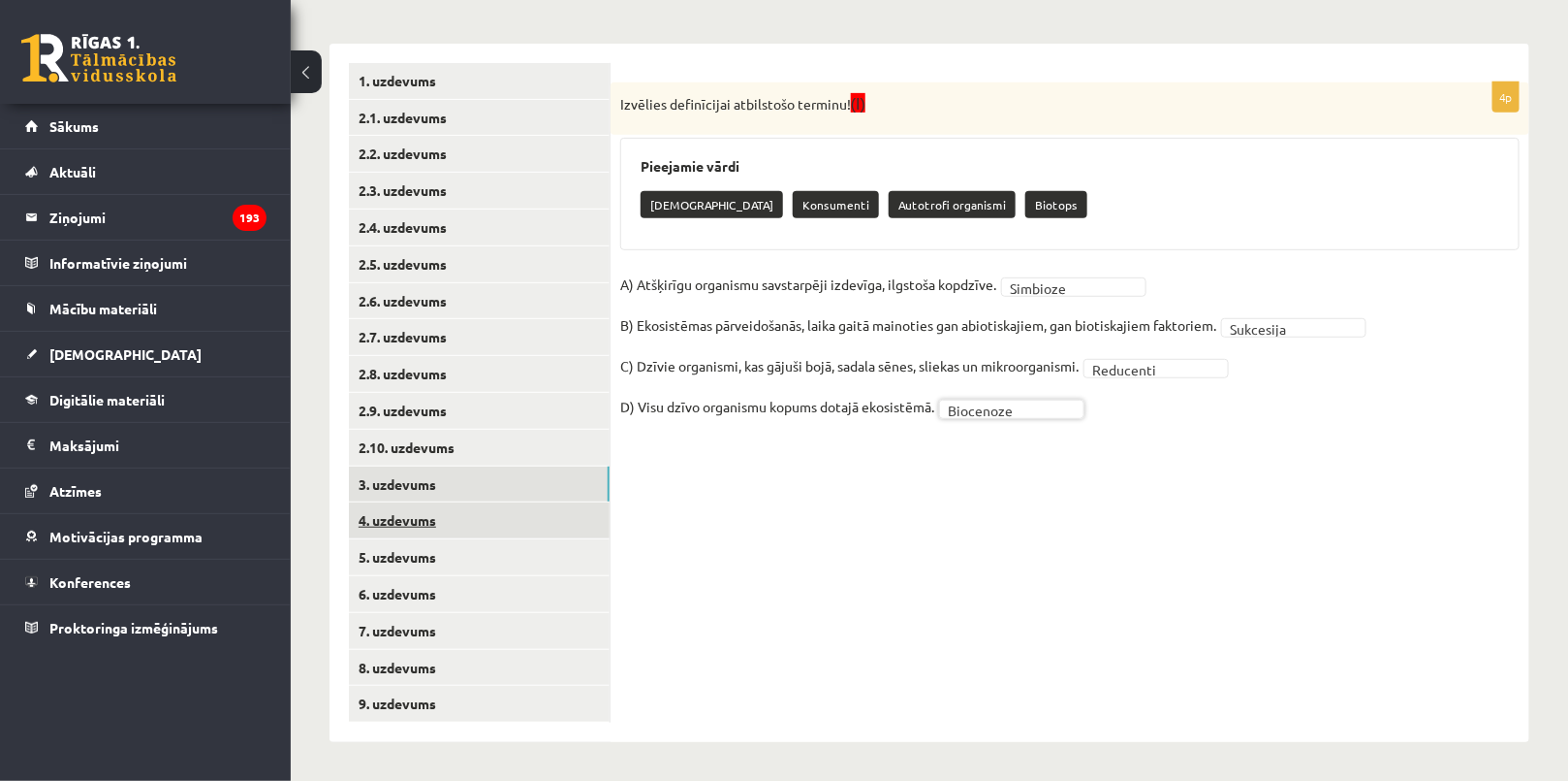
click at [503, 524] on link "4. uzdevums" at bounding box center [479, 520] width 261 height 36
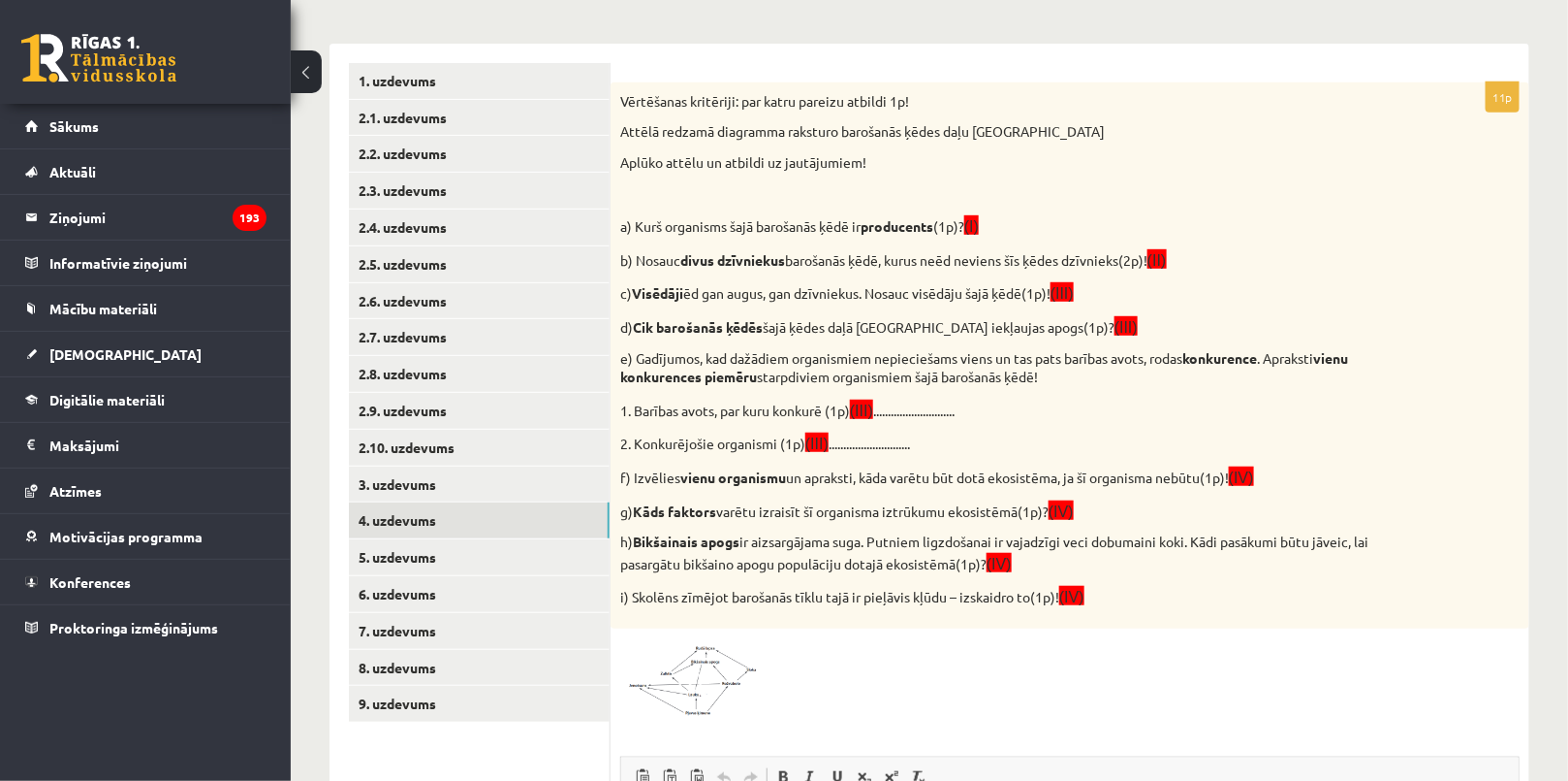
scroll to position [0, 0]
click at [694, 679] on span at bounding box center [694, 685] width 31 height 31
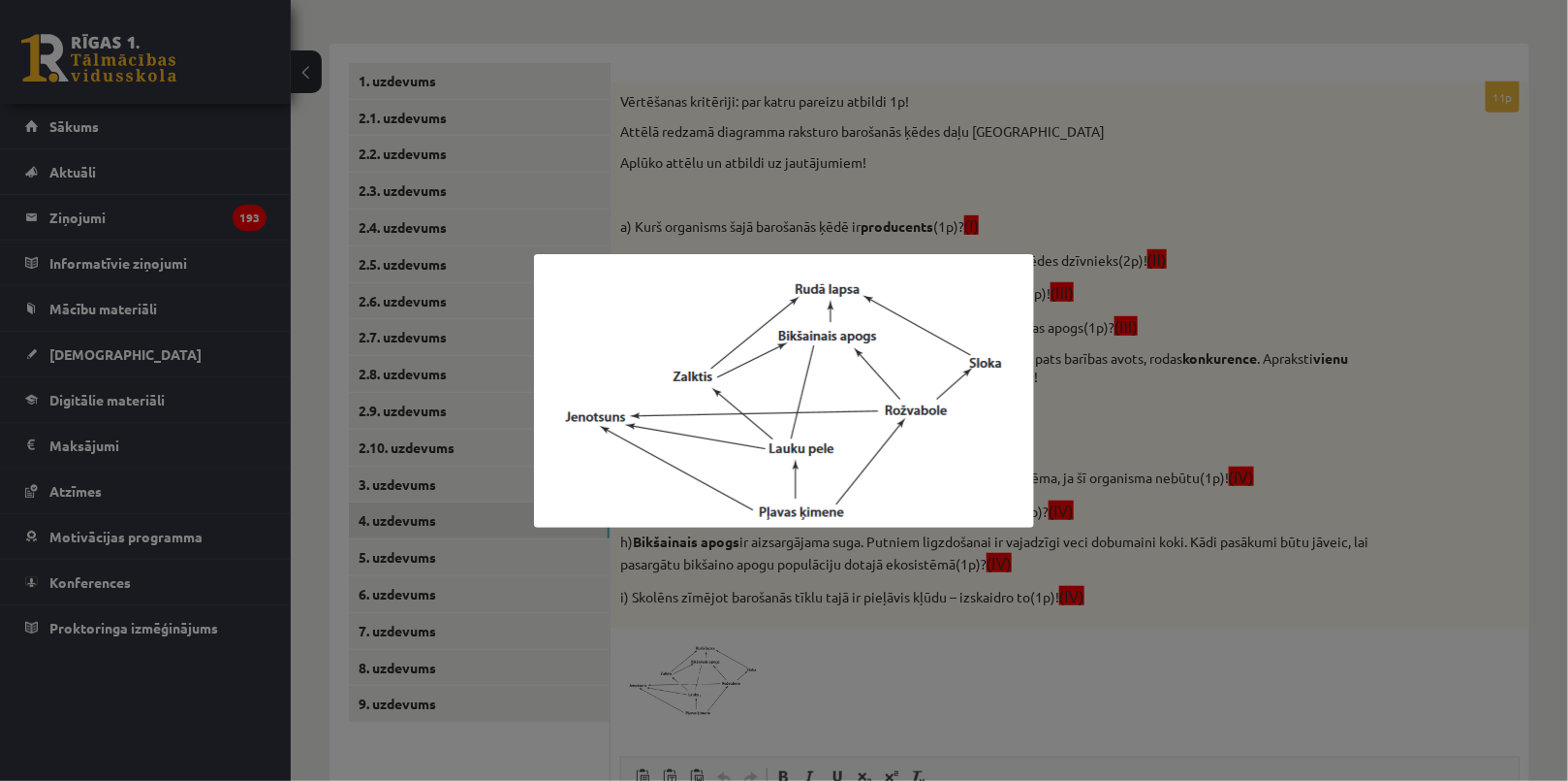
click at [698, 159] on div at bounding box center [784, 390] width 1568 height 781
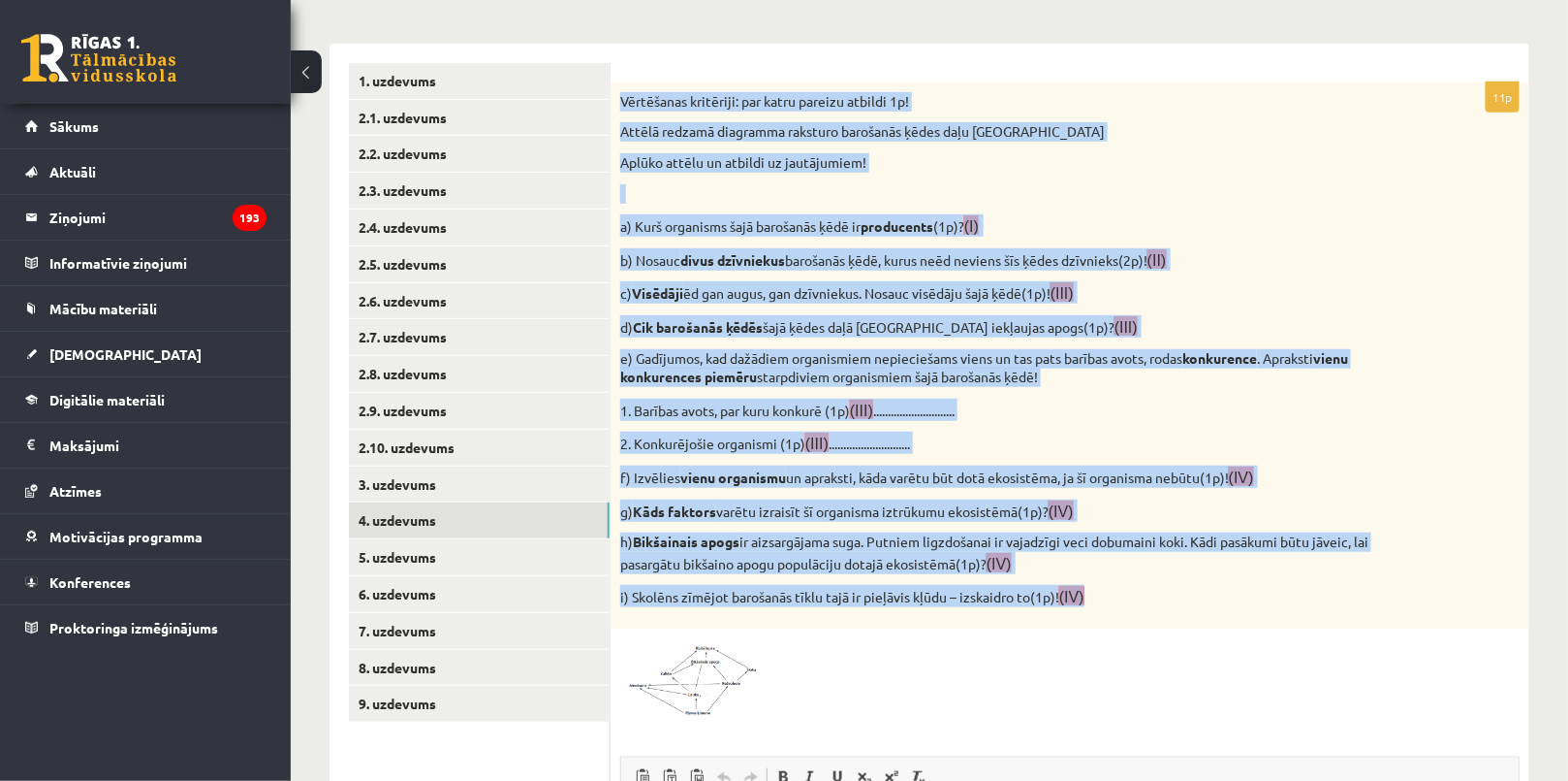
drag, startPoint x: 613, startPoint y: 86, endPoint x: 1296, endPoint y: 587, distance: 847.0
click at [1296, 587] on div "Vērtēšanas kritēriji: par katru pareizu atbildi 1p! Attēlā redzamā diagramma ra…" at bounding box center [1070, 355] width 918 height 546
click at [1276, 114] on div "Vērtēšanas kritēriji: par katru pareizu atbildi 1p! Attēlā redzamā diagramma ra…" at bounding box center [1070, 355] width 918 height 546
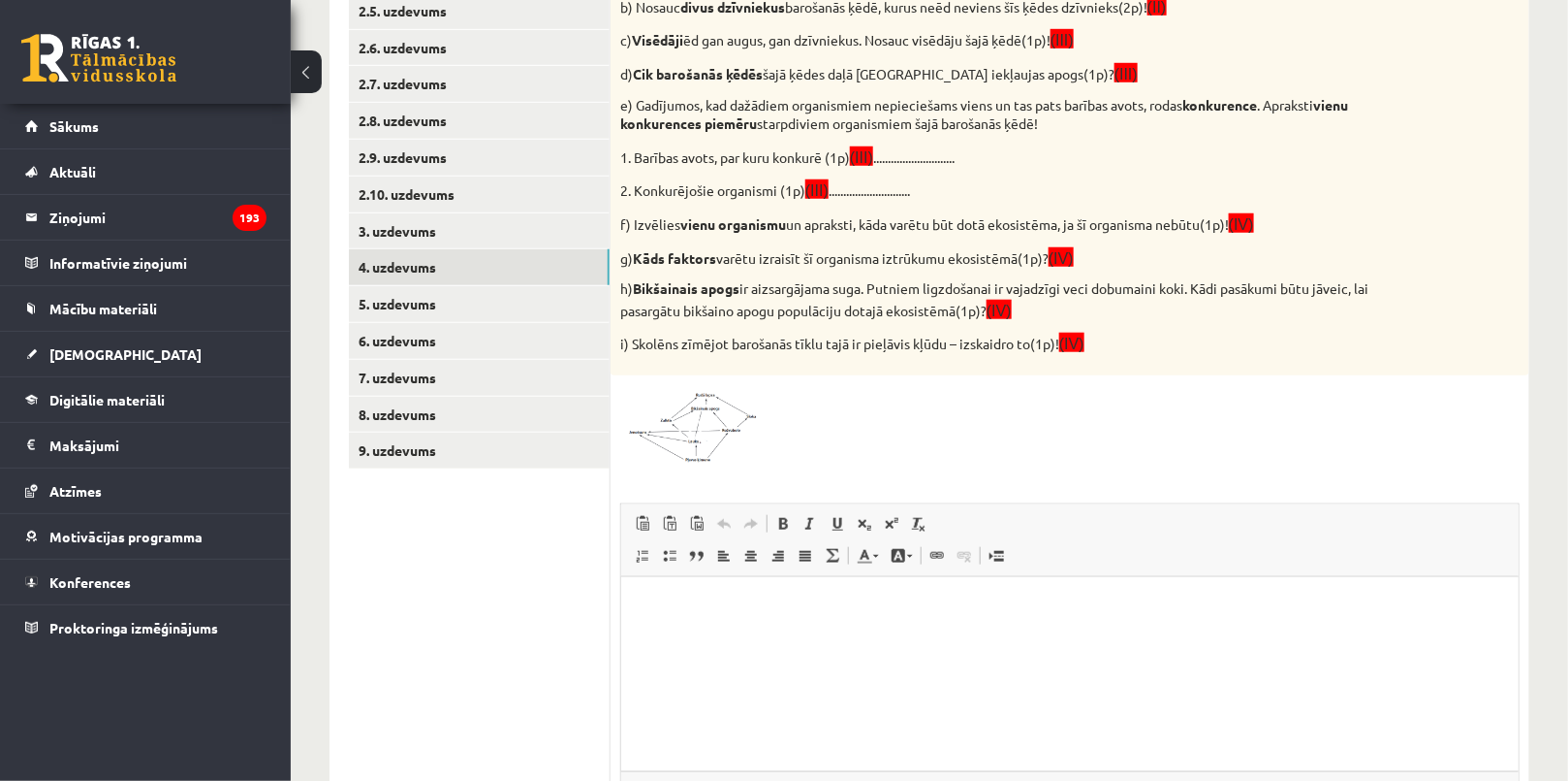
scroll to position [582, 0]
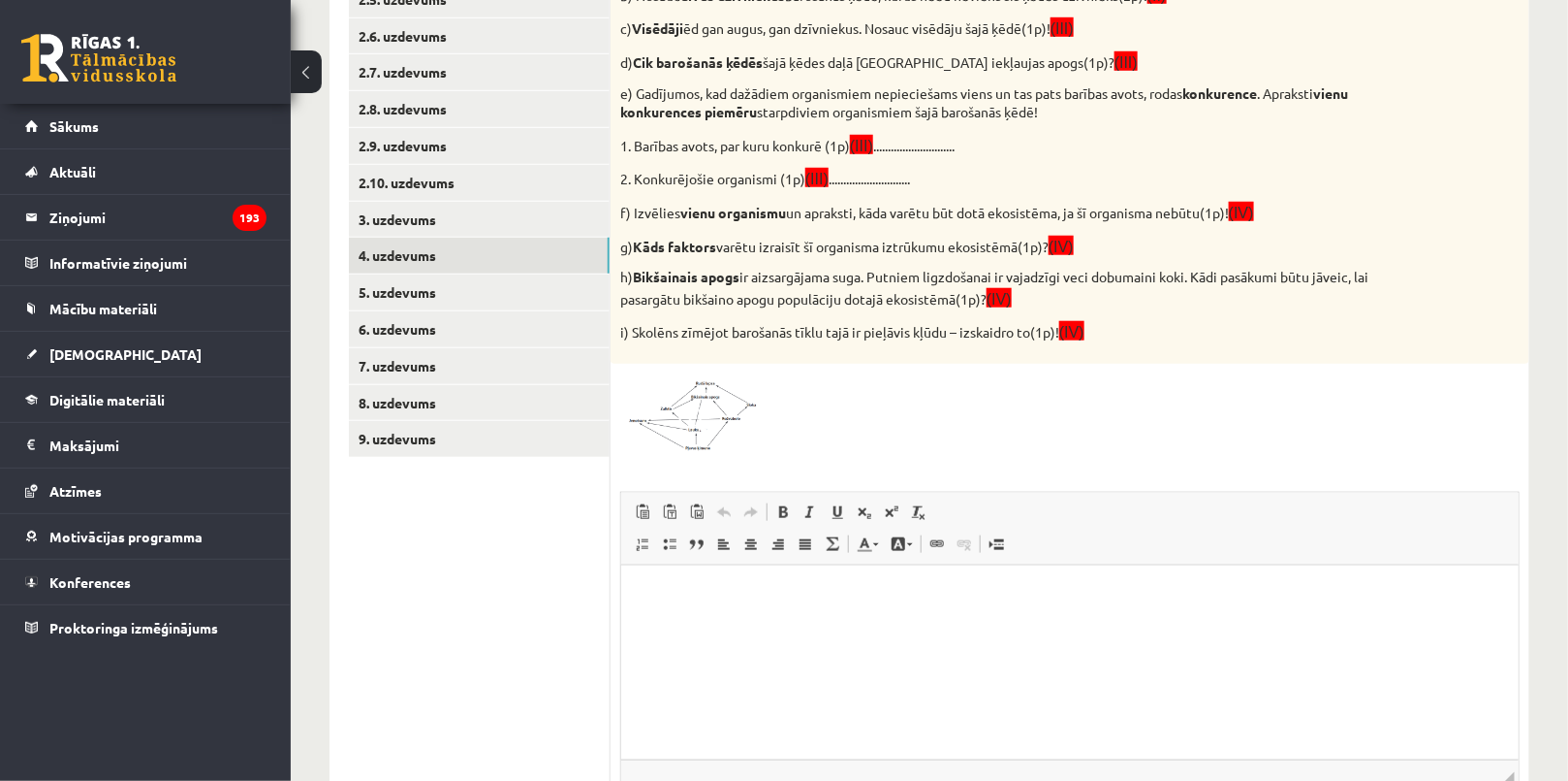
click at [506, 571] on ul "1. uzdevums 2.1. uzdevums 2.2. uzdevums 2.3. uzdevums 2.4. uzdevums 2.5. uzdevu…" at bounding box center [480, 346] width 262 height 1096
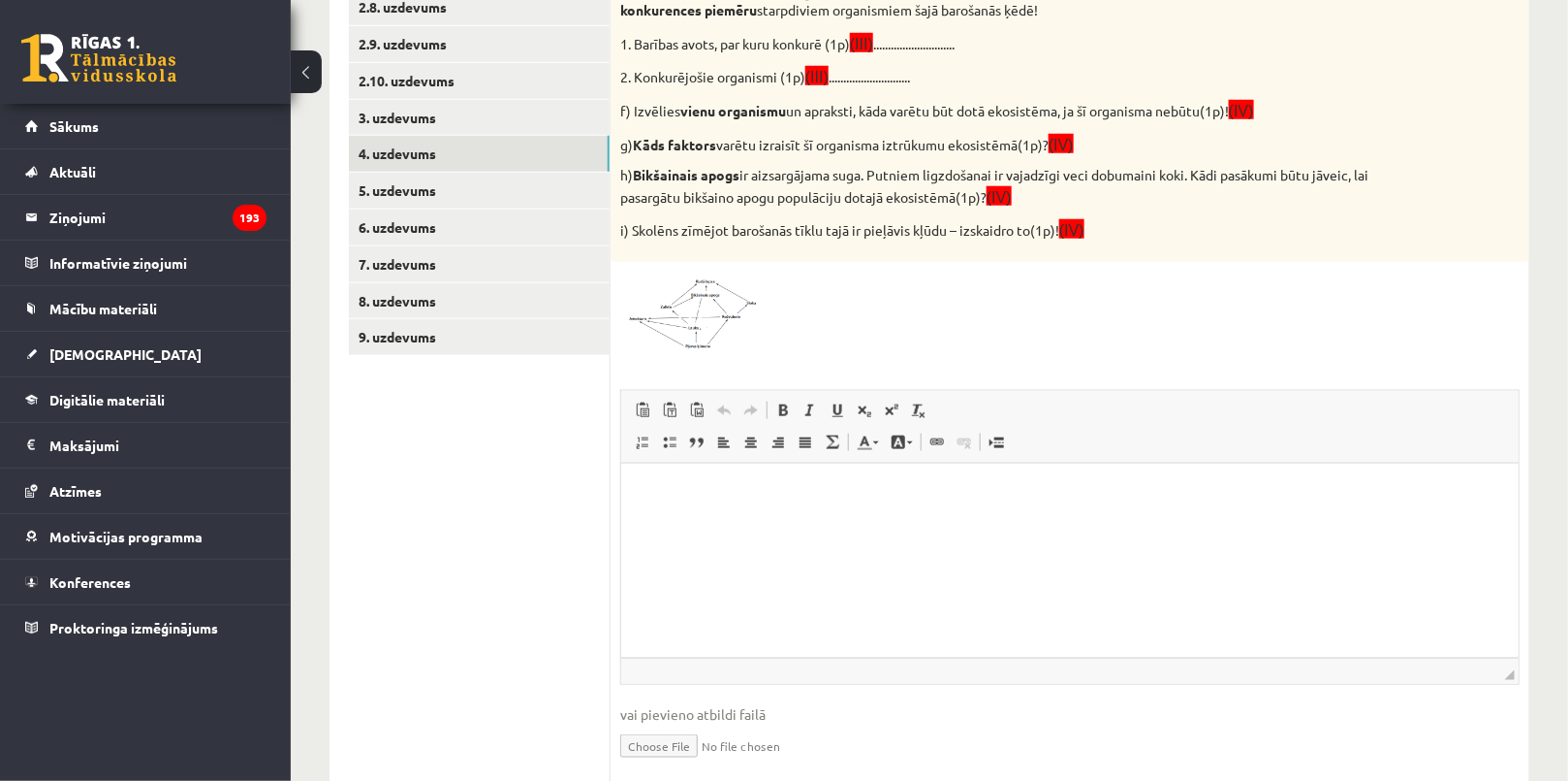
scroll to position [753, 0]
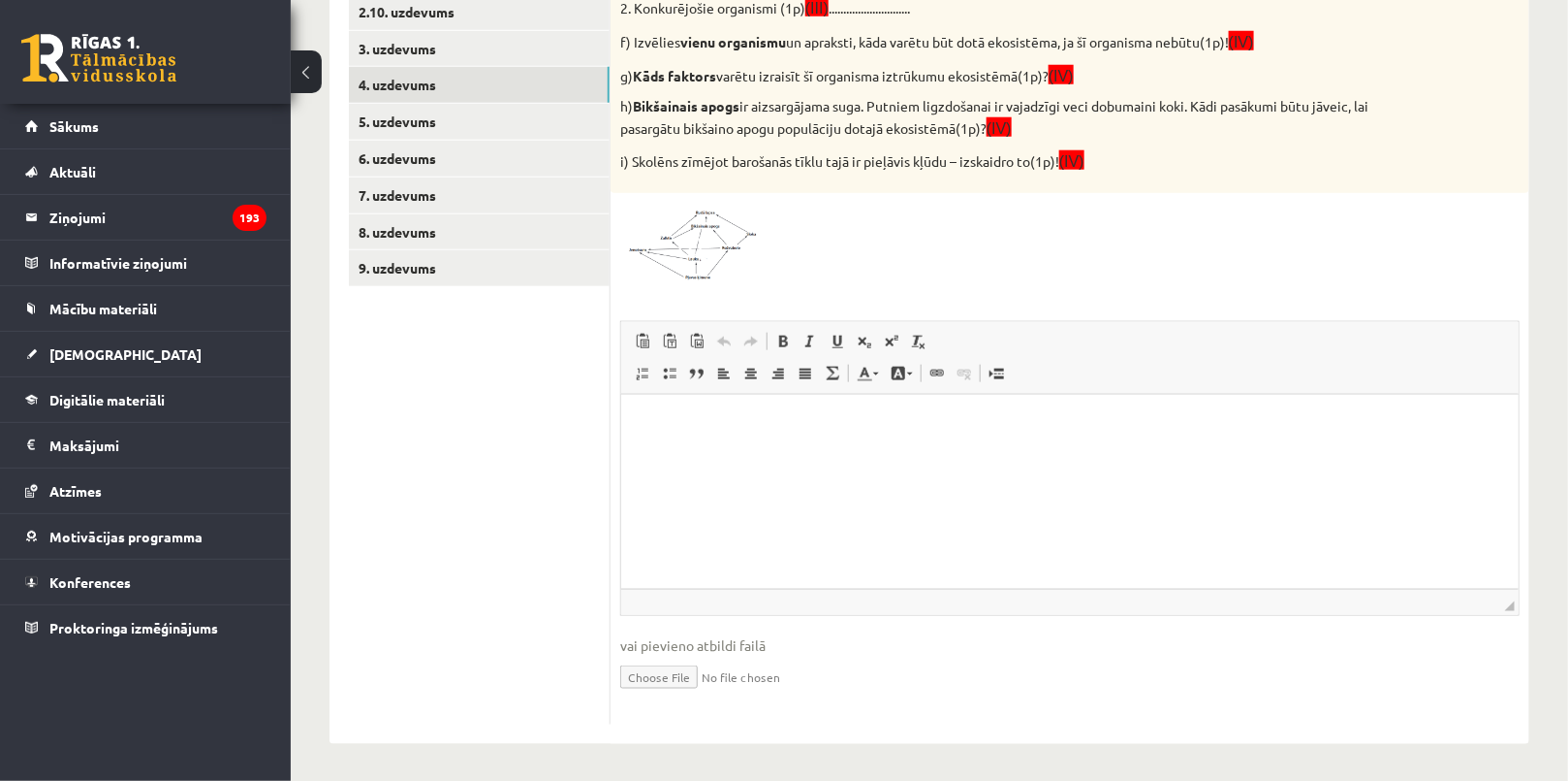
click at [760, 453] on html at bounding box center [1069, 423] width 897 height 59
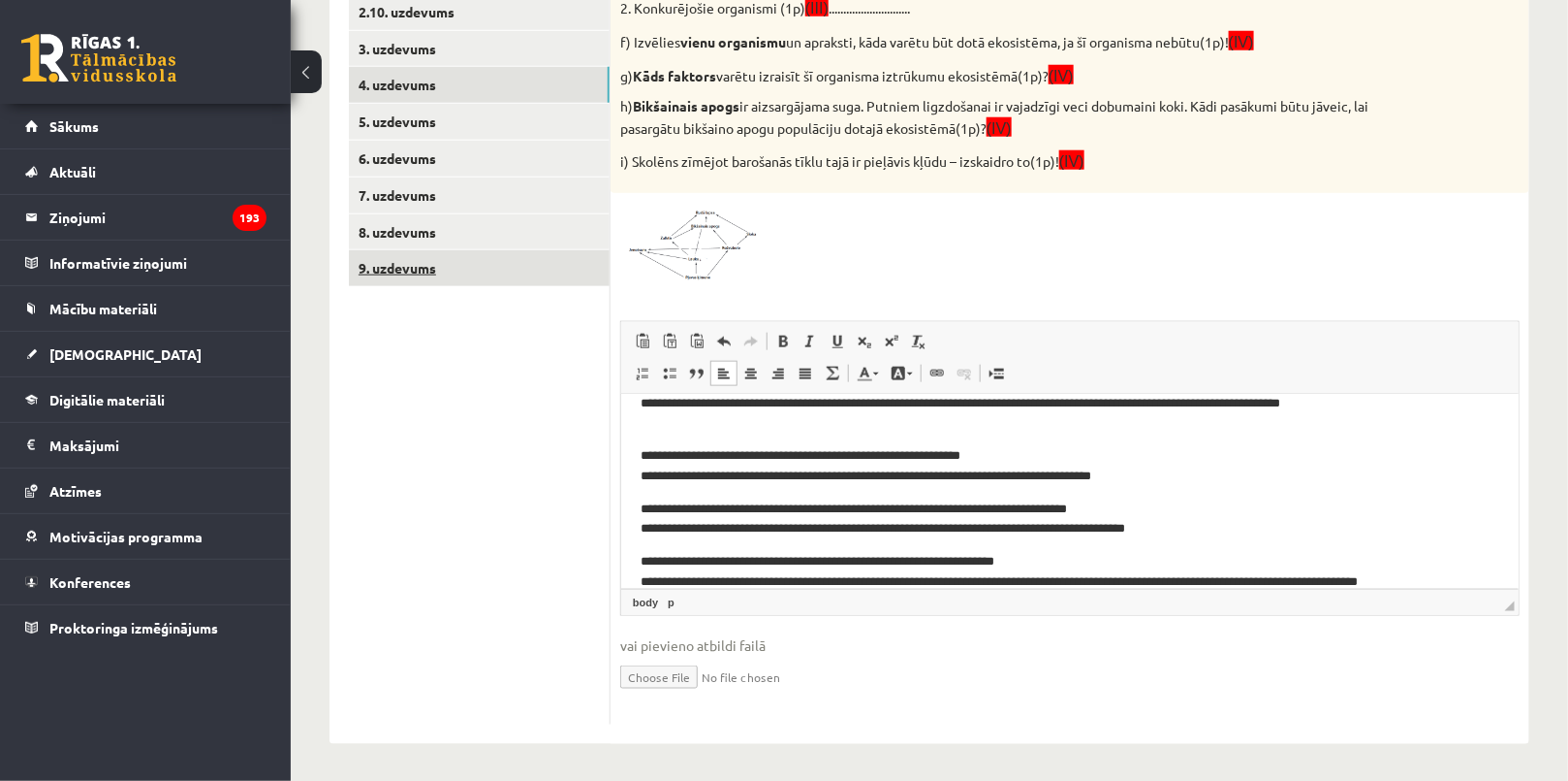
scroll to position [665, 0]
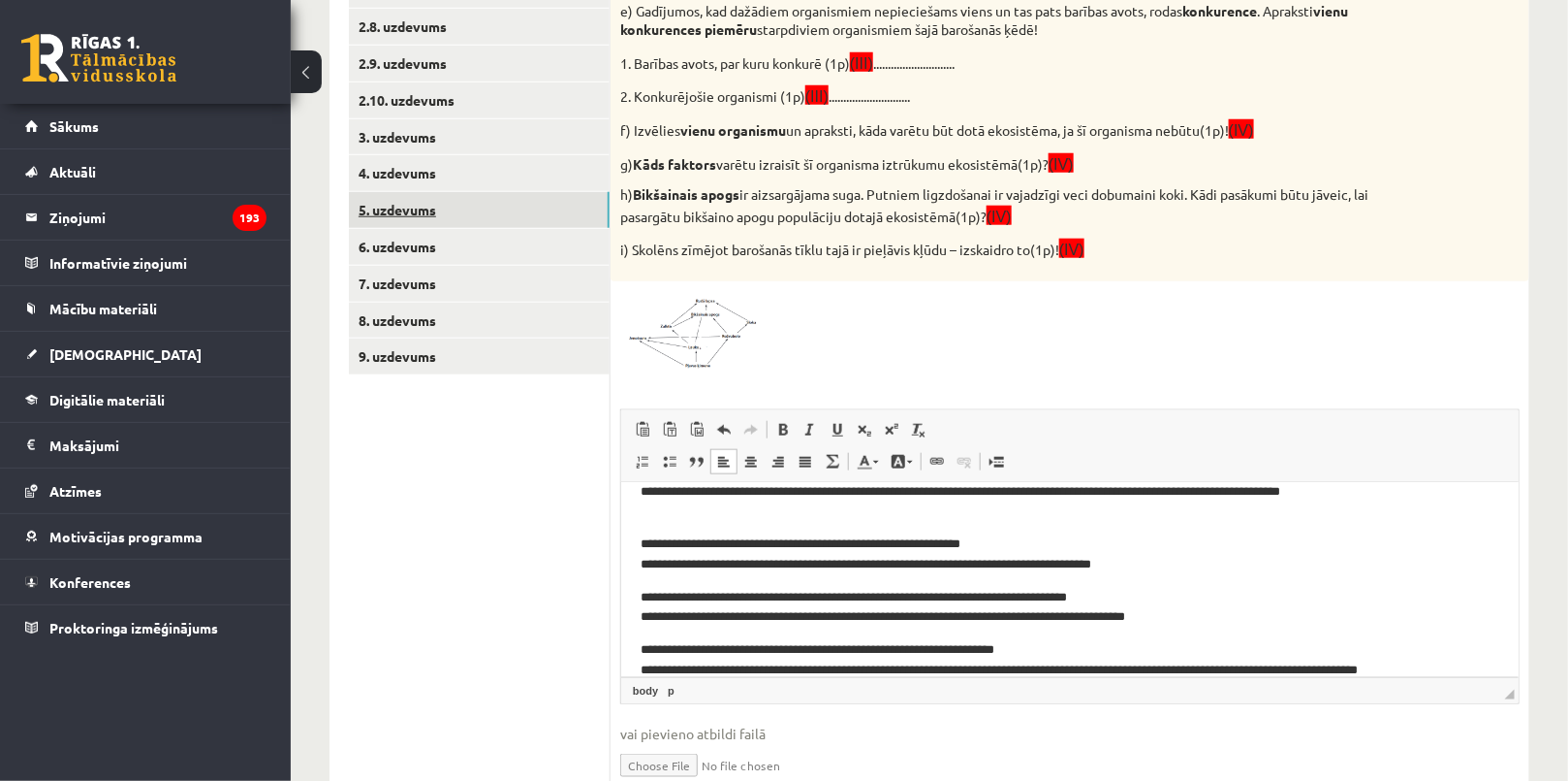
click at [496, 212] on link "5. uzdevums" at bounding box center [479, 210] width 261 height 36
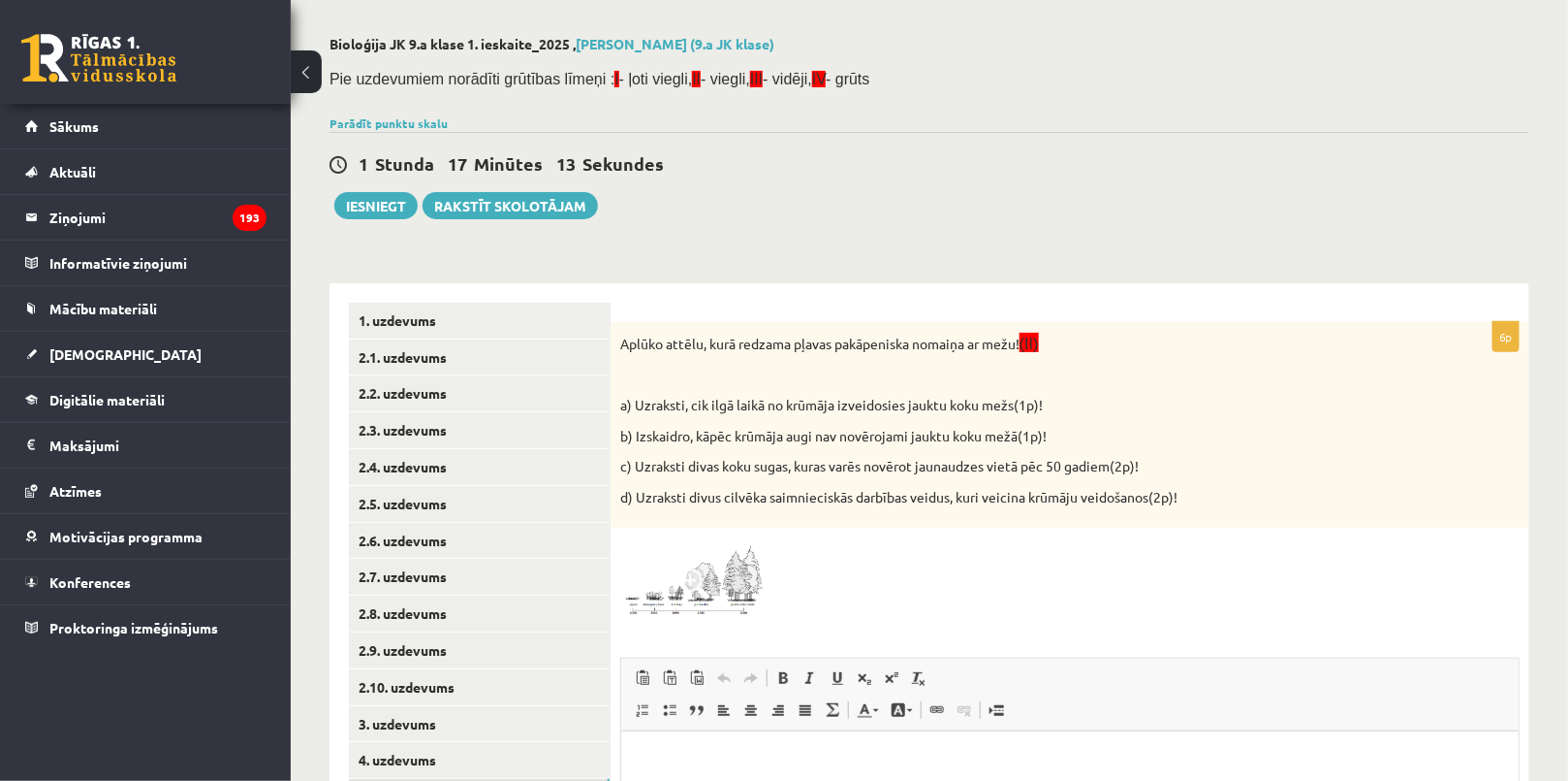
scroll to position [176, 0]
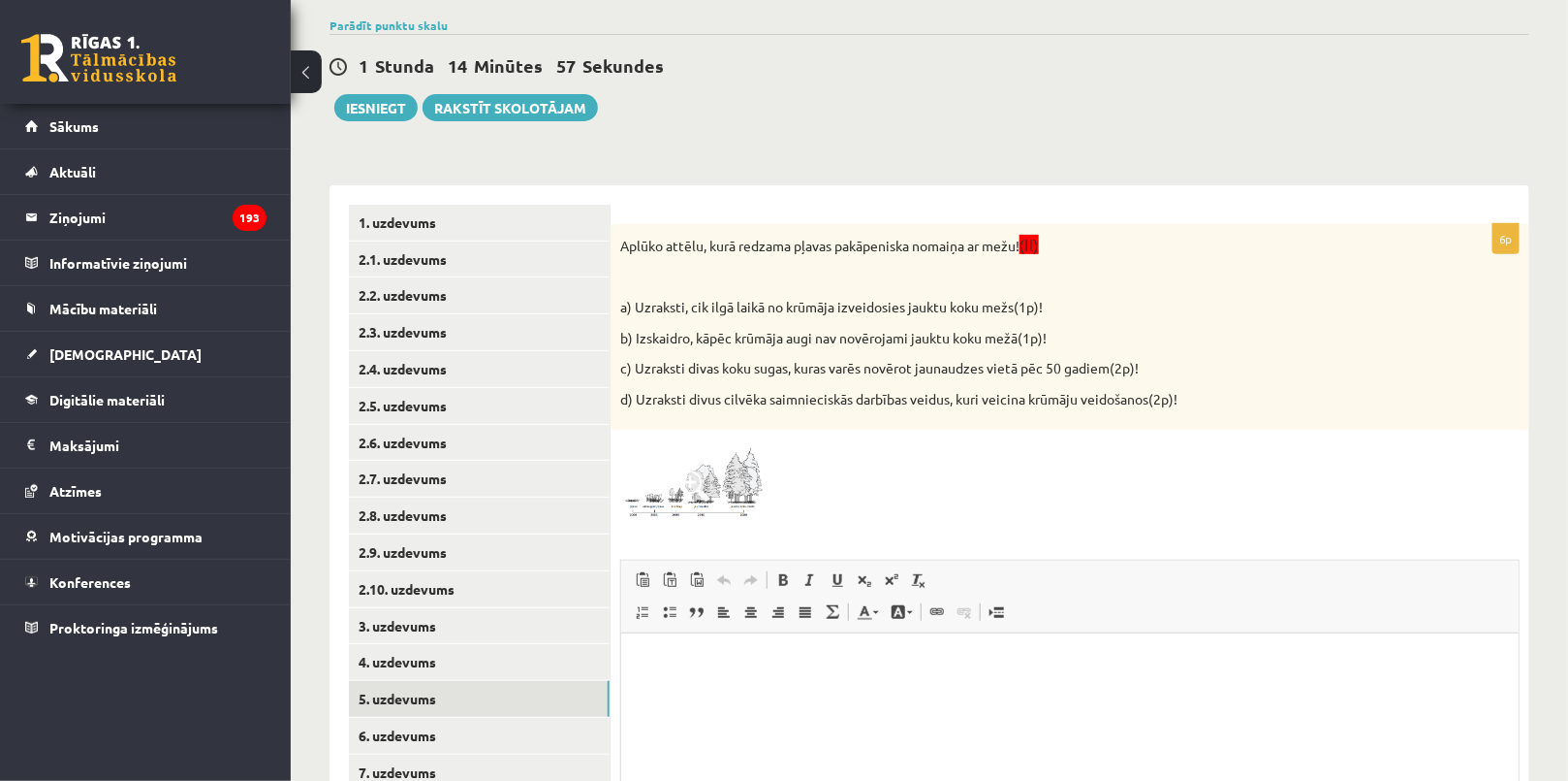
click at [675, 465] on img at bounding box center [693, 480] width 145 height 81
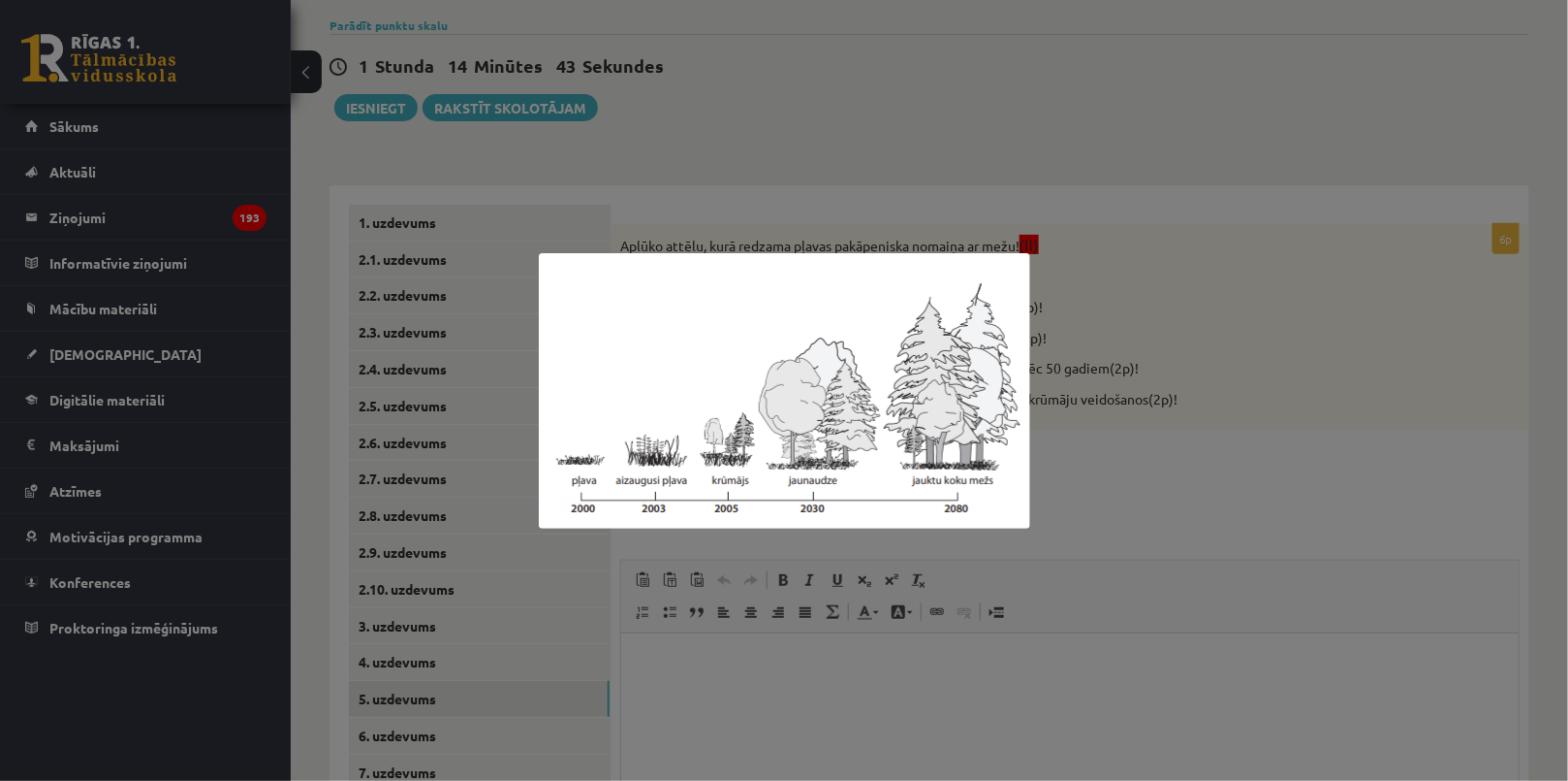
click at [728, 163] on div at bounding box center [784, 390] width 1568 height 781
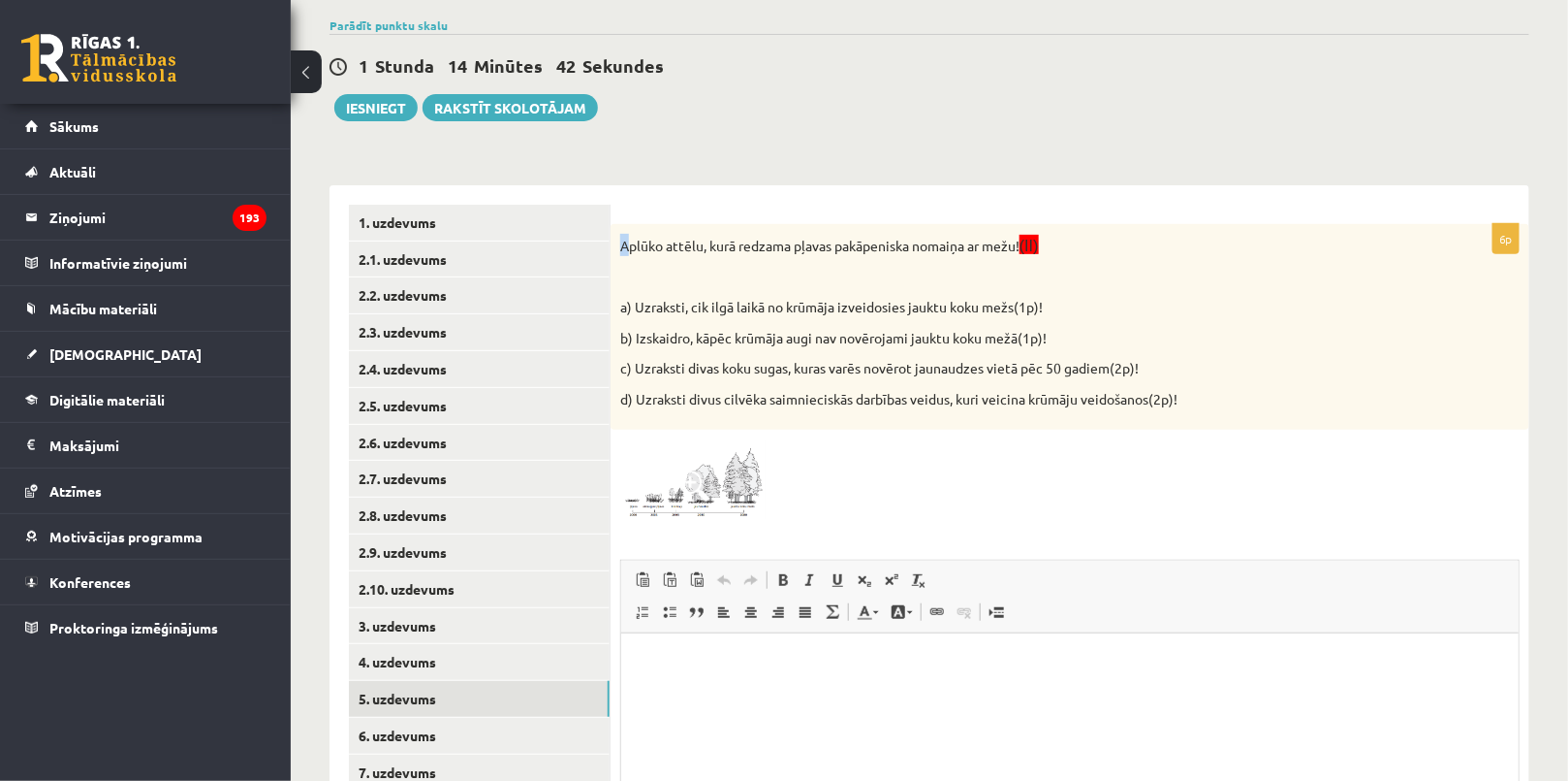
drag, startPoint x: 612, startPoint y: 246, endPoint x: 631, endPoint y: 251, distance: 19.6
click at [631, 251] on div "Aplūko attēlu, kurā redzama pļavas pakāpeniska nomaiņa ar mežu! (II) a) Uzrakst…" at bounding box center [1070, 327] width 918 height 207
click at [883, 474] on div at bounding box center [1070, 480] width 899 height 81
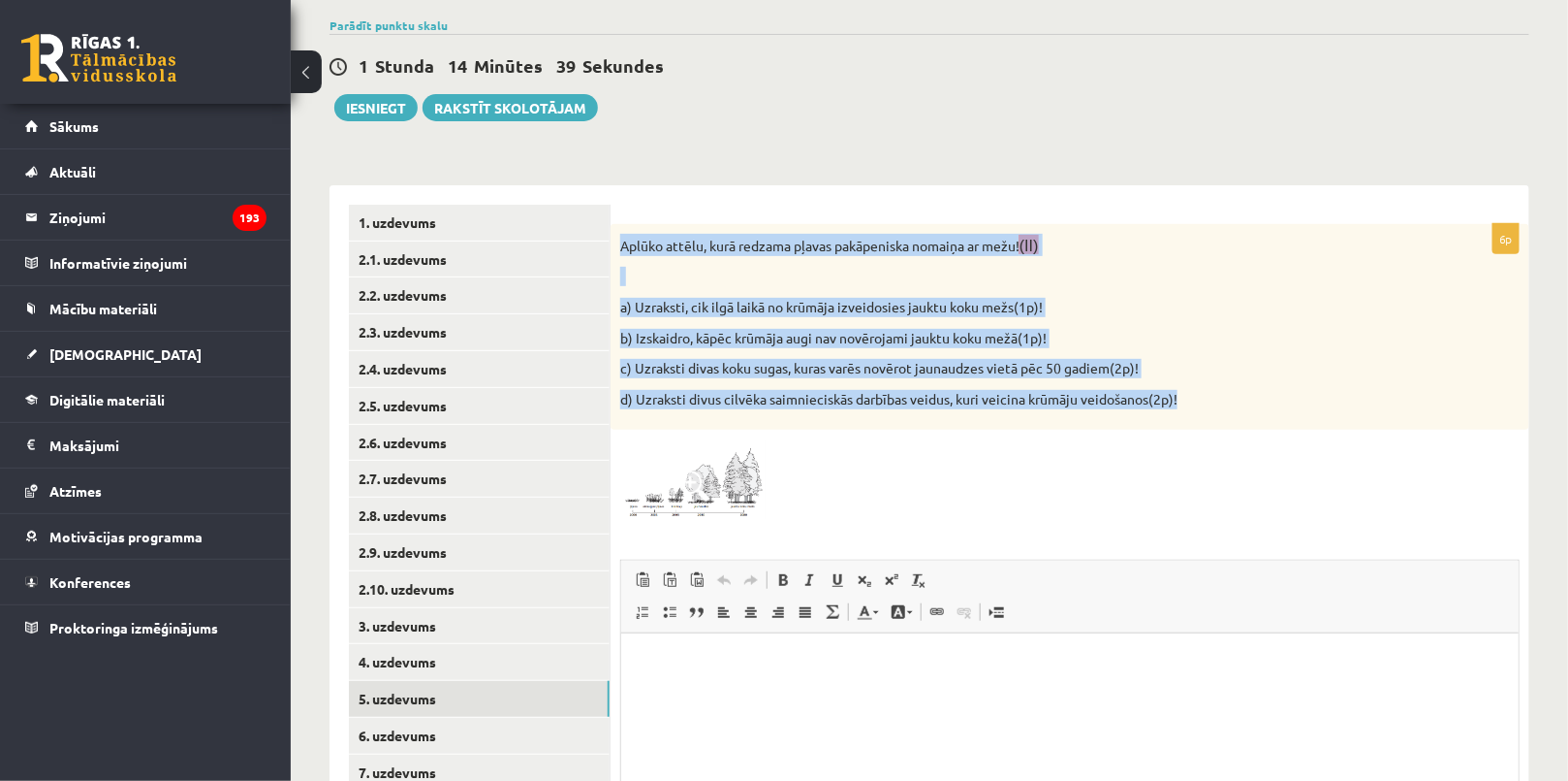
drag, startPoint x: 619, startPoint y: 241, endPoint x: 1207, endPoint y: 404, distance: 610.2
click at [1207, 404] on div "Aplūko attēlu, kurā redzama pļavas pakāpeniska nomaiņa ar mežu! (II) a) Uzrakst…" at bounding box center [1070, 327] width 918 height 207
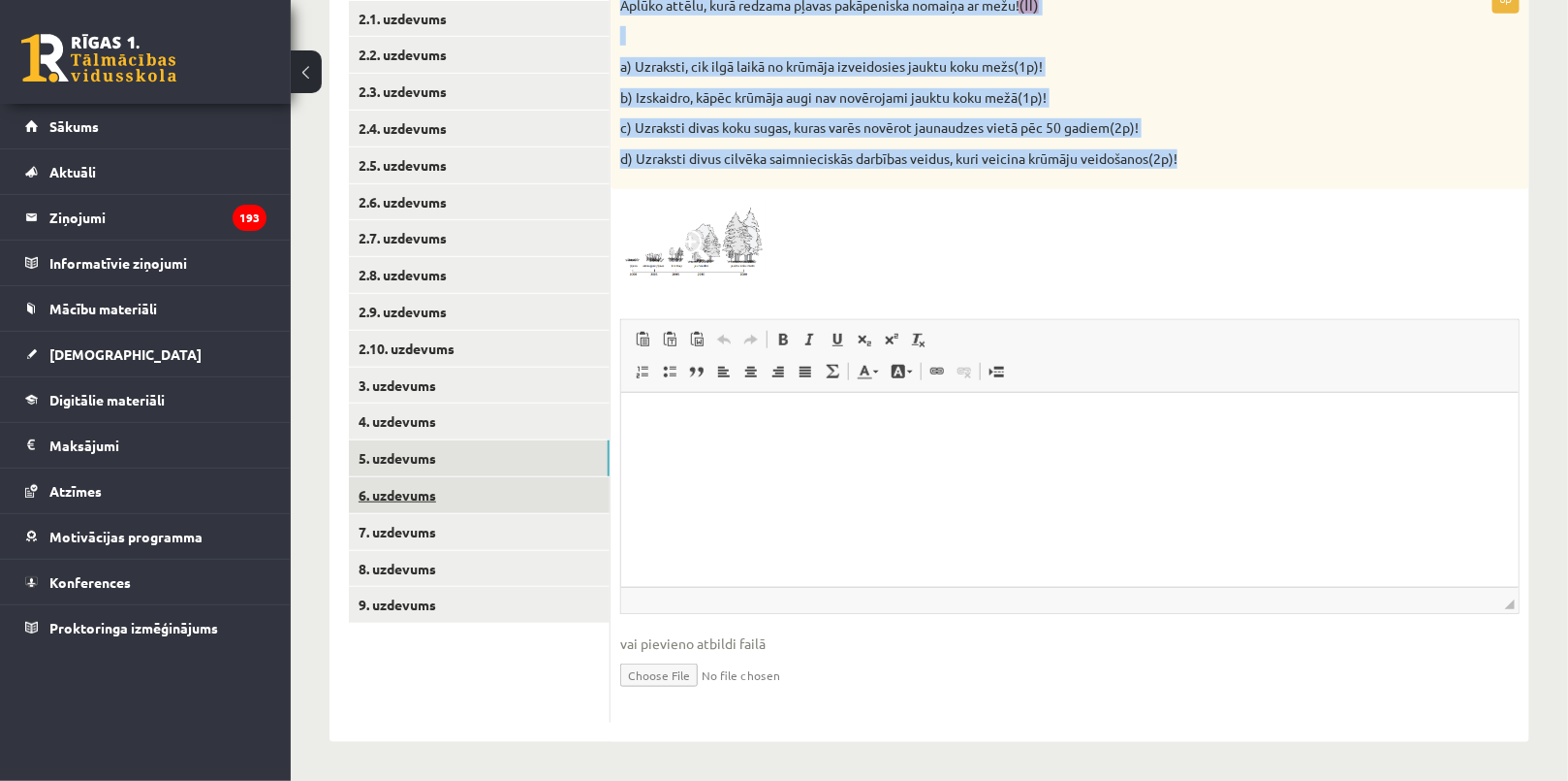
click at [523, 483] on link "6. uzdevums" at bounding box center [479, 495] width 261 height 36
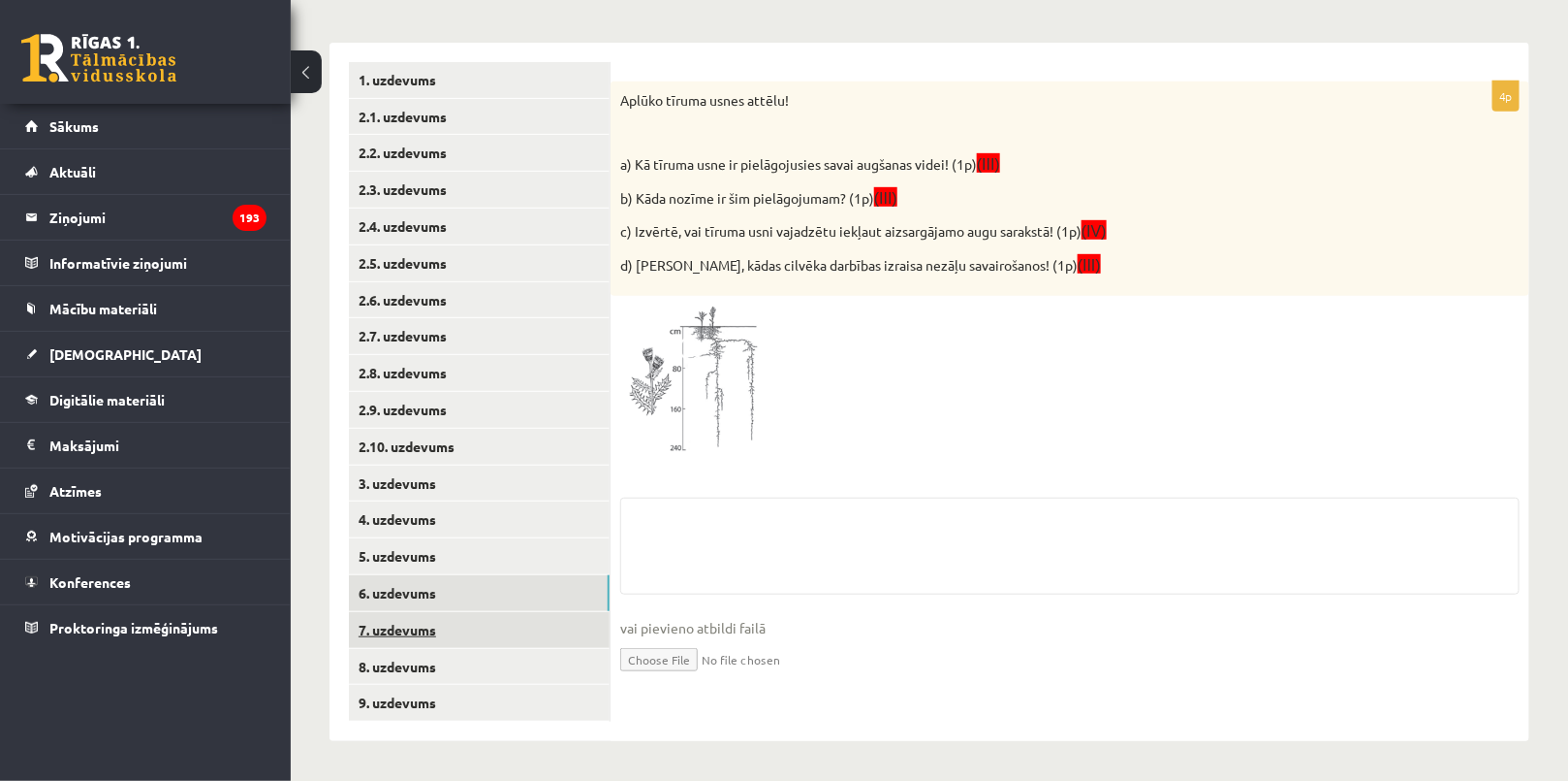
click at [539, 625] on link "7. uzdevums" at bounding box center [479, 630] width 261 height 36
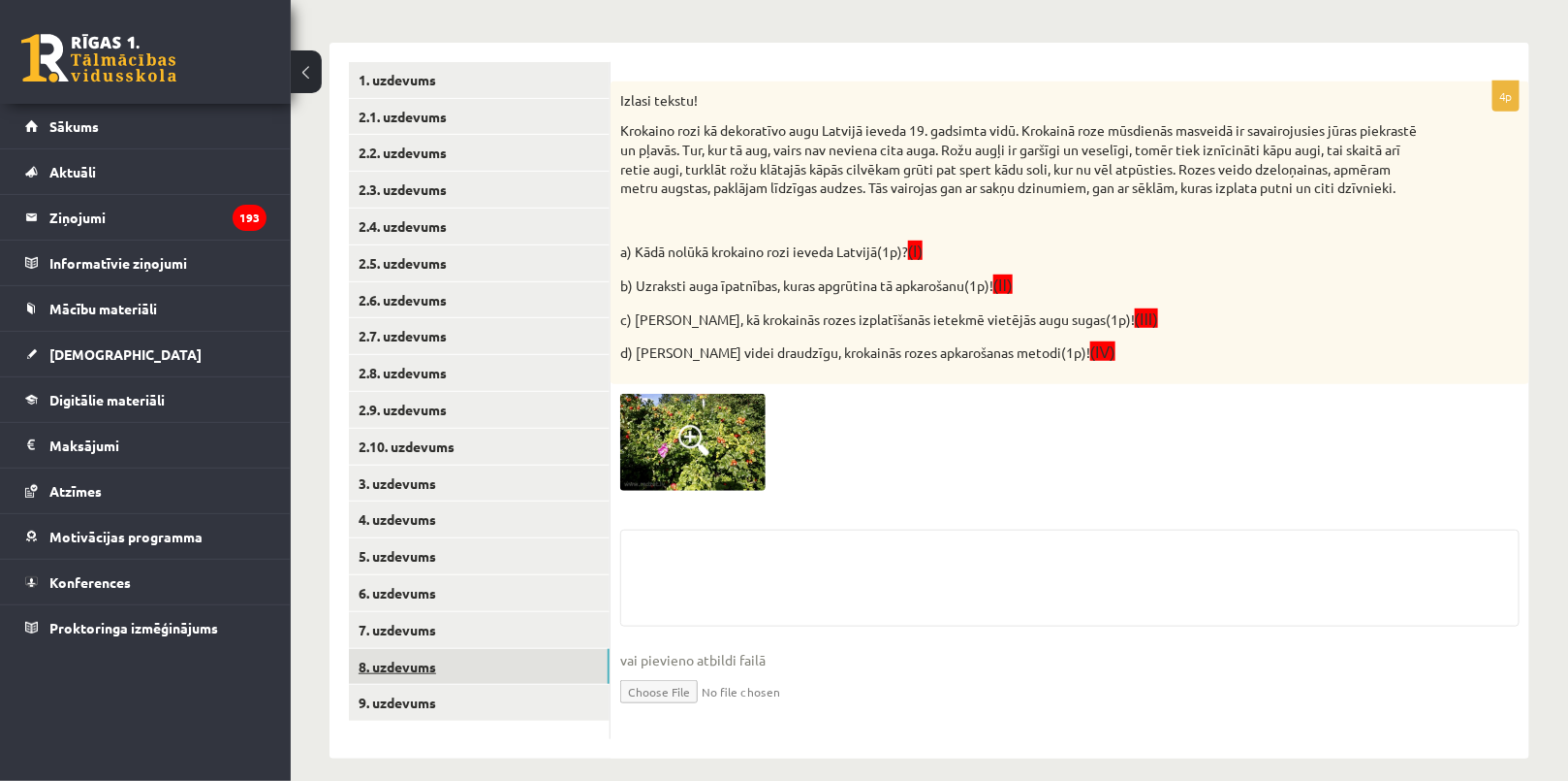
click at [536, 673] on link "8. uzdevums" at bounding box center [479, 667] width 261 height 36
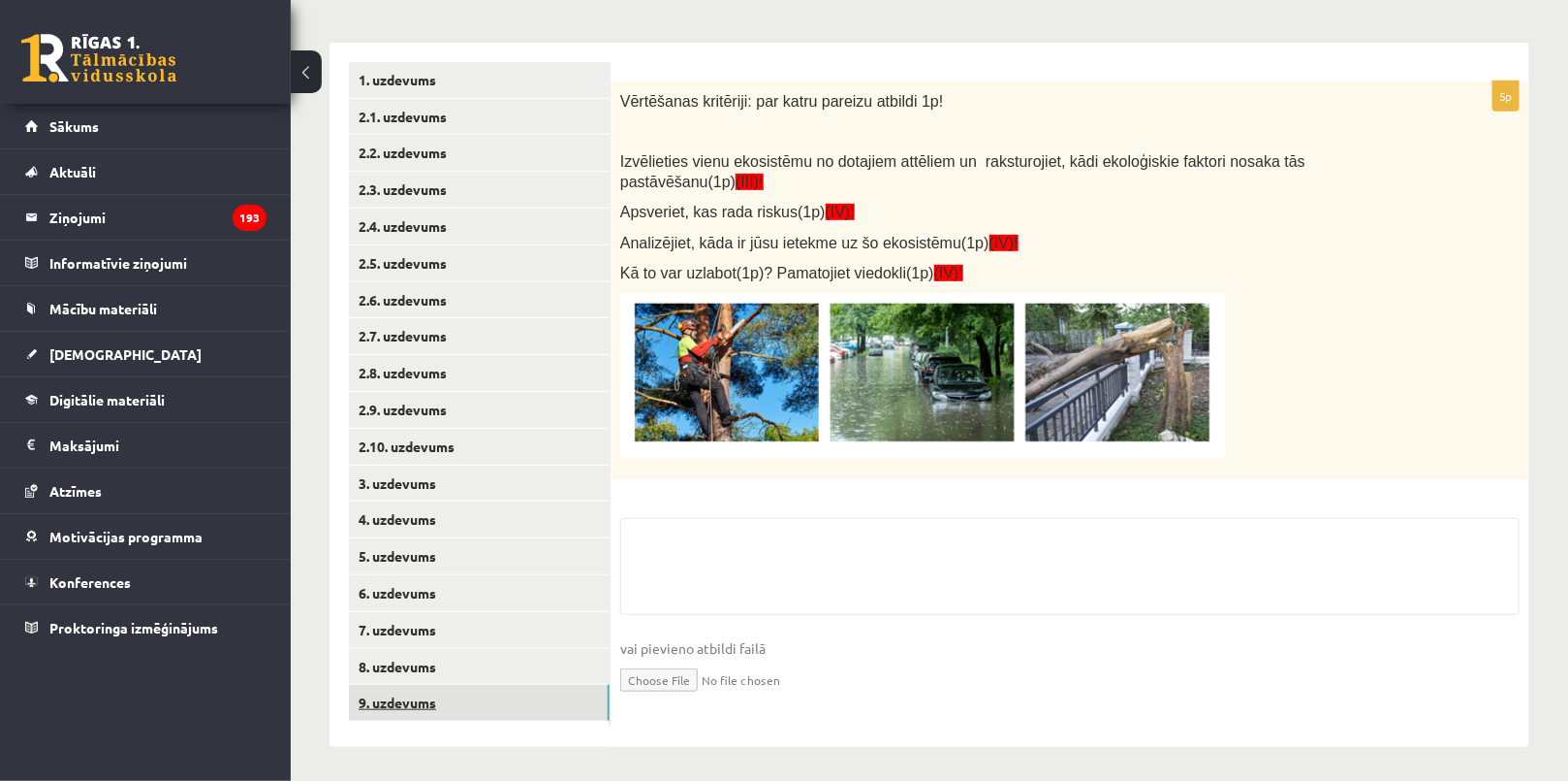
click at [536, 693] on link "9. uzdevums" at bounding box center [479, 702] width 261 height 36
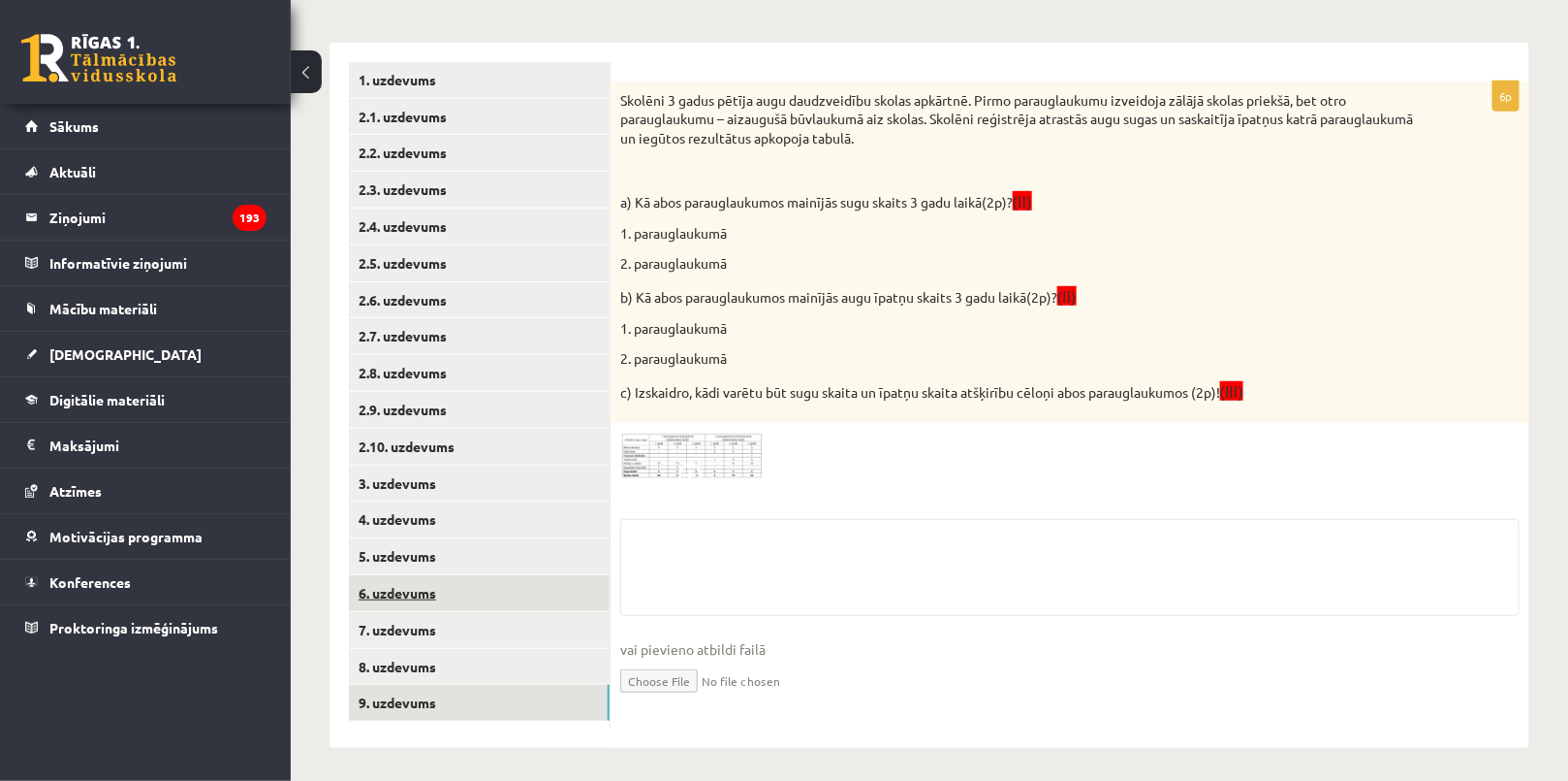
click at [503, 599] on link "6. uzdevums" at bounding box center [479, 593] width 261 height 36
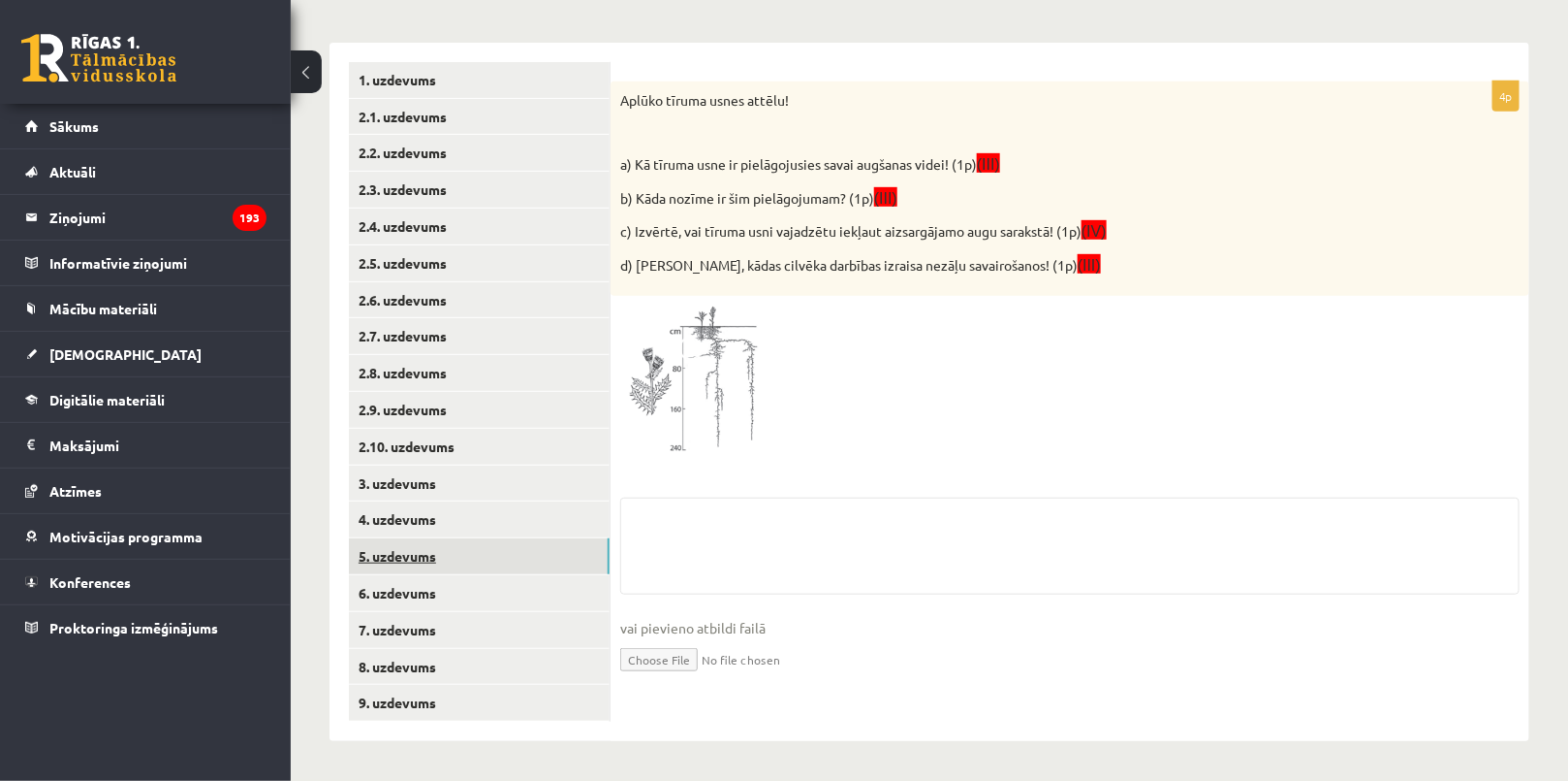
click at [496, 558] on link "5. uzdevums" at bounding box center [479, 556] width 261 height 36
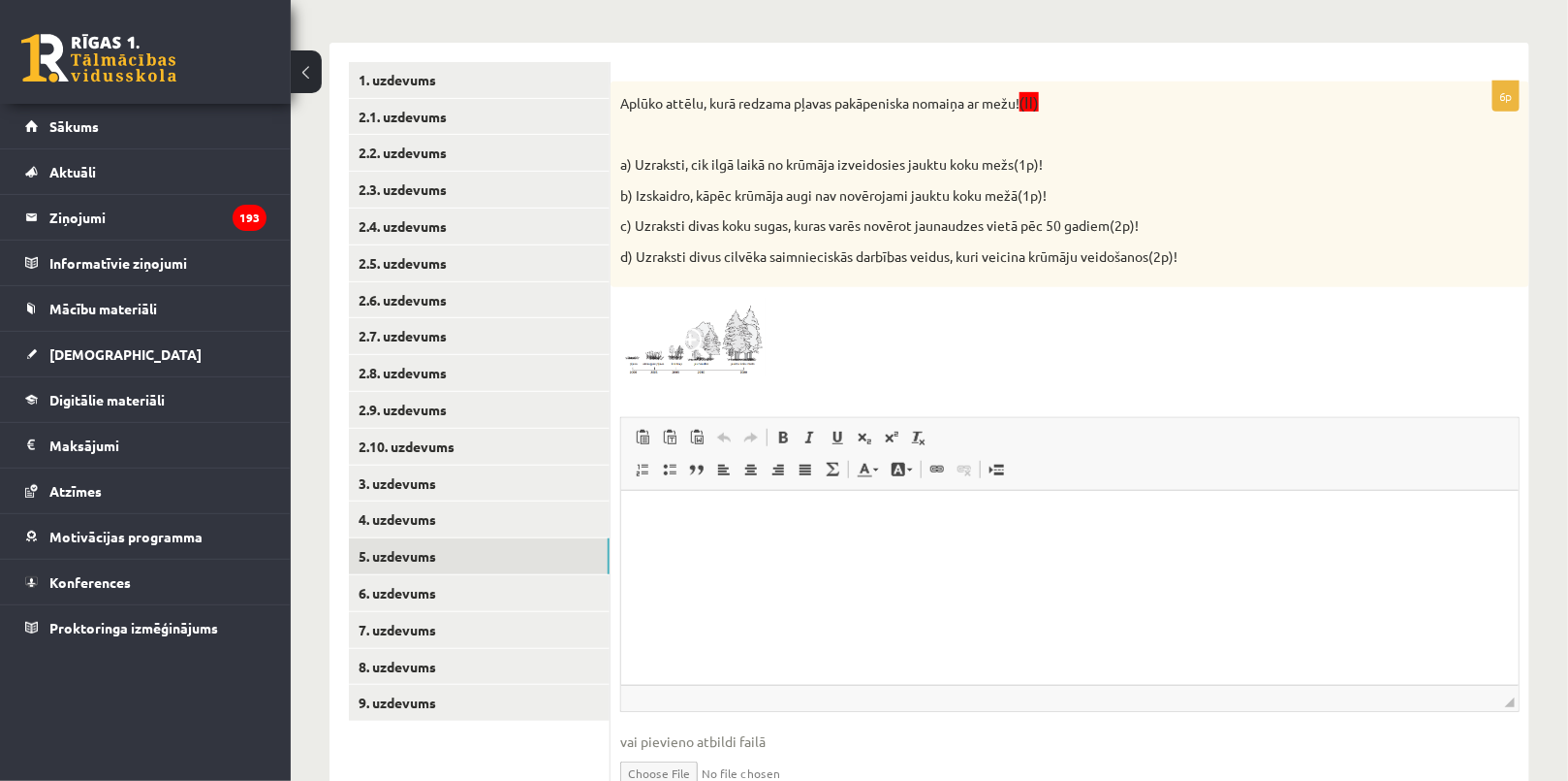
scroll to position [0, 0]
drag, startPoint x: 1235, startPoint y: 1047, endPoint x: 709, endPoint y: 550, distance: 723.7
click at [709, 550] on html at bounding box center [1069, 520] width 897 height 59
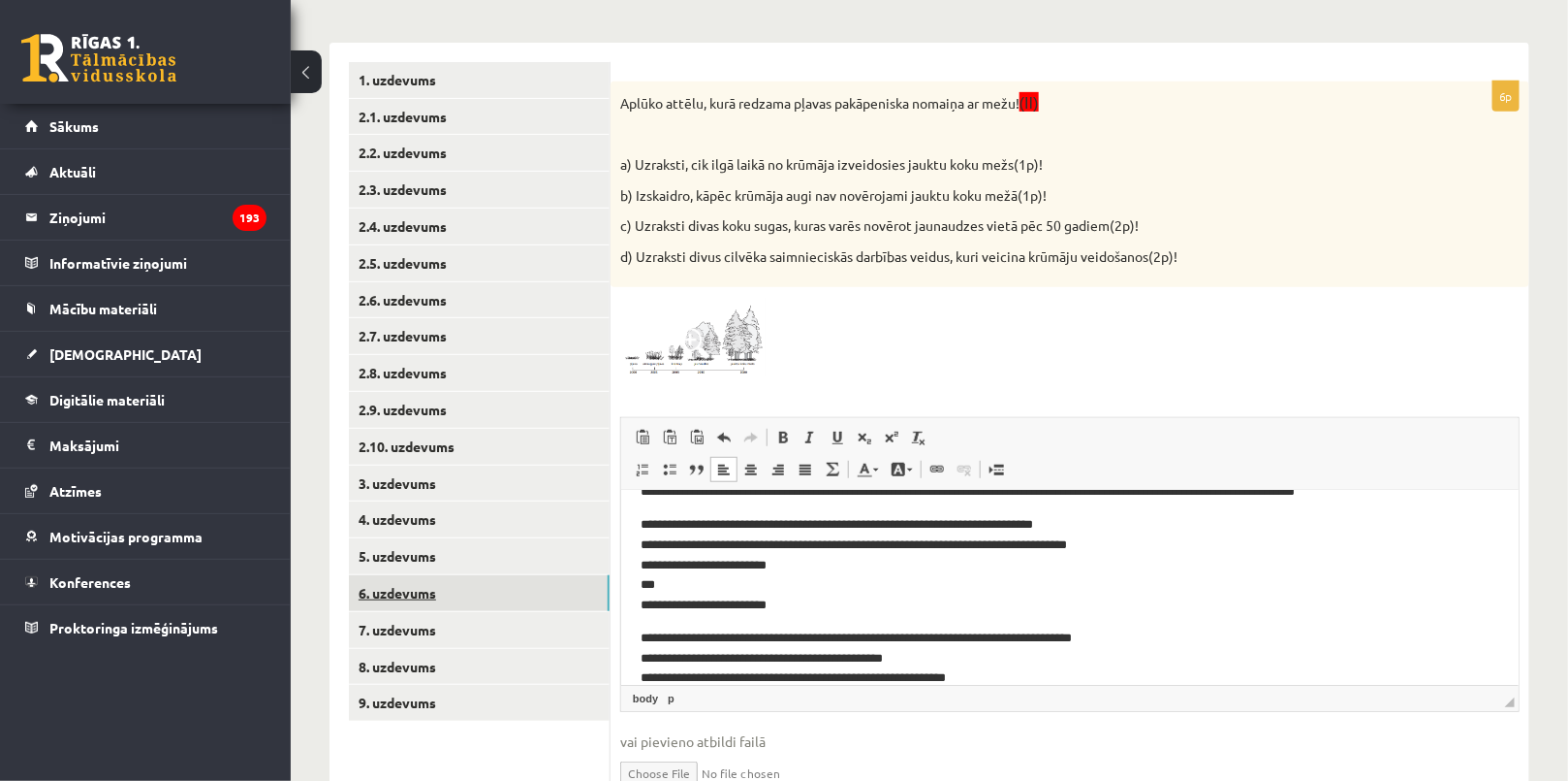
click at [503, 579] on link "6. uzdevums" at bounding box center [479, 593] width 261 height 36
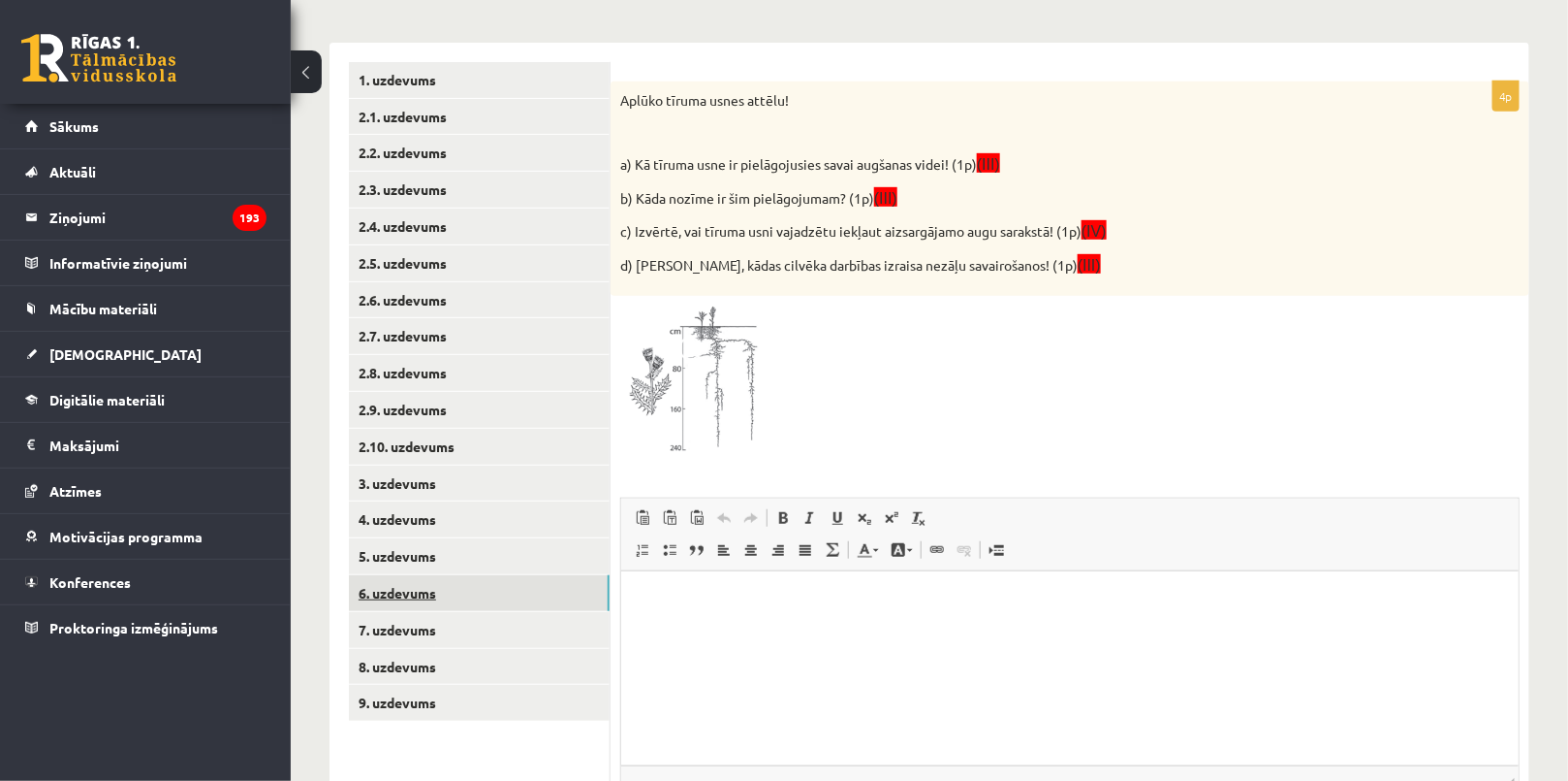
scroll to position [0, 0]
click at [722, 366] on img at bounding box center [693, 382] width 145 height 153
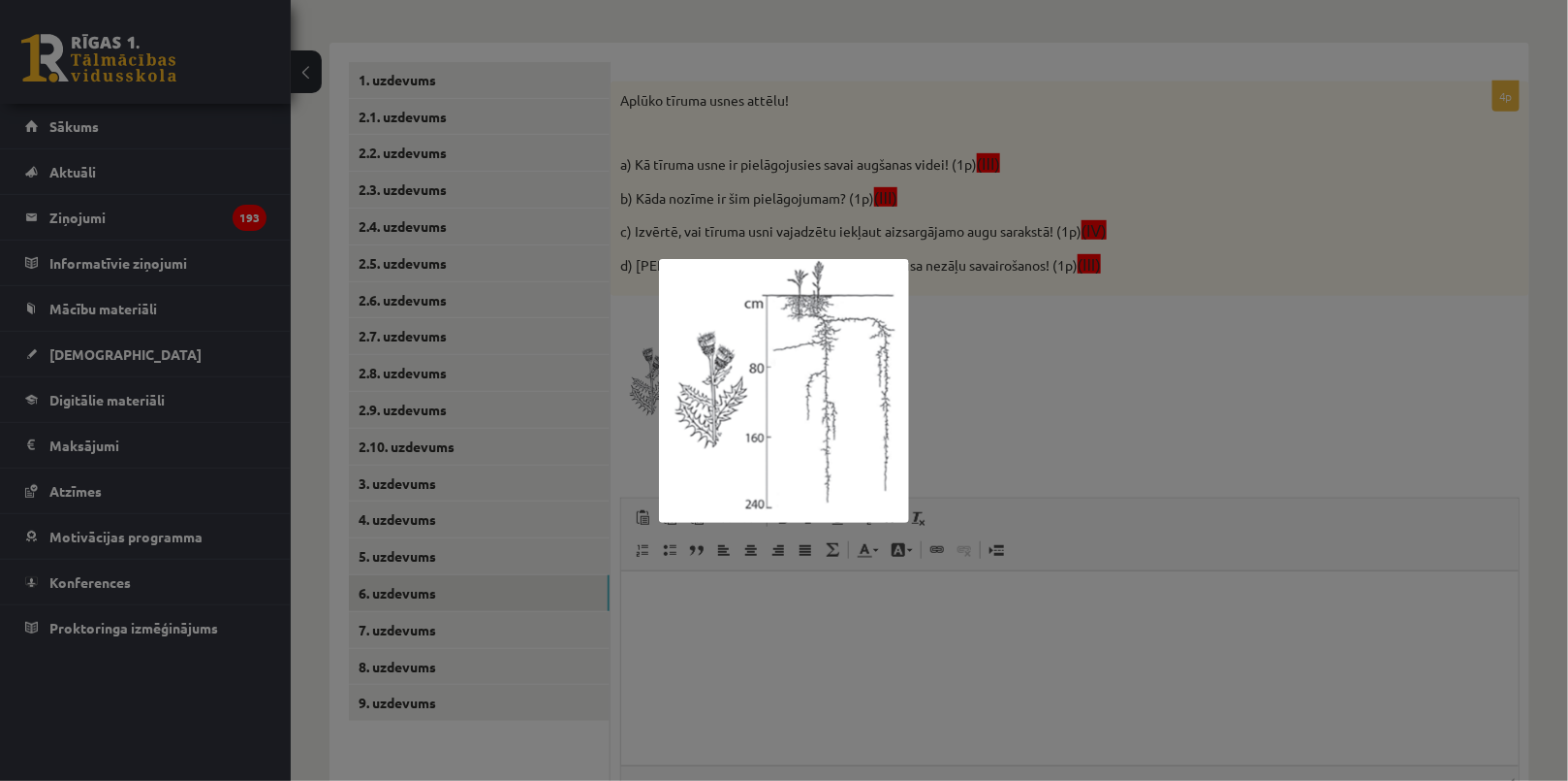
click at [1138, 261] on div at bounding box center [784, 390] width 1568 height 781
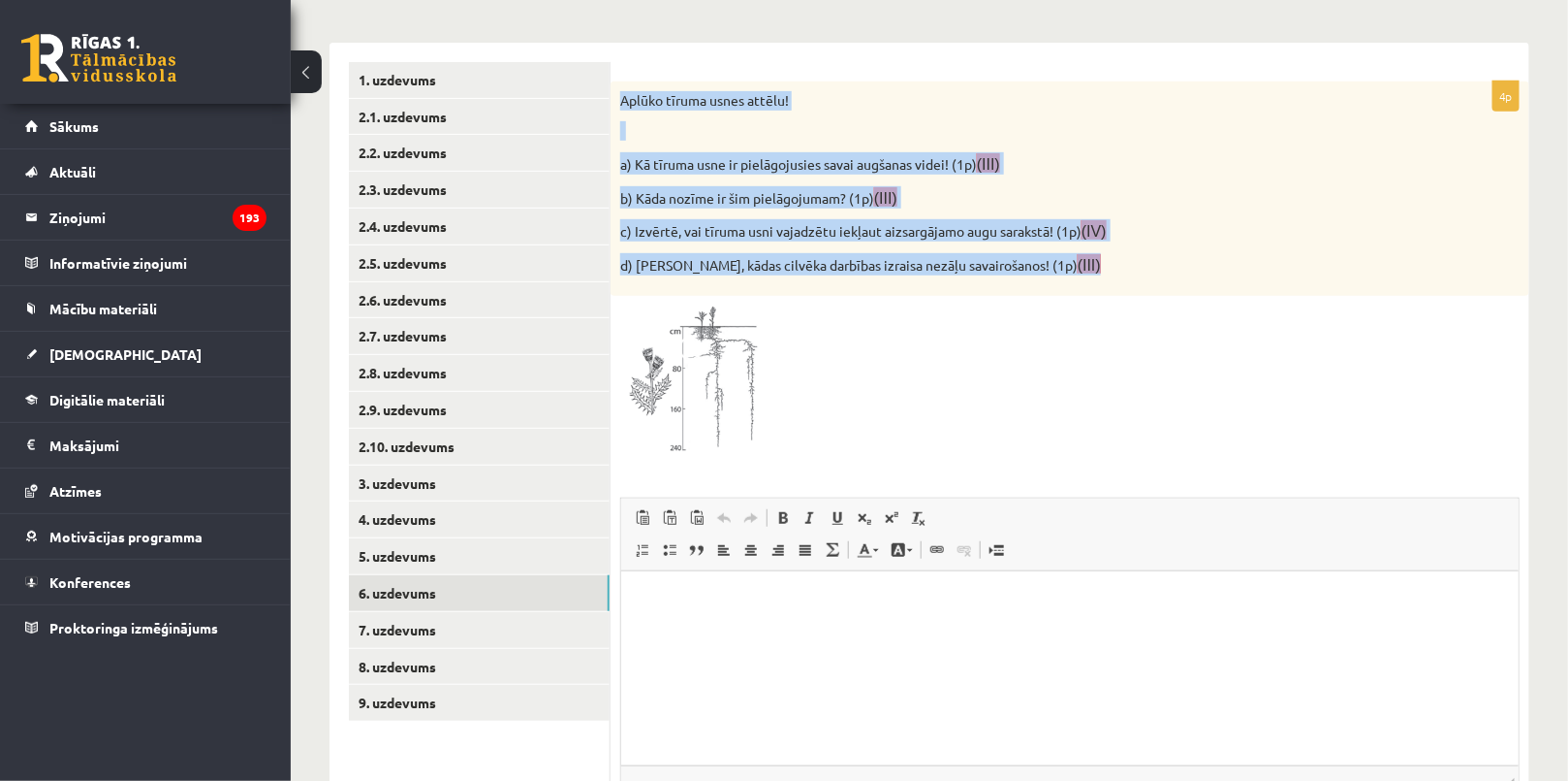
drag, startPoint x: 620, startPoint y: 98, endPoint x: 1166, endPoint y: 280, distance: 575.5
click at [1166, 280] on div "Aplūko tīruma usnes attēlu! a) Kā tīruma usne ir pielāgojusies savai augšanas v…" at bounding box center [1070, 189] width 918 height 215
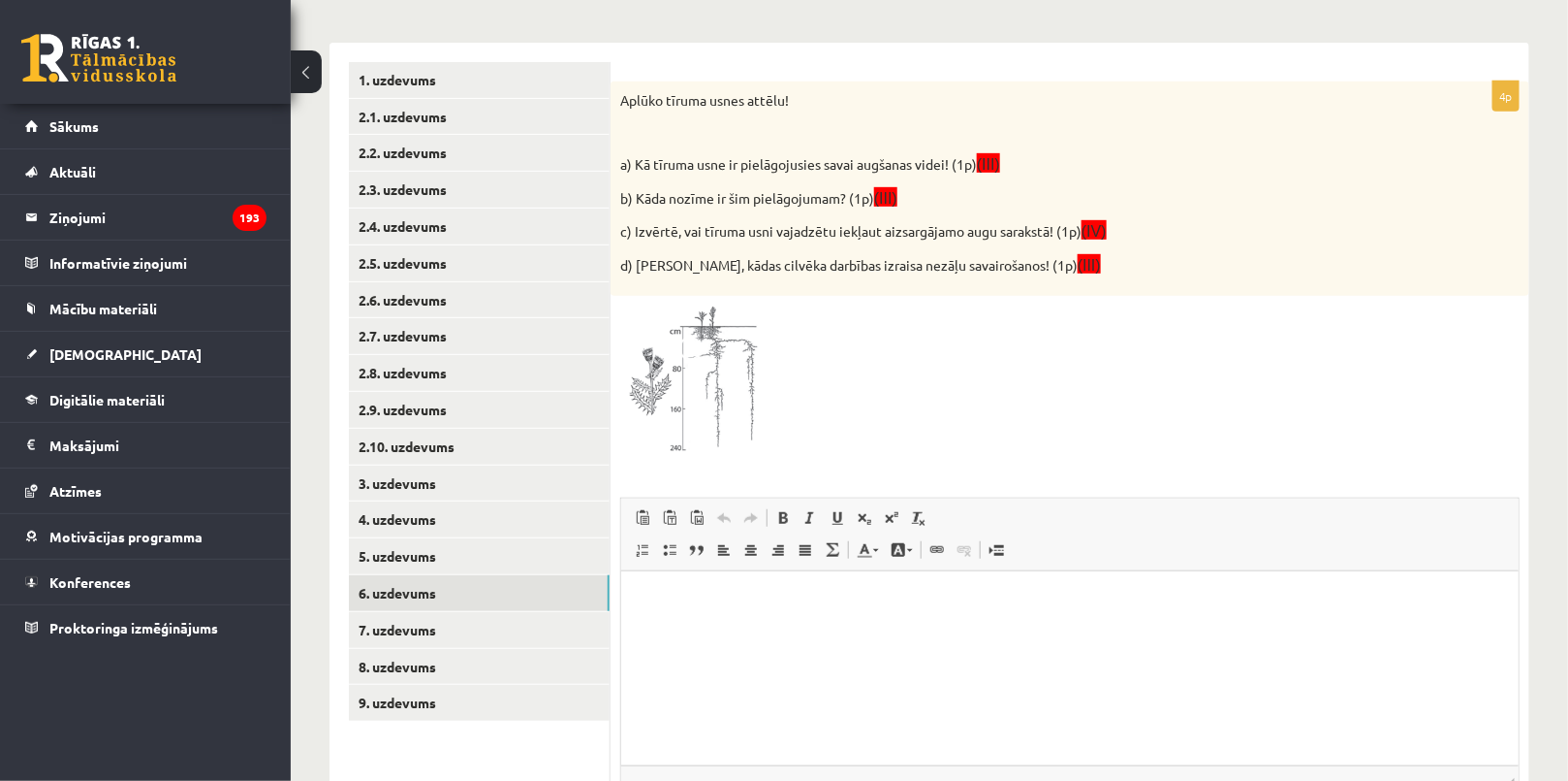
click at [1186, 366] on div at bounding box center [1070, 382] width 899 height 153
click at [806, 621] on html at bounding box center [1069, 601] width 897 height 59
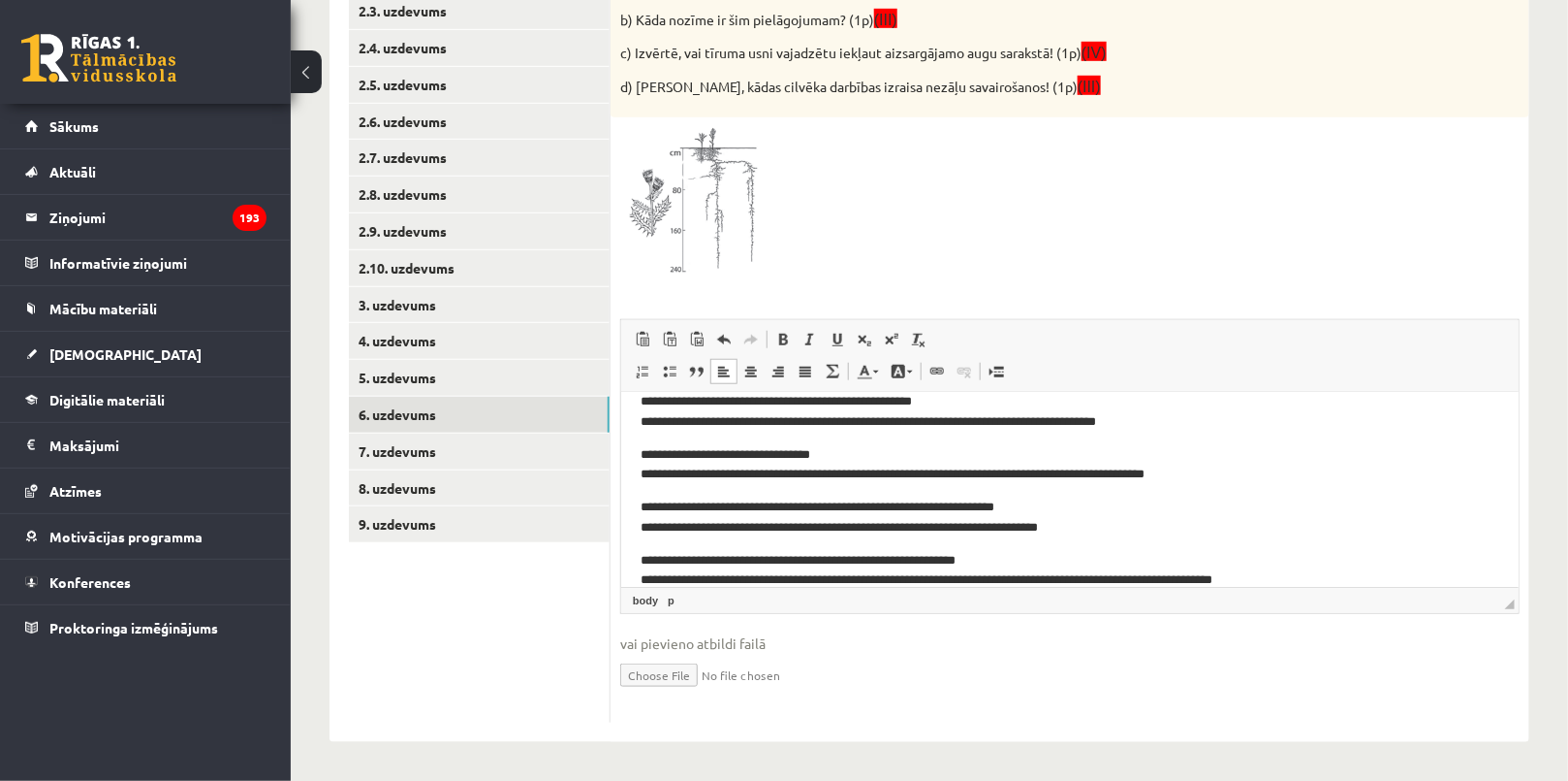
scroll to position [44, 0]
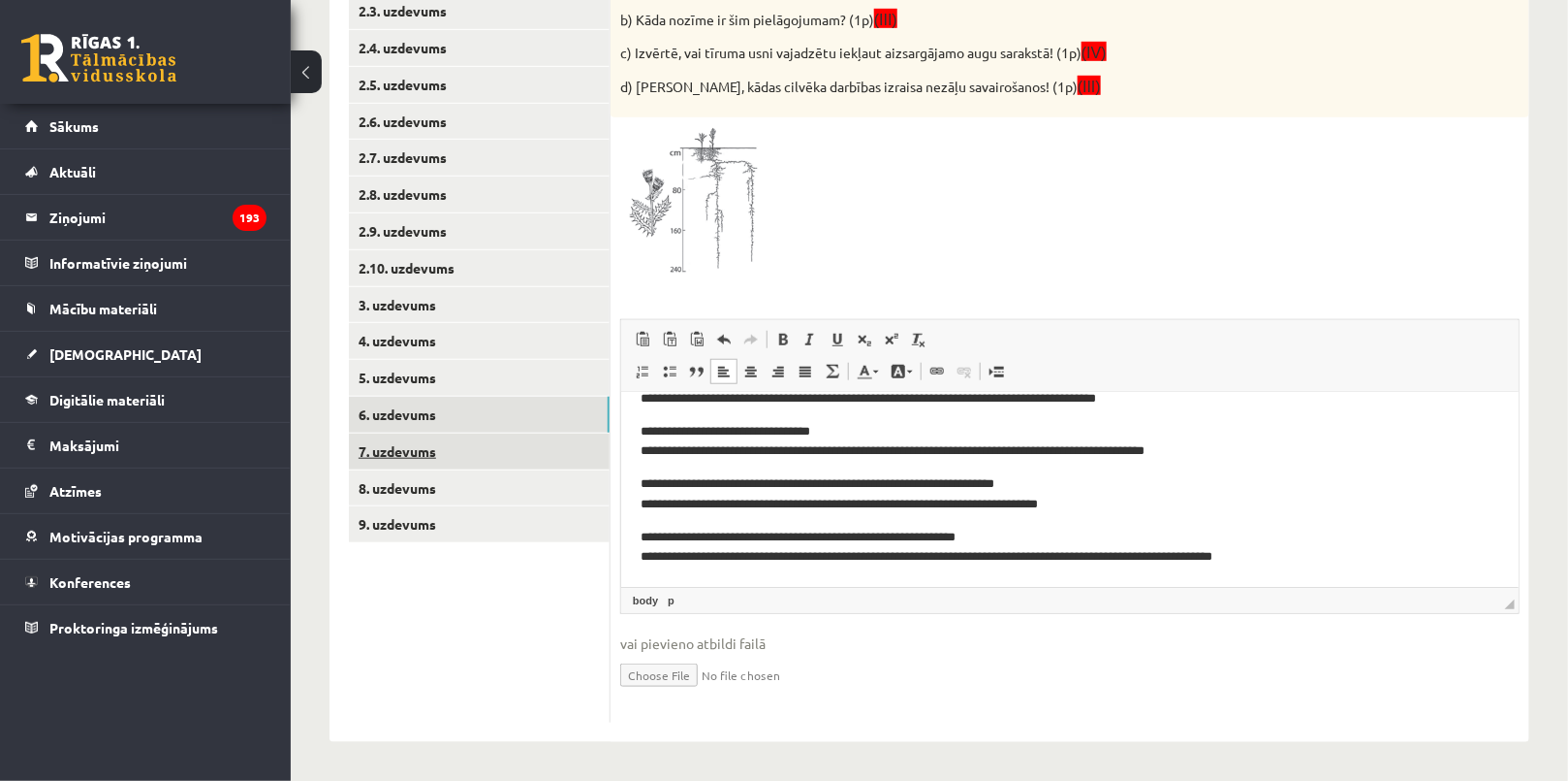
click at [479, 447] on link "7. uzdevums" at bounding box center [479, 451] width 261 height 36
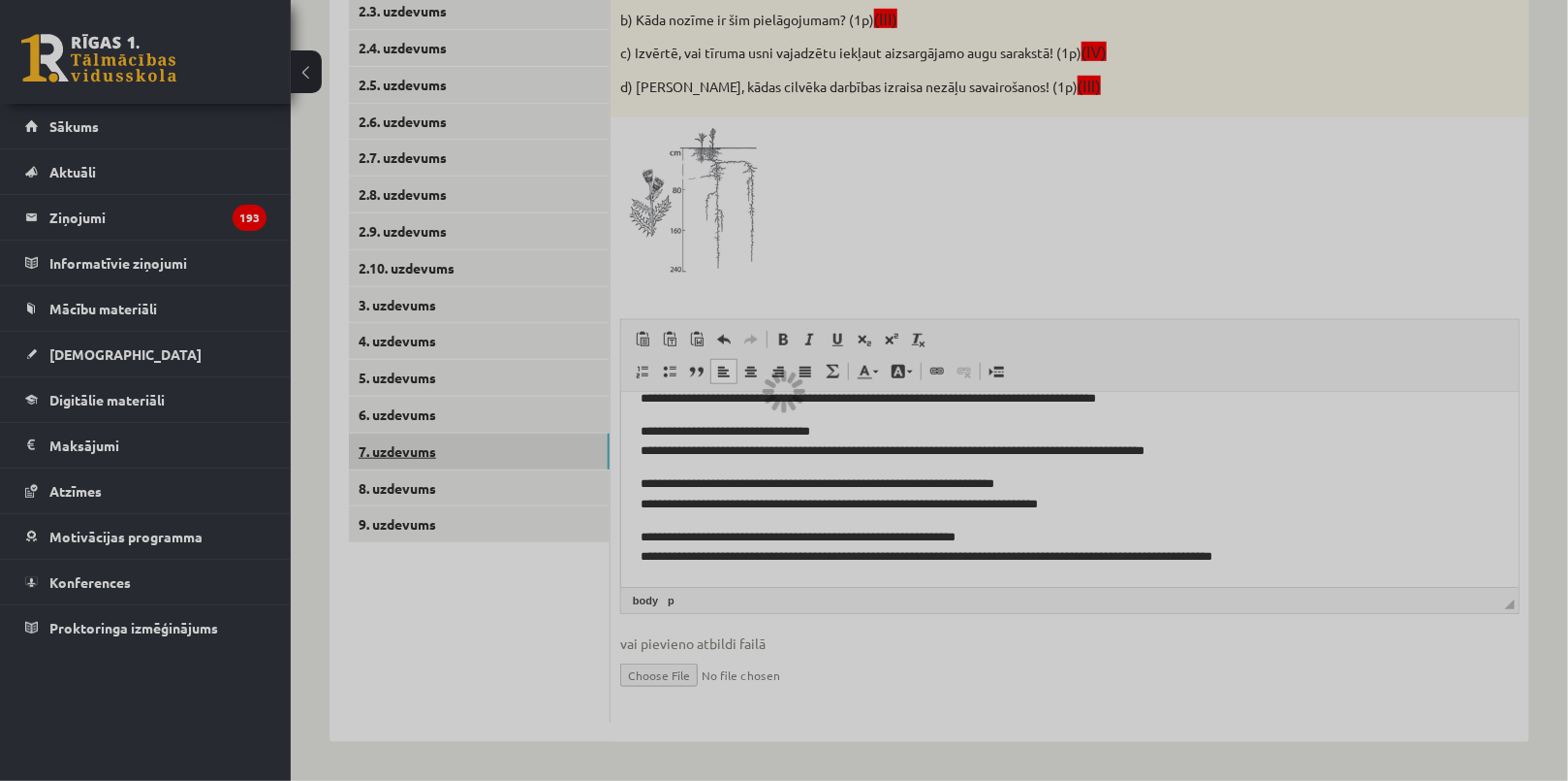
scroll to position [355, 0]
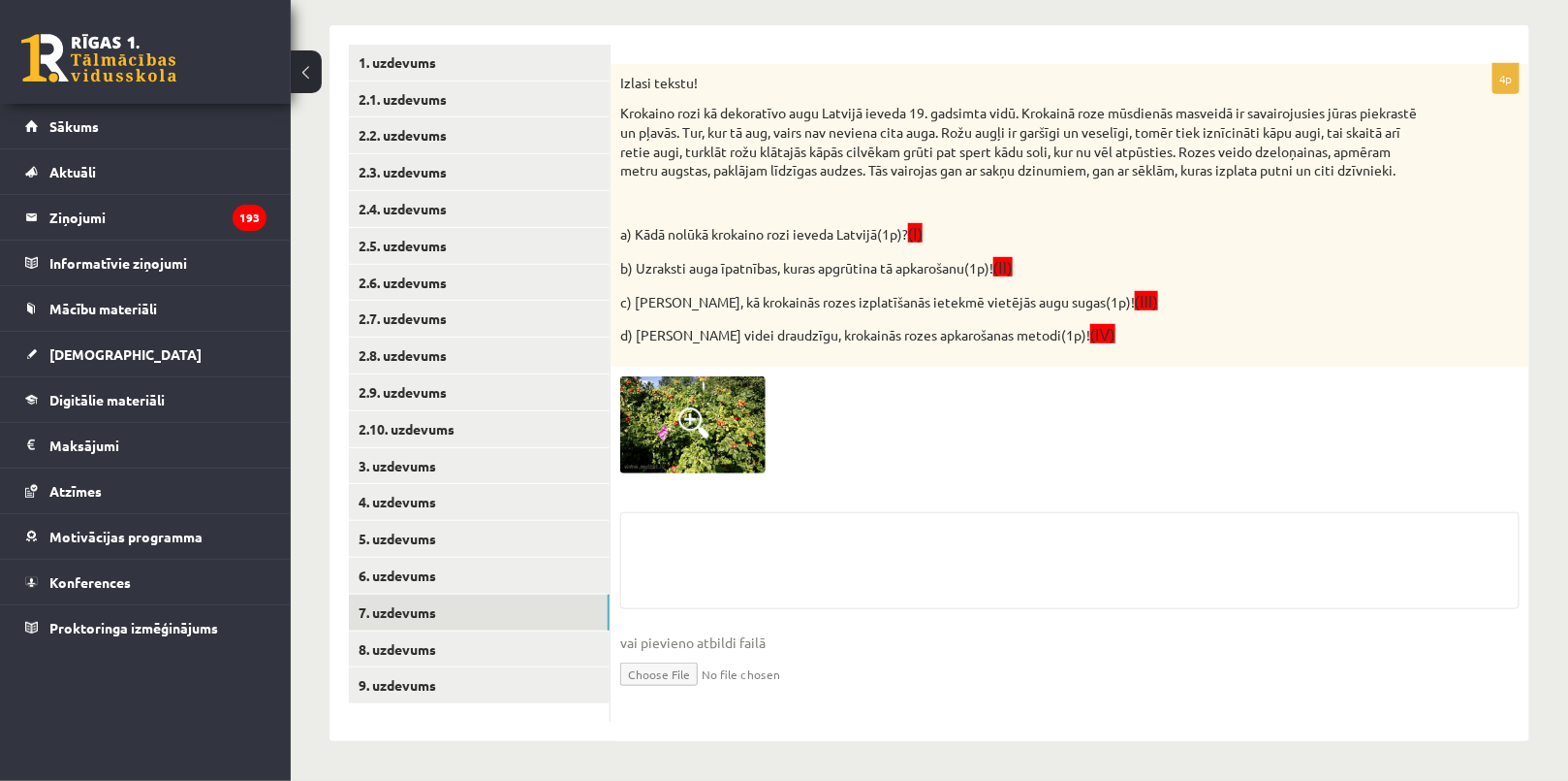
click at [695, 427] on span at bounding box center [694, 423] width 31 height 31
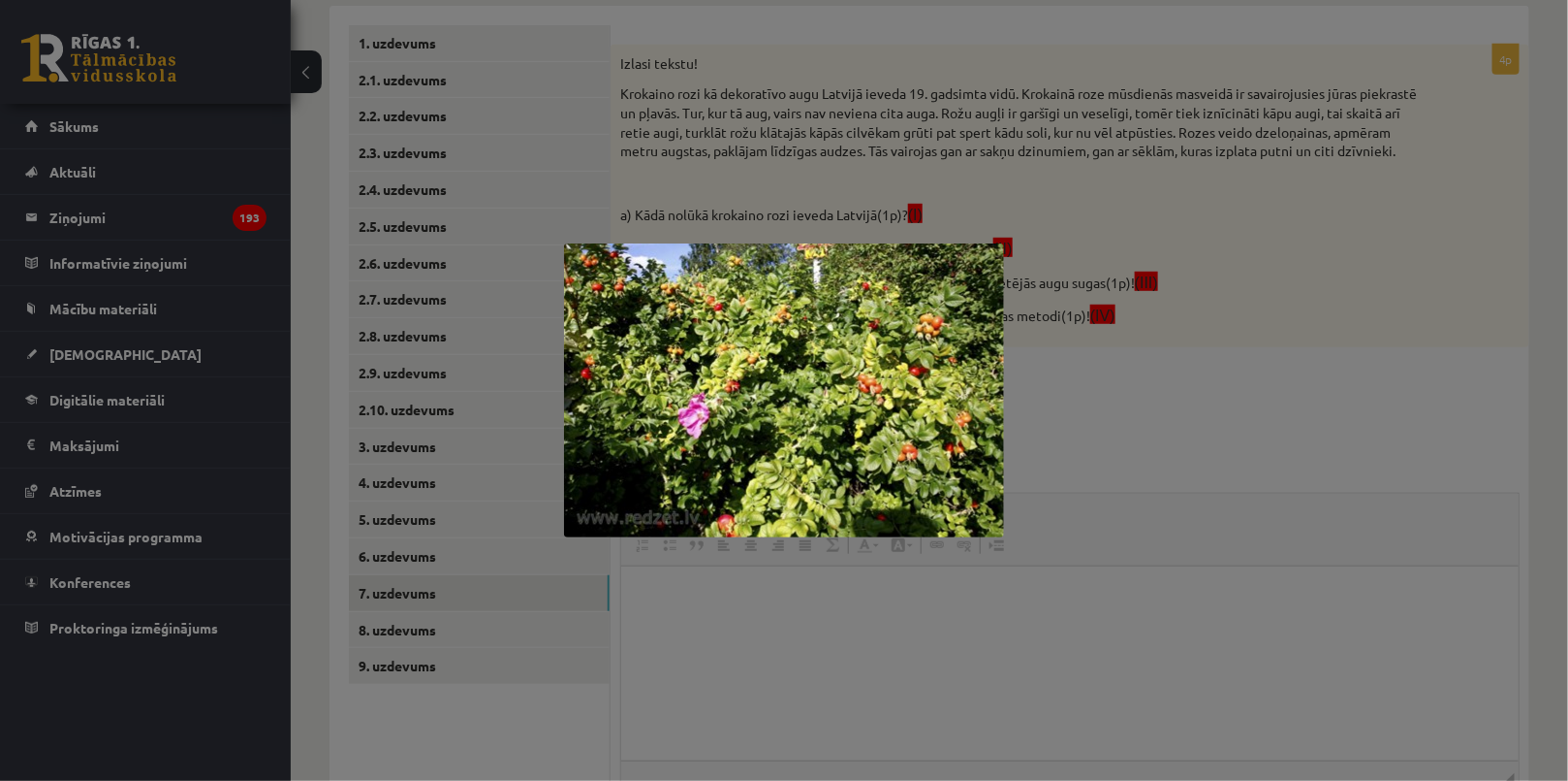
scroll to position [0, 0]
click at [1212, 272] on div at bounding box center [784, 390] width 1568 height 781
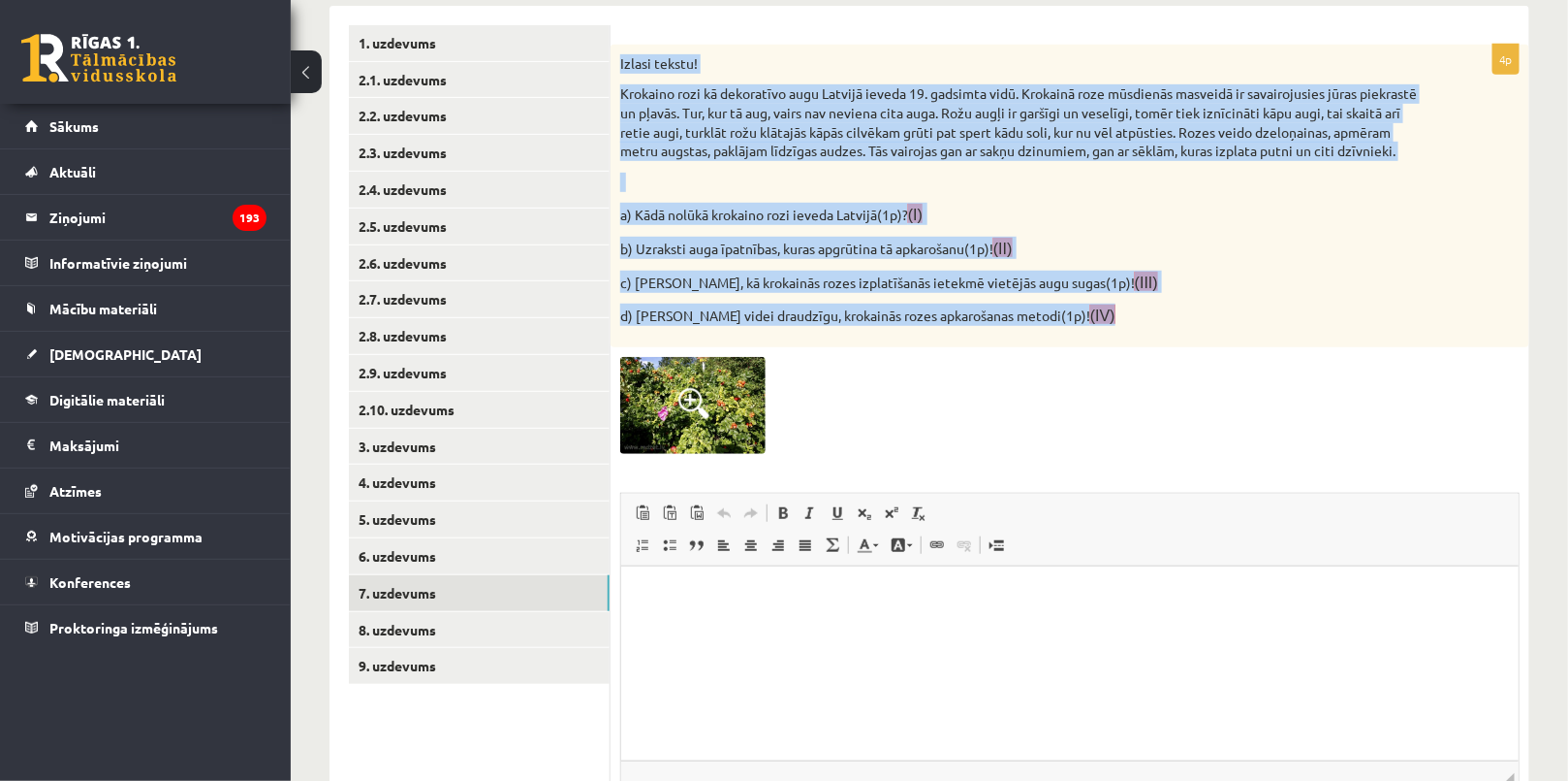
drag, startPoint x: 619, startPoint y: 51, endPoint x: 1169, endPoint y: 351, distance: 626.5
click at [1169, 347] on div "Izlasi tekstu! Krokaino rozi kā dekoratīvo augu Latvijā ieveda 19. gadsimta vid…" at bounding box center [1070, 196] width 918 height 303
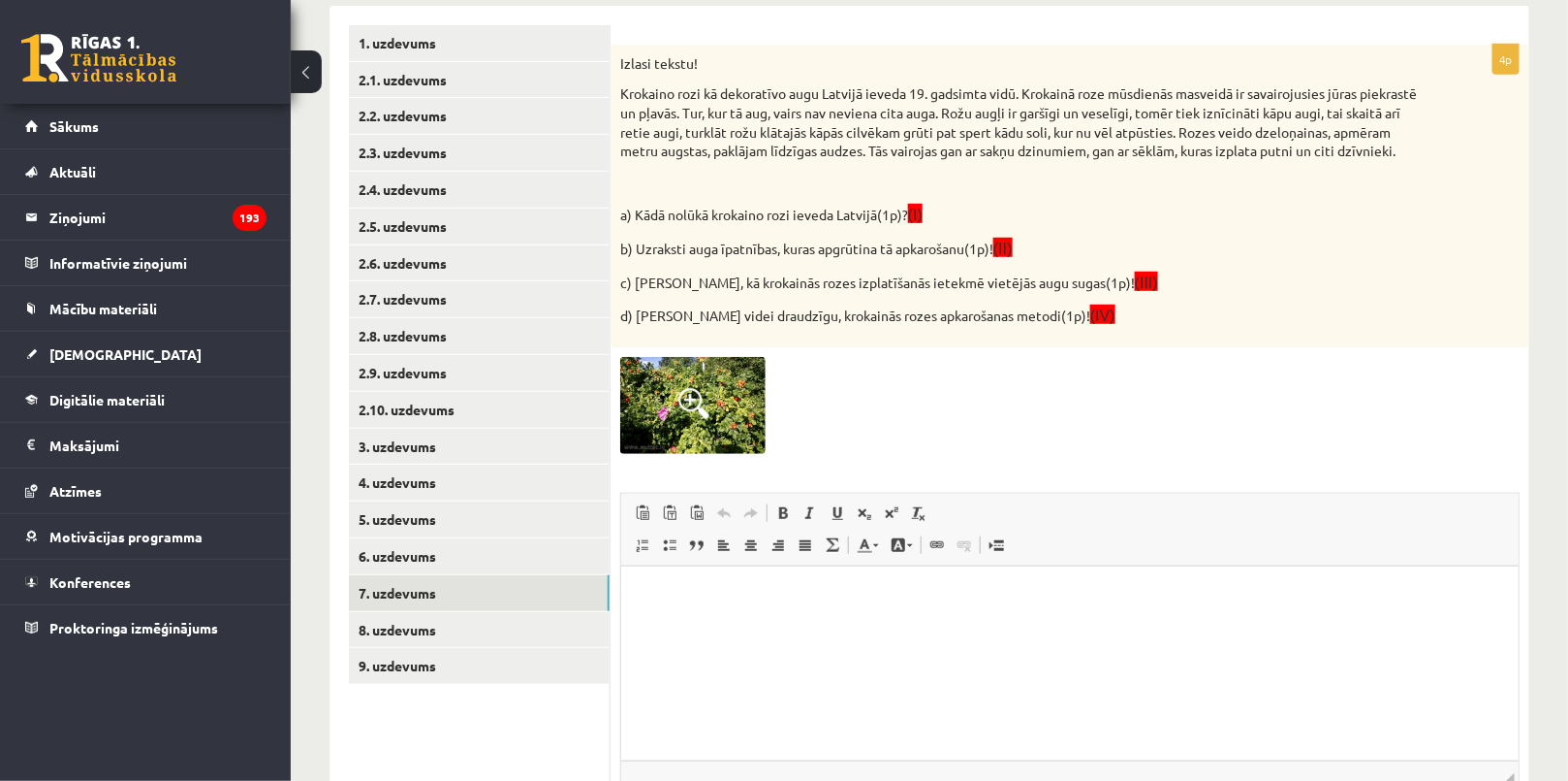
click at [1076, 495] on div "4p Izlasi tekstu! Krokaino rozi kā dekoratīvo augu Latvijā ieveda 19. gadsimta …" at bounding box center [1070, 470] width 918 height 851
click at [710, 623] on html at bounding box center [1069, 595] width 897 height 59
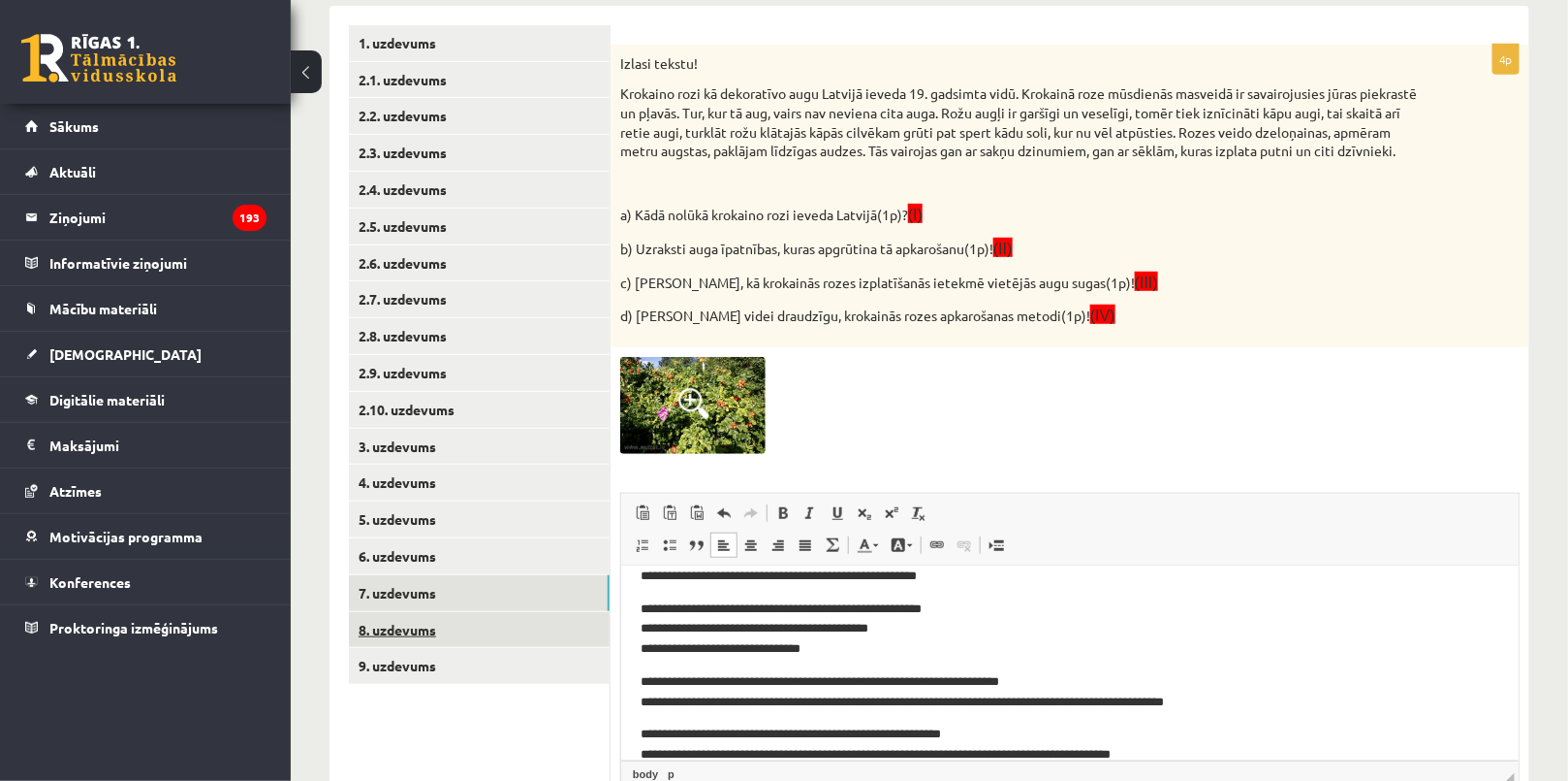
click at [501, 635] on link "8. uzdevums" at bounding box center [479, 630] width 261 height 36
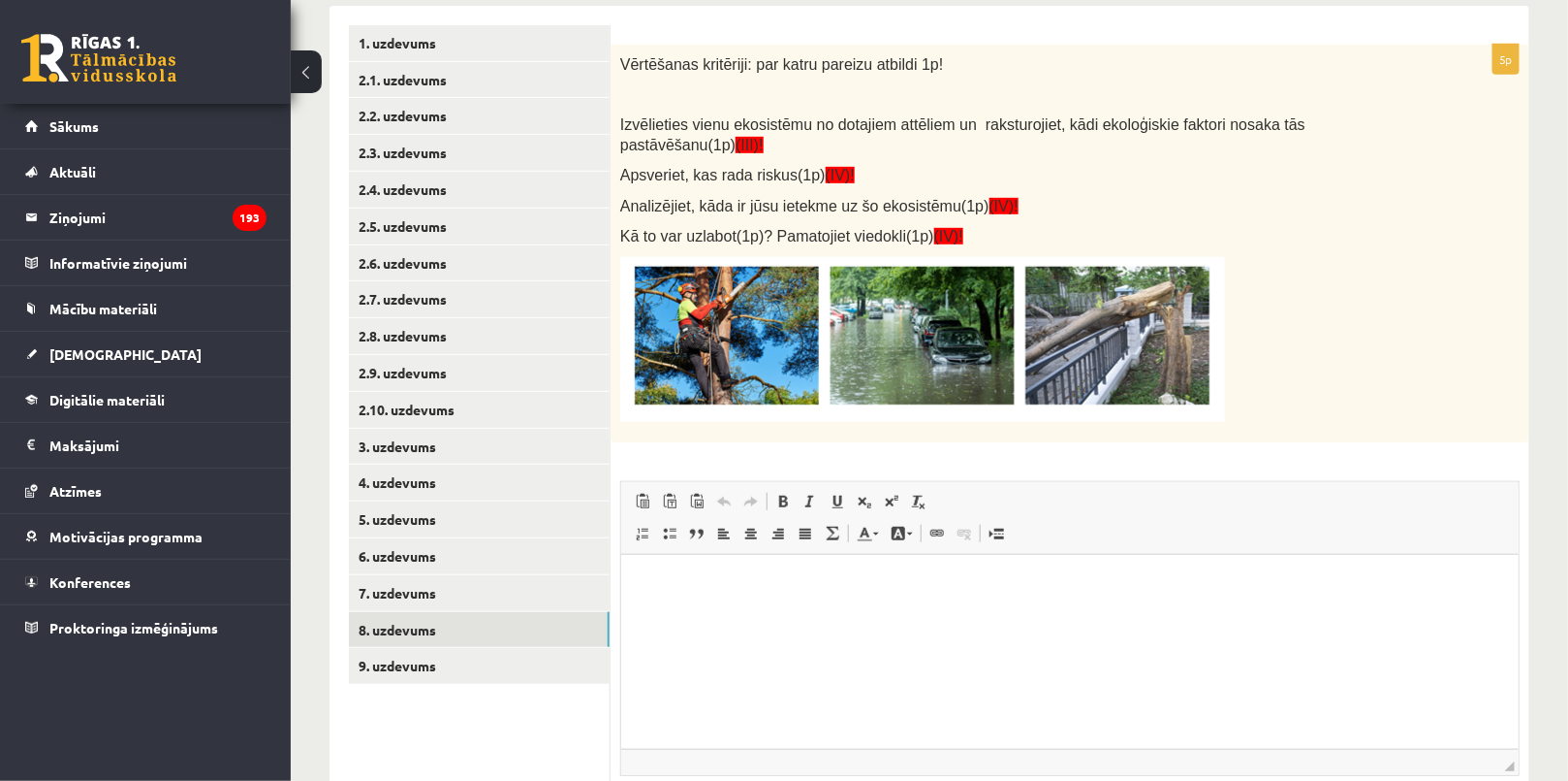
scroll to position [0, 0]
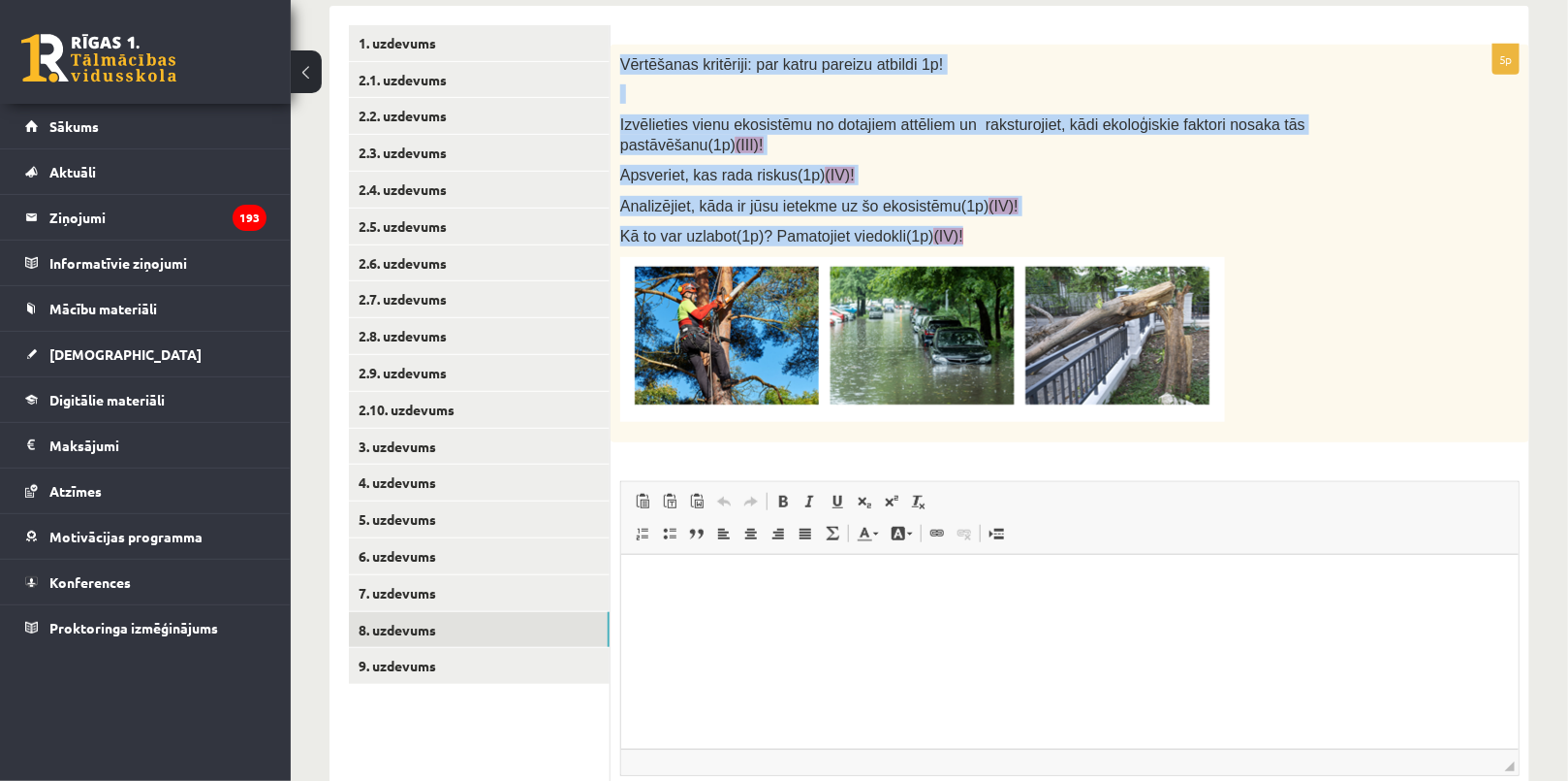
drag, startPoint x: 617, startPoint y: 52, endPoint x: 1023, endPoint y: 224, distance: 440.9
click at [1023, 224] on div "Vērtēšanas kritēriji: par katru pareizu atbildi 1p! Izvēlieties vienu ekosistēm…" at bounding box center [1070, 244] width 918 height 398
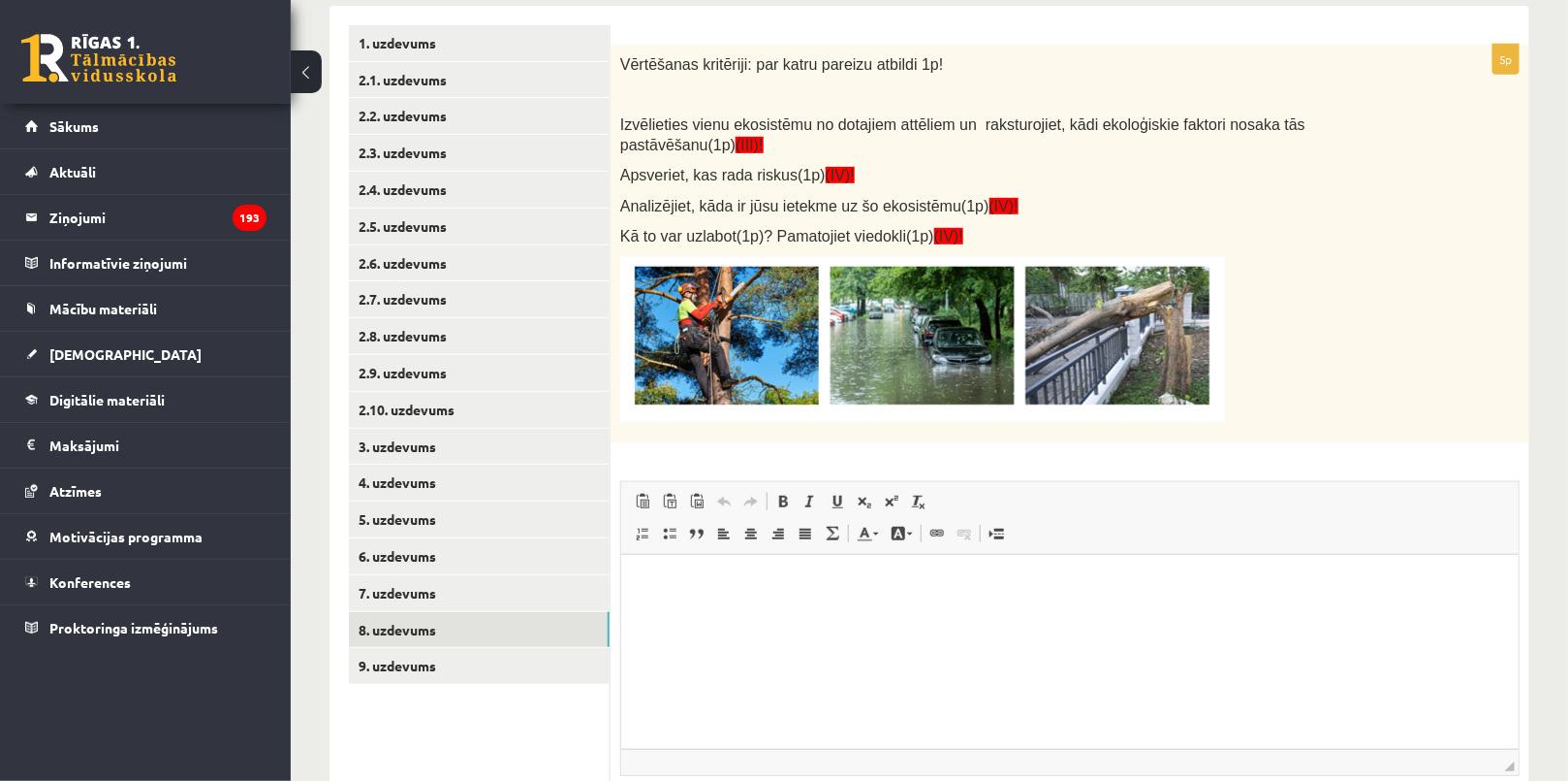
click at [1373, 391] on p at bounding box center [1021, 340] width 802 height 165
click at [864, 343] on img at bounding box center [923, 340] width 605 height 165
click at [722, 577] on p "Editor, wiswyg-editor-user-answer-47024821554680" at bounding box center [1069, 583] width 858 height 20
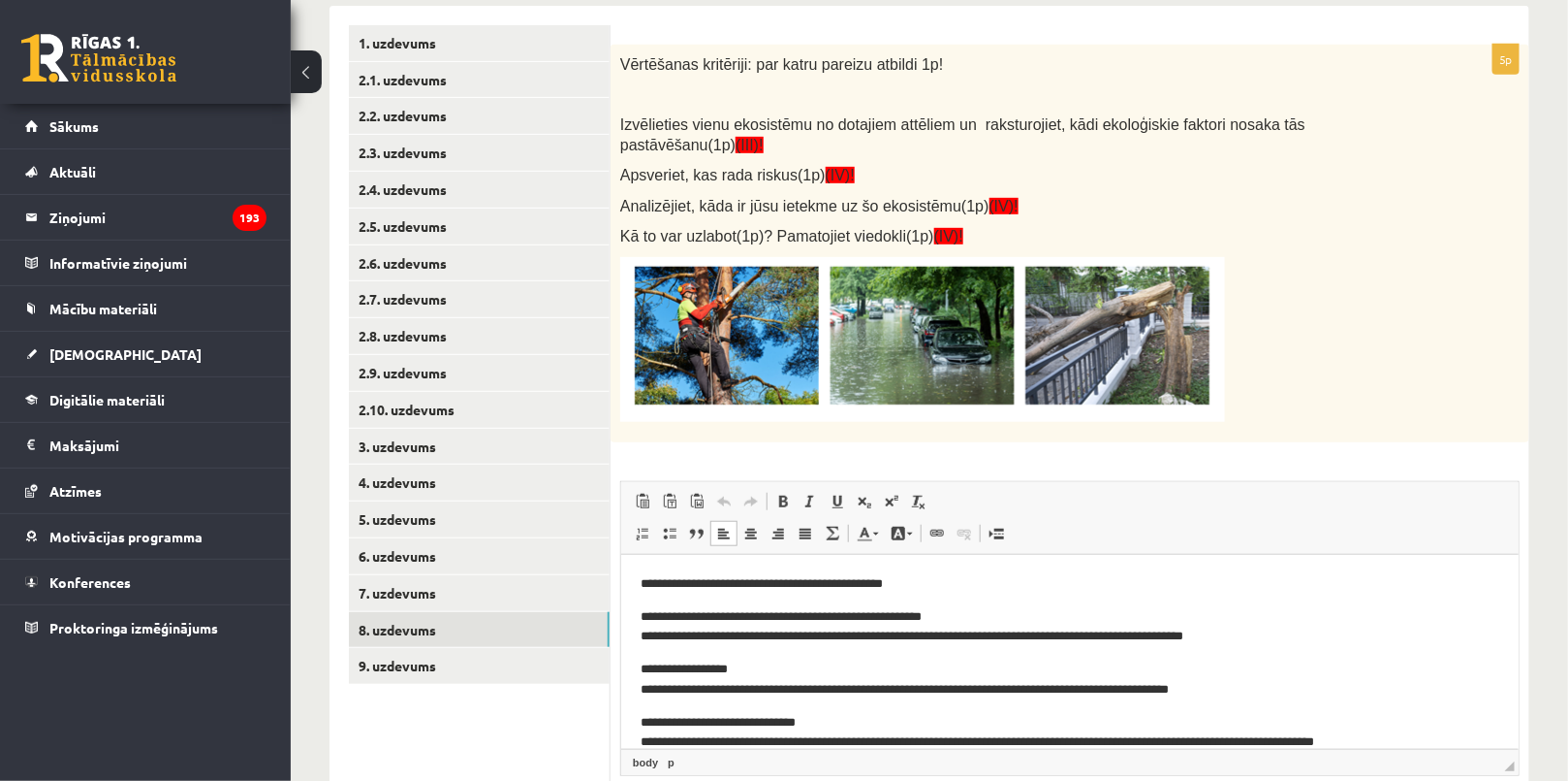
scroll to position [73, 0]
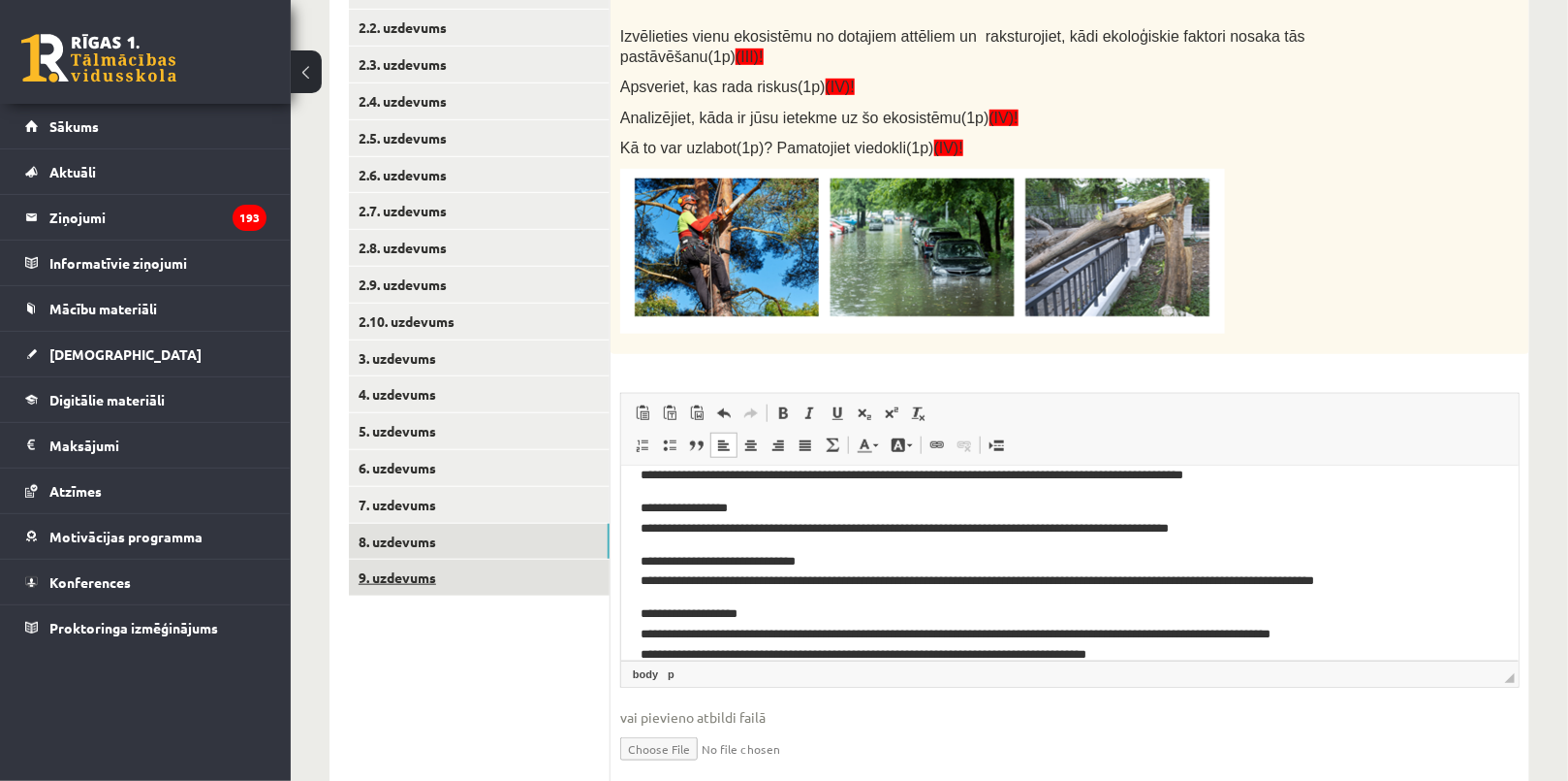
click at [510, 588] on link "9. uzdevums" at bounding box center [479, 577] width 261 height 36
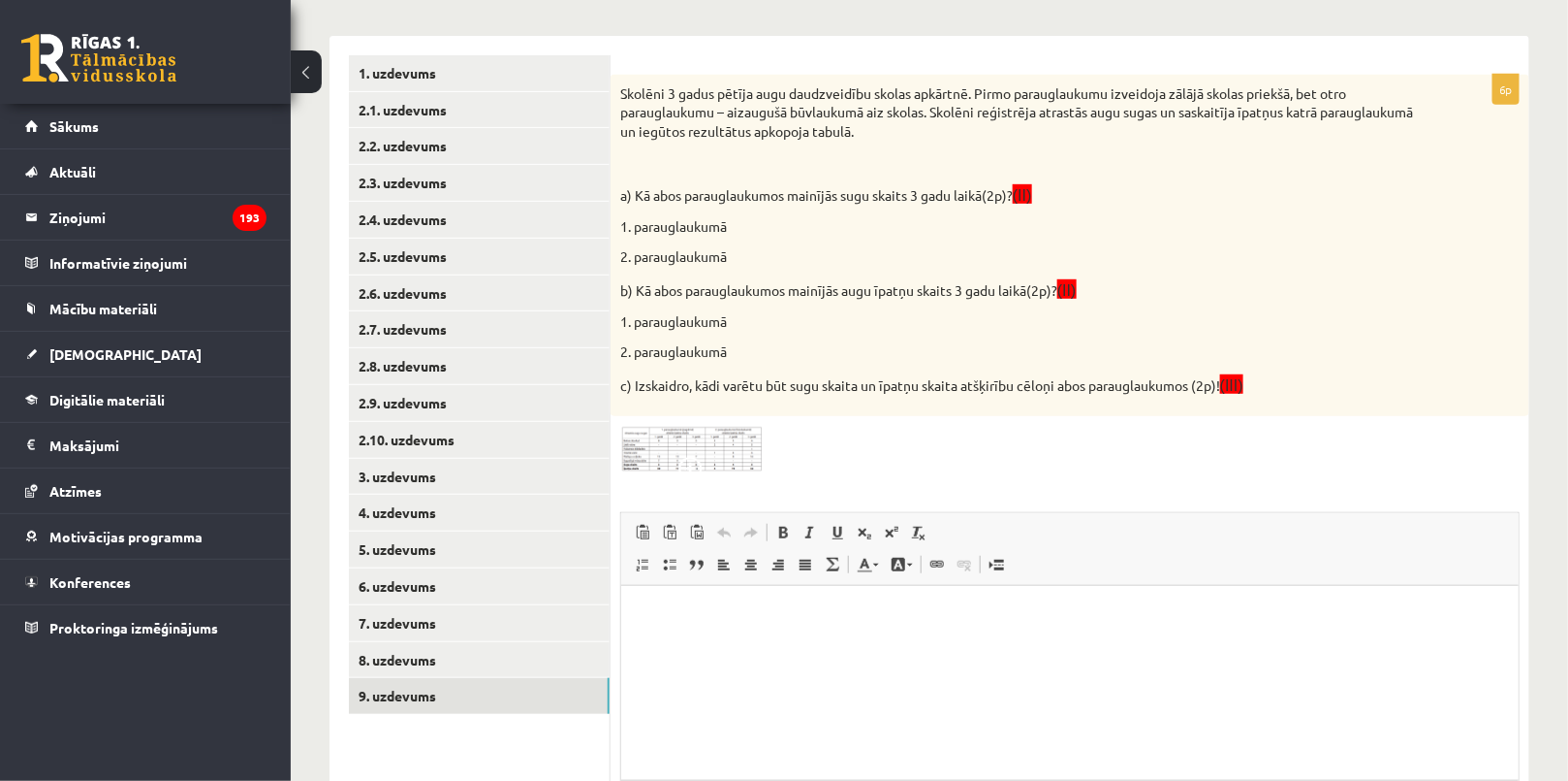
scroll to position [0, 0]
click at [694, 448] on img at bounding box center [693, 449] width 145 height 48
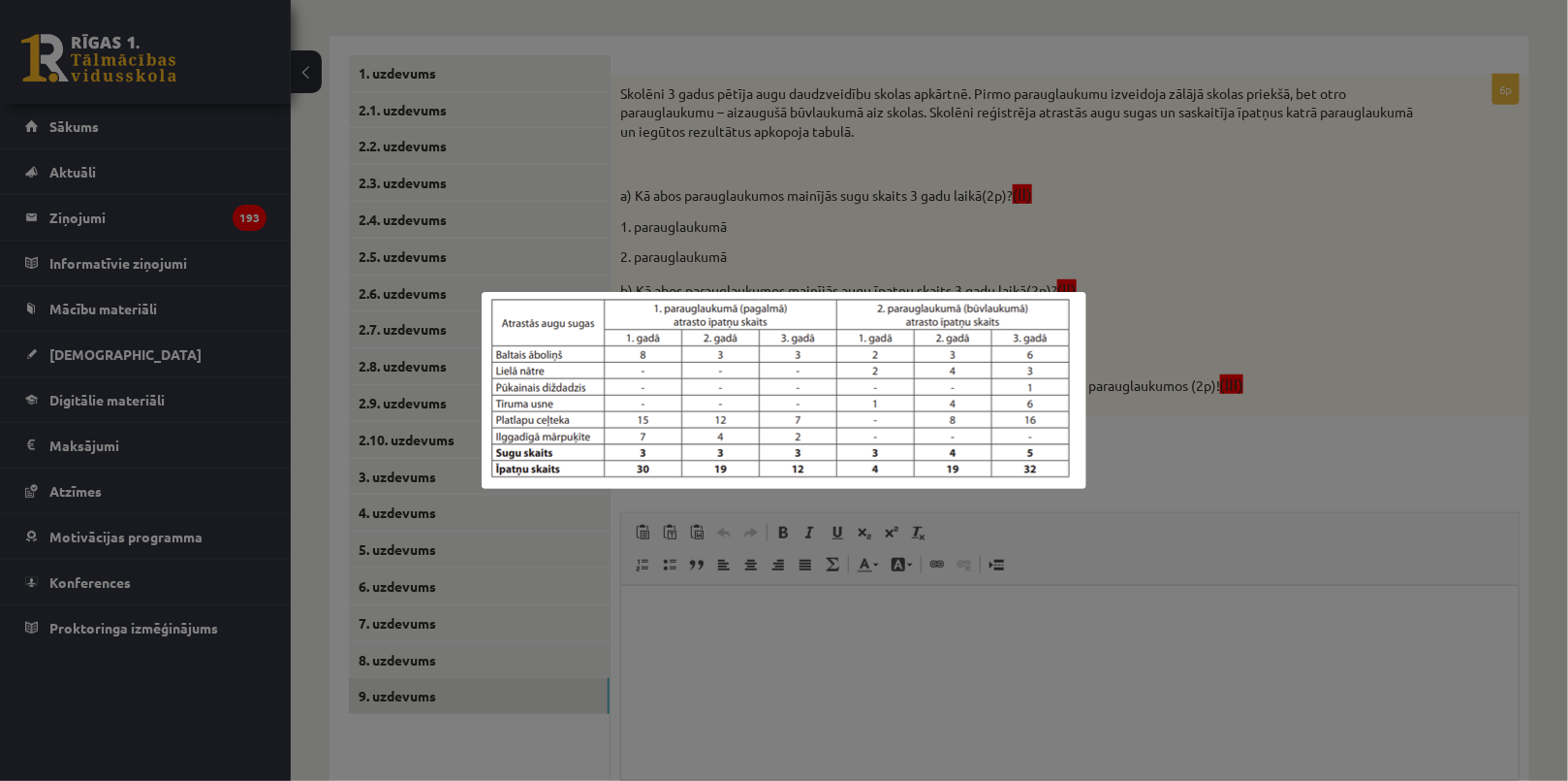
click at [695, 201] on div at bounding box center [784, 390] width 1568 height 781
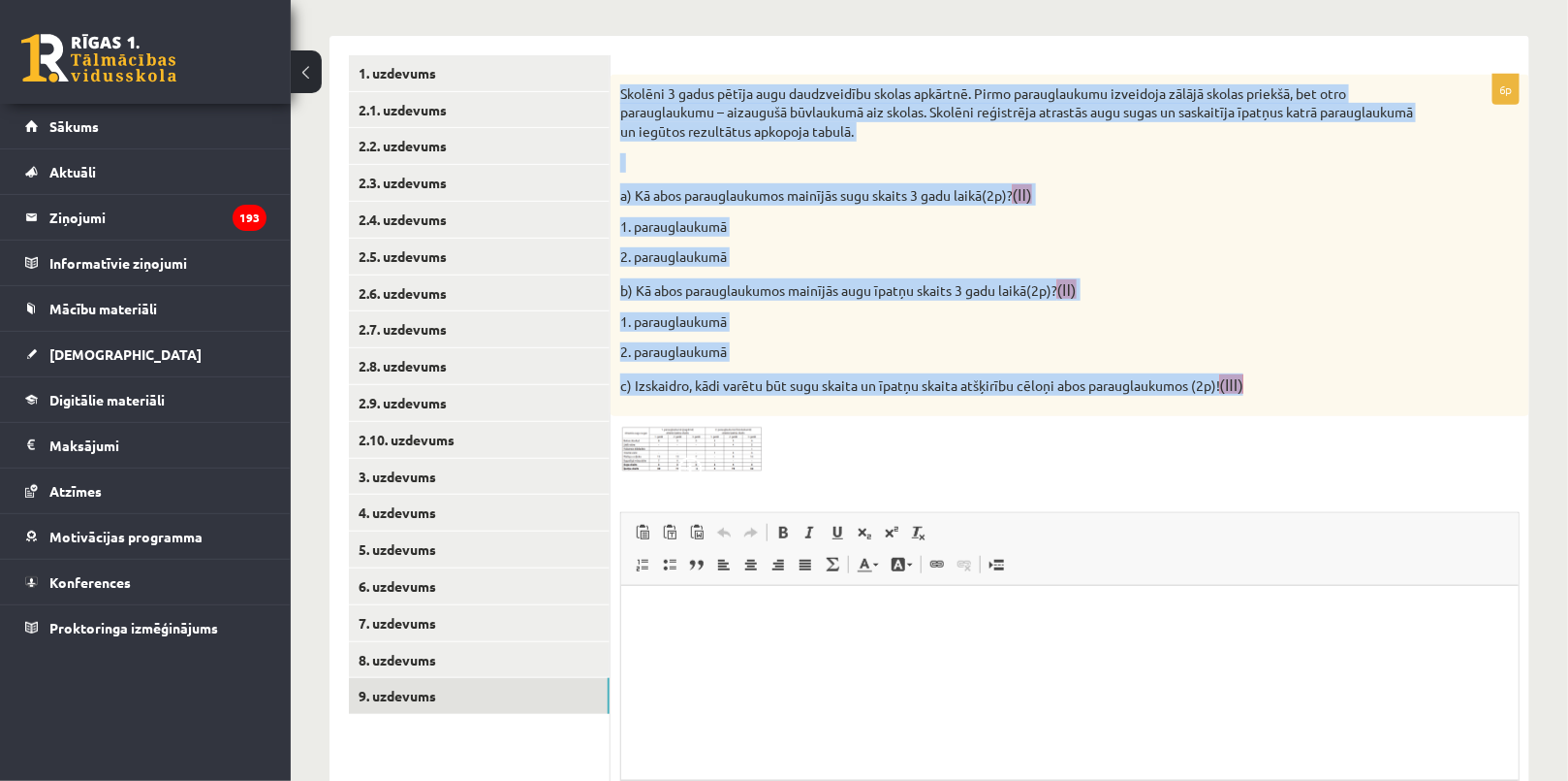
drag, startPoint x: 617, startPoint y: 85, endPoint x: 1286, endPoint y: 390, distance: 735.2
click at [1286, 390] on div "Skolēni 3 gadus pētīja augu daudzveidību skolas apkārtnē. Pirmo parauglaukumu i…" at bounding box center [1070, 245] width 918 height 342
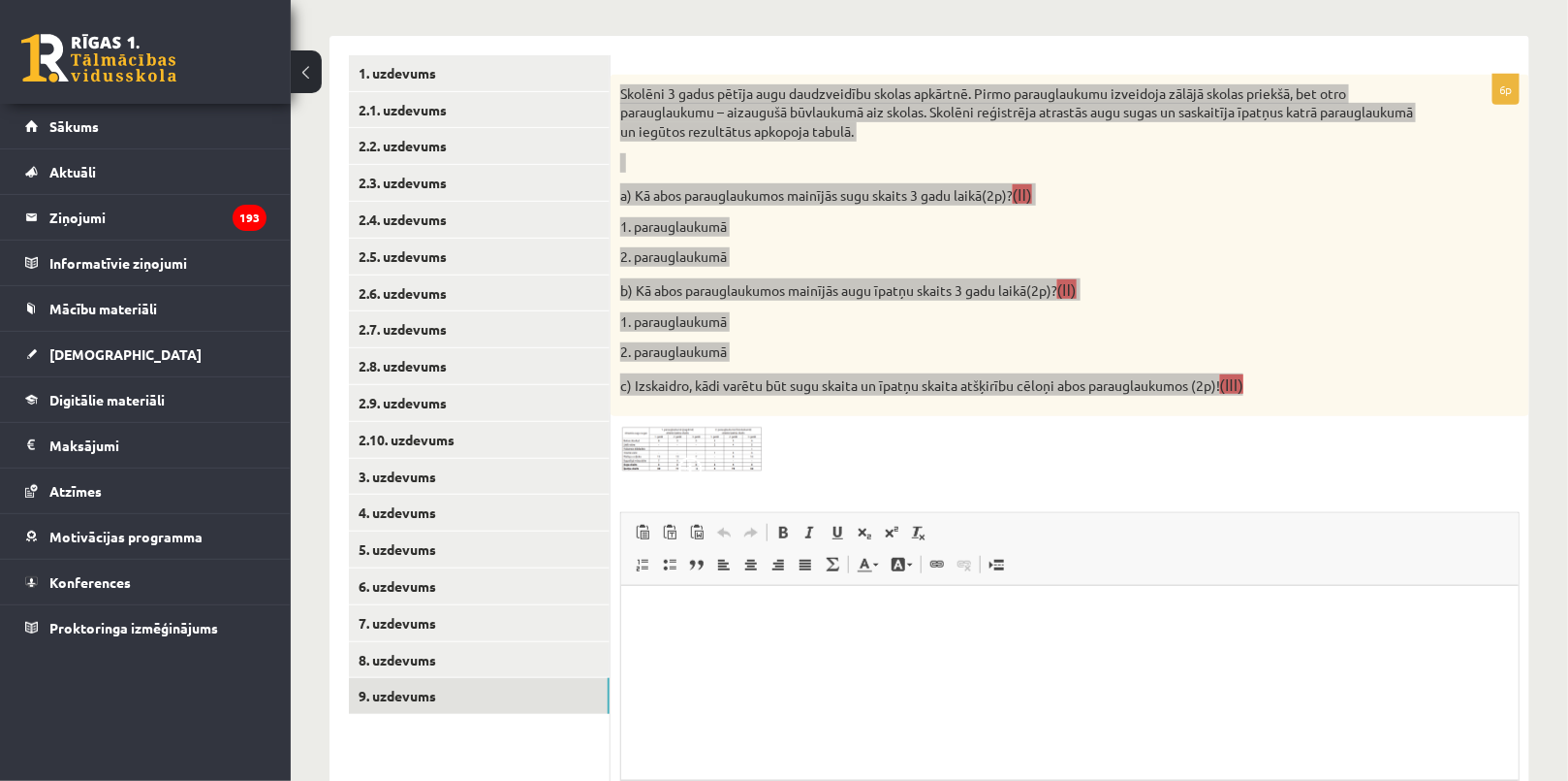
click at [695, 644] on html at bounding box center [1069, 614] width 897 height 59
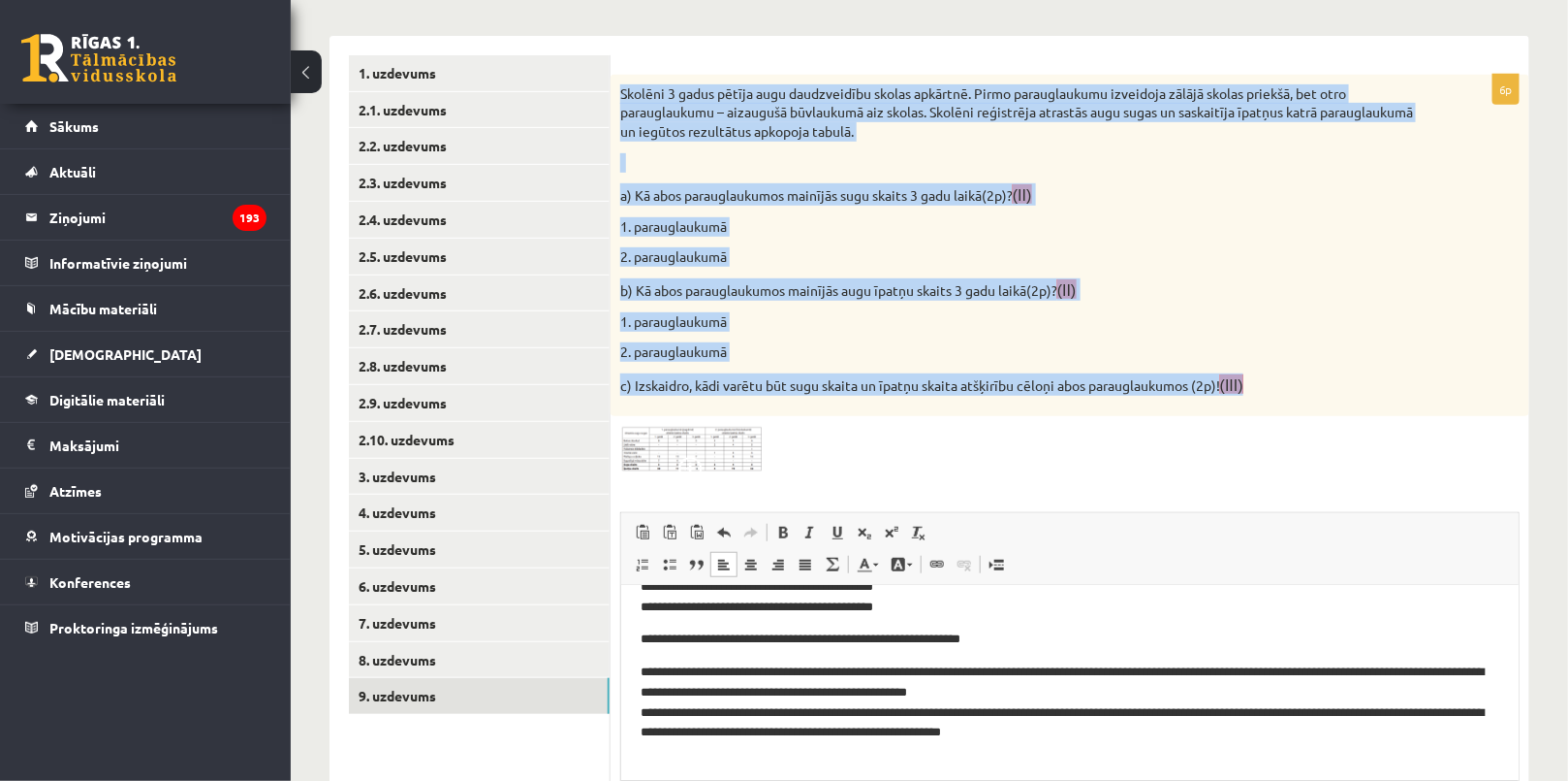
click at [1257, 400] on div "Skolēni 3 gadus pētīja augu daudzveidību skolas apkārtnē. Pirmo parauglaukumu i…" at bounding box center [1070, 245] width 918 height 342
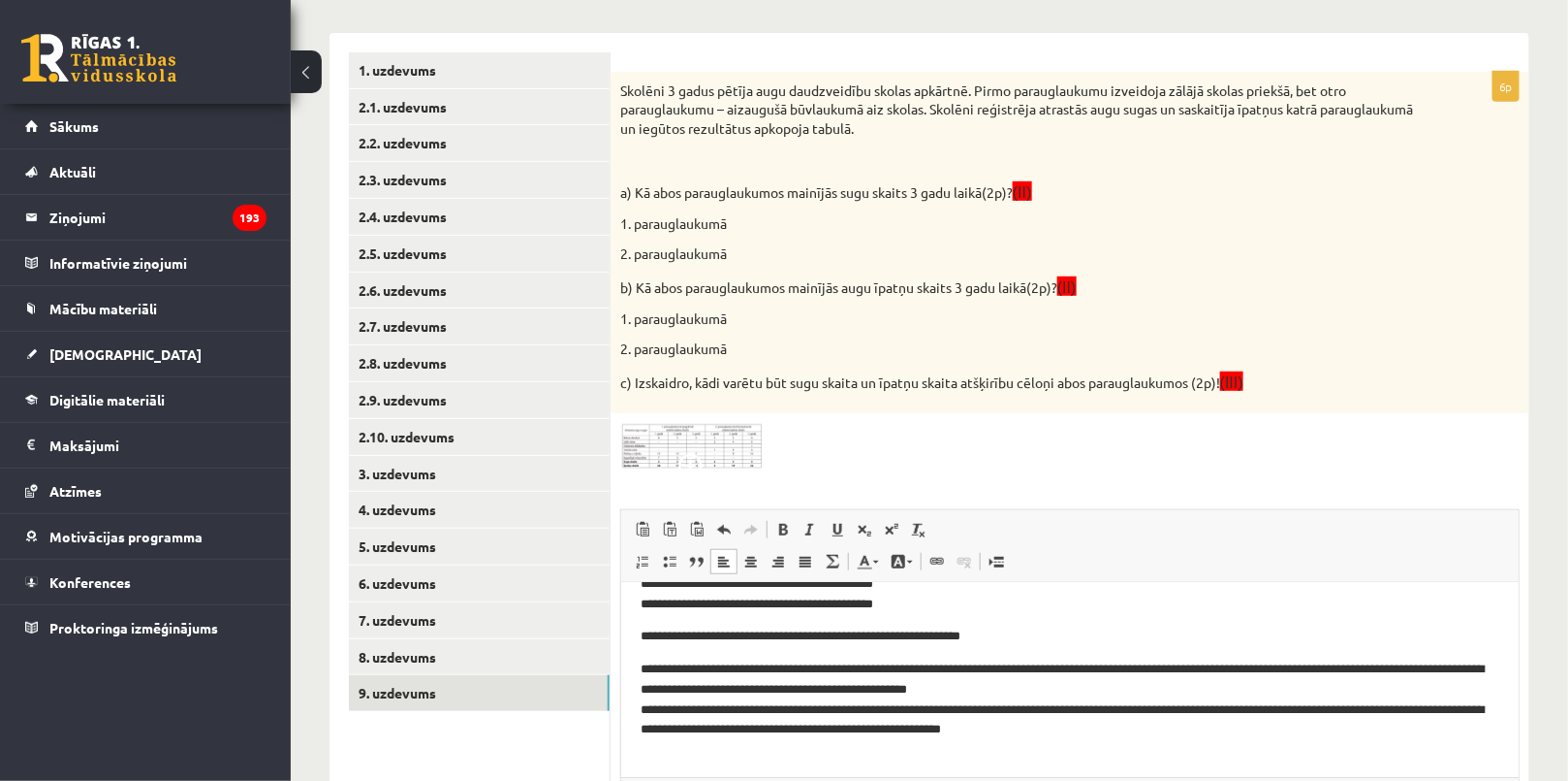
scroll to position [148, 0]
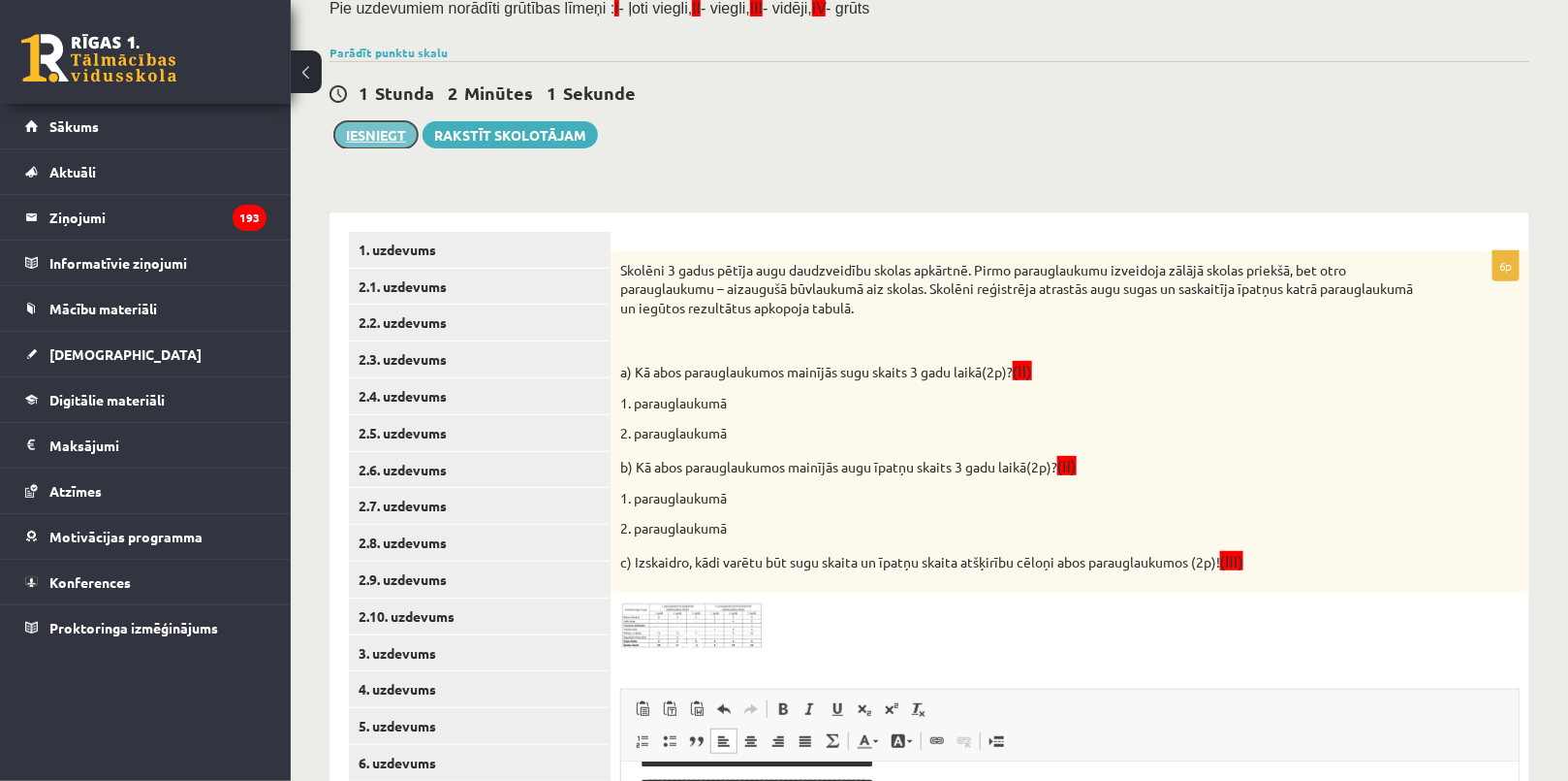
click at [393, 137] on button "Iesniegt" at bounding box center [376, 135] width 83 height 27
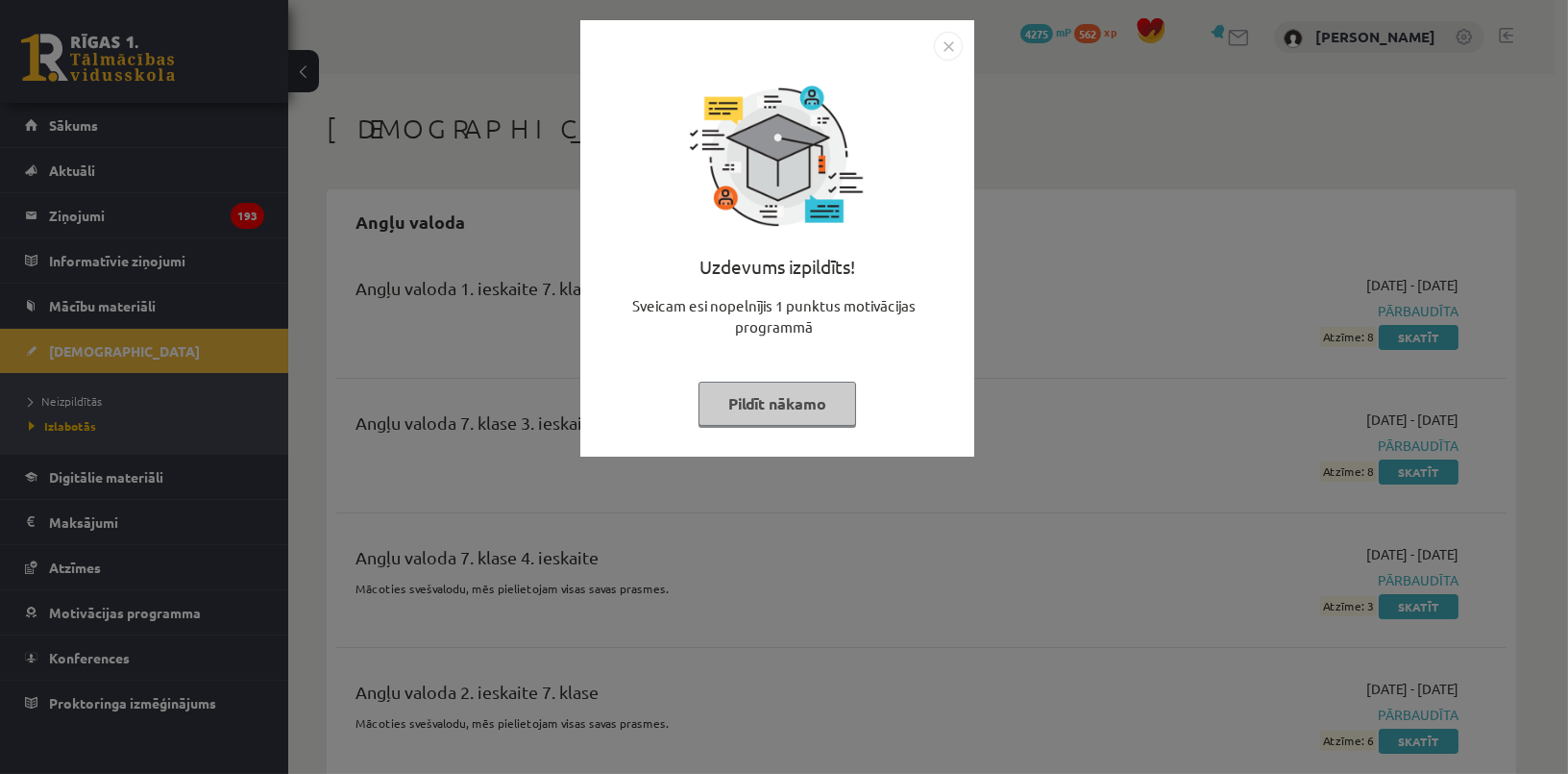
click at [744, 408] on button "Pildīt nākamo" at bounding box center [778, 404] width 158 height 44
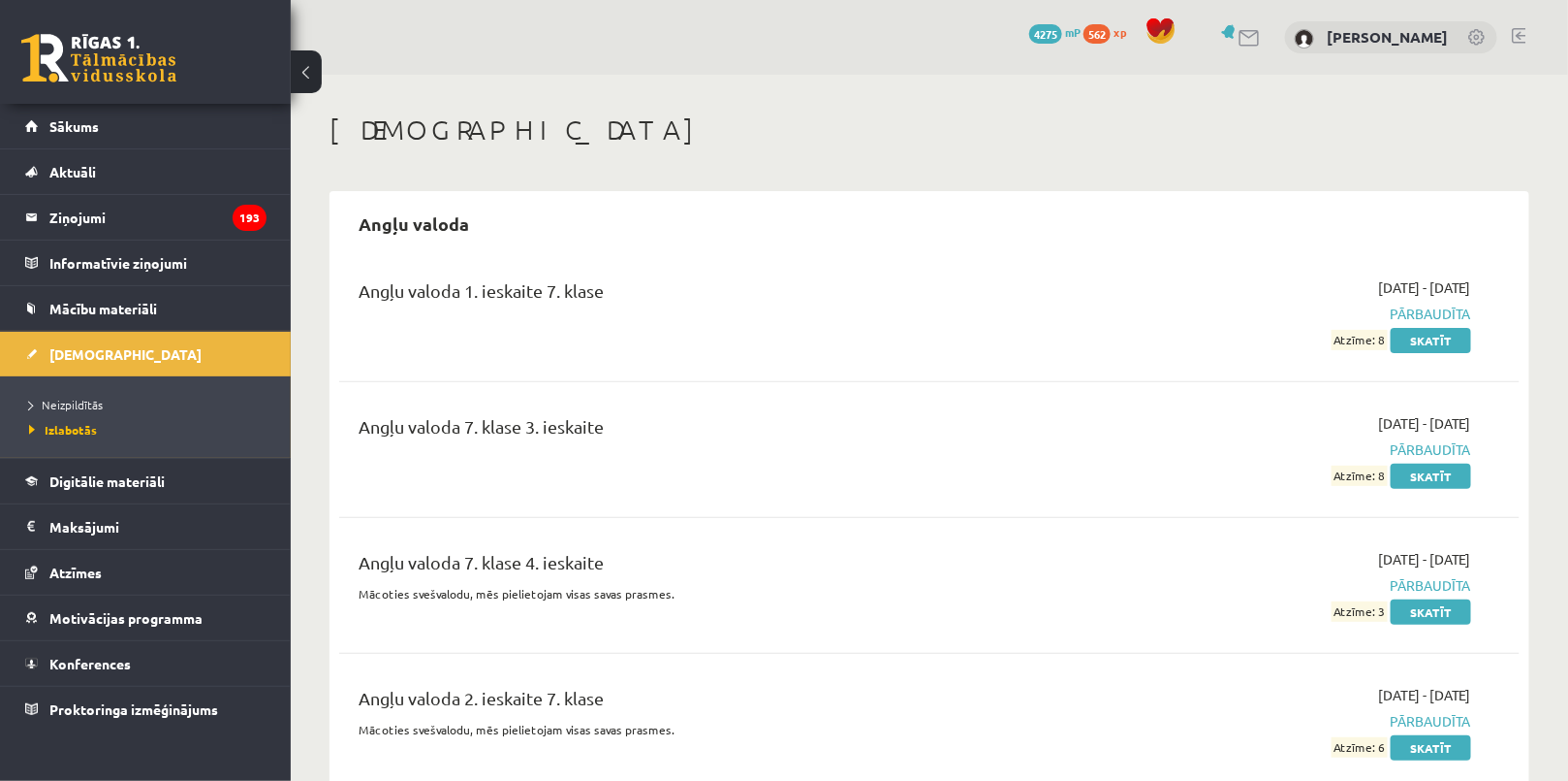
click at [77, 412] on li "Neizpildītās" at bounding box center [150, 405] width 242 height 25
click at [80, 410] on link "Neizpildītās" at bounding box center [150, 405] width 242 height 17
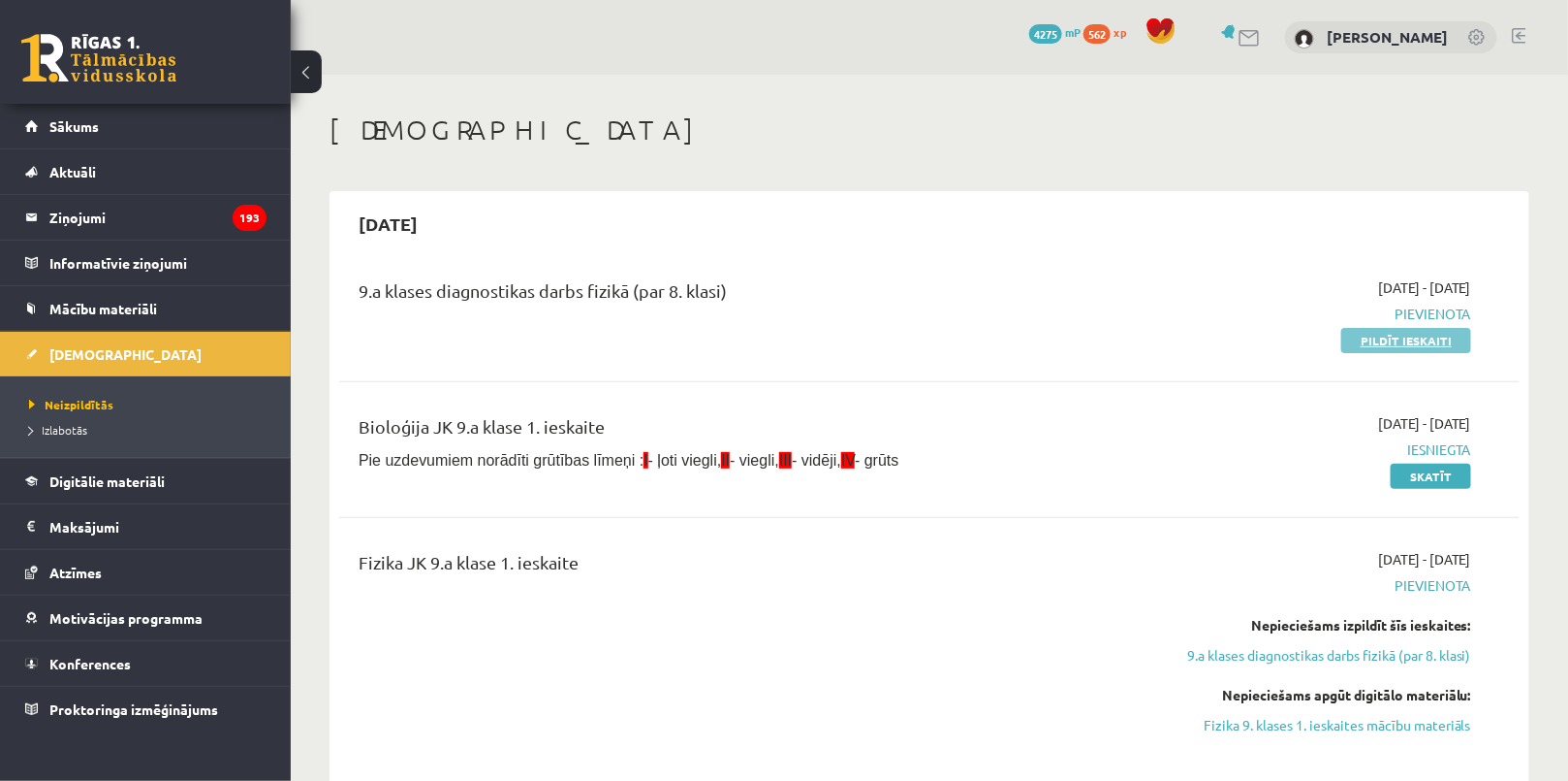
click at [1375, 343] on link "Pildīt ieskaiti" at bounding box center [1406, 341] width 130 height 25
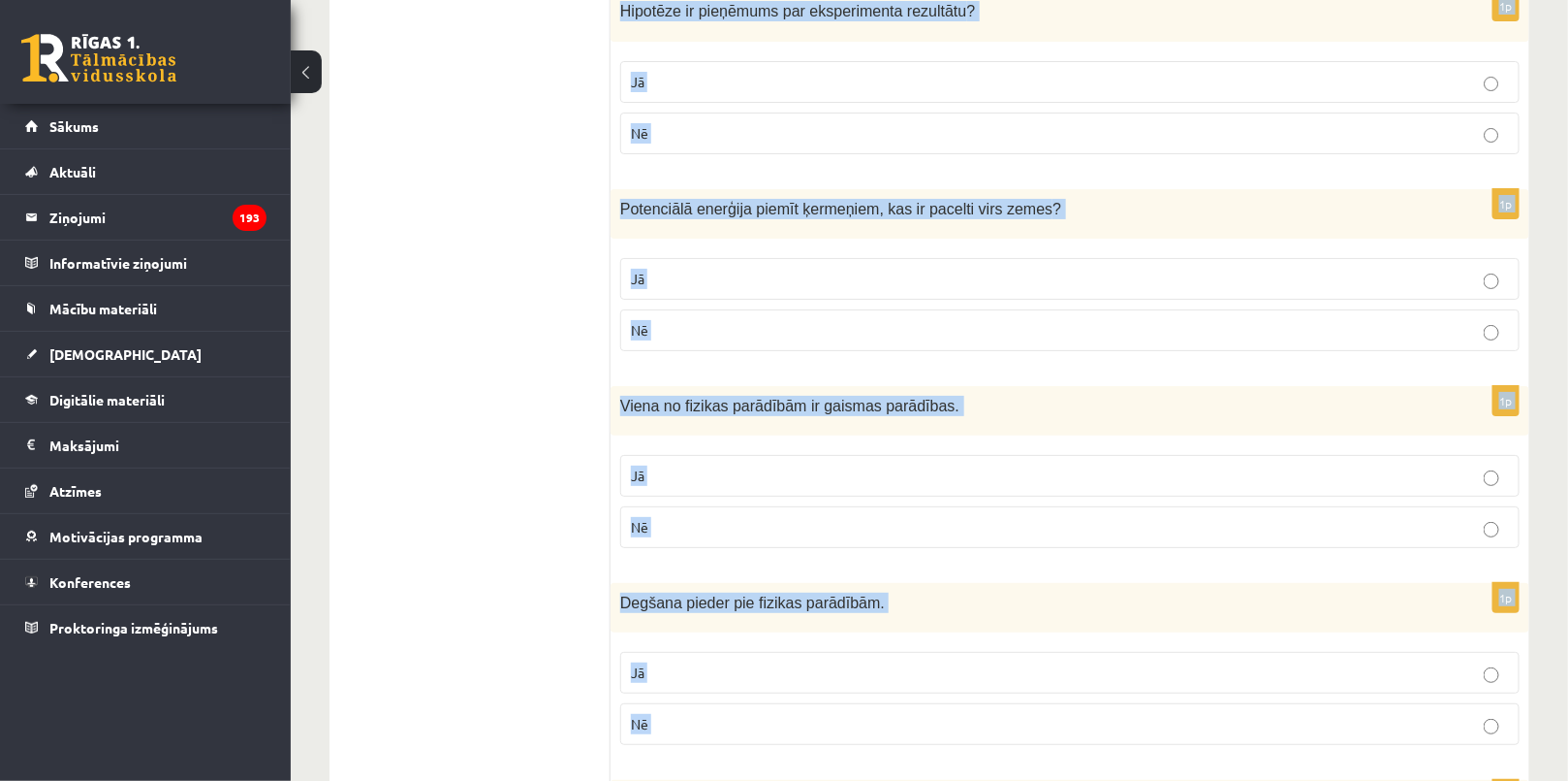
scroll to position [3191, 0]
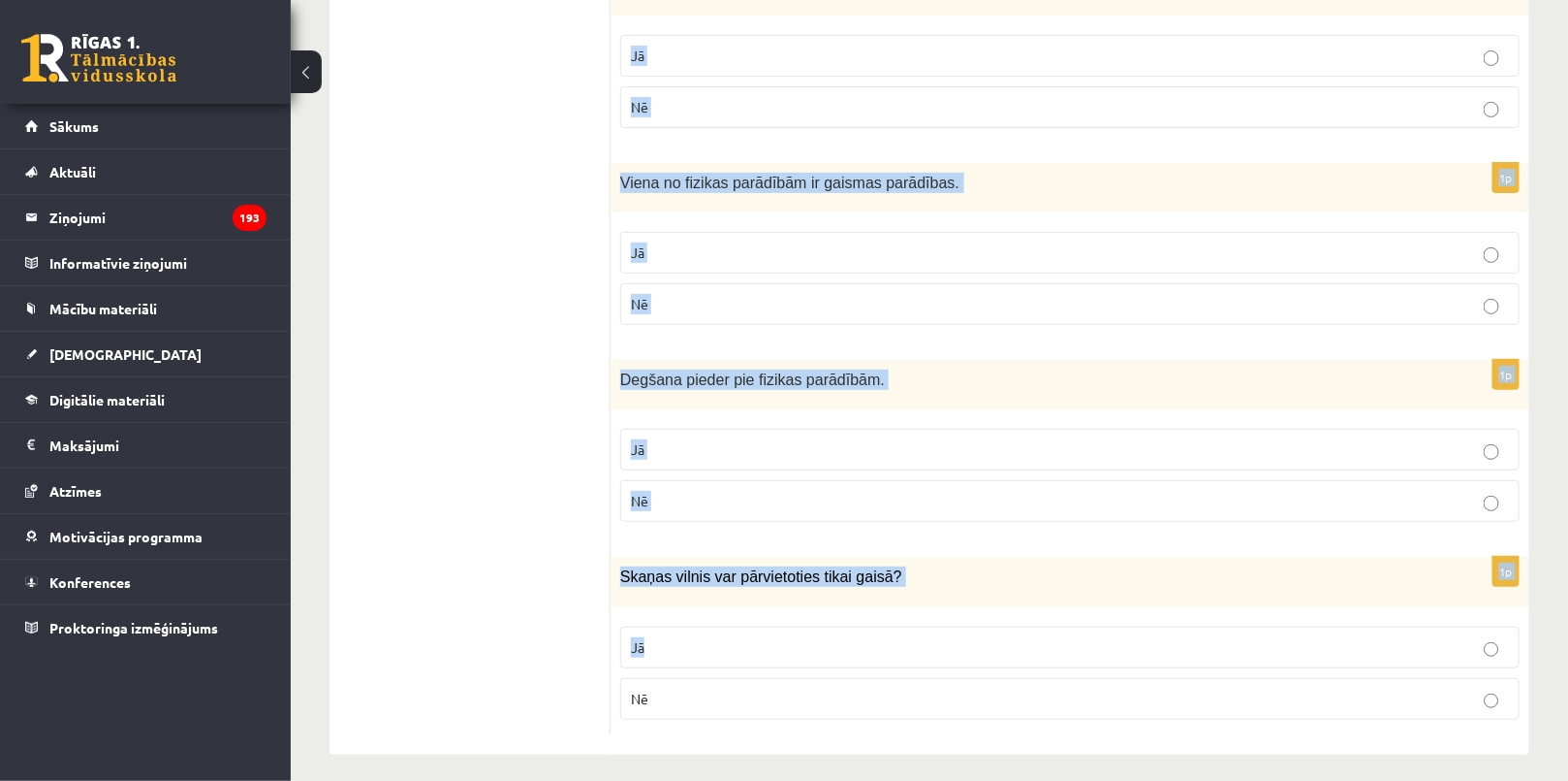
drag, startPoint x: 628, startPoint y: 358, endPoint x: 1012, endPoint y: 655, distance: 485.5
copy form "Lor ipsumdolors am consect? 7a Elits doei Tempori ? Ut La 6e Doloremagn aliquae…"
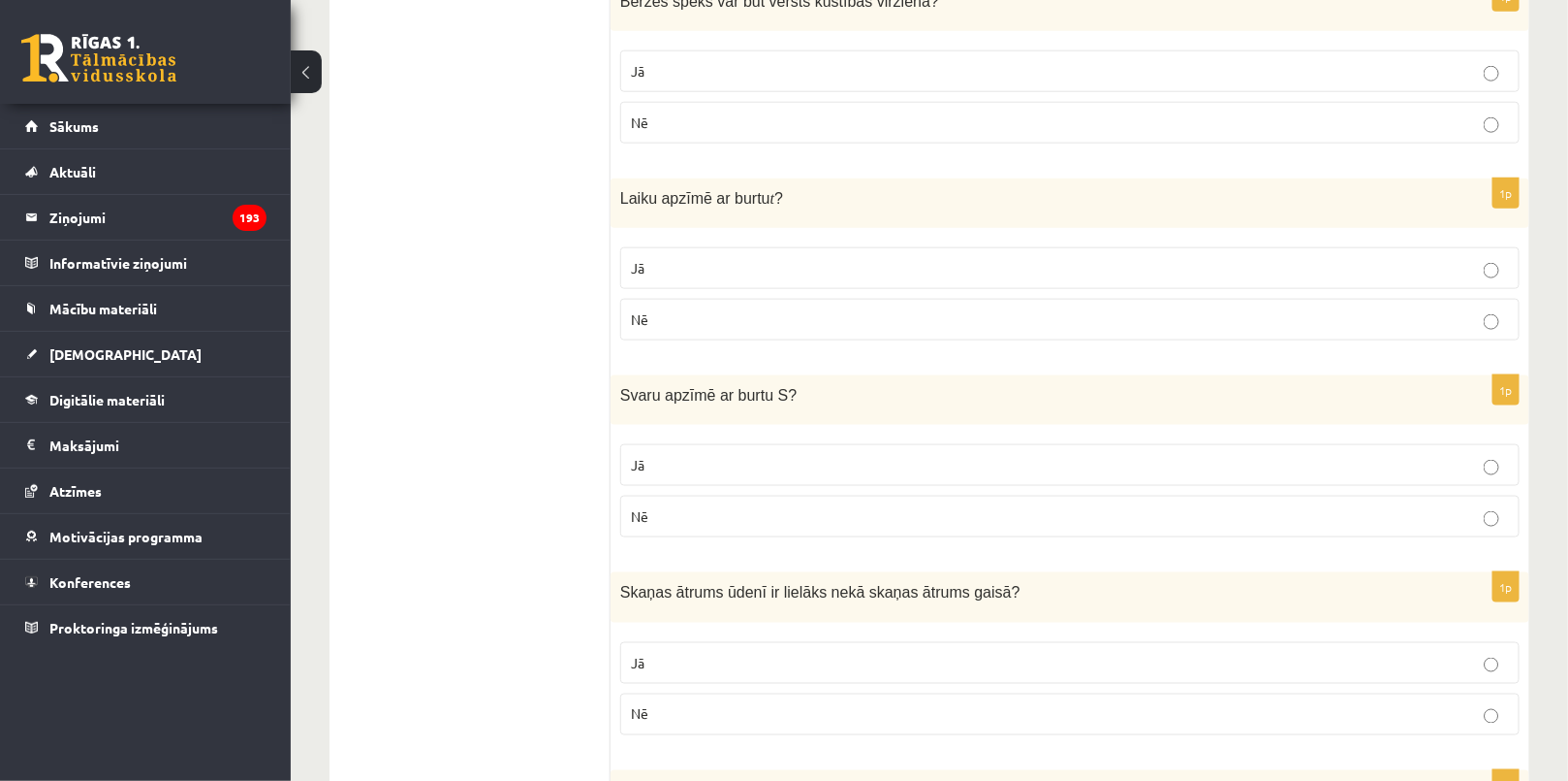
scroll to position [282, 0]
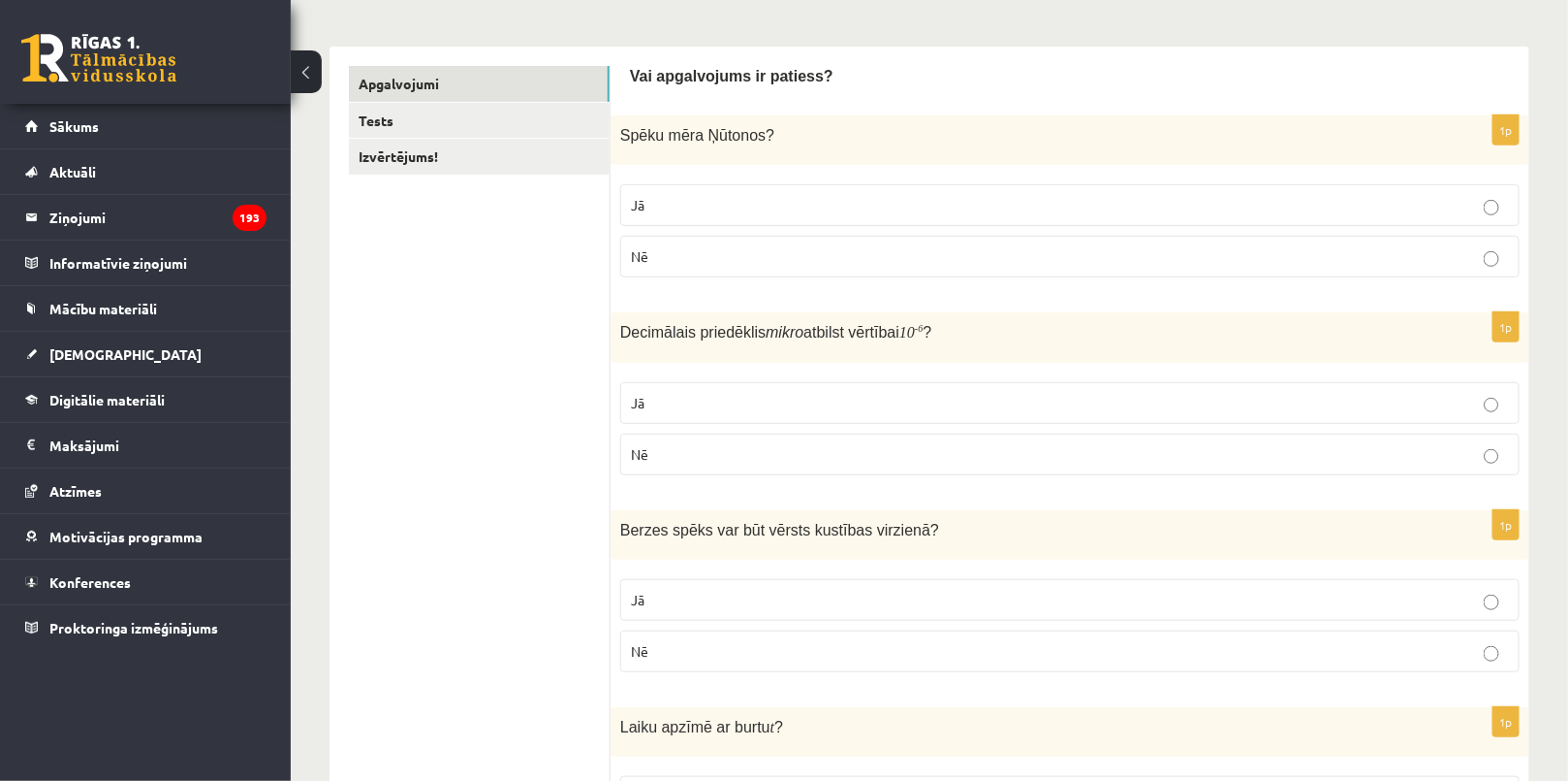
click at [684, 207] on p "Jā" at bounding box center [1070, 205] width 878 height 20
click at [681, 393] on p "Jā" at bounding box center [1070, 403] width 878 height 20
click at [662, 641] on p "Nē" at bounding box center [1070, 651] width 878 height 20
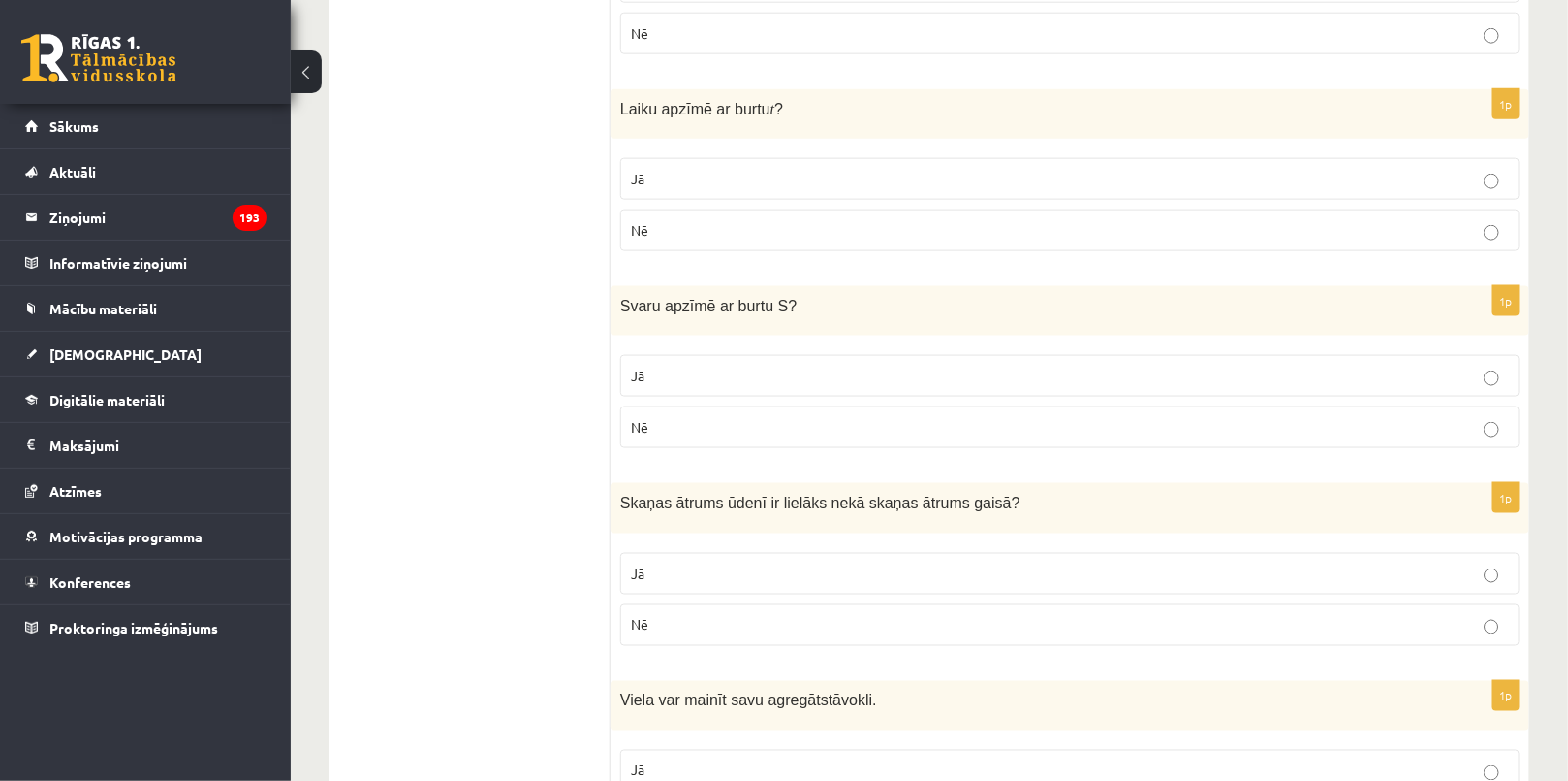
scroll to position [898, 0]
click at [689, 179] on p "Jā" at bounding box center [1070, 179] width 878 height 20
click at [667, 426] on p "Nē" at bounding box center [1070, 428] width 878 height 20
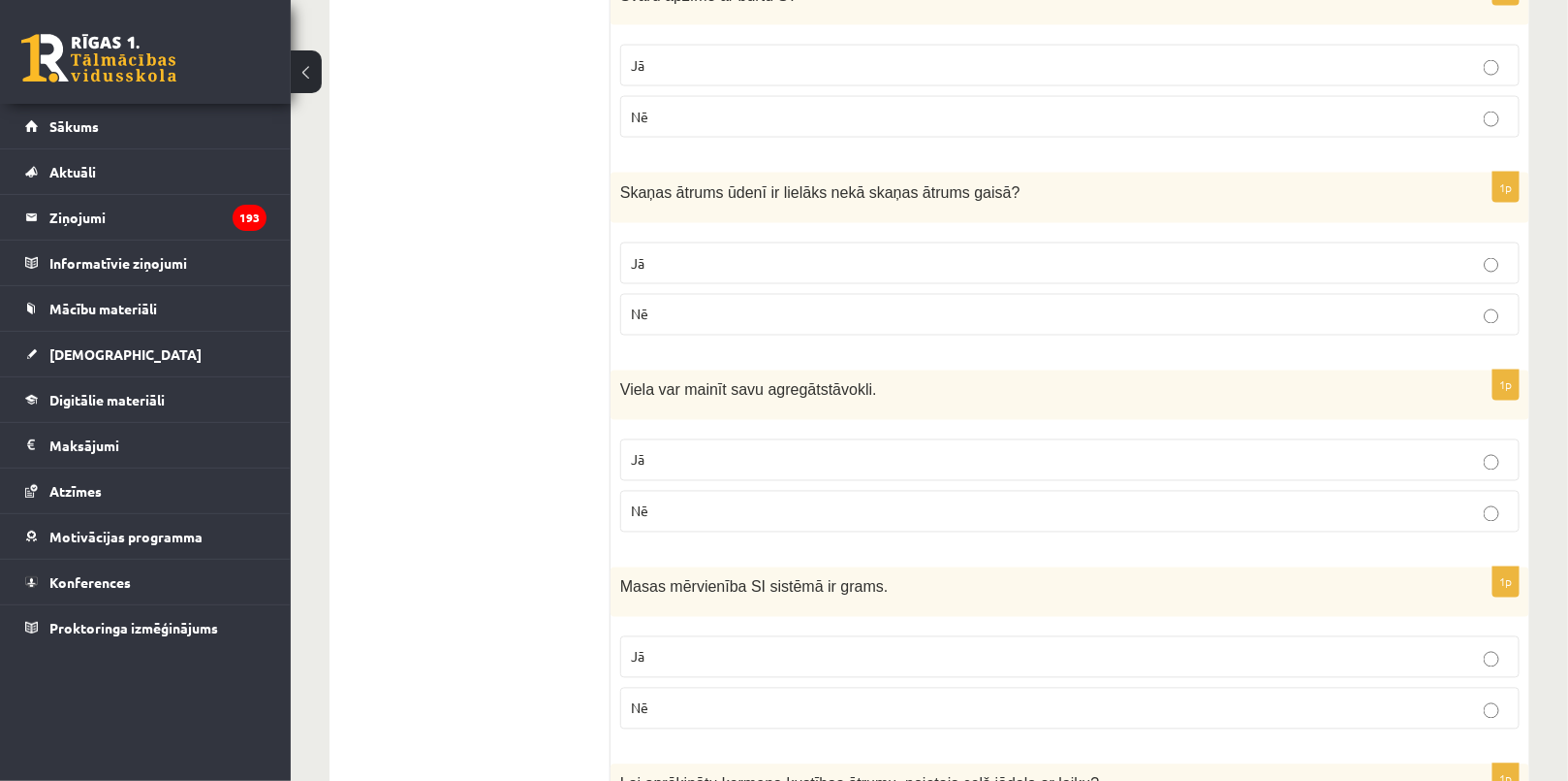
scroll to position [1252, 0]
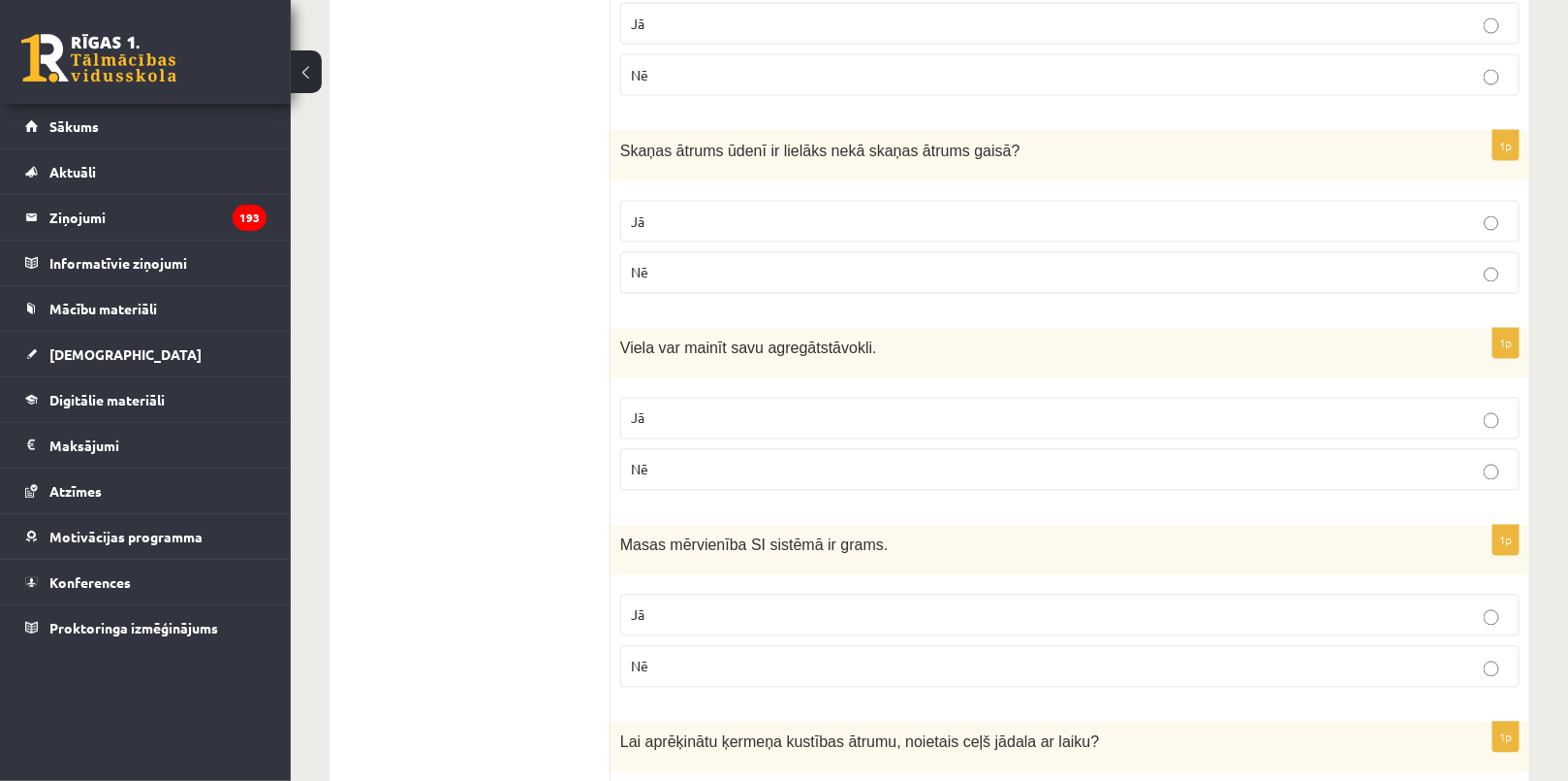
click at [694, 212] on p "Jā" at bounding box center [1070, 221] width 878 height 20
click at [692, 413] on p "Jā" at bounding box center [1070, 418] width 878 height 20
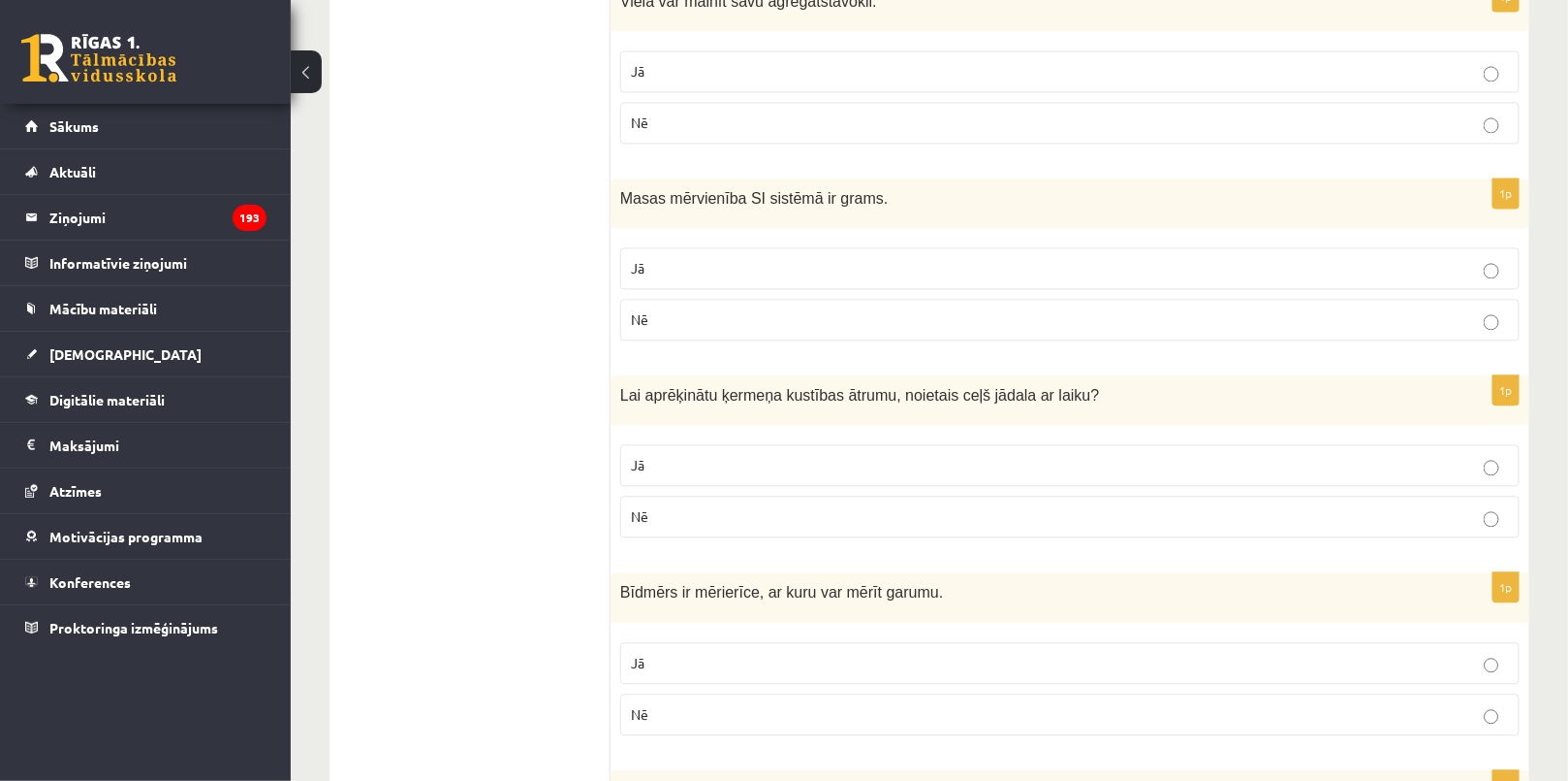
scroll to position [1605, 0]
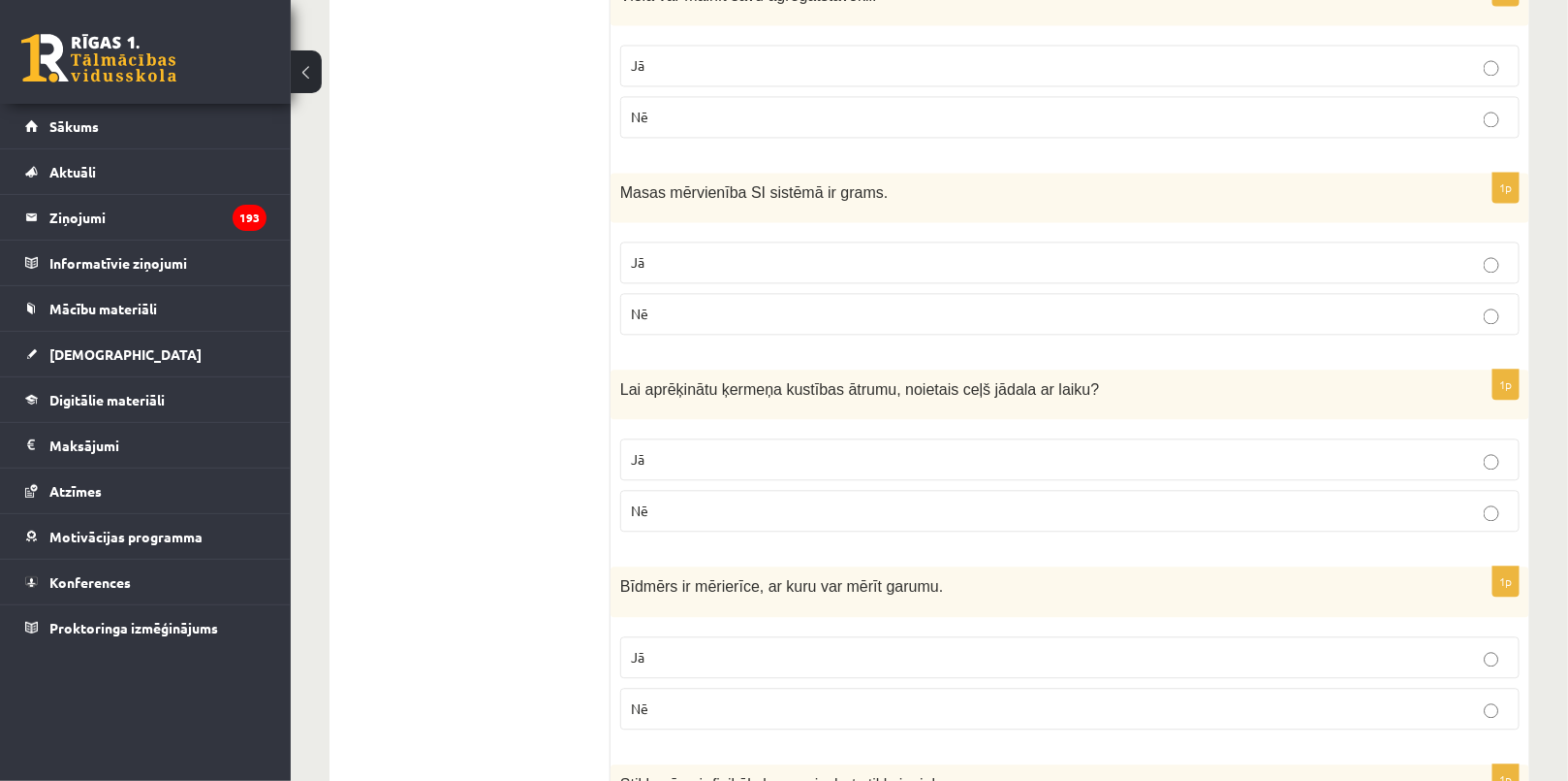
click at [675, 317] on p "Nē" at bounding box center [1070, 313] width 878 height 20
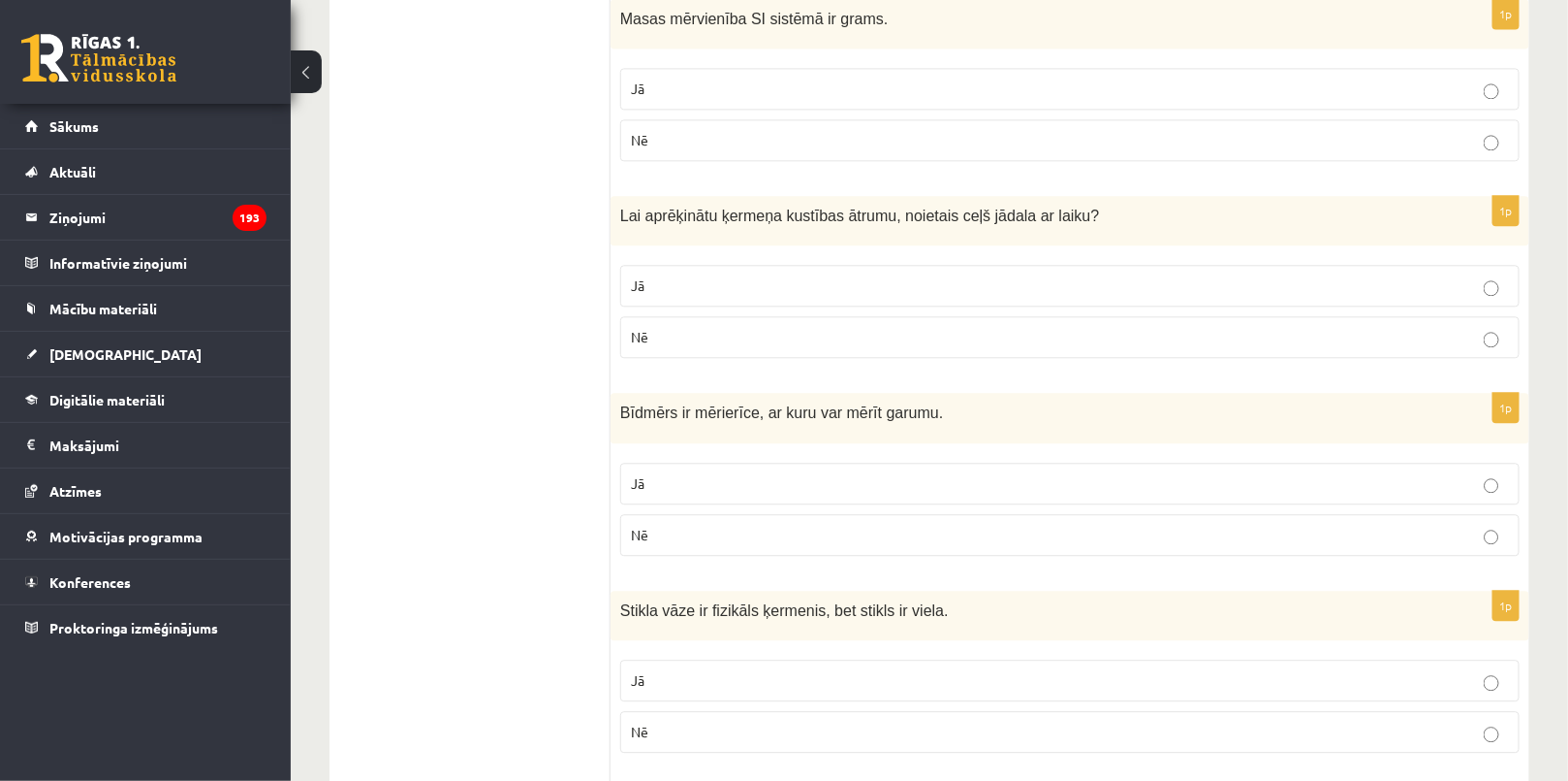
scroll to position [1780, 0]
drag, startPoint x: 656, startPoint y: 289, endPoint x: 655, endPoint y: 327, distance: 38.0
click at [656, 290] on label "Jā" at bounding box center [1070, 283] width 899 height 42
click at [671, 475] on p "Jā" at bounding box center [1070, 481] width 878 height 20
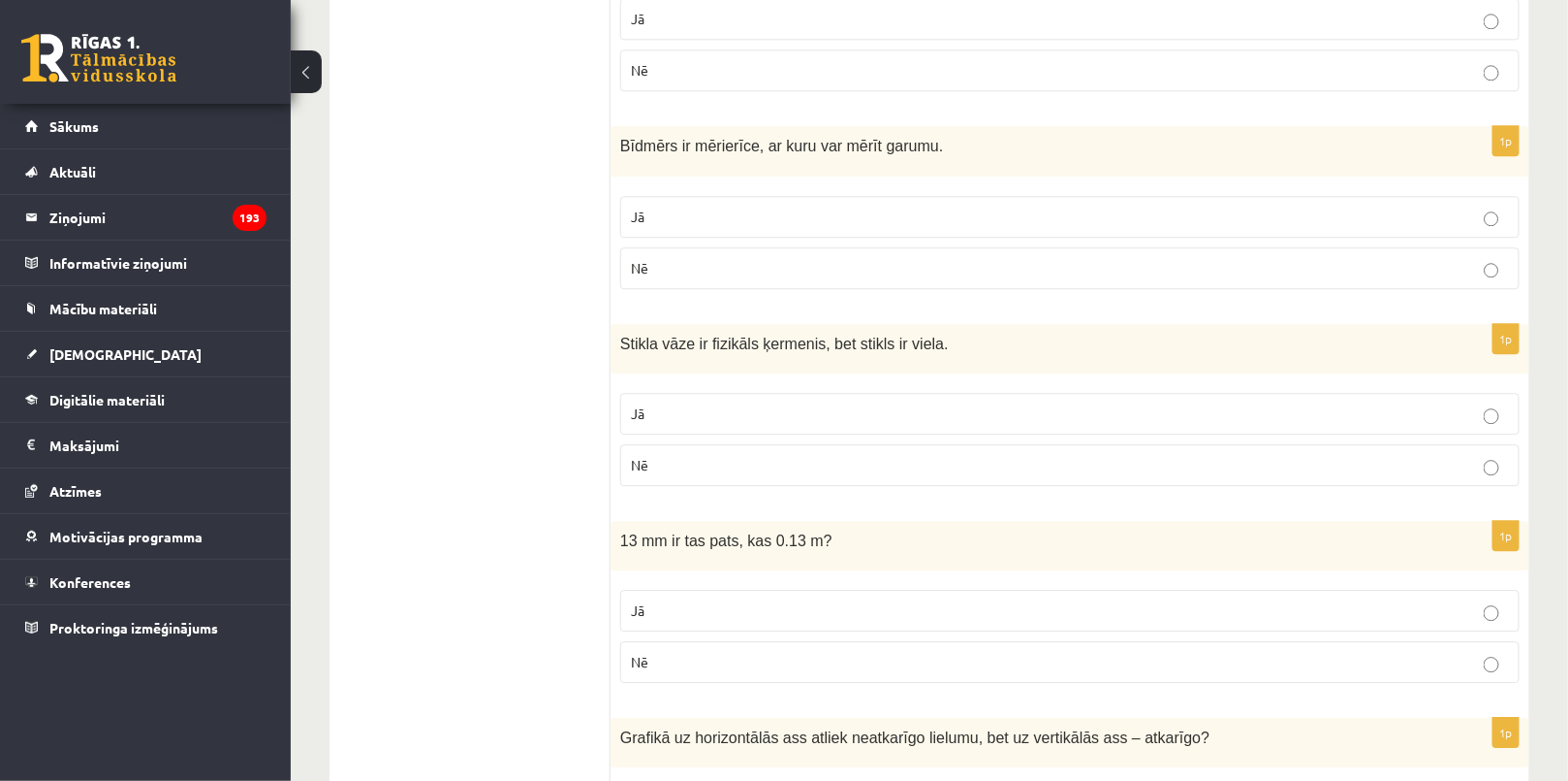
click at [685, 415] on p "Jā" at bounding box center [1070, 413] width 878 height 20
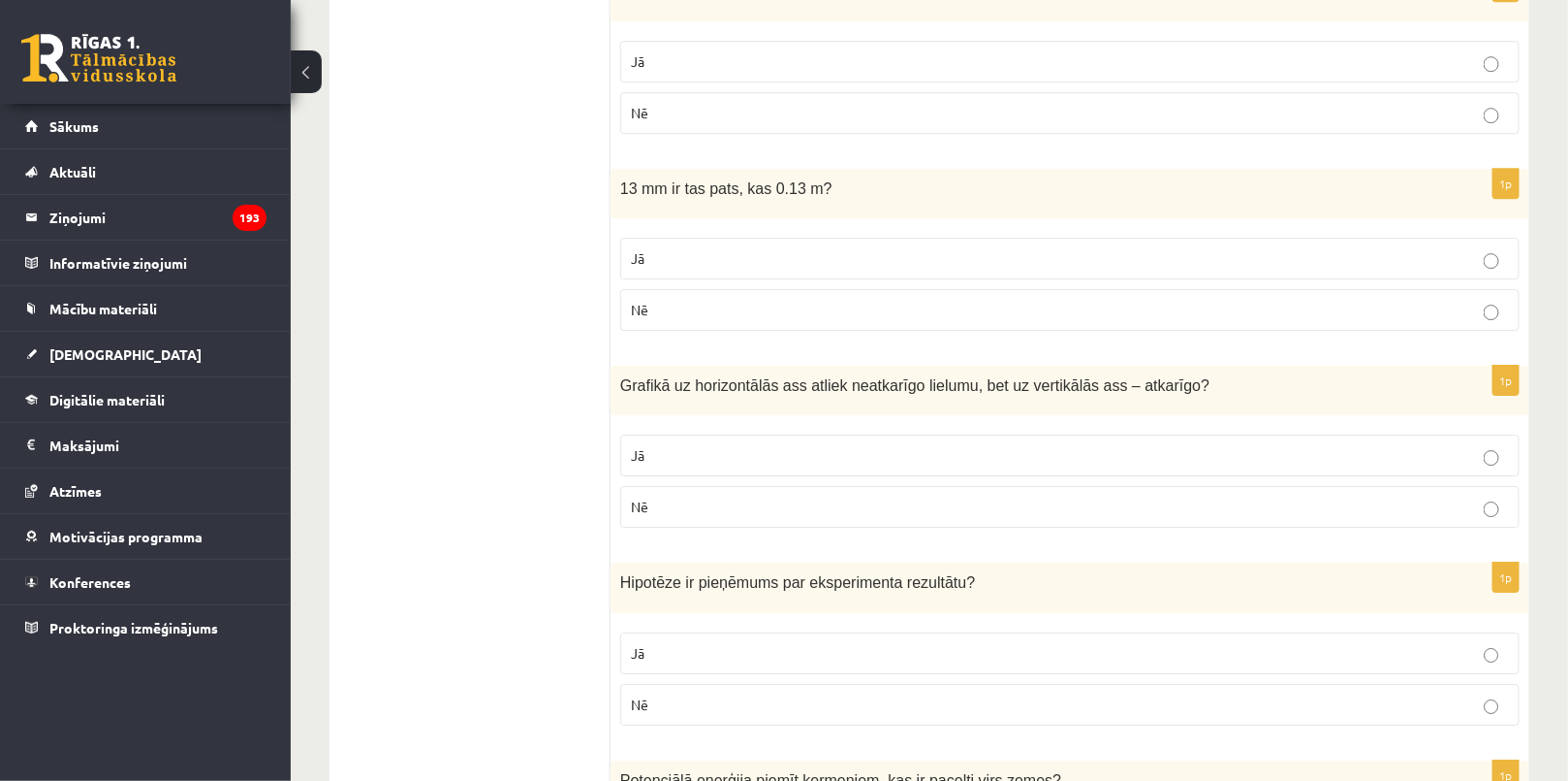
scroll to position [2486, 0]
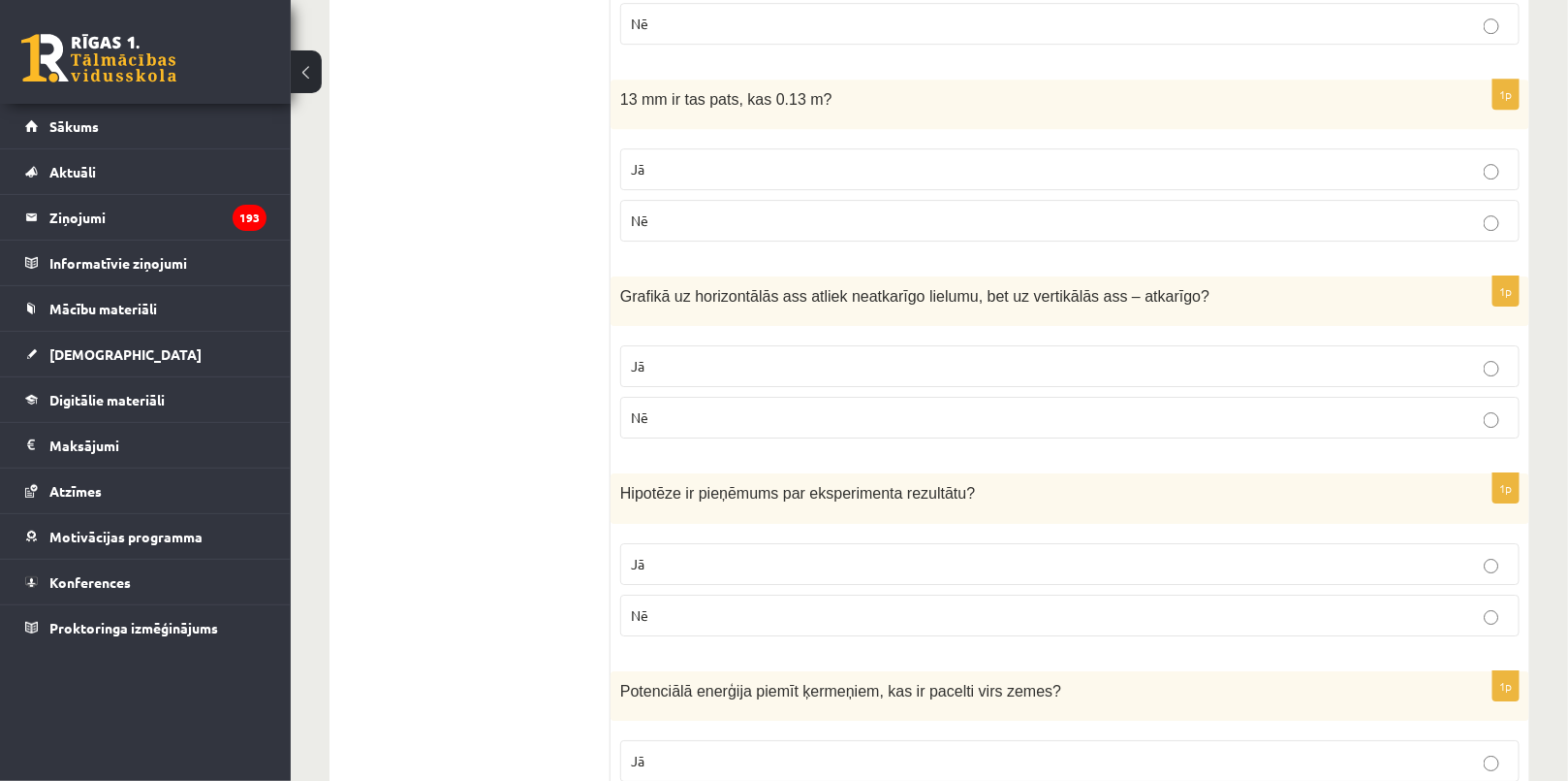
click at [679, 212] on p "Nē" at bounding box center [1070, 220] width 878 height 20
click at [666, 372] on label "Jā" at bounding box center [1070, 366] width 899 height 42
click at [663, 554] on p "Jā" at bounding box center [1070, 564] width 878 height 20
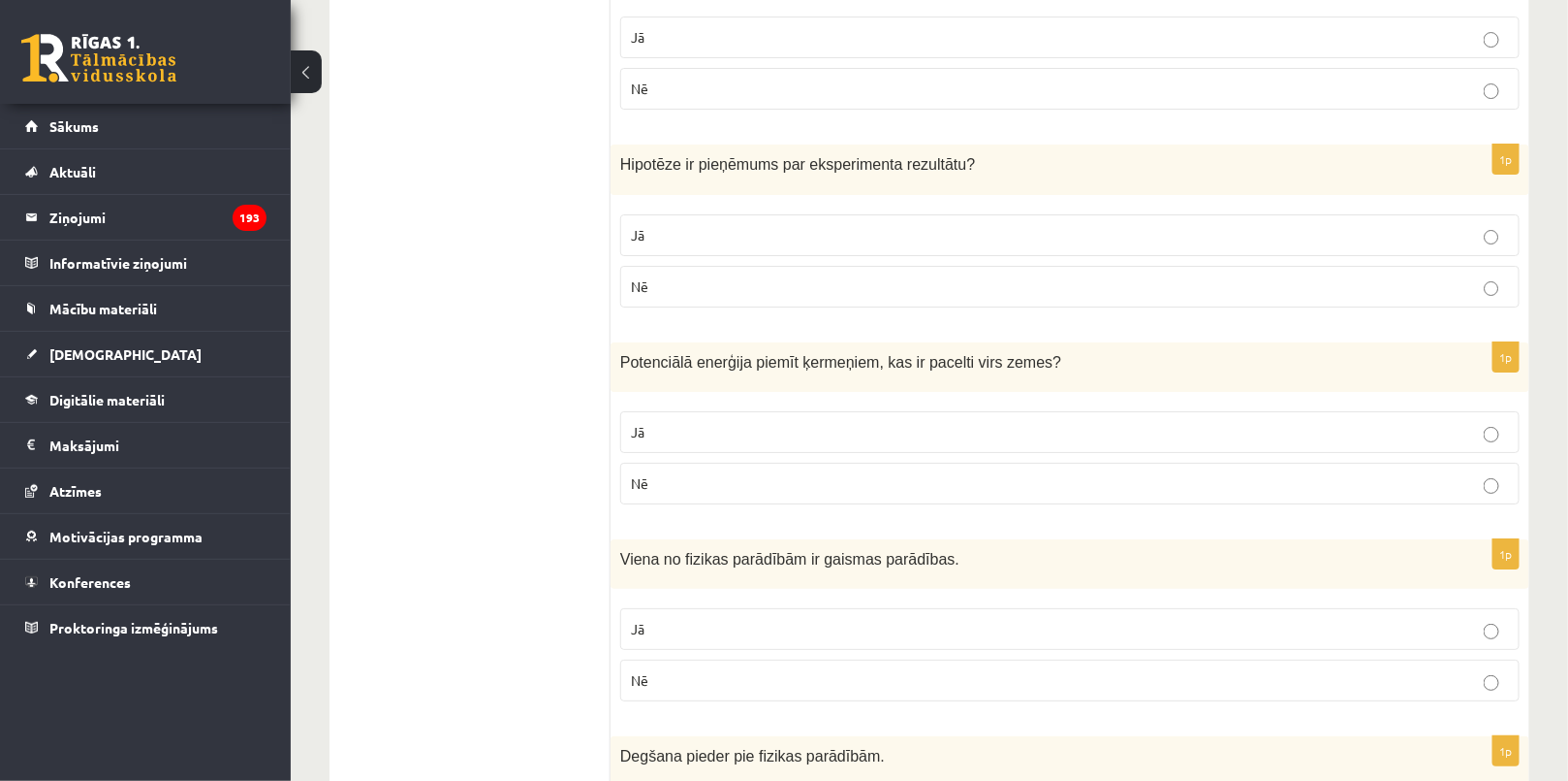
scroll to position [2838, 0]
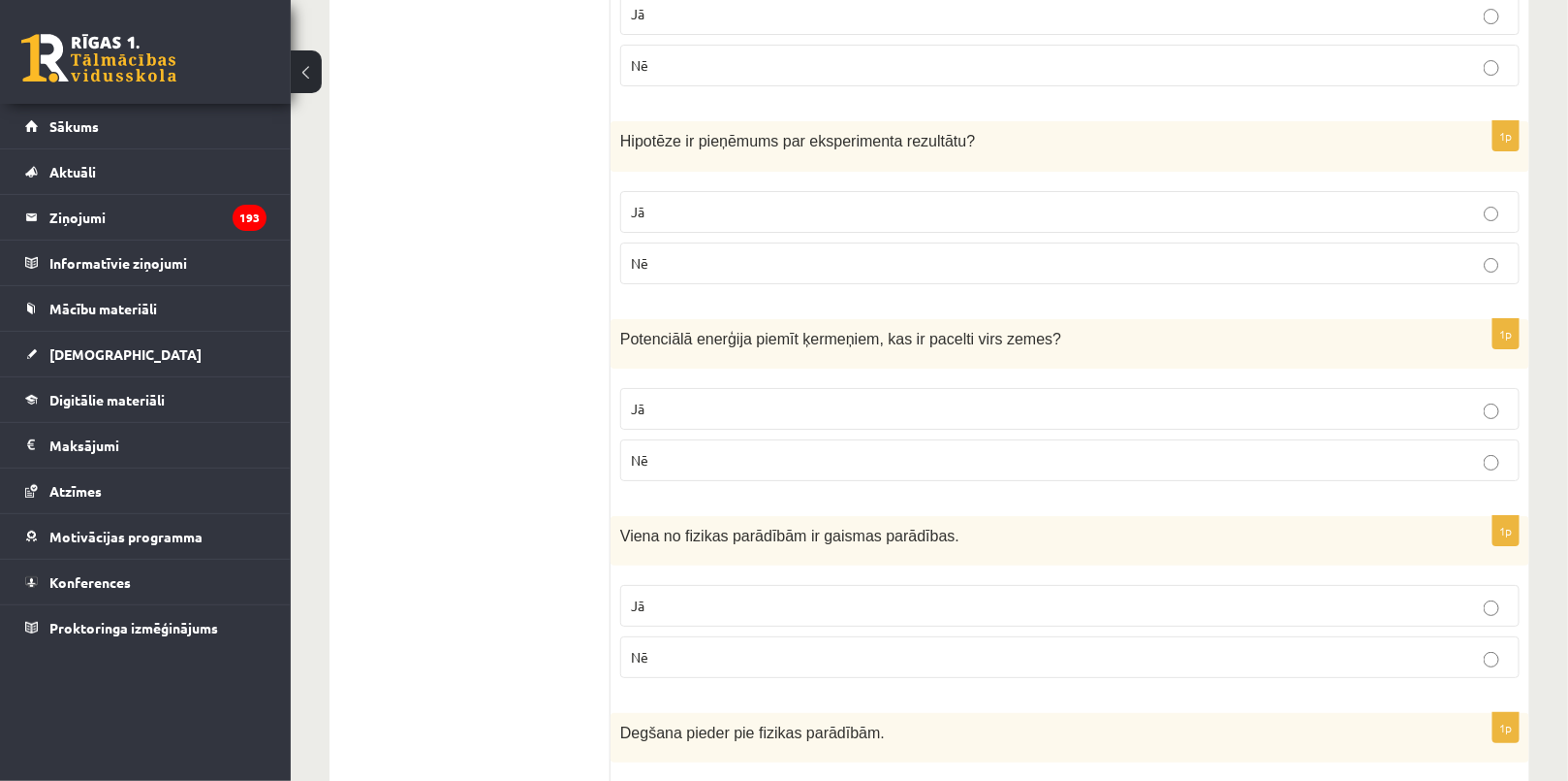
click at [656, 399] on p "Jā" at bounding box center [1070, 408] width 878 height 20
click at [669, 597] on p "Jā" at bounding box center [1070, 605] width 878 height 20
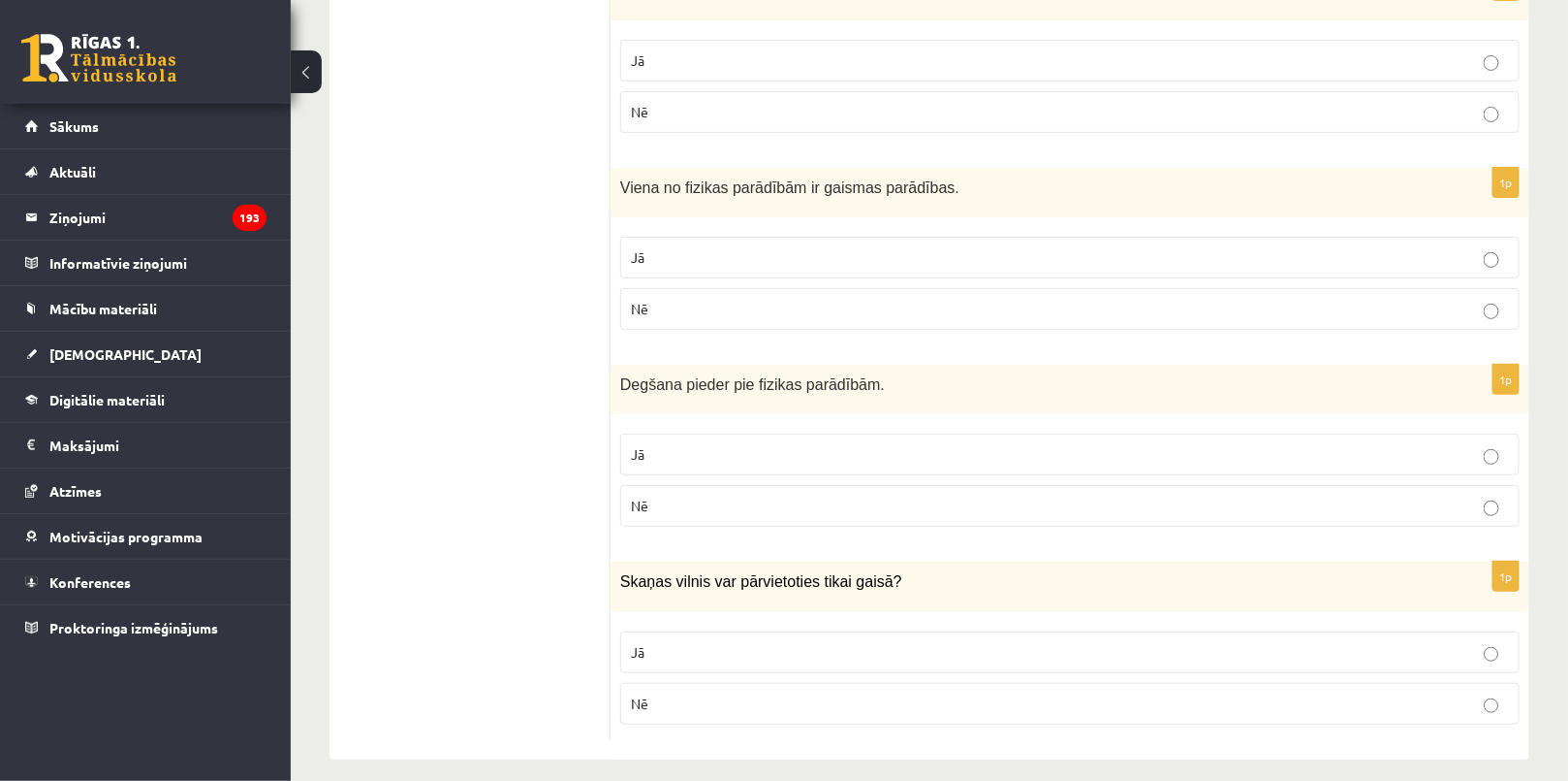
scroll to position [3191, 0]
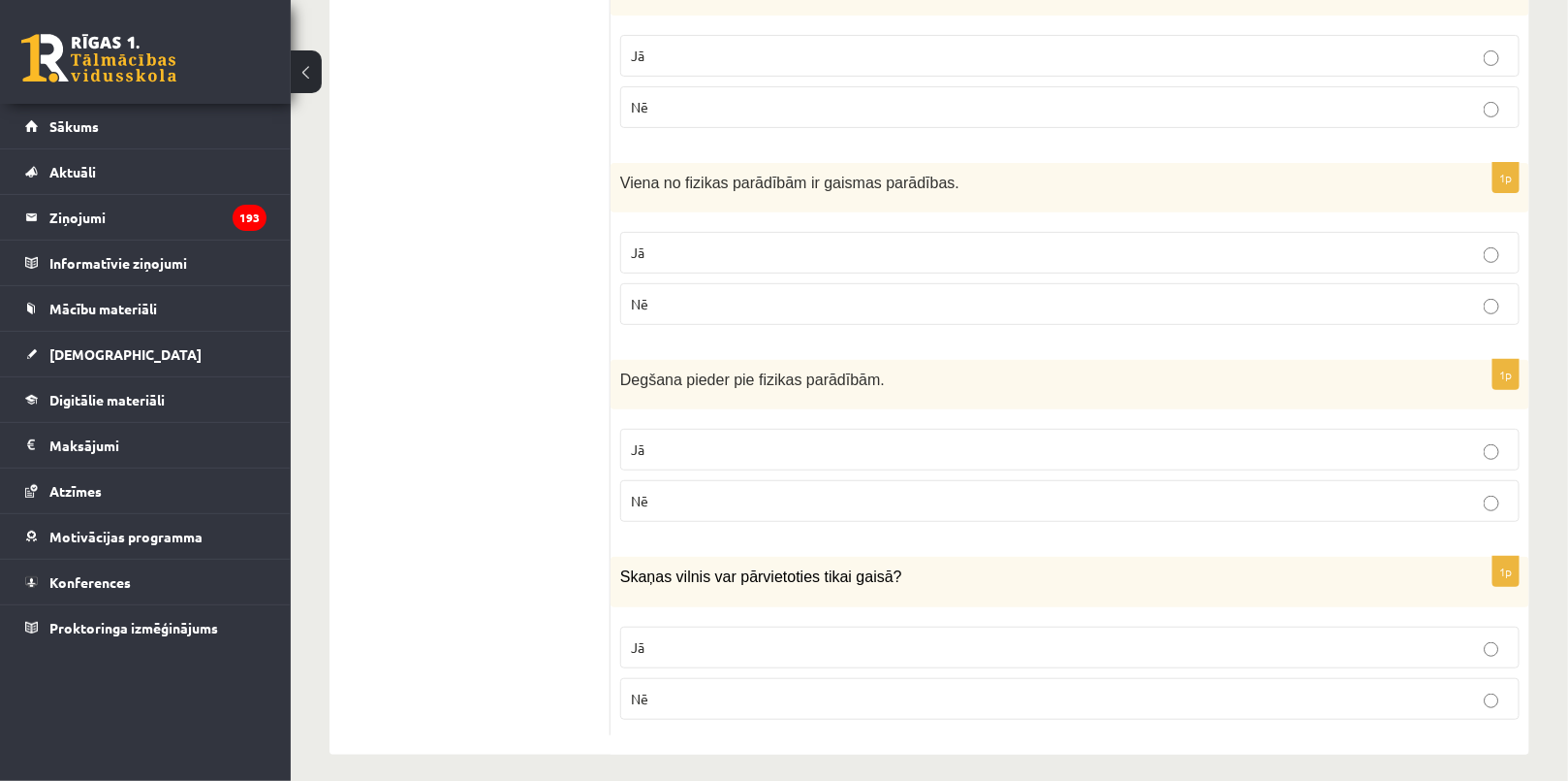
click at [666, 491] on p "Nē" at bounding box center [1070, 501] width 878 height 20
click at [668, 710] on fieldset "Jā Nē" at bounding box center [1070, 671] width 899 height 109
click at [646, 664] on fieldset "Jā Nē" at bounding box center [1070, 671] width 899 height 109
click at [694, 689] on p "Nē" at bounding box center [1070, 699] width 878 height 20
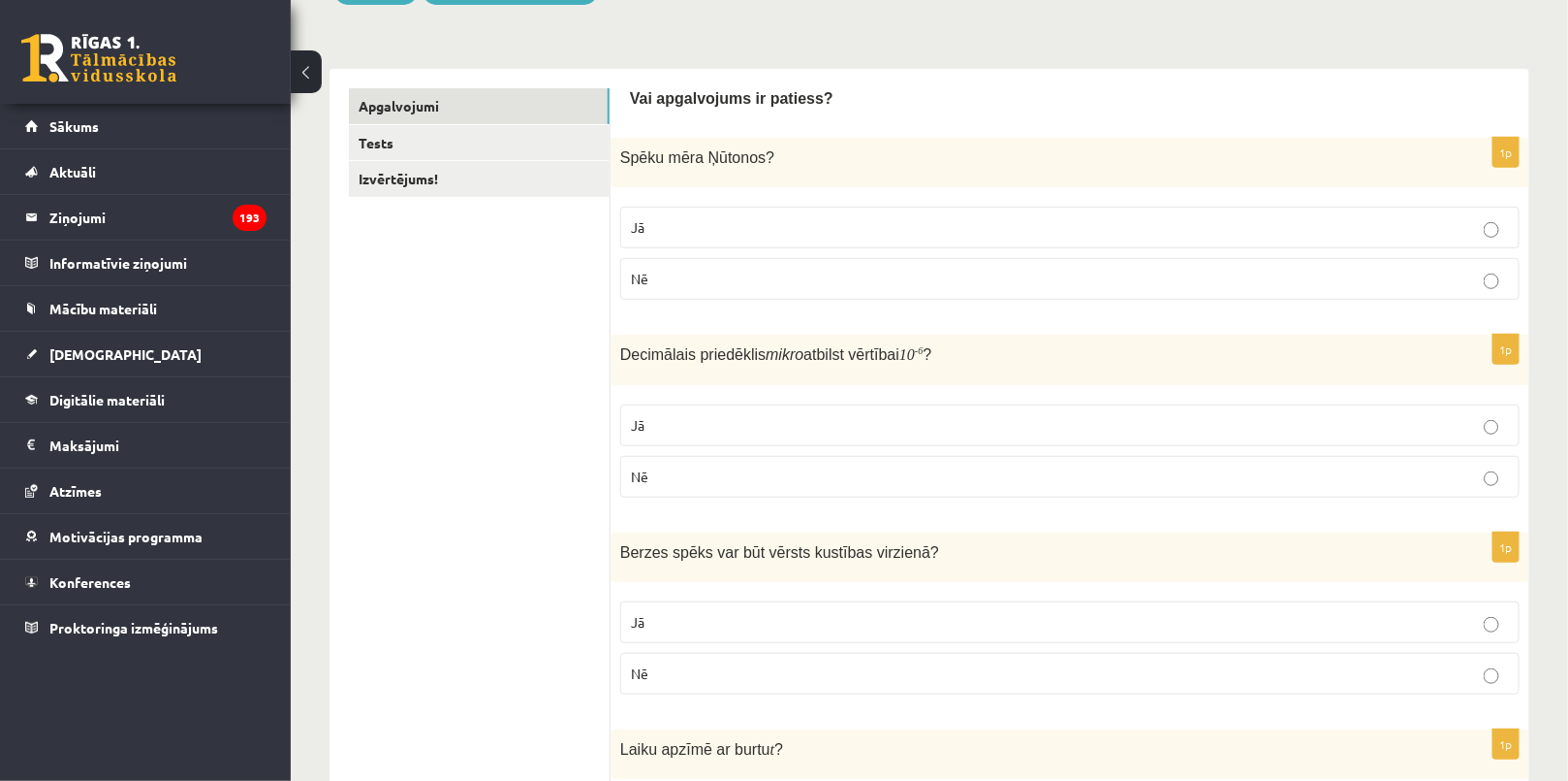
scroll to position [0, 0]
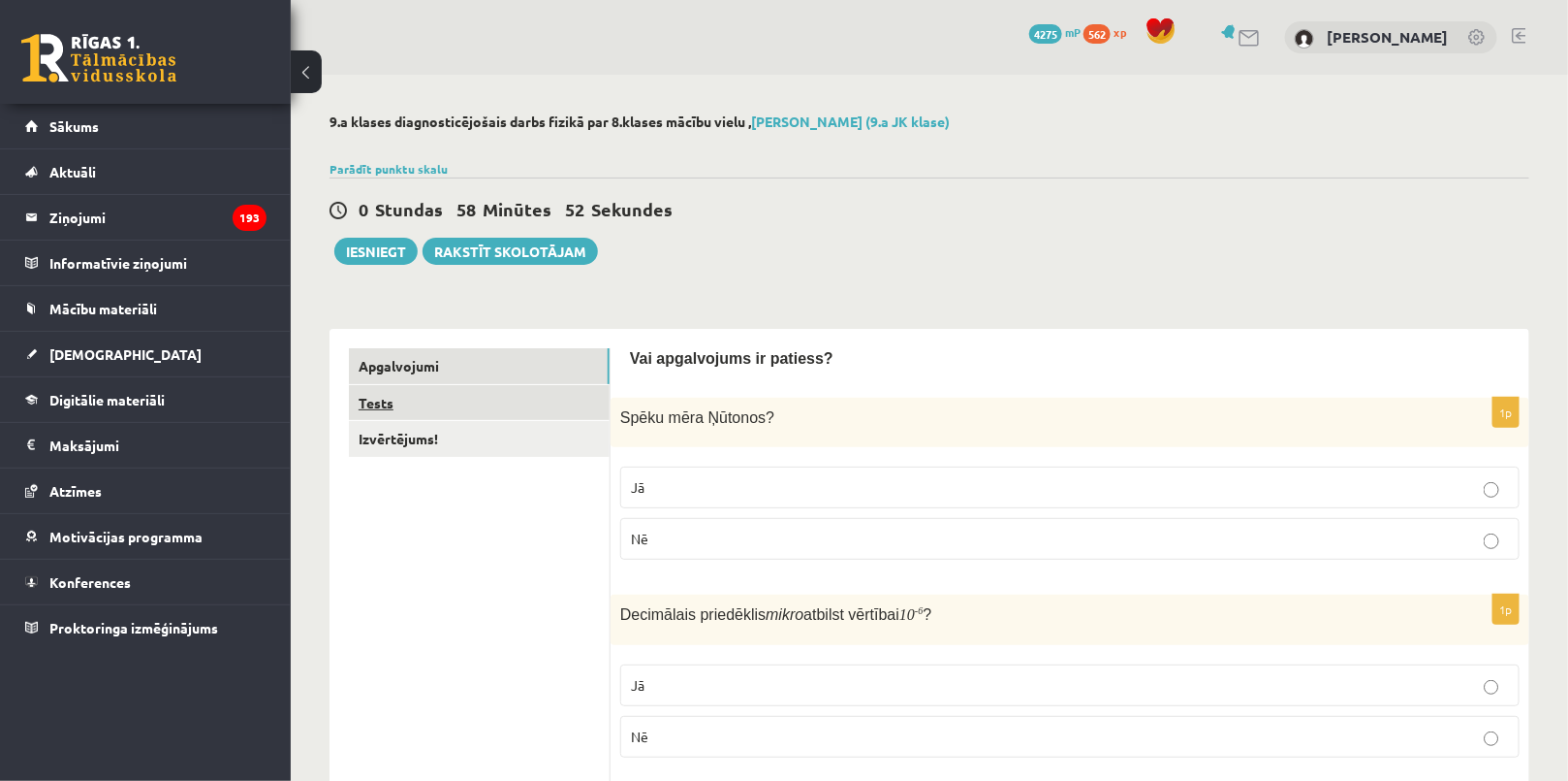
click at [487, 396] on link "Tests" at bounding box center [479, 403] width 261 height 36
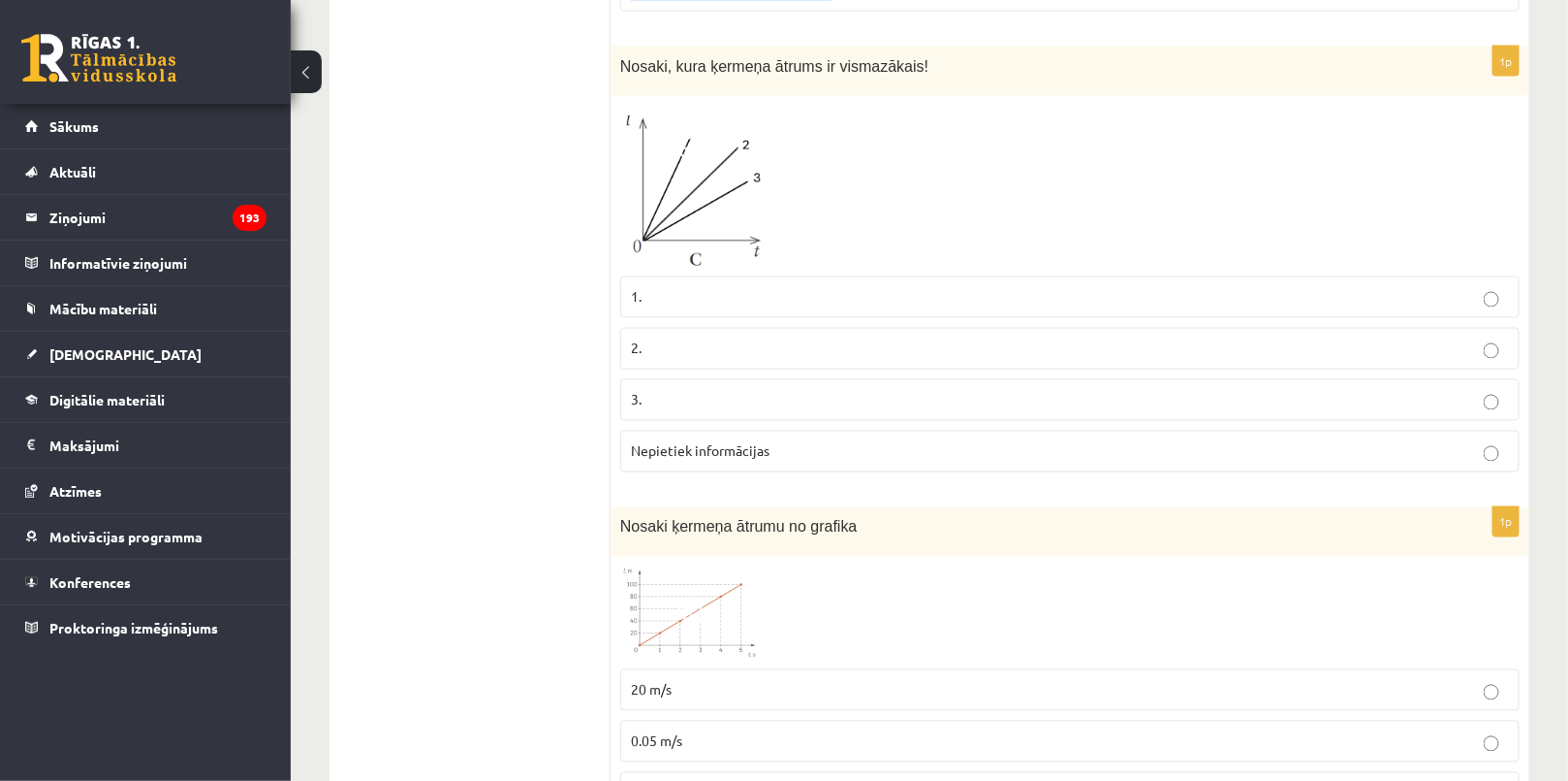
scroll to position [797, 0]
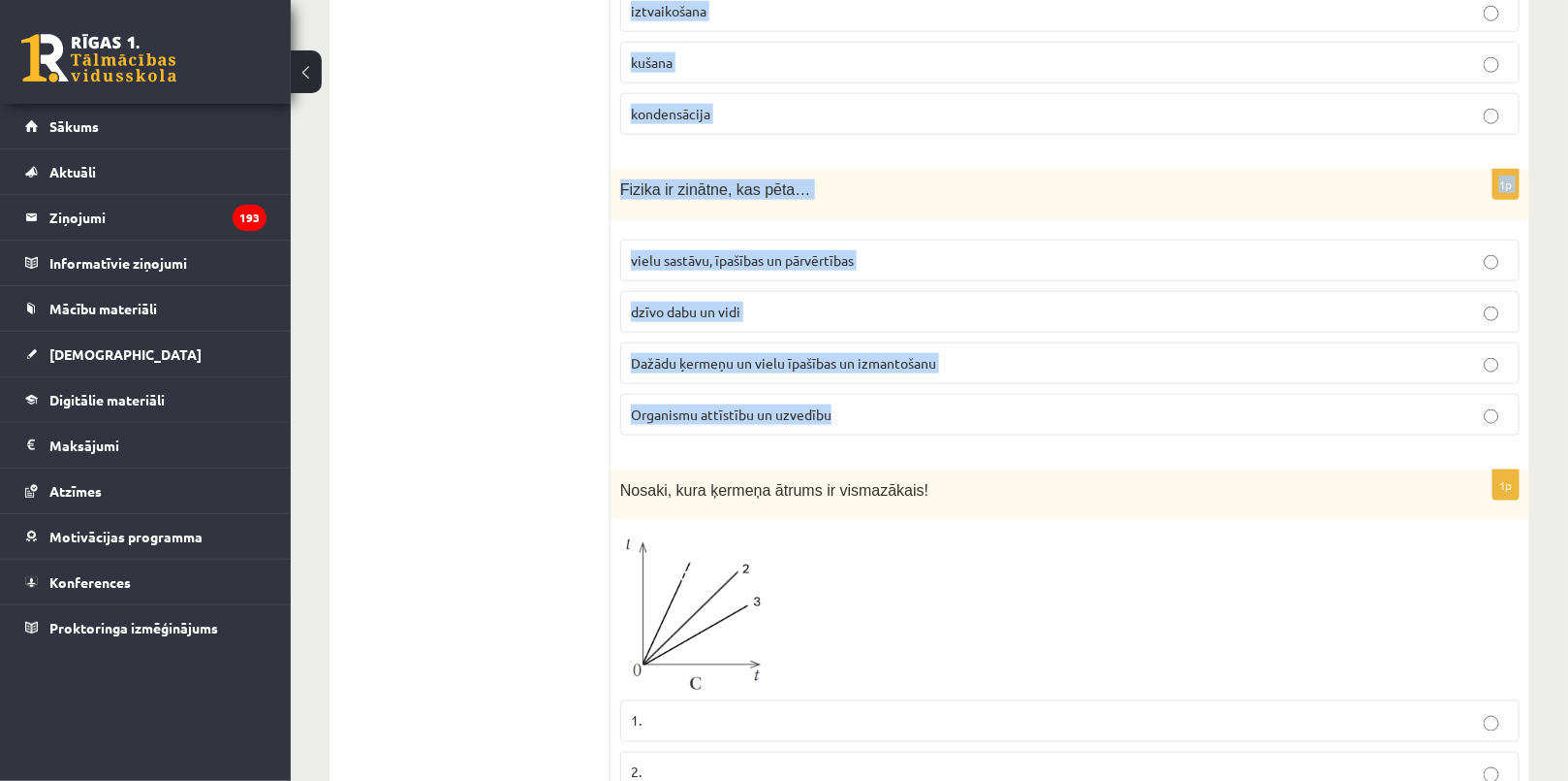
drag, startPoint x: 619, startPoint y: 386, endPoint x: 897, endPoint y: 410, distance: 279.0
copy form "Grāmata krīt no 2 m augsta plaukta. Kurā brīdī kinētiskā enerģija ir vislielākā…"
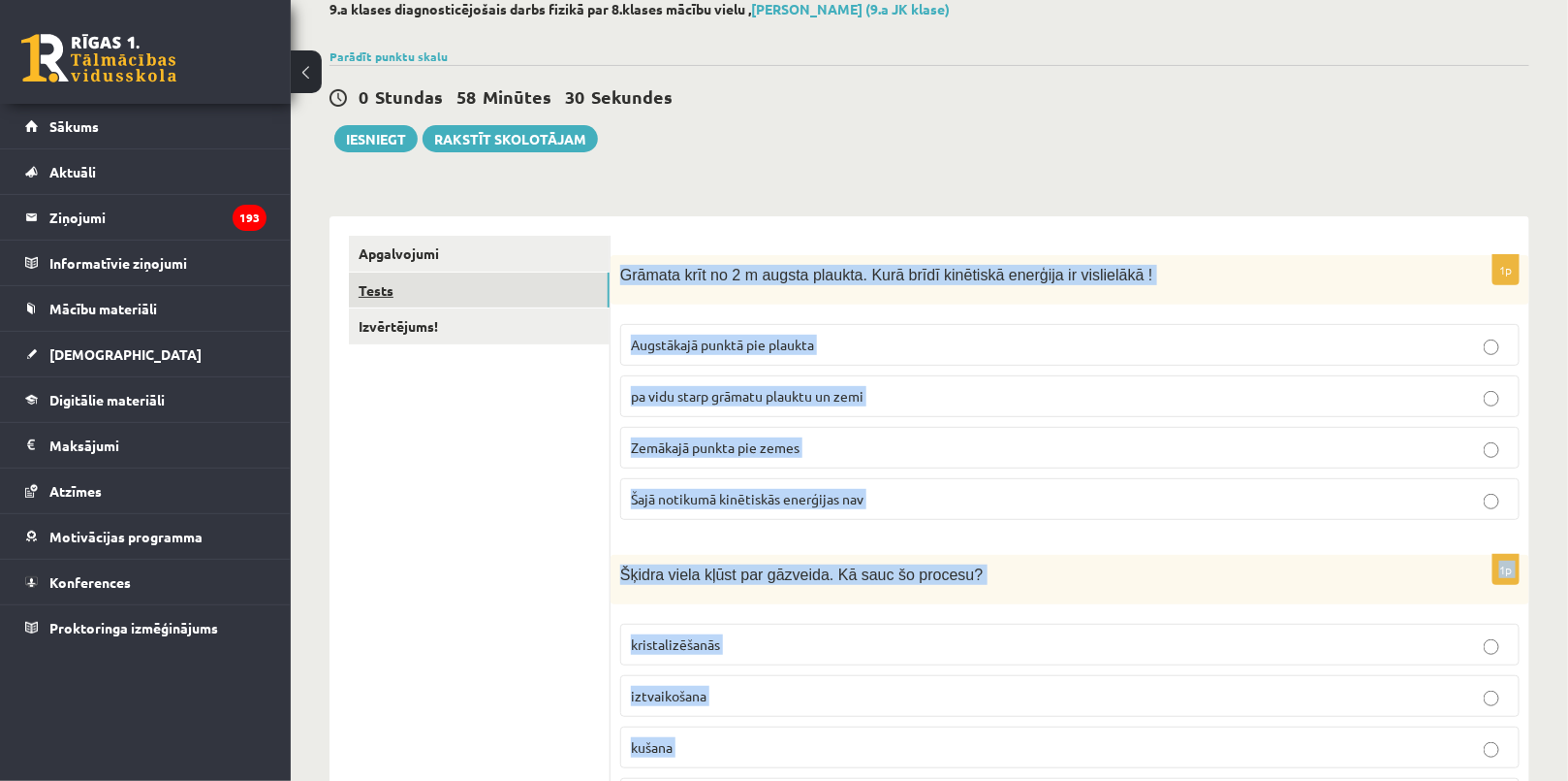
scroll to position [0, 0]
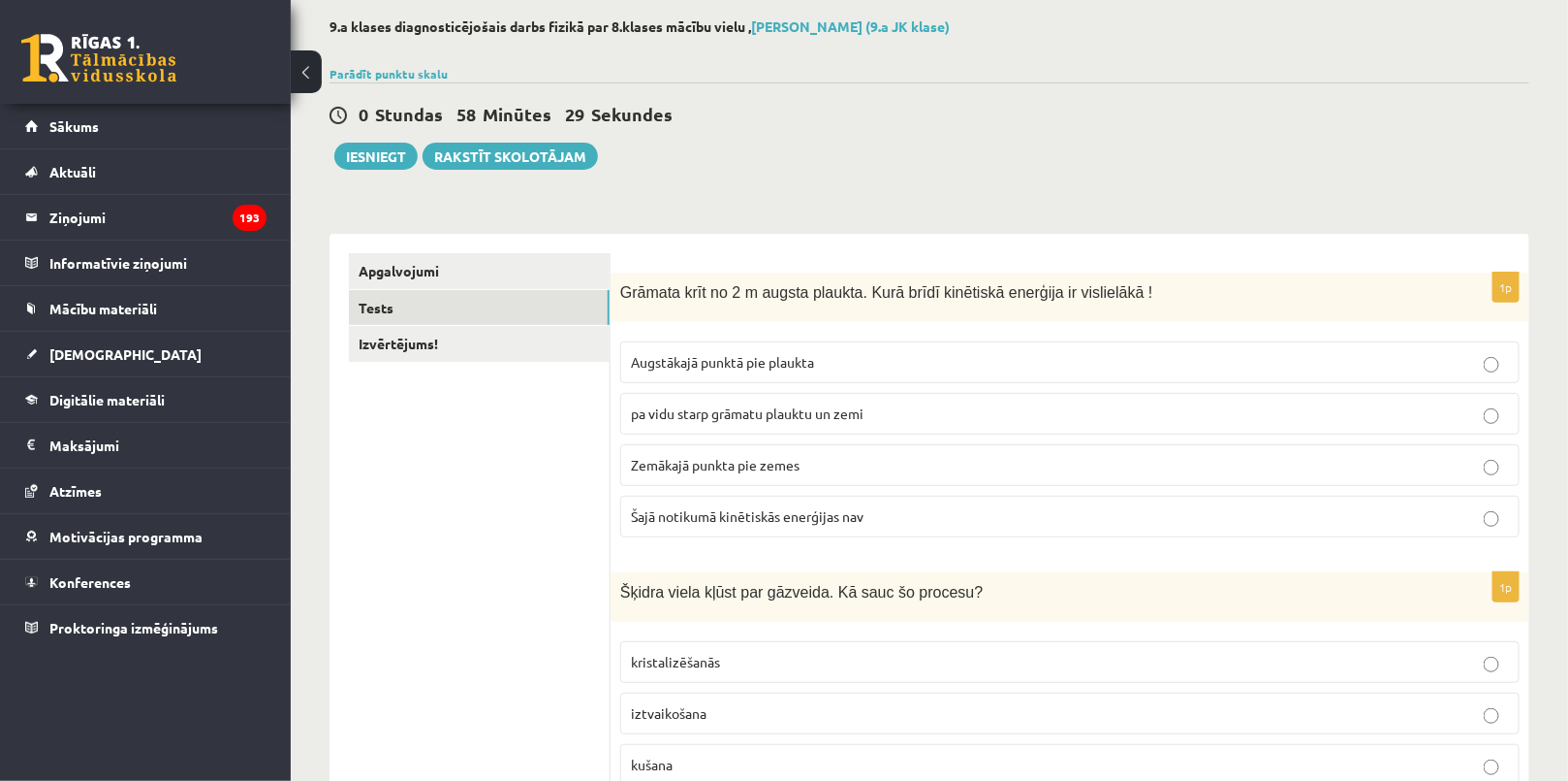
scroll to position [176, 0]
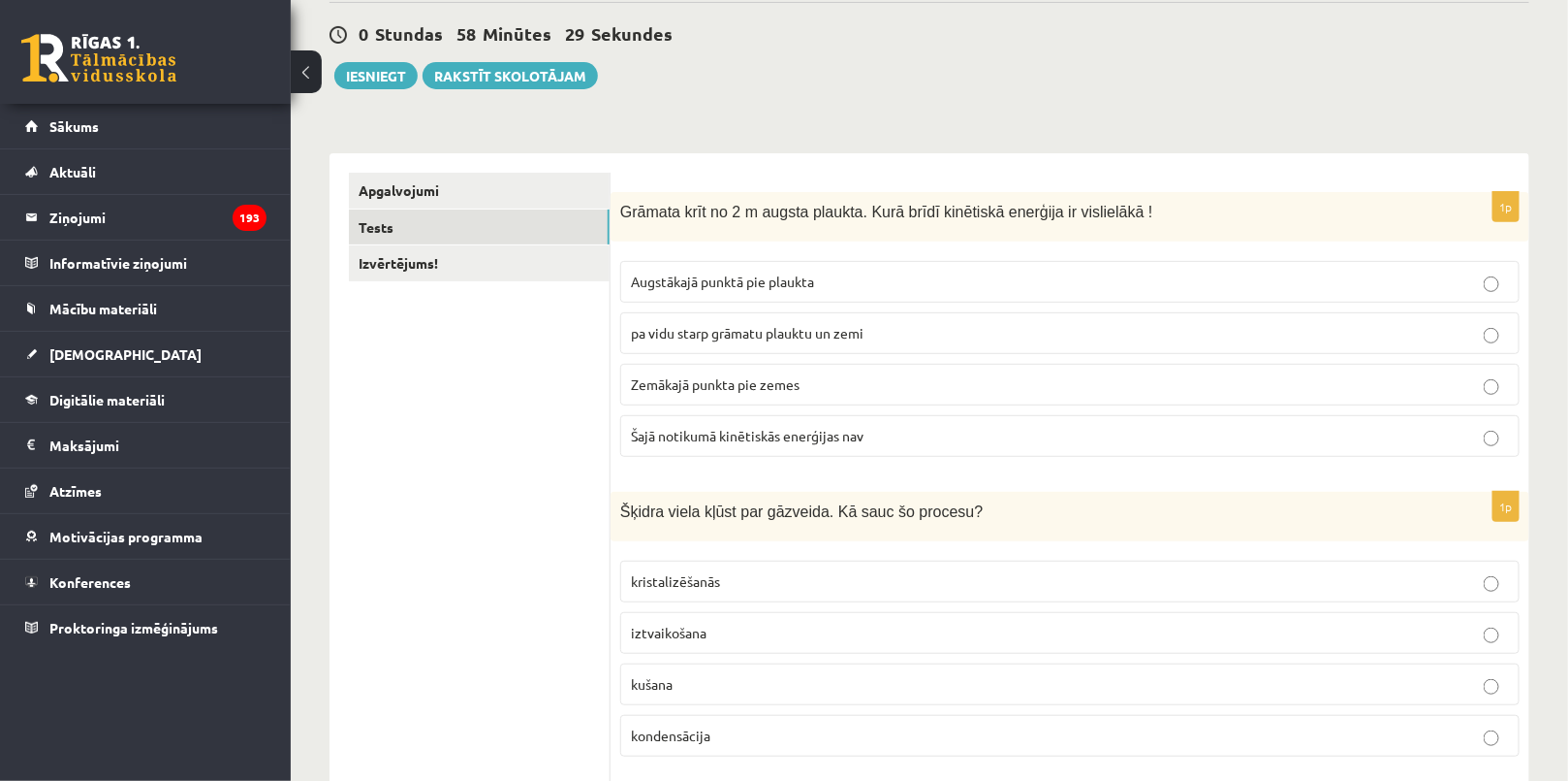
click at [715, 384] on span "Zemākajā punkta pie zemes" at bounding box center [716, 384] width 169 height 17
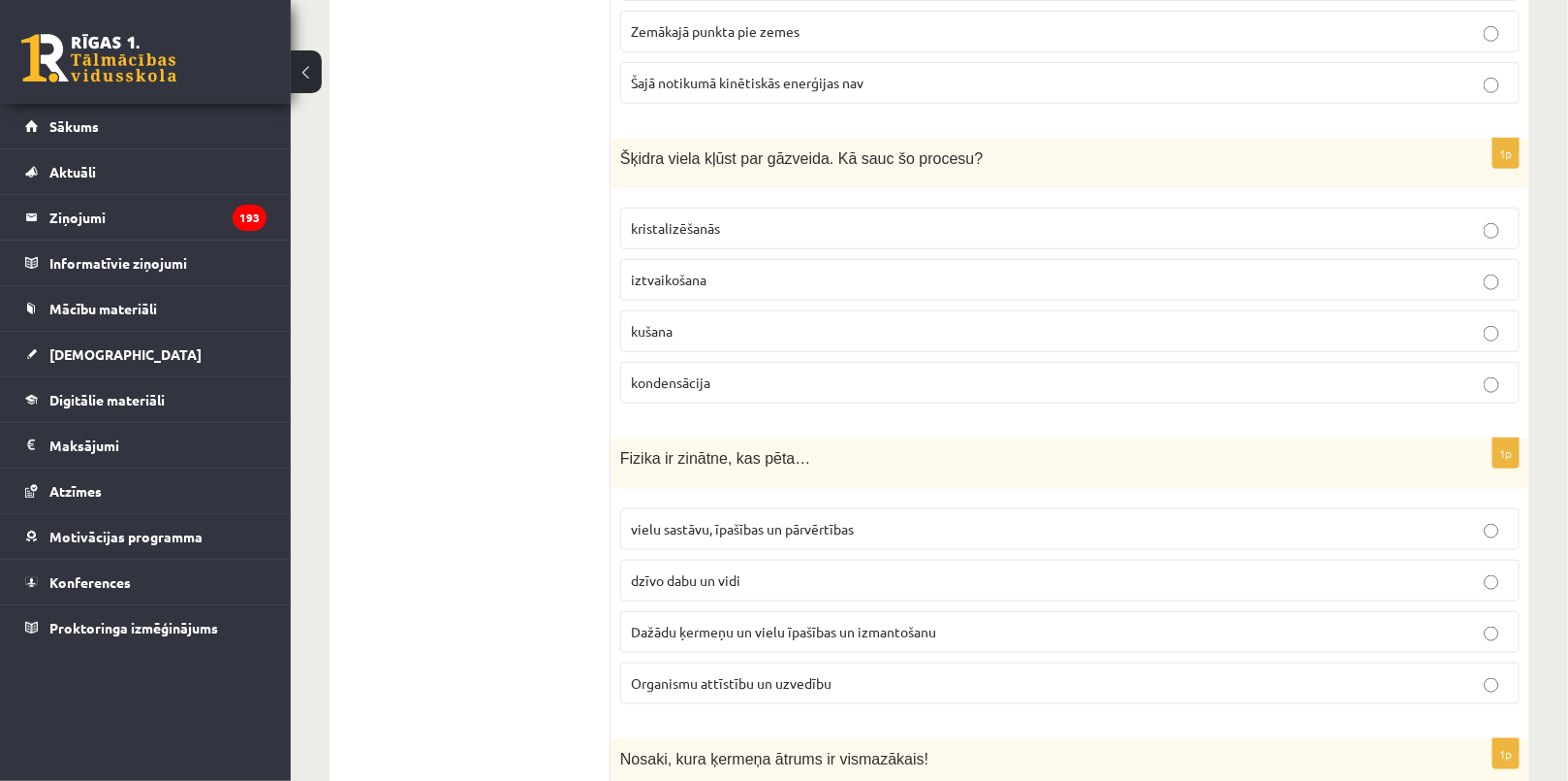
click at [717, 278] on p "iztvaikošana" at bounding box center [1070, 279] width 878 height 20
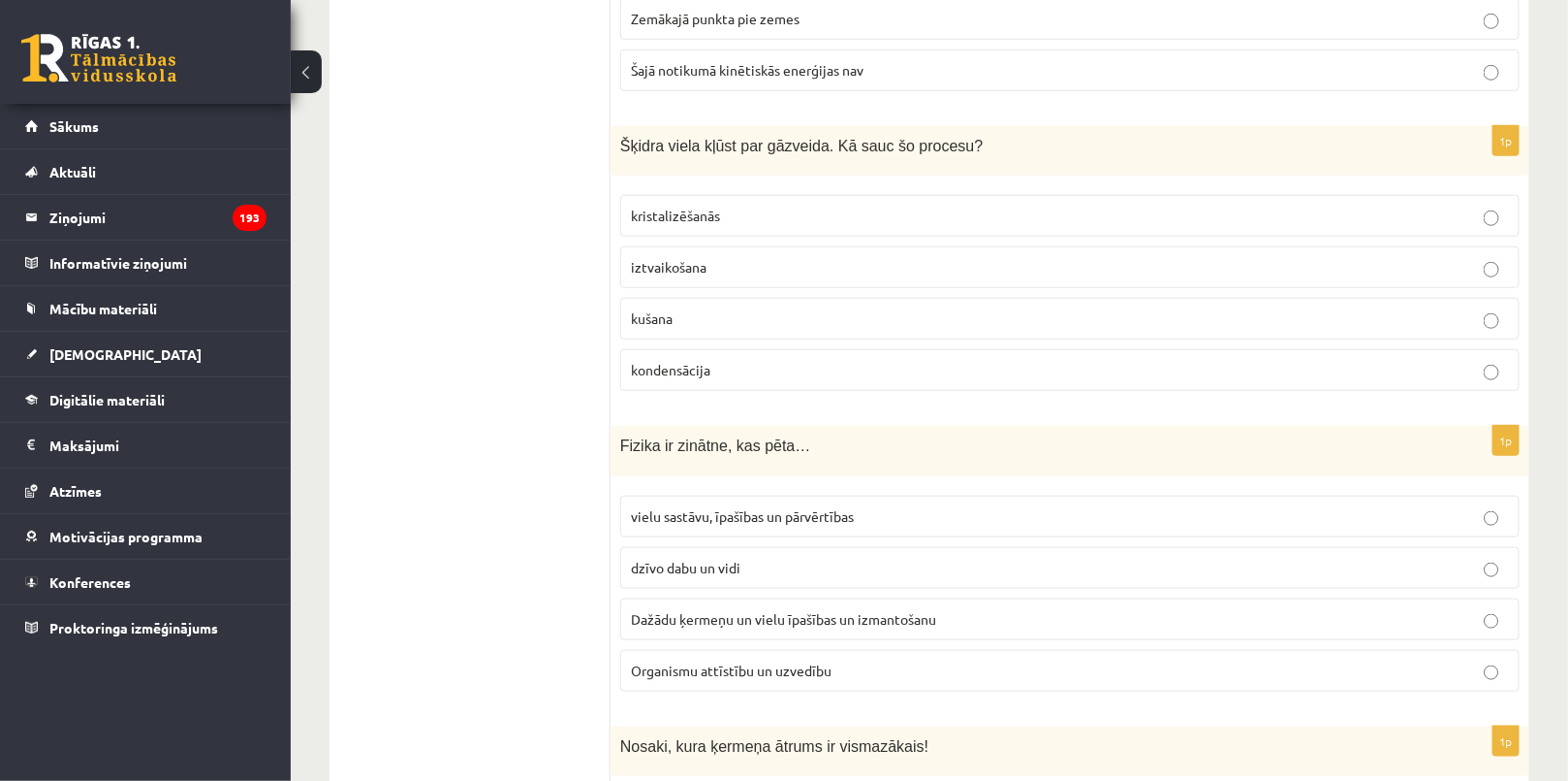
scroll to position [794, 0]
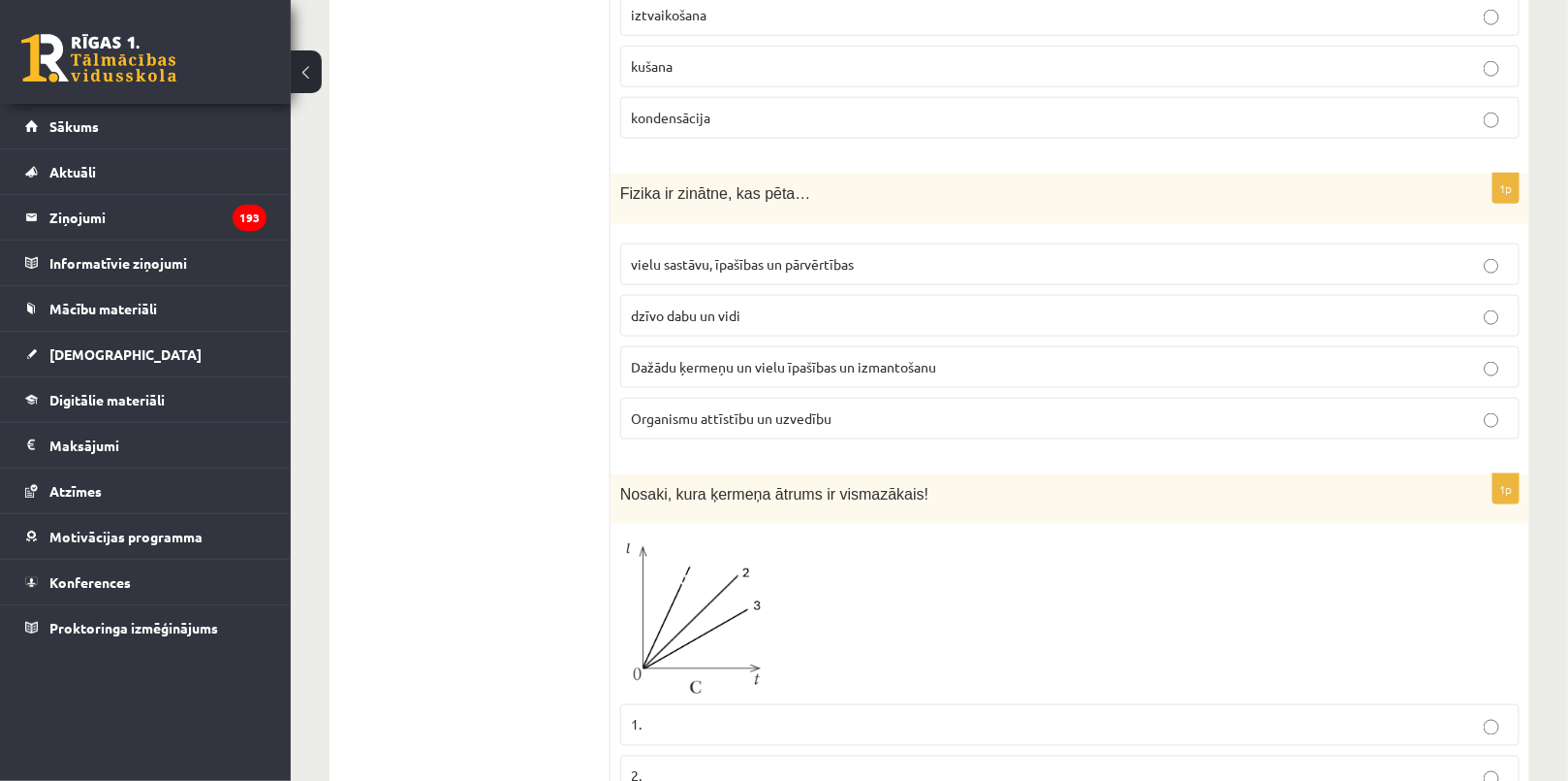
click at [688, 358] on span "Dažādu ķermeņu un vielu īpašības un izmantošanu" at bounding box center [784, 367] width 305 height 17
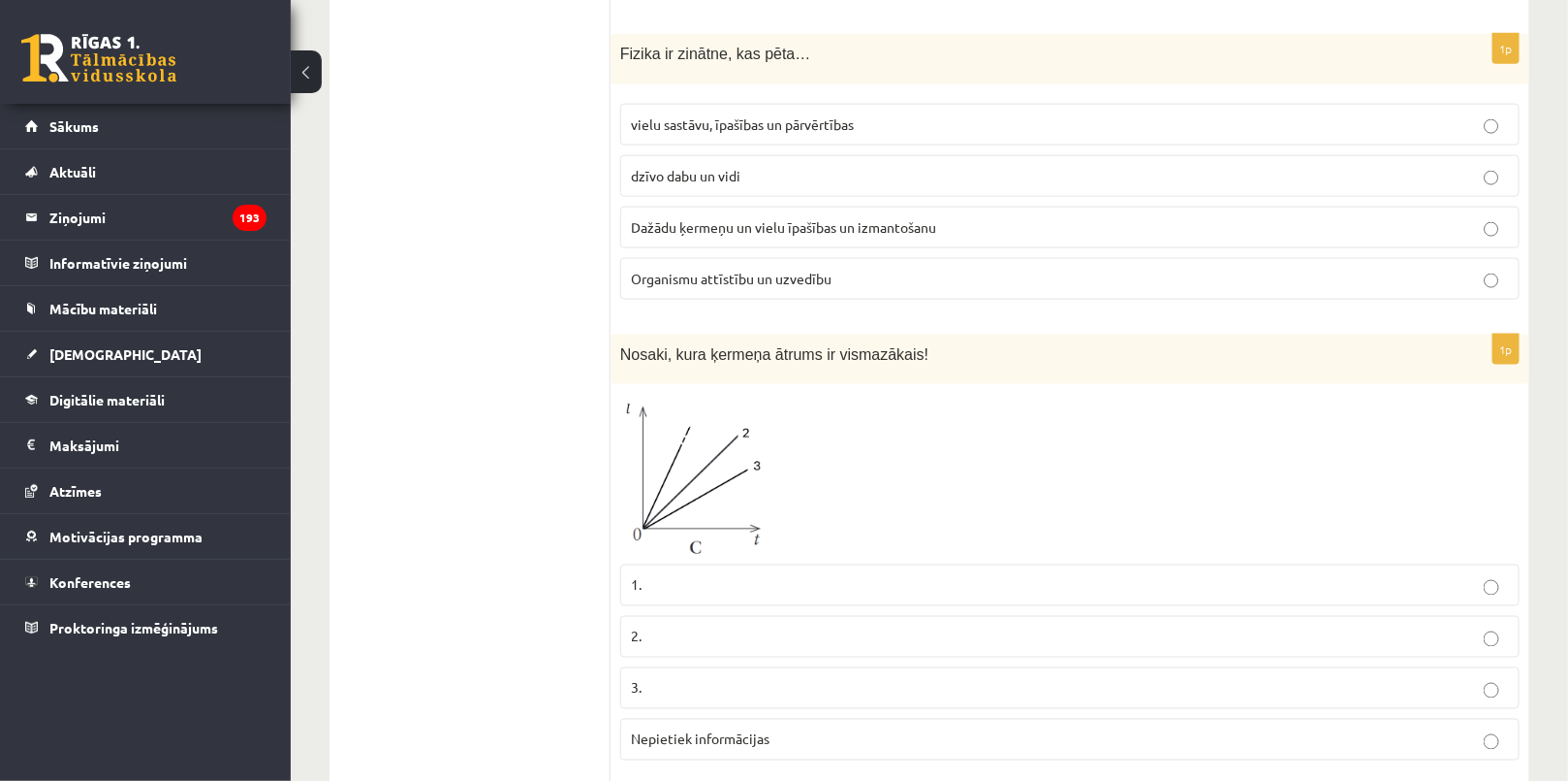
scroll to position [1145, 0]
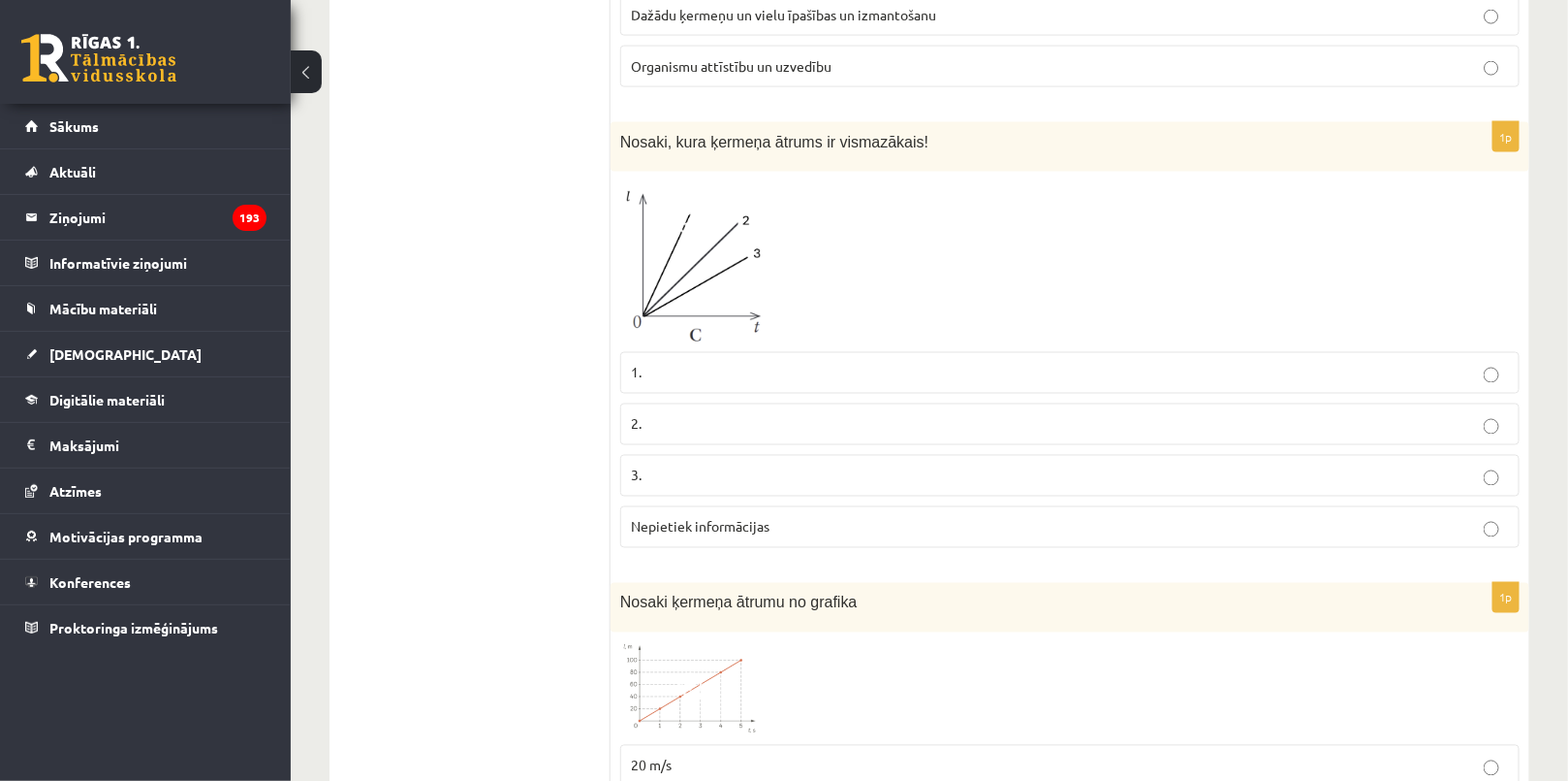
click at [676, 277] on img at bounding box center [693, 262] width 145 height 161
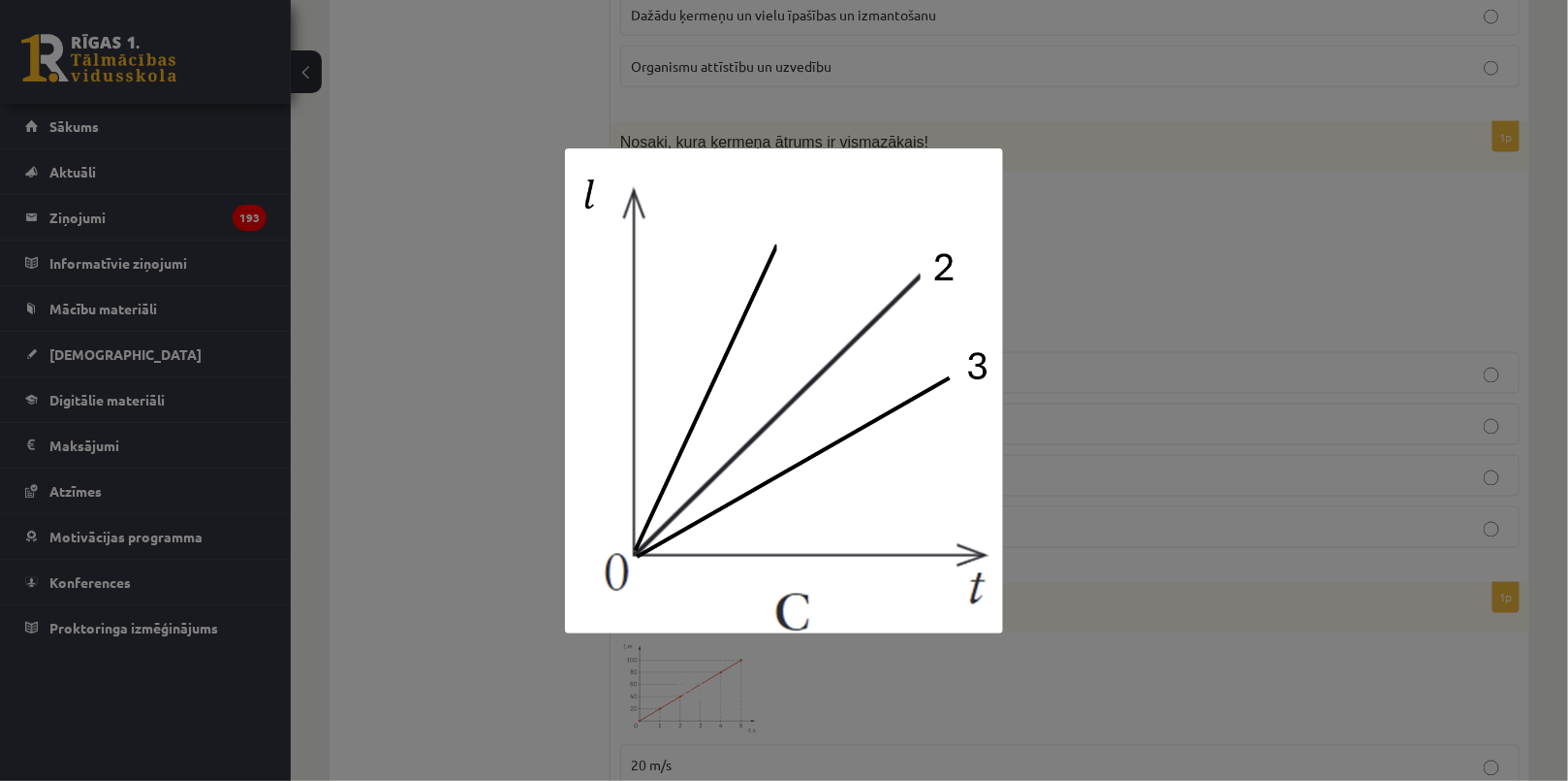
click at [319, 313] on div at bounding box center [784, 390] width 1568 height 781
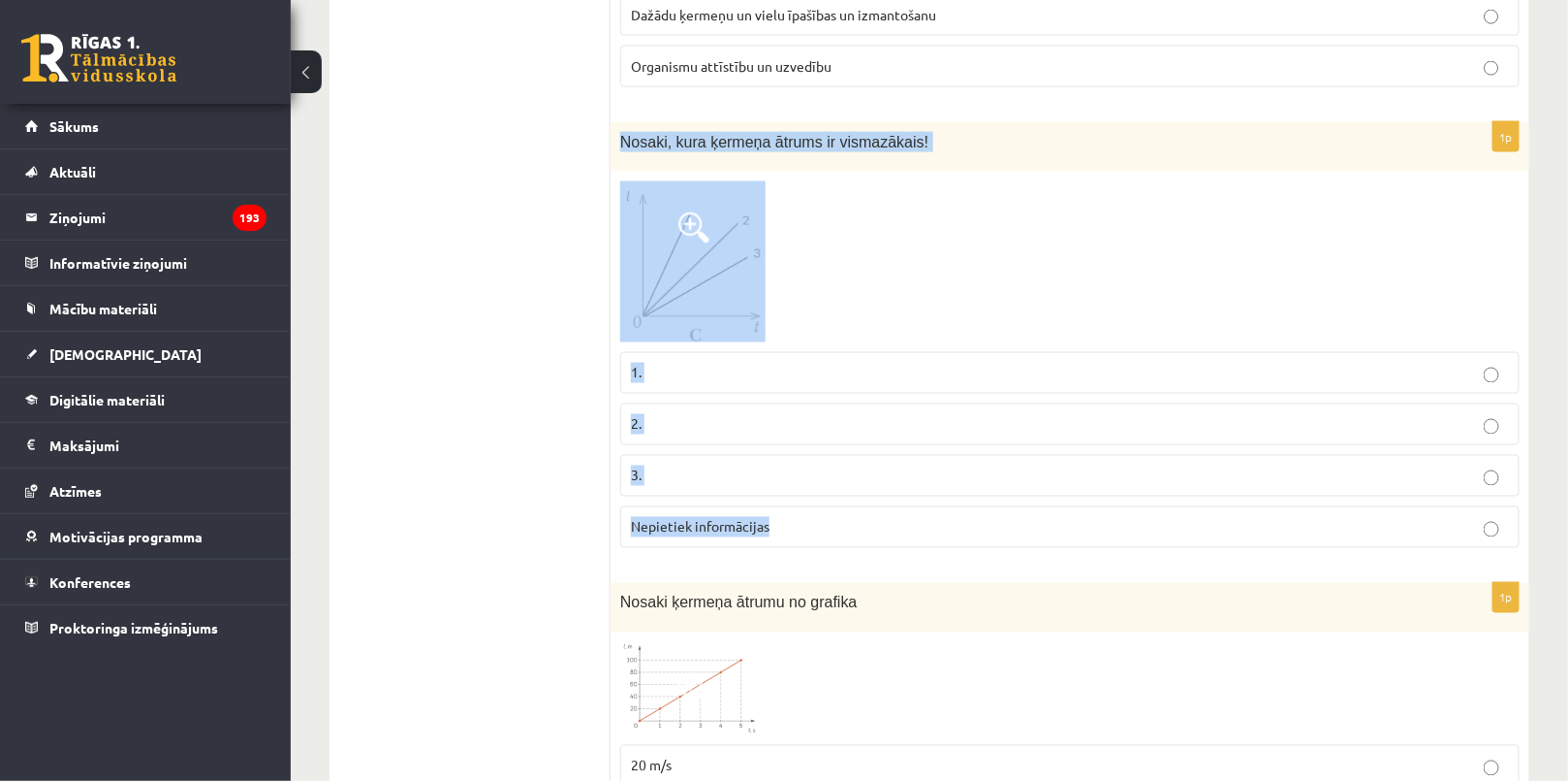
drag, startPoint x: 612, startPoint y: 128, endPoint x: 831, endPoint y: 524, distance: 452.5
click at [831, 524] on div "1p Nosaki, kura ķermeņa ātrums ir vismazākais! 1. 2. 3. Nepietiek informācijas" at bounding box center [1070, 342] width 918 height 441
copy div "Nosaki, kura ķermeņa ātrums ir vismazākais! 1. 2. 3. Nepietiek informācijas"
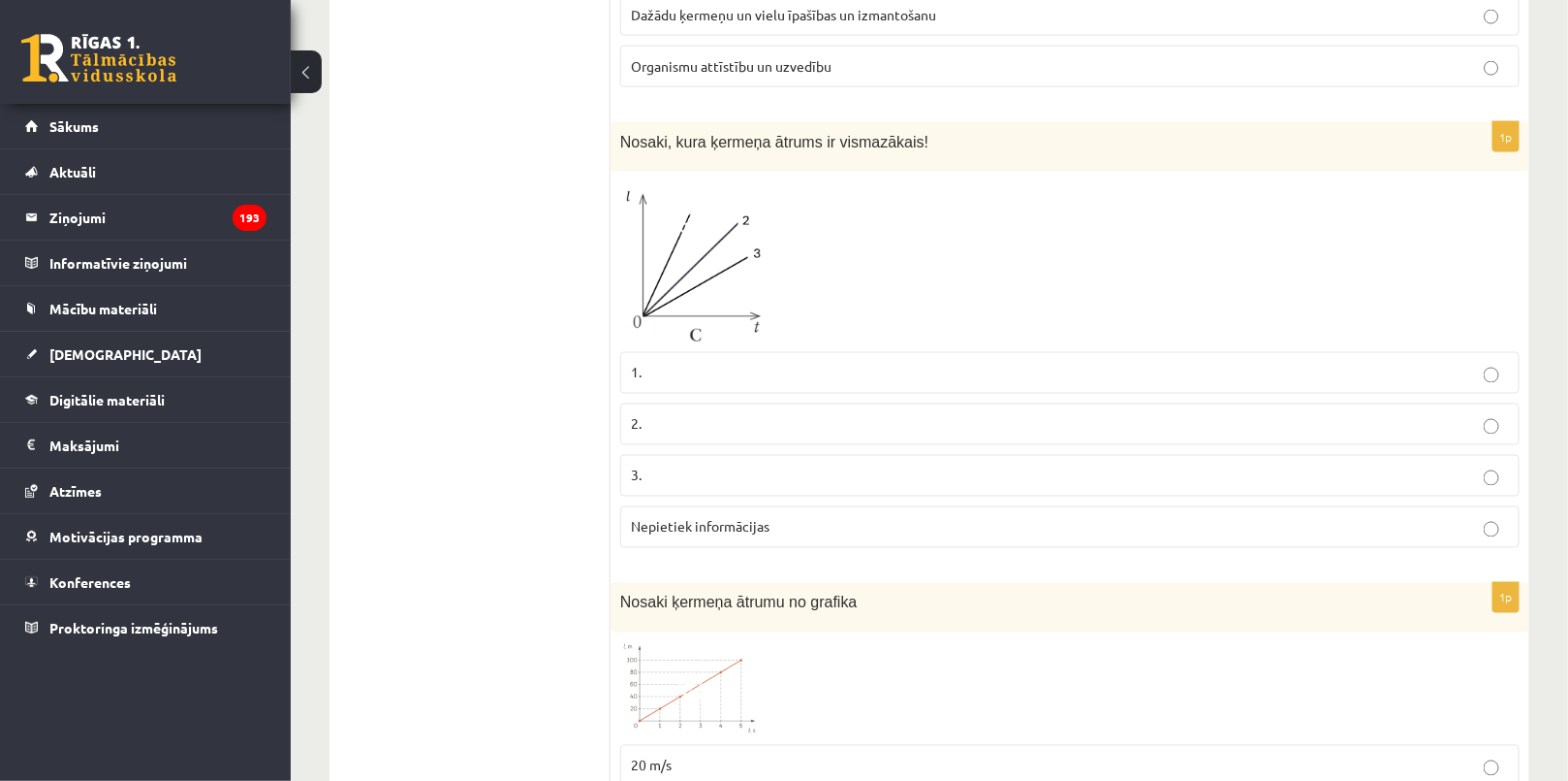
click at [655, 474] on p "3." at bounding box center [1070, 475] width 878 height 20
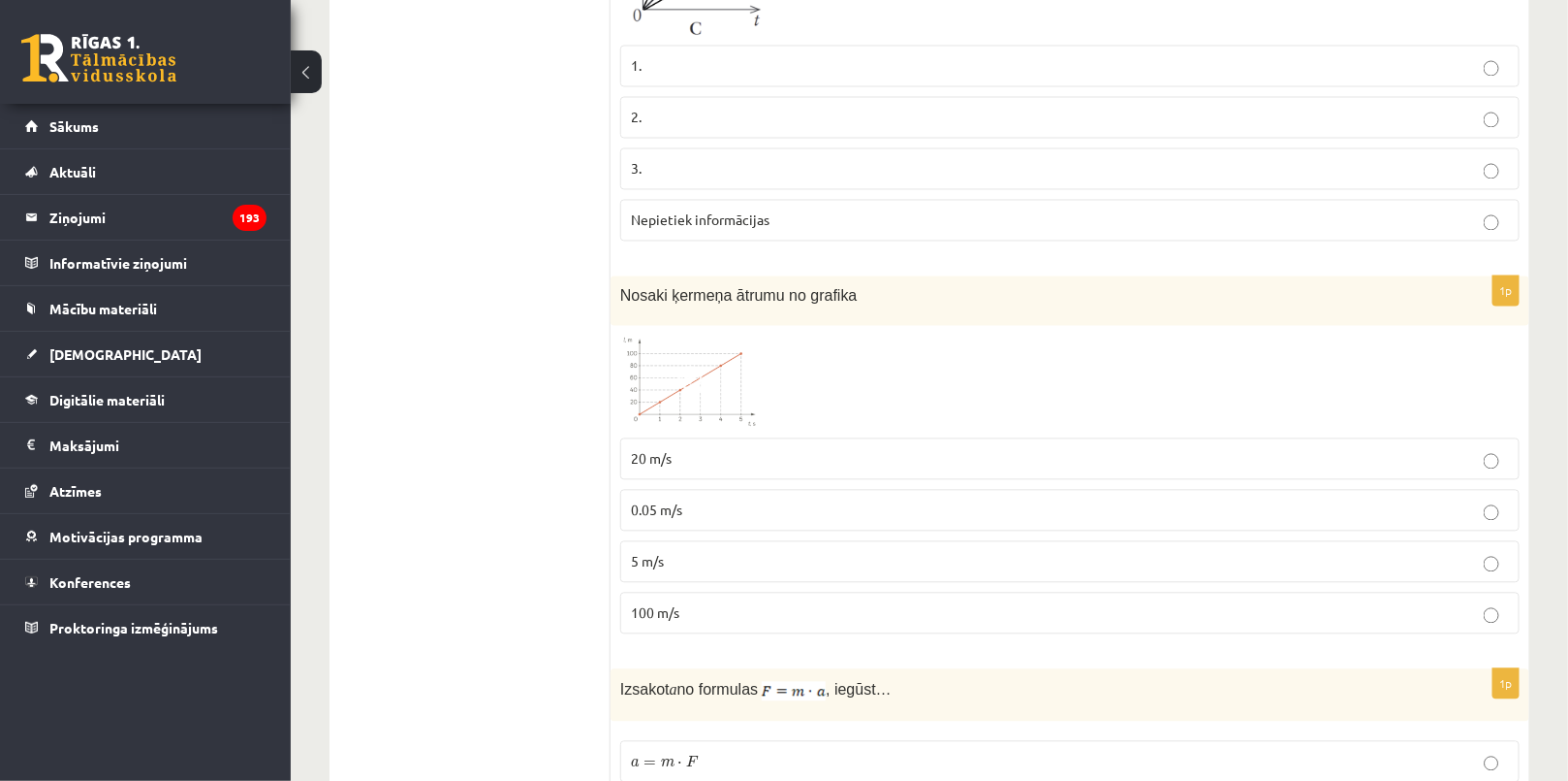
scroll to position [1675, 0]
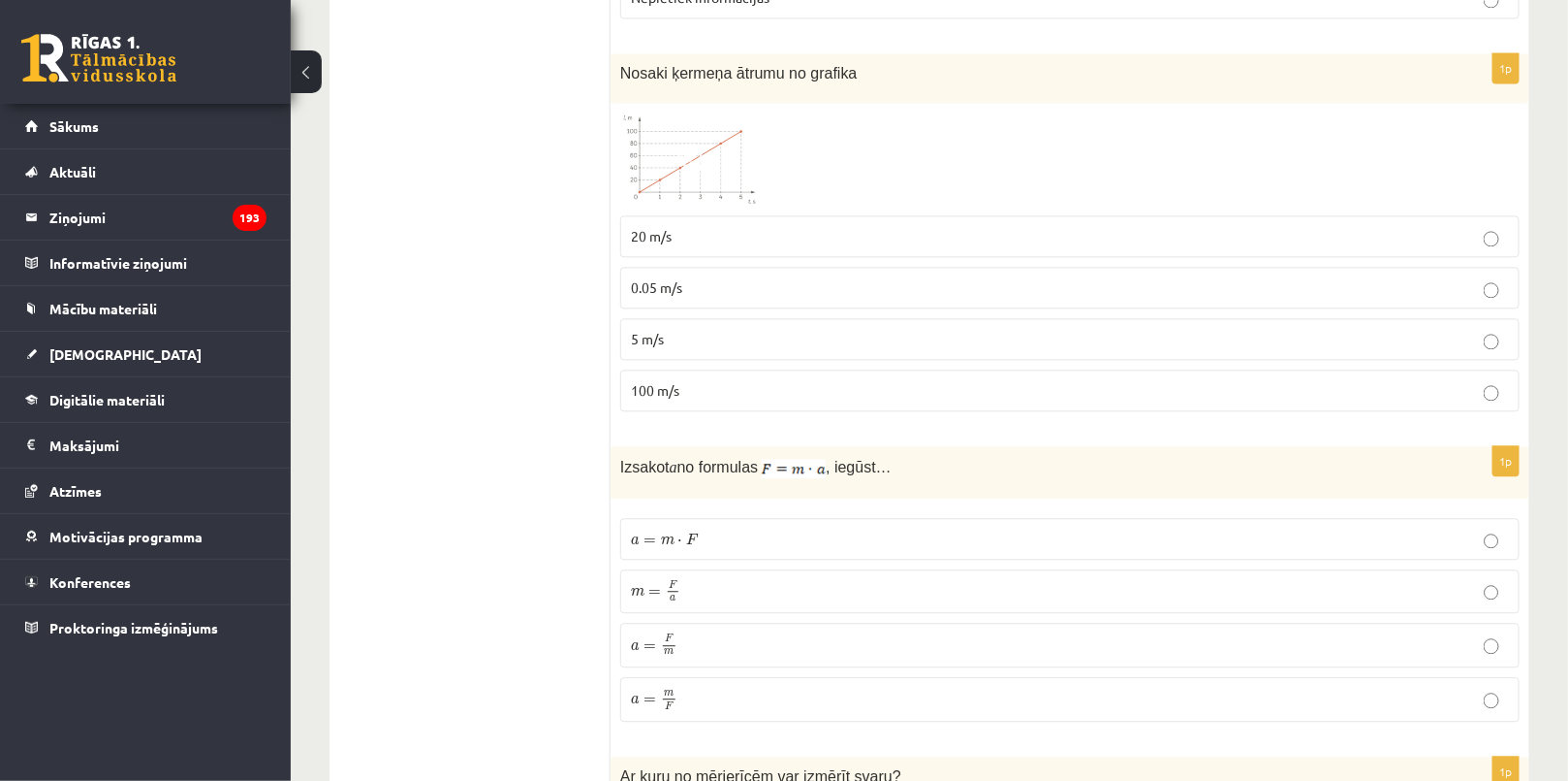
click at [718, 74] on span "Nosaki ķermeņa ātrumu no grafika" at bounding box center [739, 73] width 238 height 16
click at [683, 144] on span at bounding box center [694, 159] width 31 height 31
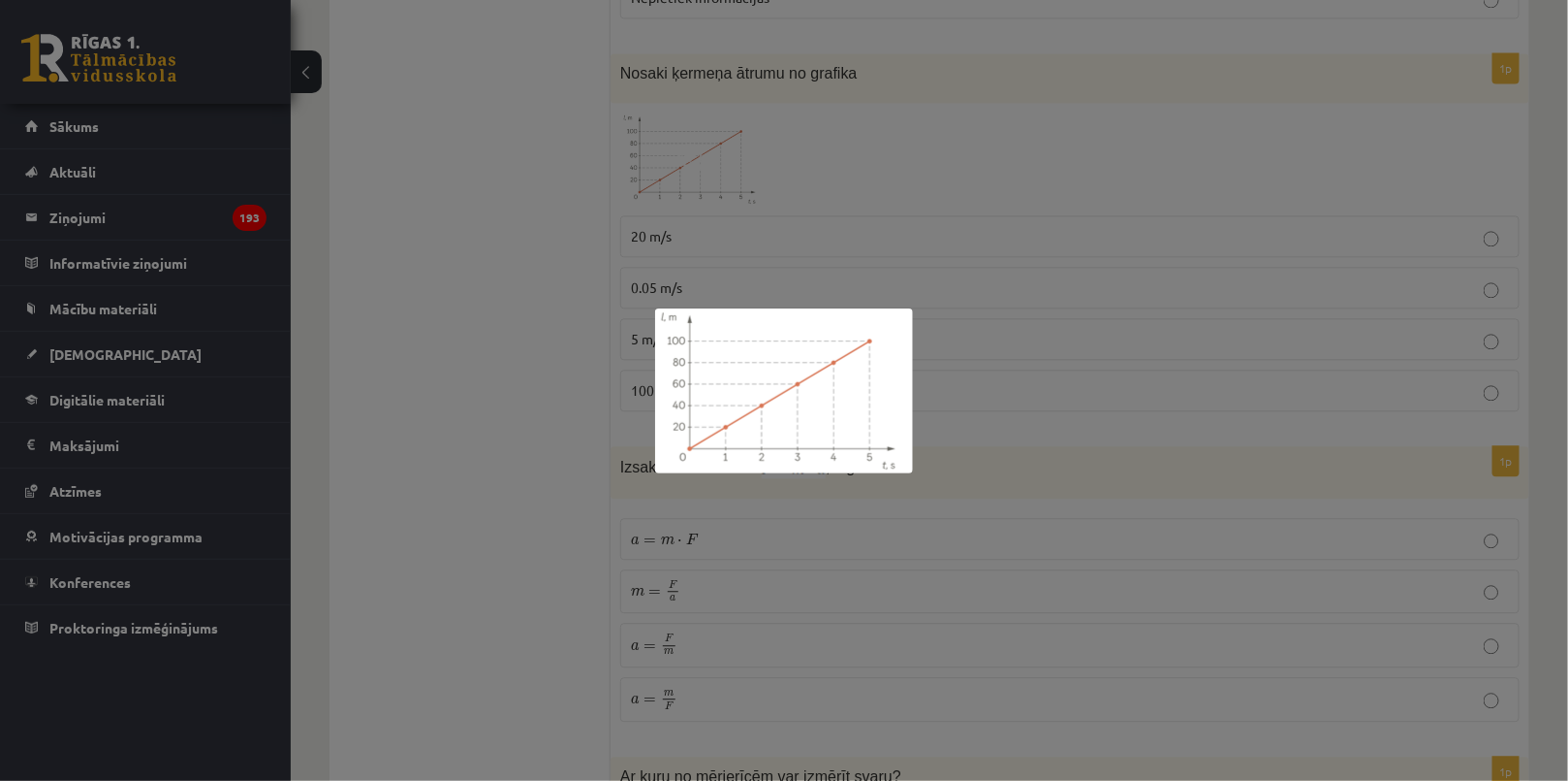
click at [558, 316] on div at bounding box center [784, 390] width 1568 height 781
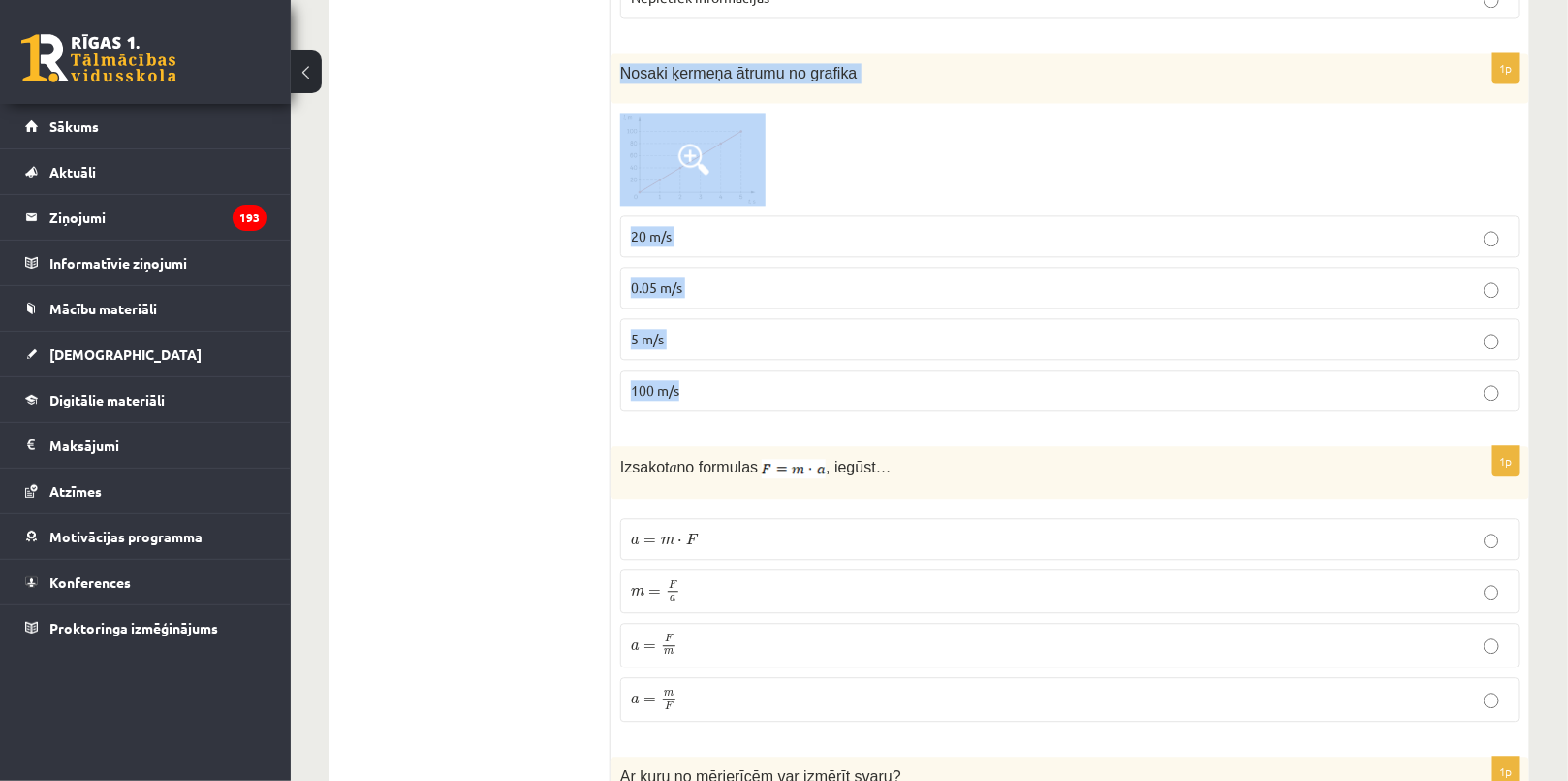
drag, startPoint x: 616, startPoint y: 62, endPoint x: 766, endPoint y: 378, distance: 349.8
click at [766, 378] on div "1p Nosaki ķermeņa ātrumu no grafika 20 m/s 0.05 m/s 5 m/s 100 m/s" at bounding box center [1070, 240] width 918 height 374
copy div "Nosaki ķermeņa ātrumu no grafika 20 m/s 0.05 m/s 5 m/s 100 m/s"
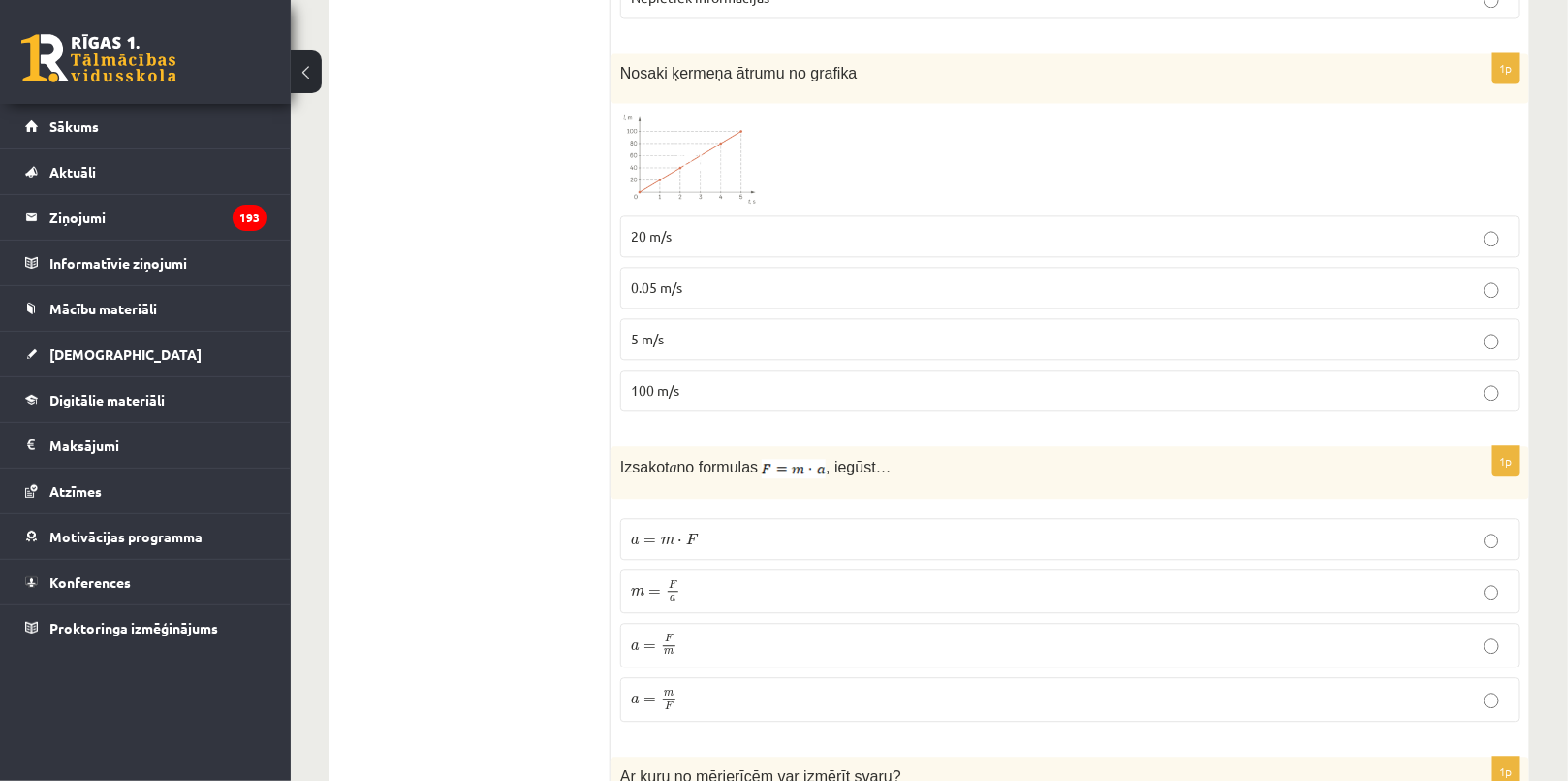
click at [656, 232] on span "20 m/s" at bounding box center [652, 236] width 41 height 17
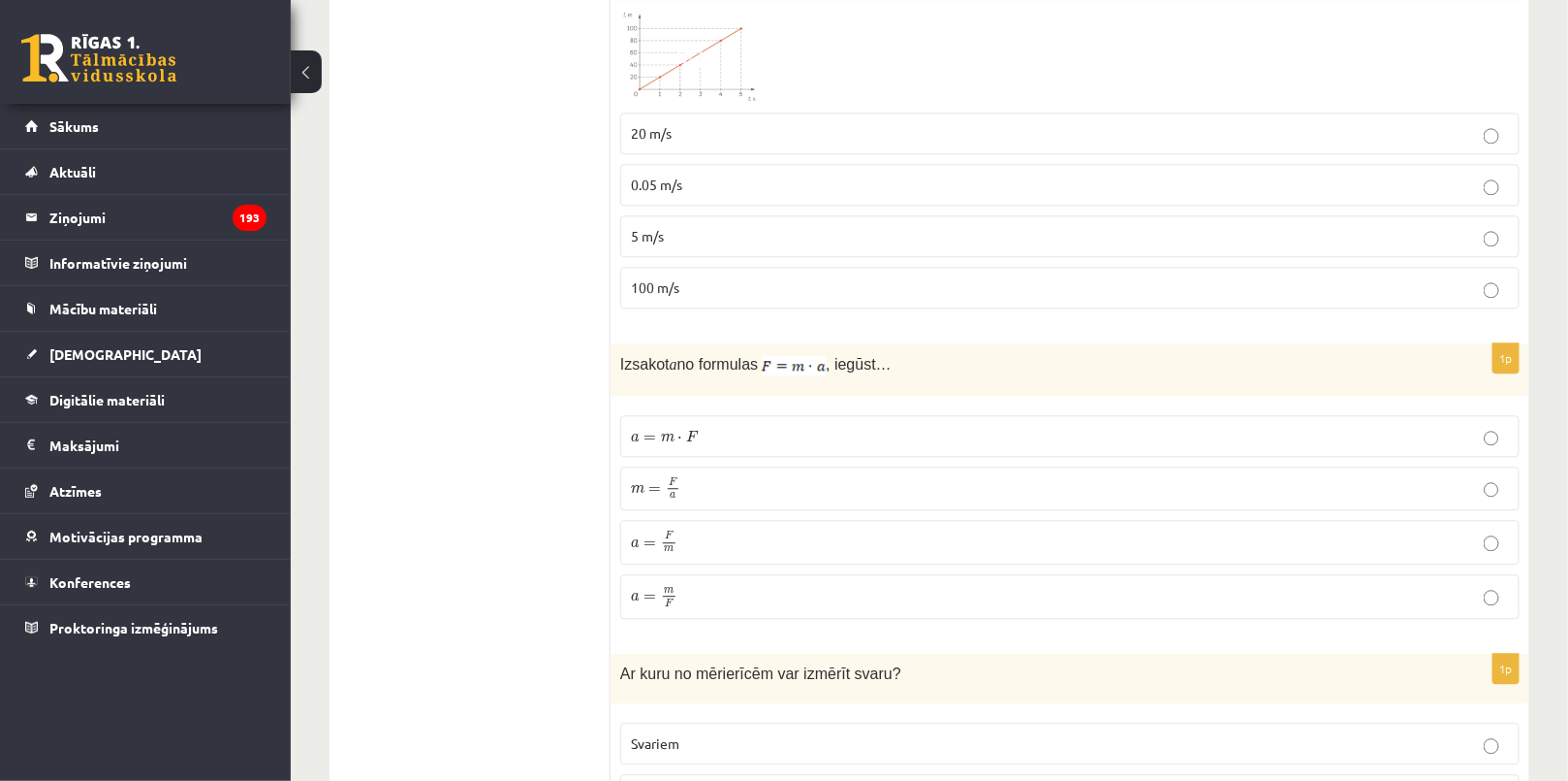
scroll to position [1938, 0]
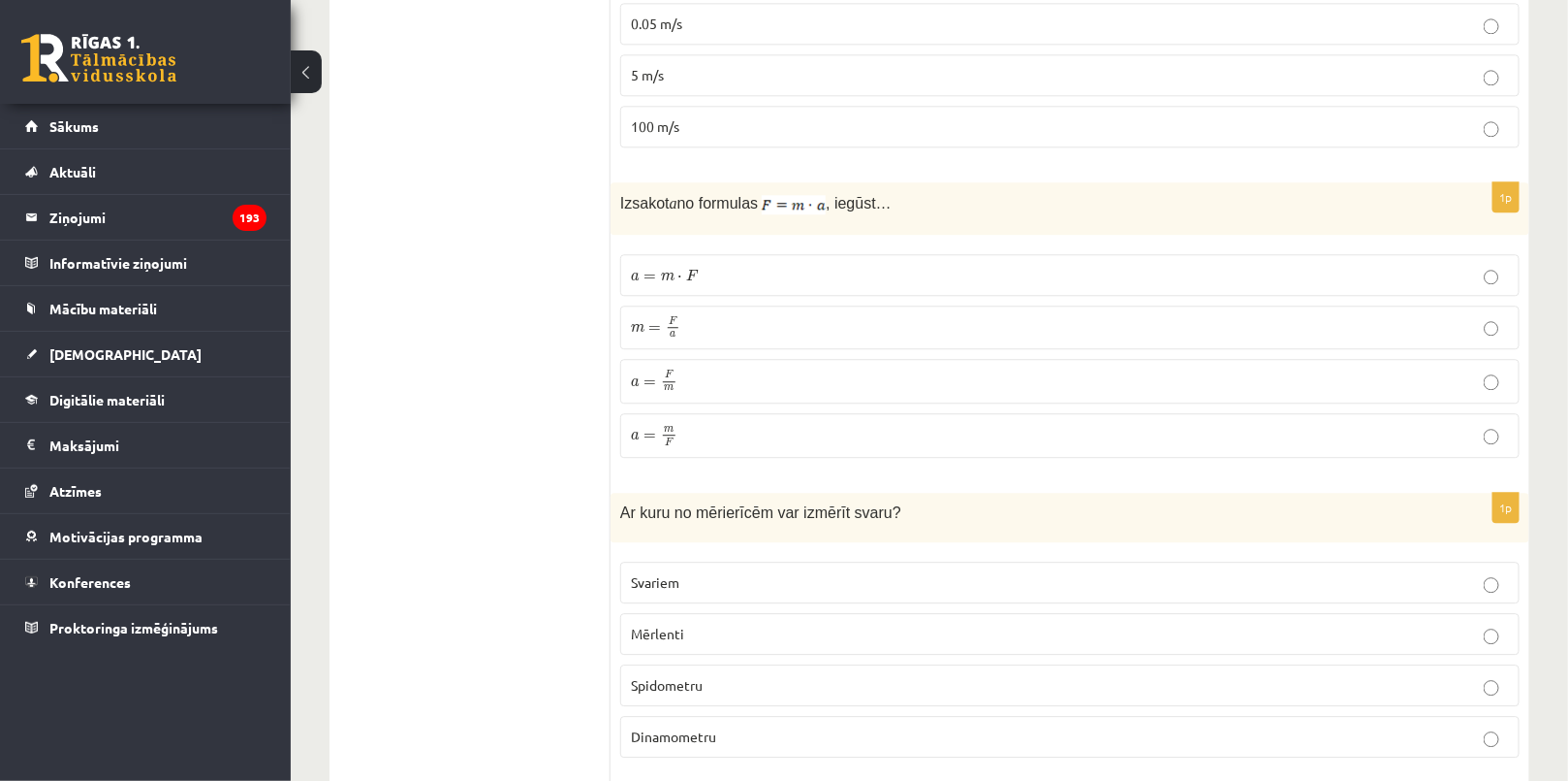
drag, startPoint x: 609, startPoint y: 195, endPoint x: 596, endPoint y: 361, distance: 166.5
click at [742, 342] on div "**********" at bounding box center [929, 675] width 1200 height 4570
click at [559, 371] on ul "Apgalvojumi Tests Izvērtējums!" at bounding box center [480, 675] width 262 height 4531
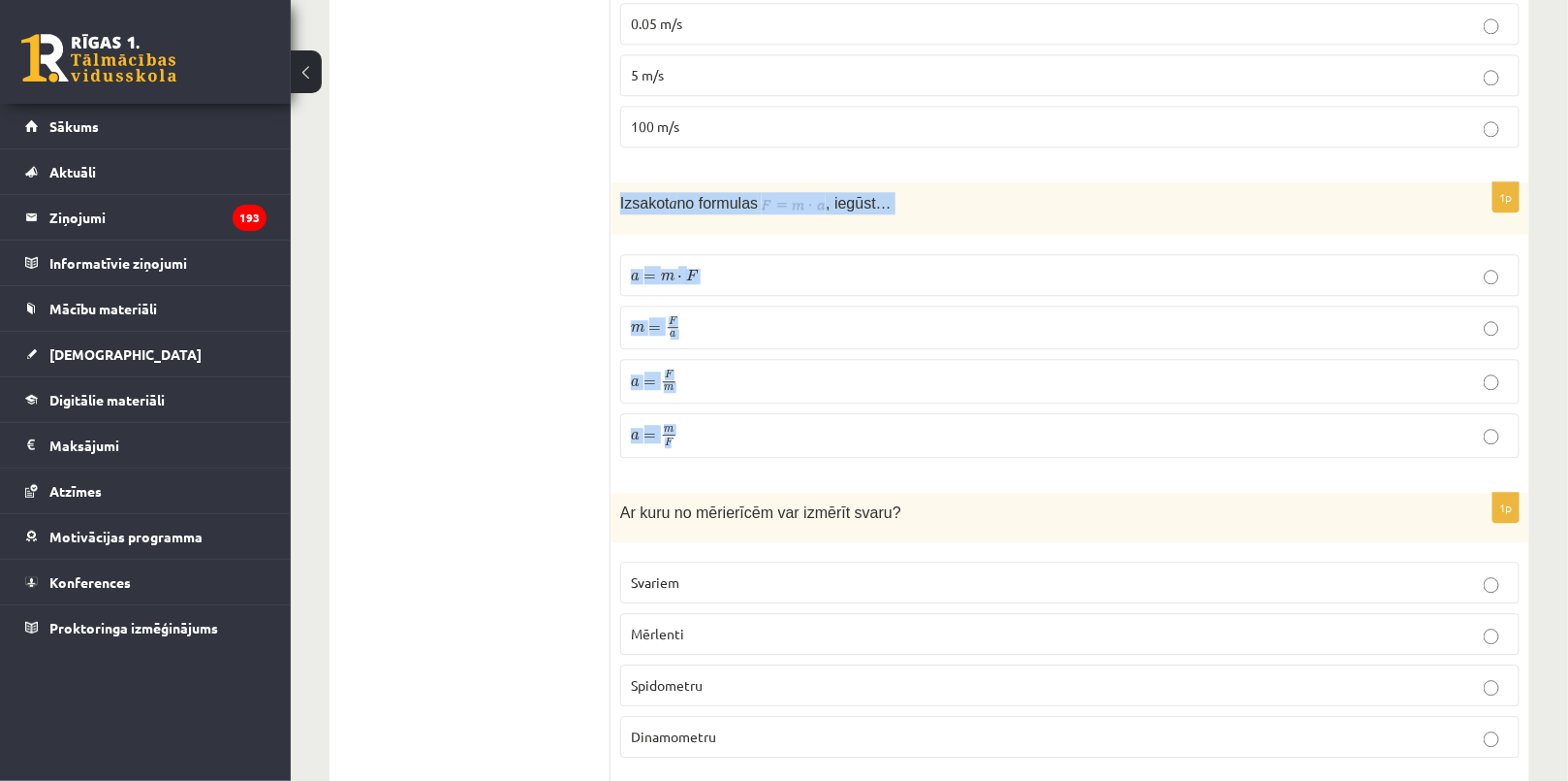
drag, startPoint x: 622, startPoint y: 186, endPoint x: 808, endPoint y: 441, distance: 315.6
click at [808, 441] on div "1p Izsakot a no formulas , iegūst… a = m ⋅ F a = m ⋅ F m = F a m = F a a = F m …" at bounding box center [1070, 328] width 918 height 291
copy div "Izsakot a no formulas , iegūst… a = m ⋅ F a = m ⋅ F m = F a m = F a a = F m a =…"
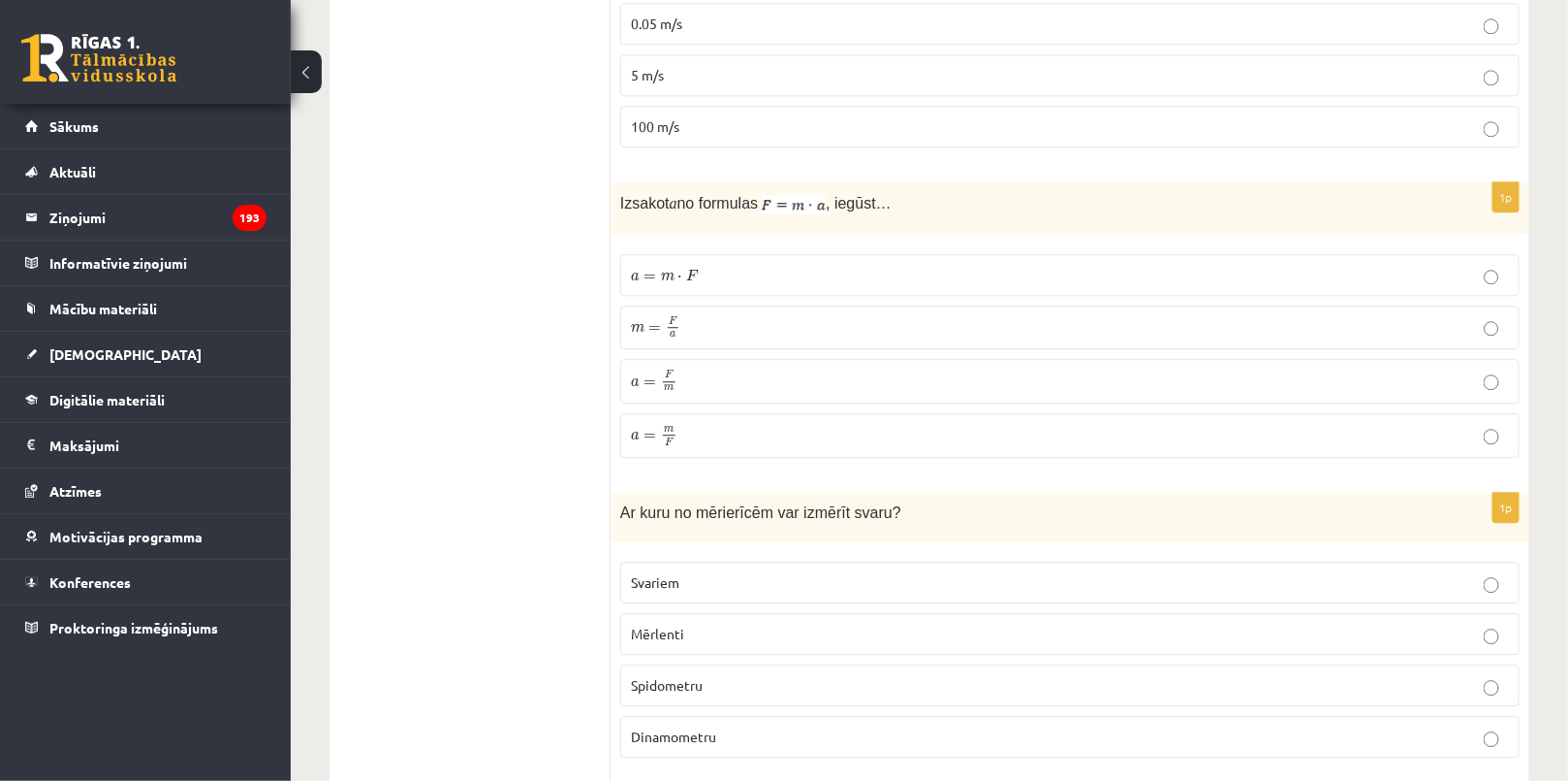
click at [424, 425] on ul "Apgalvojumi Tests Izvērtējums!" at bounding box center [480, 675] width 262 height 4531
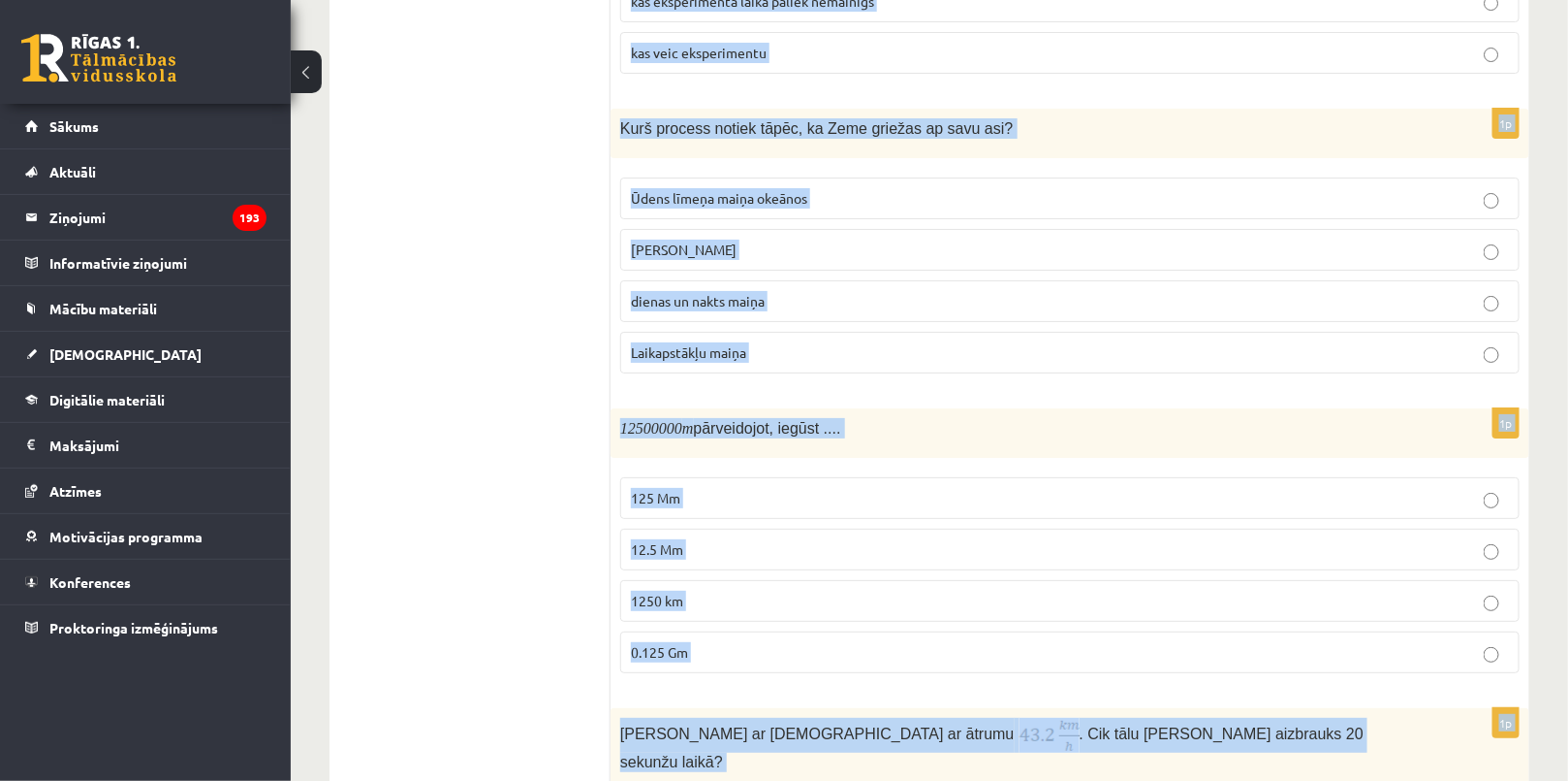
scroll to position [2937, 0]
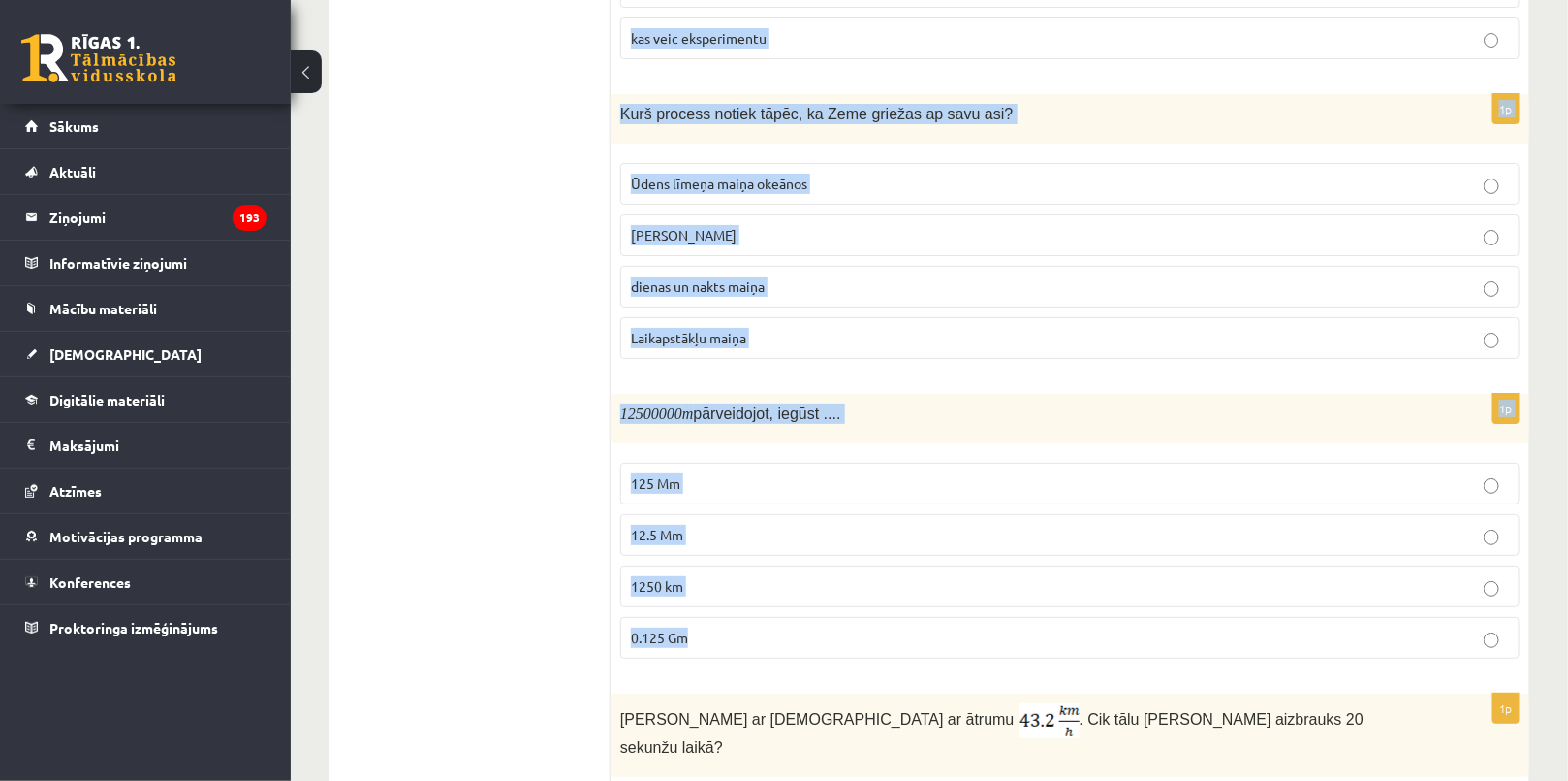
drag, startPoint x: 614, startPoint y: 53, endPoint x: 885, endPoint y: 593, distance: 604.2
copy form "Ar kuru no mērierīcēm var izmērīt svaru? Svariem Mērlenti Spidometru Dinamometr…"
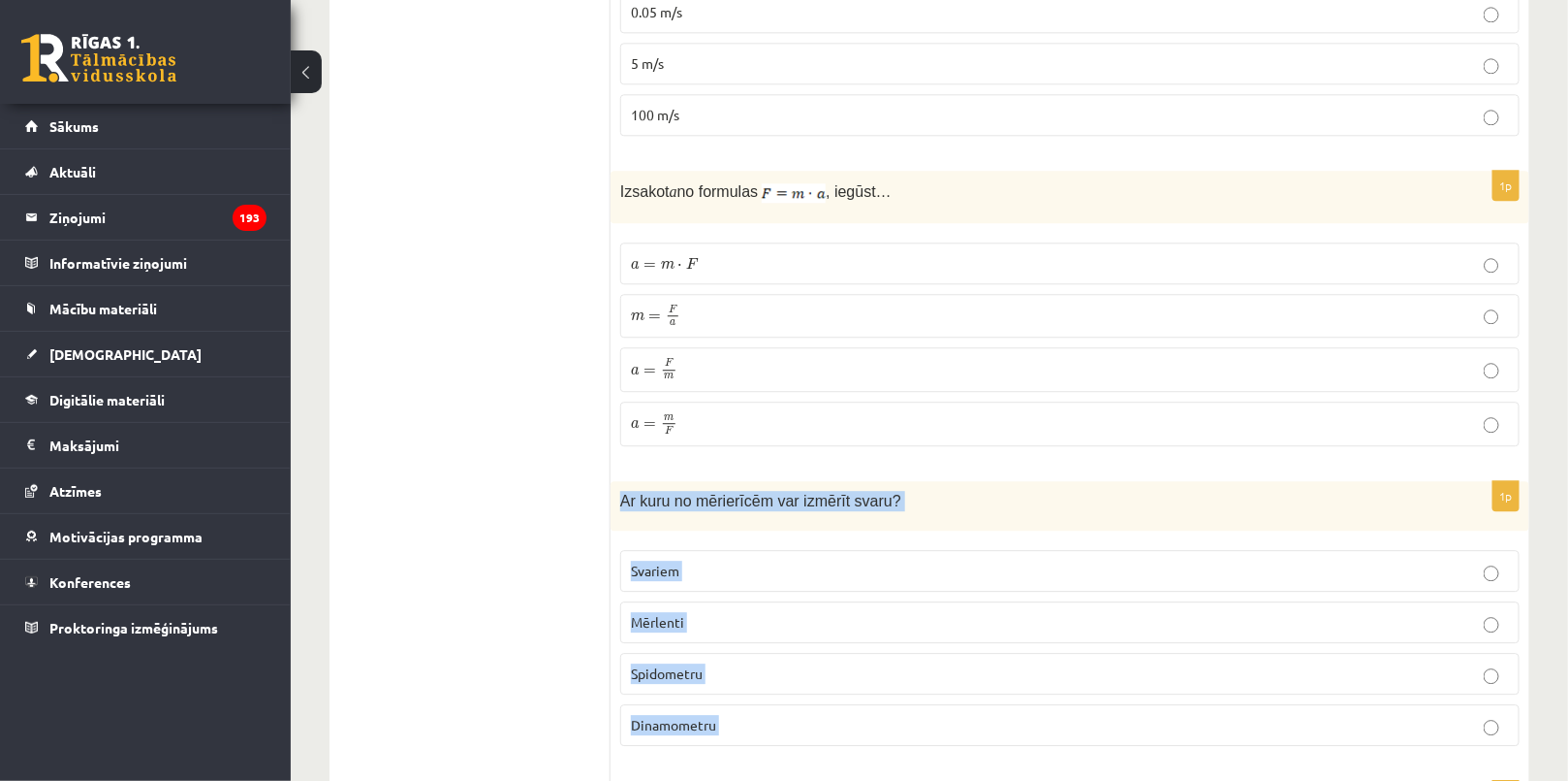
scroll to position [1791, 0]
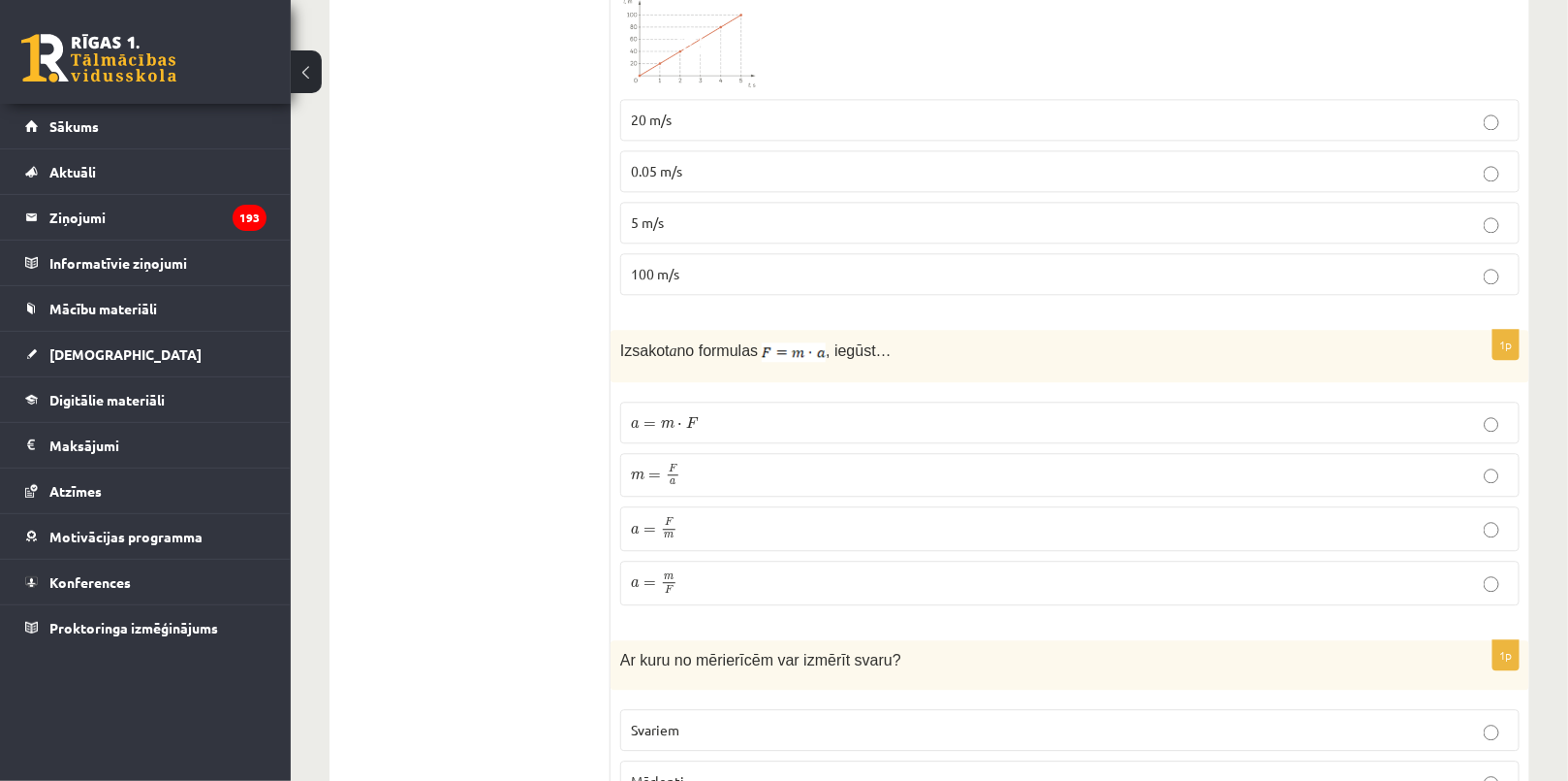
click at [679, 423] on span "⋅" at bounding box center [681, 425] width 5 height 5
click at [694, 472] on p "m = F a m = F a" at bounding box center [1070, 475] width 878 height 23
click at [688, 524] on p "a = F m a = F m" at bounding box center [1070, 529] width 878 height 23
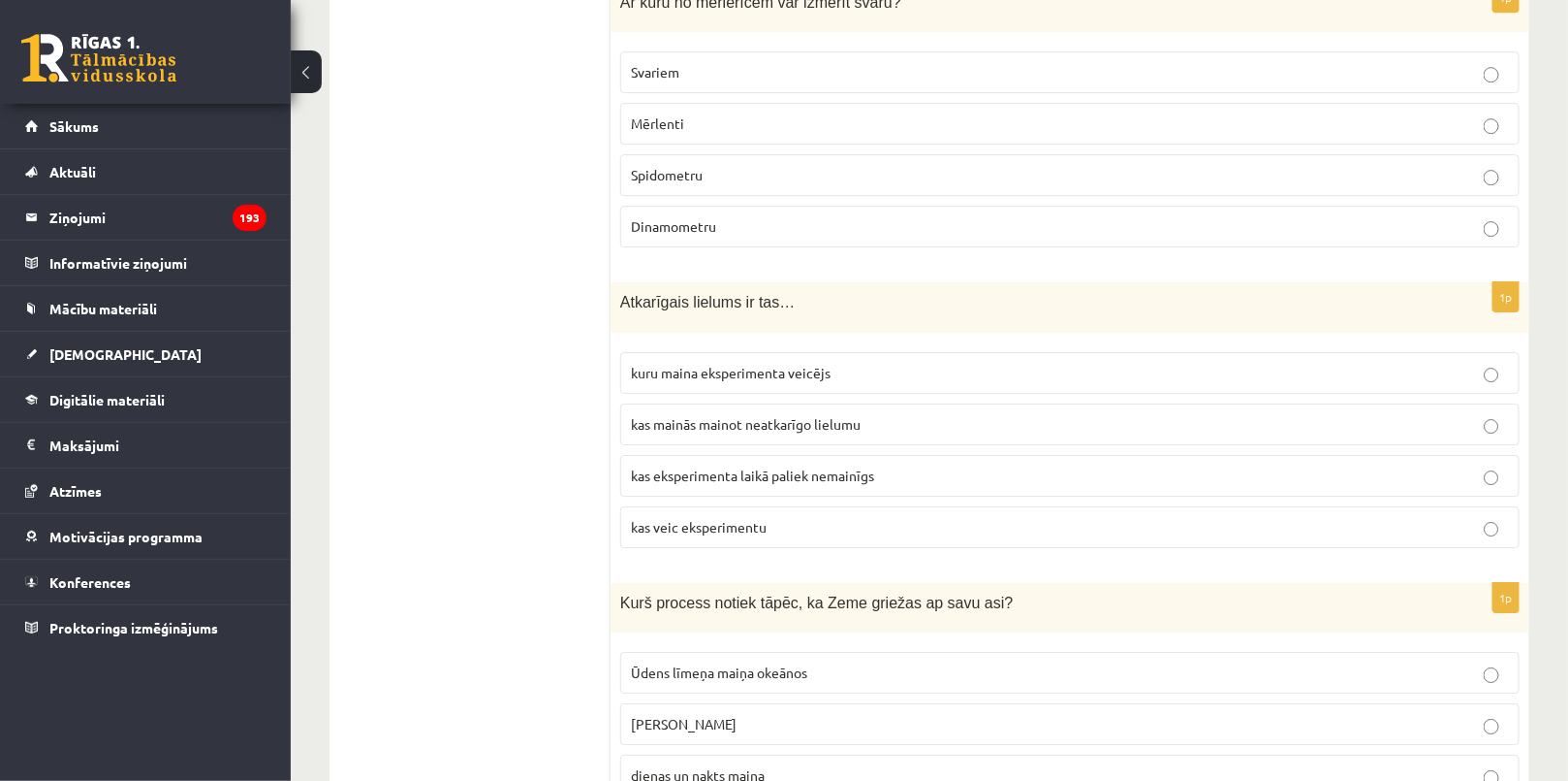
scroll to position [2408, 0]
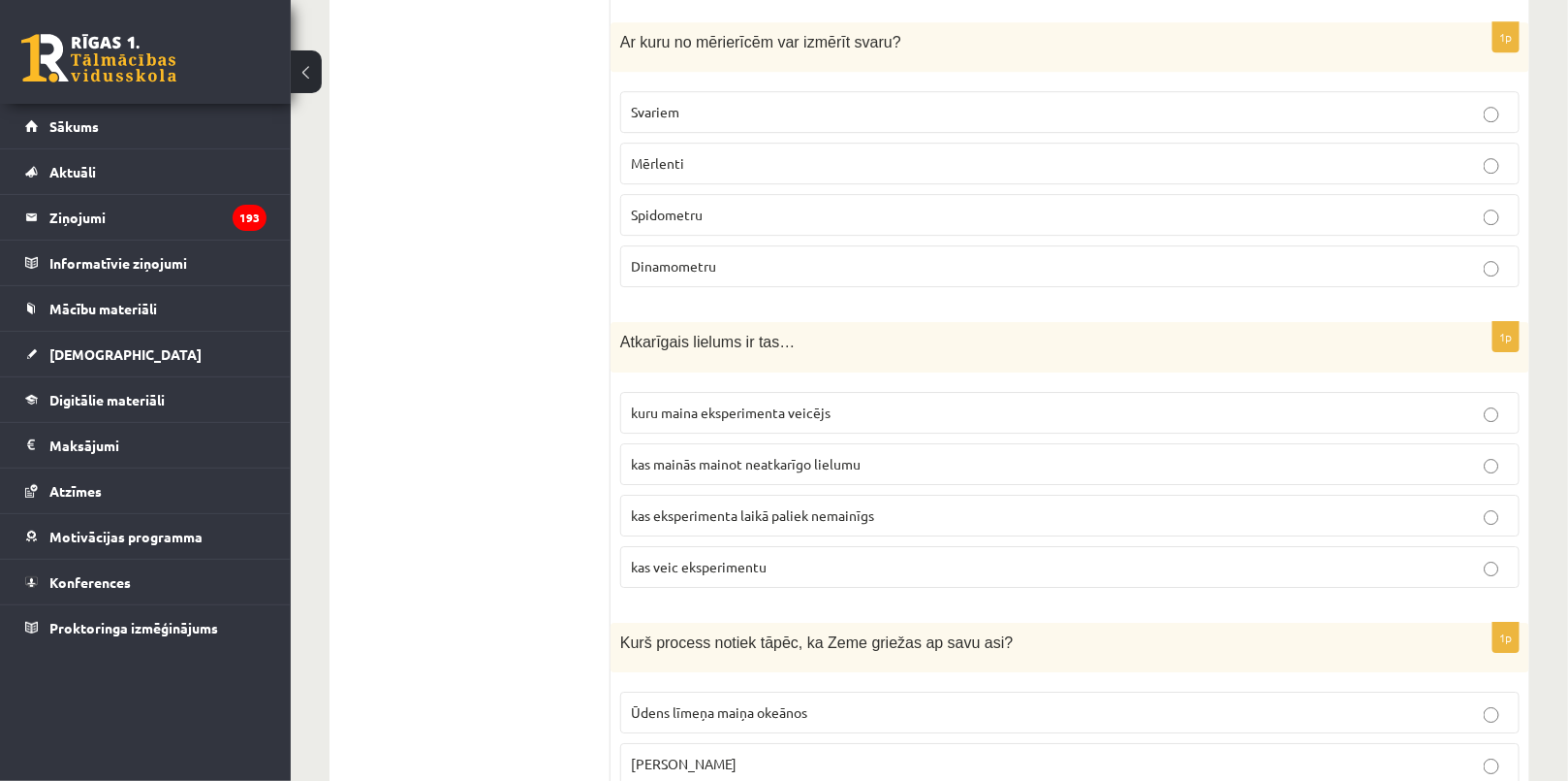
click at [666, 257] on span "Dinamometru" at bounding box center [674, 266] width 85 height 17
click at [685, 443] on label "kas mainās mainot neatkarīgo lielumu" at bounding box center [1070, 464] width 899 height 42
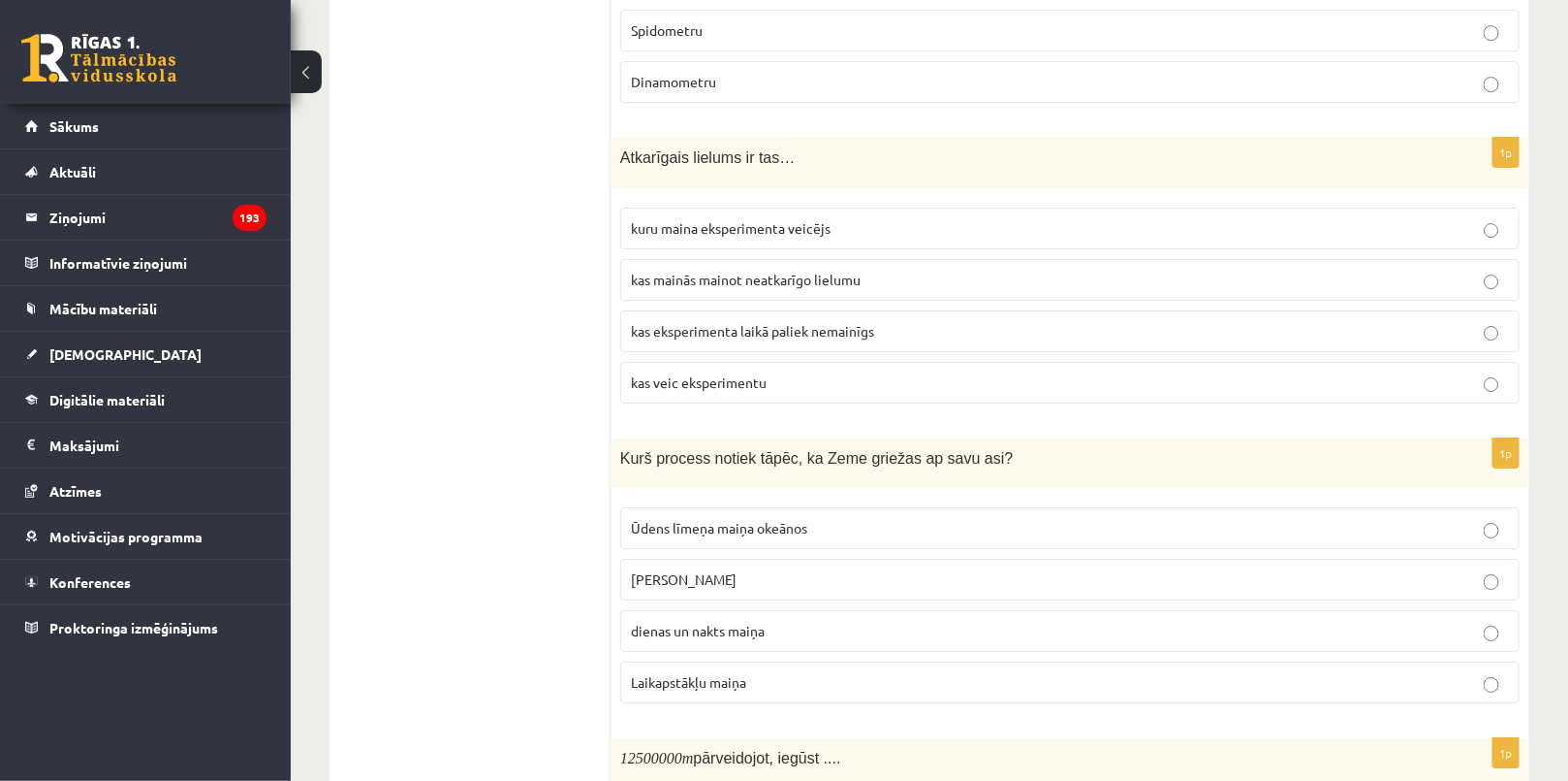
scroll to position [2848, 0]
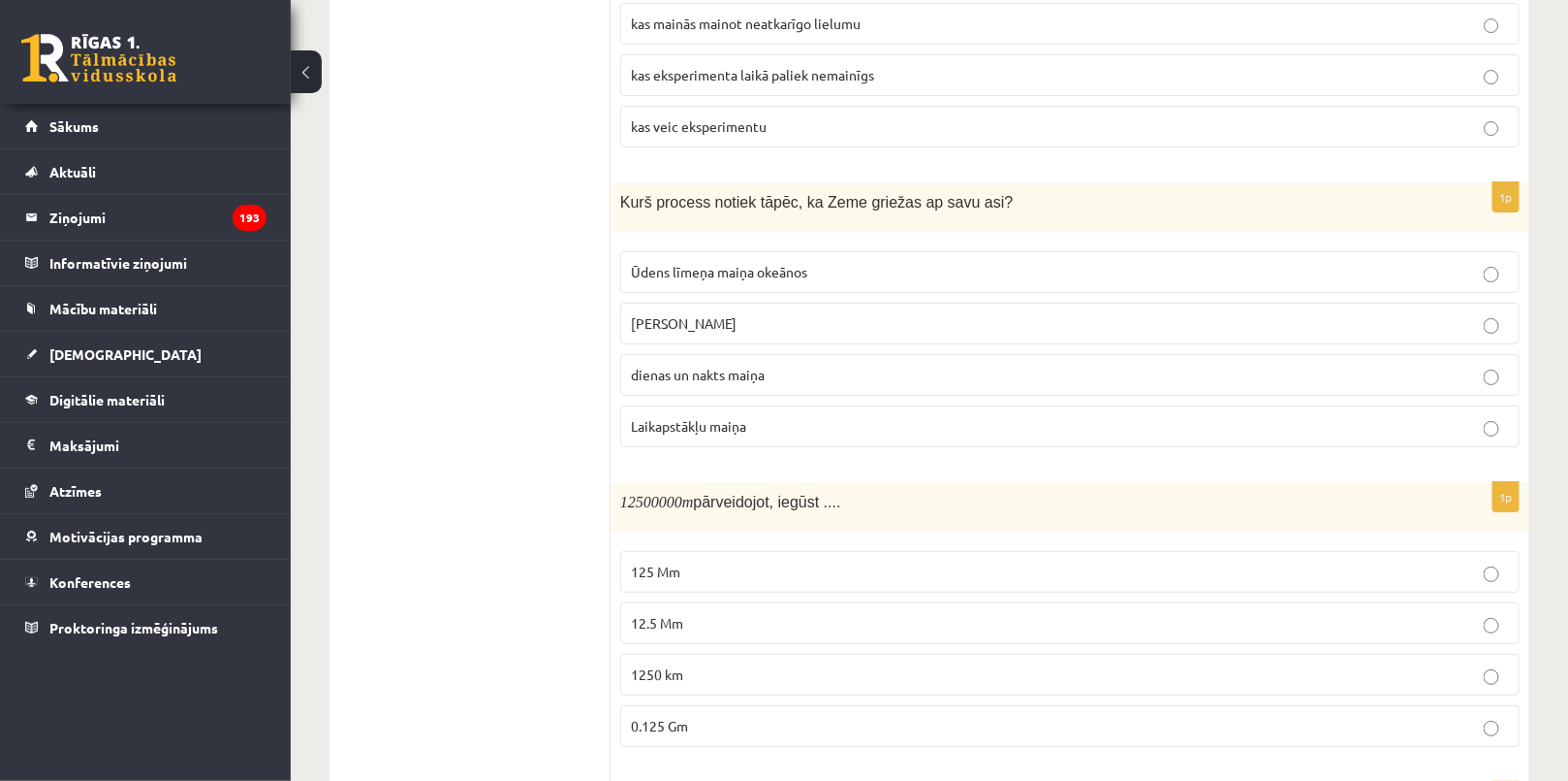
click at [689, 367] on span "dienas un nakts maiņa" at bounding box center [698, 374] width 134 height 17
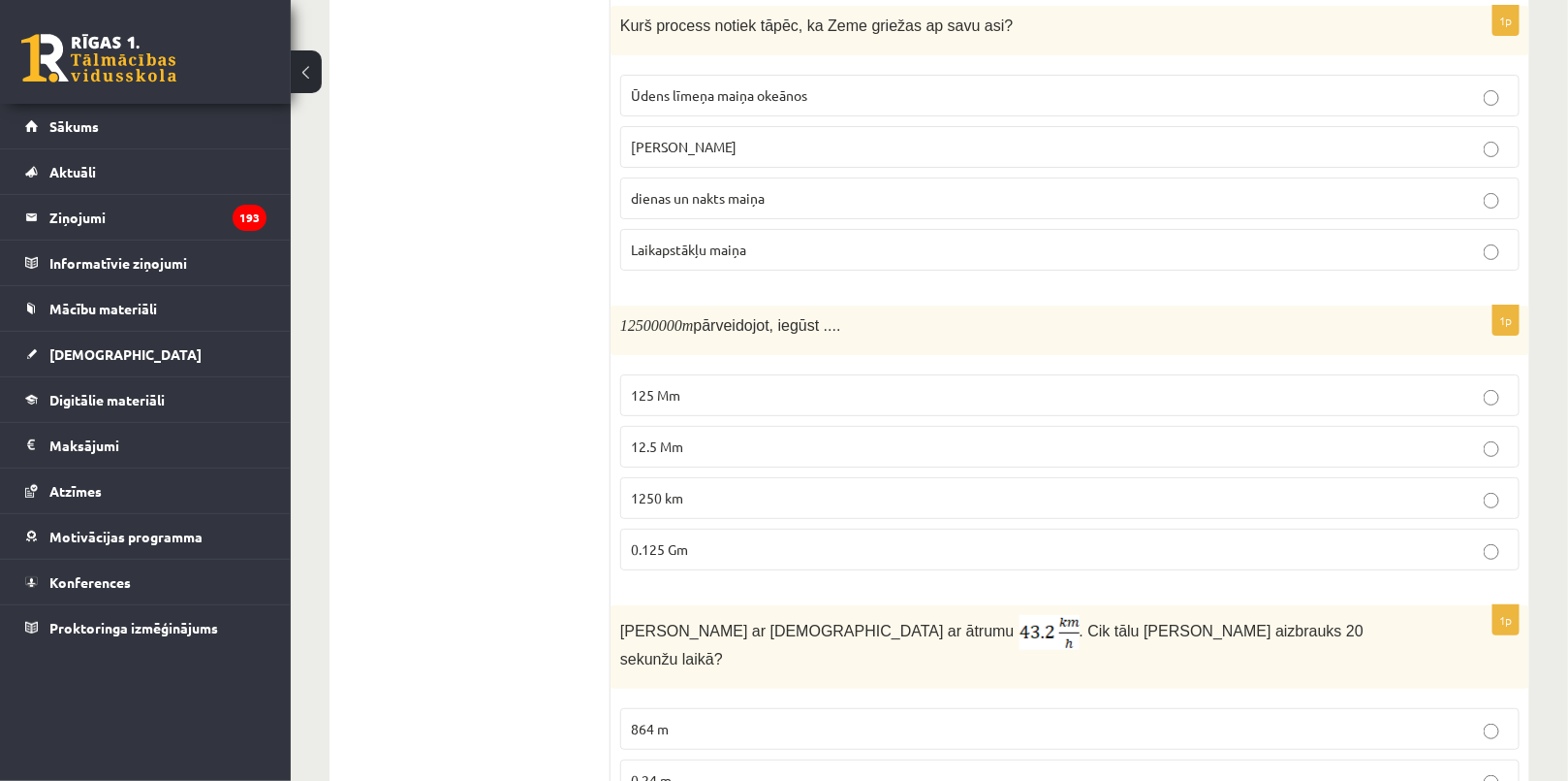
click at [685, 437] on p "12.5 Mm" at bounding box center [1070, 446] width 878 height 20
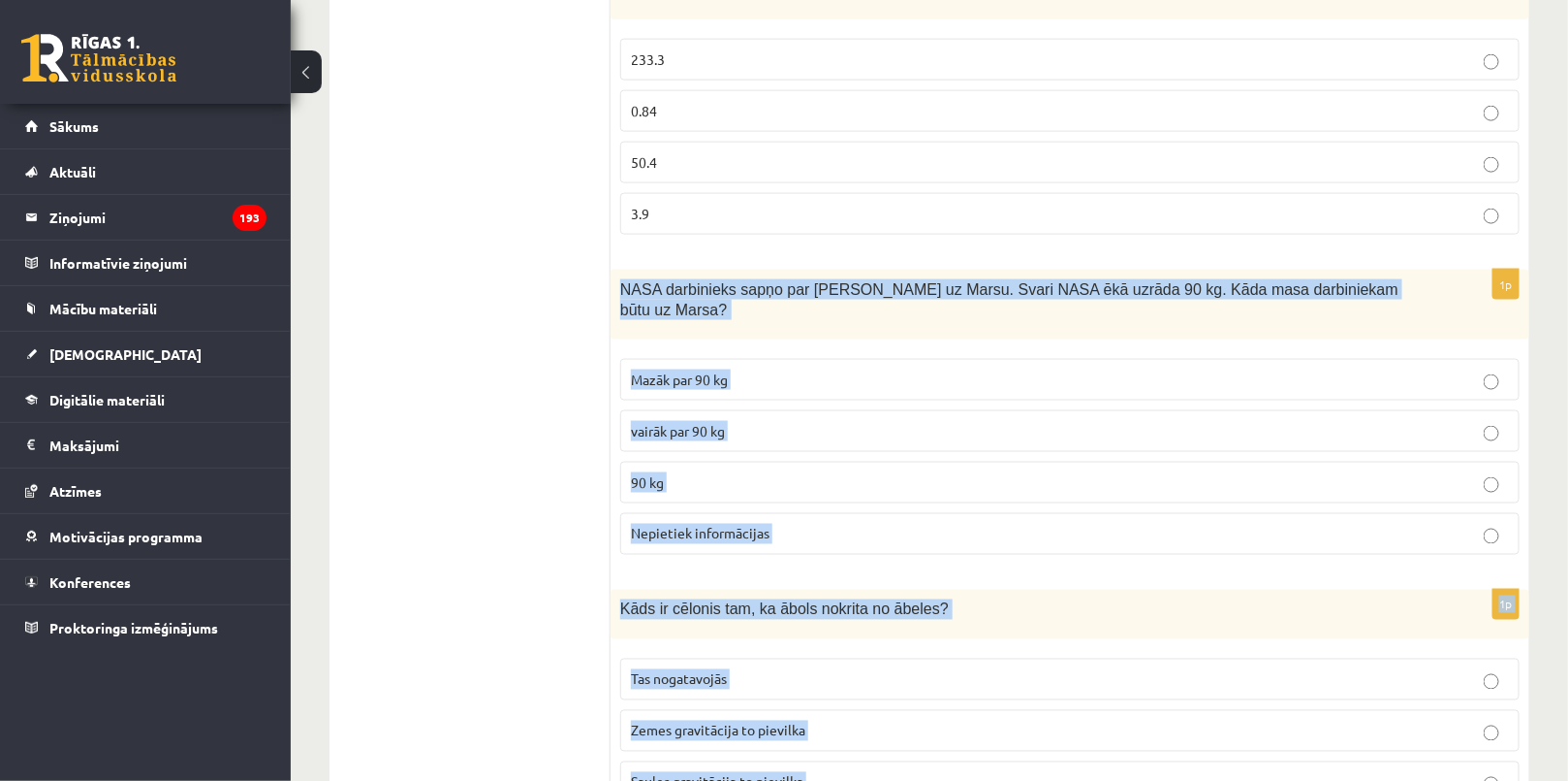
scroll to position [4097, 0]
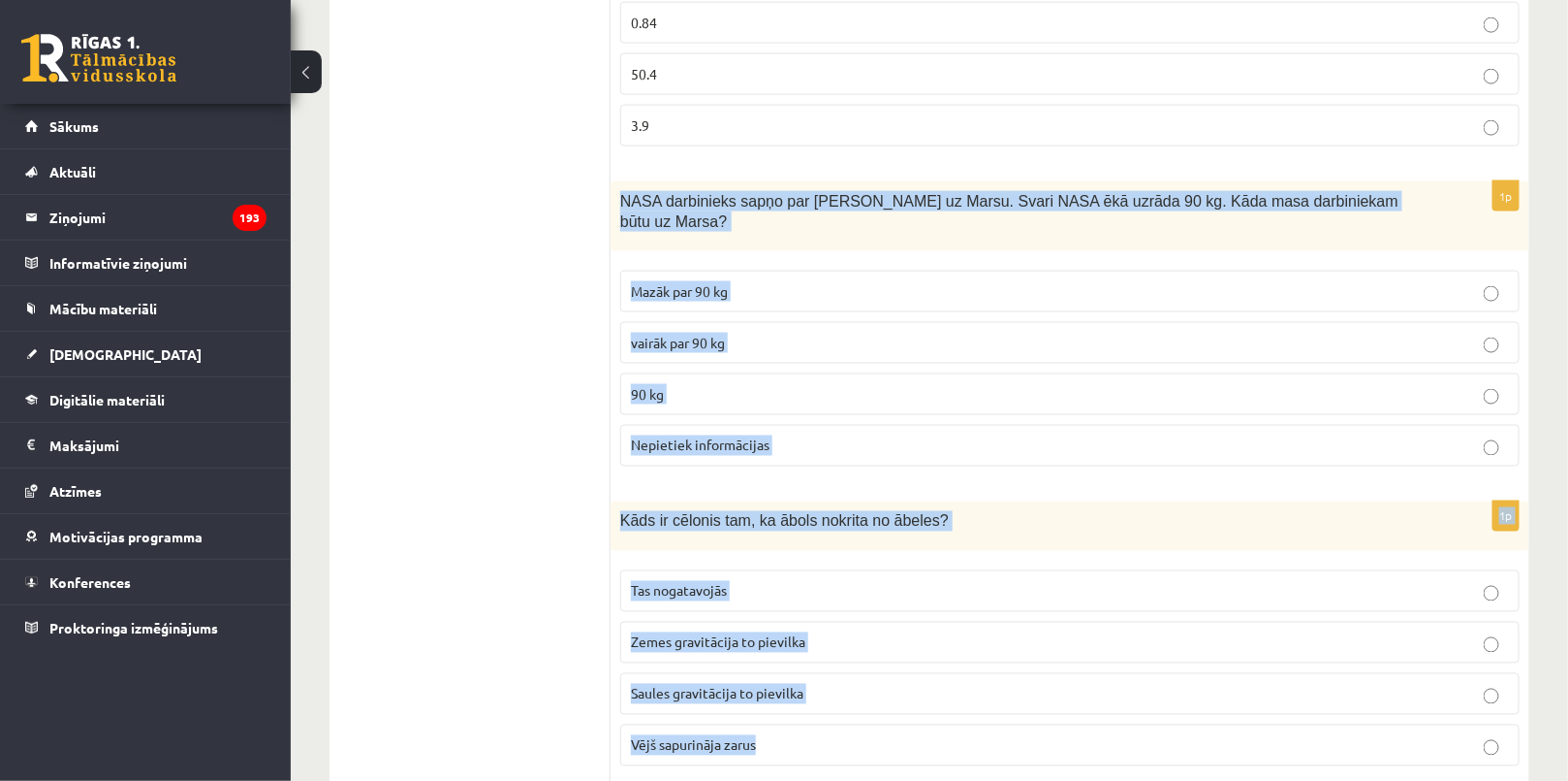
drag, startPoint x: 610, startPoint y: 241, endPoint x: 954, endPoint y: 789, distance: 647.0
copy form "NASA darbinieks sapņo par ceļošanu uz Marsu. Svari NASA ēkā uzrāda 90 kg. Kāda …"
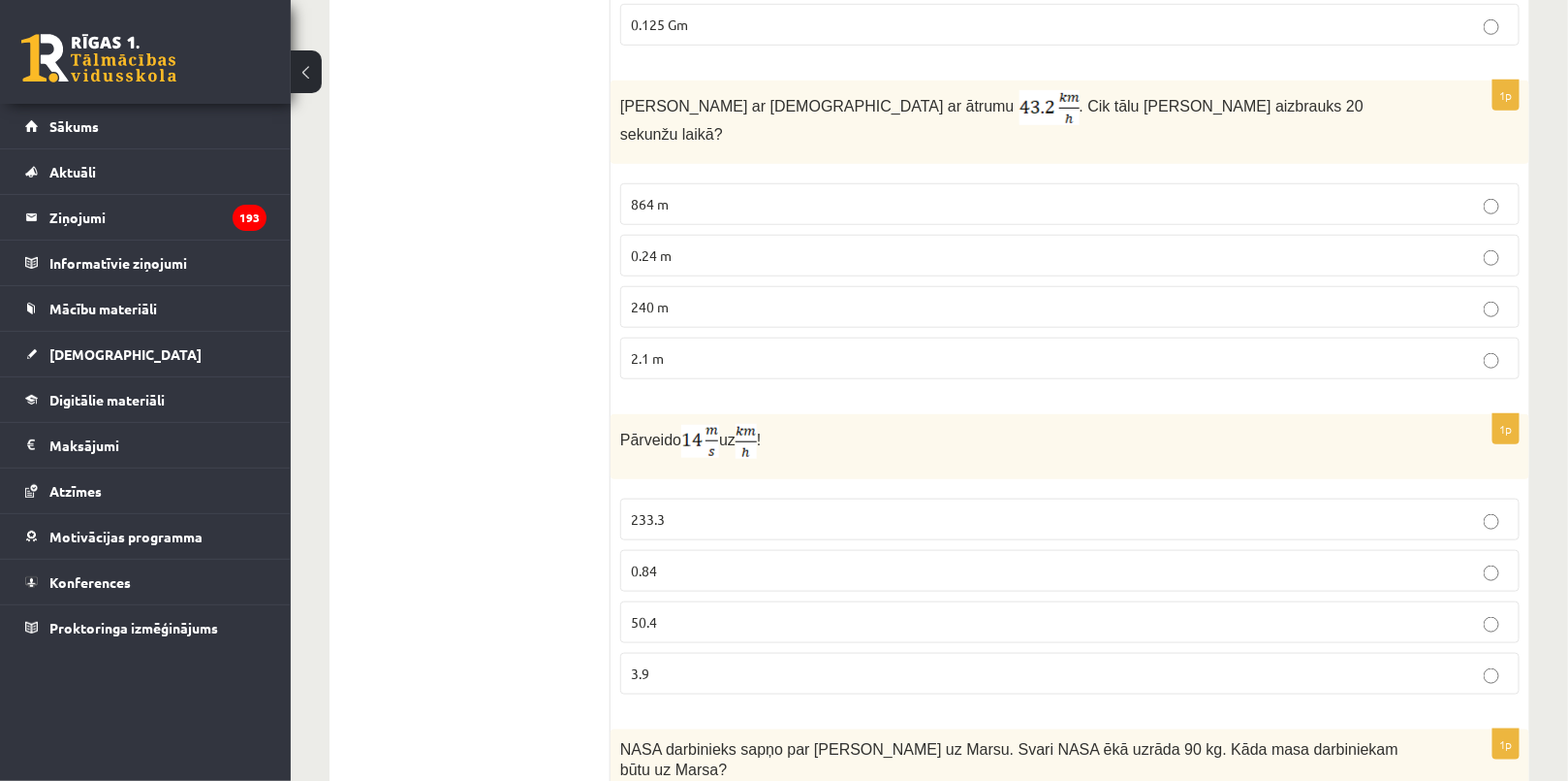
scroll to position [3569, 0]
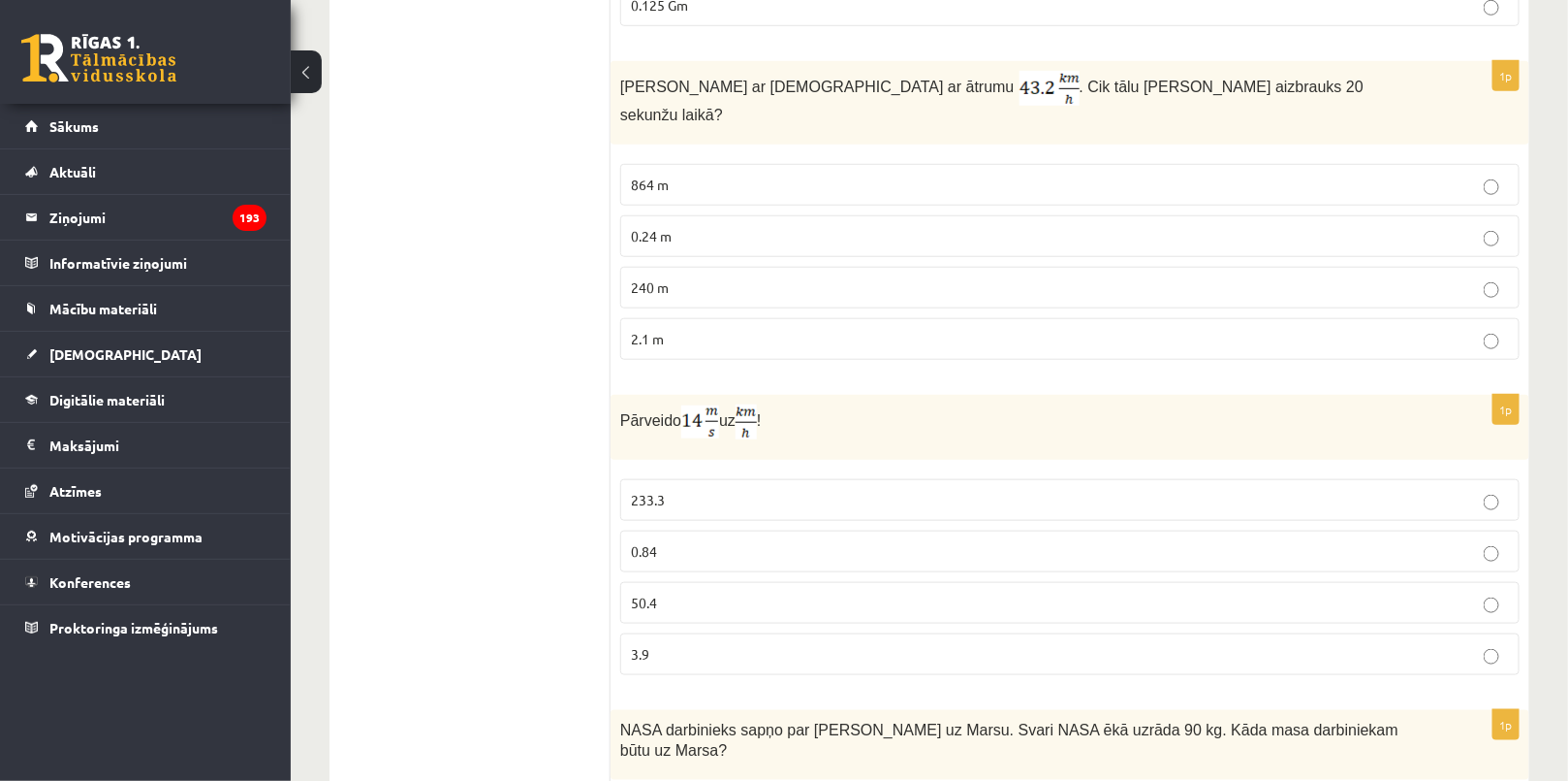
click at [715, 277] on p "240 m" at bounding box center [1070, 287] width 878 height 20
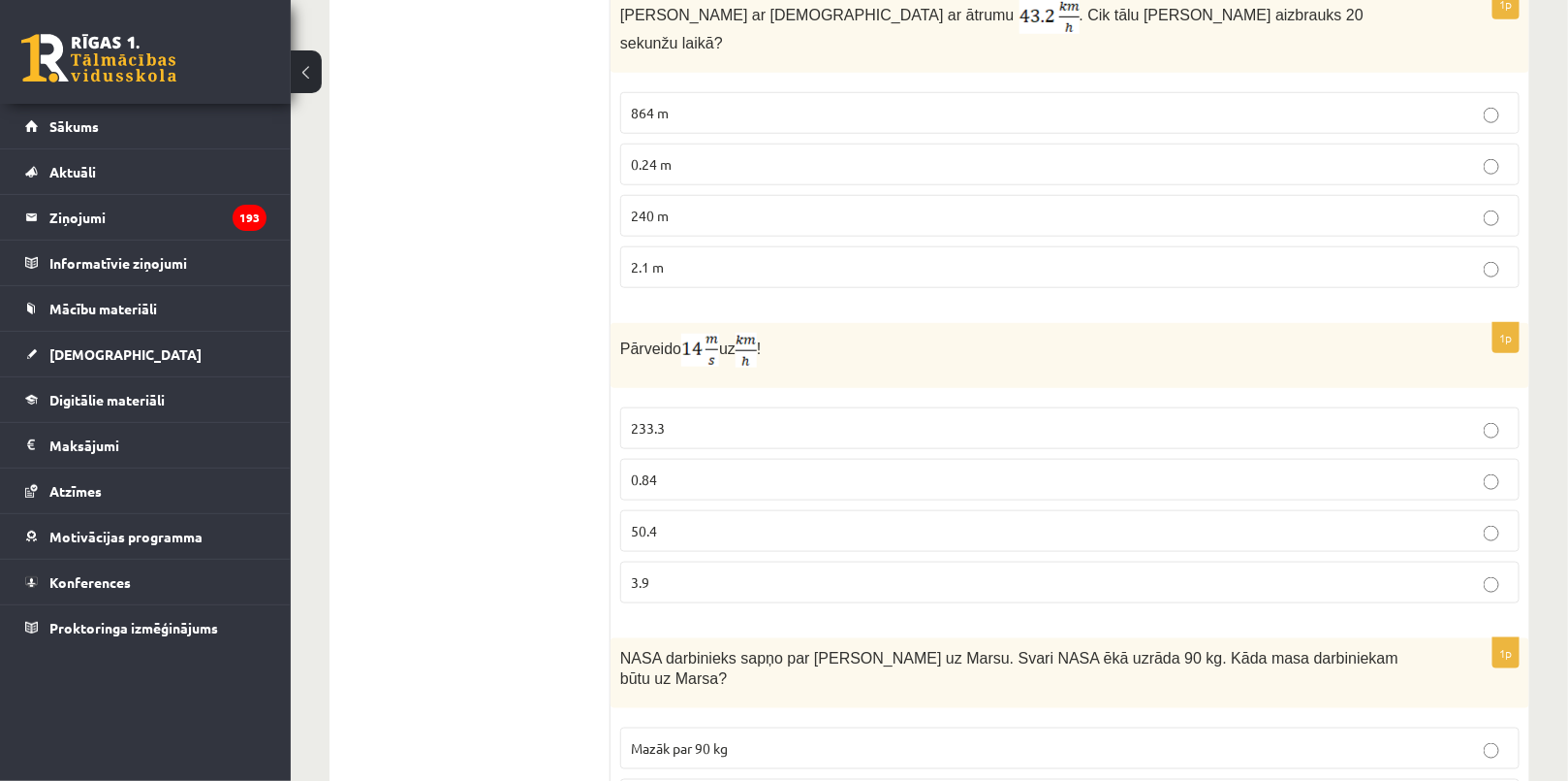
scroll to position [3746, 0]
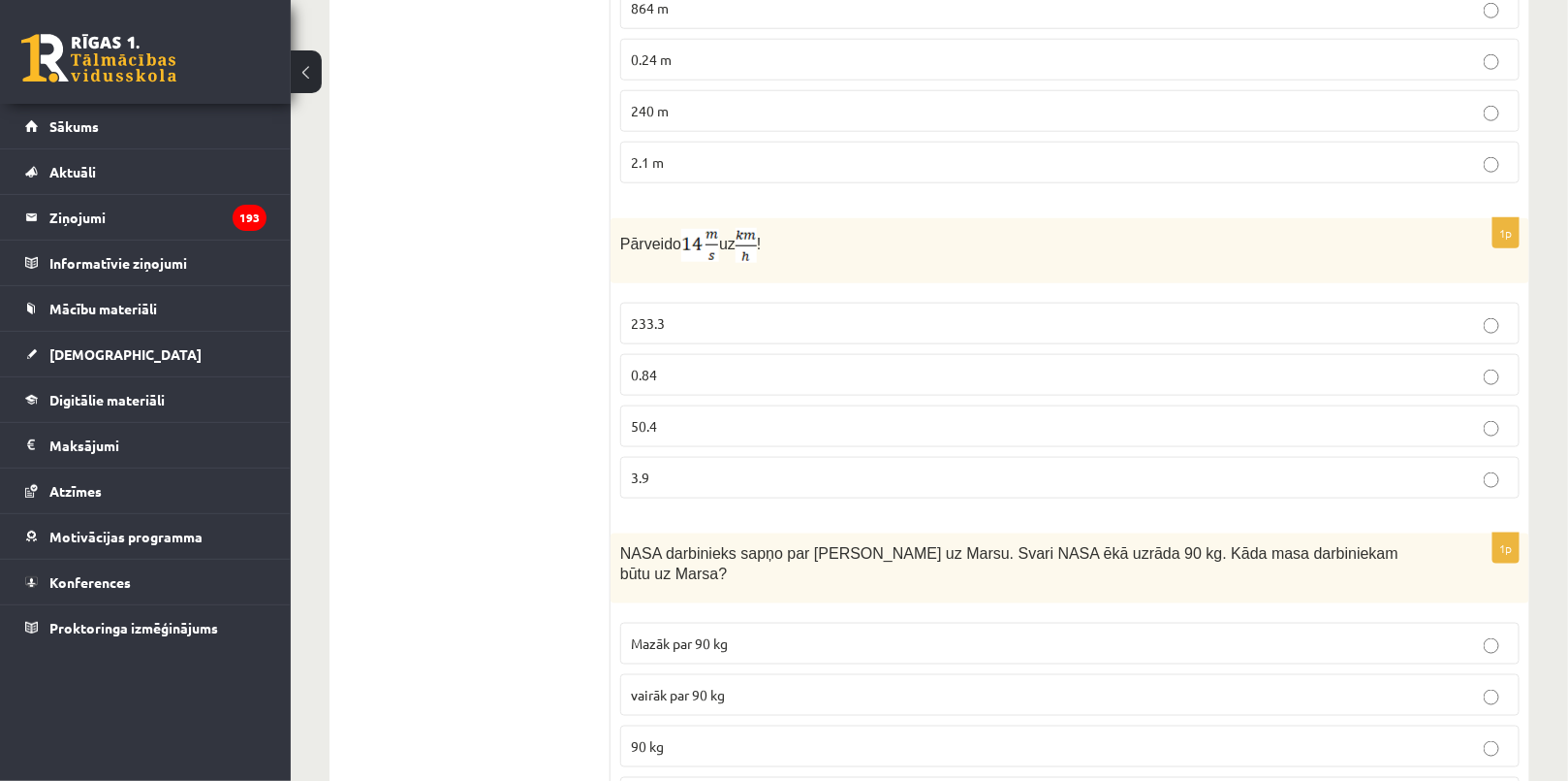
click at [660, 416] on p "50.4" at bounding box center [1070, 426] width 878 height 20
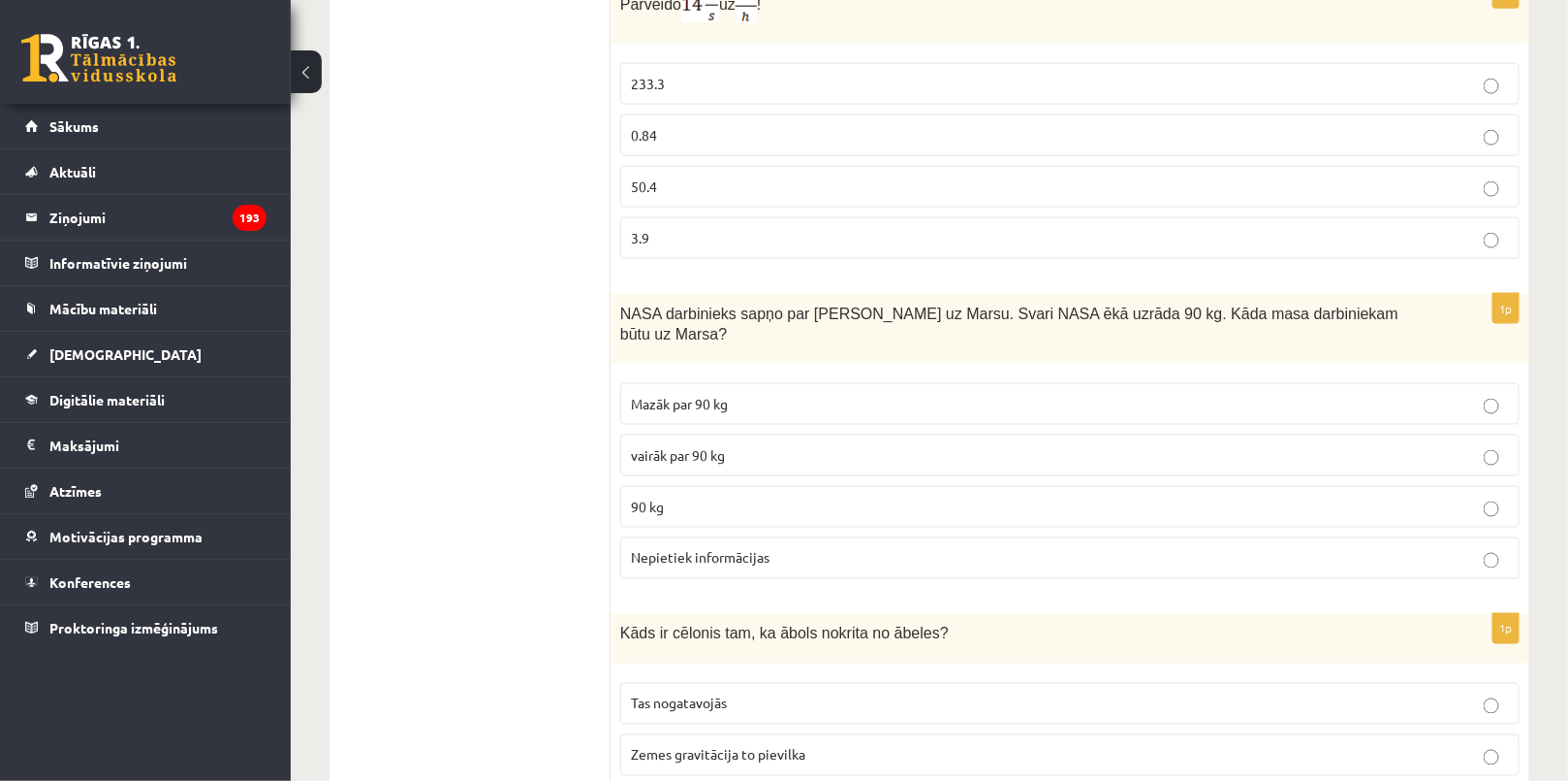
scroll to position [4097, 0]
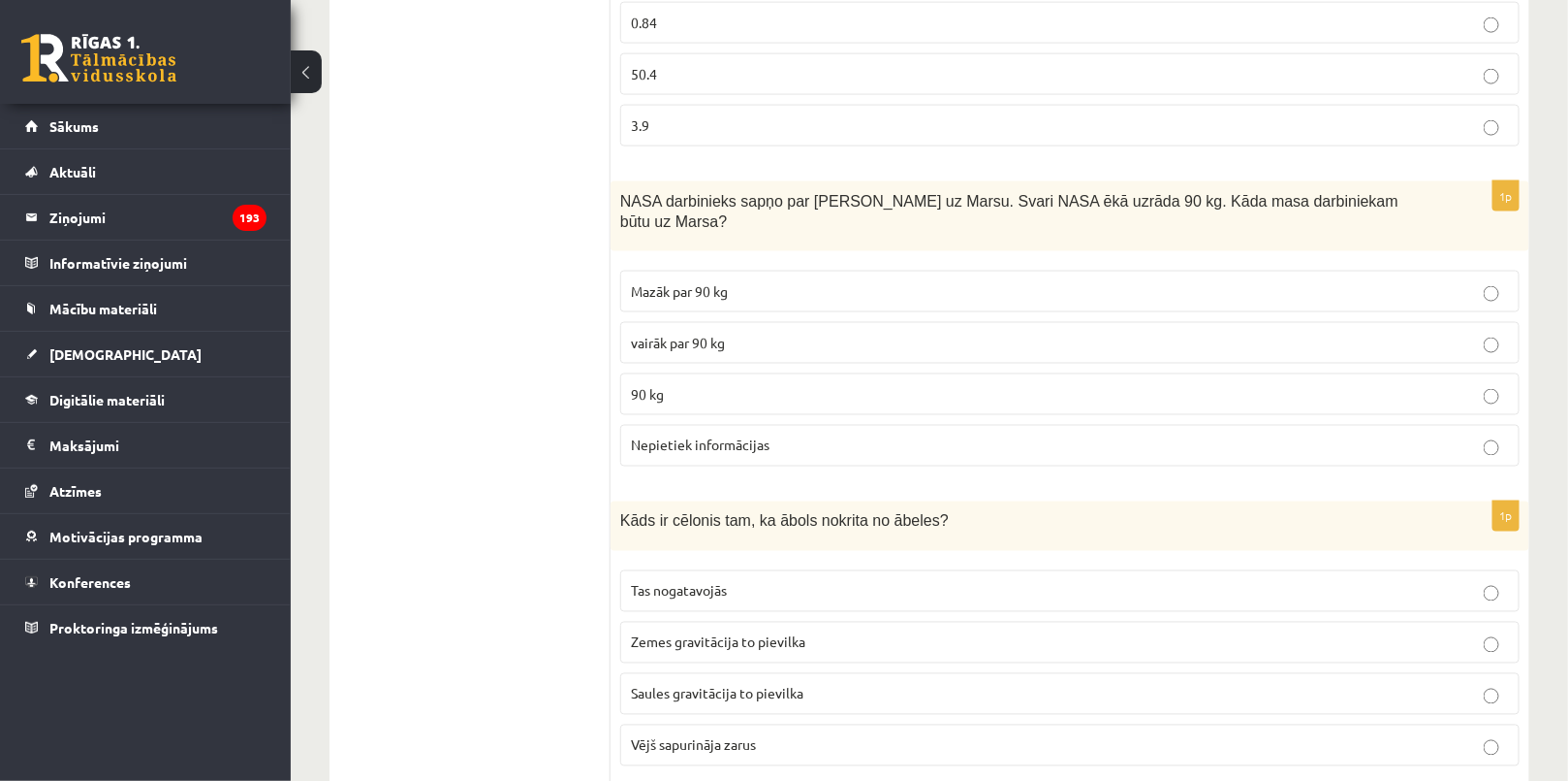
click at [650, 313] on fieldset "Mazāk par 90 kg vairāk par 90 kg 90 kg Nepietiek informācijas" at bounding box center [1070, 367] width 899 height 212
click at [684, 384] on p "90 kg" at bounding box center [1070, 394] width 878 height 20
click at [705, 634] on span "Zemes gravitācija to pievilka" at bounding box center [719, 642] width 175 height 17
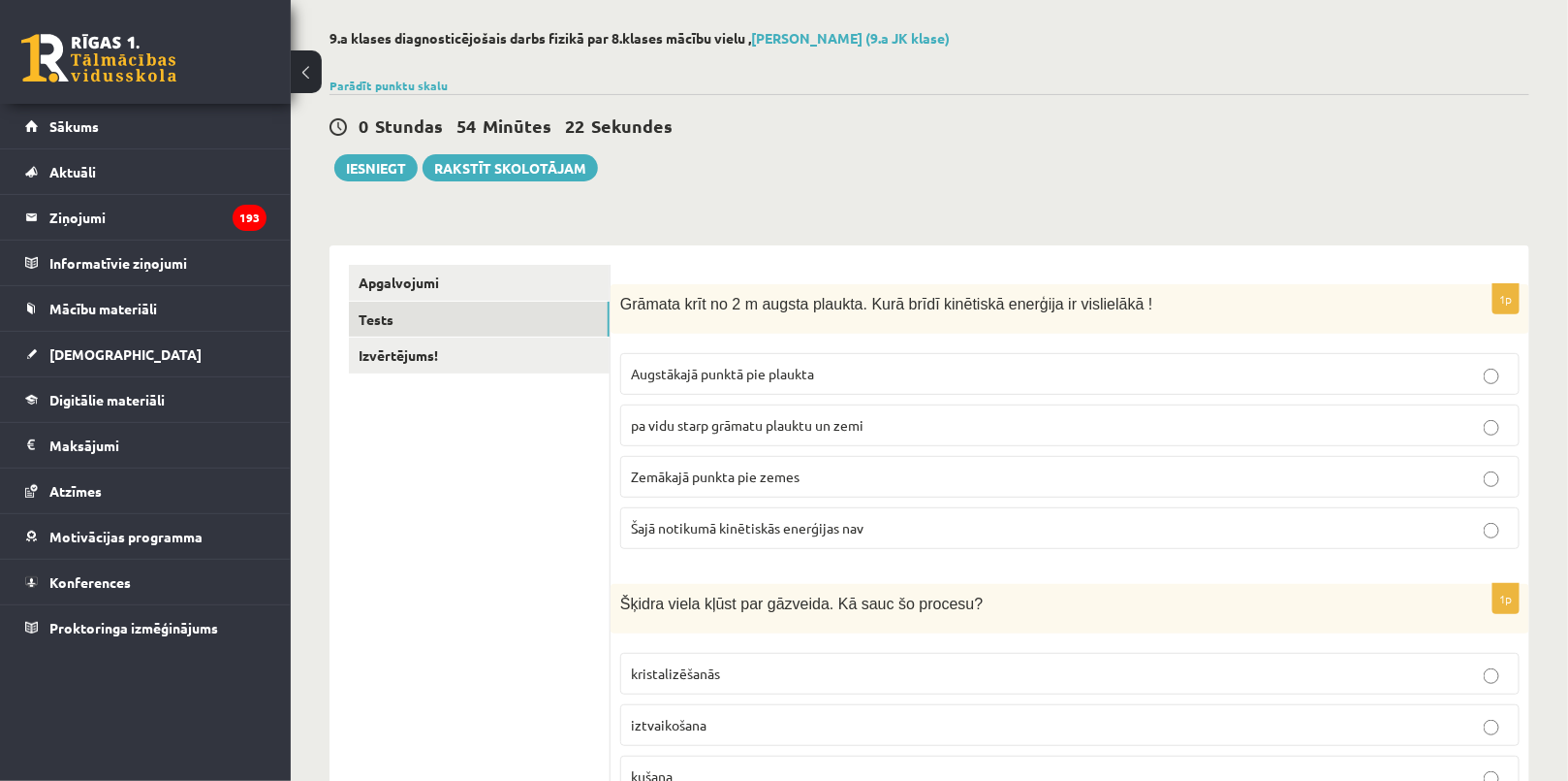
scroll to position [0, 0]
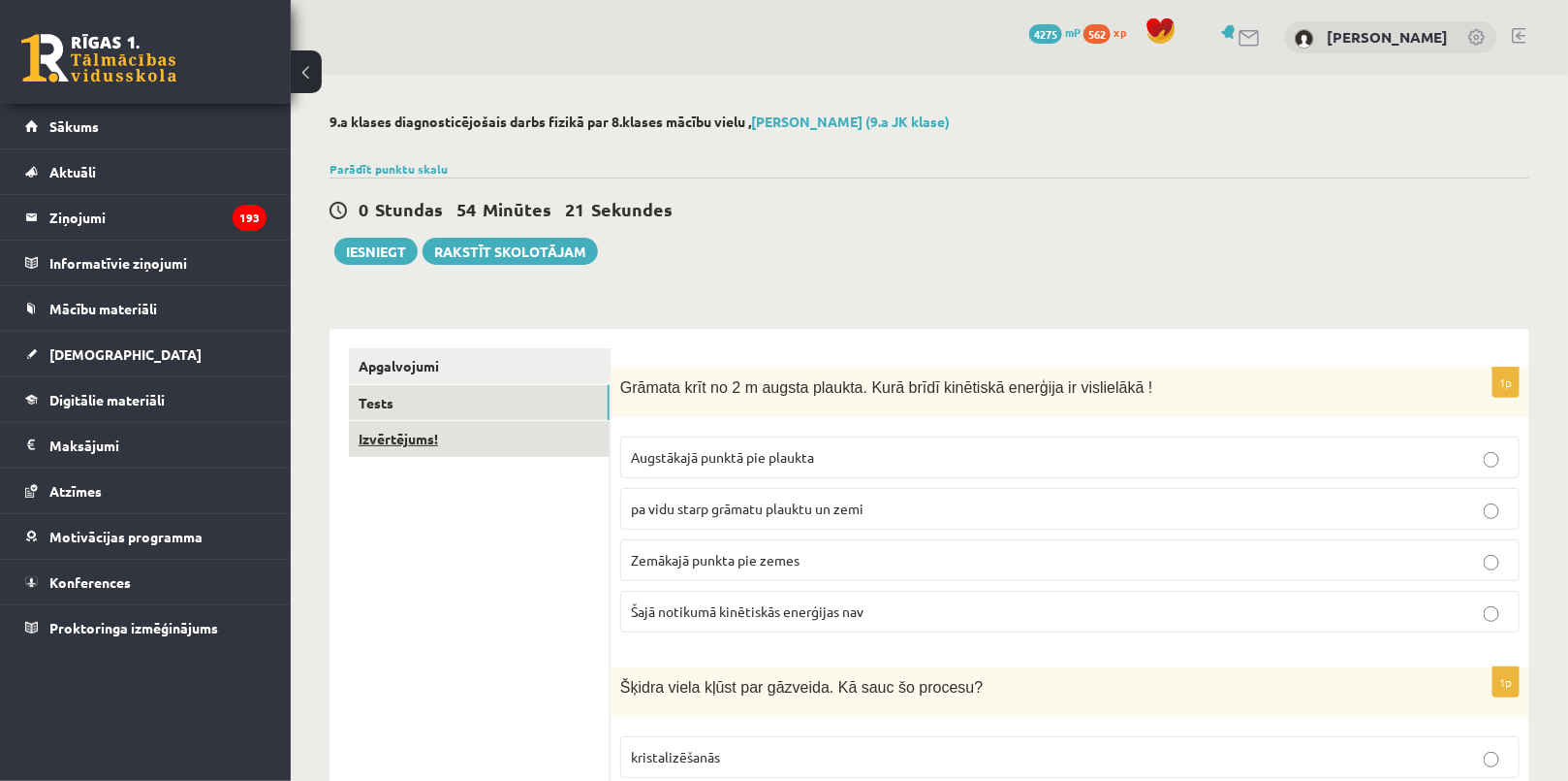
click at [433, 443] on link "Izvērtējums!" at bounding box center [479, 439] width 261 height 36
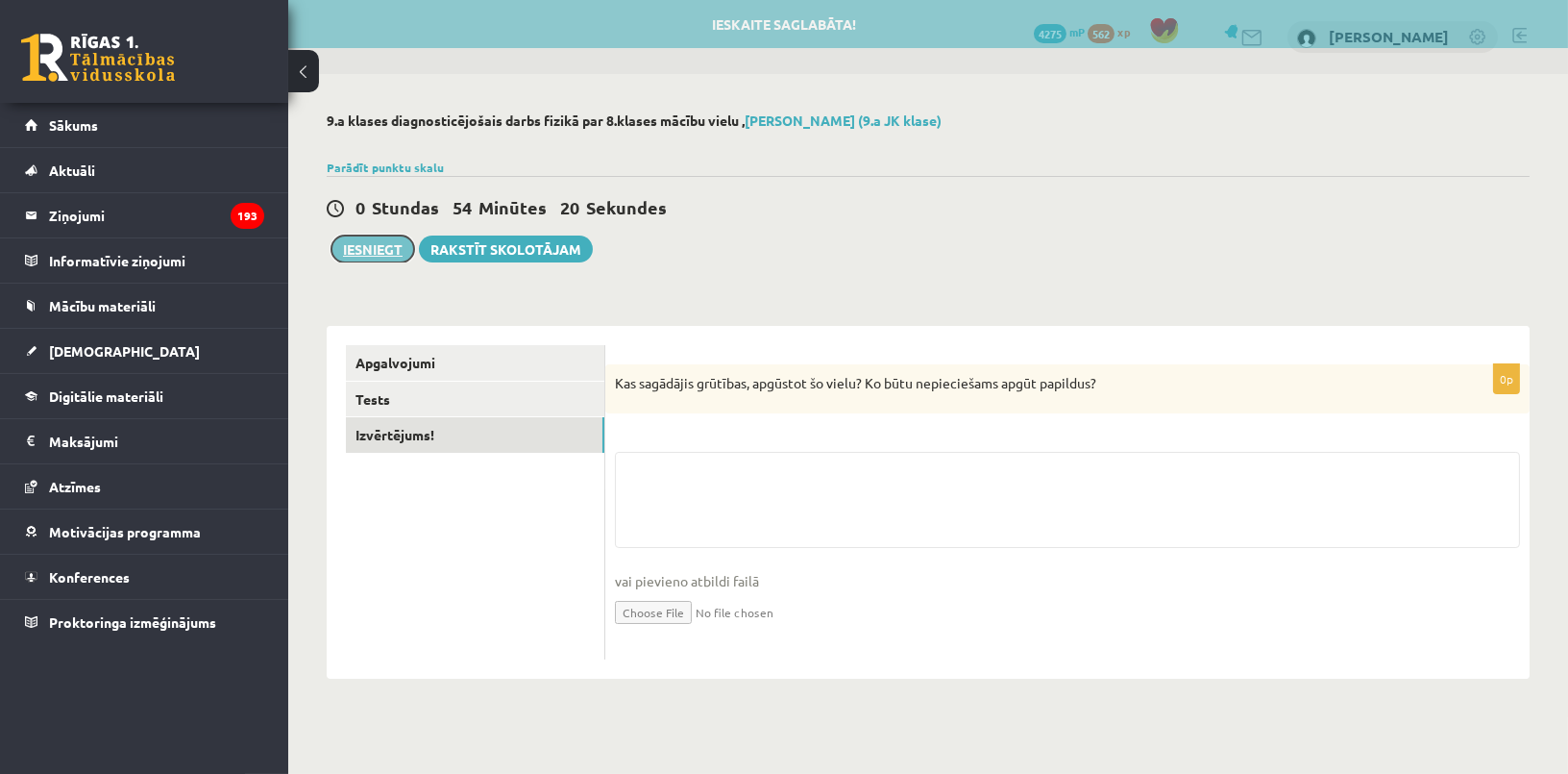
click at [375, 242] on button "Iesniegt" at bounding box center [373, 249] width 83 height 27
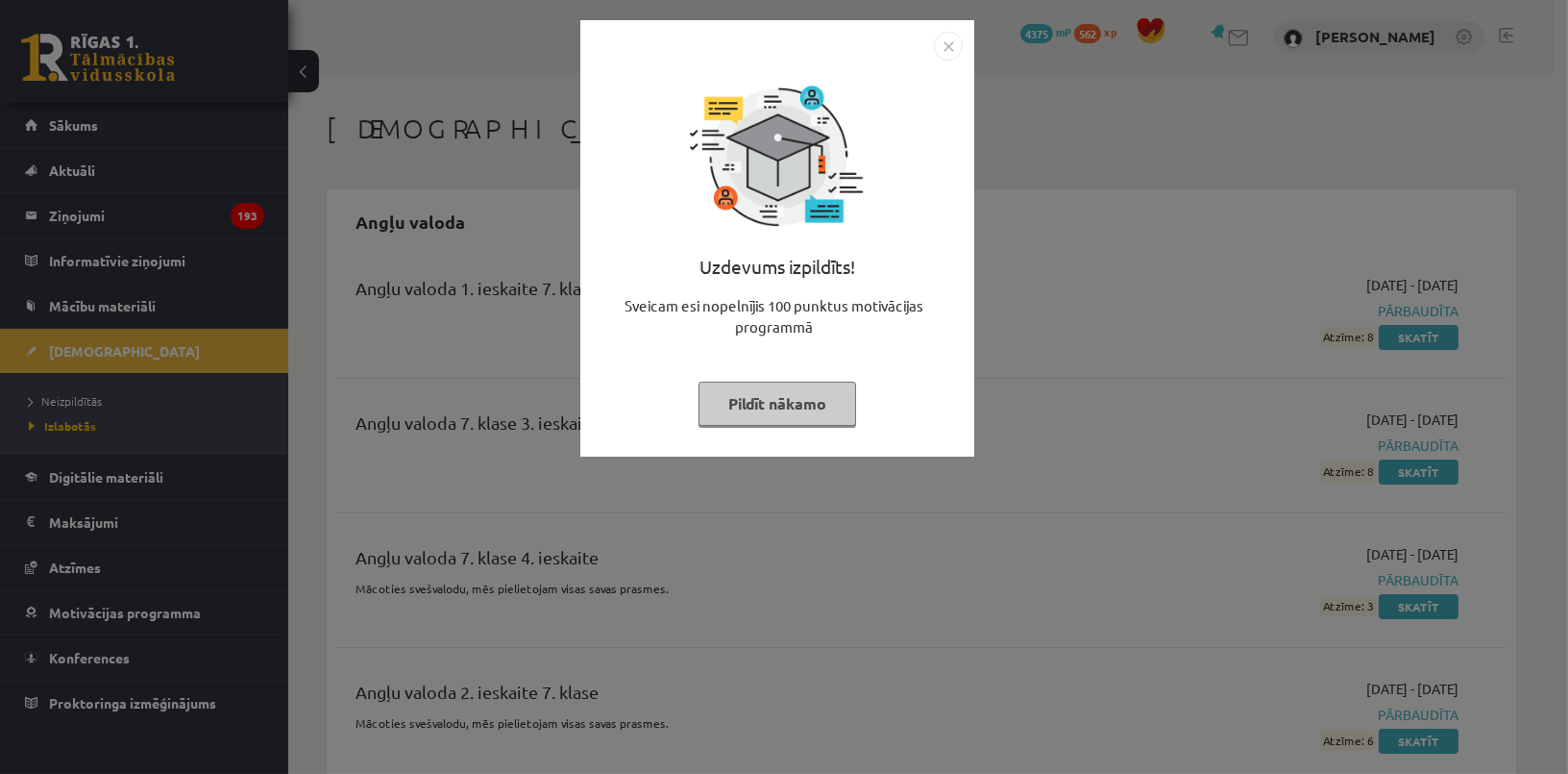
click at [744, 426] on div "Uzdevums izpildīts! Sveicam esi nopelnījis 100 punktus motivācijas programmā Pi…" at bounding box center [778, 253] width 371 height 385
click at [743, 406] on button "Pildīt nākamo" at bounding box center [778, 404] width 158 height 44
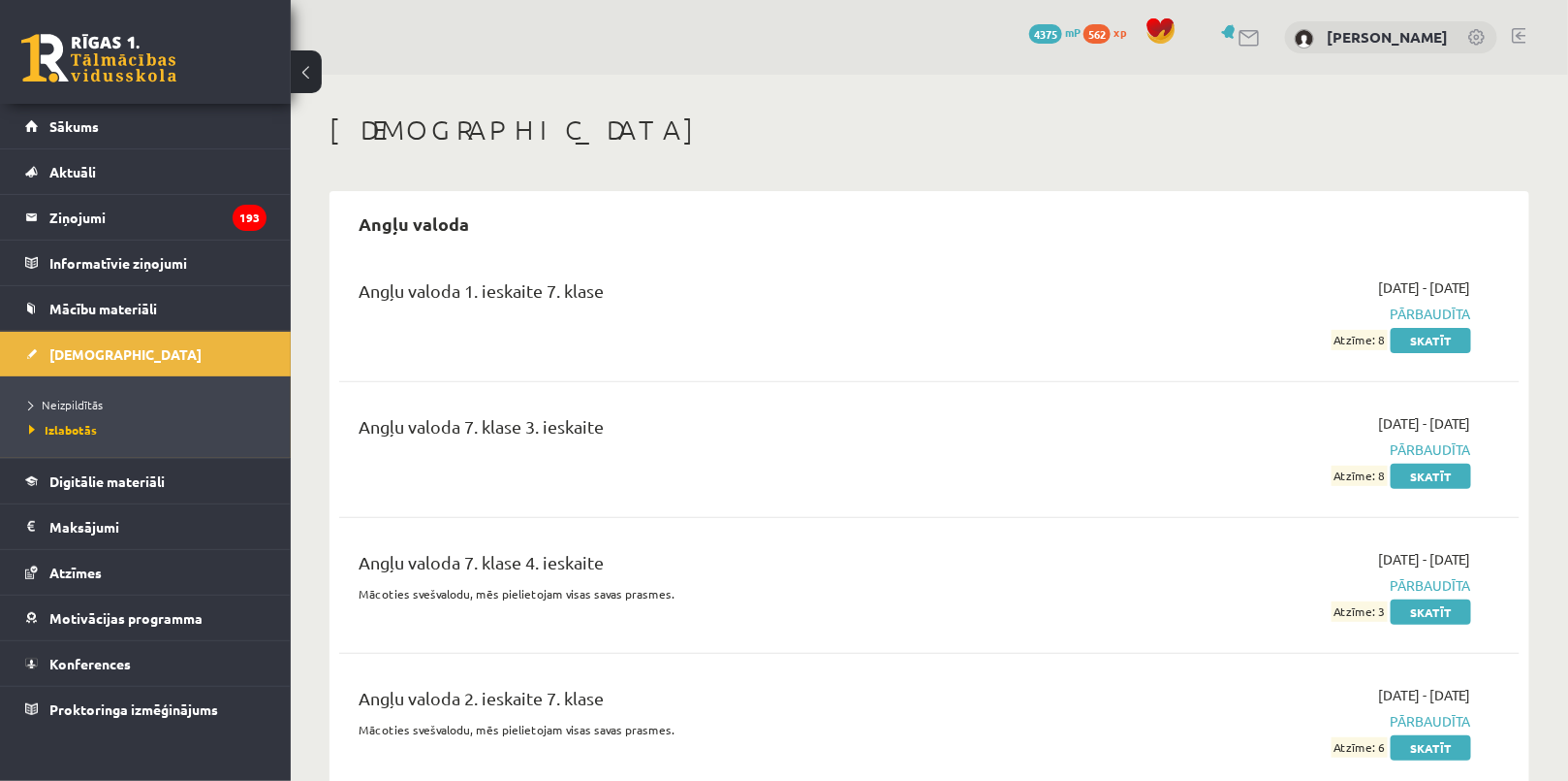
click at [91, 414] on li "Neizpildītās" at bounding box center [150, 405] width 242 height 25
click at [78, 400] on span "Neizpildītās" at bounding box center [71, 405] width 84 height 16
